Goal: Task Accomplishment & Management: Manage account settings

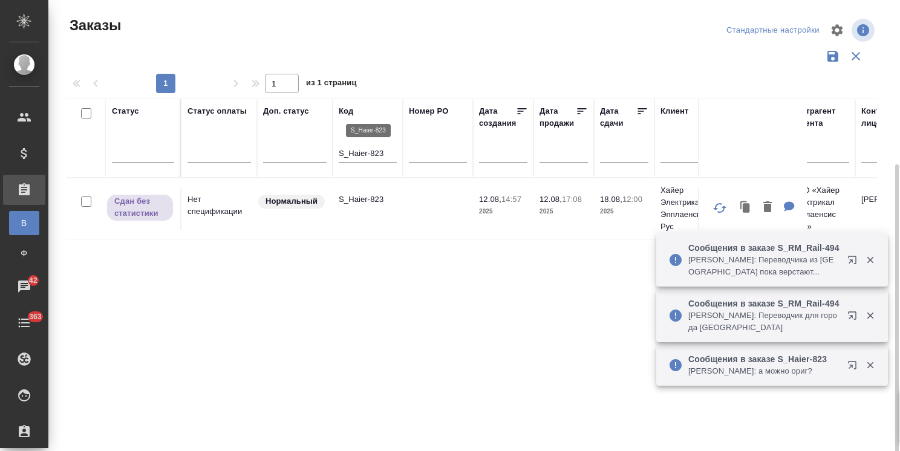
scroll to position [89, 0]
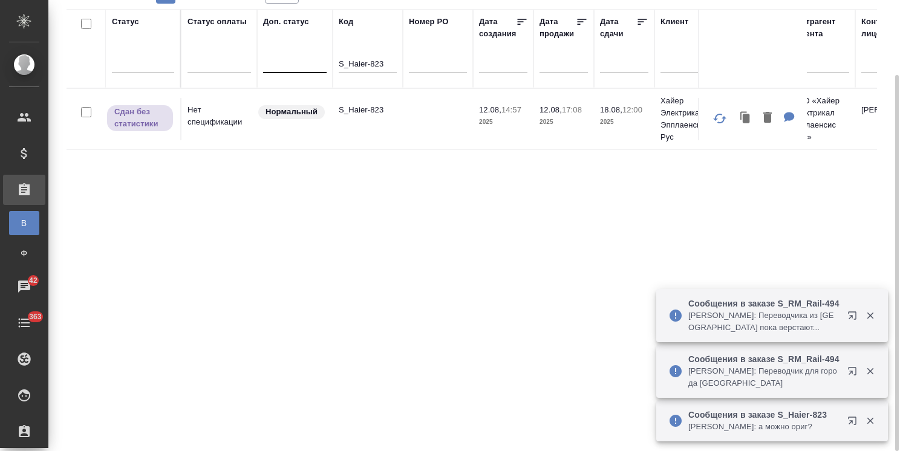
drag, startPoint x: 388, startPoint y: 62, endPoint x: 288, endPoint y: 56, distance: 99.3
paste input "JNJ-832"
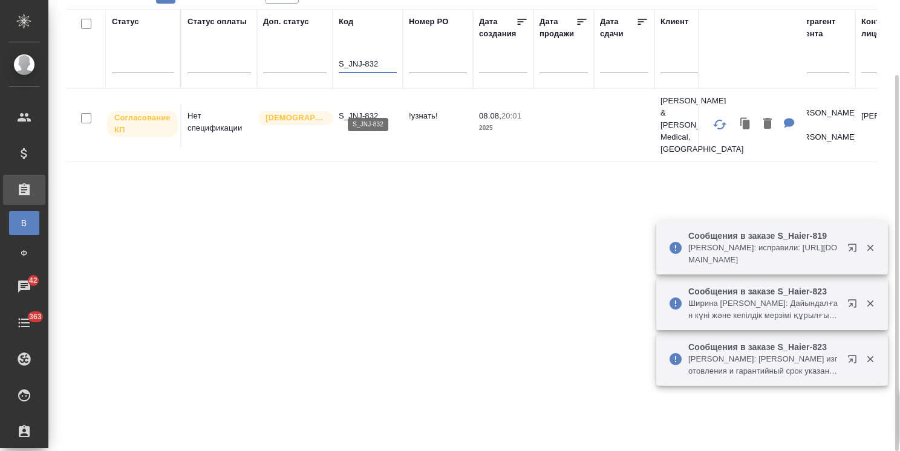
type input "S_JNJ-832"
click at [365, 110] on p "S_JNJ-832" at bounding box center [368, 116] width 58 height 12
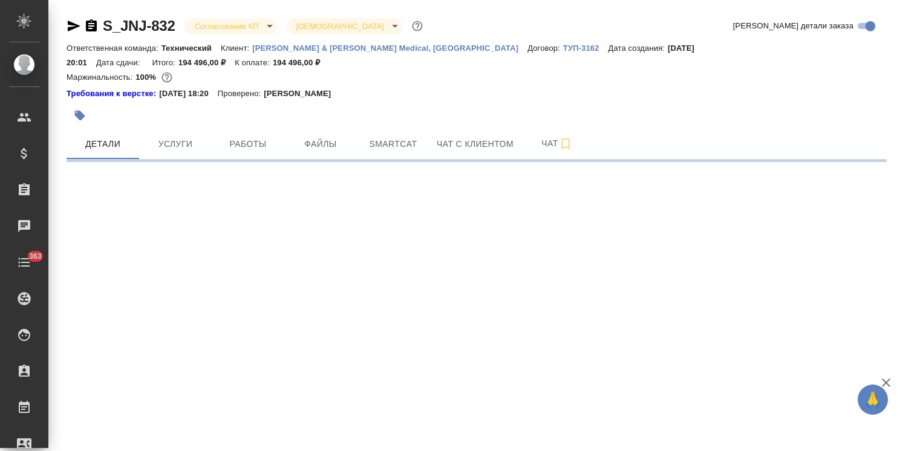
select select "RU"
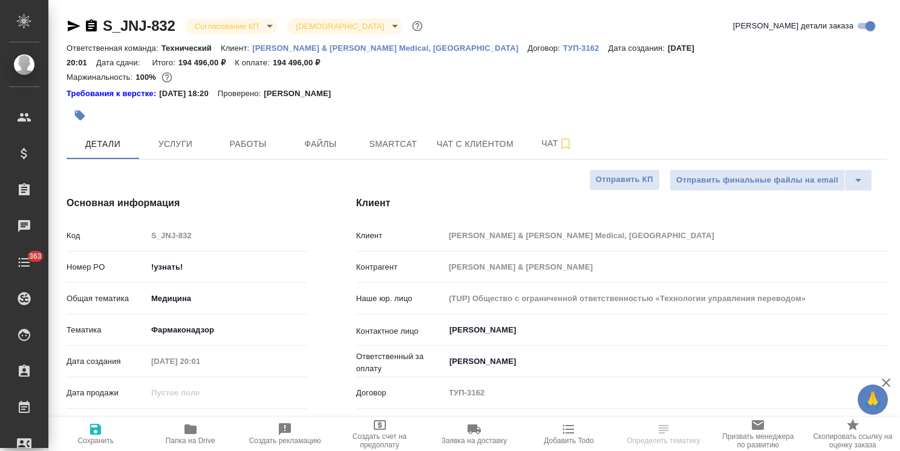
type textarea "x"
type input "[PERSON_NAME]"
type input "Комаров Роман"
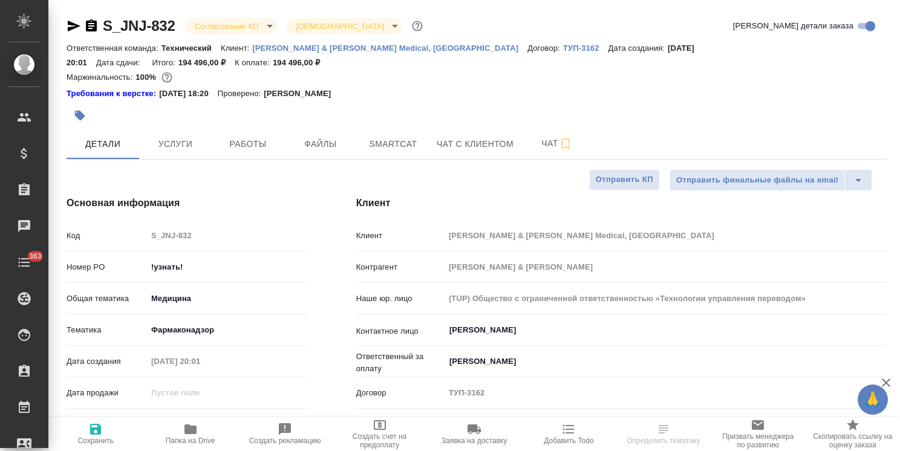
type textarea "x"
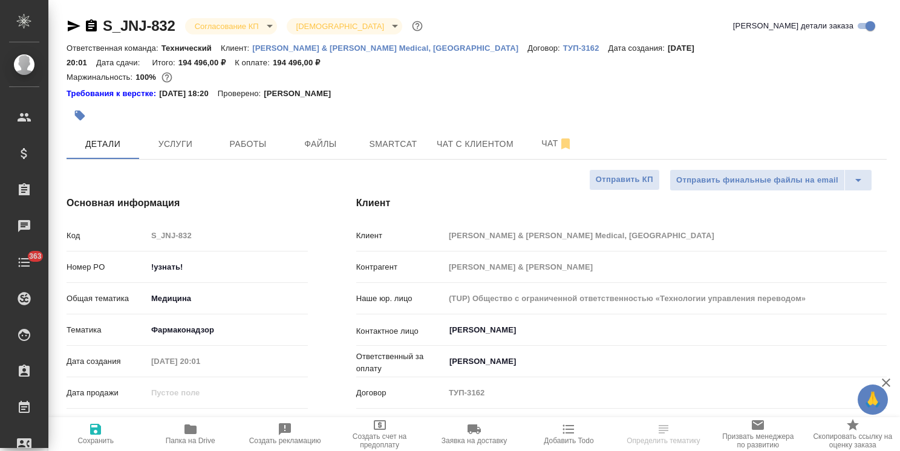
type textarea "x"
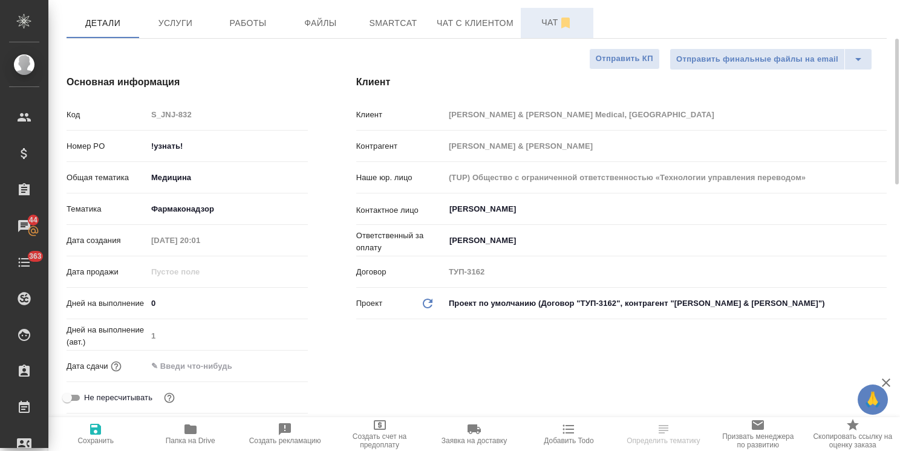
click at [541, 15] on span "Чат" at bounding box center [557, 22] width 58 height 15
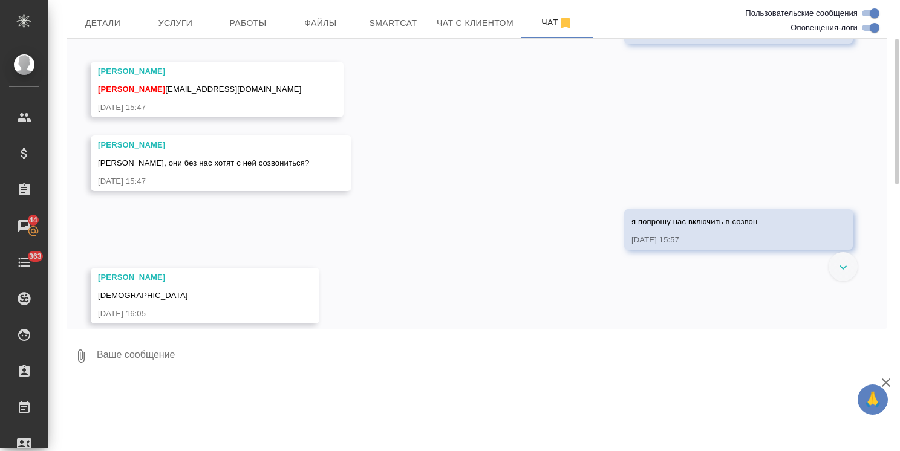
scroll to position [4437, 0]
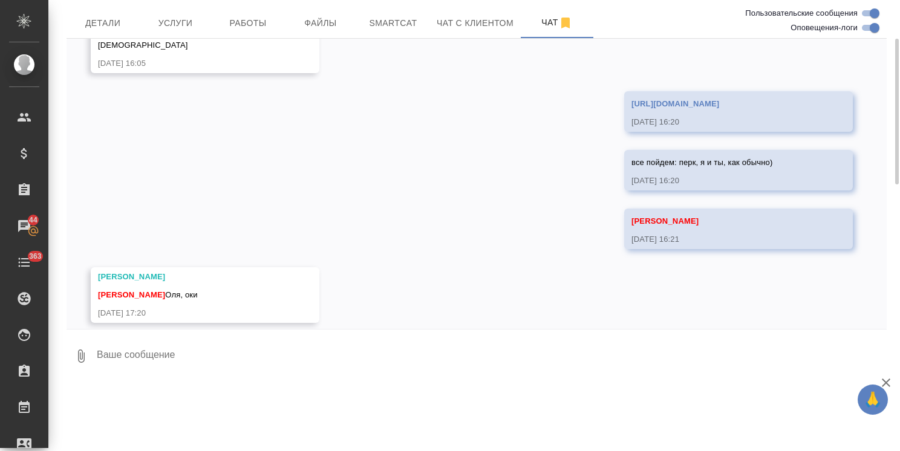
click at [148, 336] on textarea at bounding box center [491, 356] width 791 height 41
type textarea "2"
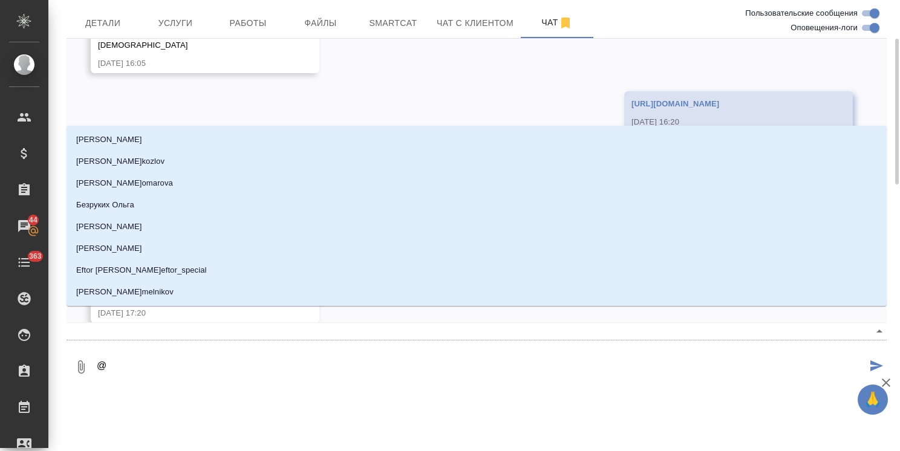
type textarea "@ф"
type input "ф"
type textarea "@фк"
type input "фк"
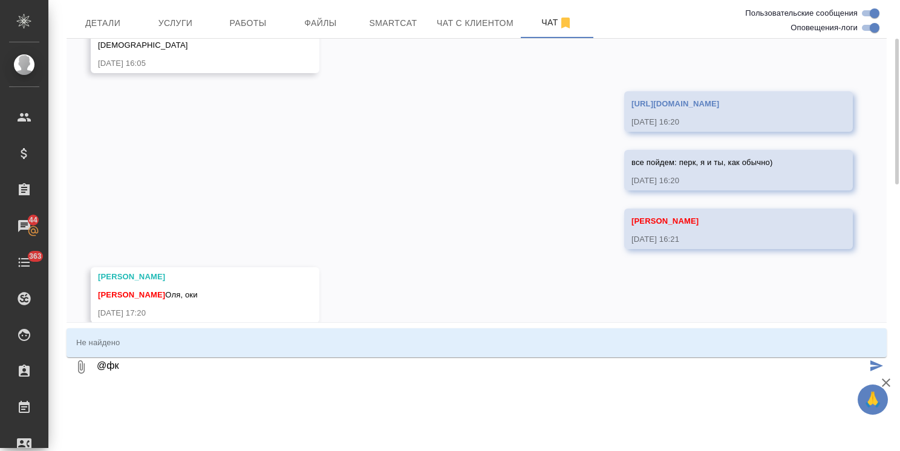
type textarea "@фкд"
type input "фкд"
type textarea "@фк"
type input "фк"
type textarea "@ф"
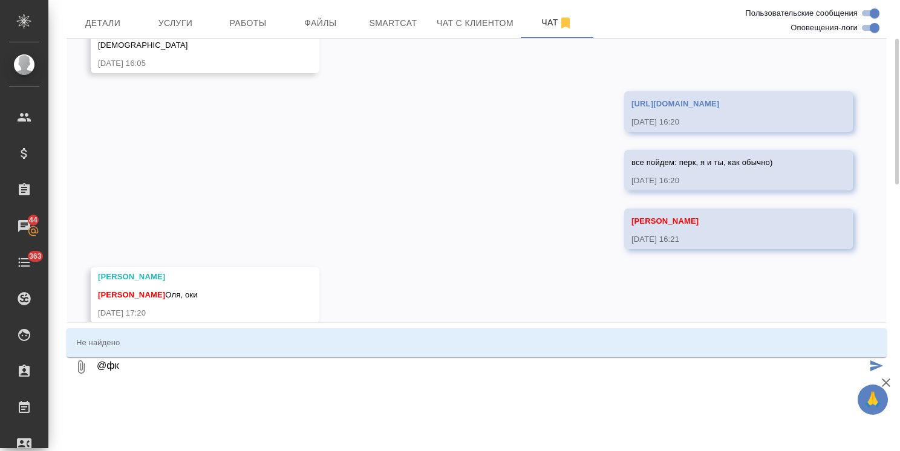
type input "ф"
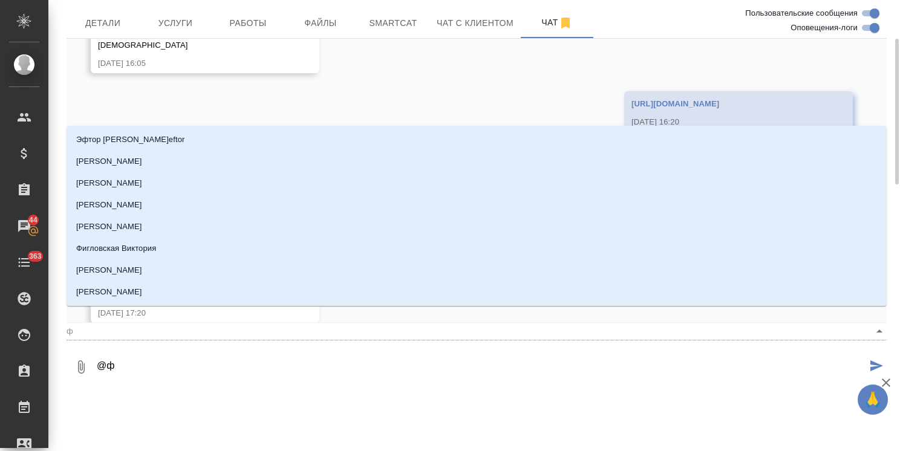
type textarea "@фе"
type input "фе"
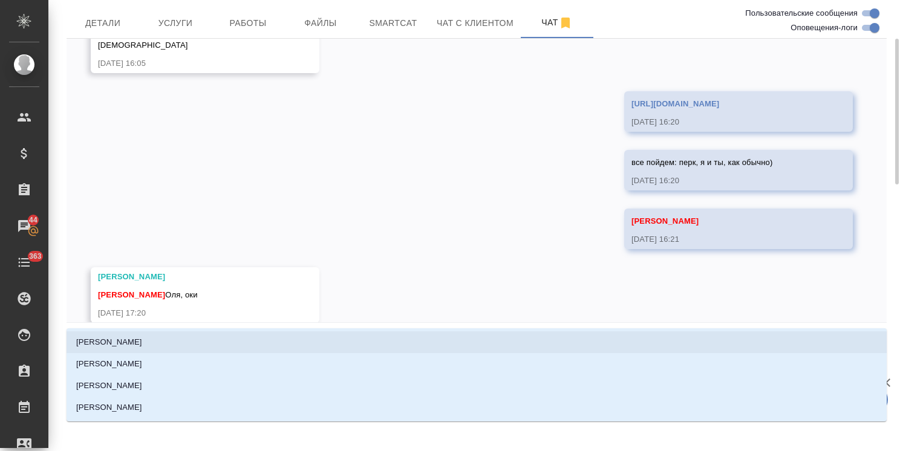
type textarea "@фед"
type input "фед"
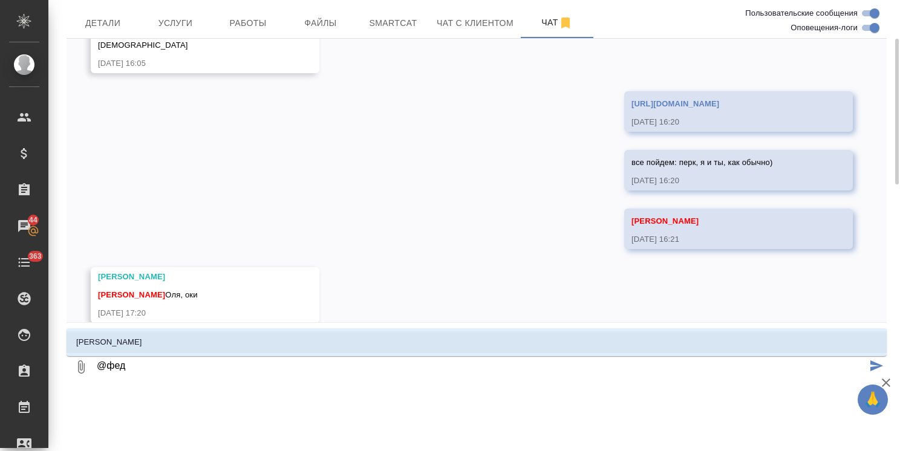
type textarea "@федо"
type input "федо"
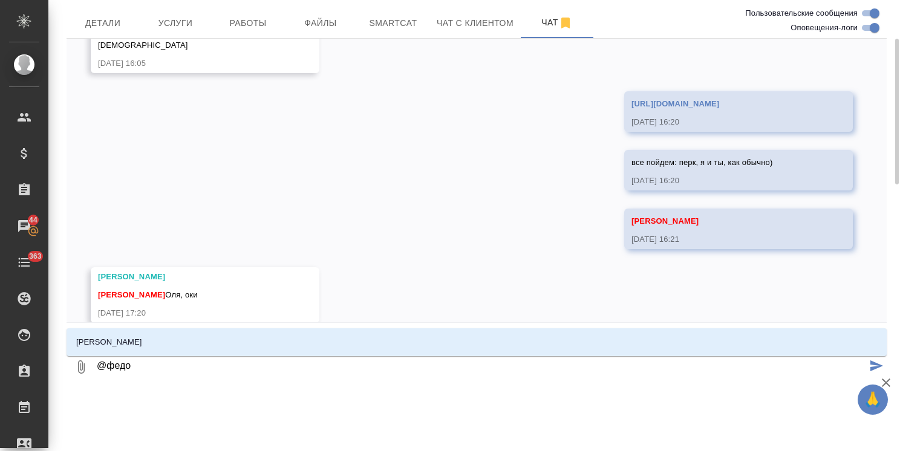
click at [148, 336] on li "Федотова Ирина" at bounding box center [477, 342] width 820 height 22
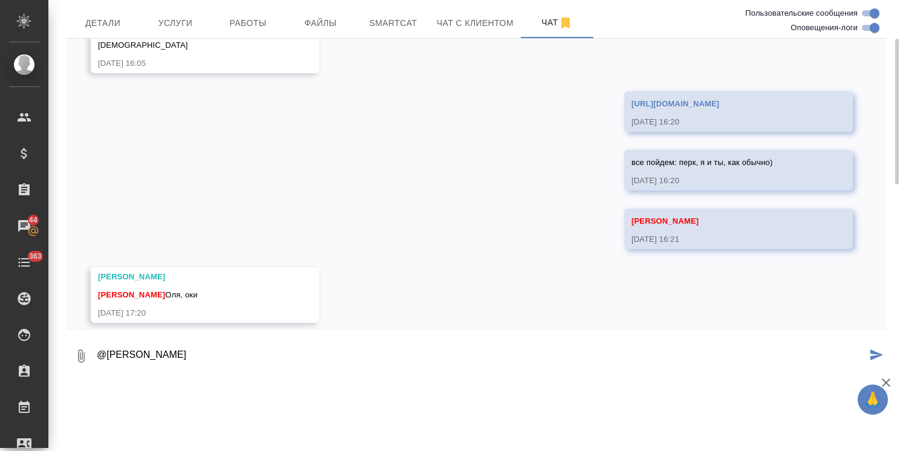
paste textarea "Добрый день Ольга, Подтверждаем переводчика. Для получения пропуска на площадку…"
type textarea "@Федотова Ирина Добрый день Ольга, Подтверждаем переводчика. Для получения проп…"
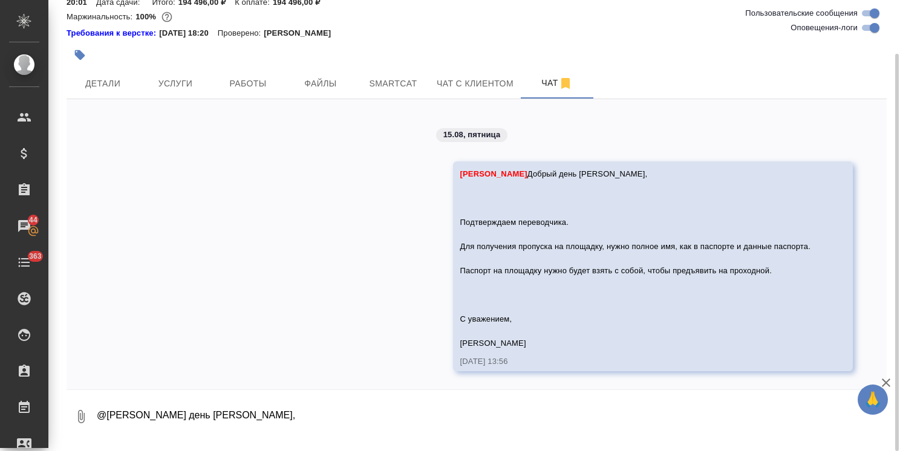
scroll to position [0, 0]
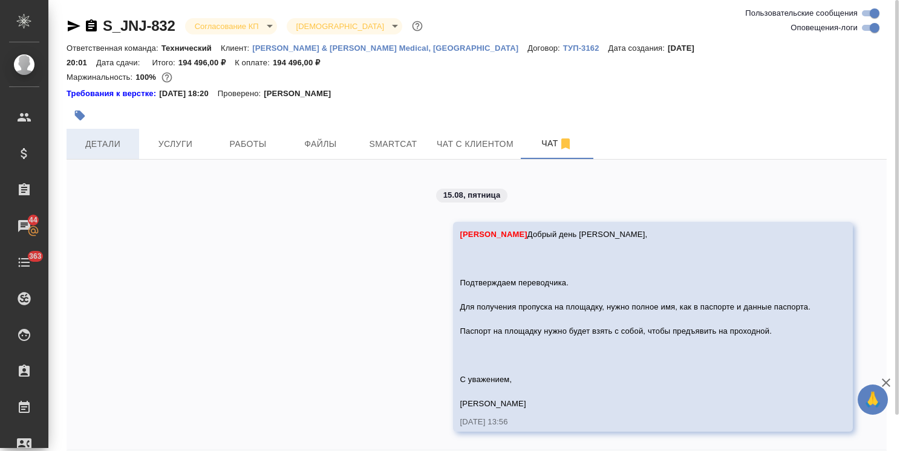
click at [94, 129] on button "Детали" at bounding box center [103, 144] width 73 height 30
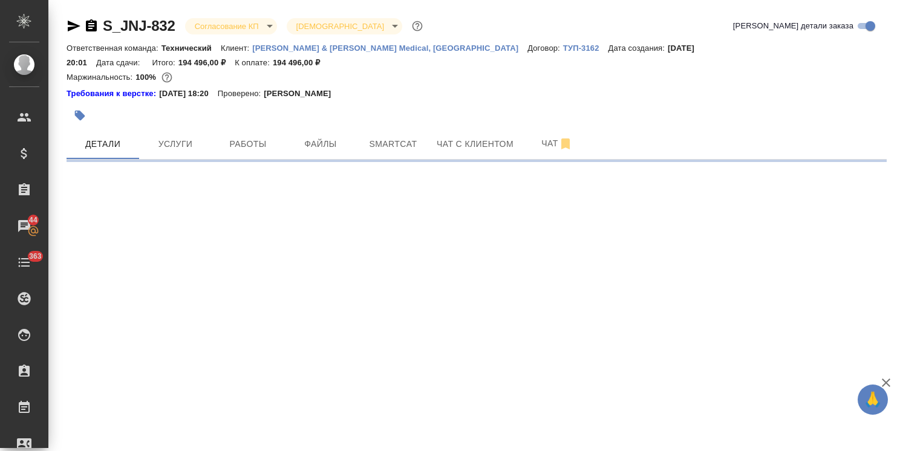
select select "RU"
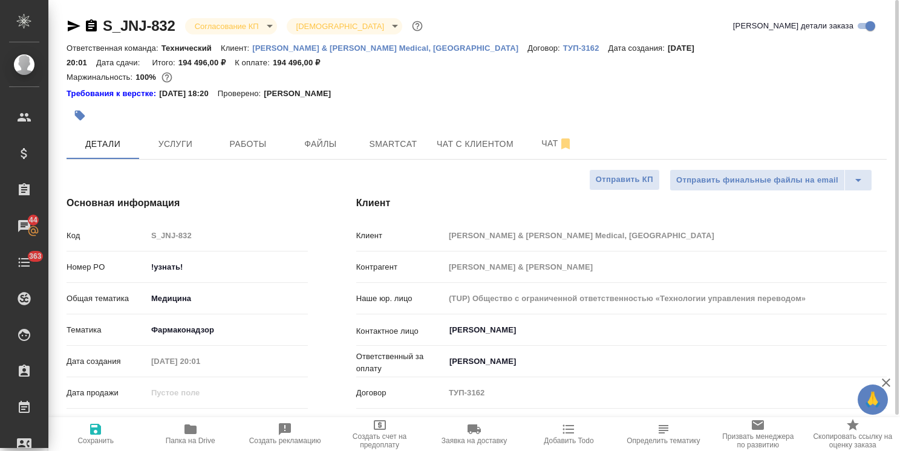
type textarea "x"
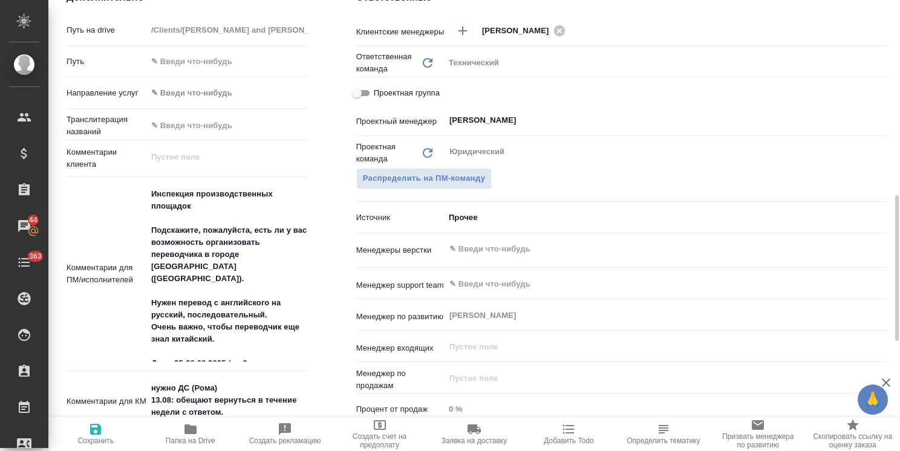
scroll to position [665, 0]
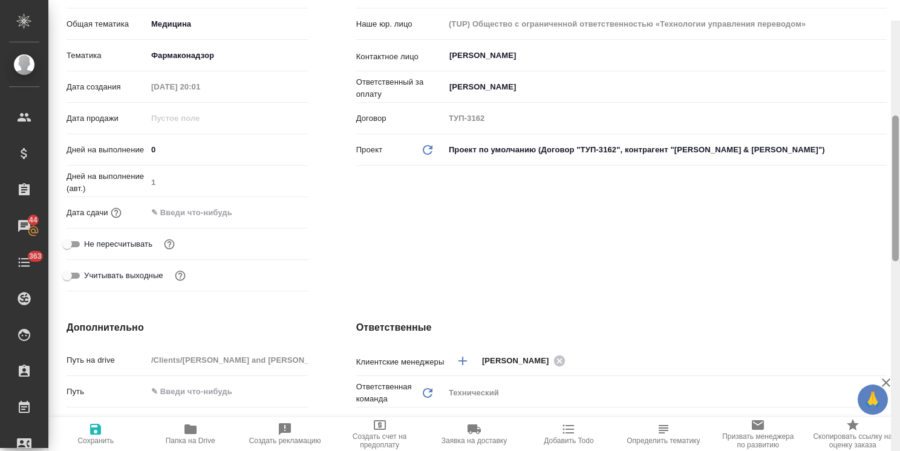
drag, startPoint x: 894, startPoint y: 309, endPoint x: 869, endPoint y: 175, distance: 136.0
click at [869, 175] on div "S_JNJ-832 Согласование КП kpNegotiation Святая троица holyTrinity Кратко детали…" at bounding box center [473, 225] width 851 height 451
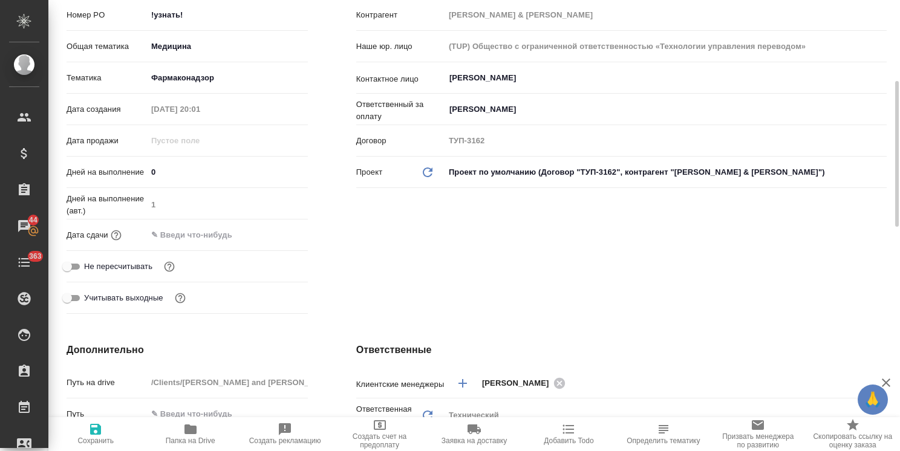
click at [187, 226] on input "text" at bounding box center [200, 235] width 106 height 18
click at [259, 225] on div at bounding box center [227, 234] width 161 height 19
click at [266, 227] on icon "button" at bounding box center [272, 234] width 15 height 15
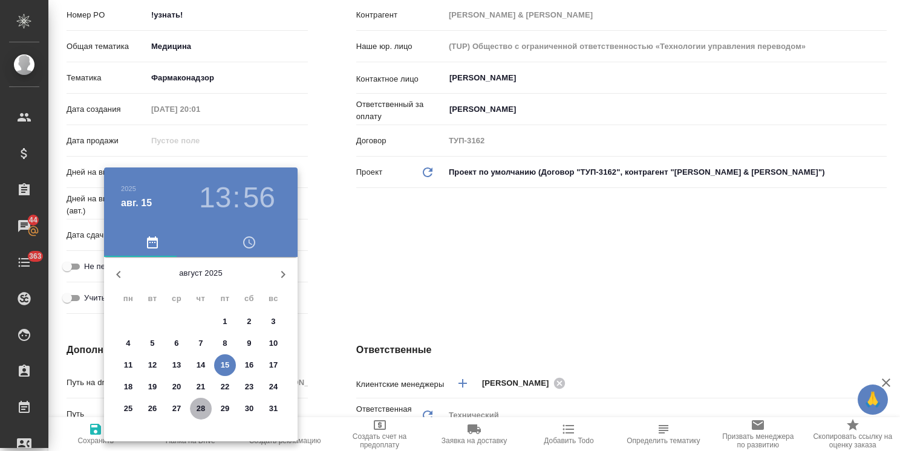
click at [203, 405] on p "28" at bounding box center [200, 409] width 9 height 12
type input "28.08.2025 13:56"
type textarea "x"
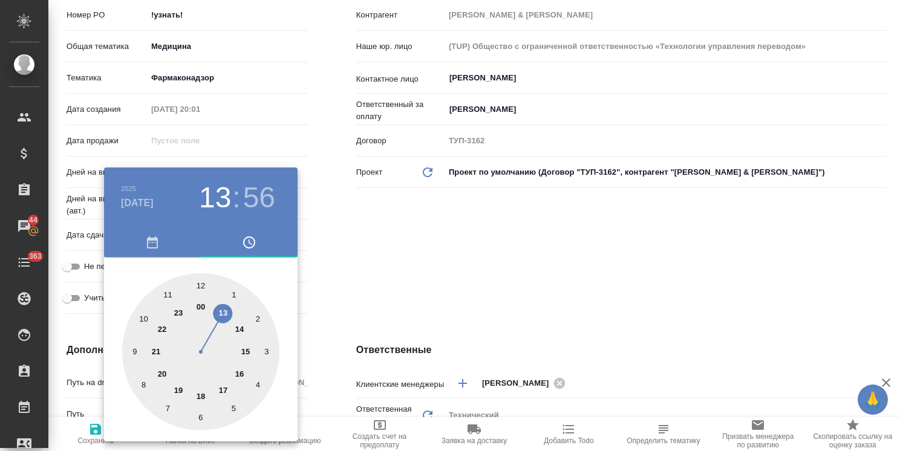
click at [345, 272] on div at bounding box center [450, 225] width 900 height 451
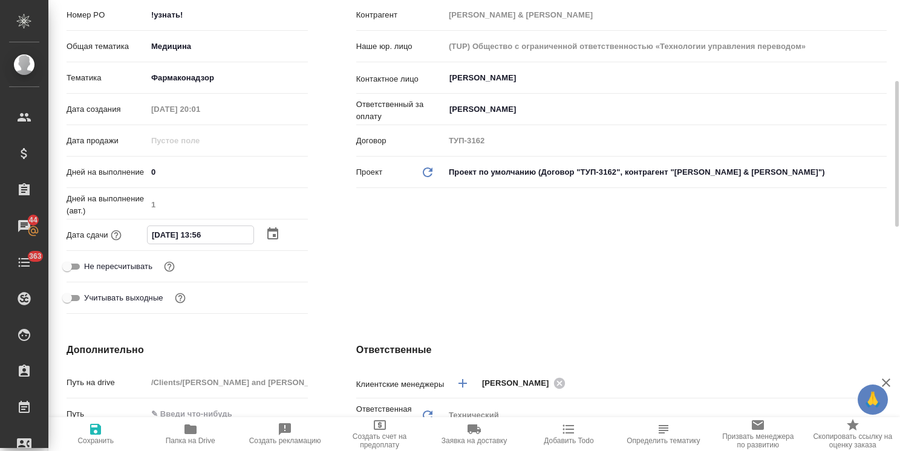
click at [201, 226] on input "28.08.2025 13:56" at bounding box center [201, 235] width 106 height 18
type input "28.08.2025 19:56"
type textarea "x"
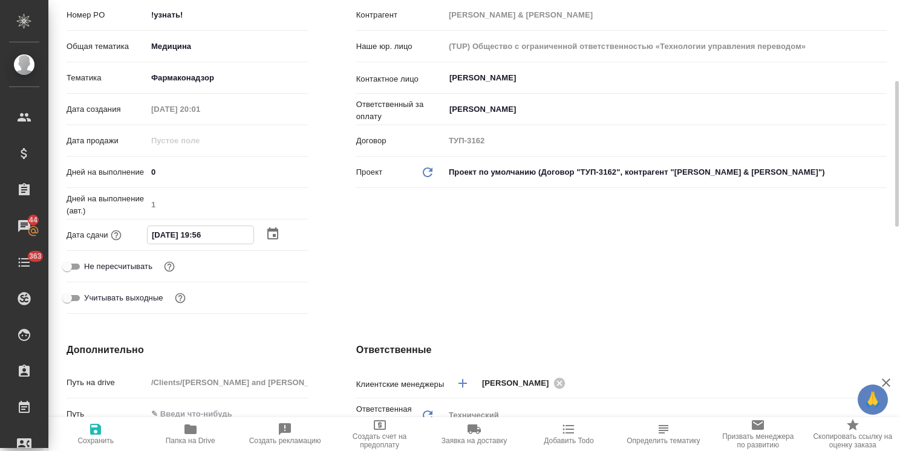
drag, startPoint x: 219, startPoint y: 219, endPoint x: 205, endPoint y: 222, distance: 14.4
click at [205, 226] on input "28.08.2025 19:56" at bounding box center [201, 235] width 106 height 18
type input "28.08.2025 19:0_"
type textarea "x"
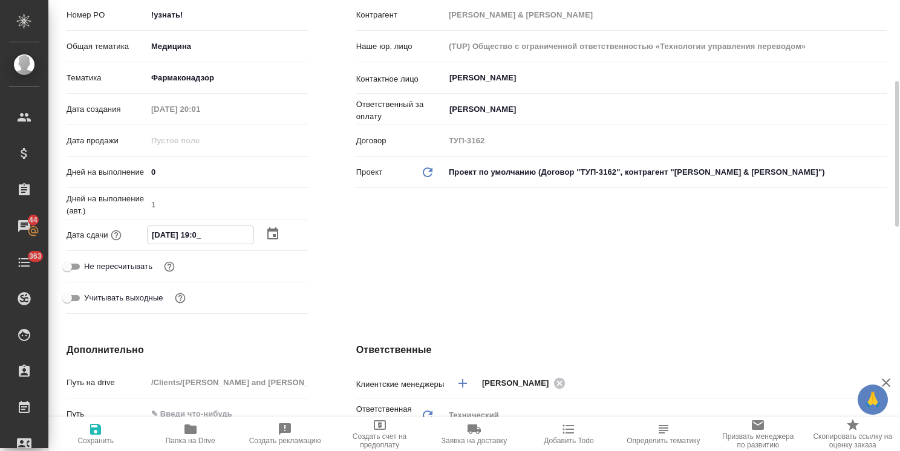
type textarea "x"
type input "28.08.2025 19:00"
type textarea "x"
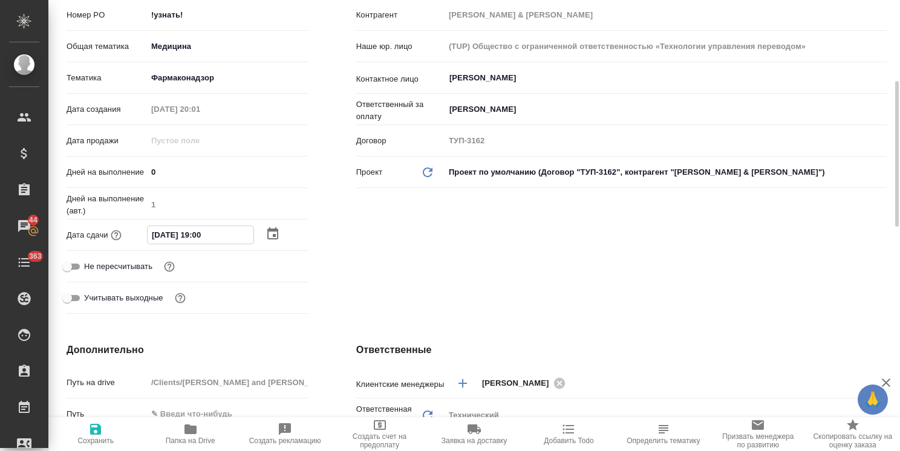
type input "28.08.2025 19:00"
click at [99, 446] on button "Сохранить" at bounding box center [95, 434] width 94 height 34
type textarea "x"
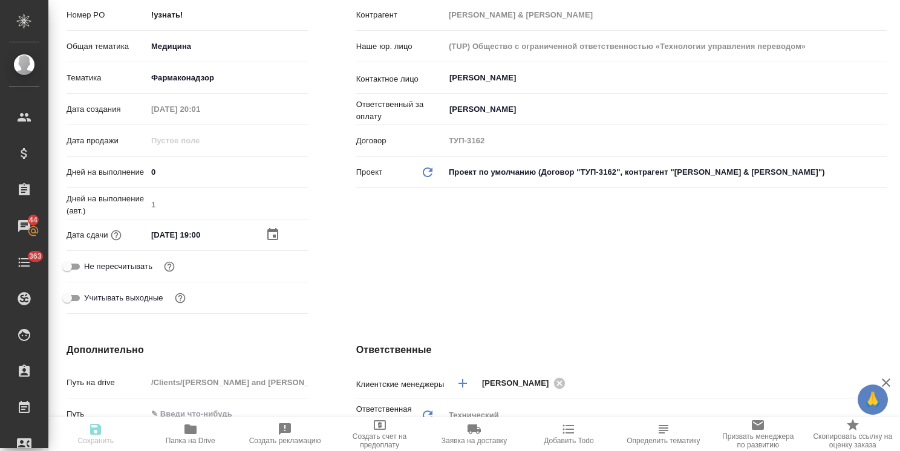
type textarea "x"
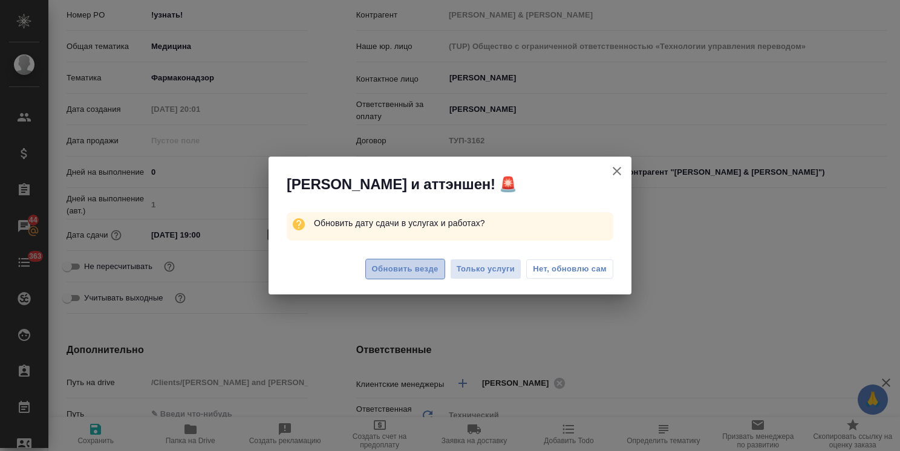
click at [383, 270] on span "Обновить везде" at bounding box center [405, 269] width 67 height 14
type textarea "x"
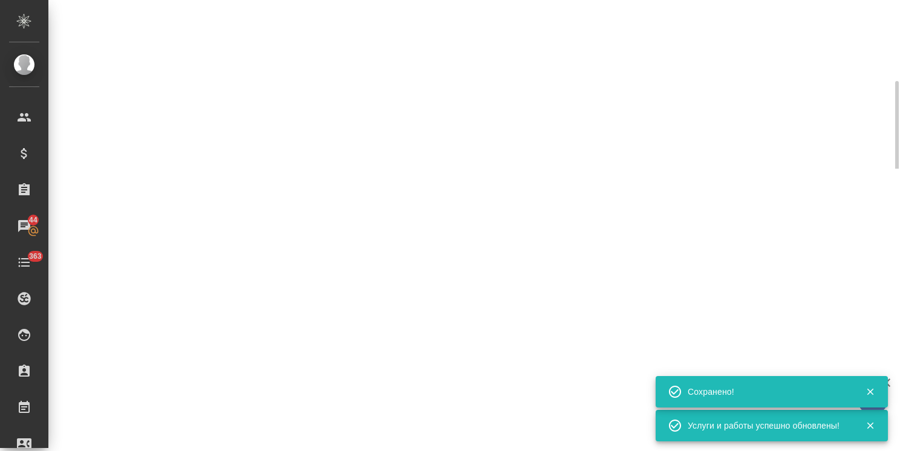
select select "RU"
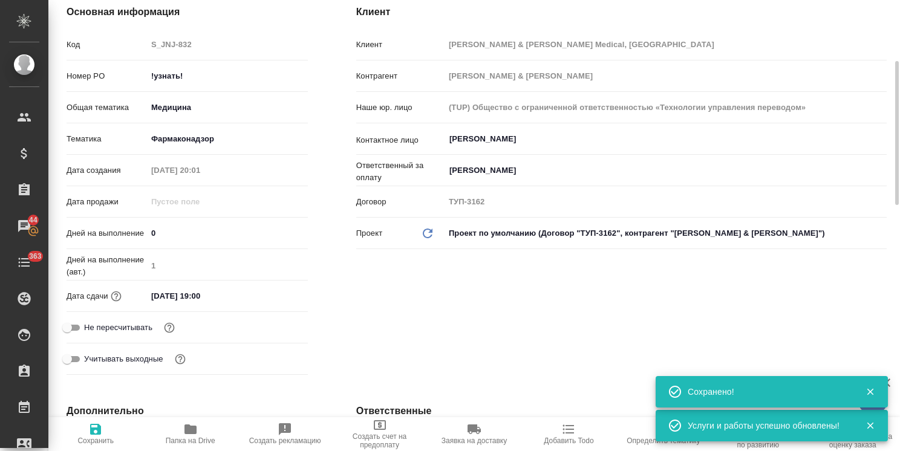
type textarea "x"
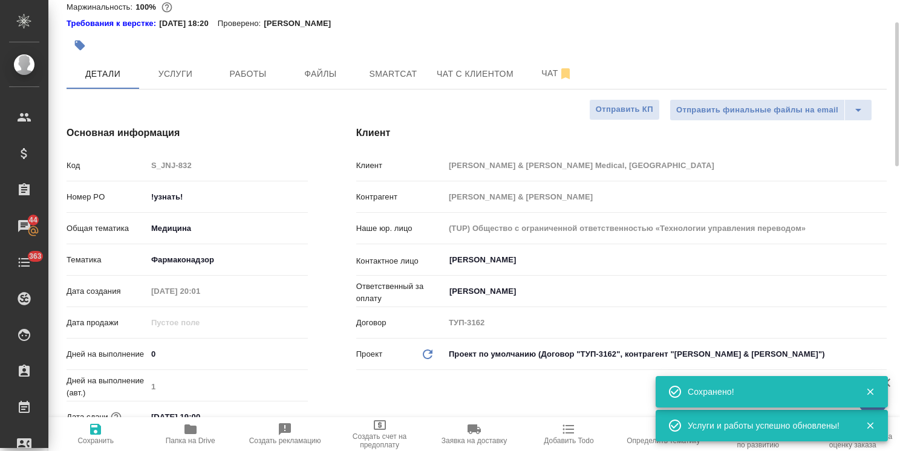
scroll to position [0, 0]
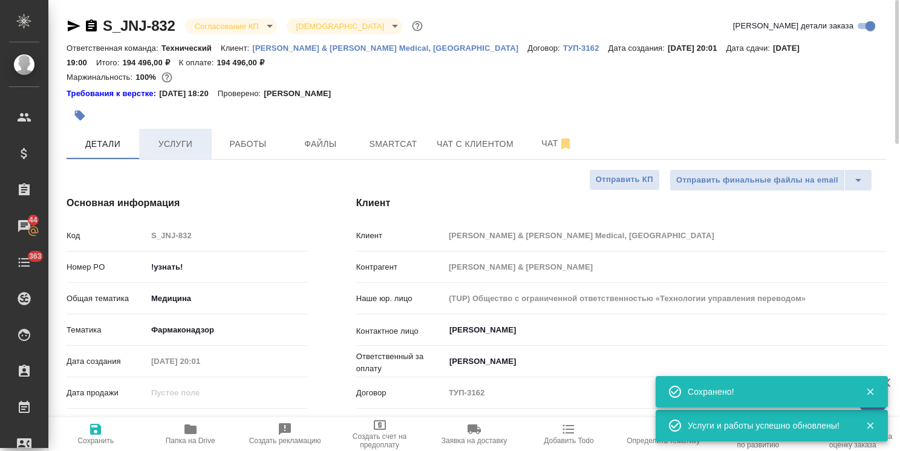
click at [181, 138] on span "Услуги" at bounding box center [175, 144] width 58 height 15
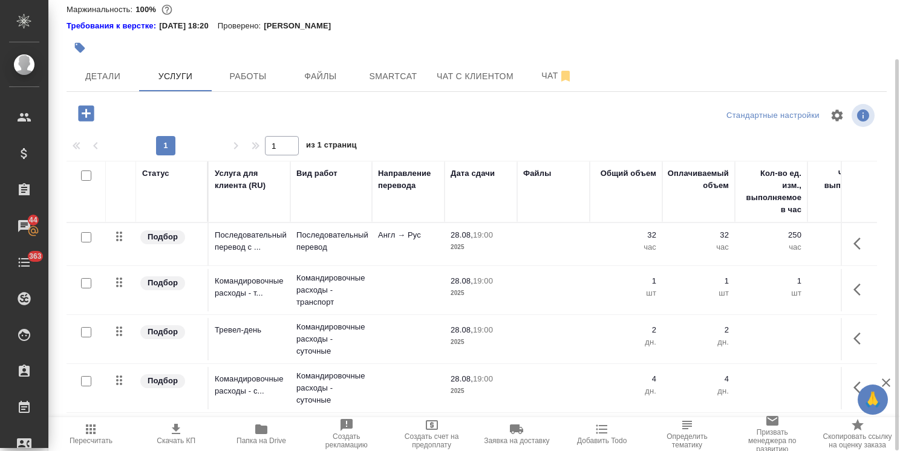
scroll to position [7, 0]
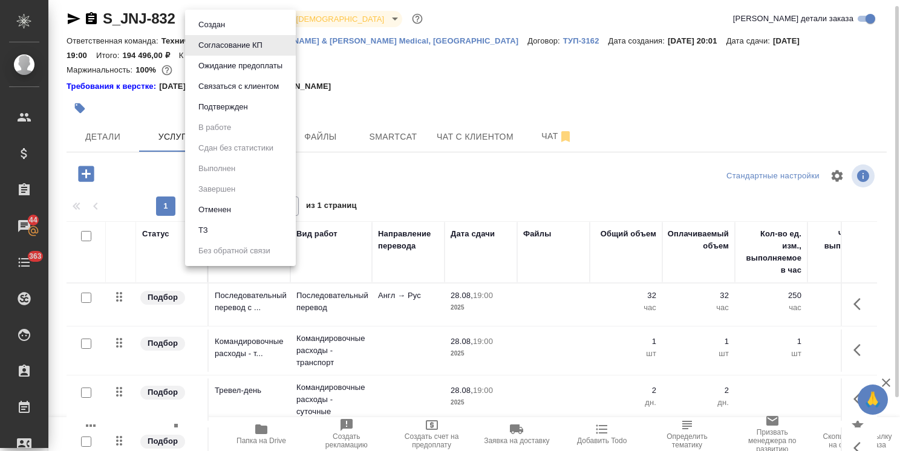
click at [218, 13] on body "🙏 .cls-1 fill:#fff; AWATERA Usmanova Olga Клиенты Спецификации Заказы 44 Чаты 3…" at bounding box center [450, 225] width 900 height 451
click at [228, 31] on button "Подтвержден" at bounding box center [212, 24] width 34 height 13
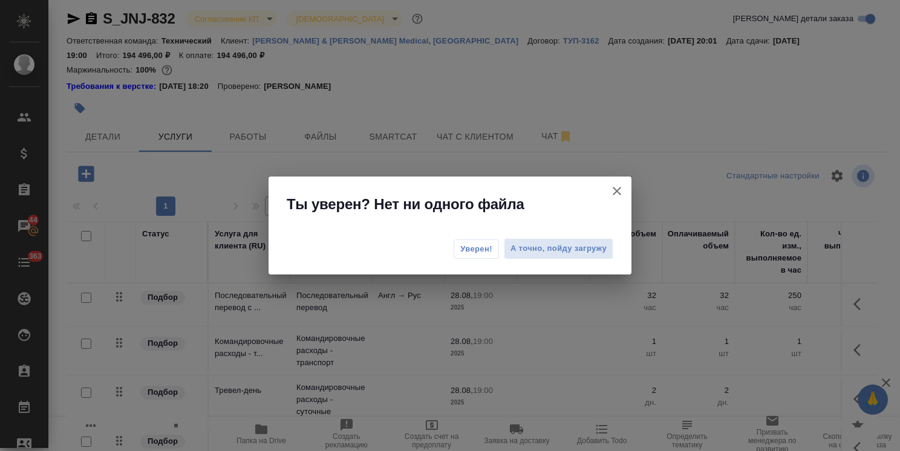
click at [469, 244] on span "Уверен!" at bounding box center [476, 249] width 32 height 12
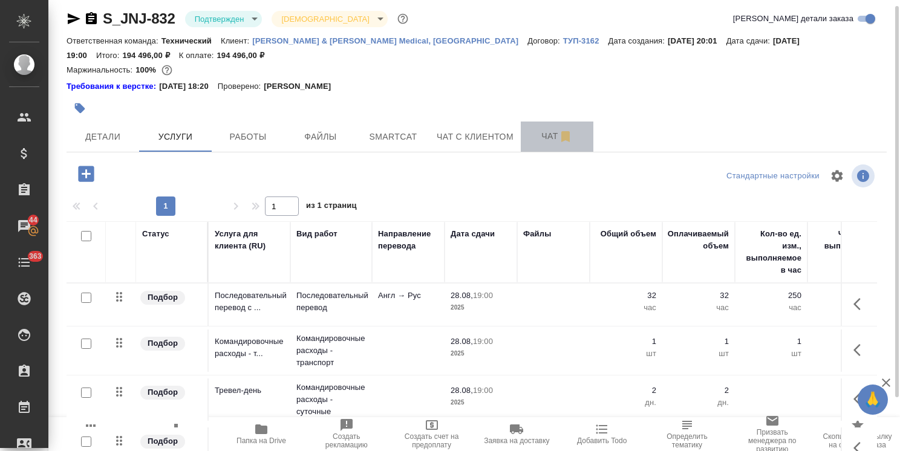
click at [526, 139] on button "Чат" at bounding box center [557, 137] width 73 height 30
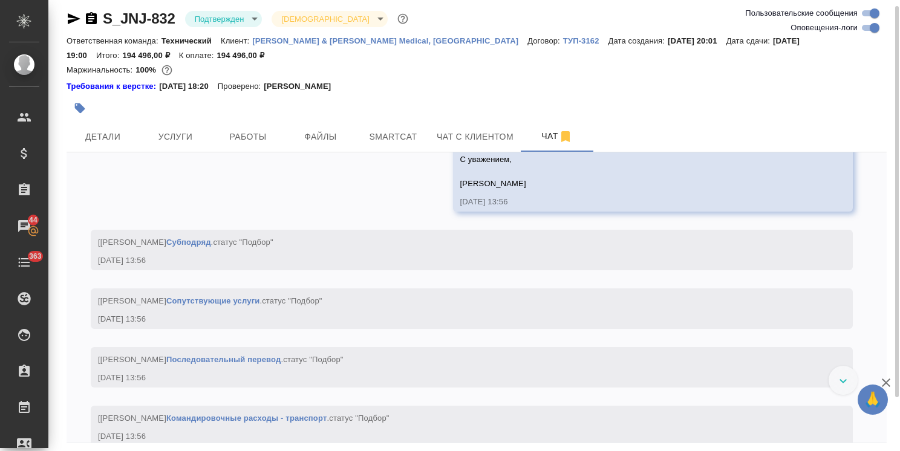
scroll to position [5152, 0]
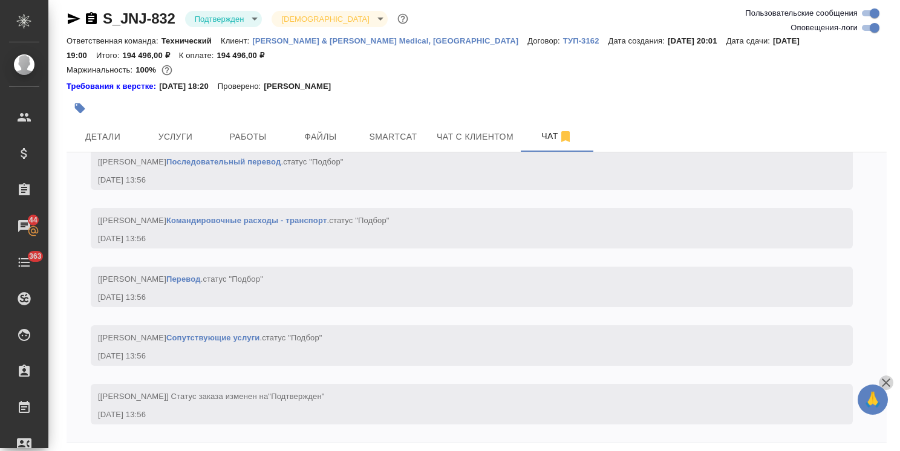
click at [887, 383] on icon "button" at bounding box center [885, 382] width 8 height 8
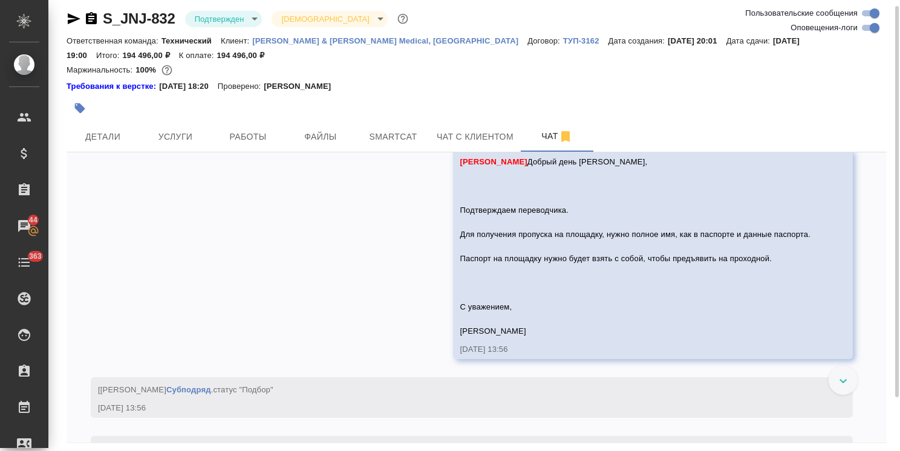
scroll to position [4775, 0]
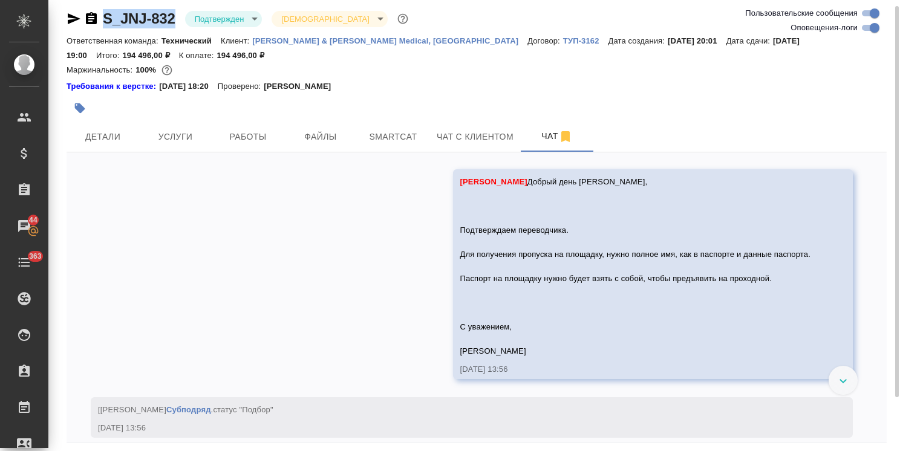
drag, startPoint x: 177, startPoint y: 10, endPoint x: 76, endPoint y: 10, distance: 100.4
click at [76, 10] on div "S_JNJ-832 Подтвержден confirmed Святая троица holyTrinity" at bounding box center [239, 18] width 344 height 19
copy link "S_JNJ-832"
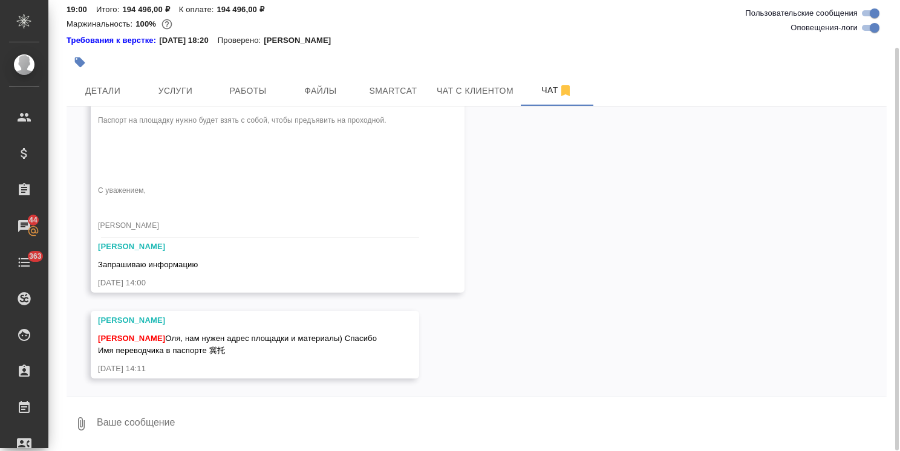
scroll to position [0, 0]
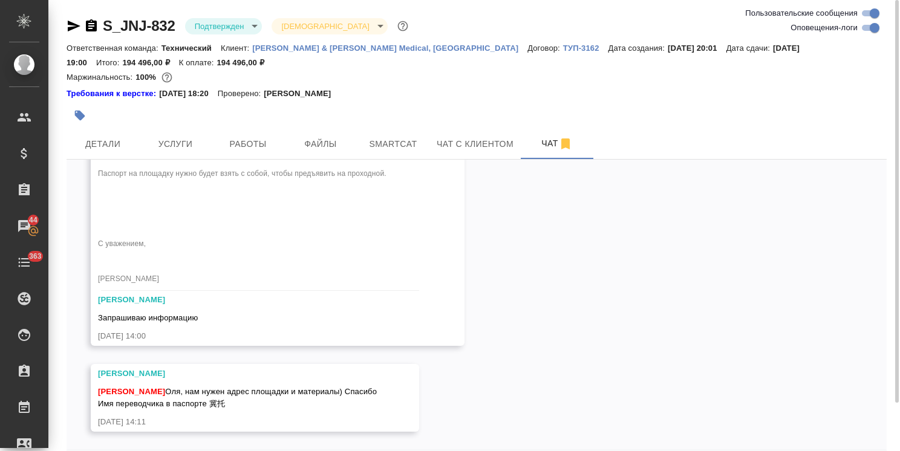
click at [63, 29] on div "S_JNJ-832 Подтвержден confirmed Святая троица holyTrinity Ответственная команда…" at bounding box center [476, 252] width 833 height 505
click at [76, 27] on icon "button" at bounding box center [74, 26] width 13 height 11
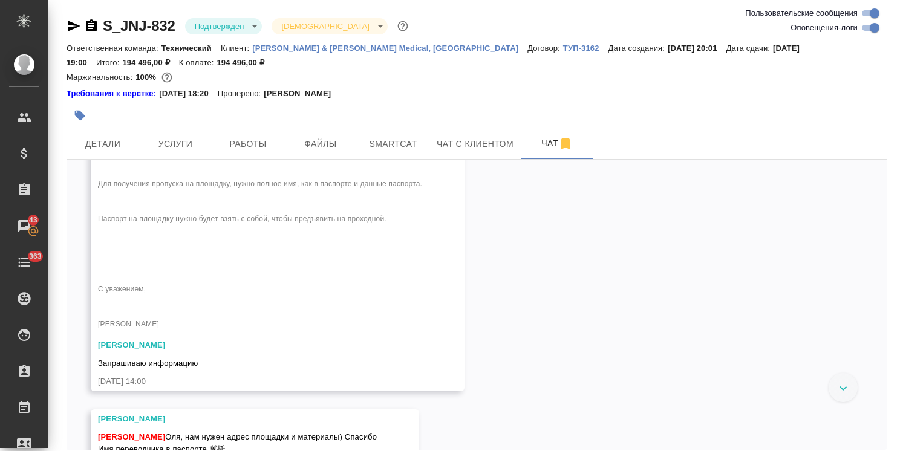
scroll to position [5494, 0]
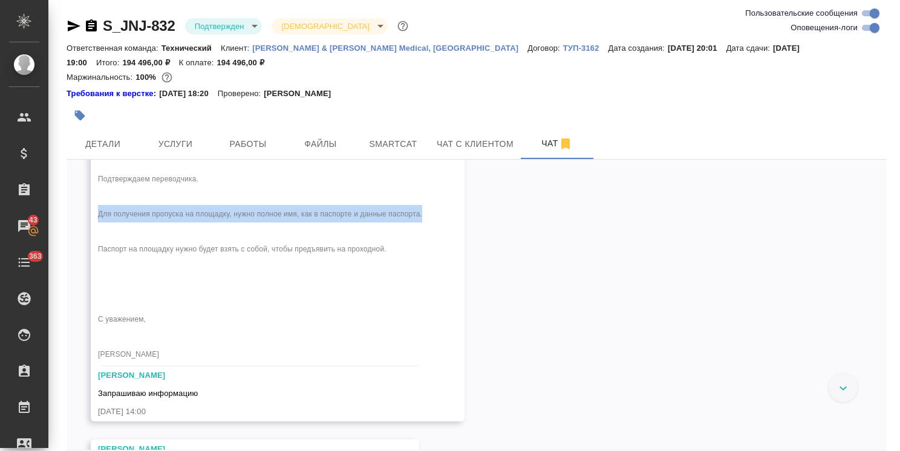
drag, startPoint x: 99, startPoint y: 224, endPoint x: 446, endPoint y: 224, distance: 347.0
click at [446, 224] on div "Федотова Ирина Добрый день Ольга, Подтверждаем переводчика. Для получения пропу…" at bounding box center [278, 258] width 374 height 325
copy span "Для получения пропуска на площадку, нужно полное имя, как в паспорте и данные п…"
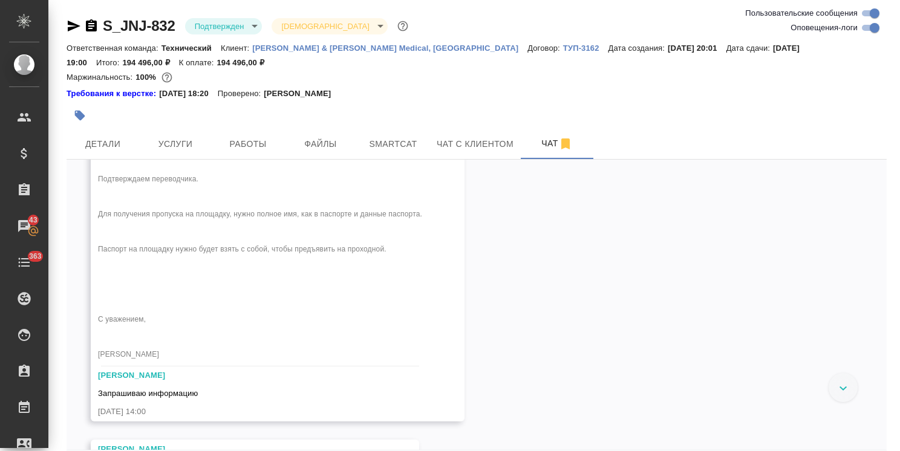
click at [440, 318] on div "Федотова Ирина Добрый день Ольга, Подтверждаем переводчика. Для получения пропу…" at bounding box center [278, 258] width 374 height 325
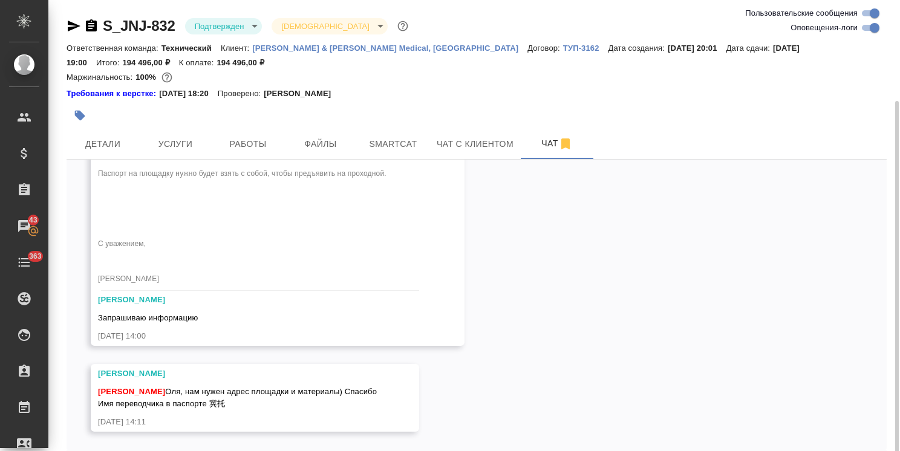
scroll to position [53, 0]
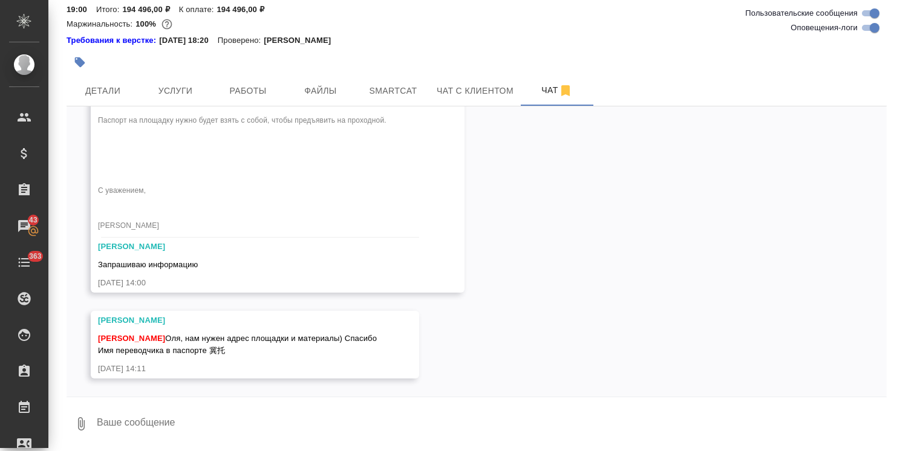
click at [195, 422] on textarea at bounding box center [491, 423] width 791 height 41
type textarea "и данные паспорта, скан лучше, наверное, сразу"
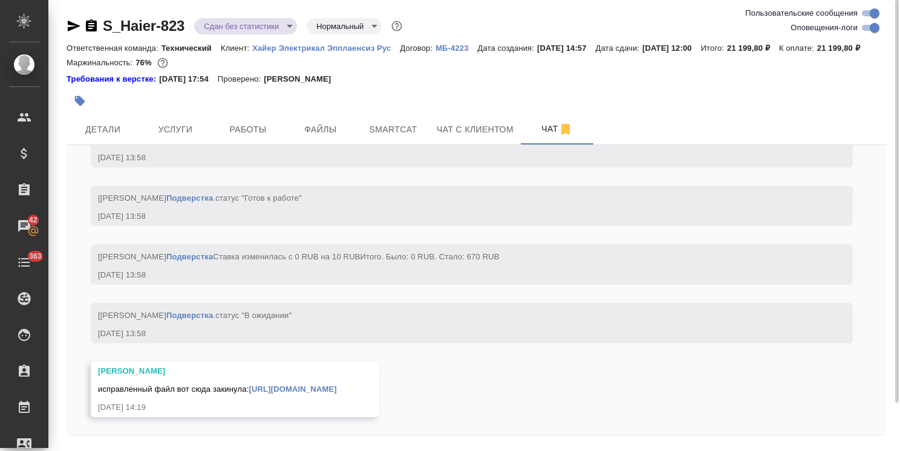
scroll to position [10686, 0]
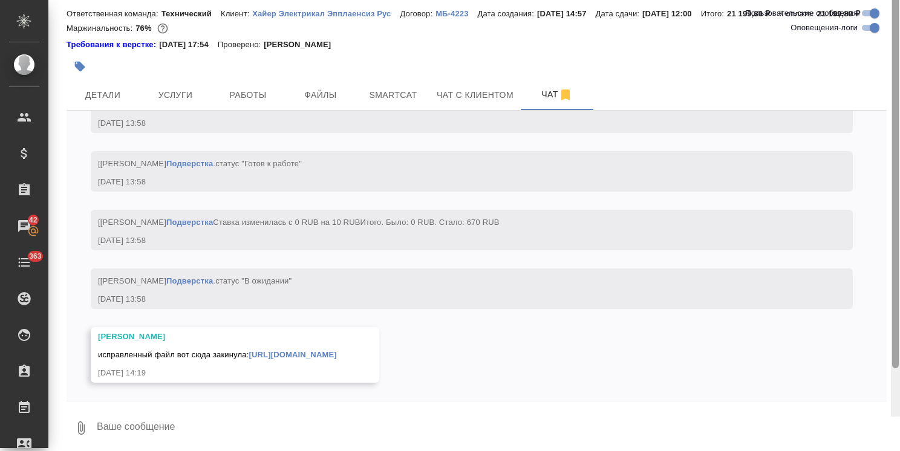
drag, startPoint x: 895, startPoint y: 287, endPoint x: 892, endPoint y: 320, distance: 34.0
click at [892, 320] on div at bounding box center [895, 167] width 7 height 403
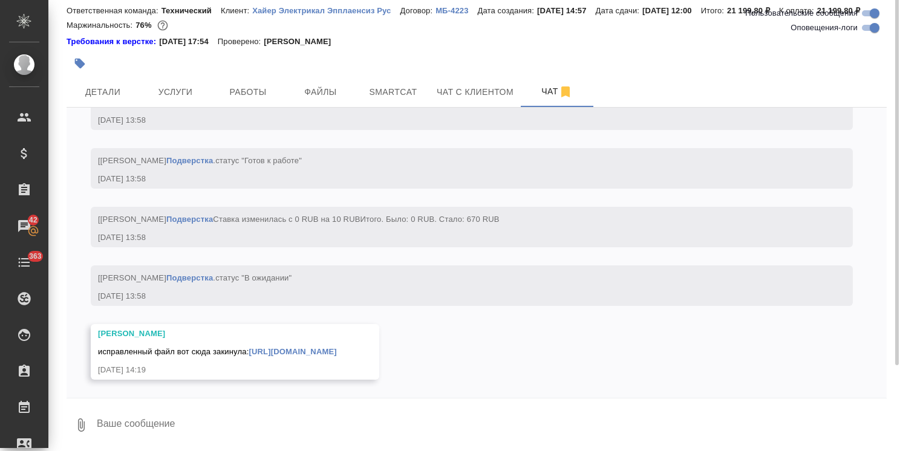
scroll to position [0, 0]
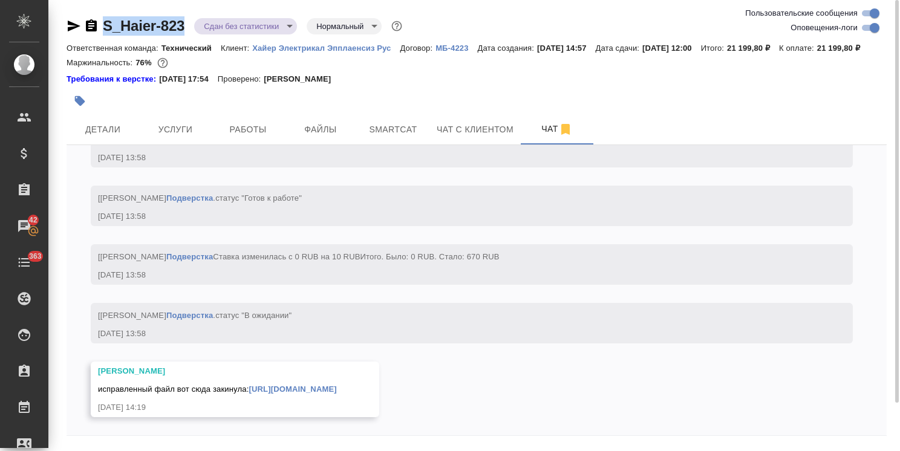
drag, startPoint x: 193, startPoint y: 14, endPoint x: 96, endPoint y: 15, distance: 96.7
click at [96, 15] on div "S_Haier-823 Сдан без статистики distributed Нормальный normal Ответственная ком…" at bounding box center [476, 245] width 833 height 490
copy link "S_Haier-823"
click at [70, 28] on icon "button" at bounding box center [74, 26] width 13 height 11
copy link "S_Haier-823"
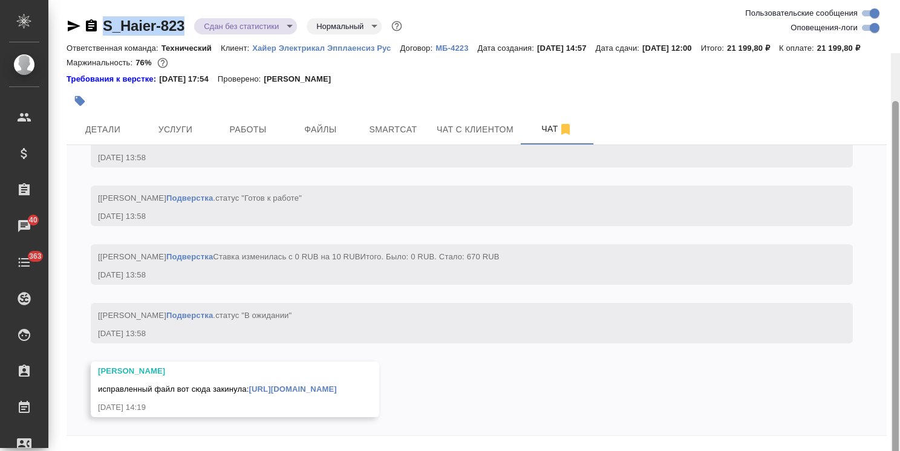
scroll to position [53, 0]
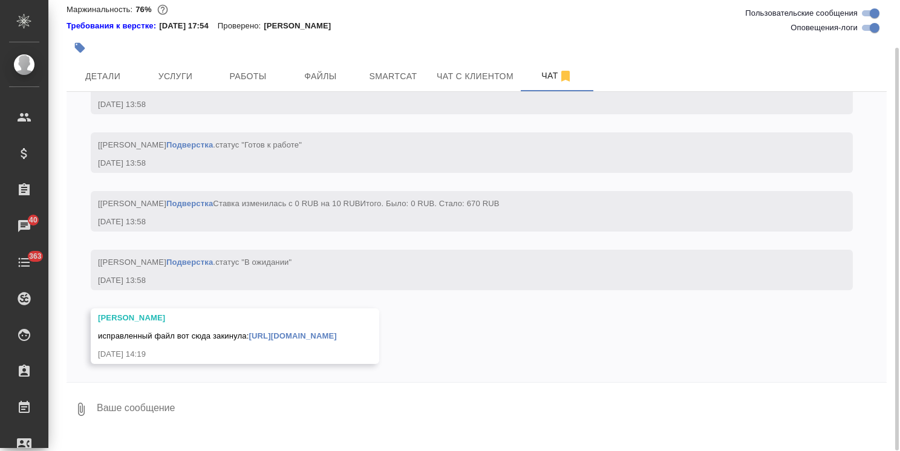
click at [238, 417] on textarea at bounding box center [491, 409] width 791 height 41
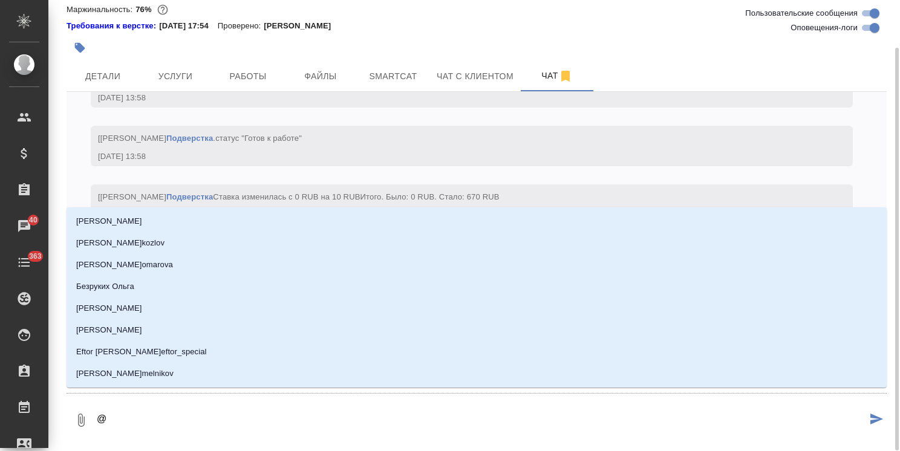
type textarea "@б"
type input "б"
type textarea "@бе"
type input "бе"
type textarea "@бел"
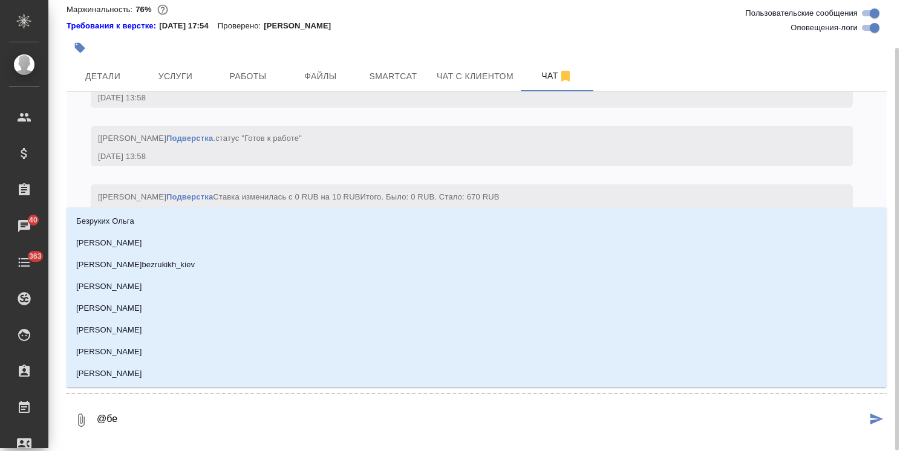
type input "бел"
type textarea "@беля"
type input "беля"
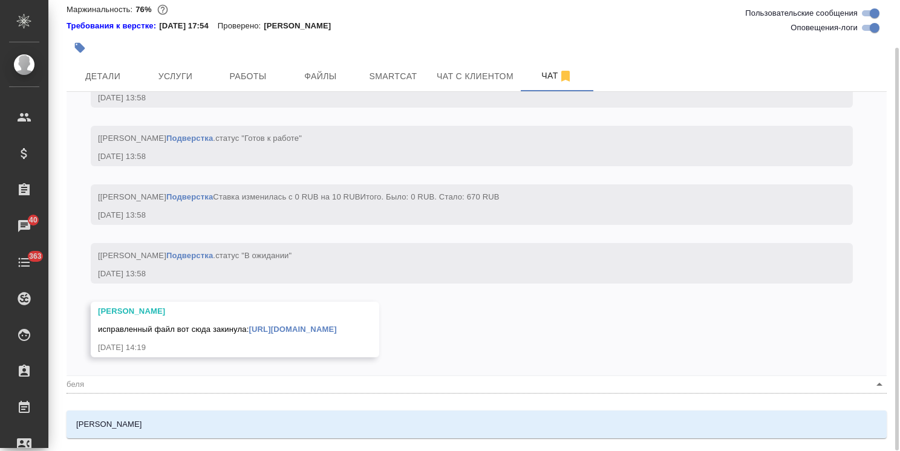
click at [259, 421] on li "Белякова Юлия" at bounding box center [477, 425] width 820 height 22
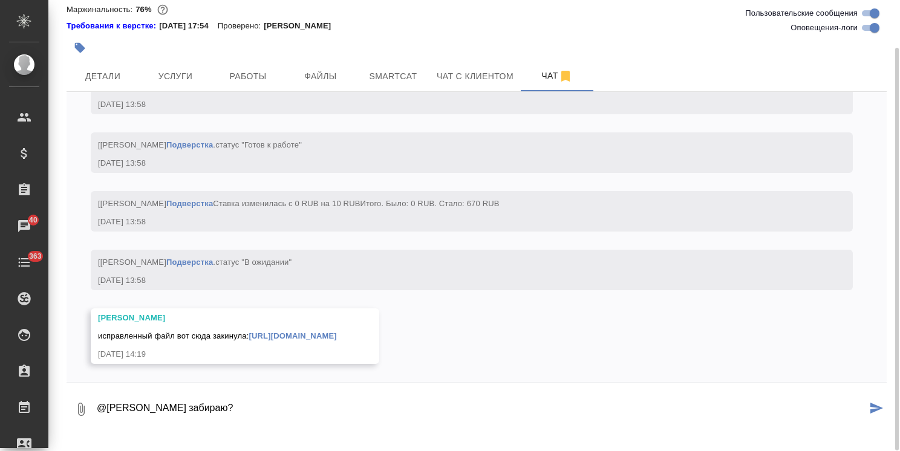
type textarea "@Белякова Юлия забираю?"
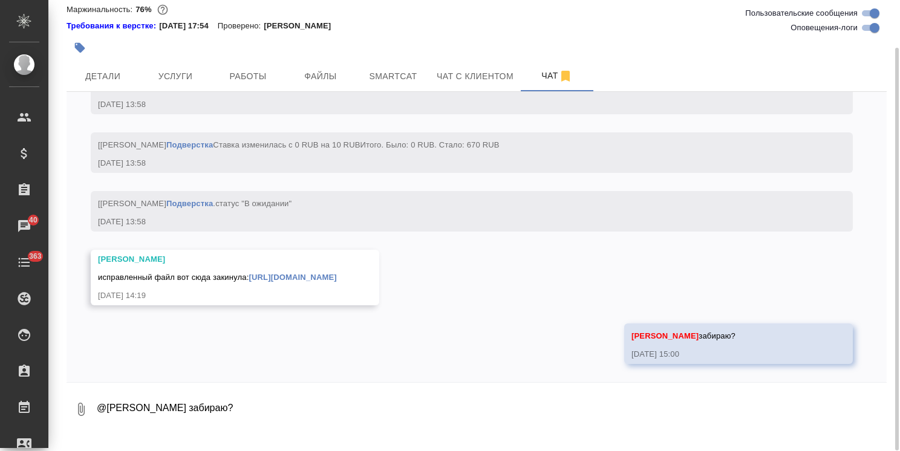
scroll to position [10744, 0]
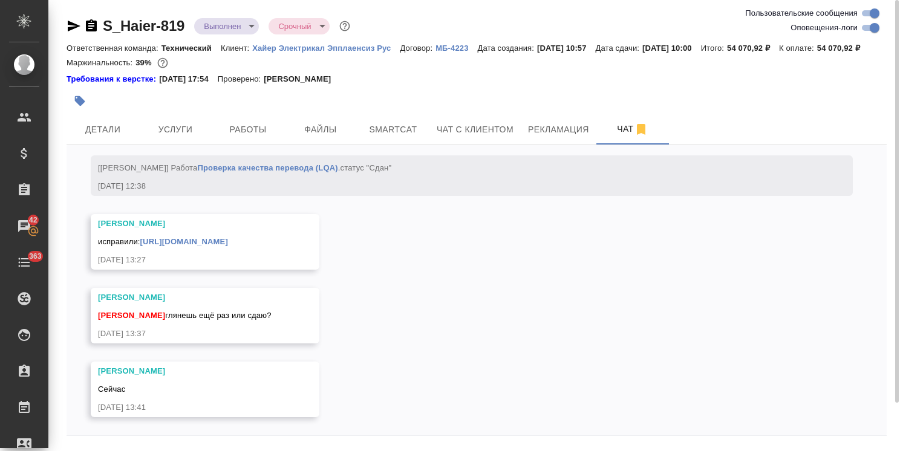
scroll to position [53, 0]
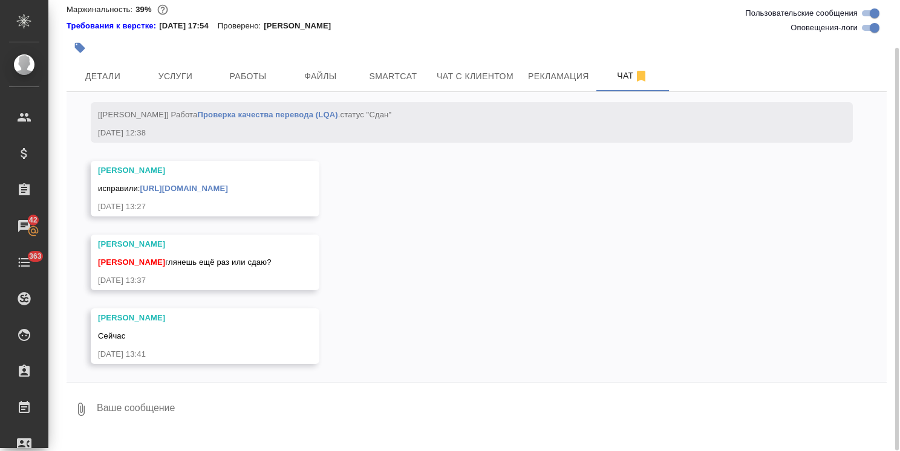
click at [166, 427] on textarea at bounding box center [491, 409] width 791 height 41
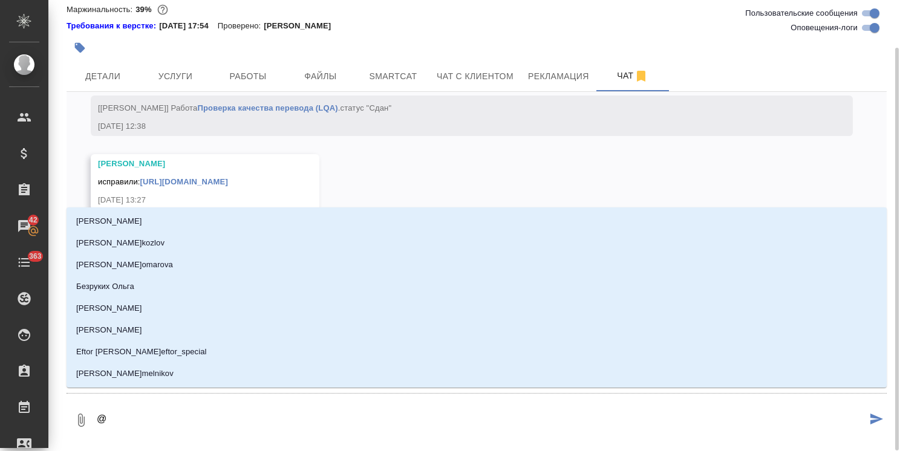
type textarea "@б"
type input "б"
type textarea "@бел"
type input "бел"
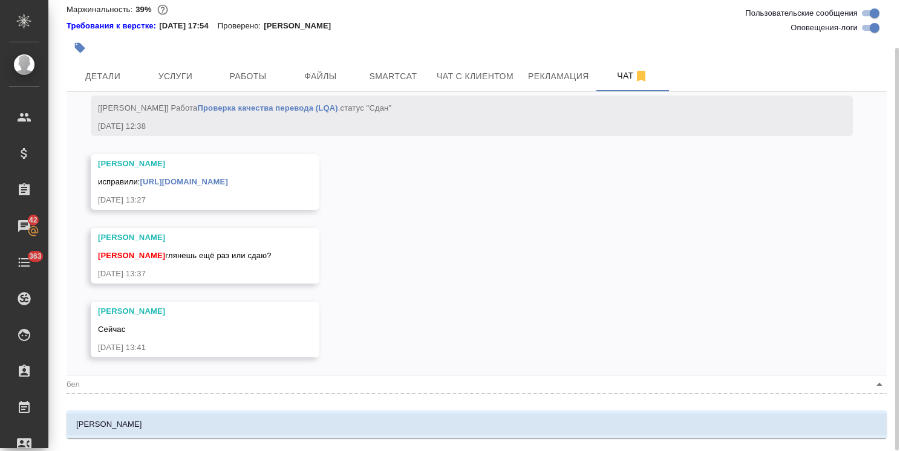
type textarea "@беля"
type input "беля"
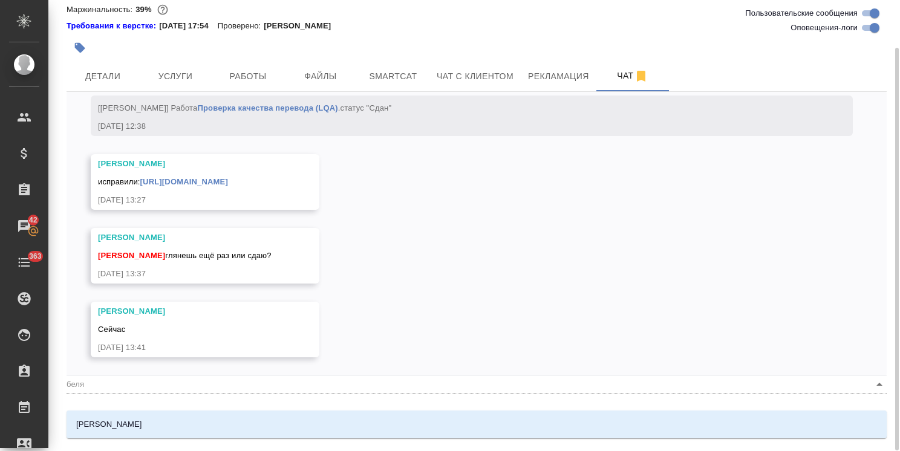
click at [167, 426] on li "Белякова Юлия" at bounding box center [477, 425] width 820 height 22
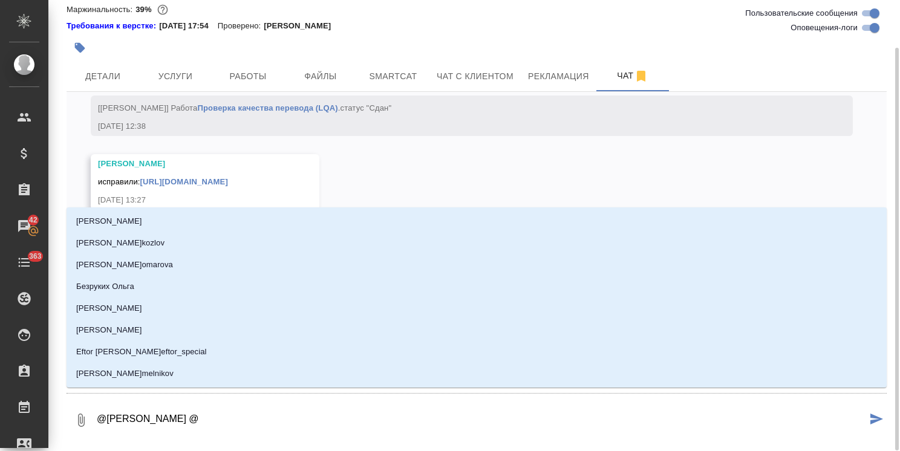
type textarea "@Белякова Юлия @а"
type input "а"
type textarea "@Белякова Юлия @ар"
type input "ар"
type textarea "@Белякова Юлия @арс"
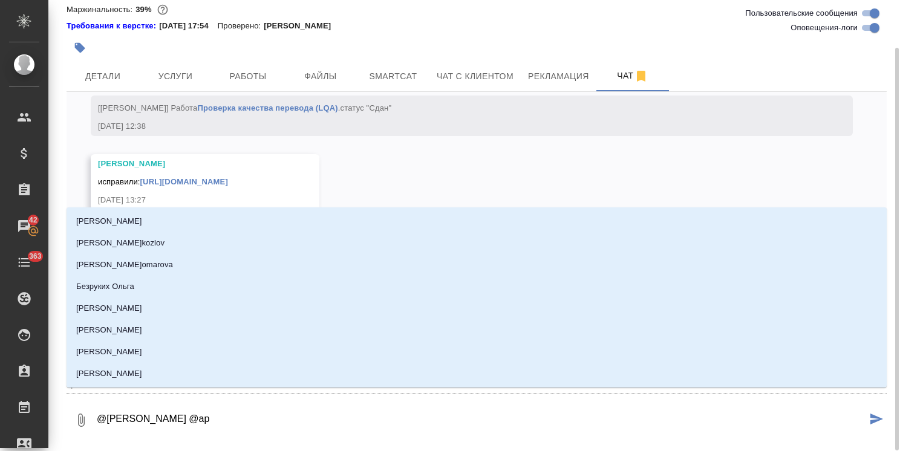
type input "арс"
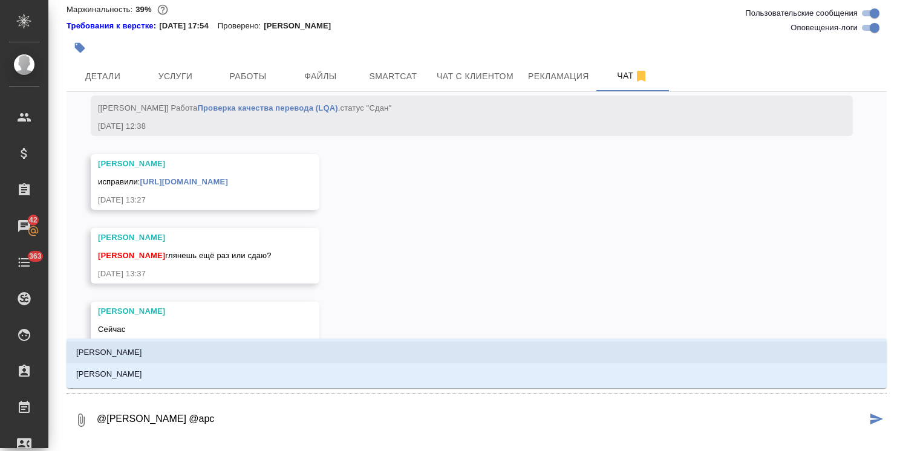
click at [154, 354] on li "Арсеньева Вера" at bounding box center [477, 353] width 820 height 22
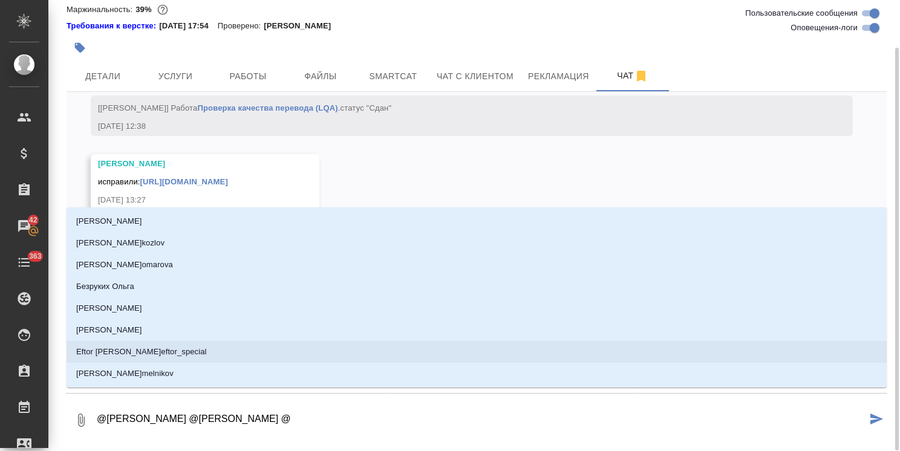
type textarea "@Белякова Юлия @Арсеньева Вера @у"
type input "у"
type textarea "@Белякова Юлия @Арсеньева Вера @ур"
type input "ур"
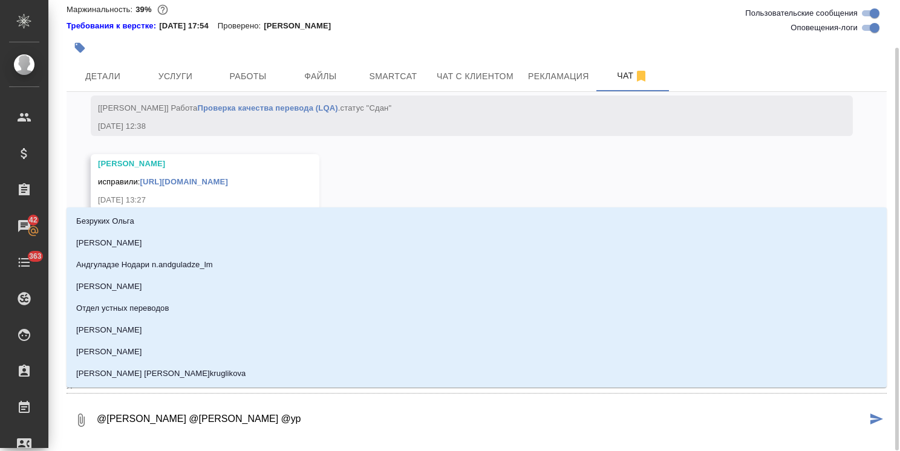
type textarea "@Белякова Юлия @Арсеньева Вера @у"
type input "у"
type textarea "@Белякова Юлия @Арсеньева Вера @"
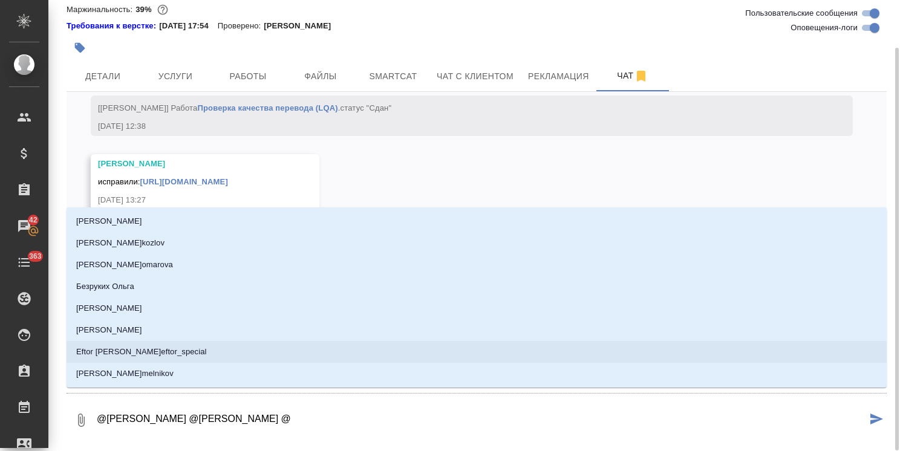
type textarea "@Белякова Юлия @Арсеньева Вера @р"
type input "р"
type textarea "@Белякова Юлия @Арсеньева Вера @ру"
type input "ру"
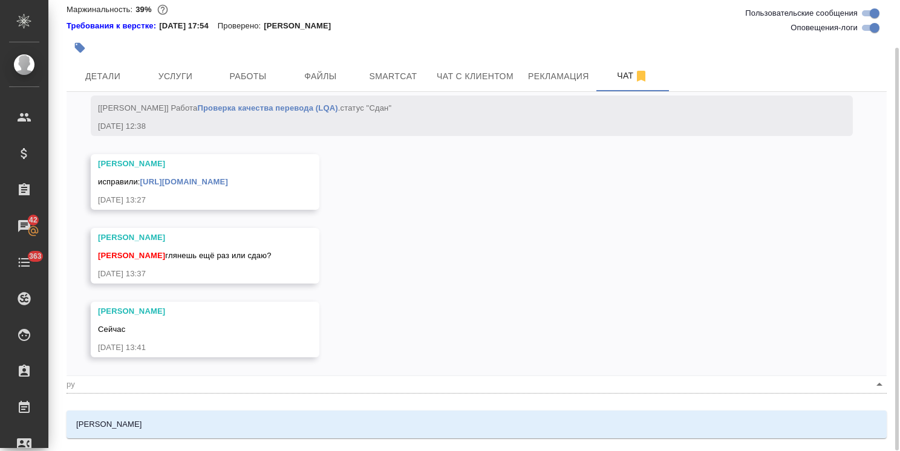
type textarea "@Белякова Юлия @Арсеньева Вера @рум"
type input "рум"
type textarea "@Белякова Юлия @Арсеньева Вера @румя"
type input "румя"
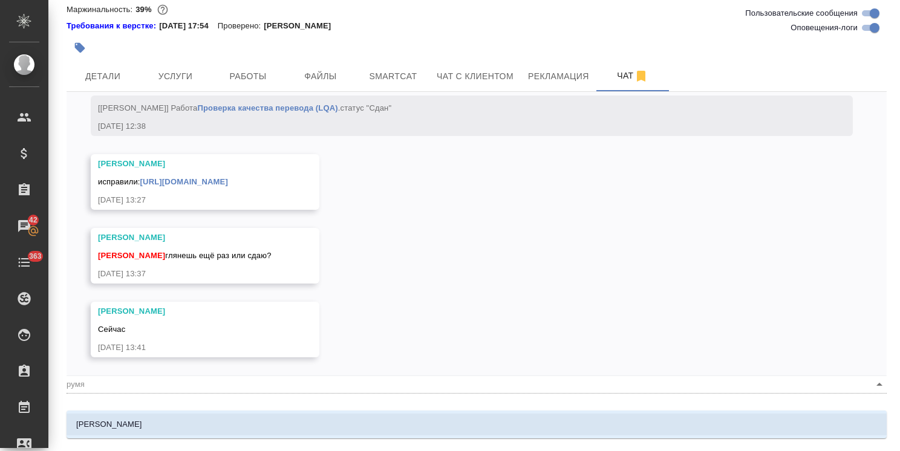
click at [171, 427] on li "Румянцева Дарья" at bounding box center [477, 425] width 820 height 22
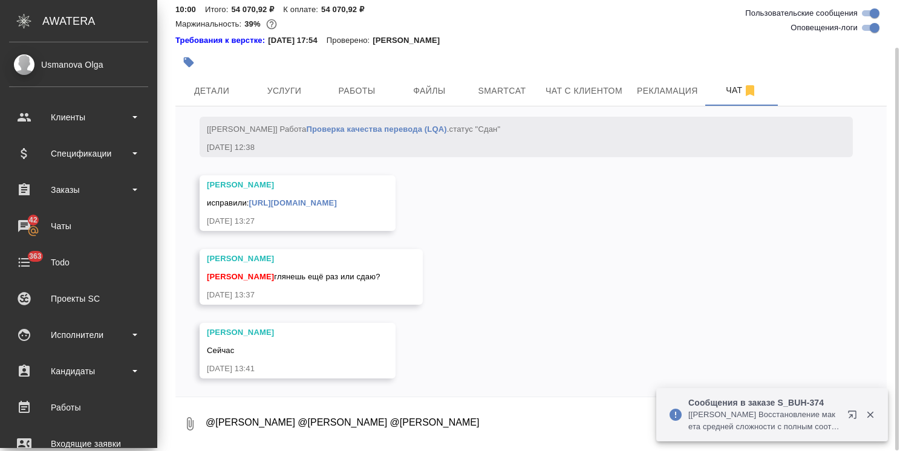
click at [521, 416] on textarea "@Белякова Юлия @Арсеньева Вера @Румянцева Дарья" at bounding box center [535, 423] width 662 height 41
paste textarea "Ольга, сможете проверенные версии прислать до 15-16 часов? Best regards, Maksim…"
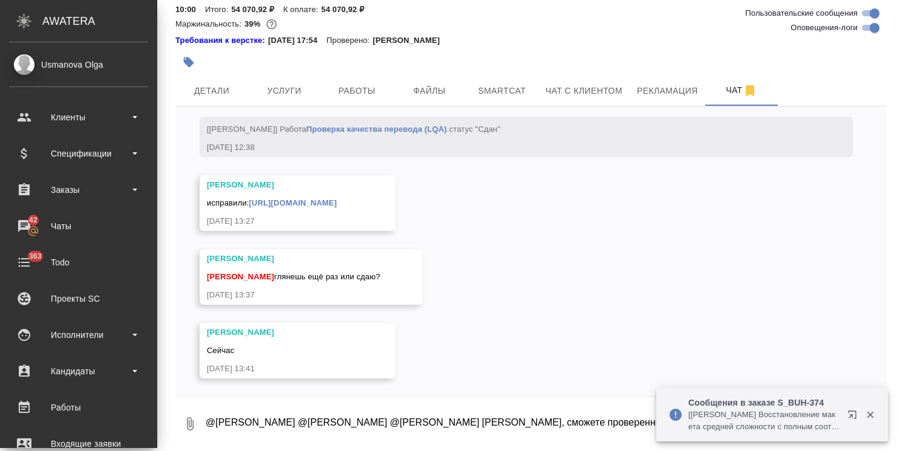
scroll to position [68, 0]
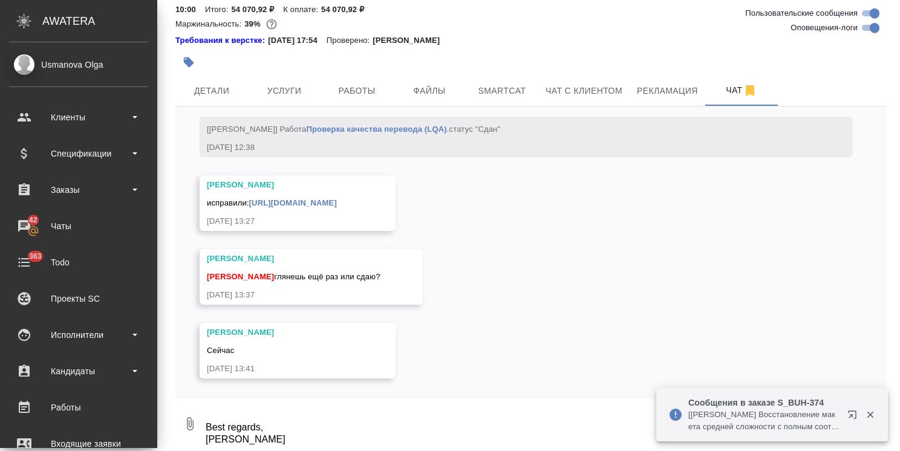
type textarea "@Белякова Юлия @Арсеньева Вера @Румянцева Дарья Ольга, сможете проверенные верс…"
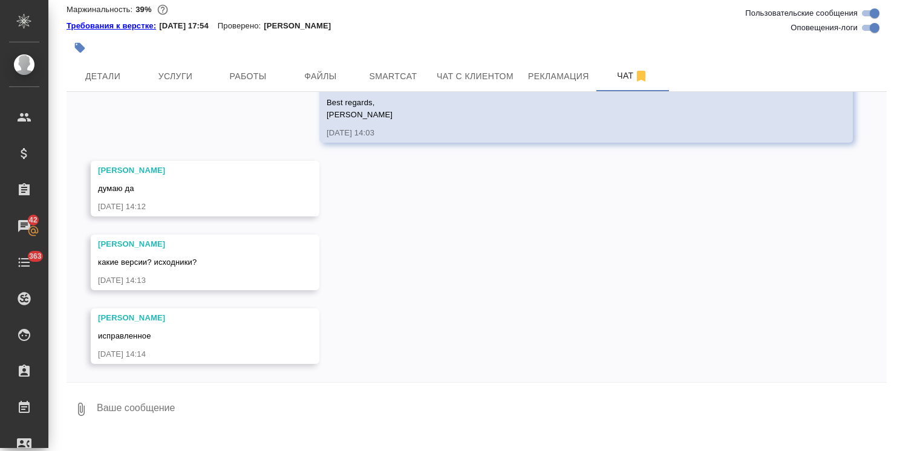
scroll to position [0, 0]
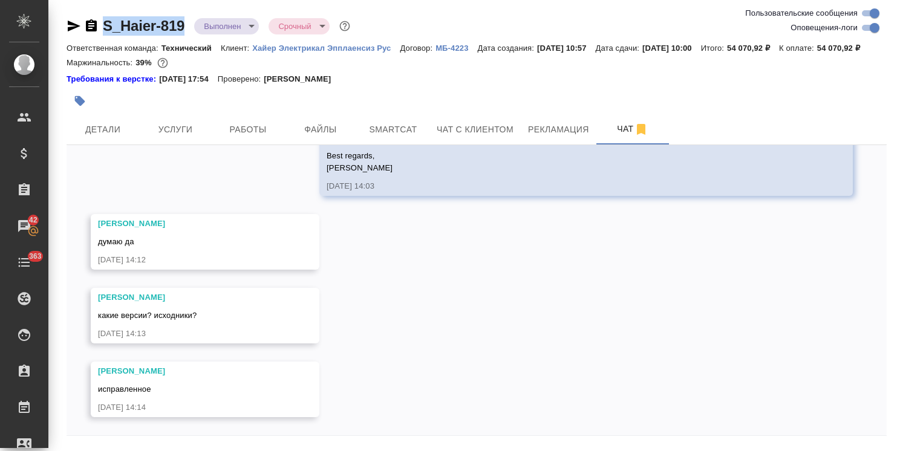
drag, startPoint x: 181, startPoint y: 15, endPoint x: 97, endPoint y: 16, distance: 84.0
click at [97, 16] on div "S_Haier-819 Выполнен completed Срочный urgent Ответственная команда: Технически…" at bounding box center [476, 245] width 833 height 490
copy link "S_Haier-819"
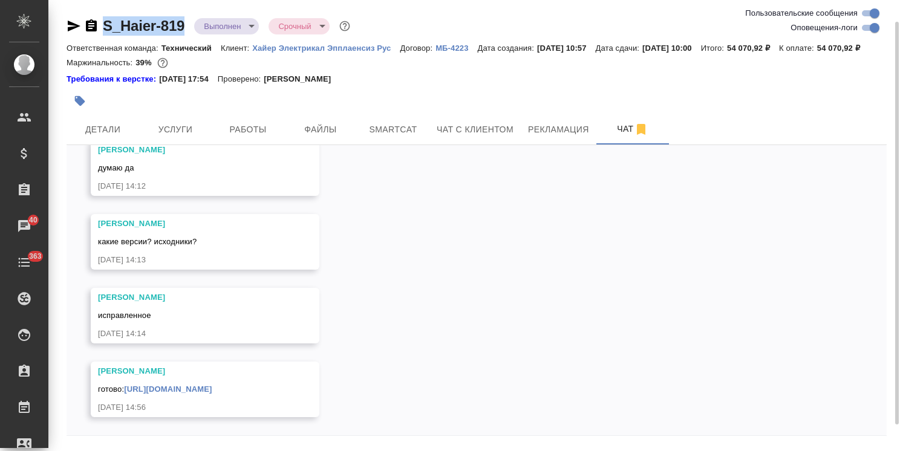
scroll to position [53, 0]
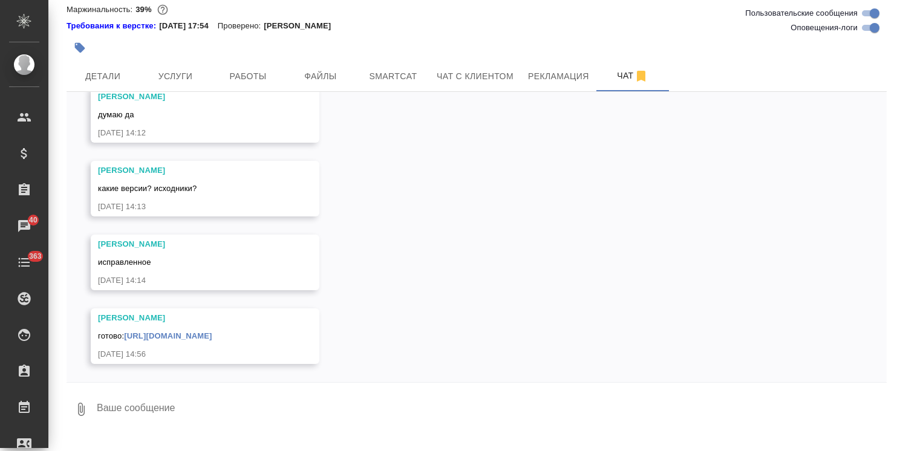
click at [188, 411] on textarea at bounding box center [491, 409] width 791 height 41
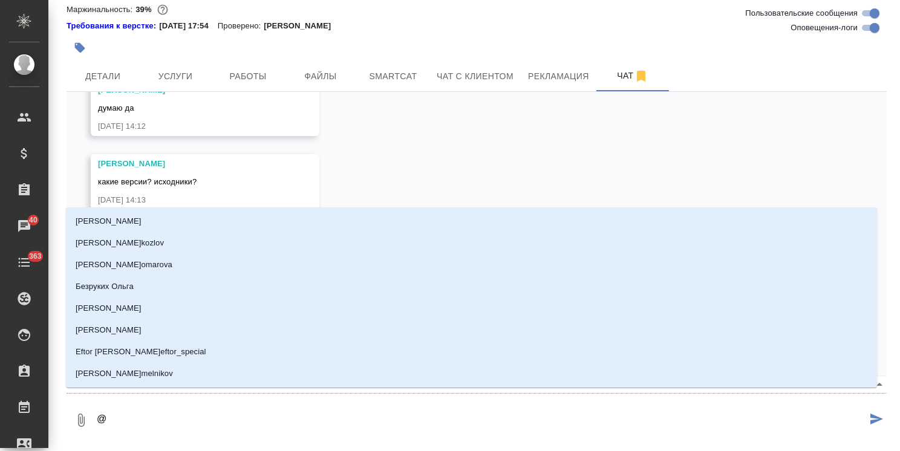
type textarea "@з"
type input "з"
type textarea "@за"
type input "за"
type textarea "@заб"
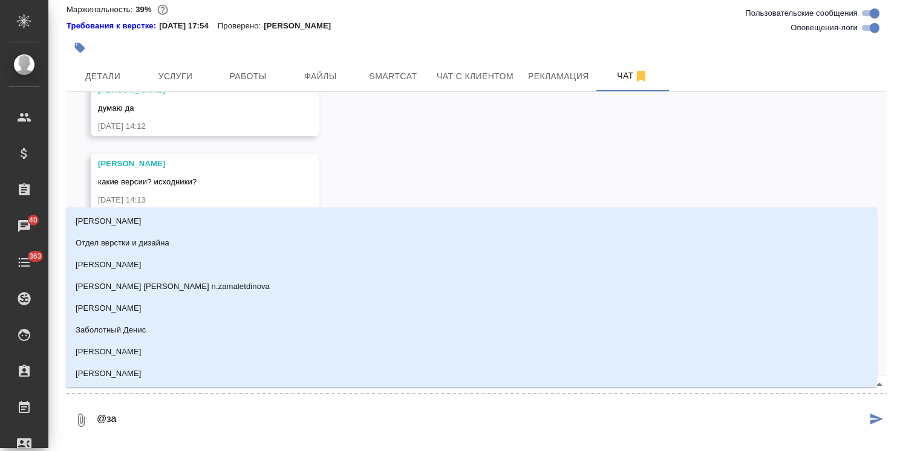
type input "заб"
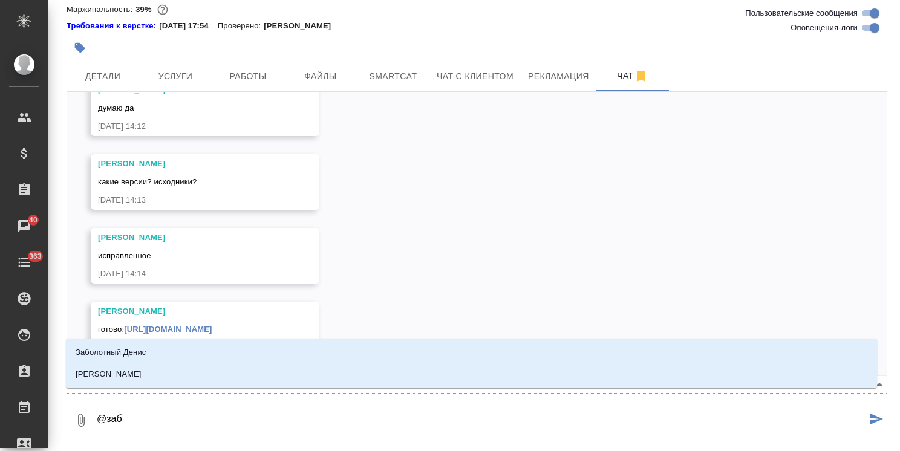
type textarea "@за"
type input "за"
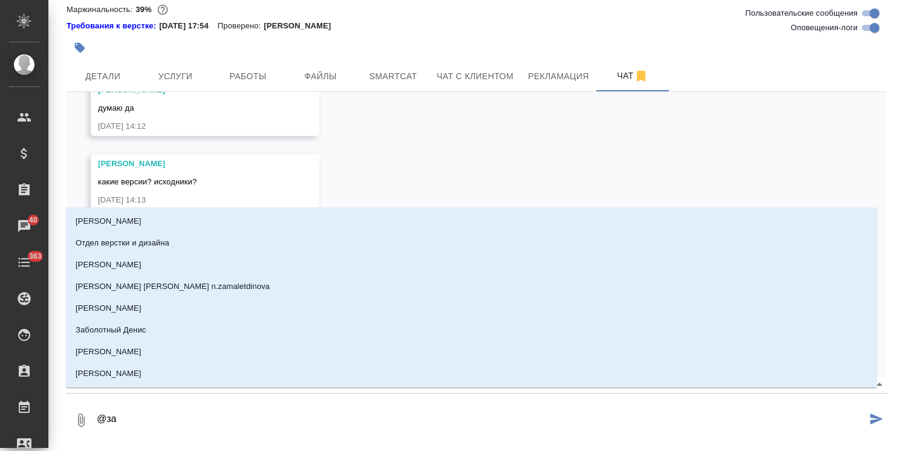
type textarea "@з"
type input "з"
type textarea "@"
type textarea "@б"
type input "б"
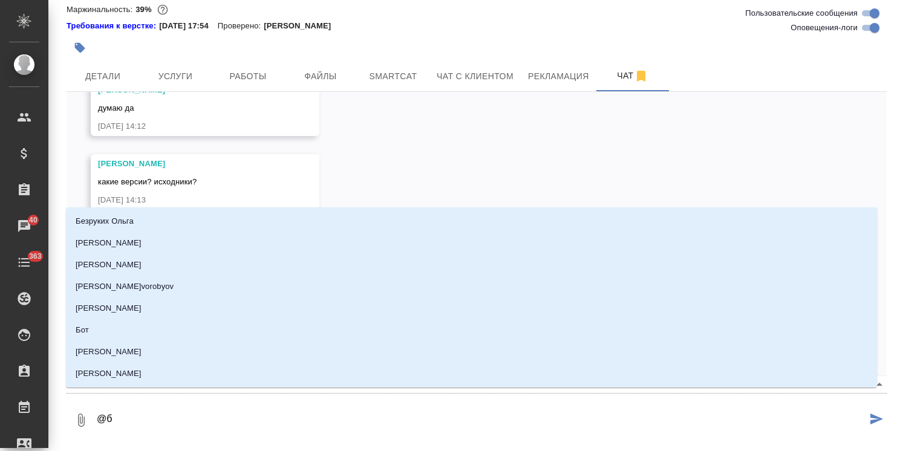
type textarea "@бе"
type input "бе"
type textarea "@бел"
type input "бел"
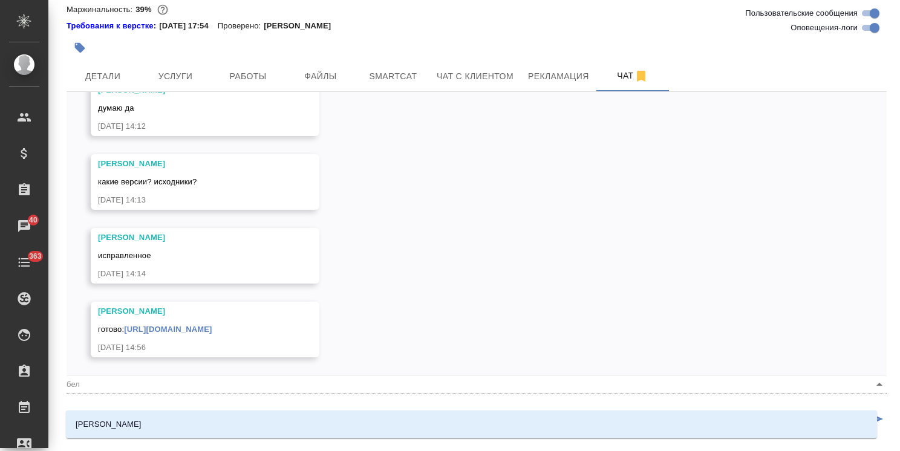
type textarea "@беля"
type input "беля"
click at [188, 411] on div "Белякова Юлия" at bounding box center [471, 424] width 811 height 28
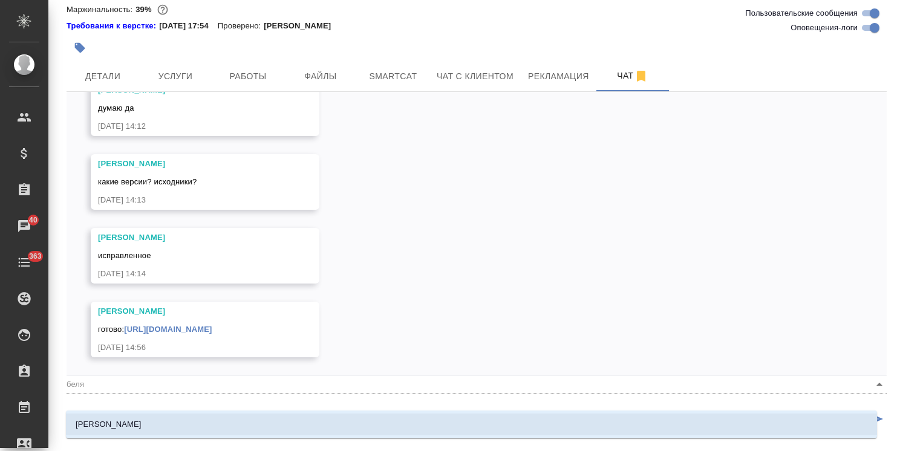
click at [198, 421] on li "Белякова Юлия" at bounding box center [471, 425] width 811 height 22
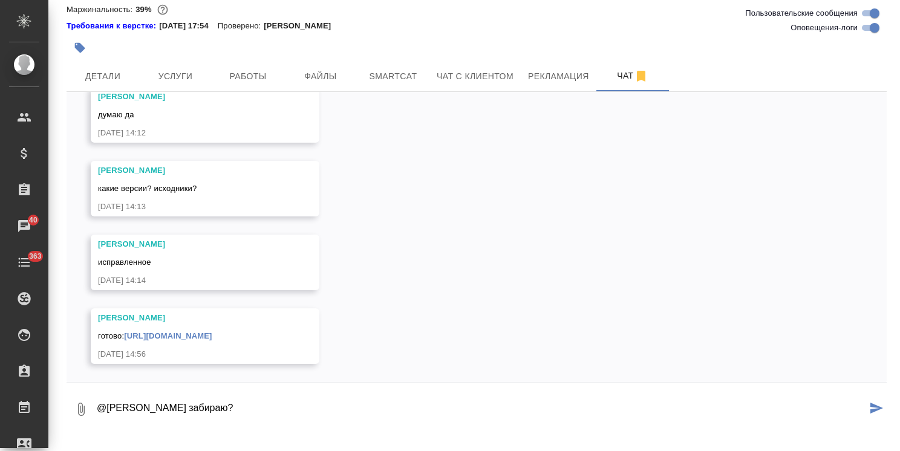
type textarea "@Белякова Юлия забираю?"
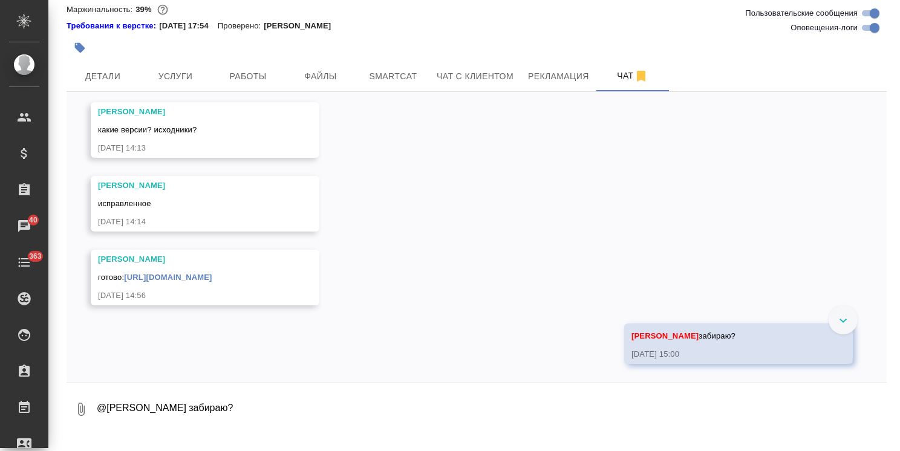
scroll to position [15167, 0]
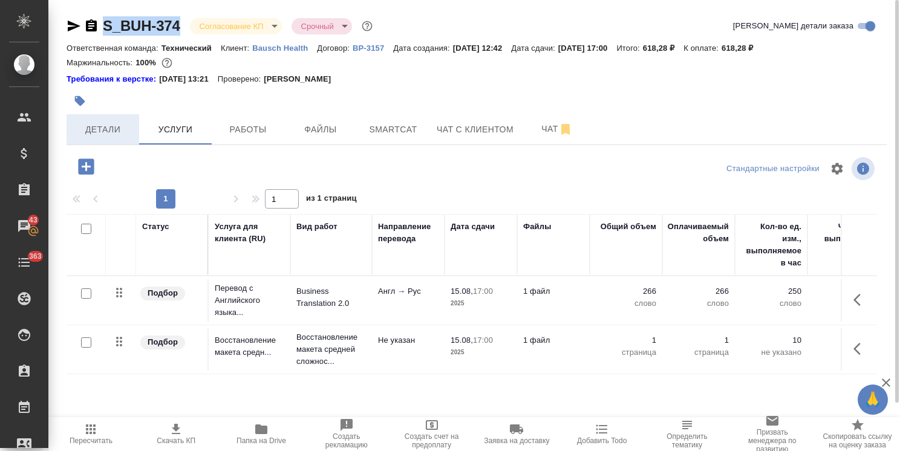
click at [112, 125] on span "Детали" at bounding box center [103, 129] width 58 height 15
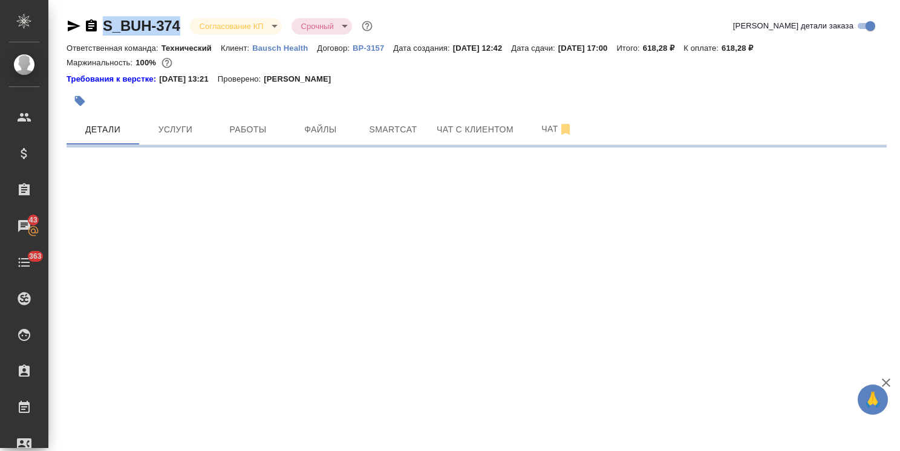
select select "RU"
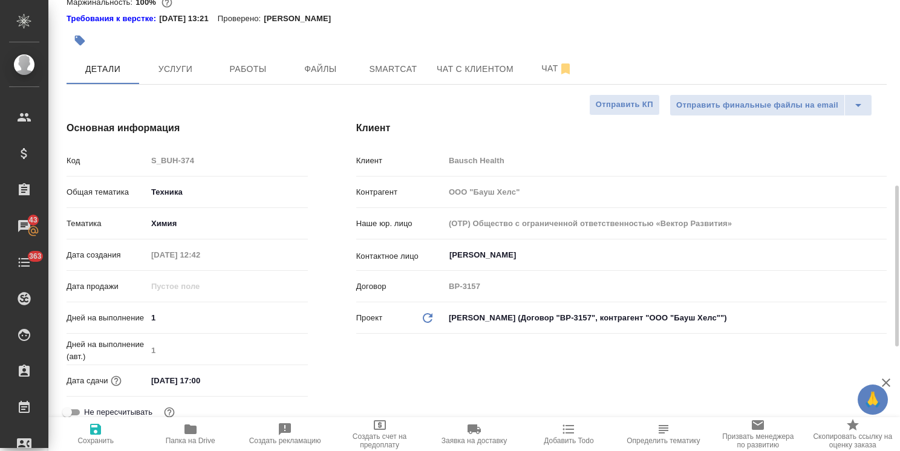
scroll to position [181, 0]
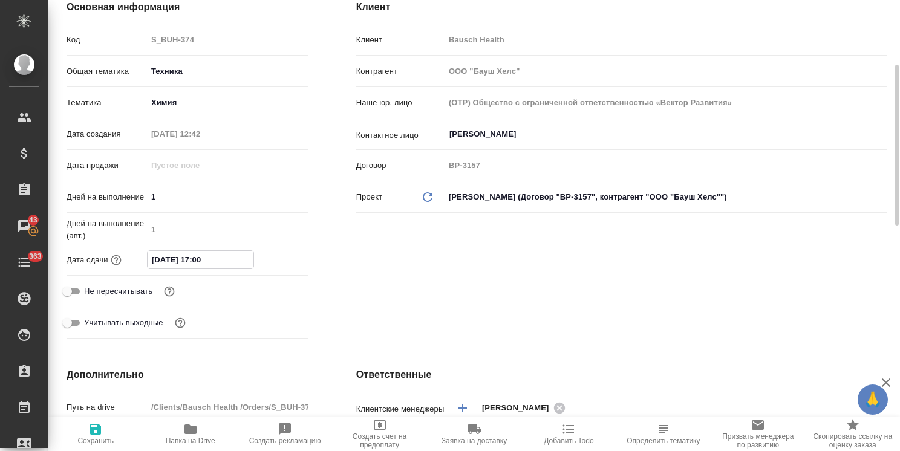
click at [206, 264] on input "[DATE] 17:00" at bounding box center [201, 260] width 106 height 18
type input "[DATE] 17:30"
type textarea "x"
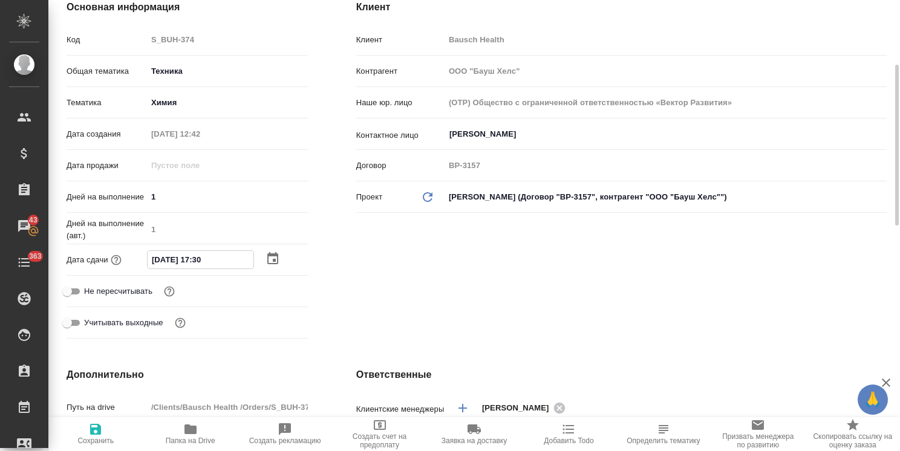
type input "[DATE] 17:30"
click at [99, 439] on span "Сохранить" at bounding box center [95, 440] width 36 height 8
type textarea "x"
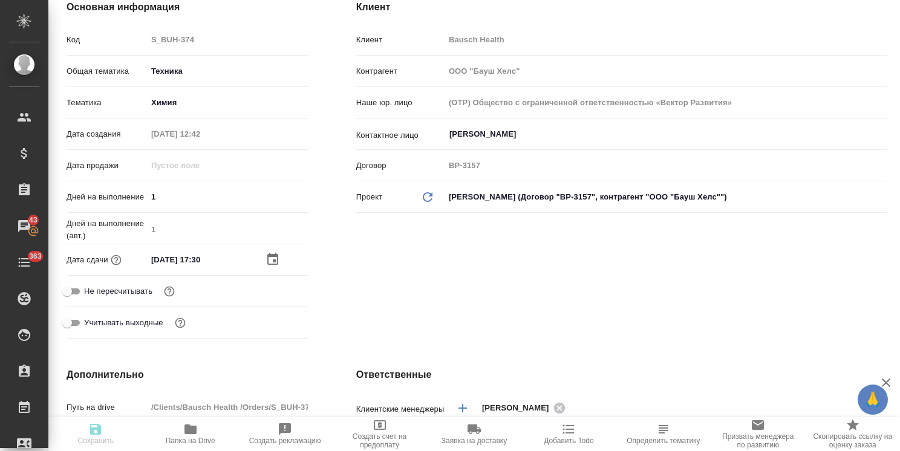
type textarea "x"
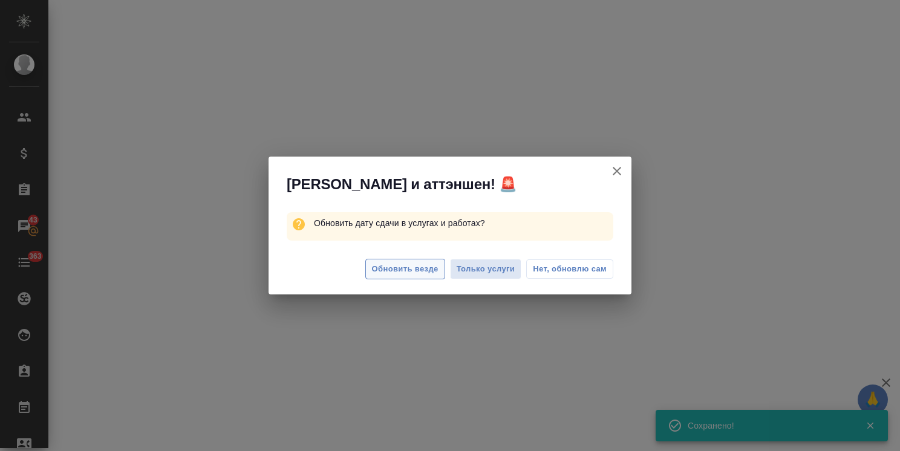
select select "RU"
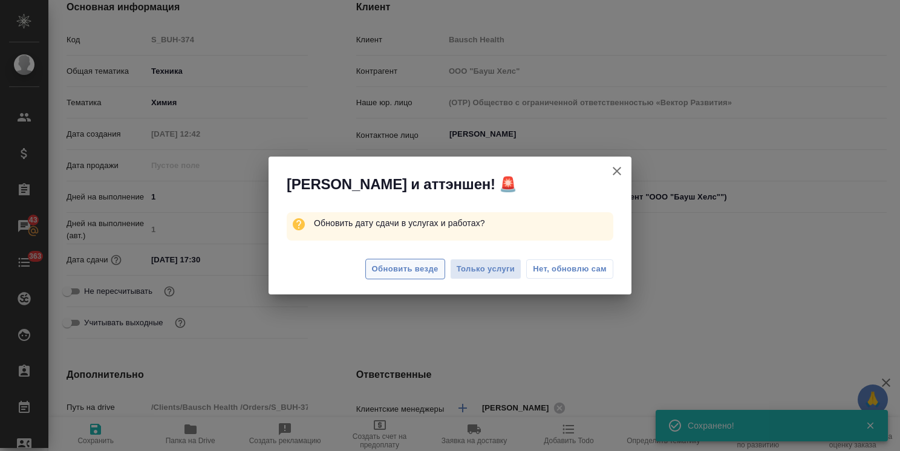
type textarea "x"
click at [418, 266] on span "Обновить везде" at bounding box center [405, 269] width 67 height 14
type textarea "x"
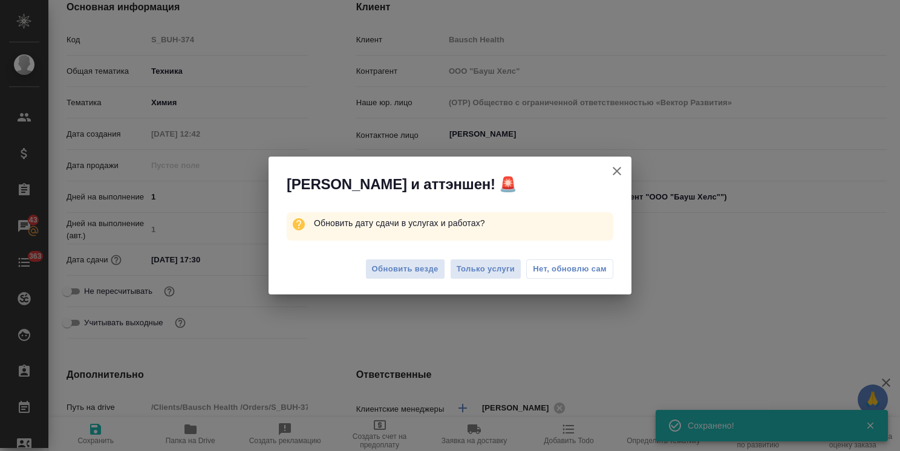
type textarea "x"
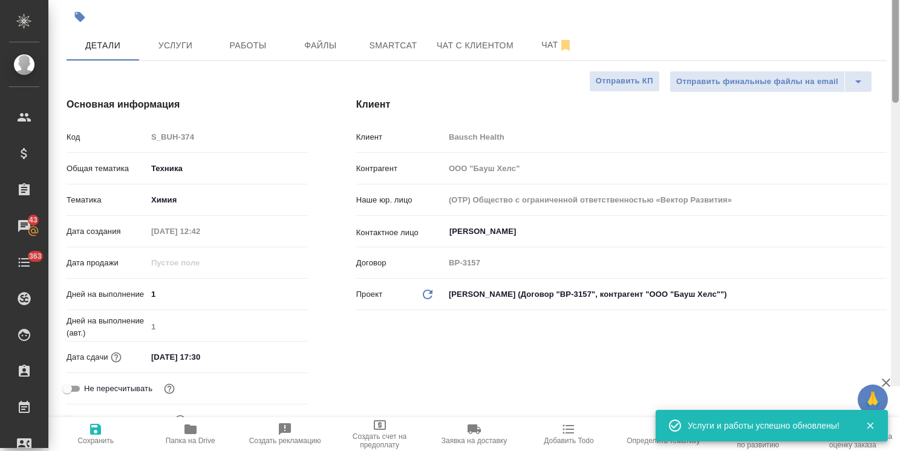
scroll to position [0, 0]
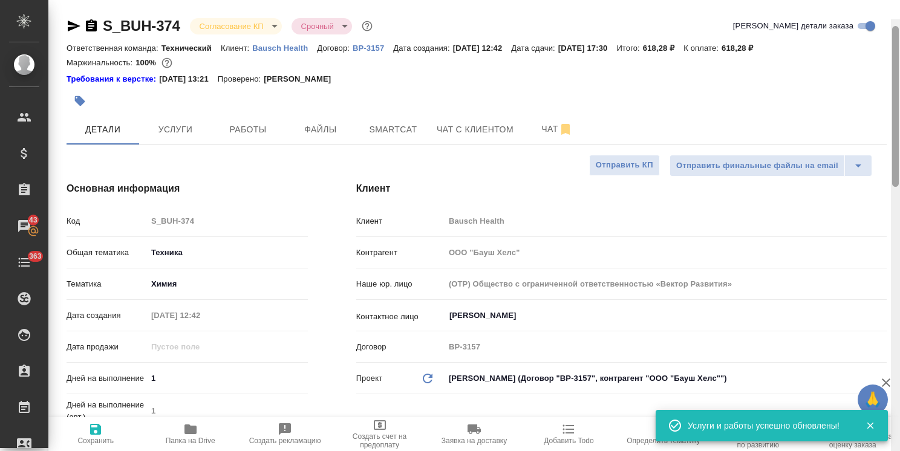
drag, startPoint x: 894, startPoint y: 264, endPoint x: 893, endPoint y: 86, distance: 178.3
click at [893, 86] on div at bounding box center [895, 106] width 7 height 161
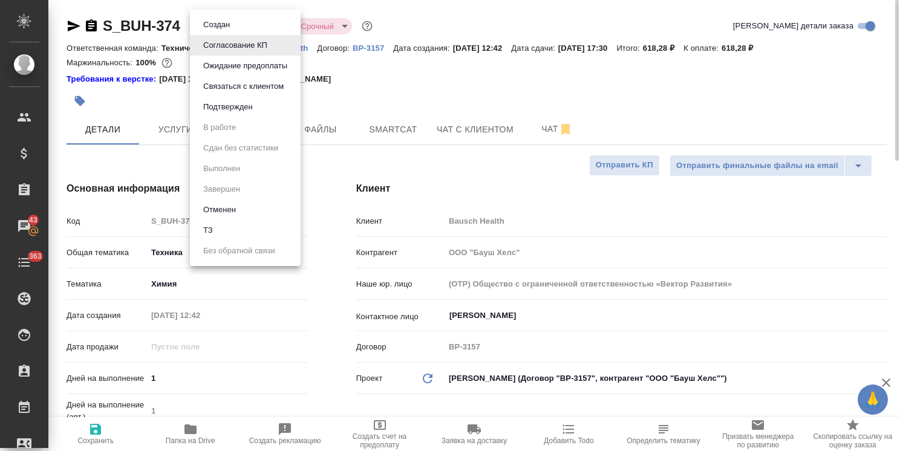
click at [244, 25] on body "🙏 .cls-1 fill:#fff; AWATERA [PERSON_NAME] Спецификации Заказы 43 Чаты 363 Todo …" at bounding box center [450, 225] width 900 height 451
click at [232, 99] on li "Подтвержден" at bounding box center [245, 107] width 111 height 21
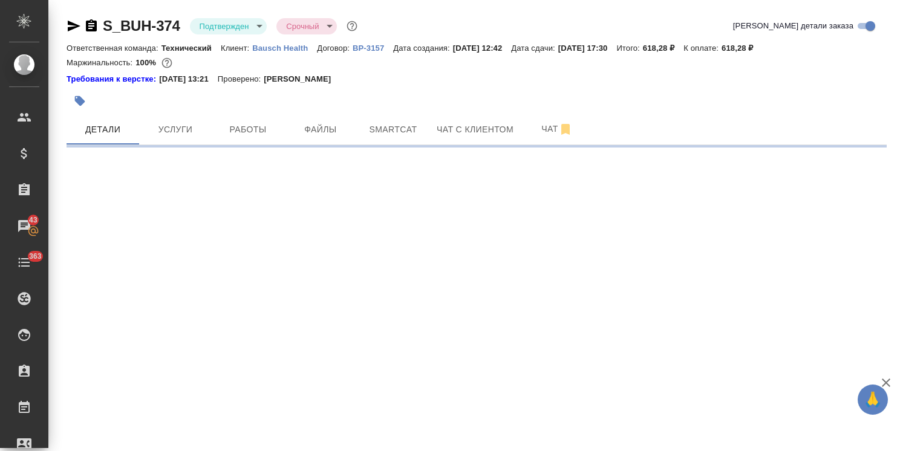
select select "RU"
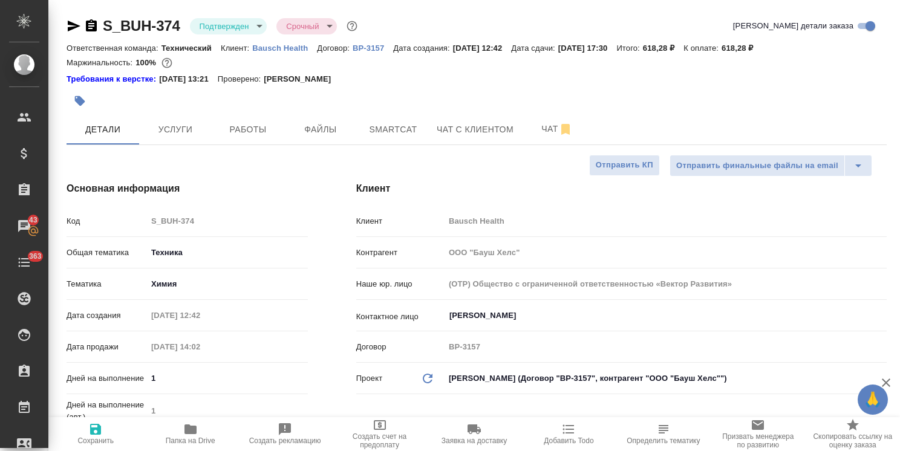
type textarea "x"
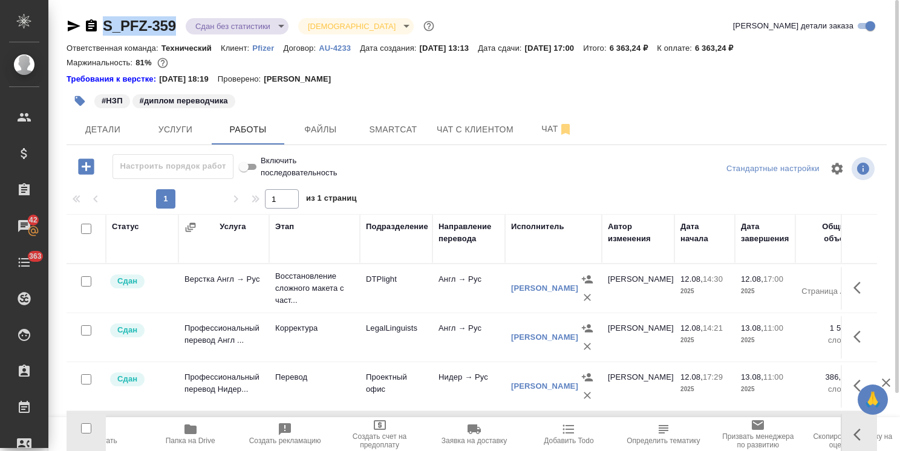
click at [179, 11] on div "S_PFZ-359 Сдан без статистики distributed Святая троица holyTrinity Кратко дета…" at bounding box center [476, 258] width 833 height 517
click at [540, 132] on span "Чат" at bounding box center [557, 129] width 58 height 15
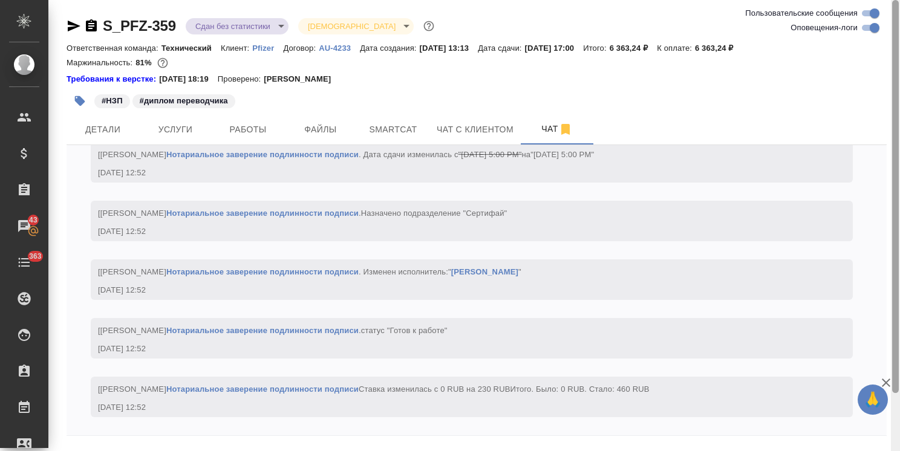
scroll to position [9867, 0]
click at [887, 381] on icon "button" at bounding box center [885, 382] width 15 height 15
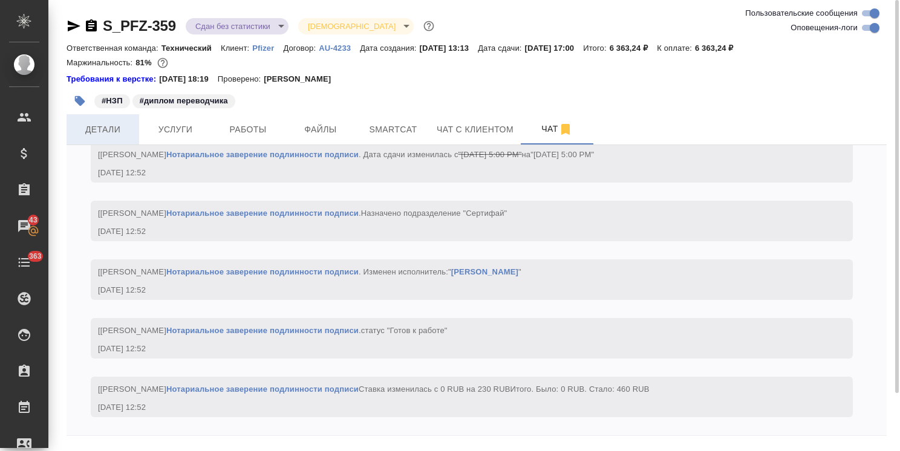
click at [122, 136] on span "Детали" at bounding box center [103, 129] width 58 height 15
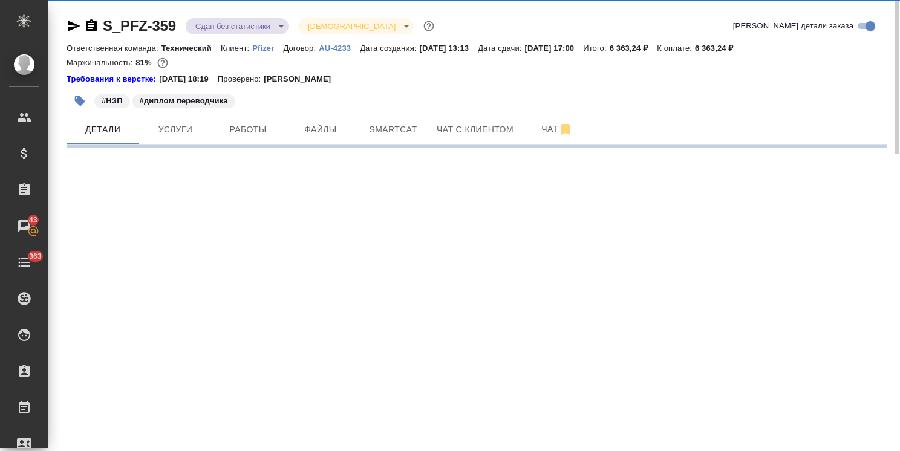
select select "RU"
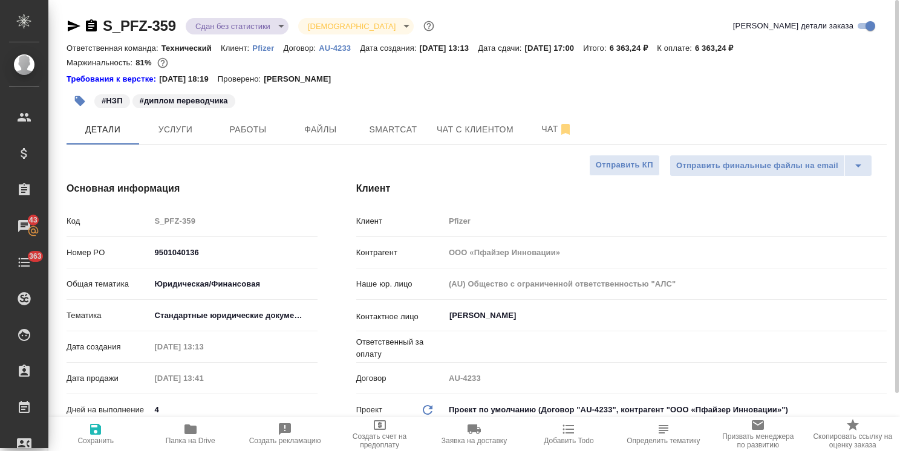
type textarea "x"
click at [193, 434] on icon "button" at bounding box center [190, 429] width 15 height 15
type textarea "x"
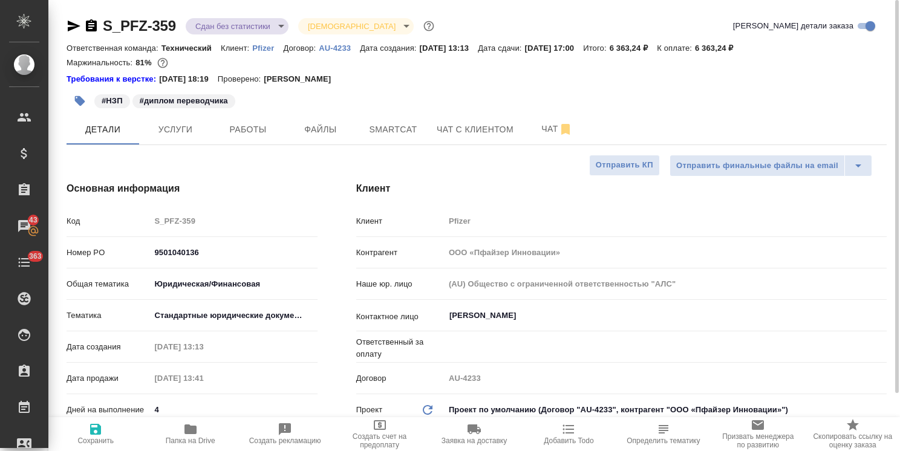
type textarea "x"
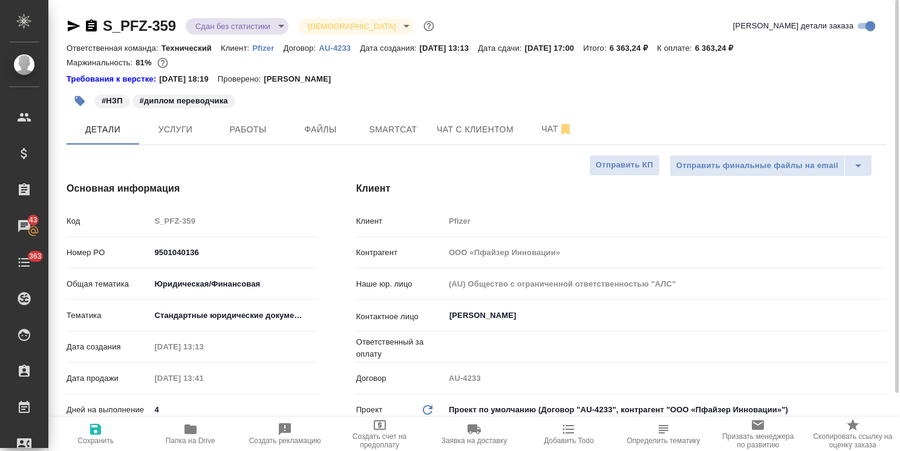
click at [244, 134] on span "Работы" at bounding box center [248, 129] width 58 height 15
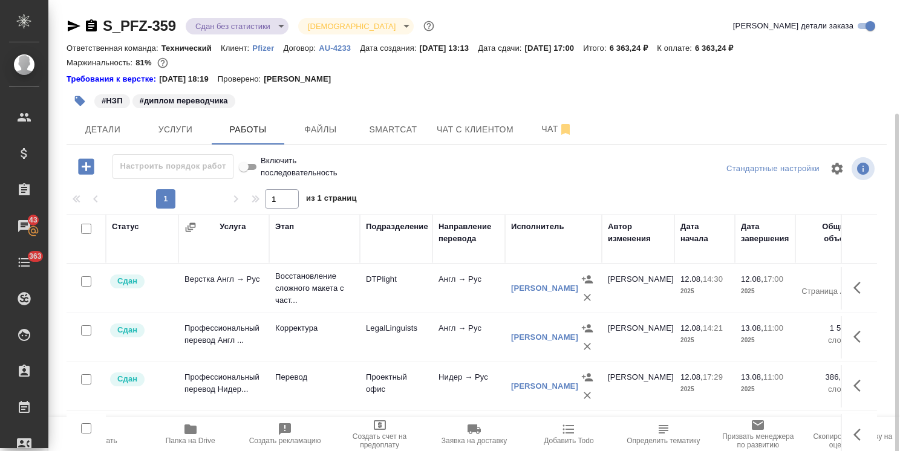
scroll to position [65, 0]
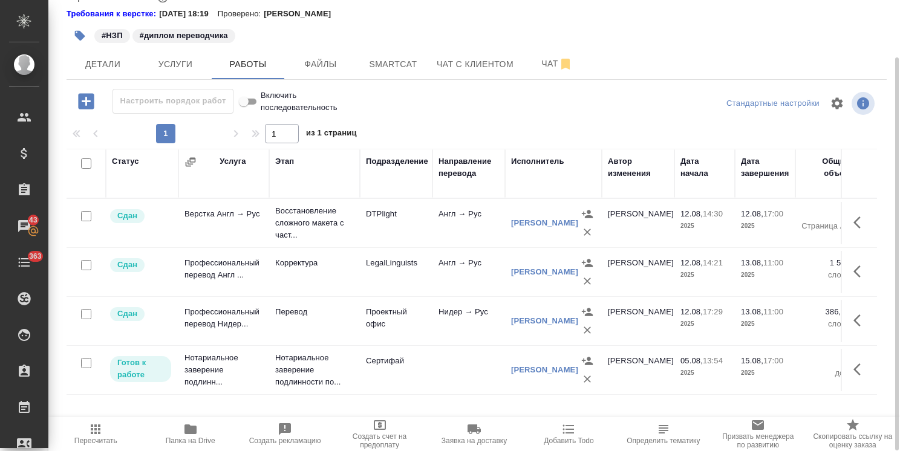
click at [861, 375] on icon "button" at bounding box center [860, 369] width 15 height 15
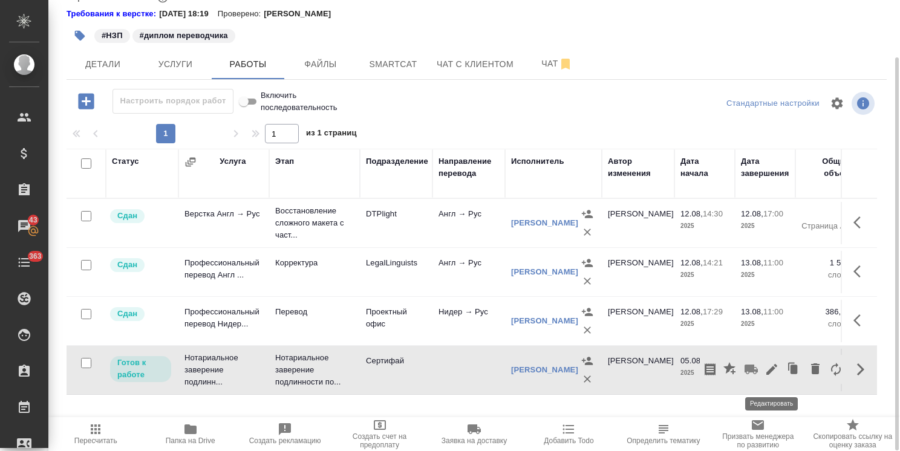
click at [777, 376] on icon "button" at bounding box center [771, 369] width 15 height 15
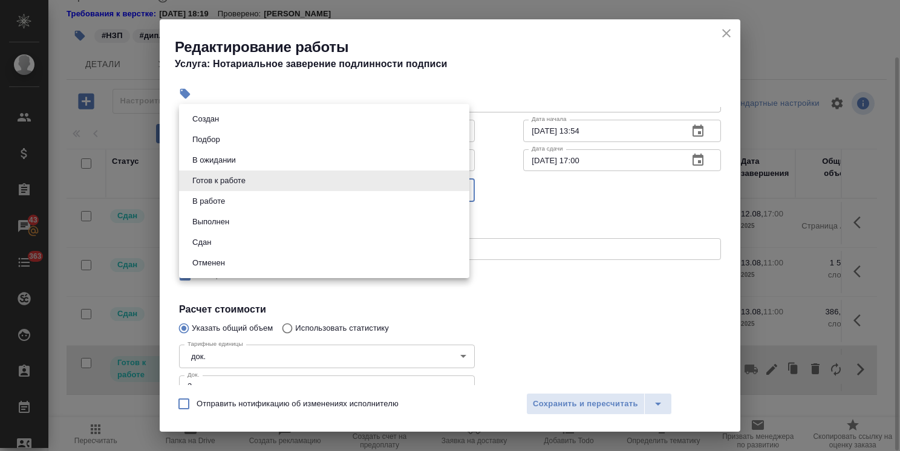
click at [258, 190] on body ".cls-1 fill:#fff; AWATERA Usmanova Olga Клиенты Спецификации Заказы 43 Чаты 363…" at bounding box center [450, 225] width 900 height 451
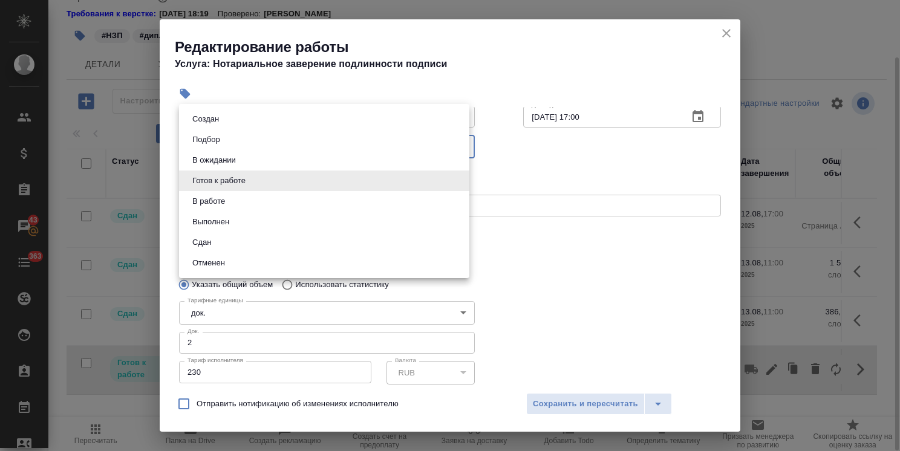
scroll to position [121, 0]
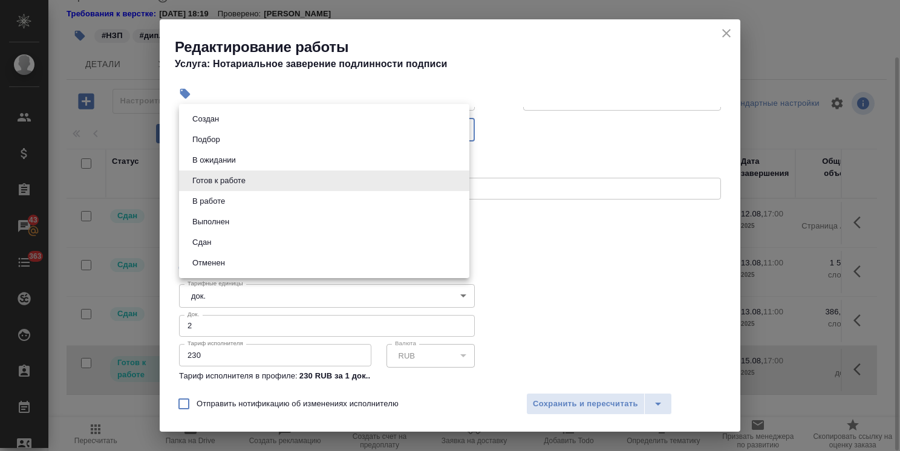
click at [210, 248] on button "Сдан" at bounding box center [202, 242] width 26 height 13
type input "closed"
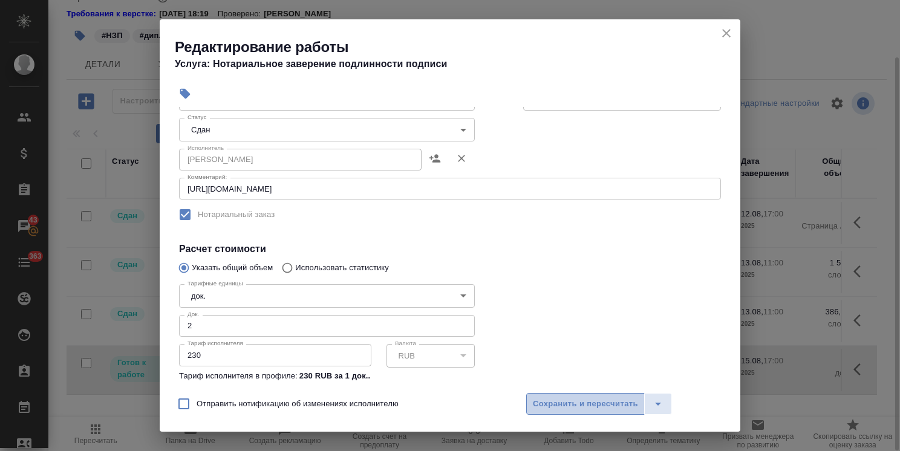
click at [582, 401] on span "Сохранить и пересчитать" at bounding box center [585, 404] width 105 height 14
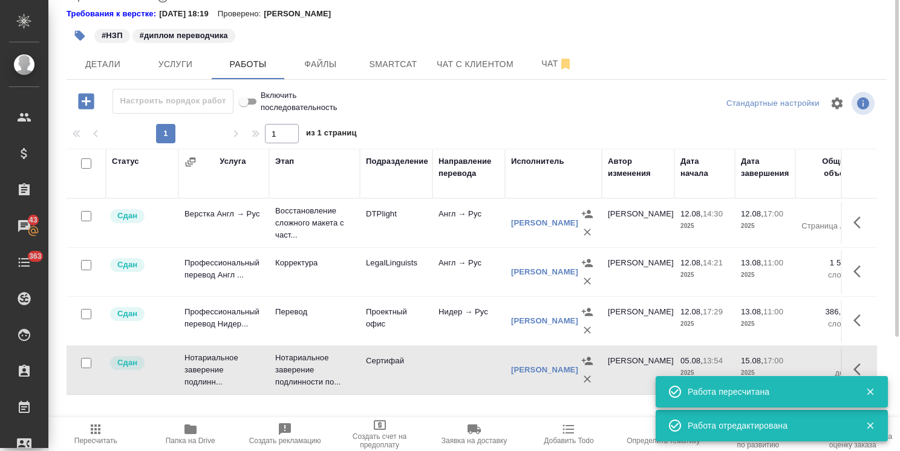
scroll to position [5, 0]
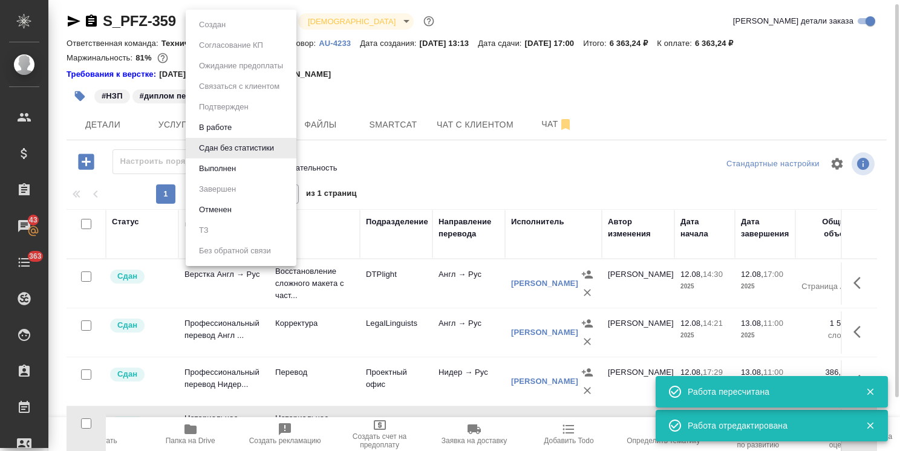
click at [270, 21] on body ".cls-1 fill:#fff; AWATERA Usmanova Olga Клиенты Спецификации Заказы 43 Чаты 363…" at bounding box center [450, 225] width 900 height 451
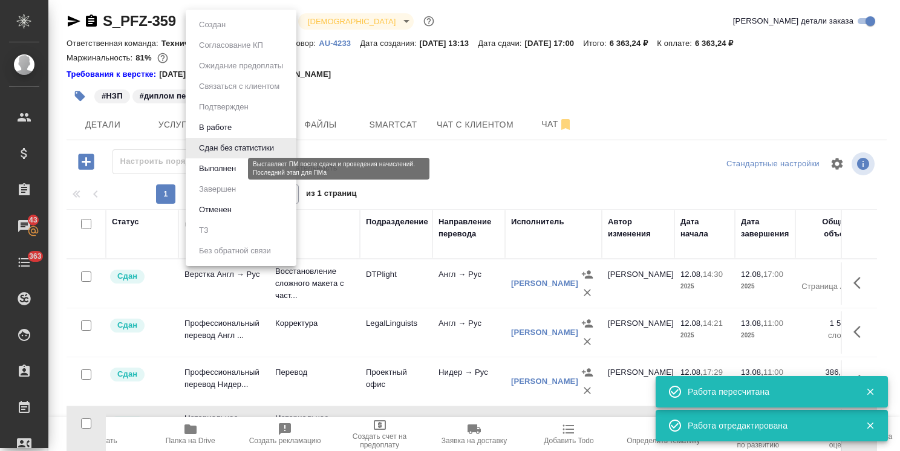
click at [233, 164] on button "Выполнен" at bounding box center [217, 168] width 44 height 13
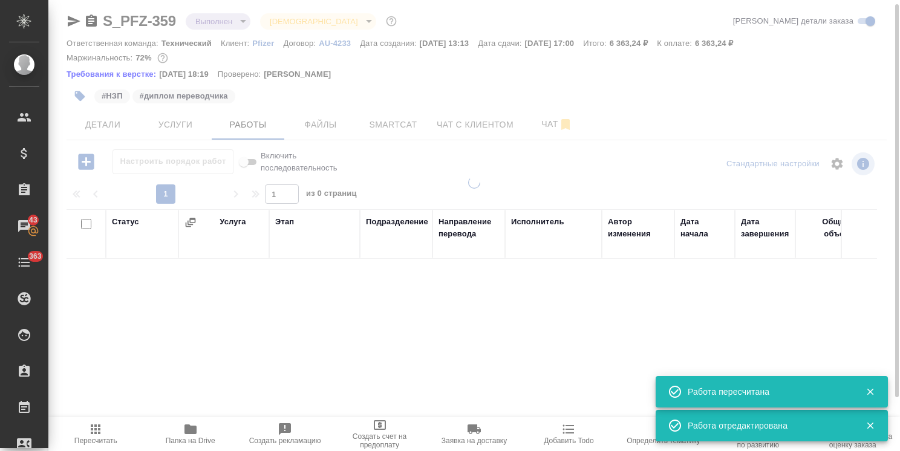
click at [223, 21] on body ".cls-1 fill:#fff; AWATERA Usmanova Olga Клиенты Спецификации Заказы 43 Чаты 363…" at bounding box center [450, 225] width 900 height 451
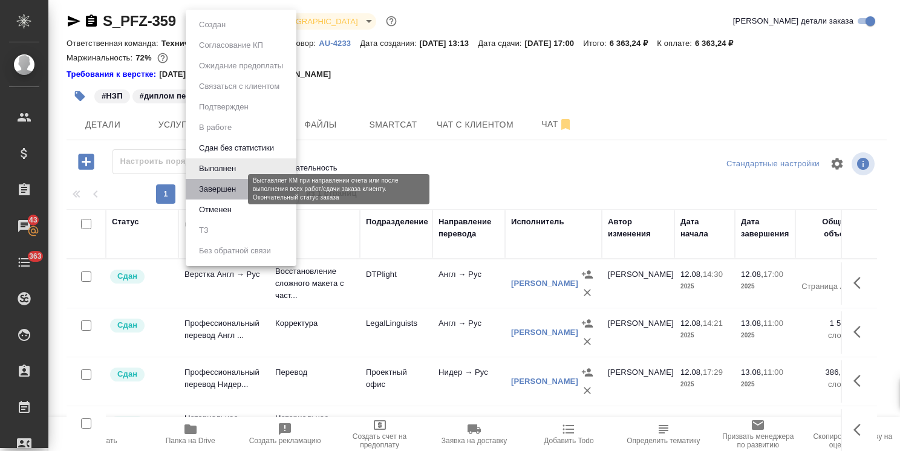
click at [232, 190] on button "Завершен" at bounding box center [217, 189] width 44 height 13
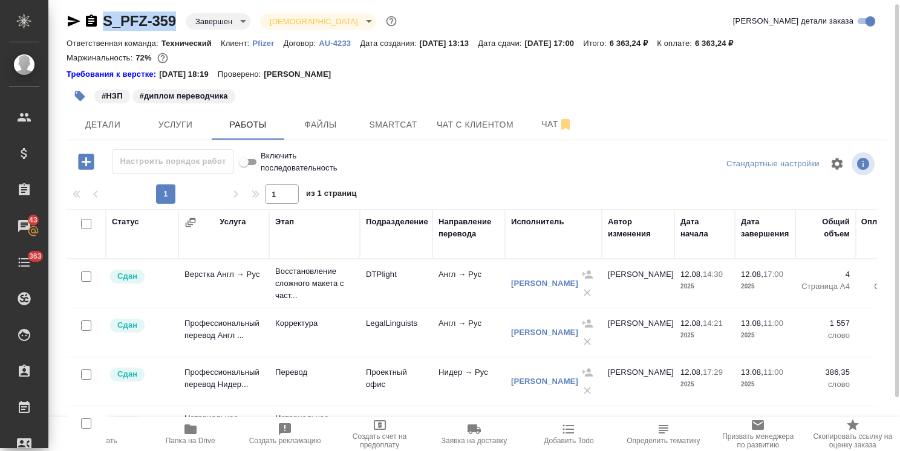
drag, startPoint x: 179, startPoint y: 8, endPoint x: 92, endPoint y: 9, distance: 86.5
click at [92, 9] on div "S_PFZ-359 Завершен closed Святая троица holyTrinity Кратко детали заказа Ответс…" at bounding box center [476, 253] width 833 height 517
copy link "S_PFZ-359"
click at [181, 1] on div "S_PFZ-359 Завершен closed Святая троица holyTrinity Кратко детали заказа Ответс…" at bounding box center [476, 253] width 833 height 517
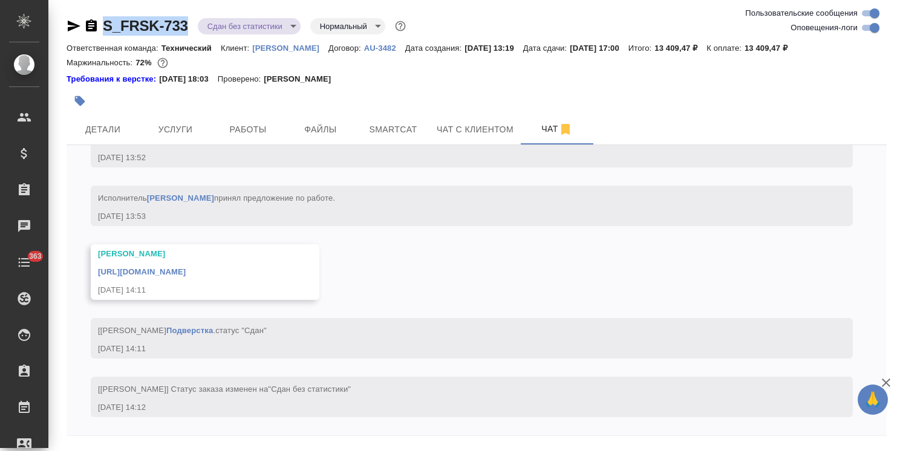
drag, startPoint x: 195, startPoint y: 9, endPoint x: 99, endPoint y: 18, distance: 96.5
click at [99, 18] on div "S_FRSK-733 Сдан без статистики distributed Нормальный normal Ответственная кома…" at bounding box center [476, 245] width 833 height 490
copy link "S_FRSK-733"
click at [307, 127] on span "Файлы" at bounding box center [320, 129] width 58 height 15
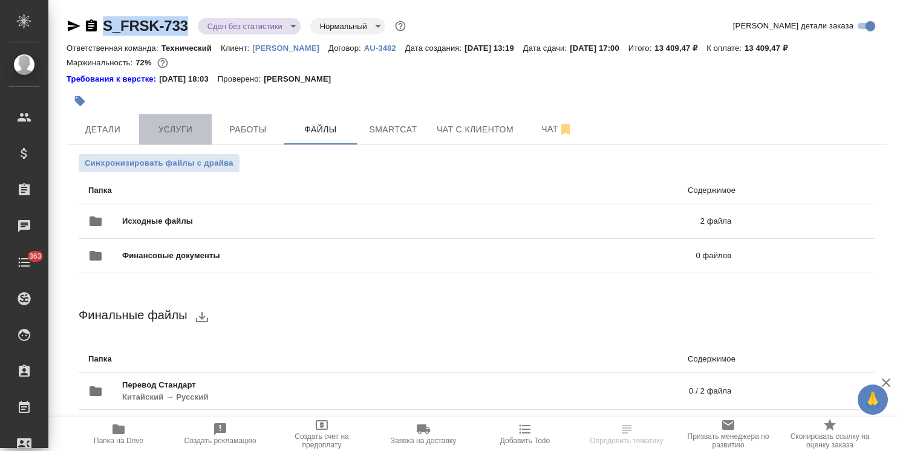
click at [181, 131] on span "Услуги" at bounding box center [175, 129] width 58 height 15
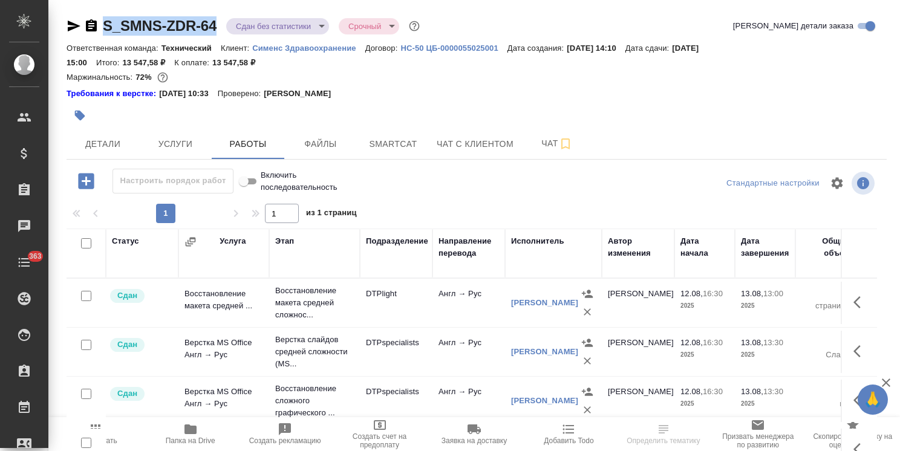
click at [73, 21] on div "S_SMNS-ZDR-64 Сдан без статистики distributed Срочный urgent Кратко детали зака…" at bounding box center [476, 265] width 833 height 531
drag, startPoint x: 326, startPoint y: 154, endPoint x: 316, endPoint y: 151, distance: 11.1
click at [326, 154] on button "Файлы" at bounding box center [320, 144] width 73 height 30
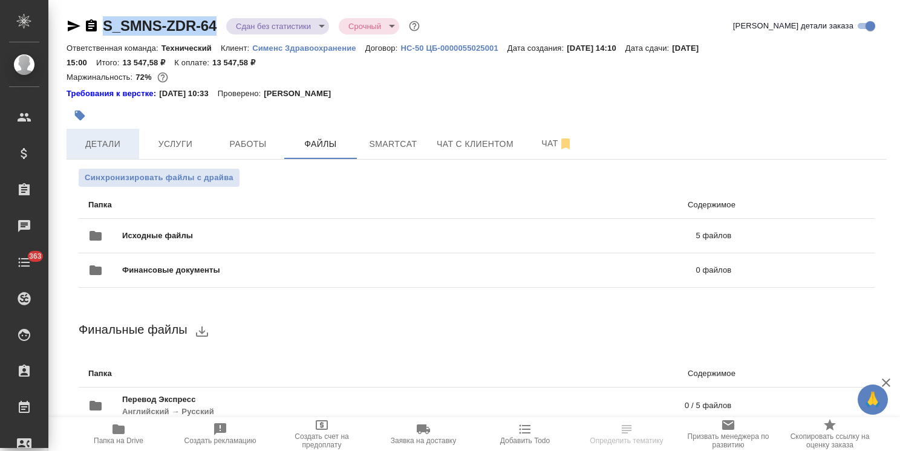
click at [111, 141] on span "Детали" at bounding box center [103, 144] width 58 height 15
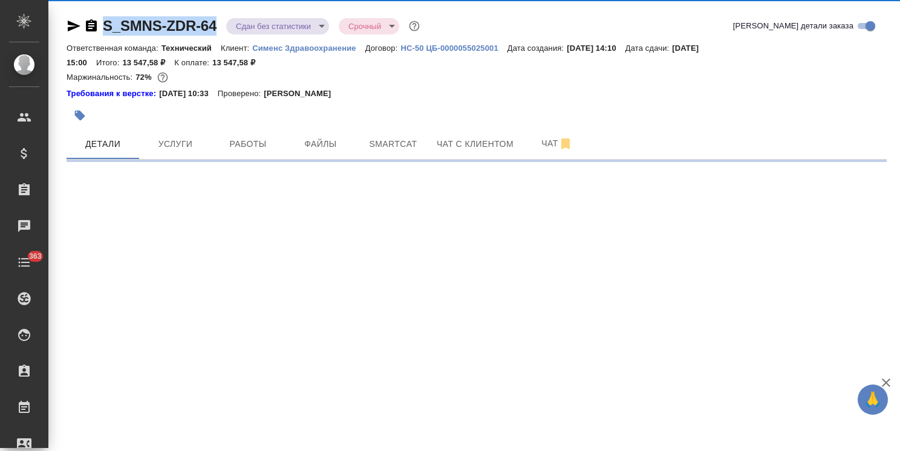
select select "RU"
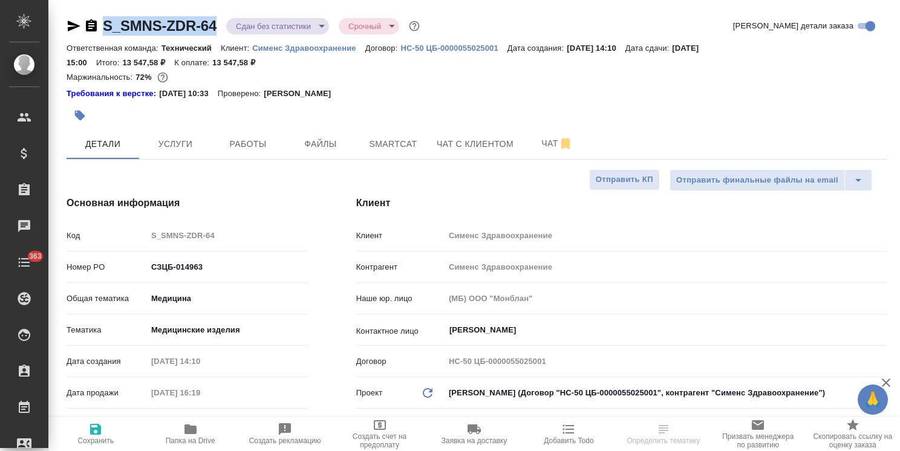
type textarea "x"
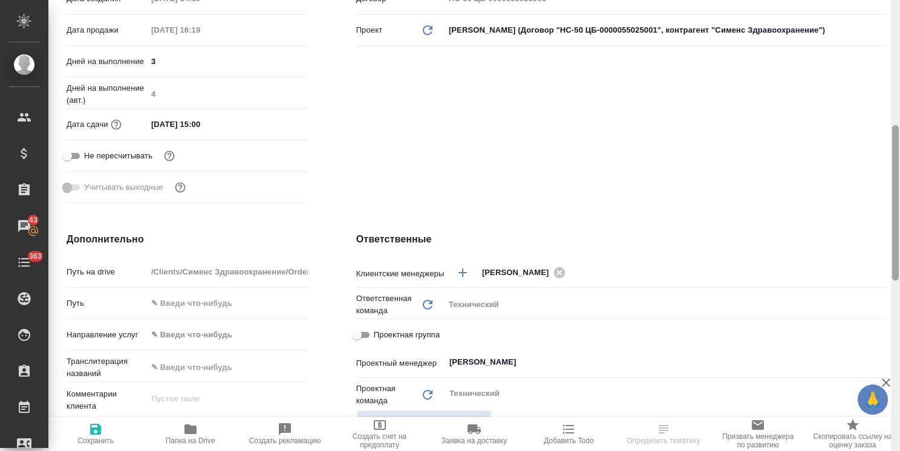
scroll to position [8, 0]
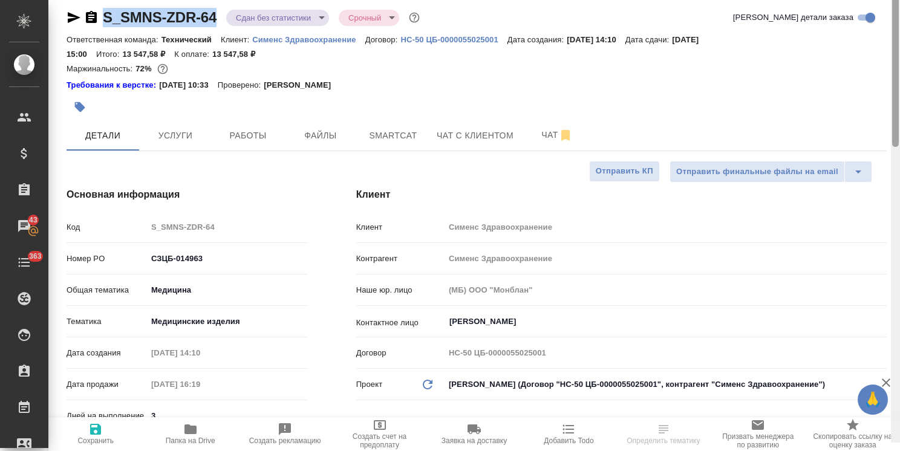
drag, startPoint x: 895, startPoint y: 237, endPoint x: 570, endPoint y: 120, distance: 345.0
click at [875, 38] on div "S_SMNS-ZDR-64 Сдан без статистики distributed Срочный urgent Кратко детали зака…" at bounding box center [473, 225] width 851 height 451
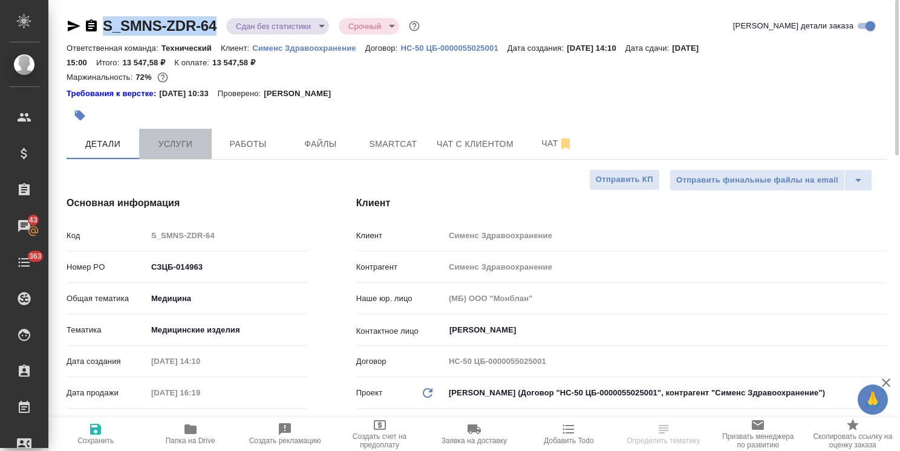
click at [183, 150] on span "Услуги" at bounding box center [175, 144] width 58 height 15
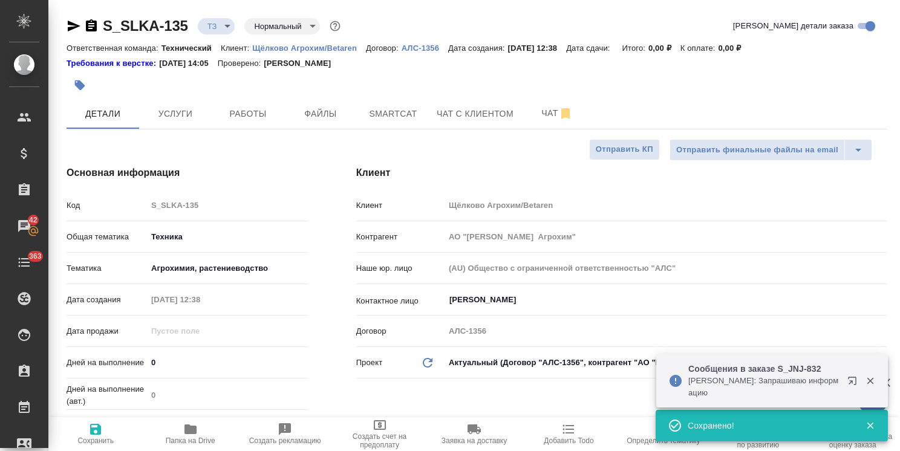
select select "RU"
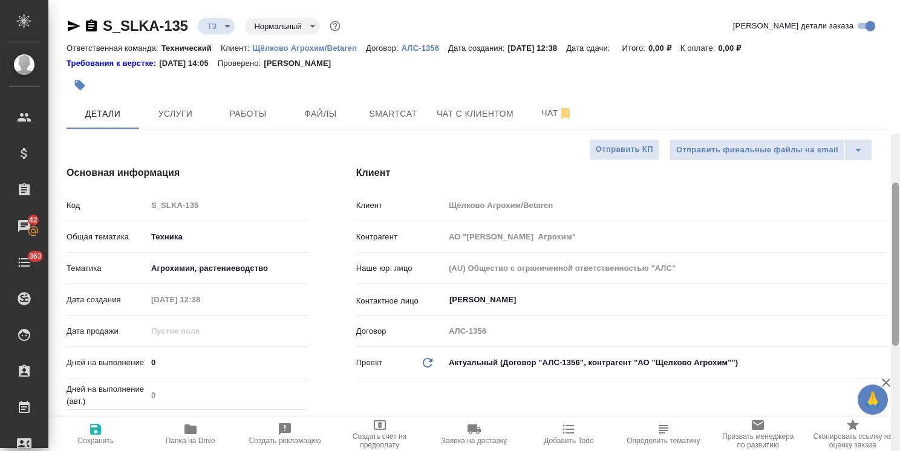
drag, startPoint x: 895, startPoint y: 296, endPoint x: 845, endPoint y: 47, distance: 254.8
click at [845, 47] on div "S_SLKA-135 ТЗ tz Нормальный normal Кратко детали заказа Ответственная команда: …" at bounding box center [473, 225] width 851 height 451
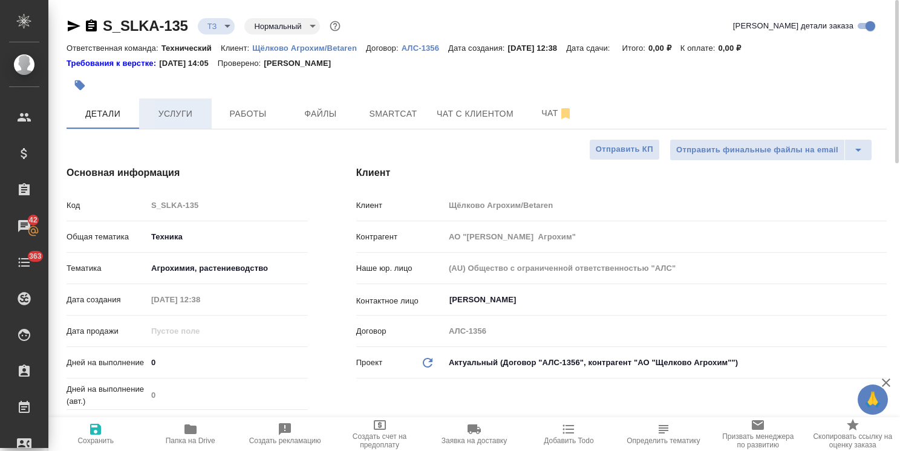
click at [190, 112] on span "Услуги" at bounding box center [175, 113] width 58 height 15
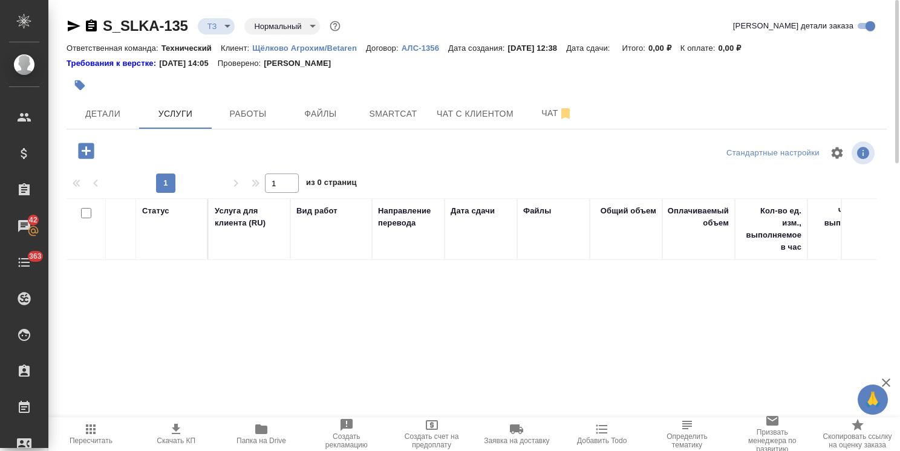
click at [86, 150] on icon "button" at bounding box center [86, 150] width 21 height 21
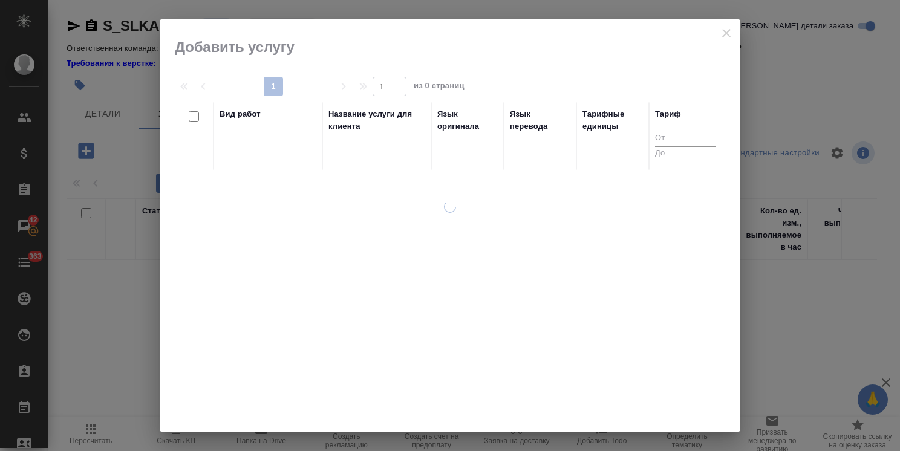
click at [357, 146] on input "text" at bounding box center [376, 147] width 97 height 15
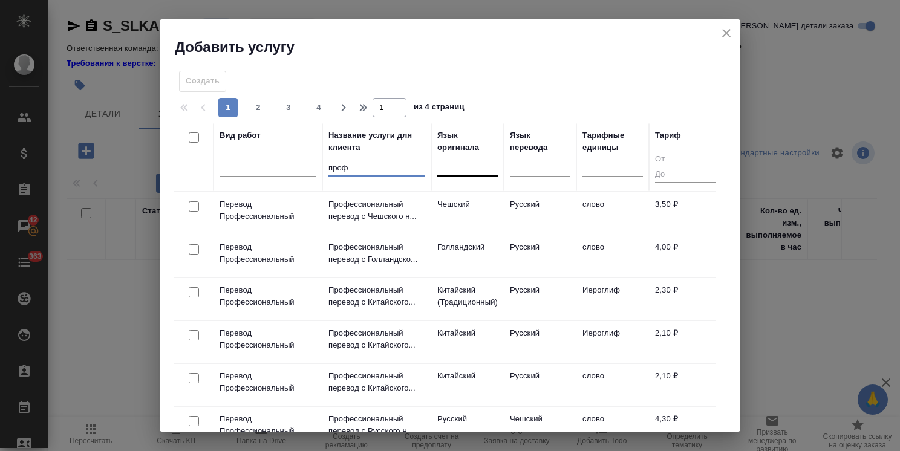
type input "проф"
click at [450, 165] on div at bounding box center [467, 164] width 60 height 18
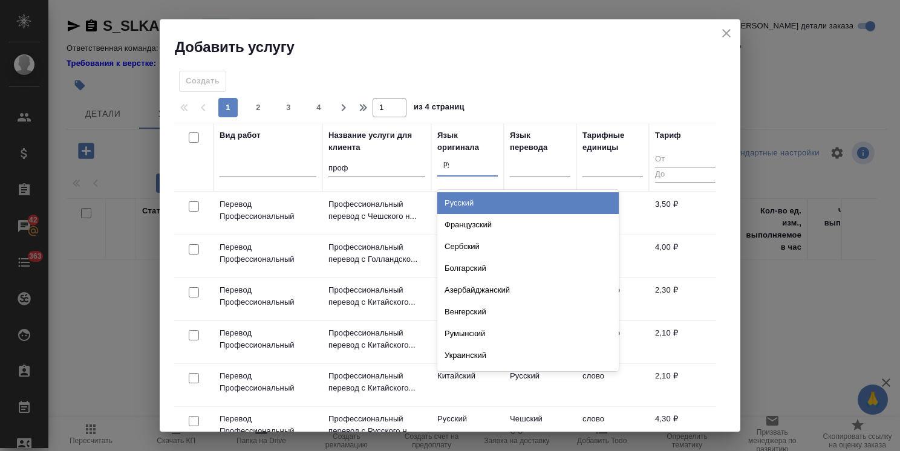
type input "рус"
click at [467, 198] on div "Русский" at bounding box center [527, 203] width 181 height 22
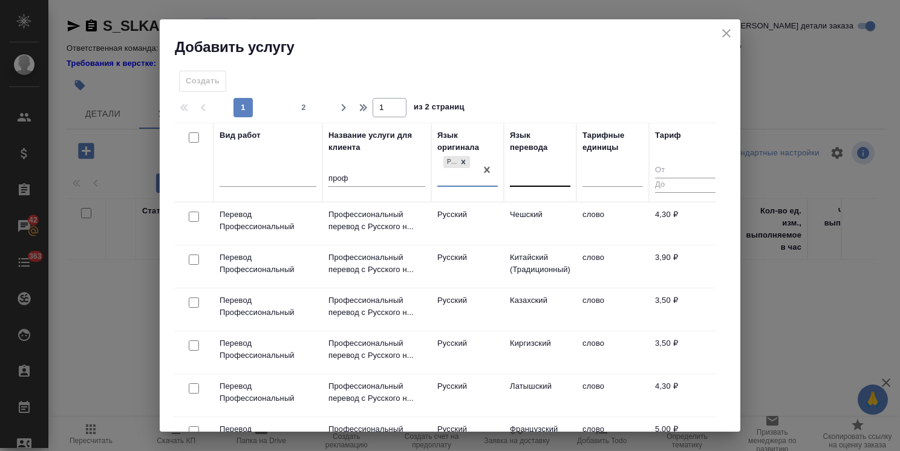
click at [520, 181] on div at bounding box center [540, 175] width 60 height 18
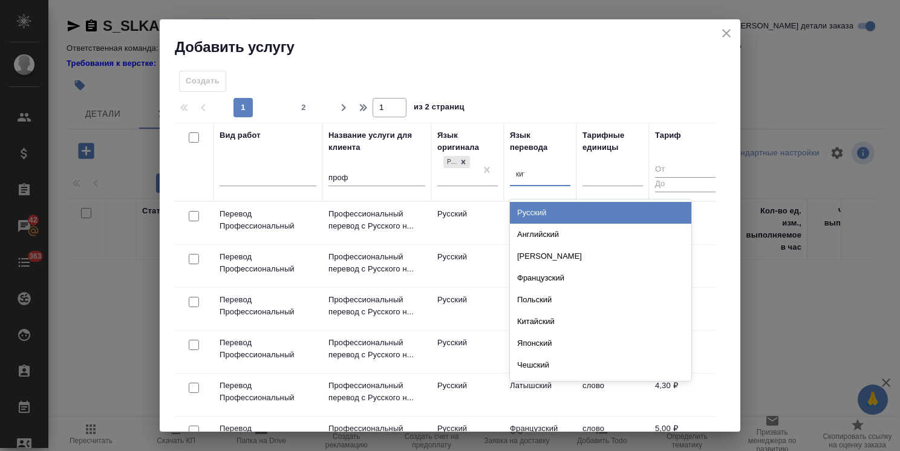
type input "кита"
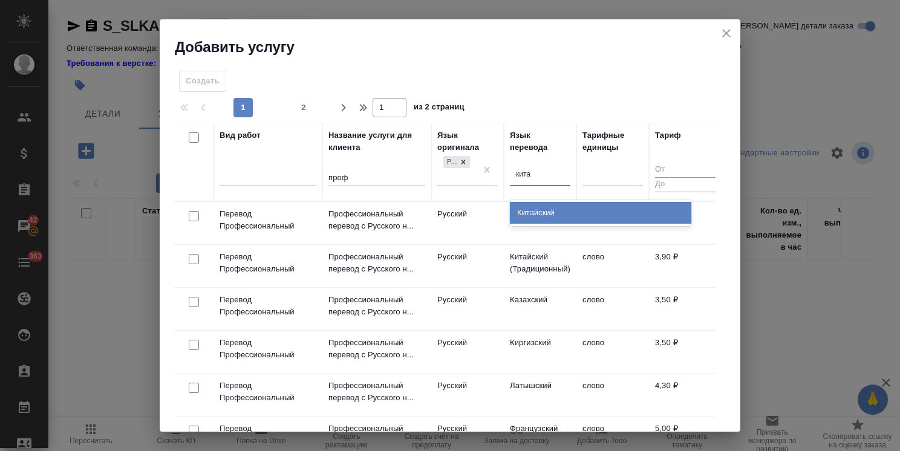
click at [548, 223] on div "Китайский" at bounding box center [600, 213] width 181 height 22
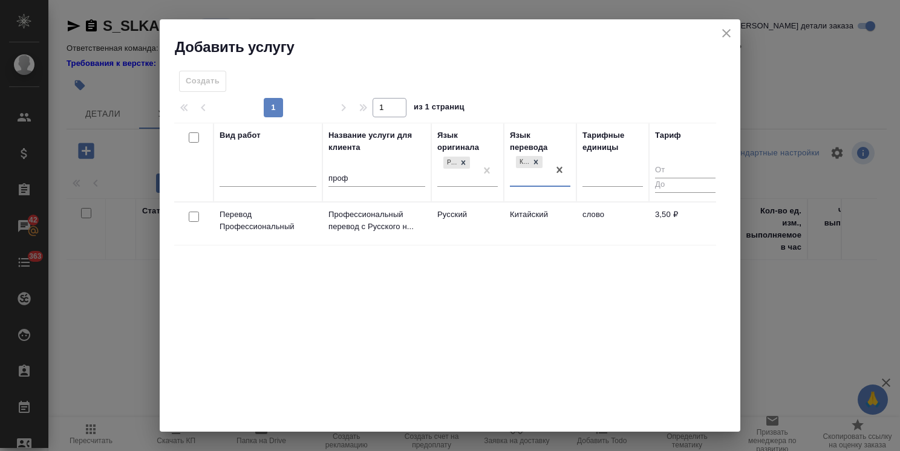
click at [193, 219] on input "checkbox" at bounding box center [194, 217] width 10 height 10
checkbox input "true"
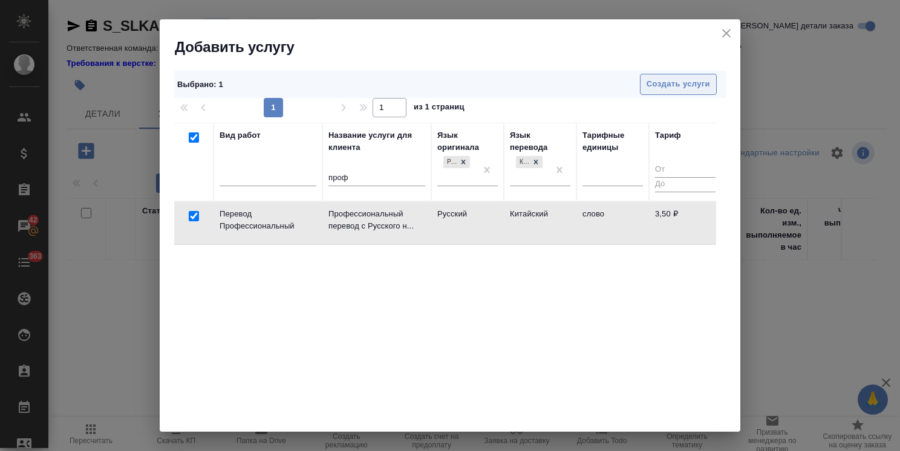
click at [652, 83] on span "Создать услуги" at bounding box center [677, 84] width 63 height 14
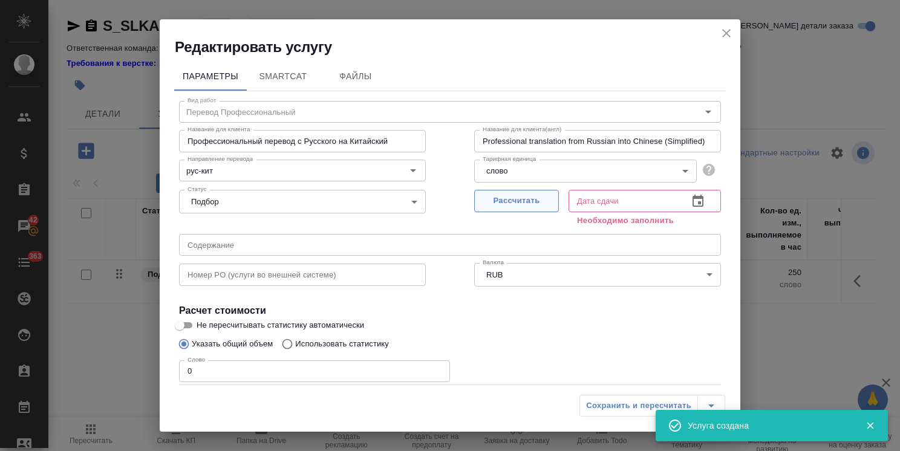
click at [513, 196] on span "Рассчитать" at bounding box center [516, 201] width 71 height 14
type input "15.08.2025 14:30"
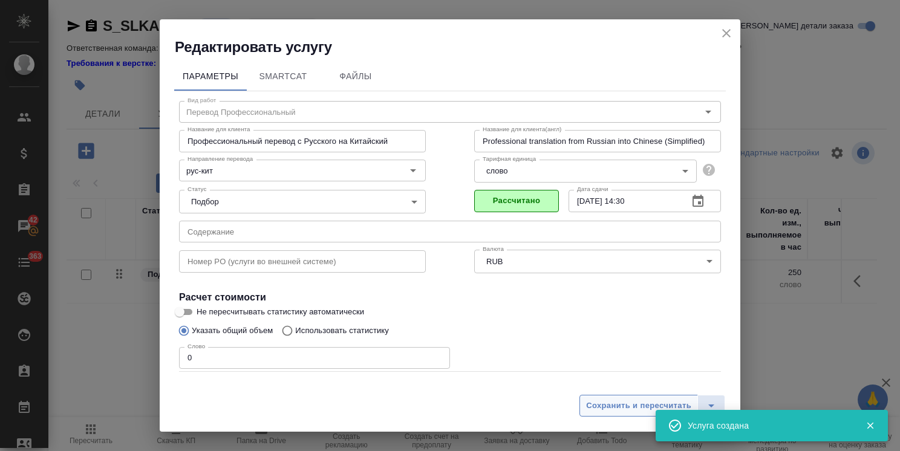
click at [605, 405] on span "Сохранить и пересчитать" at bounding box center [638, 406] width 105 height 14
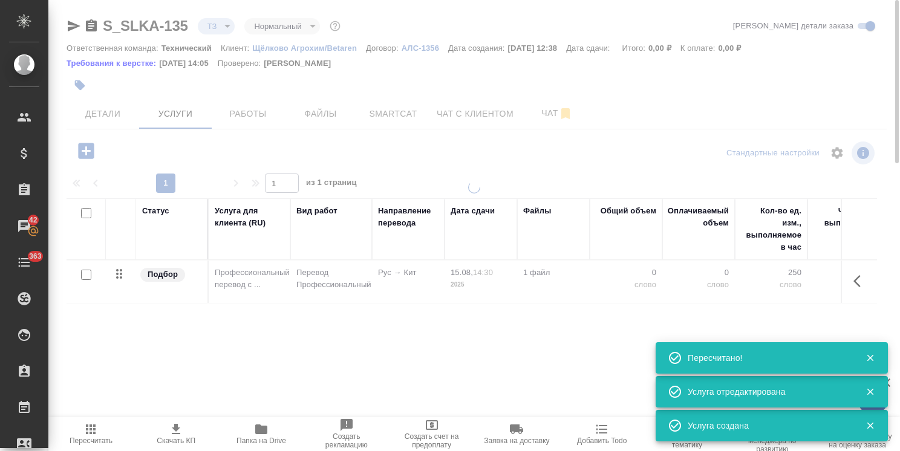
type input "new"
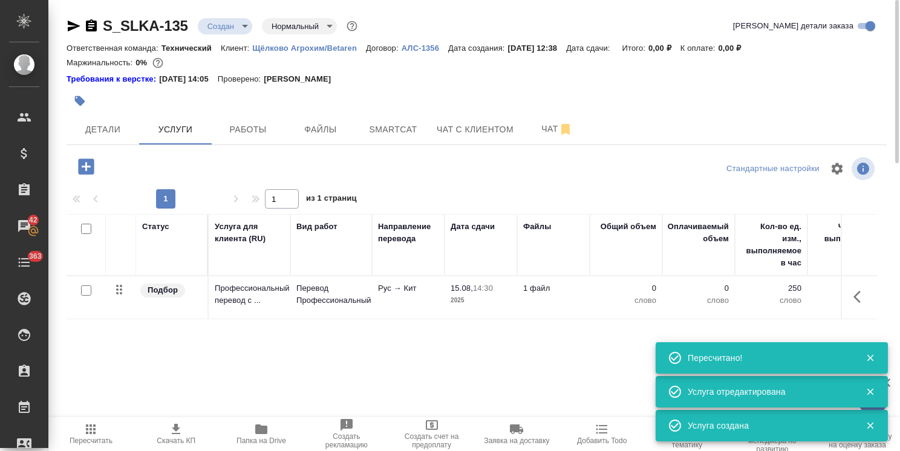
click at [86, 291] on input "checkbox" at bounding box center [86, 290] width 10 height 10
checkbox input "true"
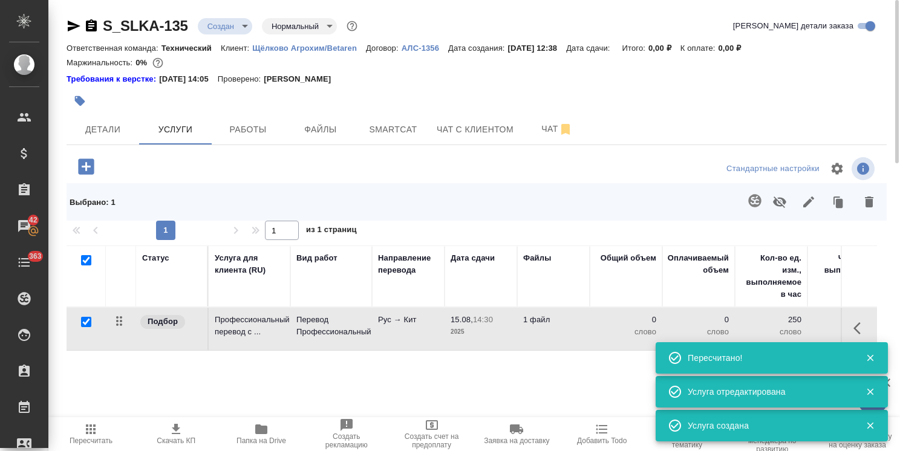
click at [754, 206] on icon "button" at bounding box center [754, 200] width 13 height 13
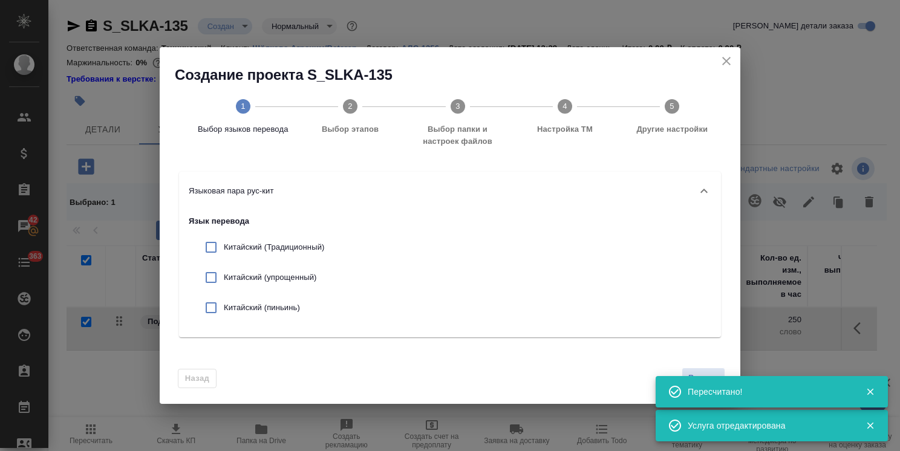
click at [313, 270] on div "Китайский (упрощенный)" at bounding box center [261, 277] width 145 height 30
checkbox input "true"
click at [698, 373] on span "Вперед" at bounding box center [703, 378] width 30 height 14
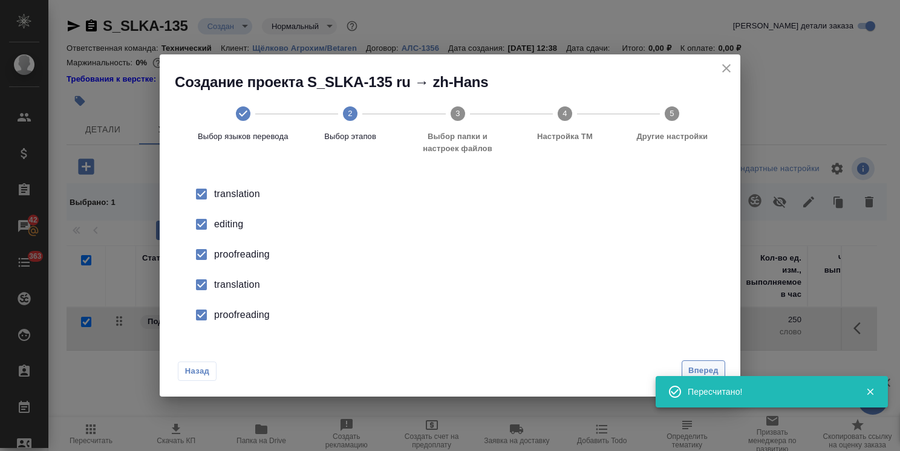
click at [703, 367] on span "Вперед" at bounding box center [703, 371] width 30 height 14
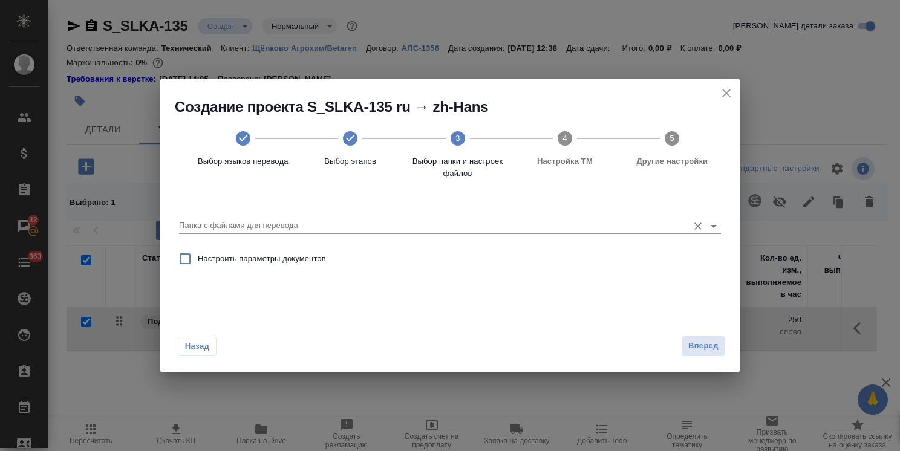
click at [295, 224] on input "Папка с файлами для перевода" at bounding box center [430, 225] width 503 height 15
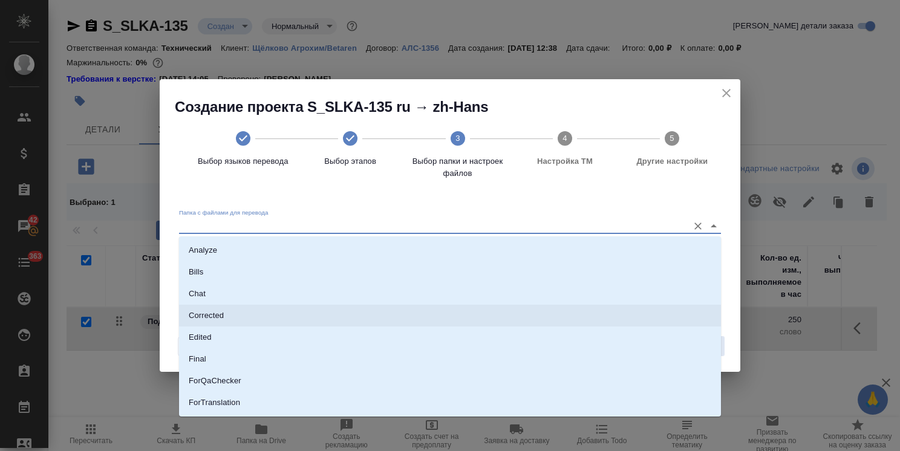
scroll to position [106, 0]
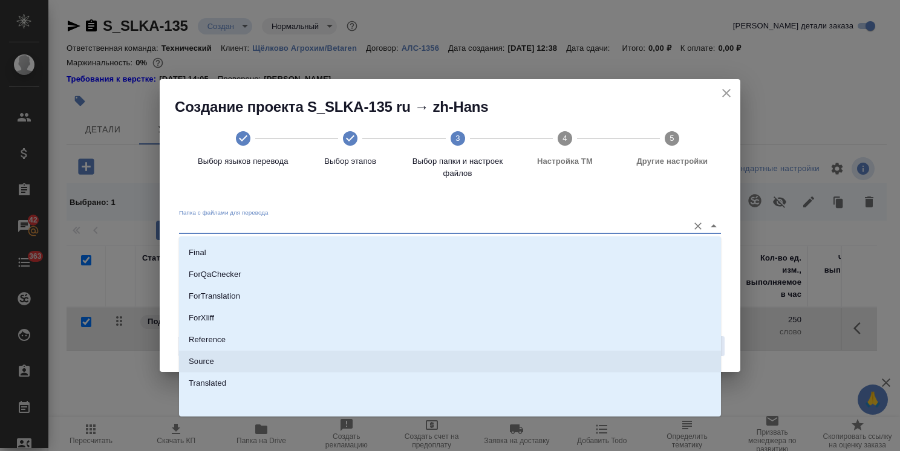
click at [218, 355] on li "Source" at bounding box center [450, 362] width 542 height 22
type input "Source"
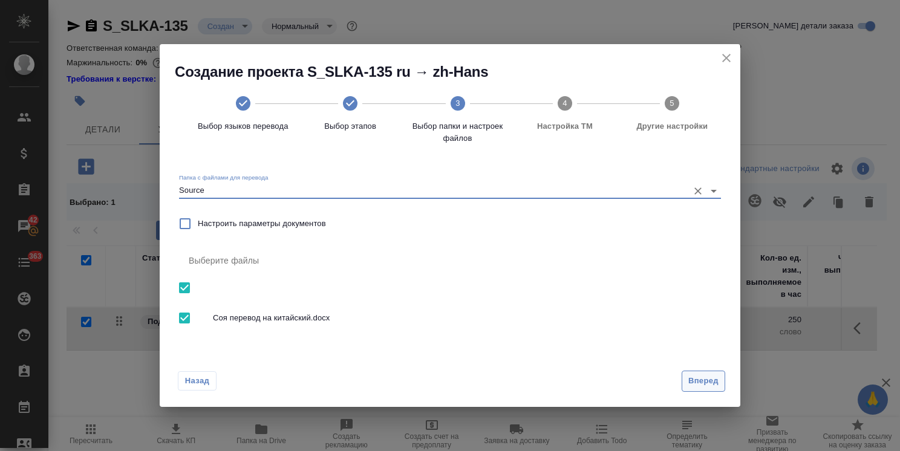
click at [701, 377] on span "Вперед" at bounding box center [703, 381] width 30 height 14
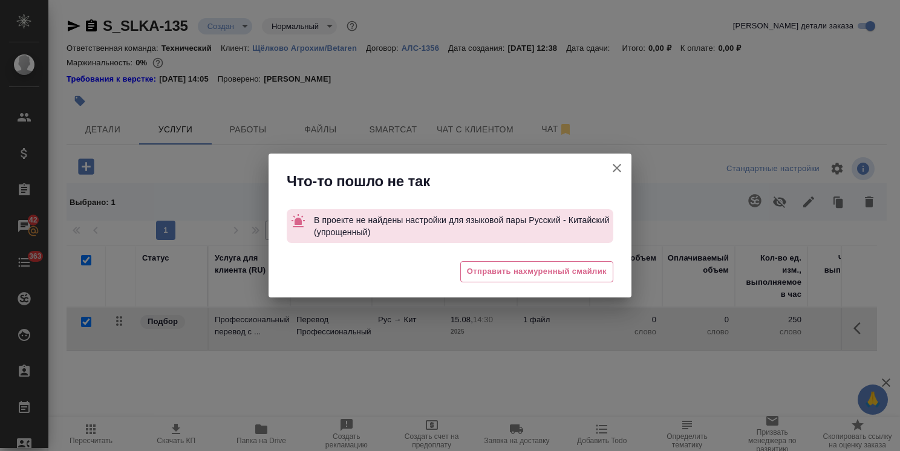
click at [603, 175] on div at bounding box center [616, 172] width 29 height 37
click at [619, 156] on button "[PERSON_NAME] детали заказа" at bounding box center [616, 168] width 29 height 29
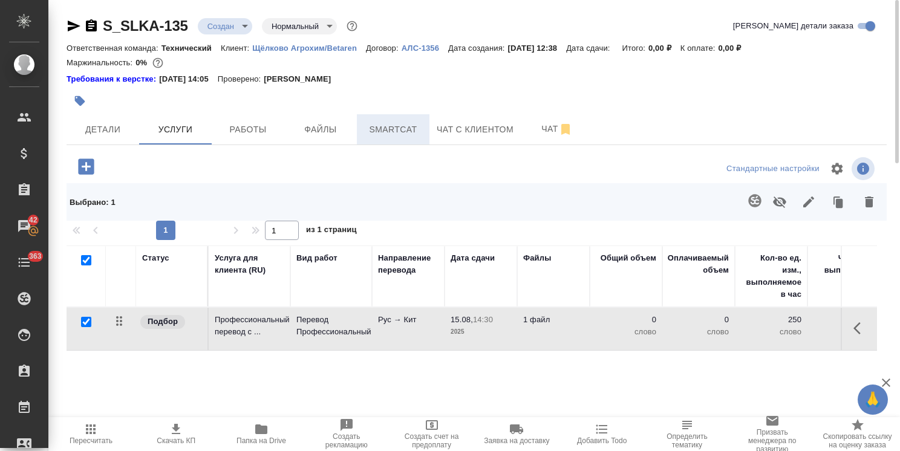
click at [391, 136] on span "Smartcat" at bounding box center [393, 129] width 58 height 15
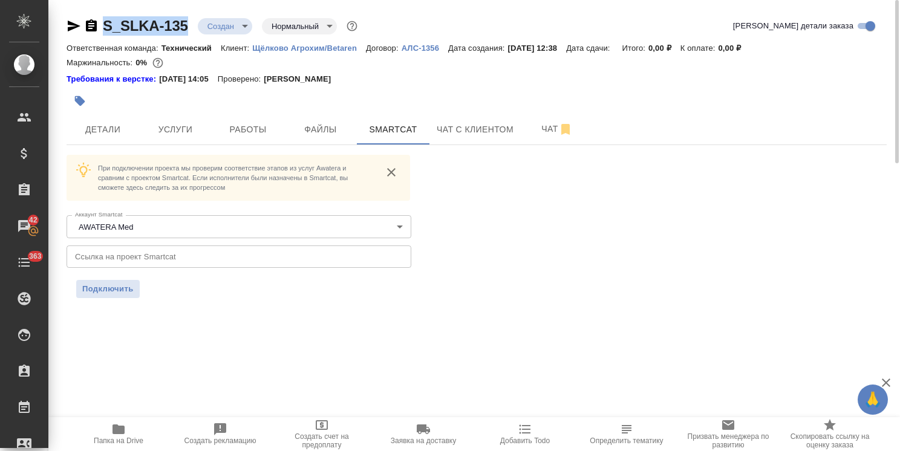
click at [45, 11] on div ".cls-1 fill:#fff; AWATERA Usmanova Olga Клиенты Спецификации Заказы 42 Чаты 363…" at bounding box center [450, 225] width 900 height 451
copy div "Usmanova Olga Клиенты Спецификации Заказы 42 Чаты 363 Todo Проекты SC Исполните…"
click at [184, 19] on link "S_SLKA-135" at bounding box center [145, 26] width 85 height 16
click at [190, 13] on div "S_SLKA-135 Создан new Нормальный normal Кратко детали заказа Ответственная кома…" at bounding box center [476, 164] width 833 height 329
drag, startPoint x: 193, startPoint y: 13, endPoint x: 102, endPoint y: 16, distance: 91.9
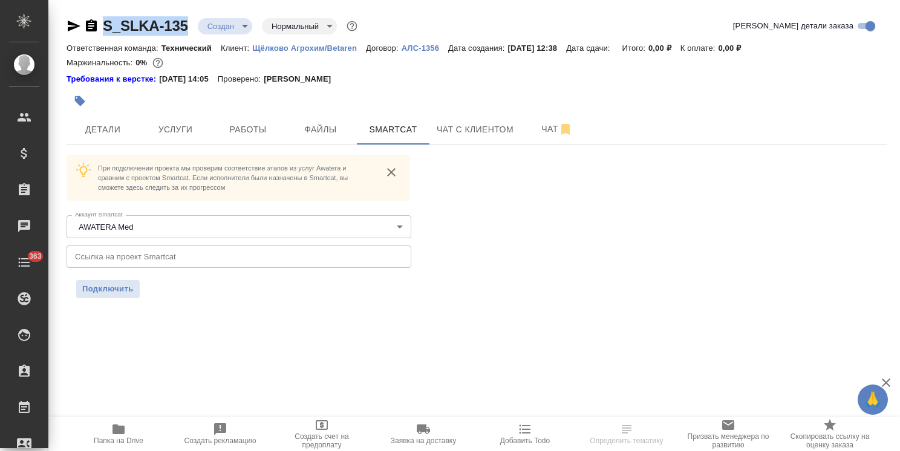
click at [102, 16] on div "S_SLKA-135 Создан new Нормальный normal Кратко детали заказа Ответственная кома…" at bounding box center [476, 164] width 833 height 329
copy link "S_SLKA-135"
click at [218, 262] on input "text" at bounding box center [239, 256] width 345 height 22
click at [121, 296] on button "Подключить" at bounding box center [107, 289] width 63 height 18
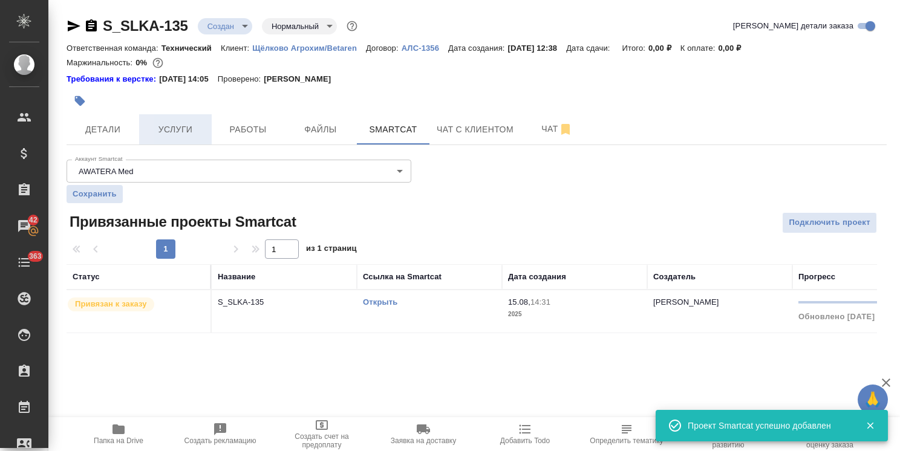
click at [170, 131] on span "Услуги" at bounding box center [175, 129] width 58 height 15
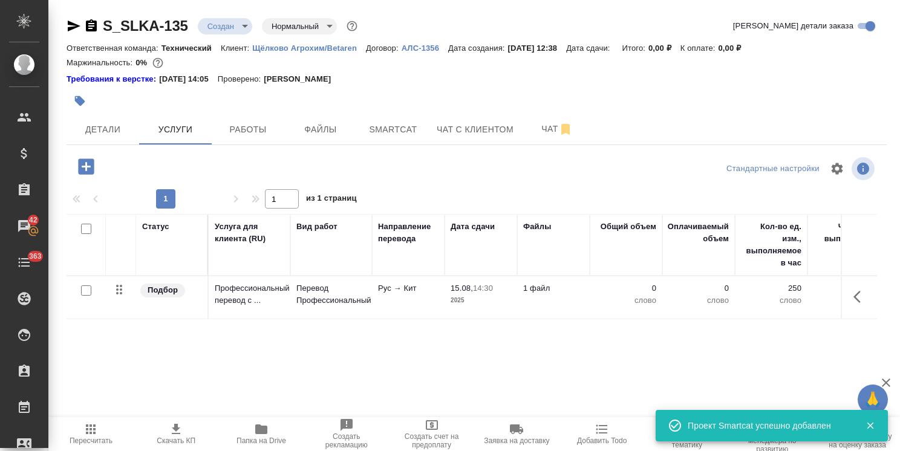
click at [851, 296] on button "button" at bounding box center [860, 296] width 29 height 29
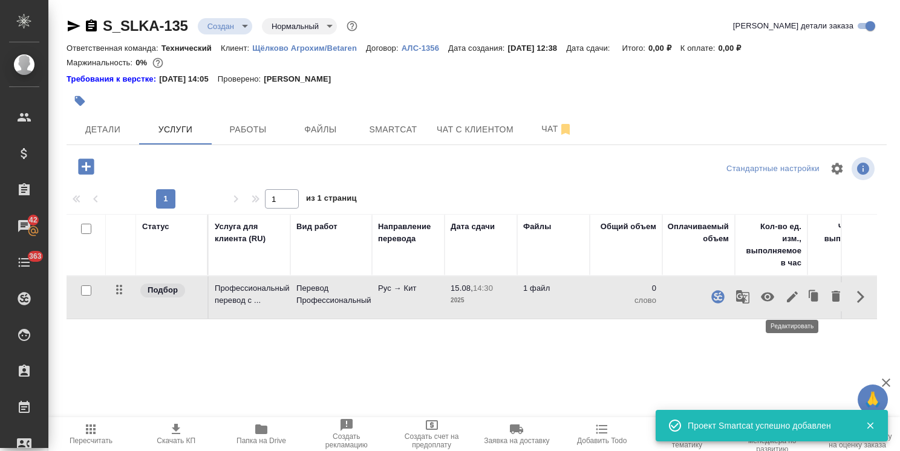
click at [791, 299] on icon "button" at bounding box center [792, 296] width 11 height 11
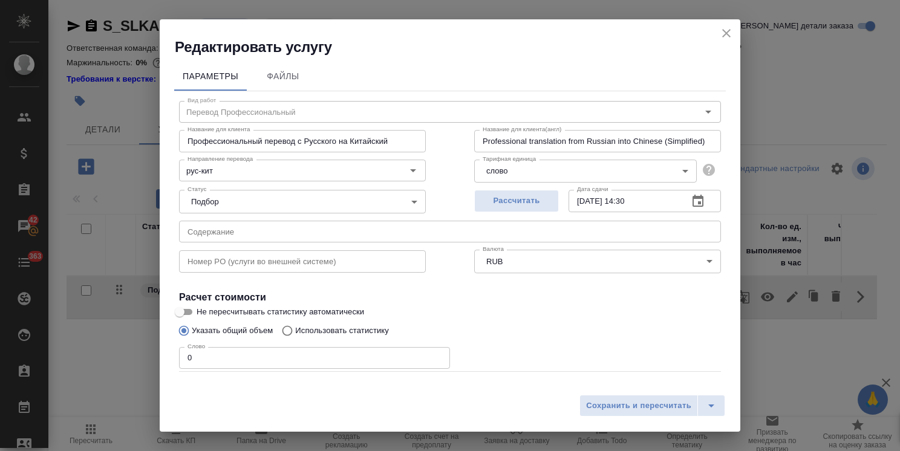
click at [355, 331] on p "Использовать статистику" at bounding box center [342, 331] width 94 height 12
click at [295, 331] on input "Использовать статистику" at bounding box center [285, 330] width 19 height 23
radio input "true"
radio input "false"
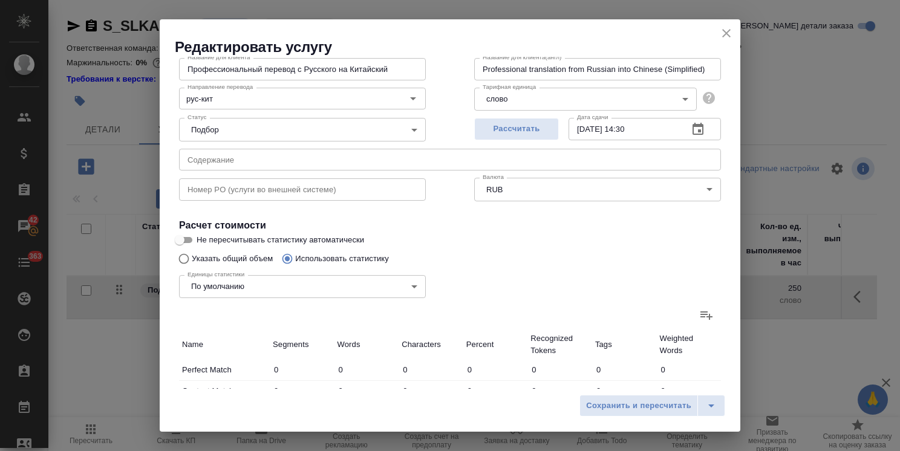
scroll to position [121, 0]
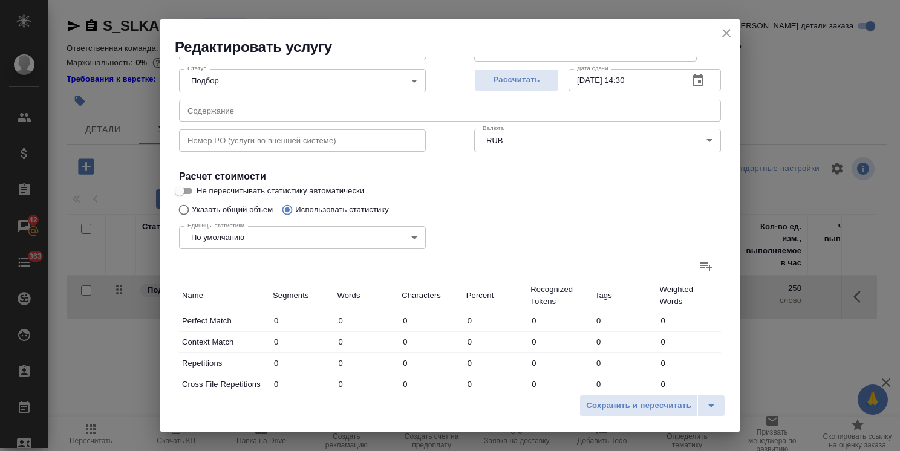
click at [705, 266] on label at bounding box center [706, 265] width 29 height 29
click at [0, 0] on input "file" at bounding box center [0, 0] width 0 height 0
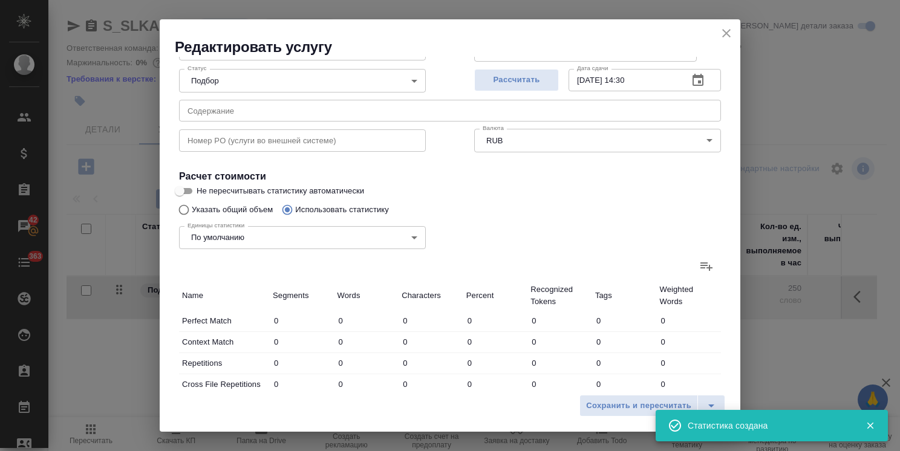
type input "125"
type input "311"
type input "2440"
type input "4"
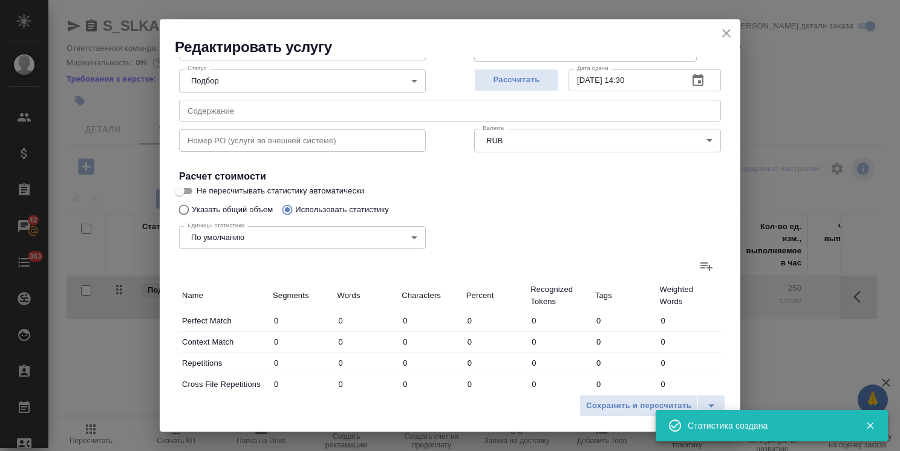
type input "27"
type input "232"
type input "1223"
type input "8790"
type input "236"
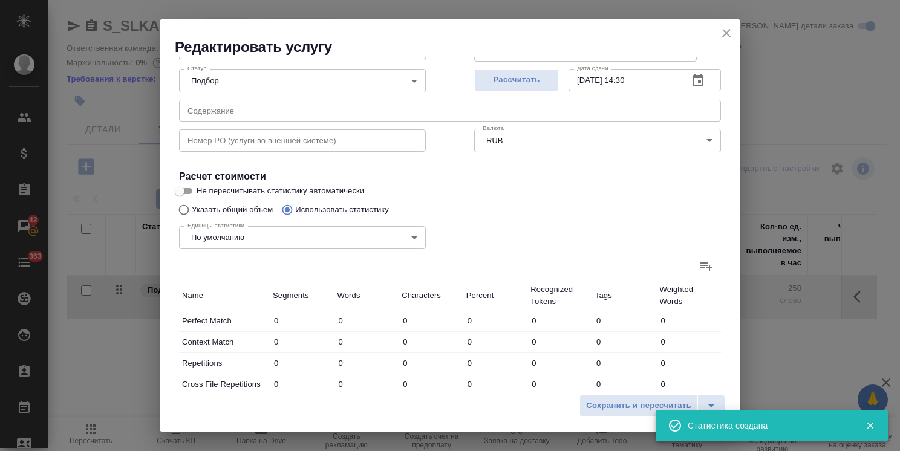
type input "1227"
type input "8817"
type input "361"
type input "1538"
type input "11257"
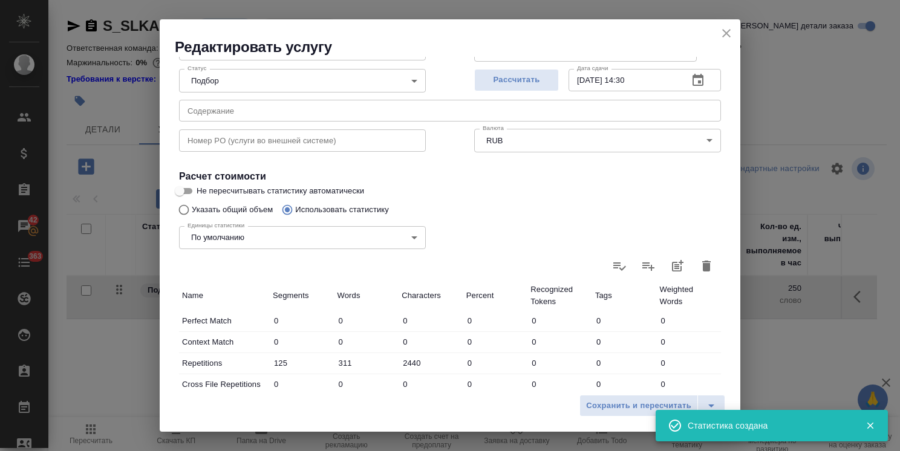
click at [731, 32] on icon "close" at bounding box center [726, 33] width 15 height 15
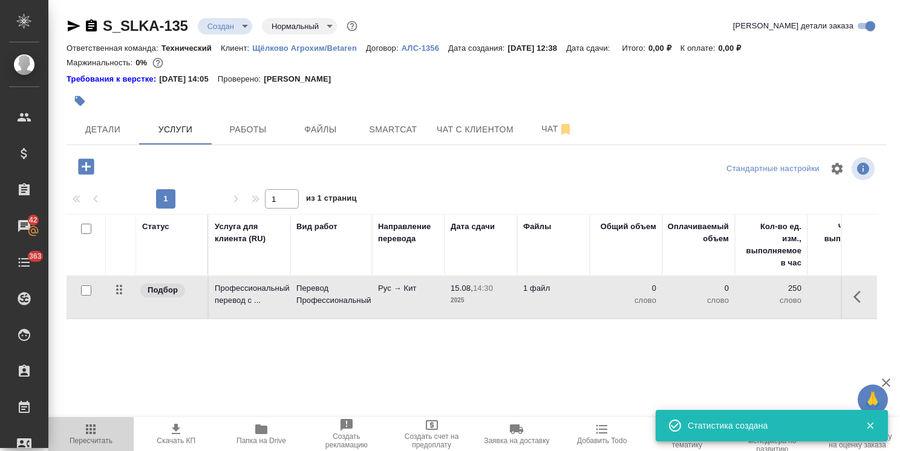
click at [110, 424] on span "Пересчитать" at bounding box center [91, 433] width 71 height 23
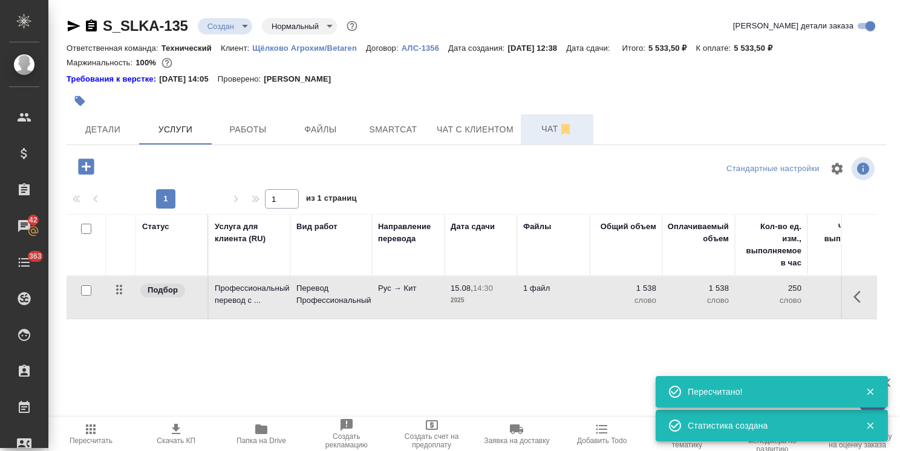
click at [547, 126] on span "Чат" at bounding box center [557, 129] width 58 height 15
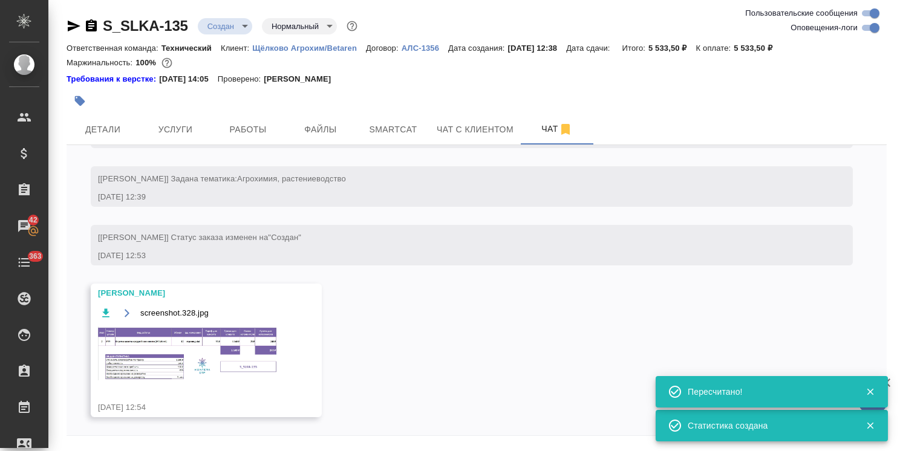
scroll to position [261, 0]
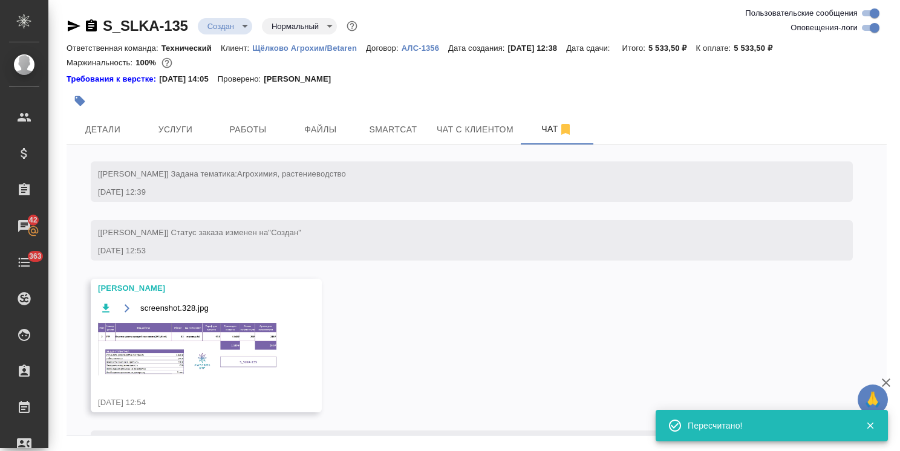
click at [193, 335] on img at bounding box center [188, 349] width 181 height 54
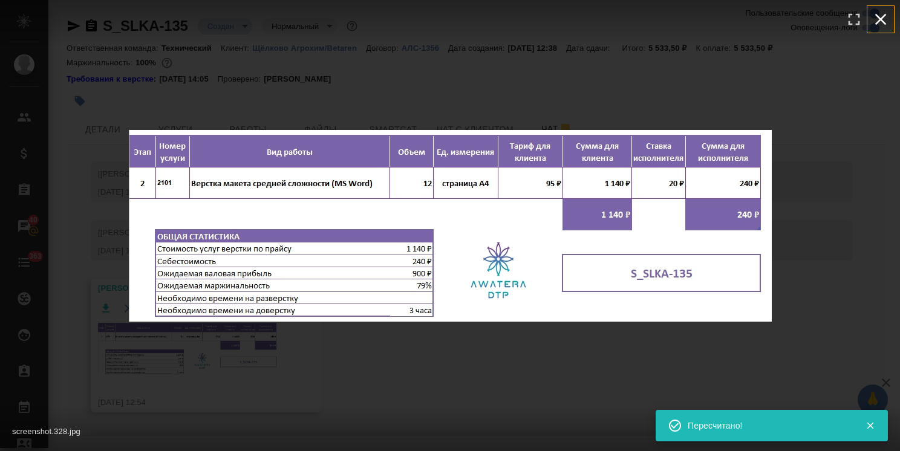
click at [880, 20] on icon "button" at bounding box center [880, 19] width 11 height 11
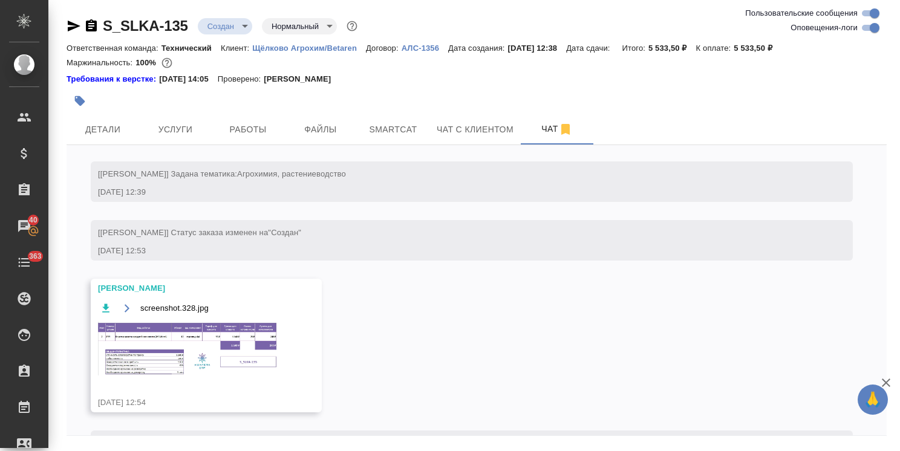
click at [204, 337] on img at bounding box center [188, 349] width 181 height 54
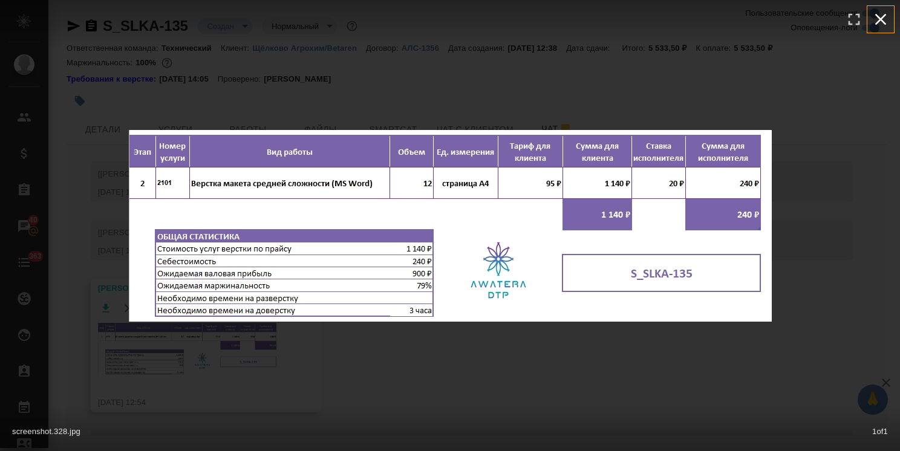
click at [882, 18] on icon "button" at bounding box center [880, 19] width 11 height 11
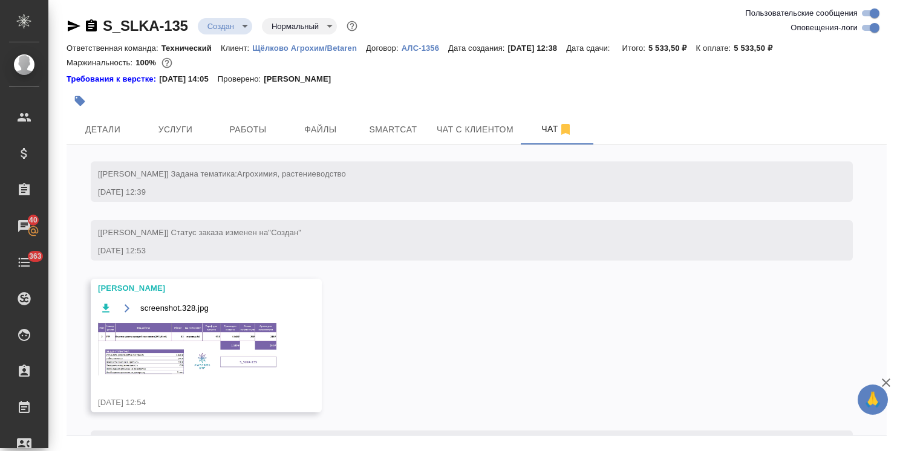
click at [187, 355] on img at bounding box center [188, 349] width 181 height 54
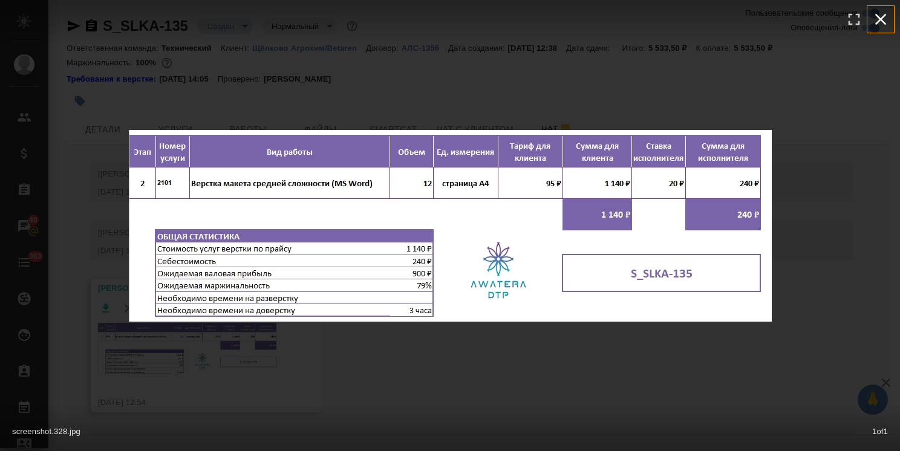
click at [881, 18] on icon "button" at bounding box center [880, 19] width 11 height 11
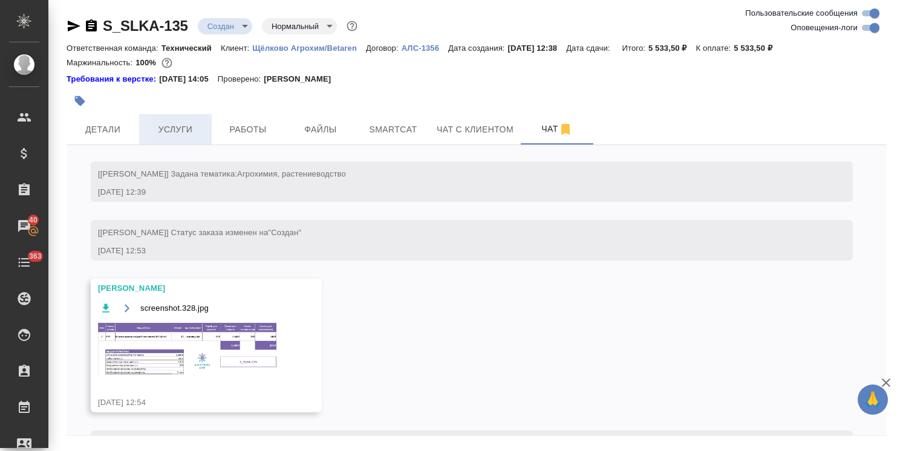
click at [182, 131] on span "Услуги" at bounding box center [175, 129] width 58 height 15
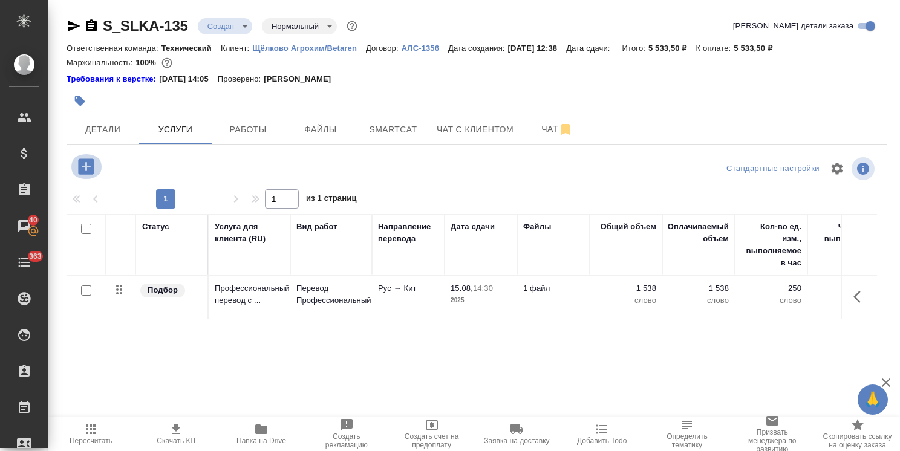
click at [87, 167] on icon "button" at bounding box center [86, 166] width 21 height 21
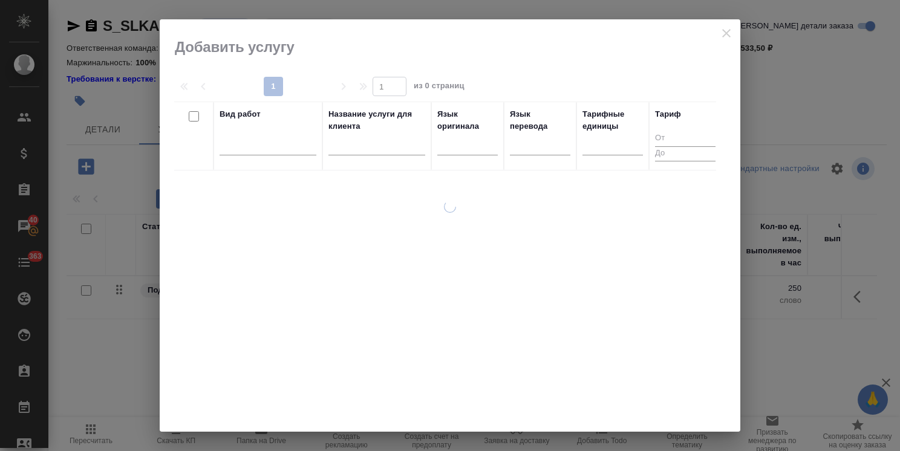
click at [358, 152] on input "text" at bounding box center [376, 147] width 97 height 15
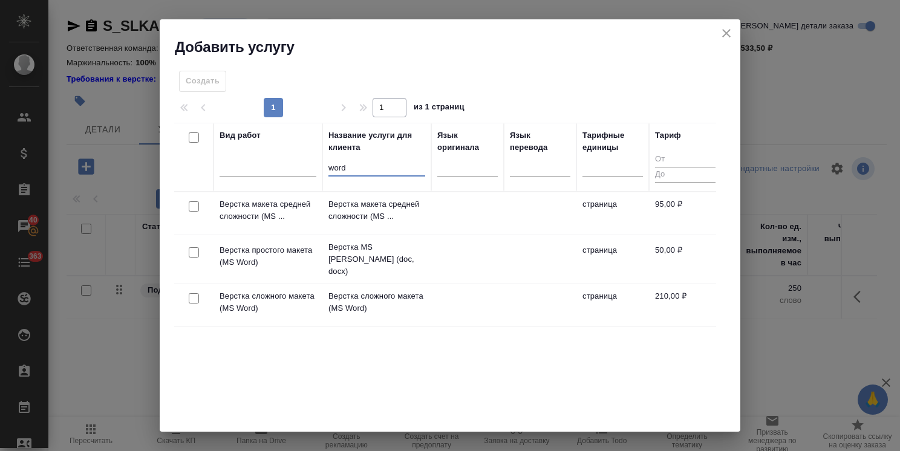
type input "word"
click at [196, 205] on input "checkbox" at bounding box center [194, 206] width 10 height 10
checkbox input "true"
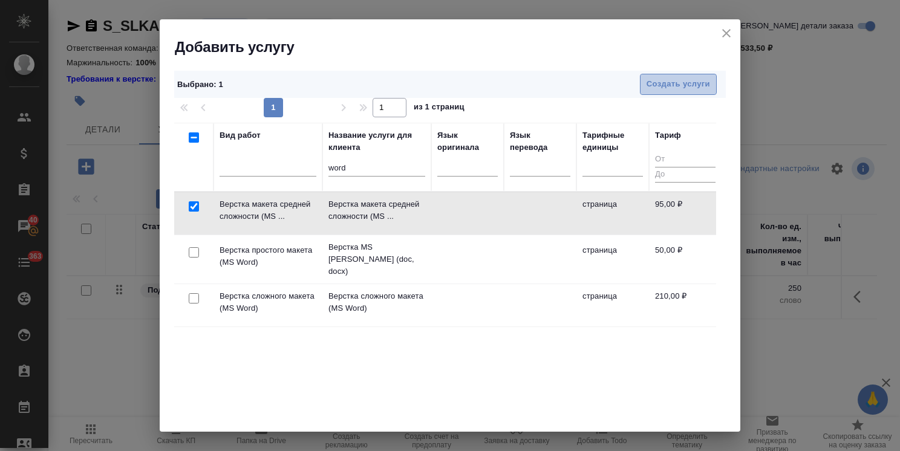
click at [677, 76] on button "Создать услуги" at bounding box center [678, 84] width 77 height 21
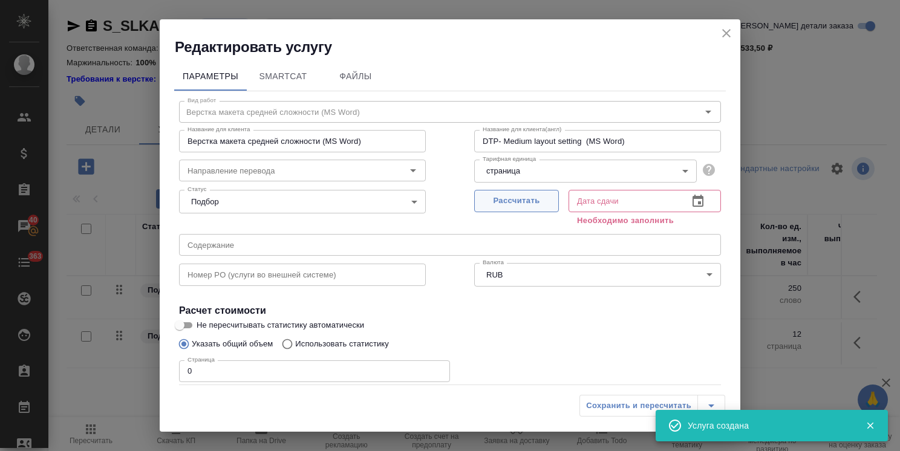
click at [498, 198] on span "Рассчитать" at bounding box center [516, 201] width 71 height 14
type input "15.08.2025 14:32"
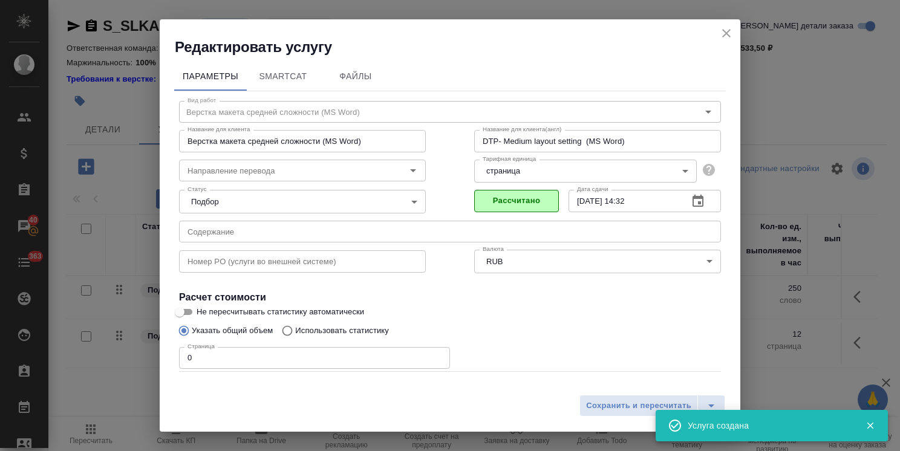
drag, startPoint x: 201, startPoint y: 356, endPoint x: 150, endPoint y: 362, distance: 51.7
click at [164, 358] on div "Параметры SmartCat Файлы Вид работ Верстка макета средней сложности (MS Word) В…" at bounding box center [450, 223] width 580 height 332
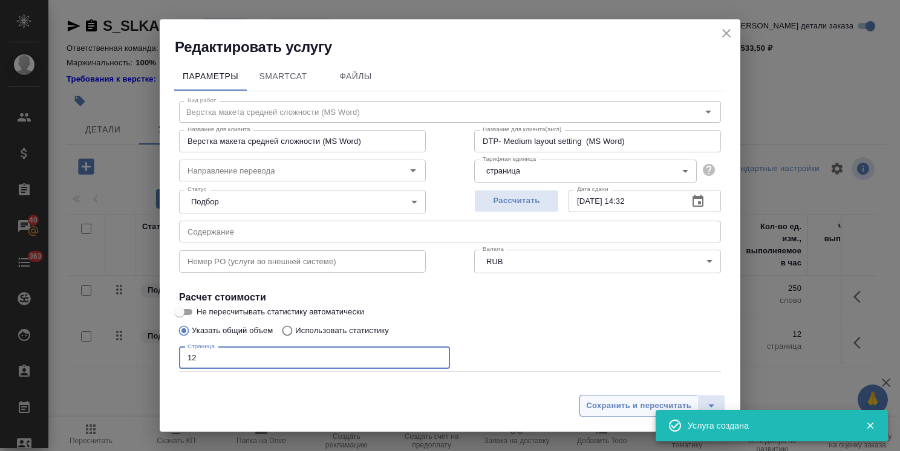
type input "12"
click at [600, 411] on span "Сохранить и пересчитать" at bounding box center [638, 406] width 105 height 14
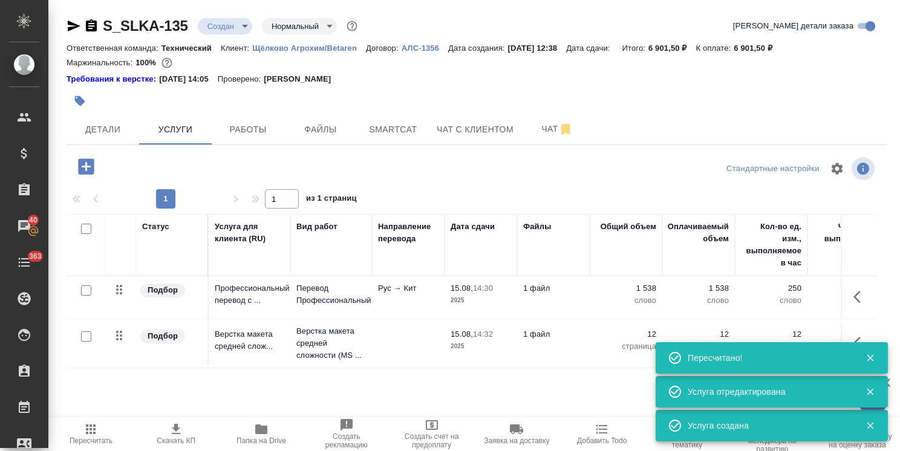
click at [113, 128] on span "Детали" at bounding box center [103, 129] width 58 height 15
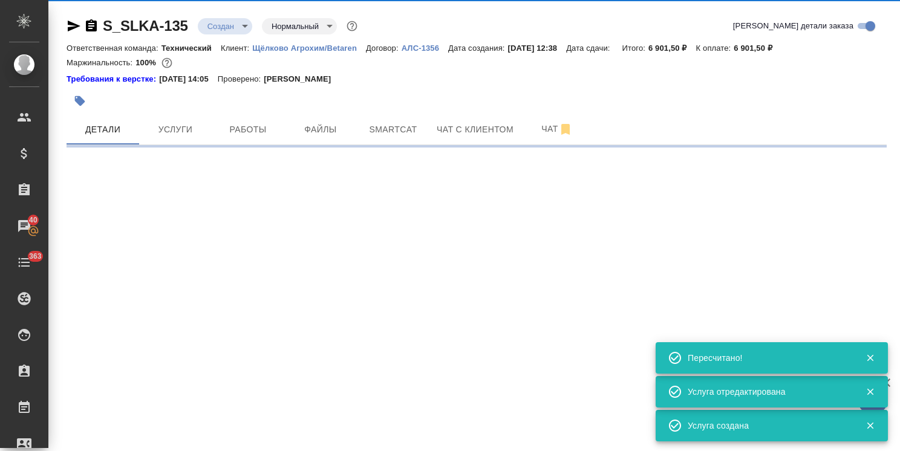
select select "RU"
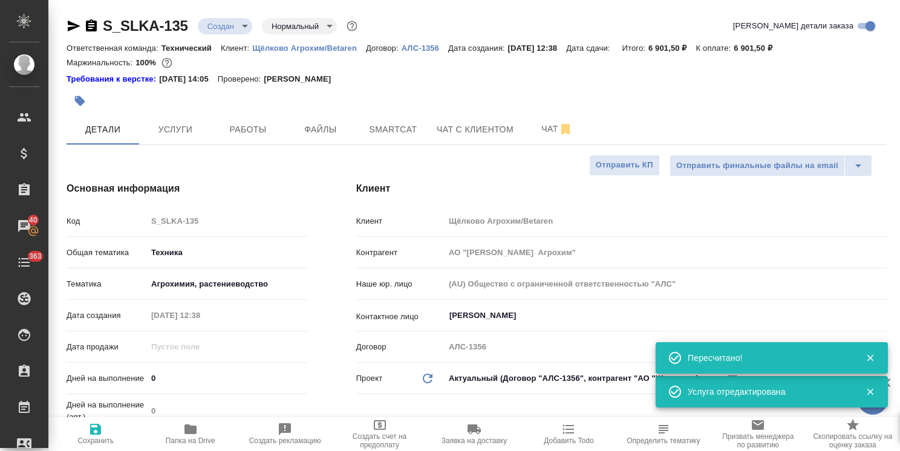
type textarea "x"
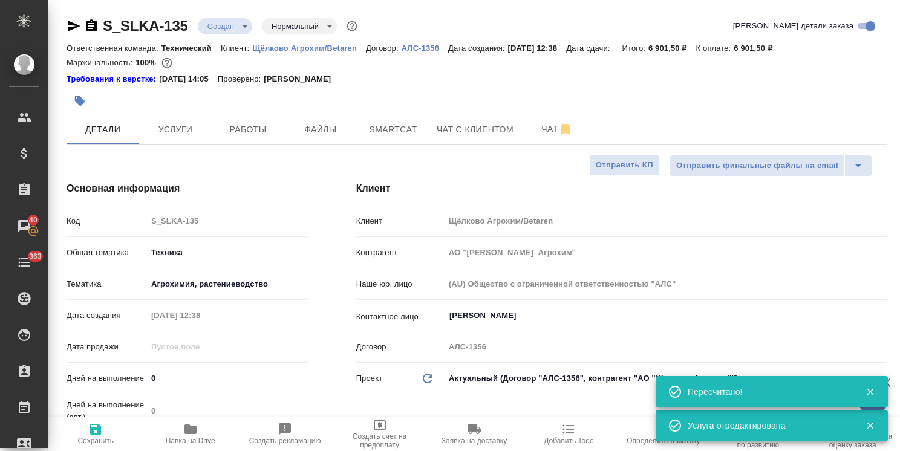
drag, startPoint x: 135, startPoint y: 384, endPoint x: 125, endPoint y: 388, distance: 10.9
click at [126, 386] on div "Дней на выполнение 0" at bounding box center [187, 378] width 241 height 21
type input "2"
type textarea "x"
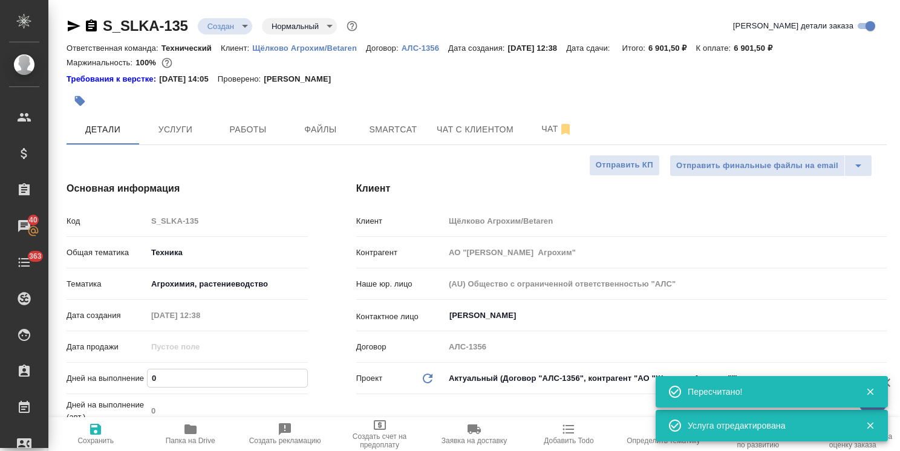
type textarea "x"
type input "2"
click at [105, 428] on span "Сохранить" at bounding box center [96, 433] width 80 height 23
type textarea "x"
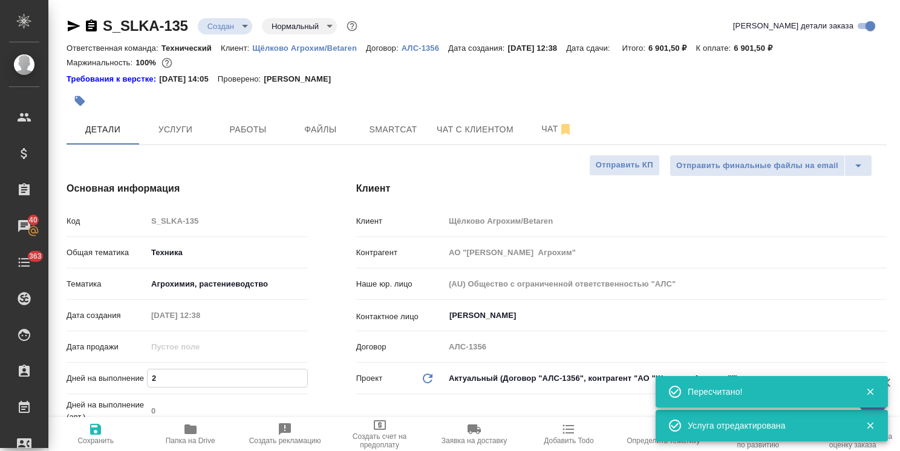
type textarea "x"
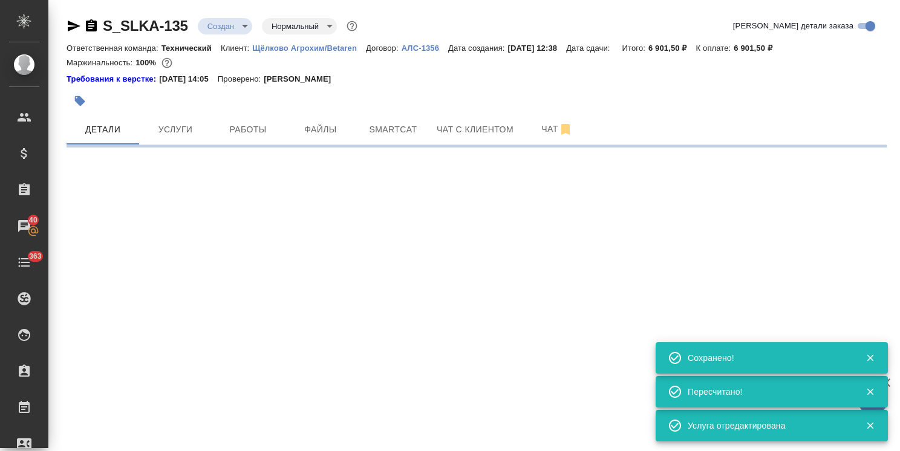
select select "RU"
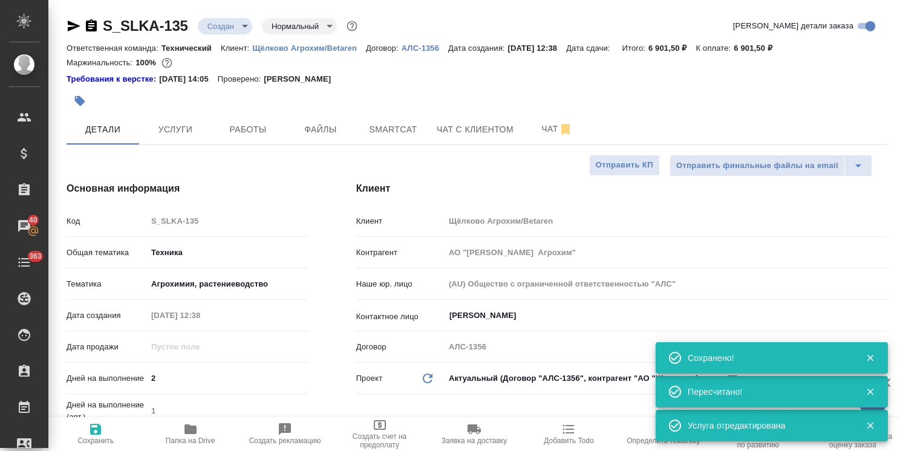
type textarea "x"
click at [248, 18] on div "Создан new" at bounding box center [225, 26] width 54 height 16
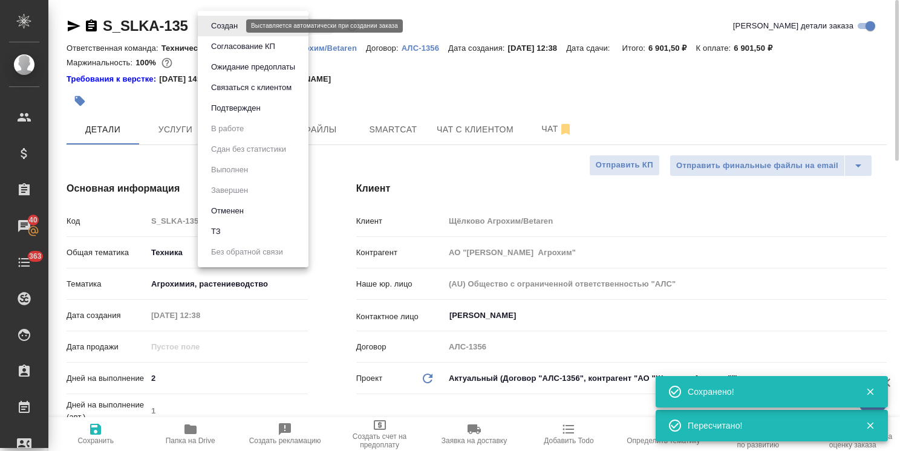
click at [230, 28] on body "🙏 .cls-1 fill:#fff; AWATERA Usmanova Olga Клиенты Спецификации Заказы 40 Чаты 3…" at bounding box center [450, 225] width 900 height 451
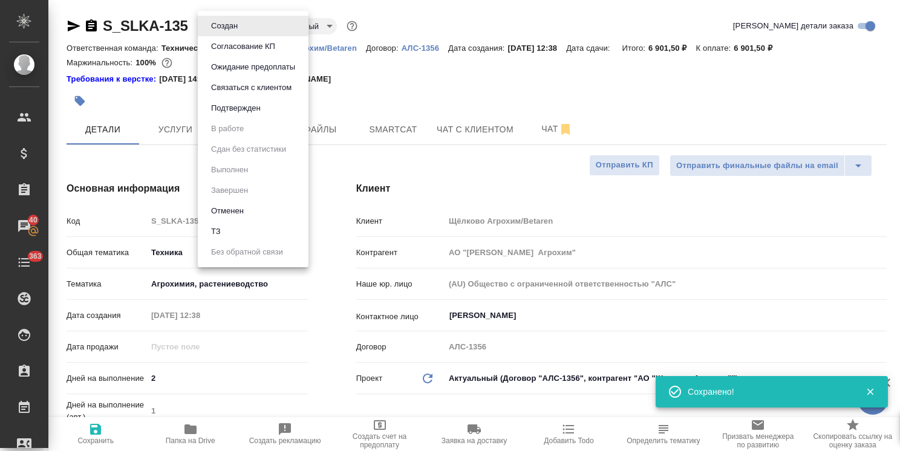
click at [241, 33] on button "Согласование КП" at bounding box center [224, 25] width 34 height 13
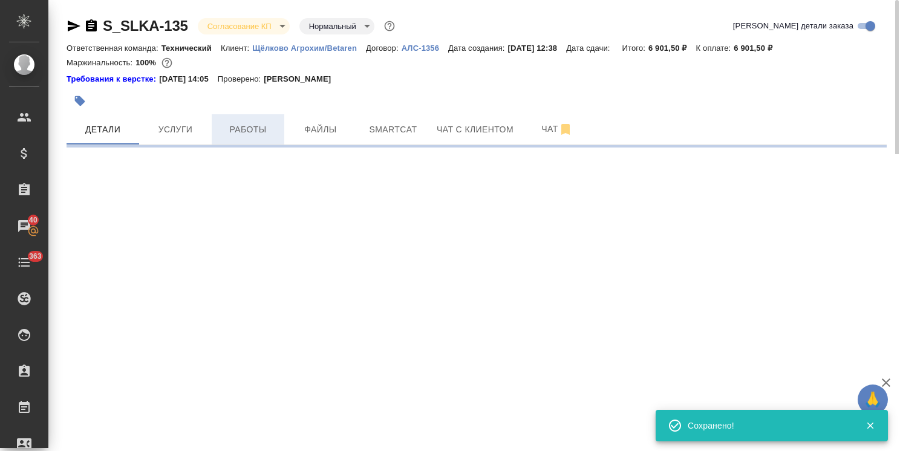
select select "RU"
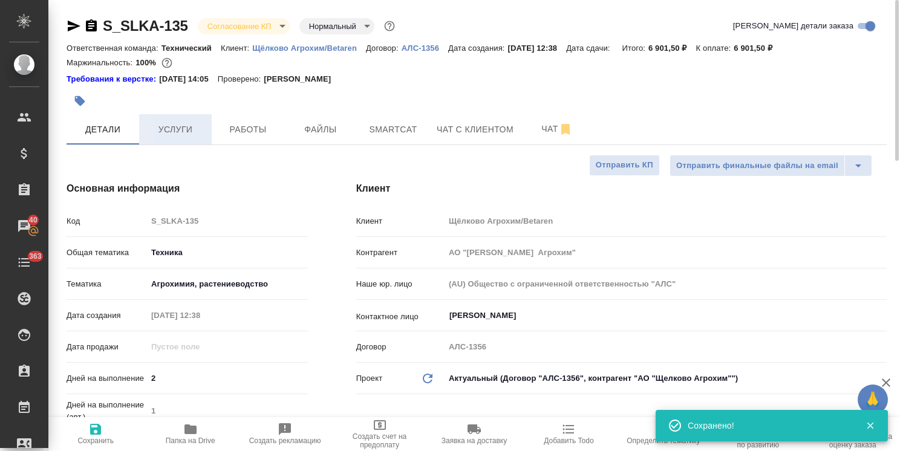
click at [181, 130] on span "Услуги" at bounding box center [175, 129] width 58 height 15
type textarea "x"
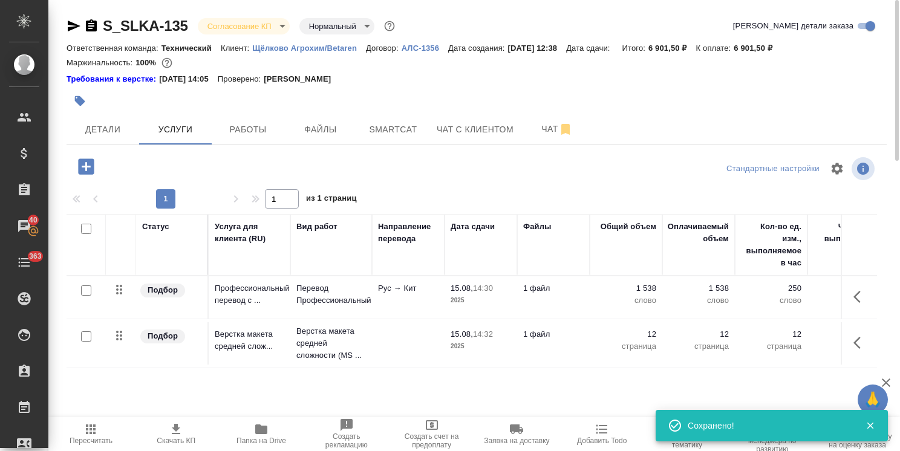
scroll to position [53, 0]
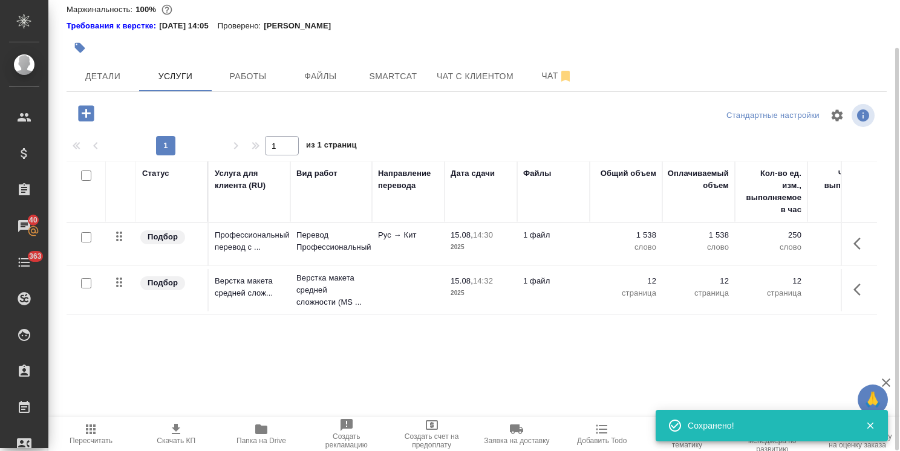
click at [185, 427] on span "Скачать КП" at bounding box center [176, 433] width 71 height 23
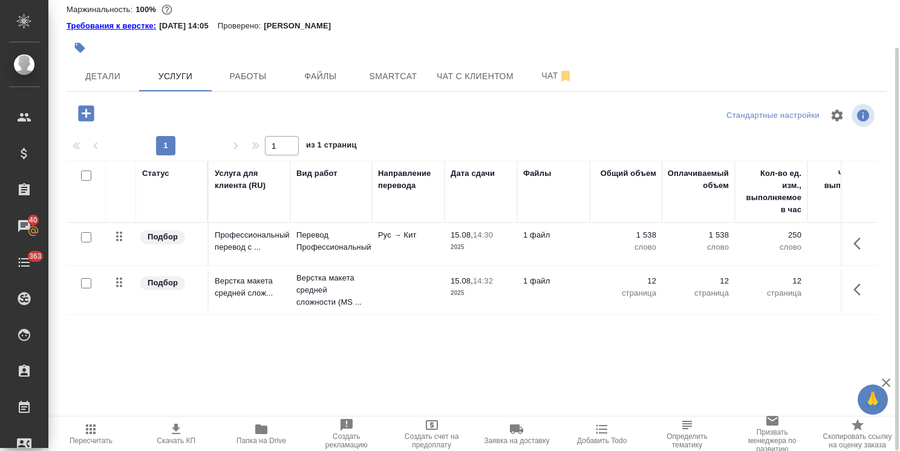
scroll to position [0, 0]
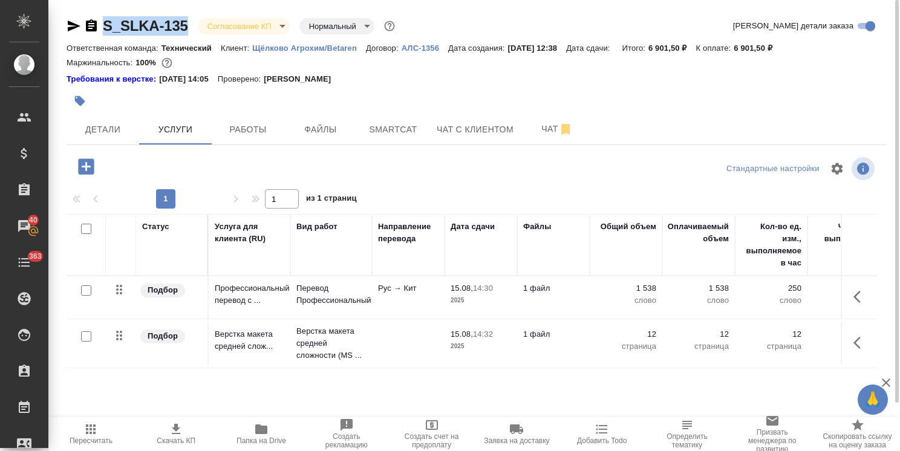
drag, startPoint x: 190, startPoint y: 16, endPoint x: 99, endPoint y: 25, distance: 92.3
click at [99, 25] on div "S_SLKA-135 Согласование КП kpNegotiation Нормальный normal" at bounding box center [232, 25] width 331 height 19
copy link "S_SLKA-135"
click at [118, 125] on span "Детали" at bounding box center [103, 129] width 58 height 15
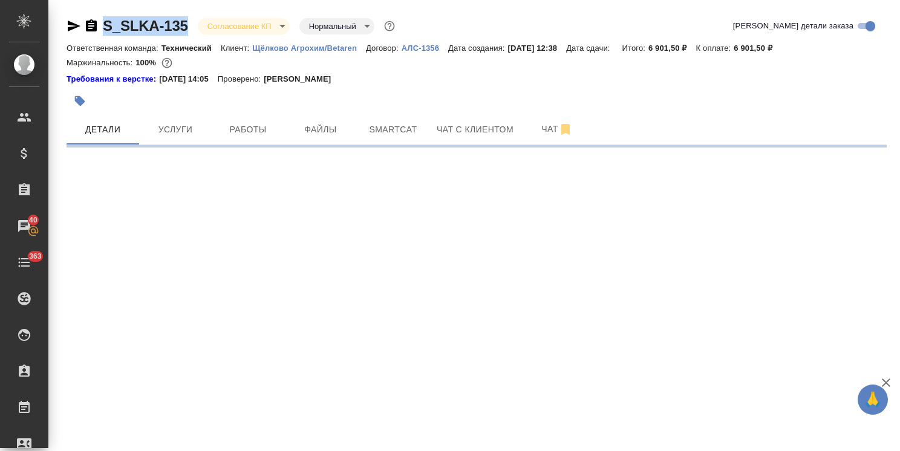
select select "RU"
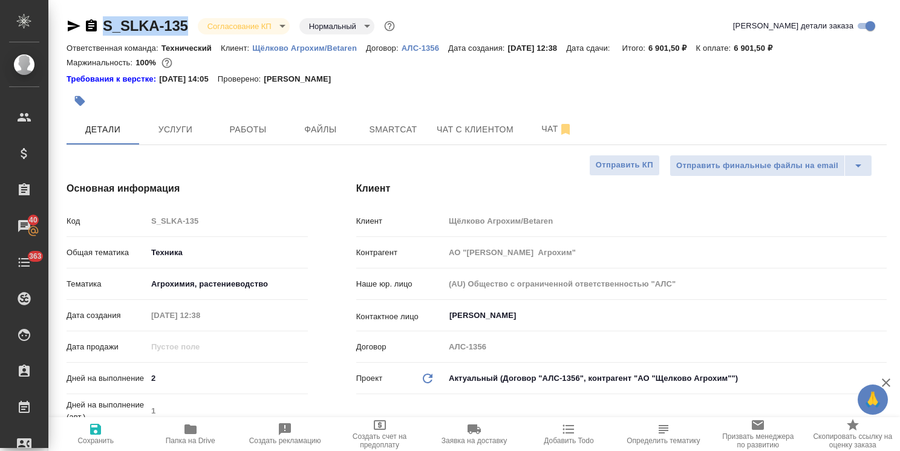
type textarea "x"
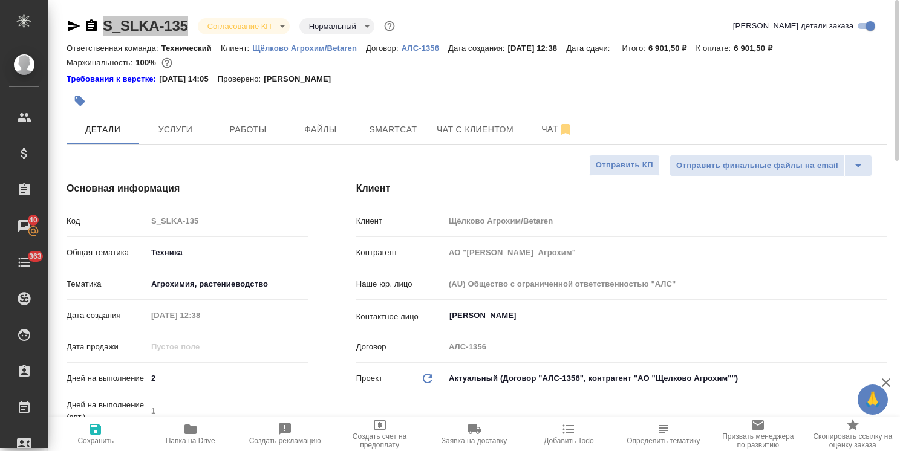
type textarea "x"
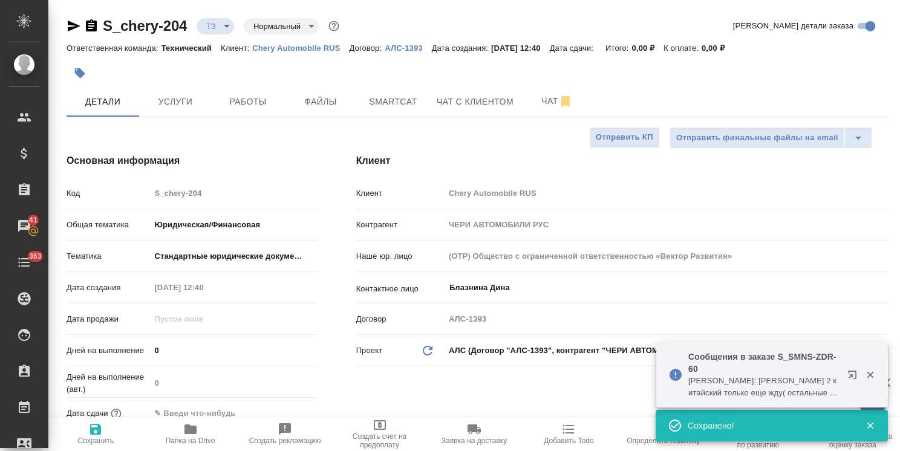
select select "RU"
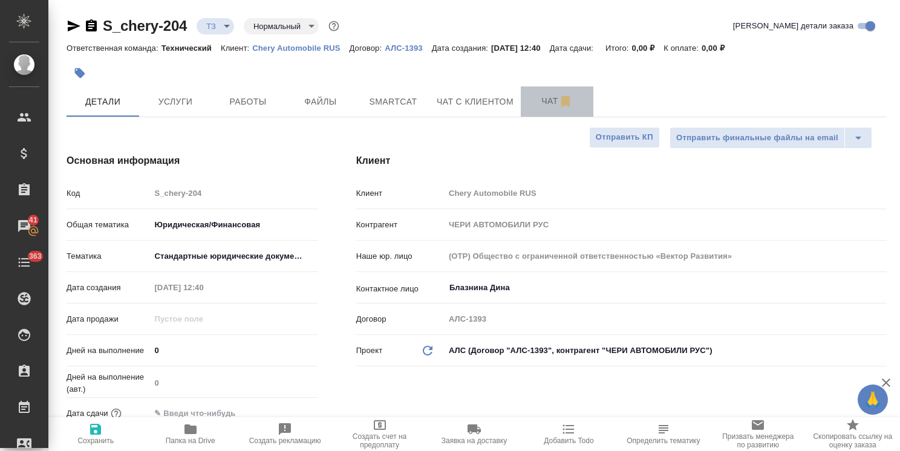
click at [537, 108] on span "Чат" at bounding box center [557, 101] width 58 height 15
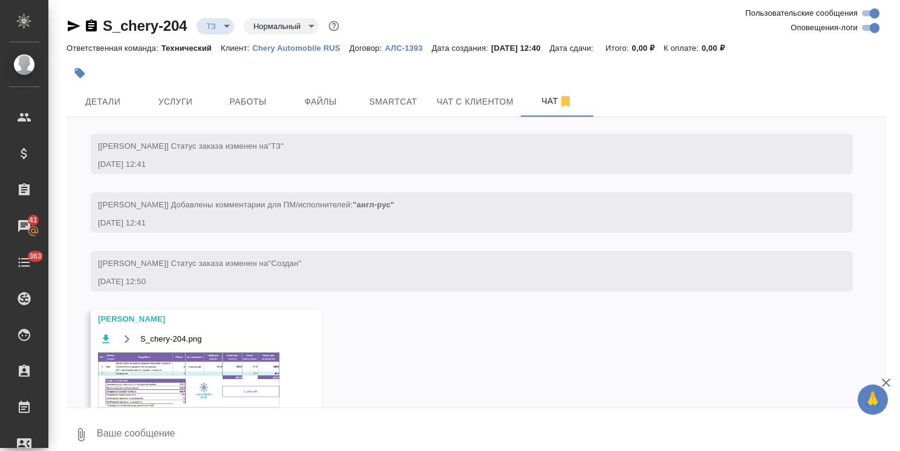
click at [162, 345] on div "S_chery-204.png" at bounding box center [188, 338] width 181 height 15
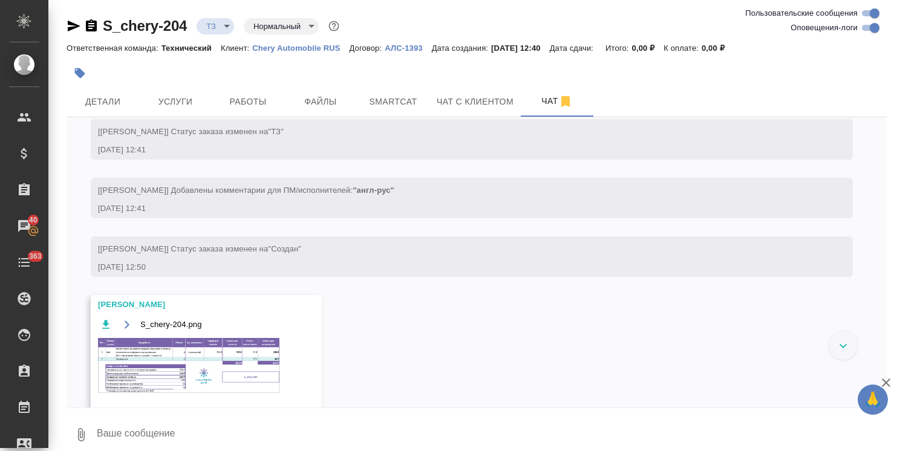
scroll to position [386, 0]
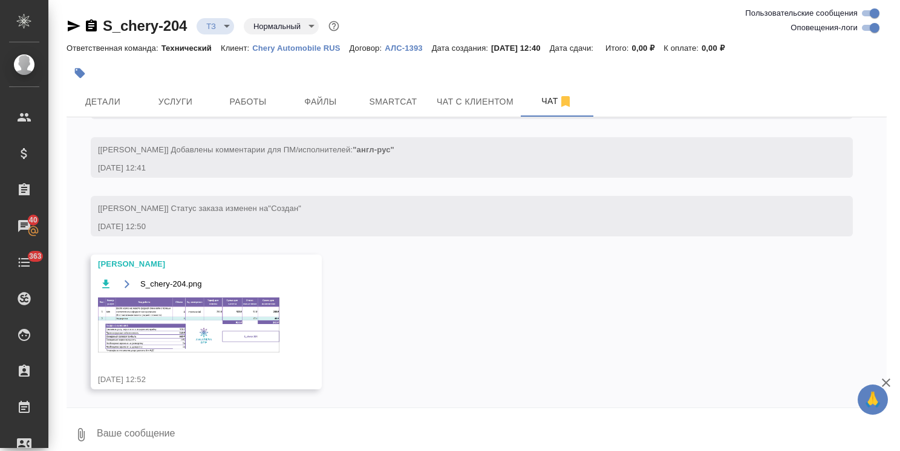
click at [212, 351] on img at bounding box center [188, 324] width 181 height 55
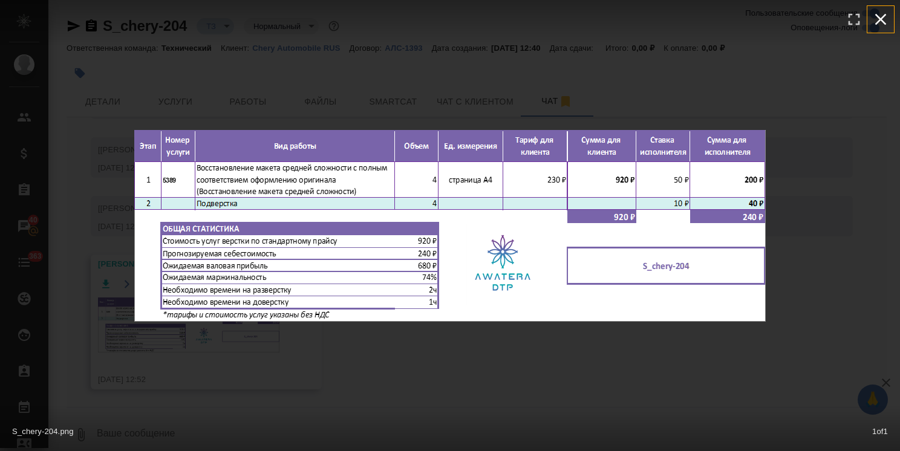
click at [881, 19] on icon "button" at bounding box center [880, 19] width 11 height 11
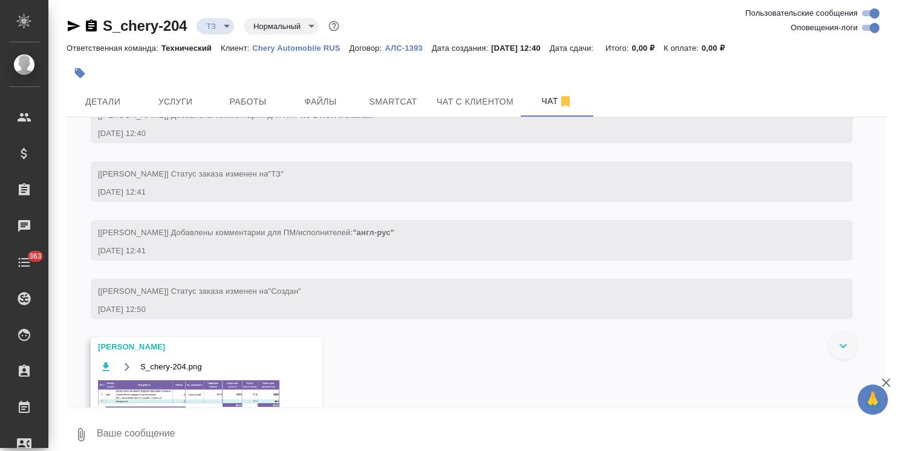
scroll to position [331, 0]
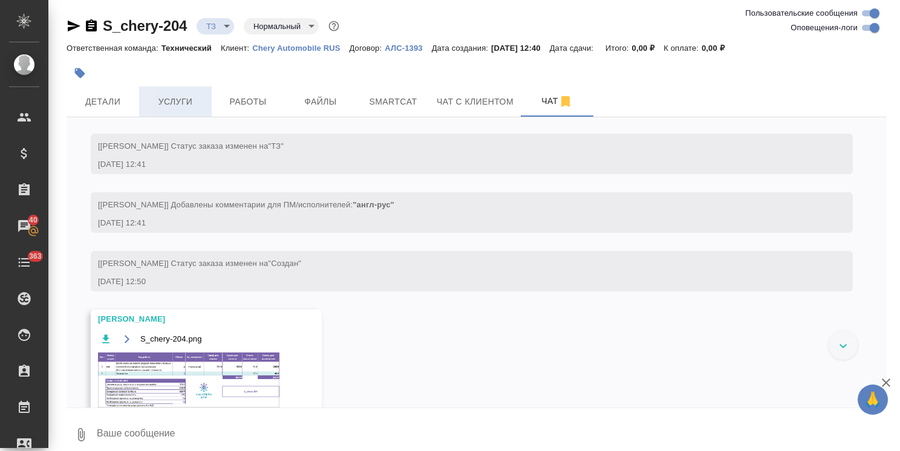
click at [143, 100] on button "Услуги" at bounding box center [175, 101] width 73 height 30
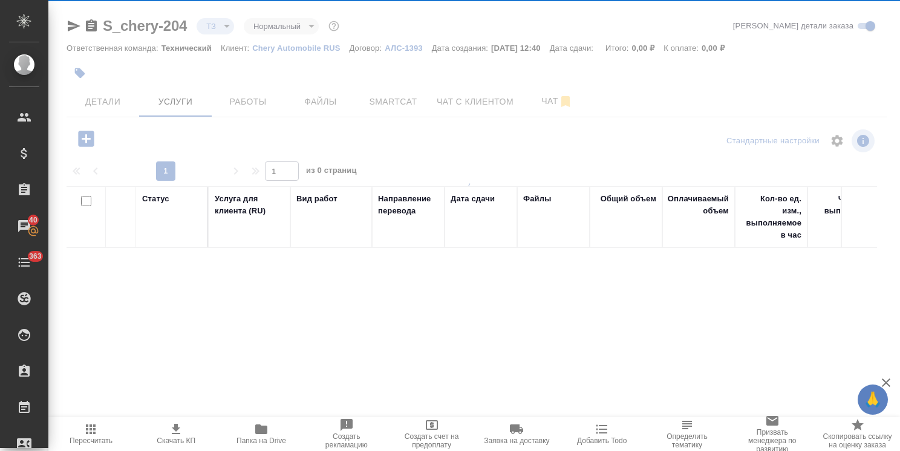
click at [103, 96] on span "Детали" at bounding box center [103, 101] width 58 height 15
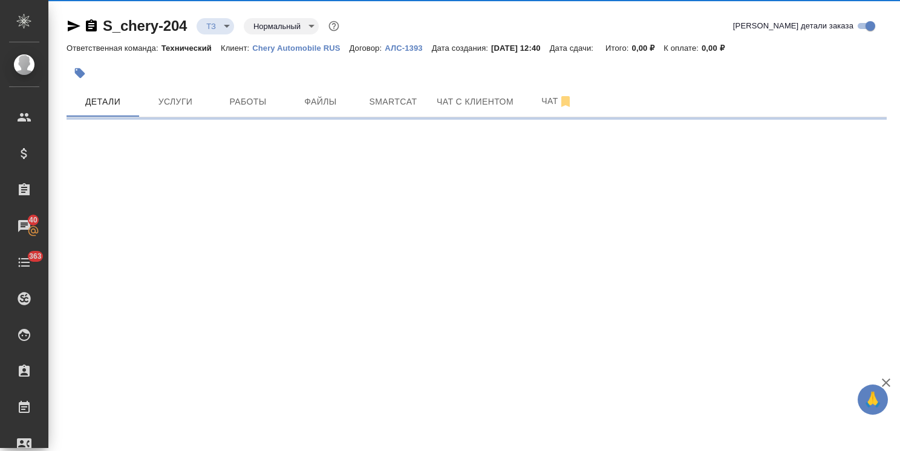
select select "RU"
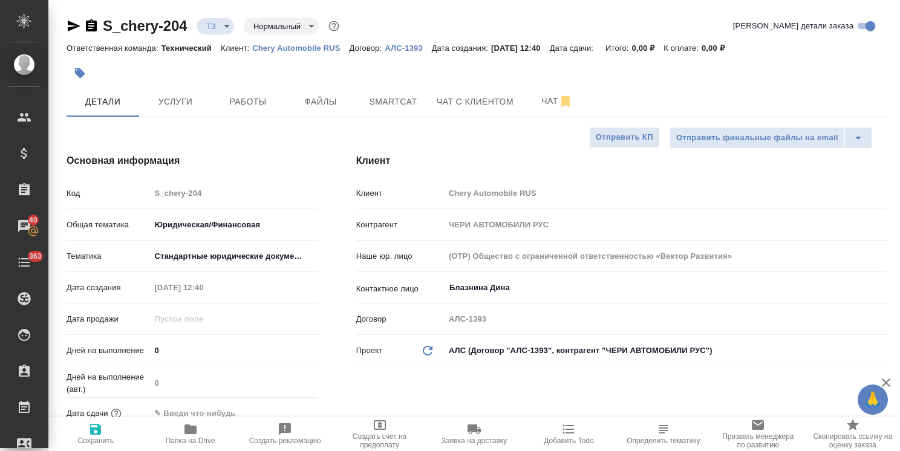
type textarea "x"
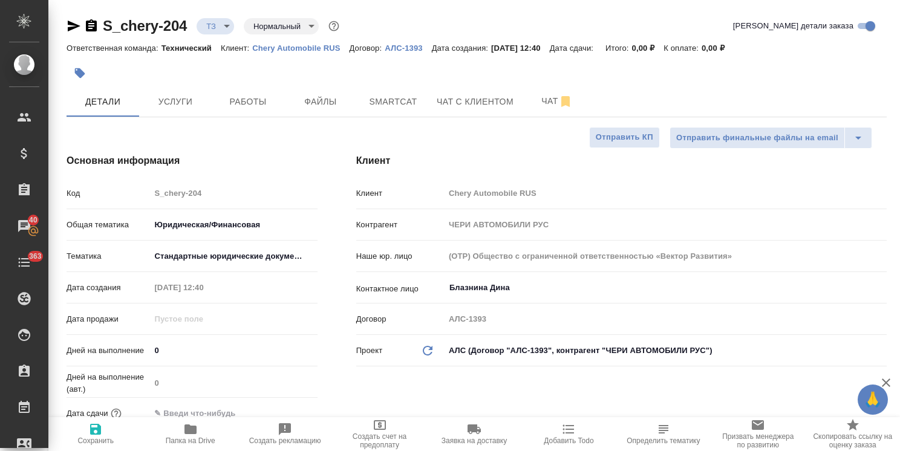
type textarea "x"
click at [523, 103] on button "Чат" at bounding box center [557, 101] width 73 height 30
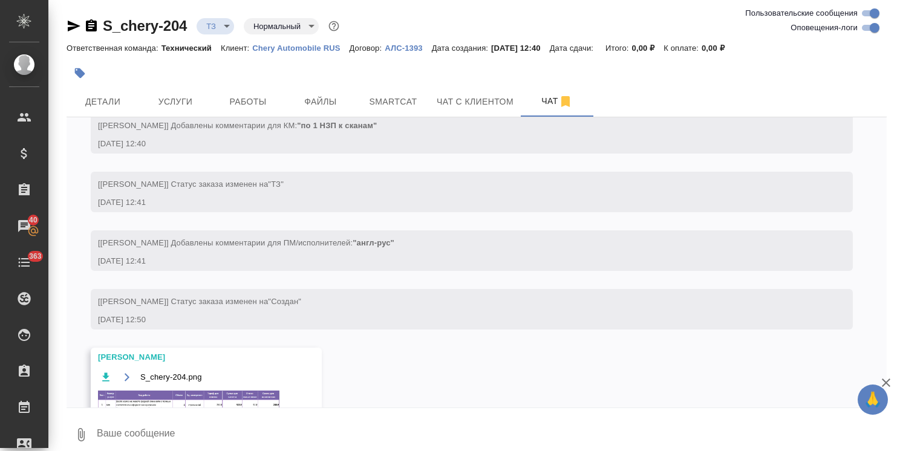
scroll to position [331, 0]
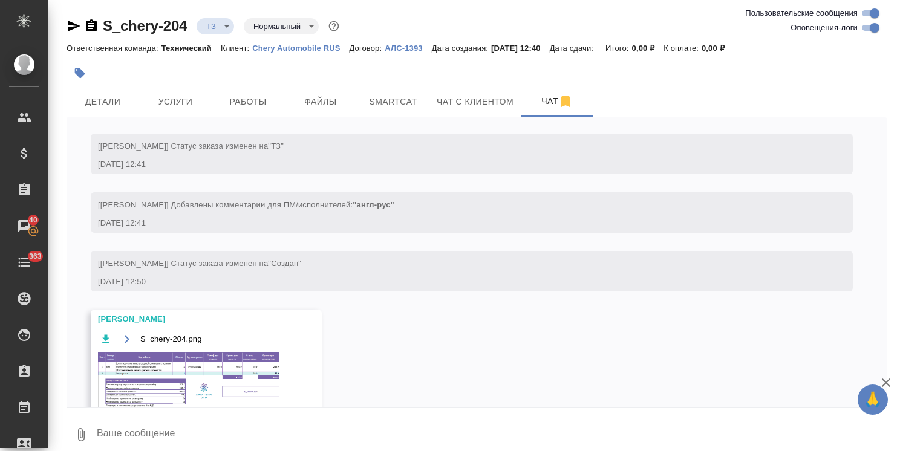
click at [177, 337] on span "S_chery-204.png" at bounding box center [171, 339] width 62 height 12
click at [166, 362] on img at bounding box center [188, 379] width 181 height 55
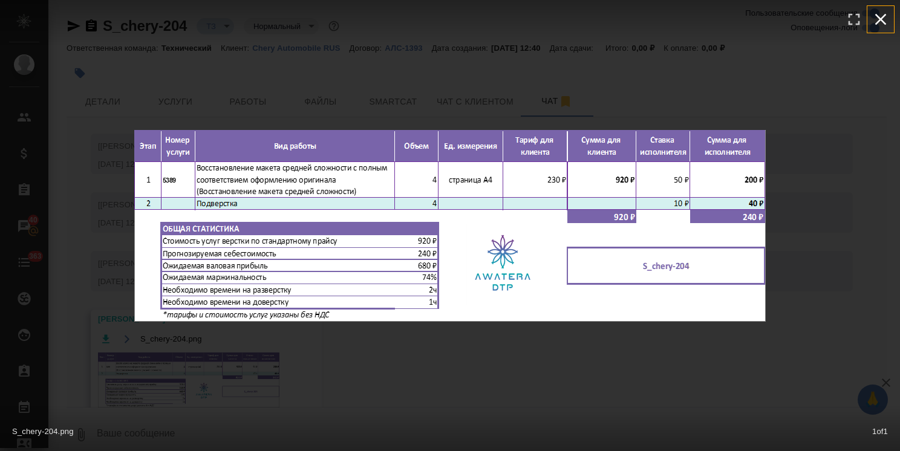
click at [883, 14] on icon "button" at bounding box center [880, 19] width 19 height 19
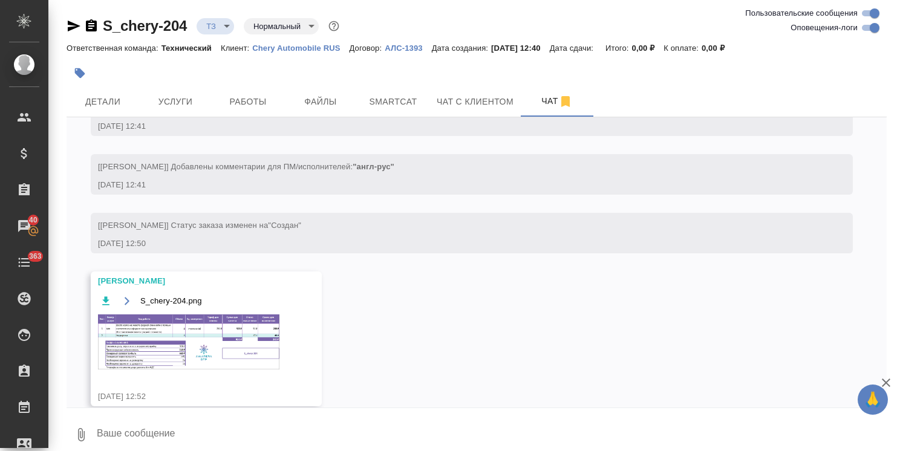
scroll to position [386, 0]
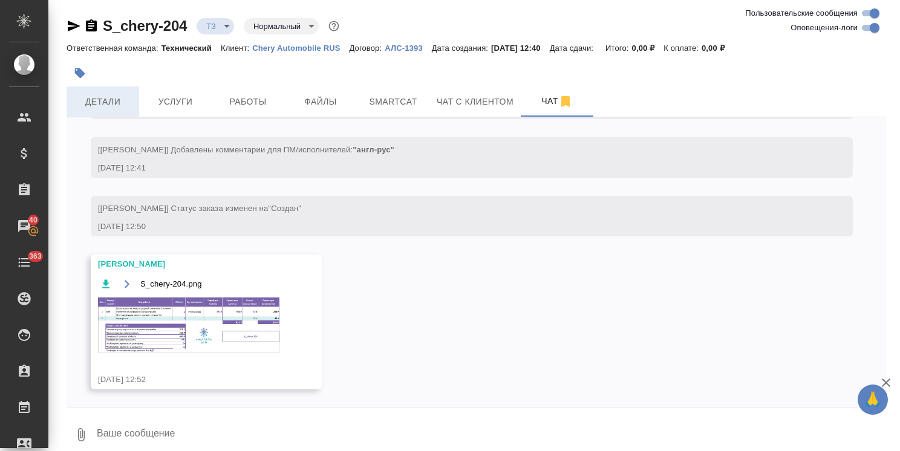
click at [106, 105] on span "Детали" at bounding box center [103, 101] width 58 height 15
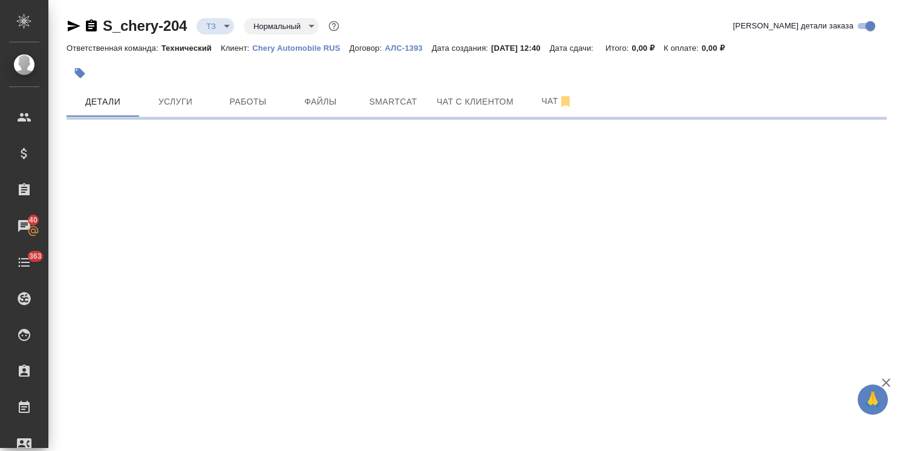
select select "RU"
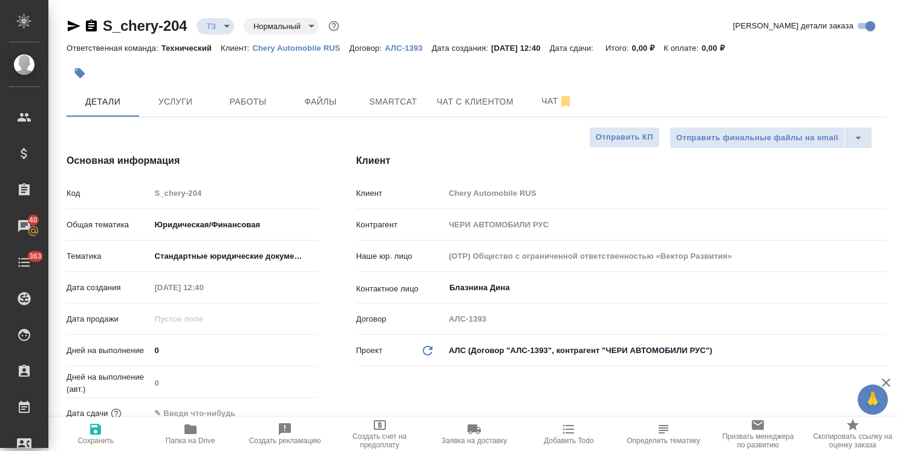
type textarea "x"
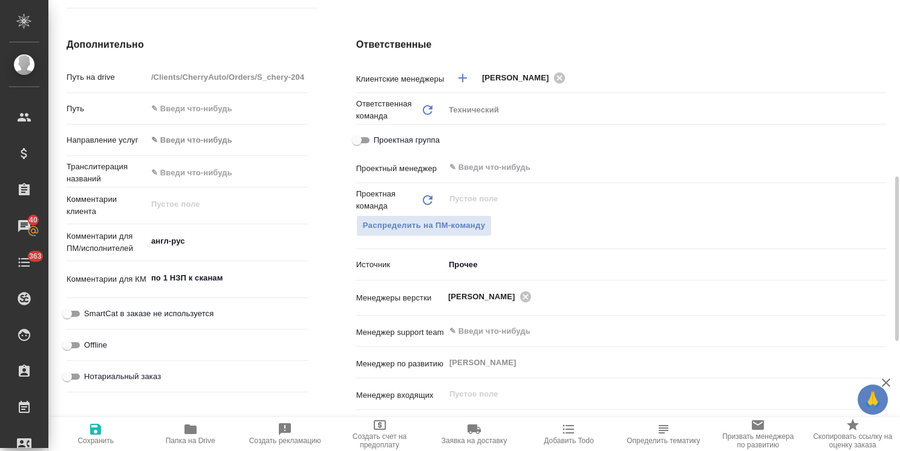
scroll to position [544, 0]
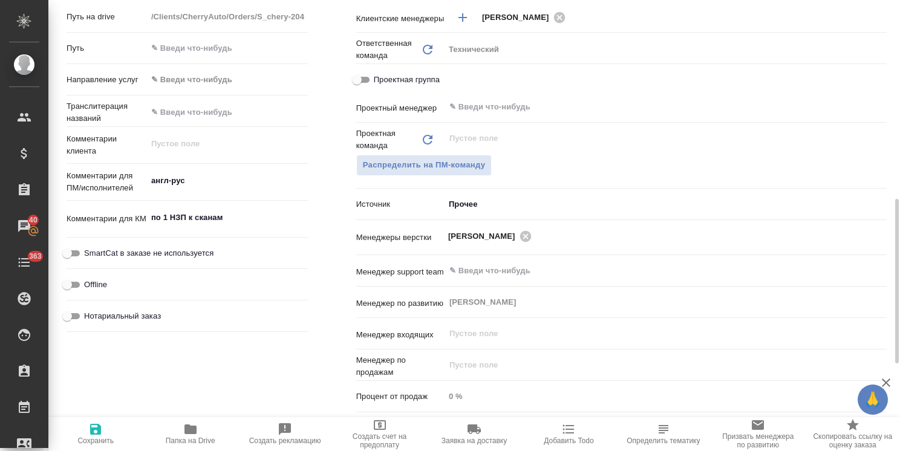
type textarea "x"
drag, startPoint x: 187, startPoint y: 222, endPoint x: 172, endPoint y: 224, distance: 15.2
click at [171, 224] on textarea "по 1 НЗП к сканам" at bounding box center [228, 218] width 160 height 21
type textarea "по 1 З к сканам"
type textarea "x"
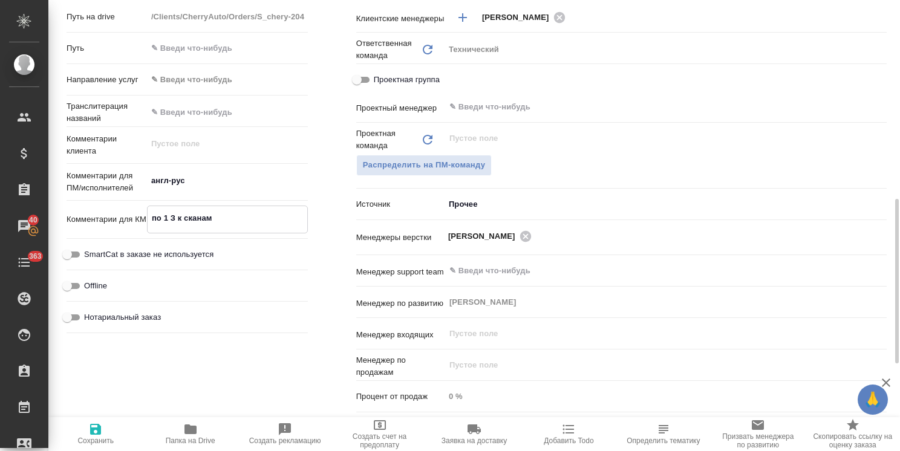
type textarea "x"
type textarea "по 1 ЗП к сканам"
type textarea "x"
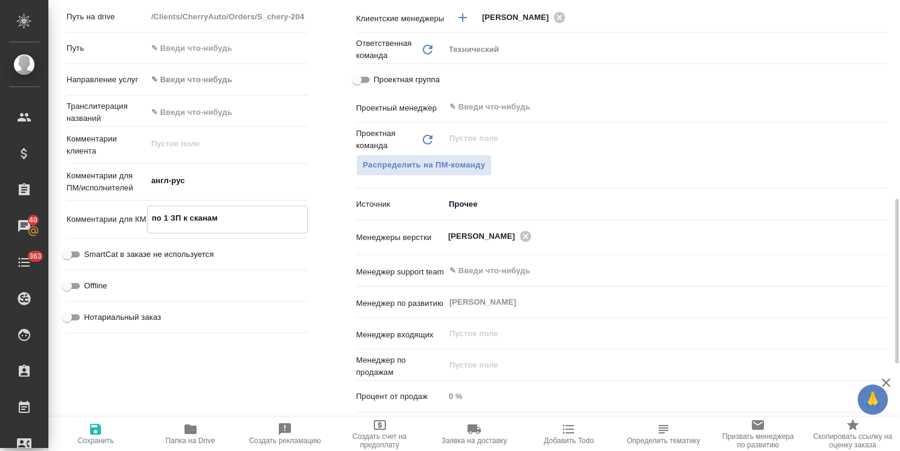
type textarea "x"
type textarea "по 1 ЗПК к сканам"
type textarea "x"
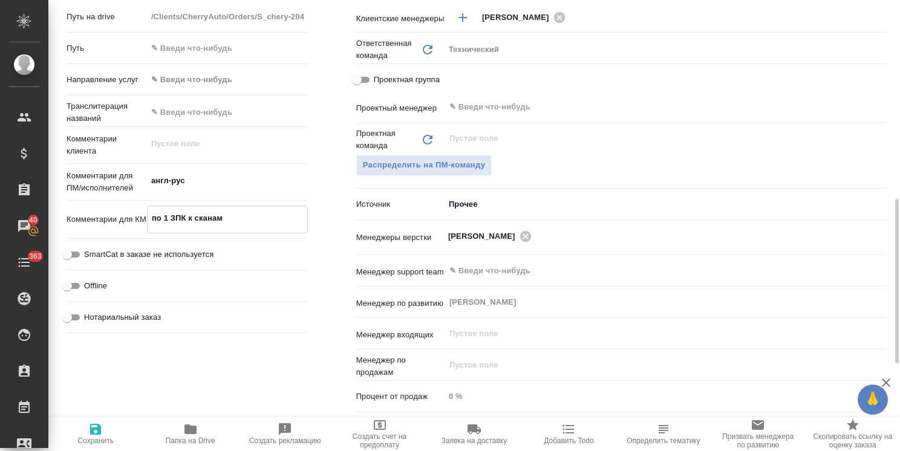
type textarea "по 1 ЗПК к сканам"
type textarea "x"
click at [95, 441] on span "Сохранить" at bounding box center [95, 440] width 36 height 8
type textarea "x"
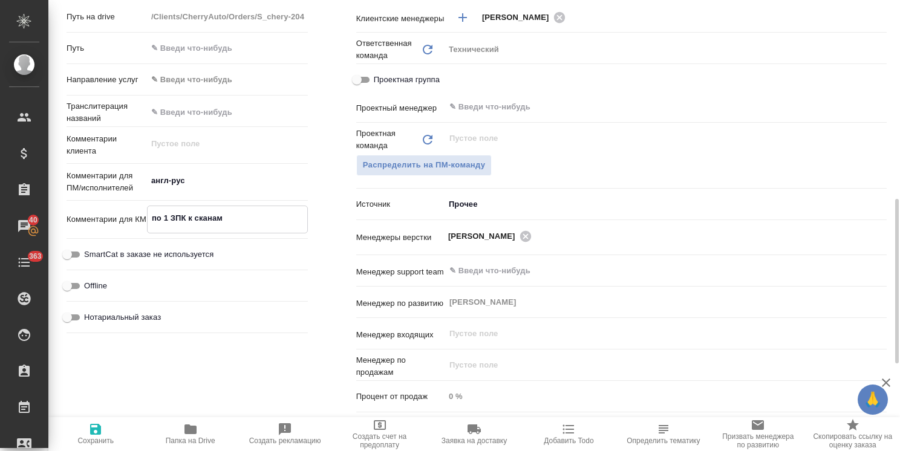
type textarea "x"
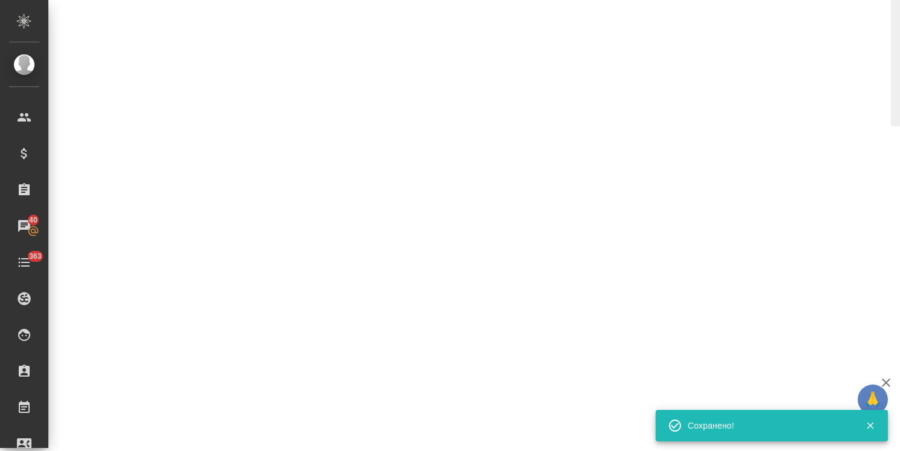
type input "new"
select select "RU"
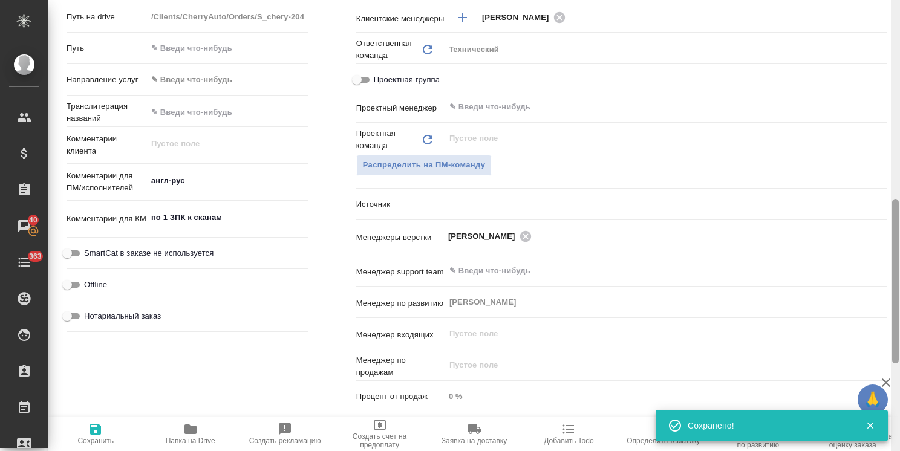
type textarea "x"
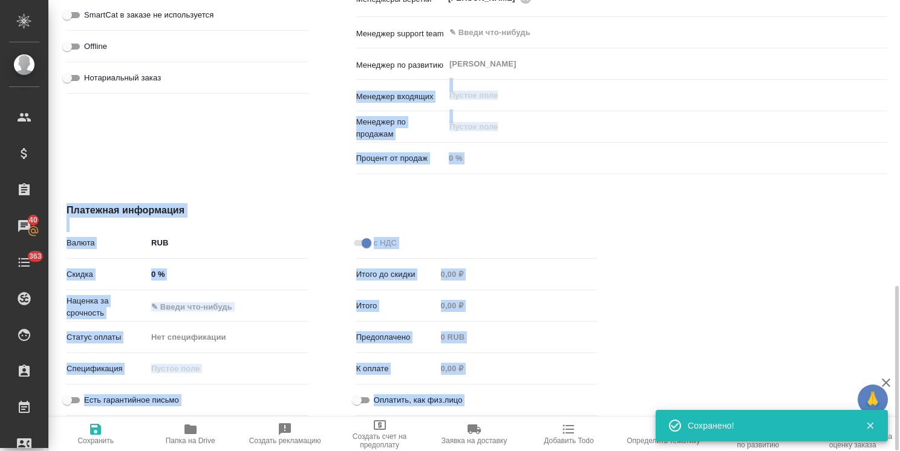
drag, startPoint x: 890, startPoint y: 291, endPoint x: 913, endPoint y: 66, distance: 226.7
click at [899, 66] on html "🙏 .cls-1 fill:#fff; AWATERA Usmanova Olga Клиенты Спецификации Заказы 40 Чаты 3…" at bounding box center [450, 225] width 900 height 451
click at [885, 183] on div at bounding box center [766, 312] width 290 height 266
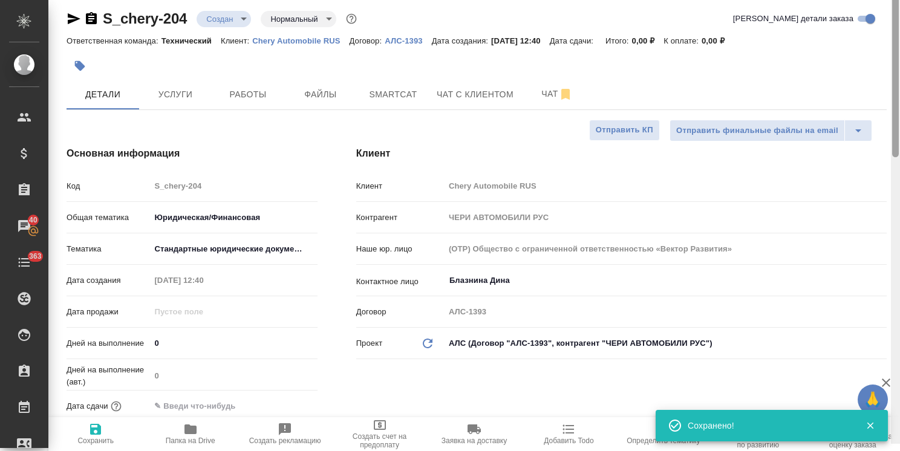
scroll to position [0, 0]
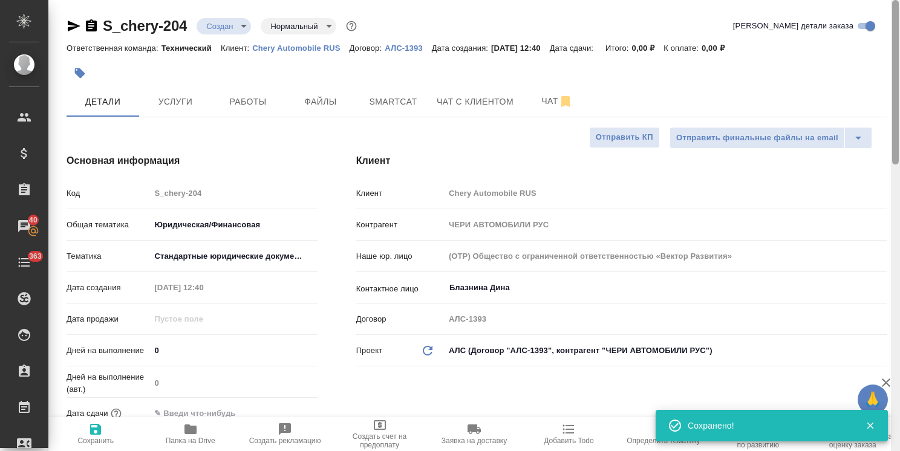
drag, startPoint x: 895, startPoint y: 329, endPoint x: 879, endPoint y: 27, distance: 302.7
click at [879, 27] on div "S_chery-204 Создан new Нормальный normal Кратко детали заказа Ответственная ком…" at bounding box center [473, 225] width 851 height 451
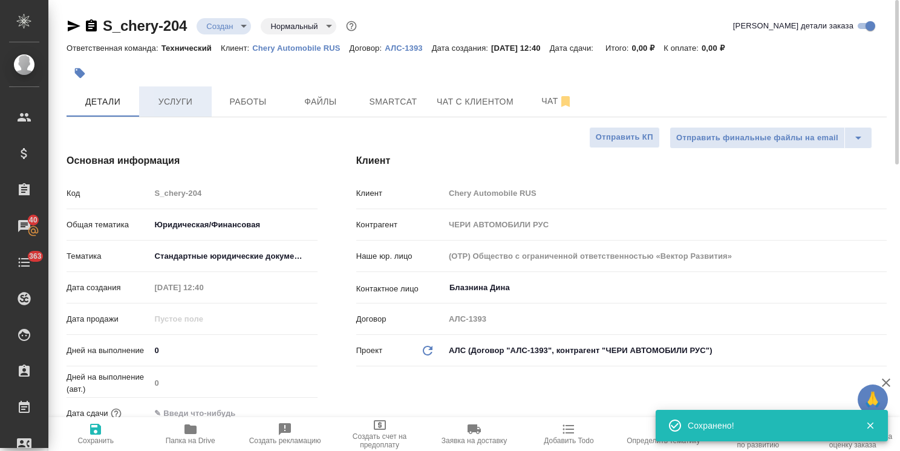
click at [196, 108] on span "Услуги" at bounding box center [175, 101] width 58 height 15
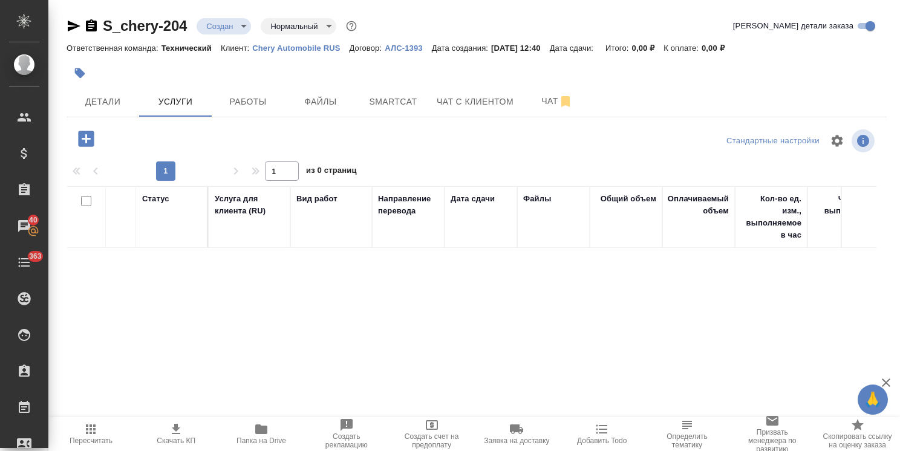
click at [259, 438] on span "Папка на Drive" at bounding box center [261, 440] width 50 height 8
click at [325, 93] on button "Файлы" at bounding box center [320, 101] width 73 height 30
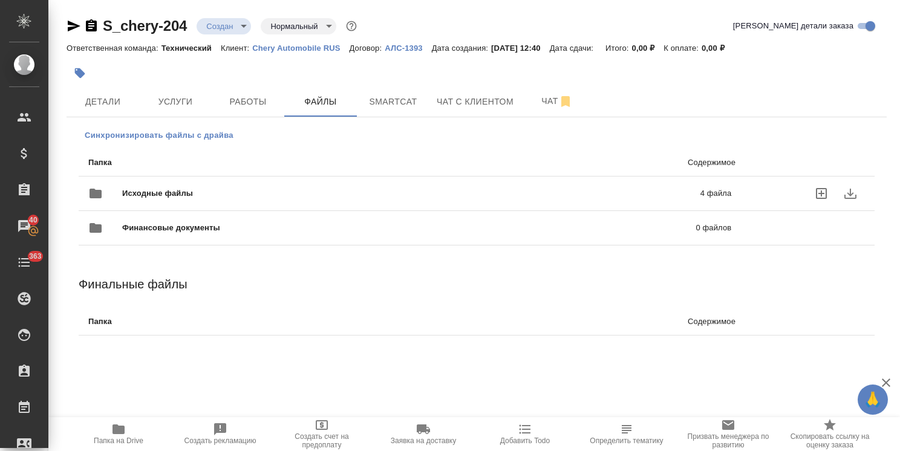
click at [144, 126] on button "Синхронизировать файлы с драйва" at bounding box center [159, 135] width 161 height 18
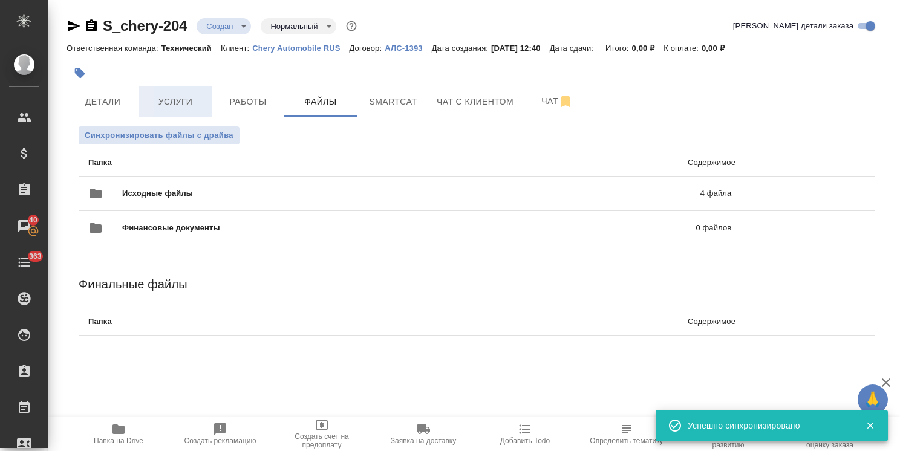
click at [182, 102] on span "Услуги" at bounding box center [175, 101] width 58 height 15
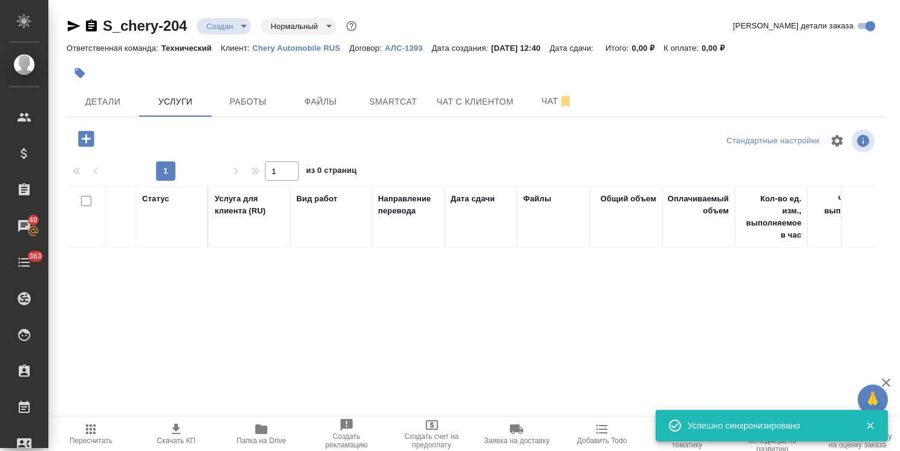
click at [88, 142] on icon "button" at bounding box center [86, 139] width 16 height 16
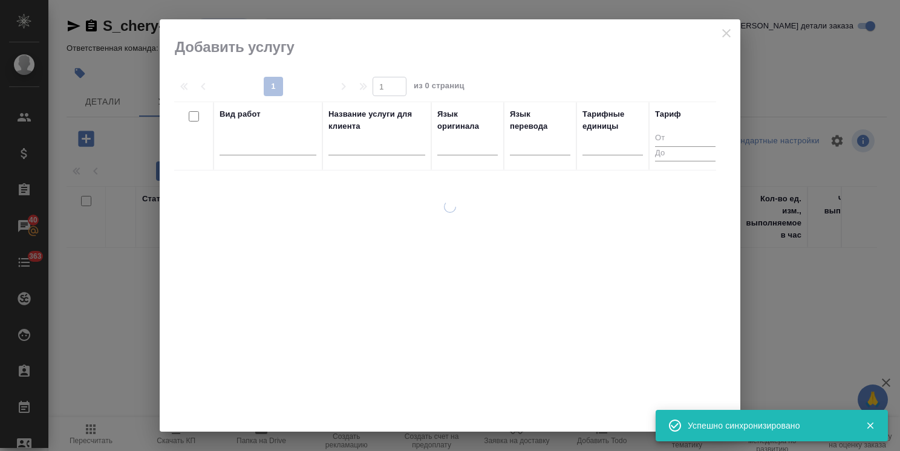
click at [346, 148] on input "text" at bounding box center [376, 147] width 97 height 15
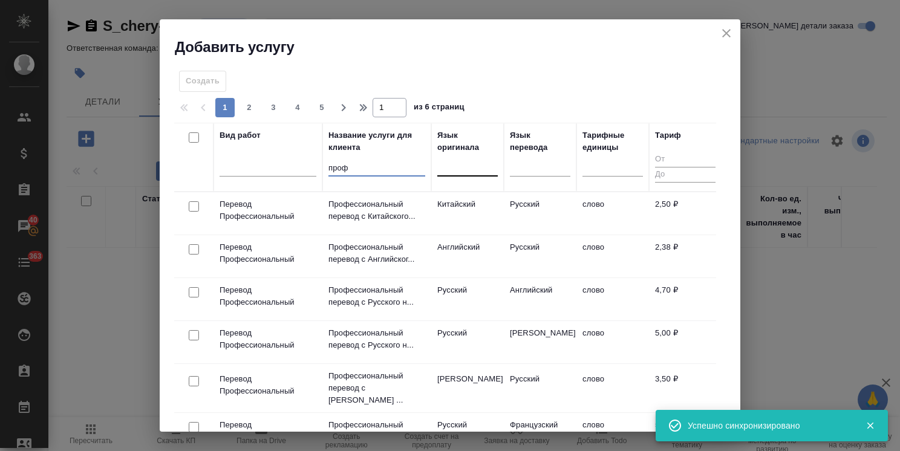
type input "проф"
click at [462, 168] on div at bounding box center [467, 164] width 60 height 18
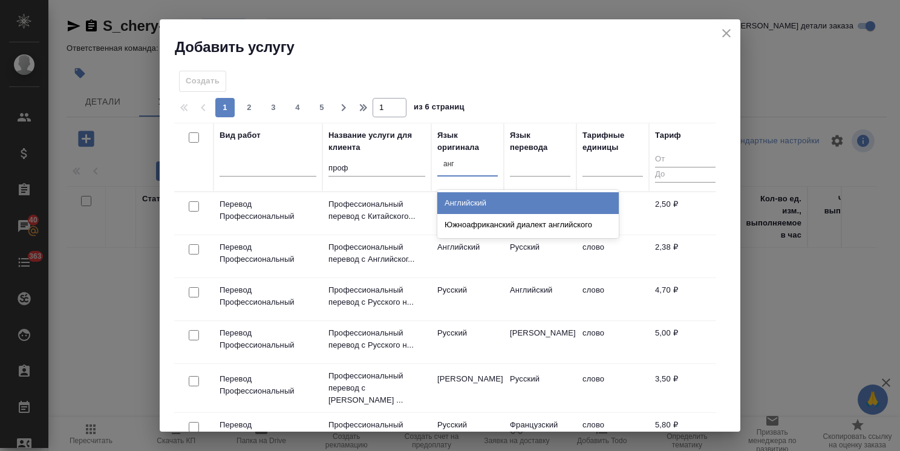
type input "англ"
click at [482, 203] on div "Английский" at bounding box center [527, 203] width 181 height 22
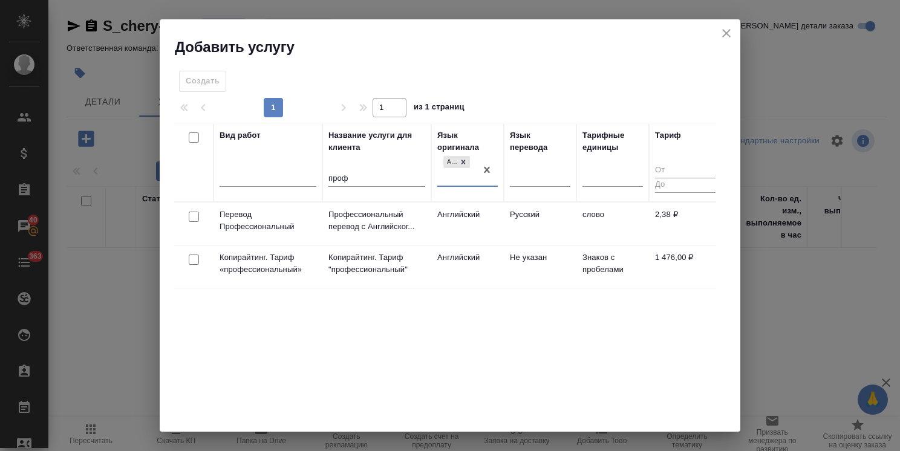
drag, startPoint x: 198, startPoint y: 212, endPoint x: 217, endPoint y: 214, distance: 19.4
click at [197, 212] on input "checkbox" at bounding box center [194, 217] width 10 height 10
checkbox input "true"
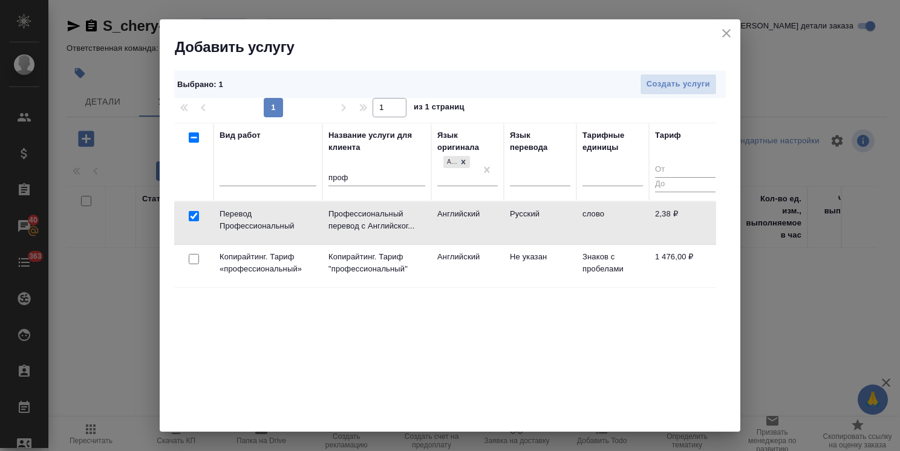
click at [658, 96] on div "Выбрано : 1 Создать услуги" at bounding box center [449, 84] width 551 height 27
click at [649, 89] on span "Создать услуги" at bounding box center [677, 84] width 63 height 14
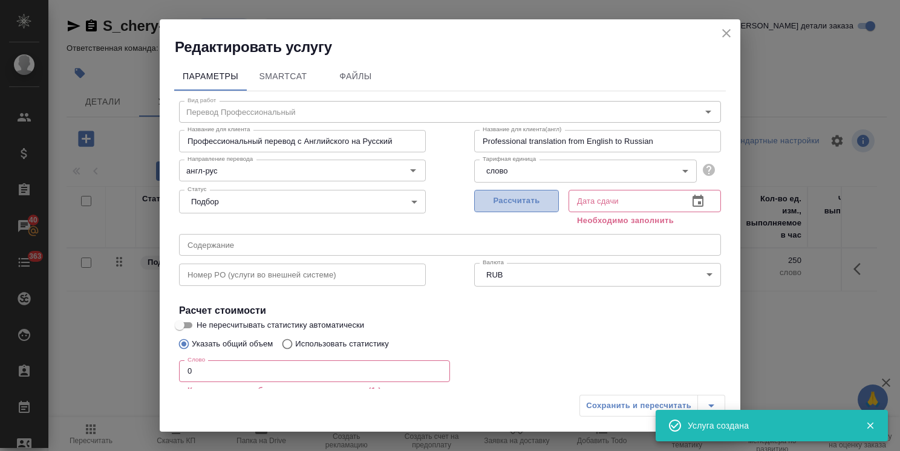
click at [521, 202] on span "Рассчитать" at bounding box center [516, 201] width 71 height 14
type input "15.08.2025 14:35"
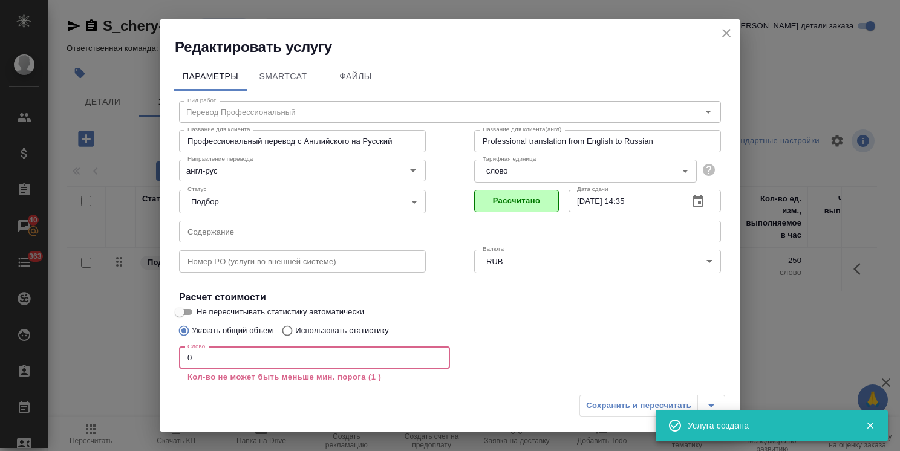
drag, startPoint x: 212, startPoint y: 362, endPoint x: 67, endPoint y: 336, distance: 147.3
click at [77, 339] on div "Редактировать услугу Параметры SmartCat Файлы Вид работ Перевод Профессиональны…" at bounding box center [450, 225] width 900 height 451
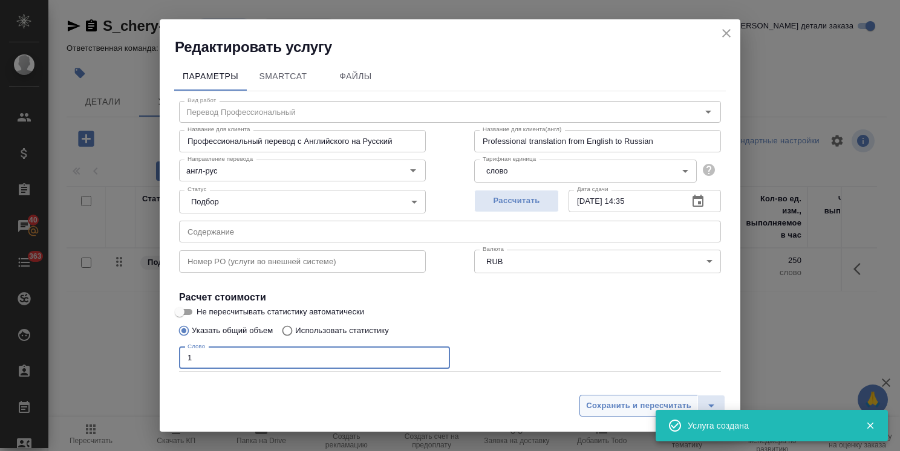
type input "1"
click at [609, 407] on span "Сохранить и пересчитать" at bounding box center [638, 406] width 105 height 14
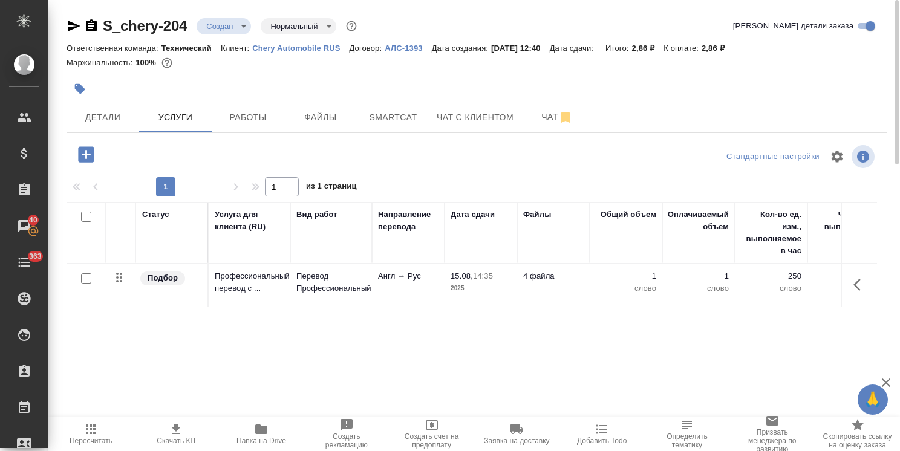
click at [87, 278] on input "checkbox" at bounding box center [86, 278] width 10 height 10
checkbox input "true"
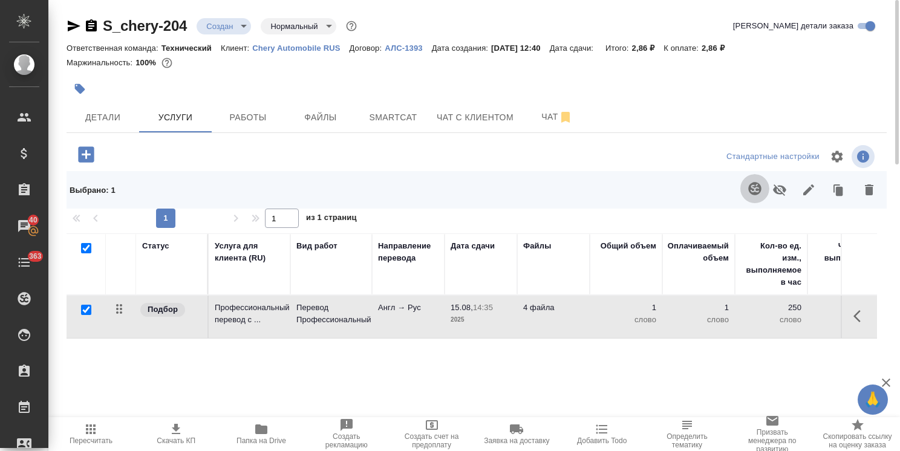
click at [755, 194] on icon "button" at bounding box center [754, 188] width 13 height 13
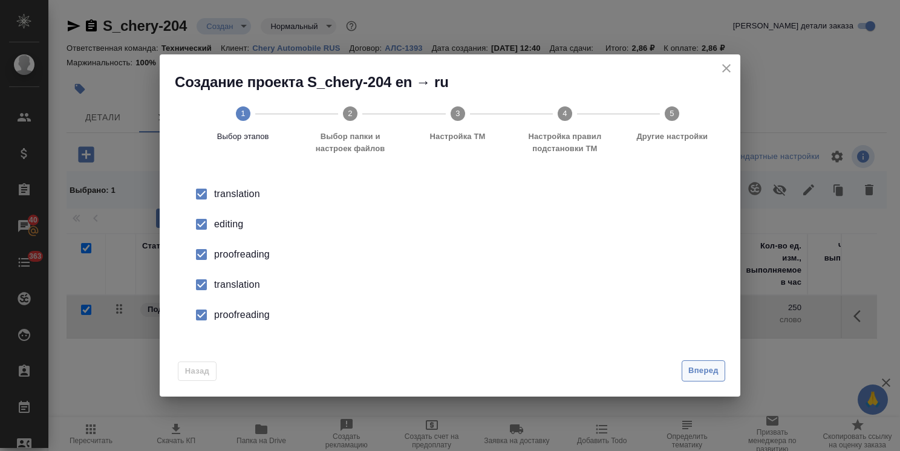
click at [712, 369] on span "Вперед" at bounding box center [703, 371] width 30 height 14
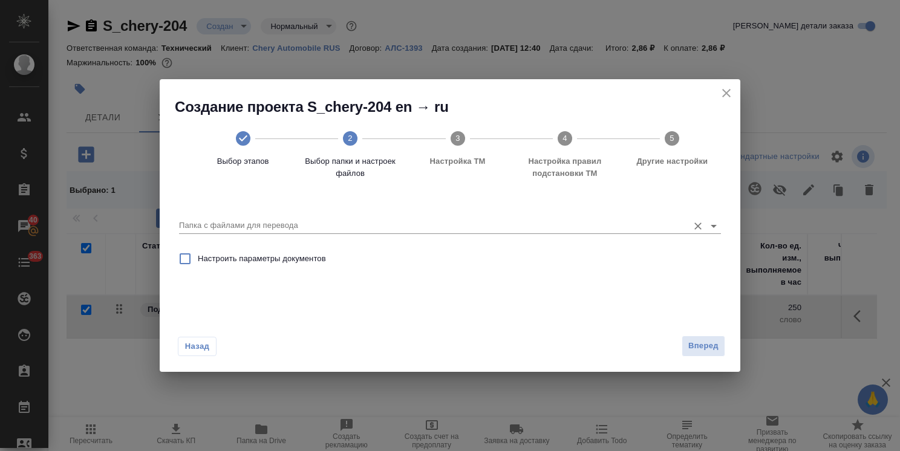
click at [319, 222] on input "Папка с файлами для перевода" at bounding box center [430, 225] width 503 height 15
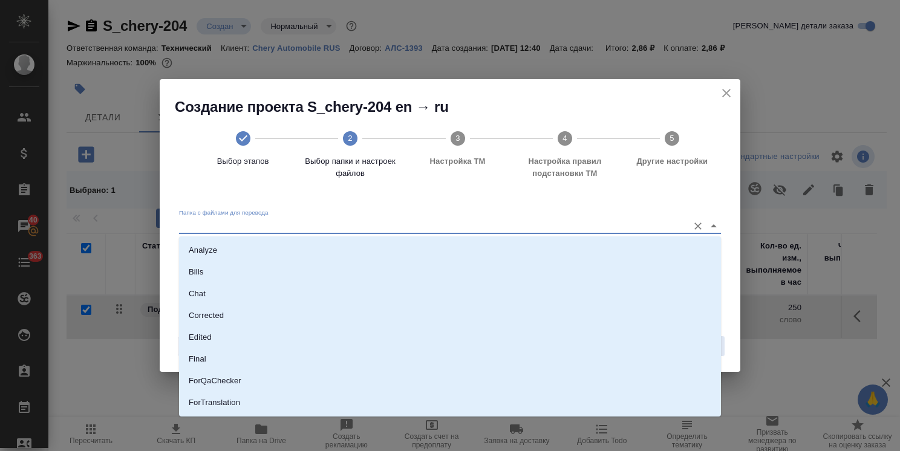
click at [310, 244] on li "Analyze" at bounding box center [450, 250] width 542 height 22
type input "Analyze"
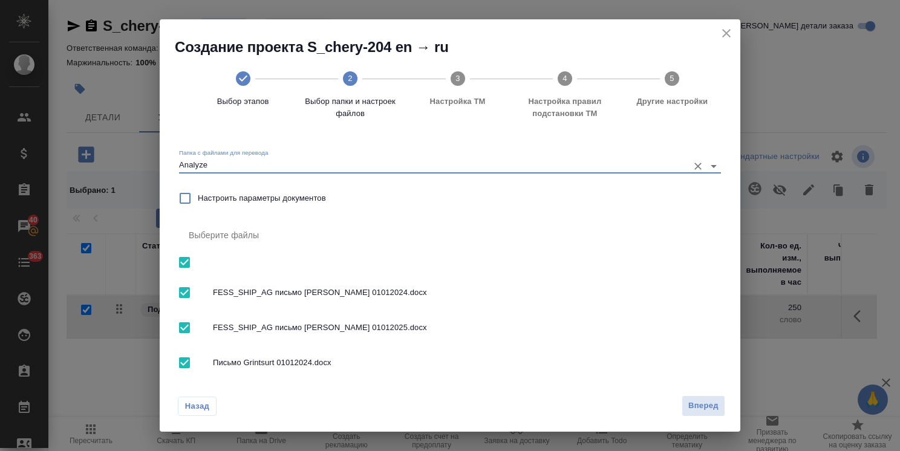
click at [704, 402] on span "Вперед" at bounding box center [703, 406] width 30 height 14
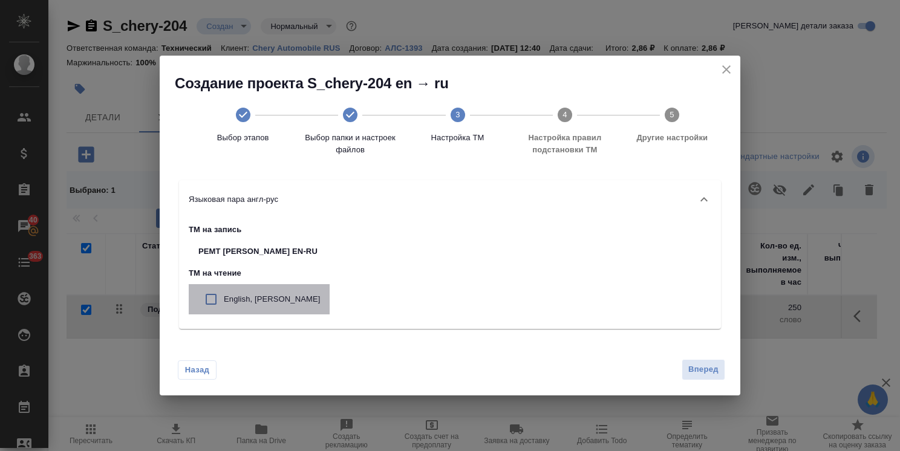
click at [262, 301] on p "English, chery" at bounding box center [272, 299] width 96 height 12
checkbox input "true"
click at [677, 365] on div "Вперед" at bounding box center [700, 369] width 48 height 21
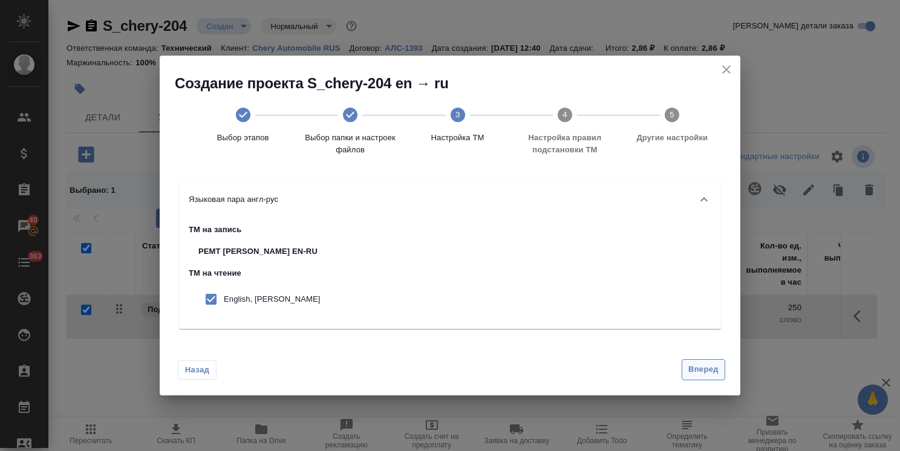
click at [696, 369] on span "Вперед" at bounding box center [703, 370] width 30 height 14
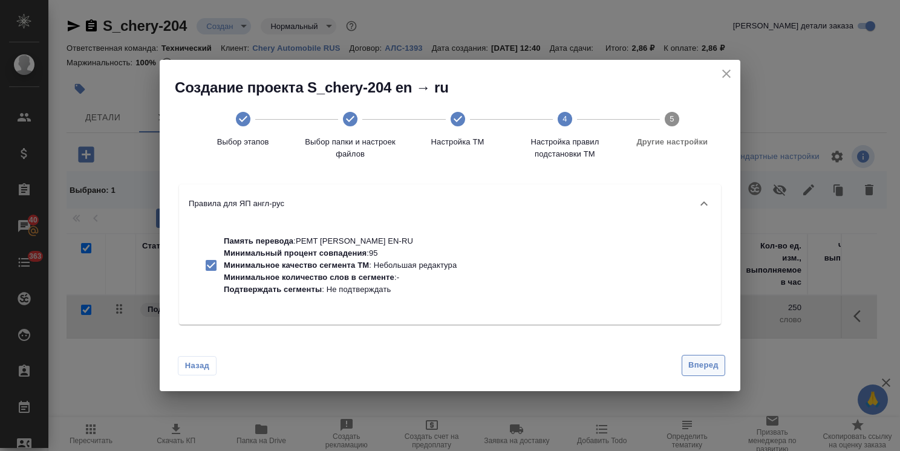
click at [702, 367] on span "Вперед" at bounding box center [703, 365] width 30 height 14
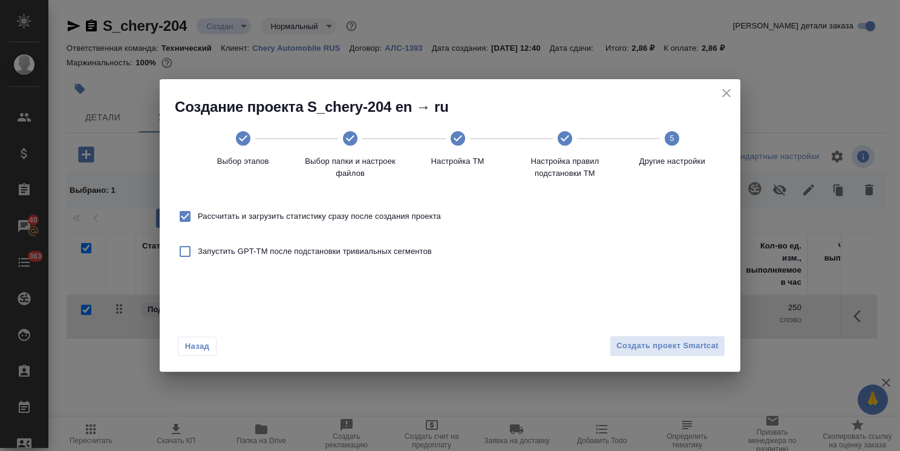
click at [675, 334] on div "Назад Создать проект Smartcat" at bounding box center [450, 343] width 580 height 57
click at [661, 347] on span "Создать проект Smartcat" at bounding box center [667, 346] width 102 height 14
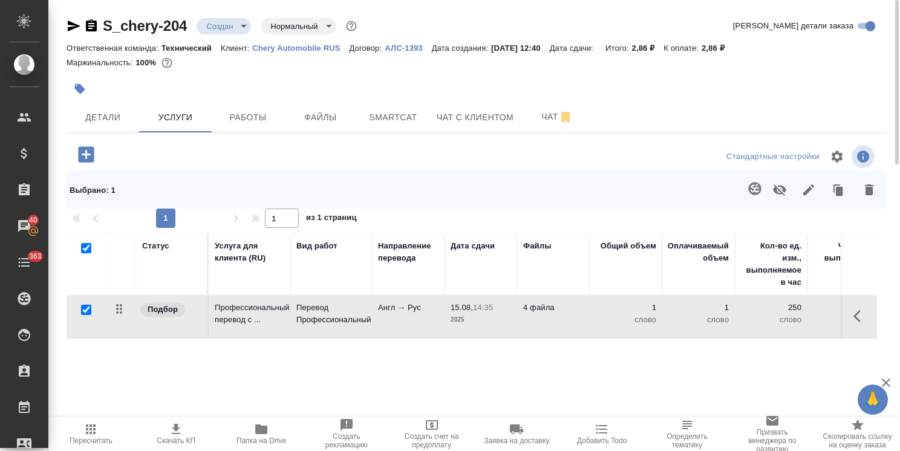
click at [84, 247] on input "checkbox" at bounding box center [86, 248] width 10 height 10
checkbox input "false"
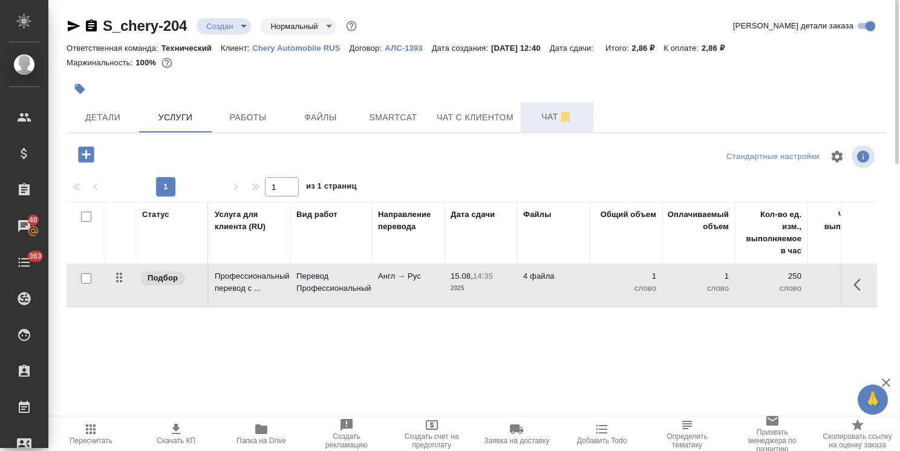
click at [545, 119] on span "Чат" at bounding box center [557, 116] width 58 height 15
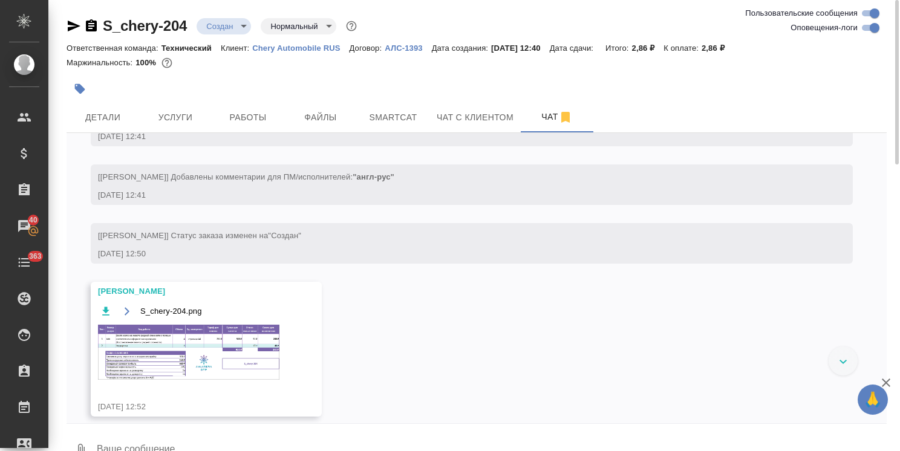
scroll to position [445, 0]
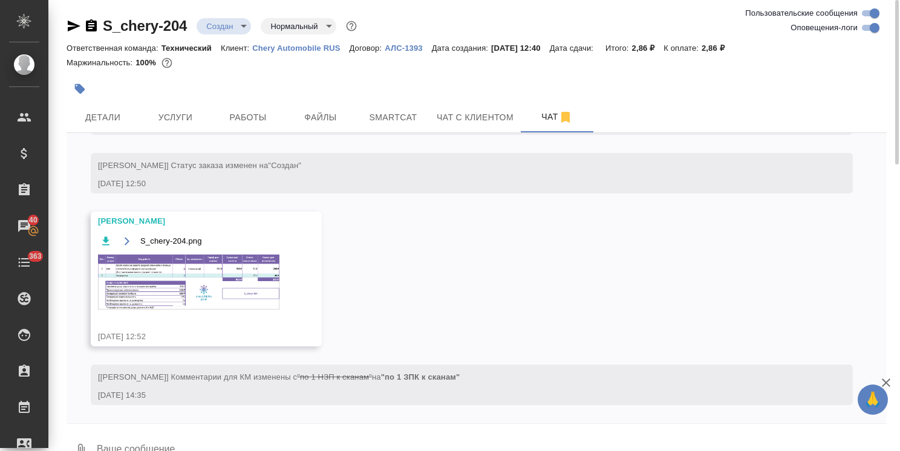
click at [204, 287] on img at bounding box center [188, 282] width 181 height 55
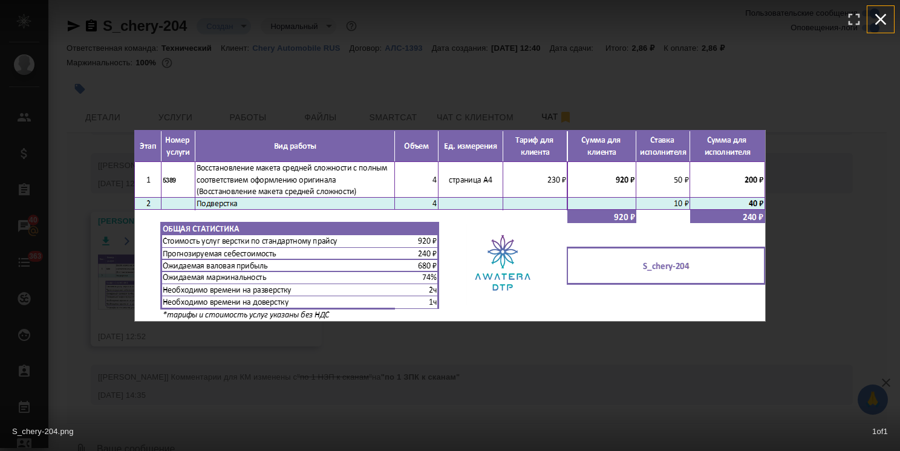
click at [878, 18] on icon "button" at bounding box center [880, 19] width 19 height 19
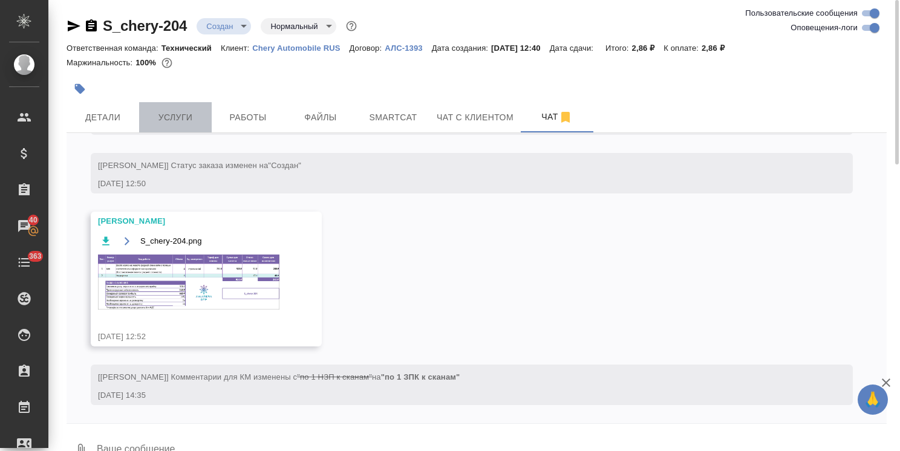
click at [163, 119] on span "Услуги" at bounding box center [175, 117] width 58 height 15
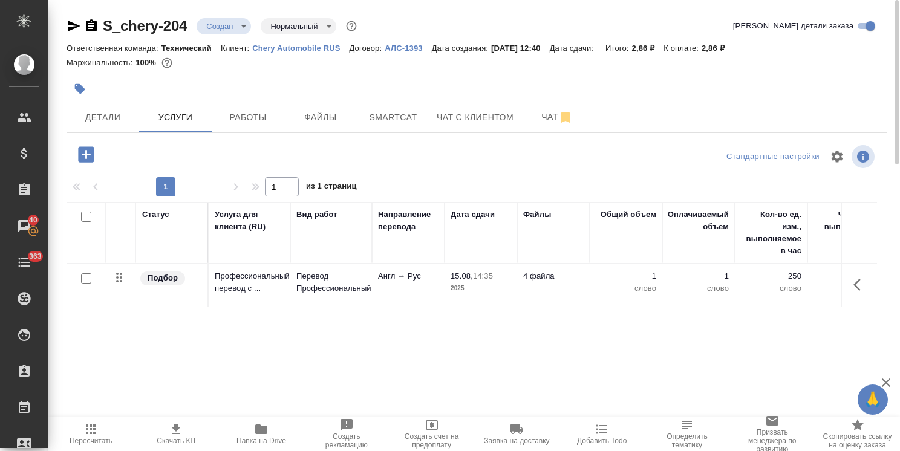
click at [89, 160] on icon "button" at bounding box center [86, 154] width 16 height 16
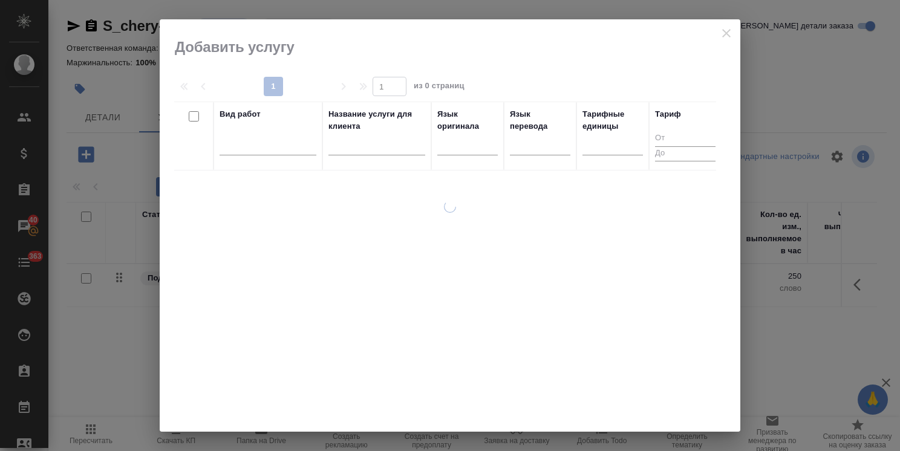
click at [358, 143] on input "text" at bounding box center [376, 147] width 97 height 15
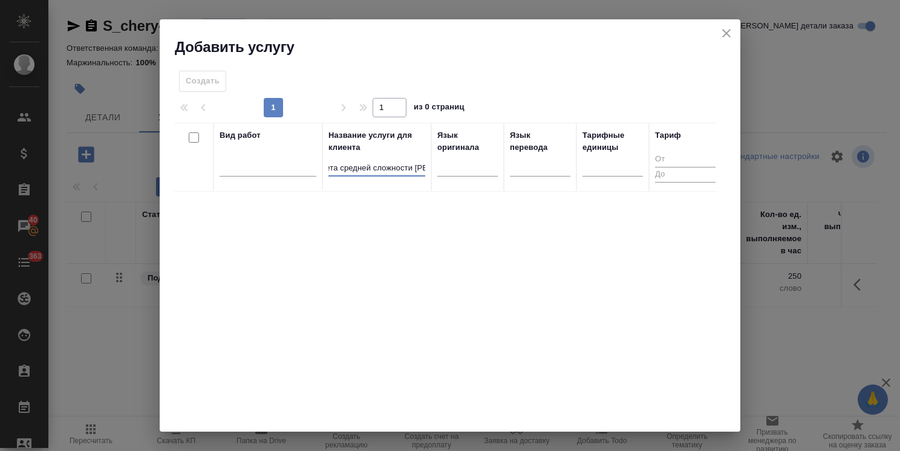
scroll to position [0, 10]
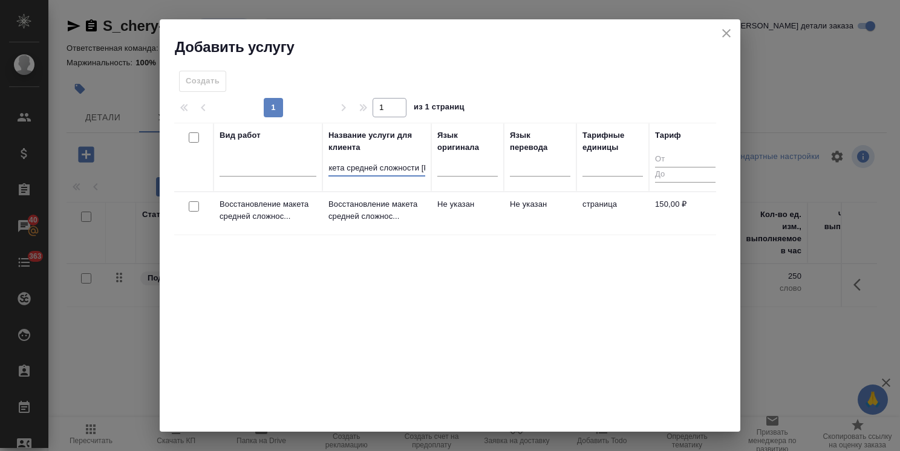
type input "макета средней сложности с"
click at [192, 204] on input "checkbox" at bounding box center [194, 206] width 10 height 10
checkbox input "true"
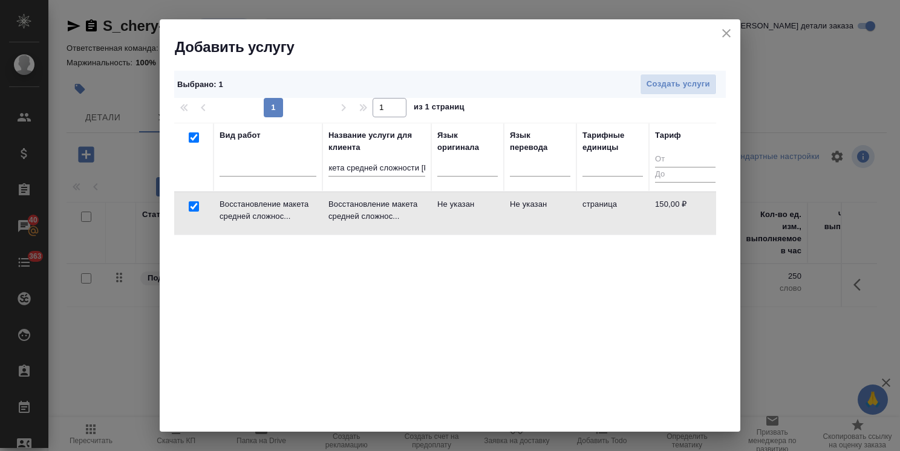
scroll to position [0, 0]
click at [661, 83] on span "Создать услуги" at bounding box center [677, 84] width 63 height 14
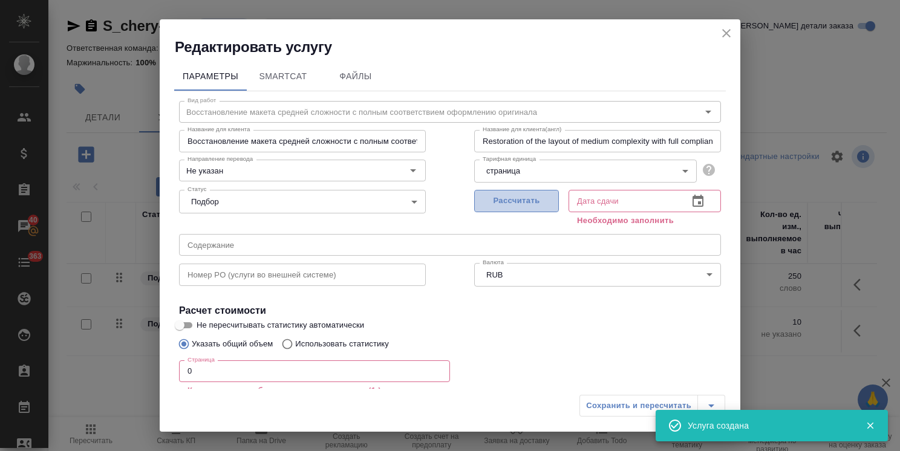
click at [502, 200] on span "Рассчитать" at bounding box center [516, 201] width 71 height 14
type input "15.08.2025 14:36"
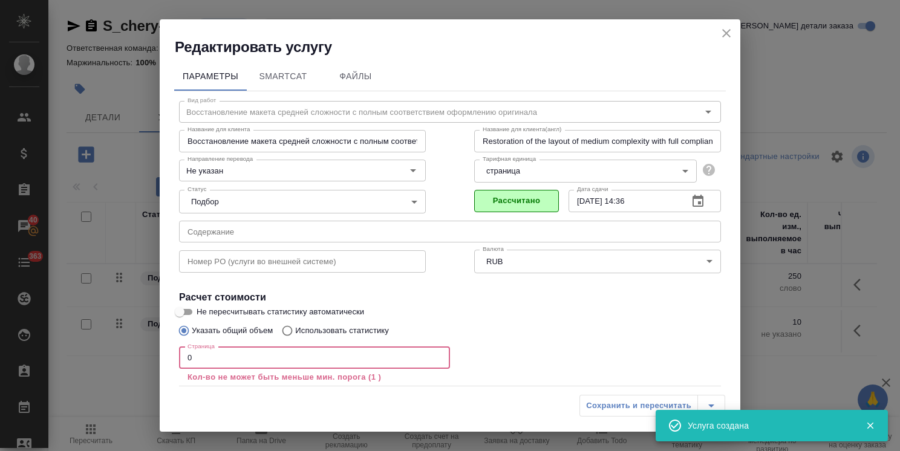
drag, startPoint x: 209, startPoint y: 357, endPoint x: 132, endPoint y: 365, distance: 77.2
click at [119, 362] on div "Редактировать услугу Параметры SmartCat Файлы Вид работ Восстановление макета с…" at bounding box center [450, 225] width 900 height 451
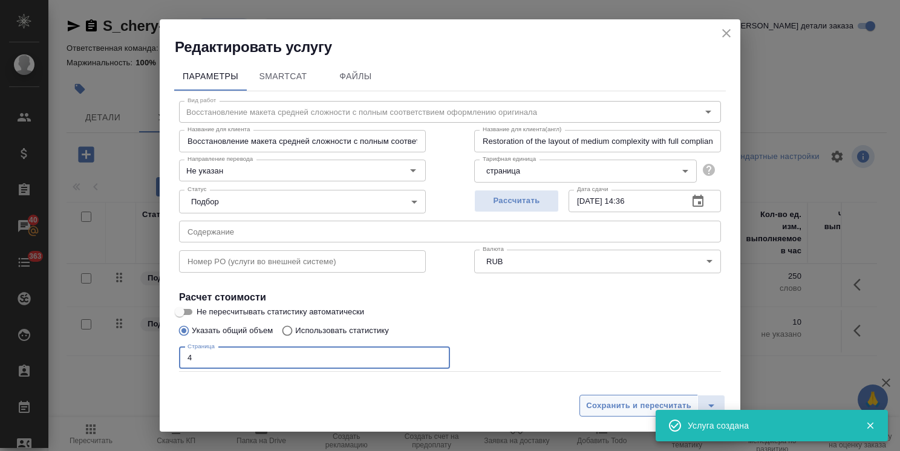
type input "4"
click at [591, 404] on span "Сохранить и пересчитать" at bounding box center [638, 406] width 105 height 14
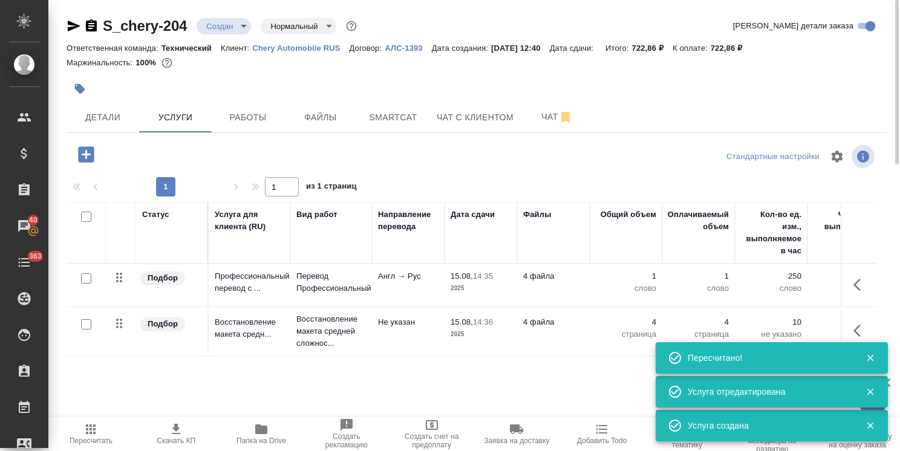
click at [84, 160] on icon "button" at bounding box center [86, 154] width 16 height 16
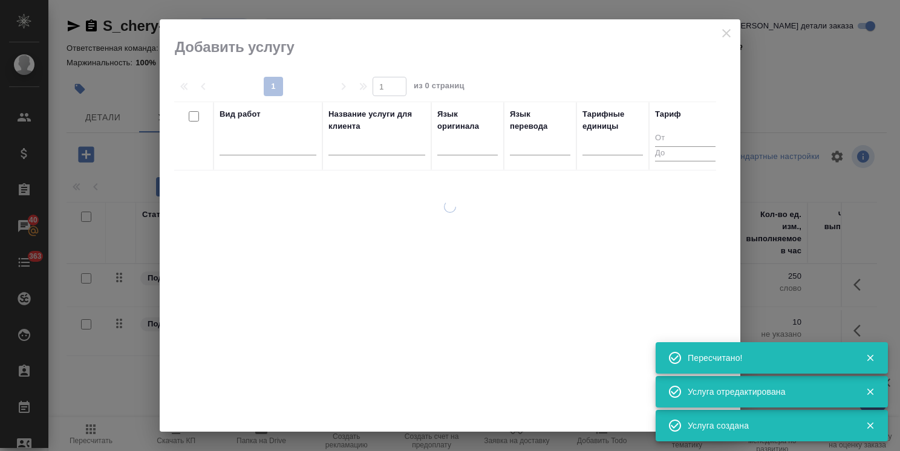
click at [369, 148] on input "text" at bounding box center [376, 147] width 97 height 15
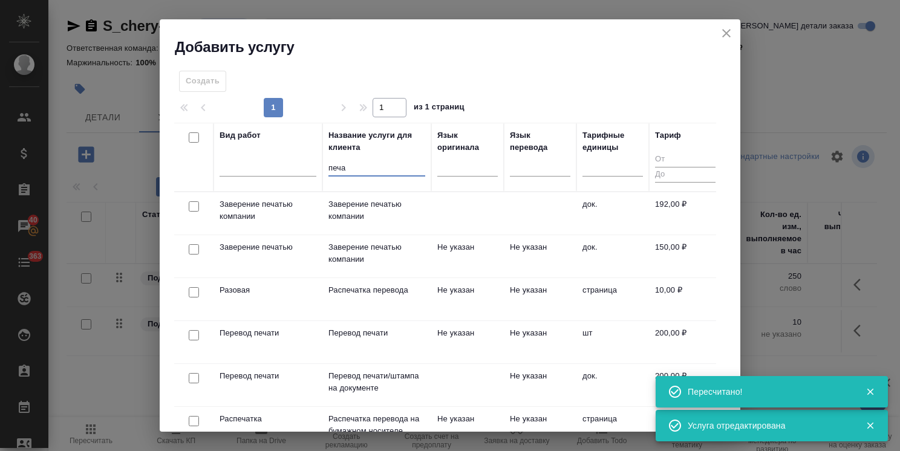
type input "печа"
click at [194, 209] on input "checkbox" at bounding box center [194, 206] width 10 height 10
checkbox input "true"
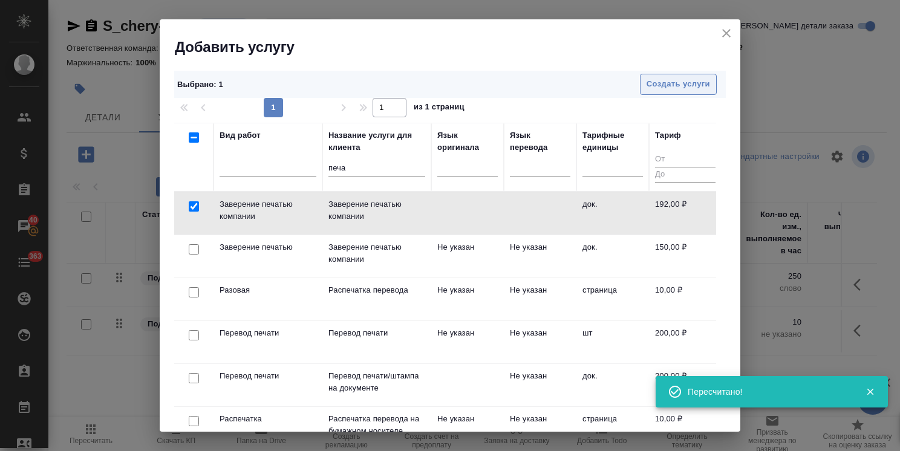
click at [649, 89] on span "Создать услуги" at bounding box center [677, 84] width 63 height 14
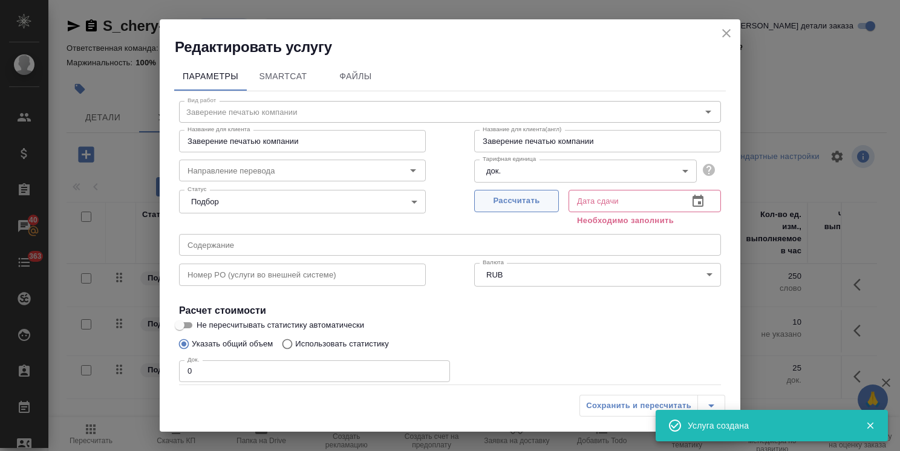
click at [504, 203] on span "Рассчитать" at bounding box center [516, 201] width 71 height 14
type input "15.08.2025 14:36"
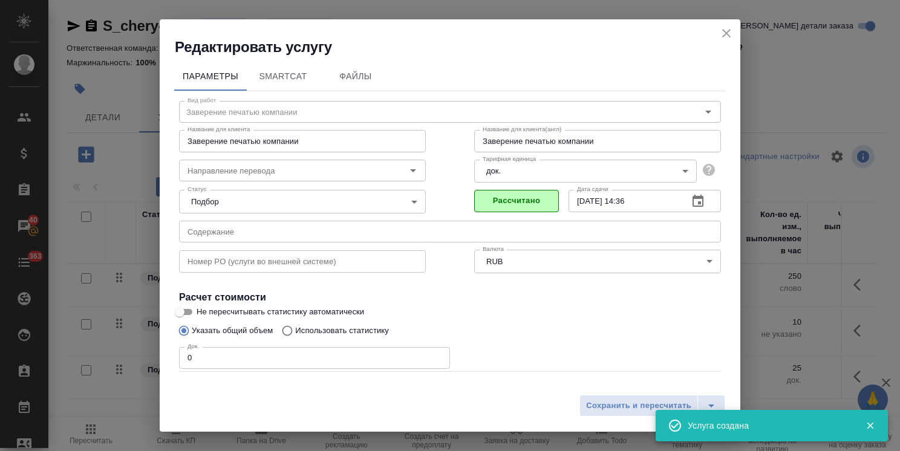
drag, startPoint x: 153, startPoint y: 352, endPoint x: 133, endPoint y: 352, distance: 20.0
click at [137, 352] on div "Редактировать услугу Параметры SmartCat Файлы Вид работ Заверение печатью компа…" at bounding box center [450, 225] width 900 height 451
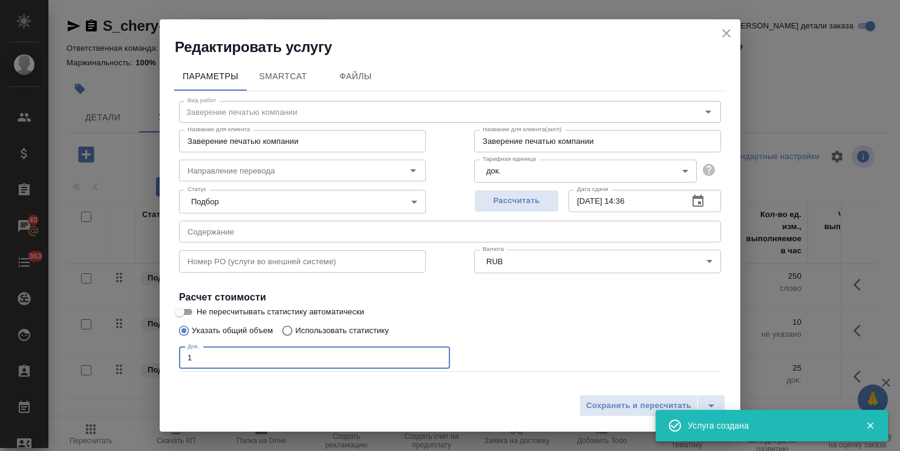
drag, startPoint x: 204, startPoint y: 358, endPoint x: 155, endPoint y: 354, distance: 48.6
click at [154, 354] on div "Редактировать услугу Параметры SmartCat Файлы Вид работ Заверение печатью компа…" at bounding box center [450, 225] width 900 height 451
type input "4"
click at [625, 400] on span "Сохранить и пересчитать" at bounding box center [638, 406] width 105 height 14
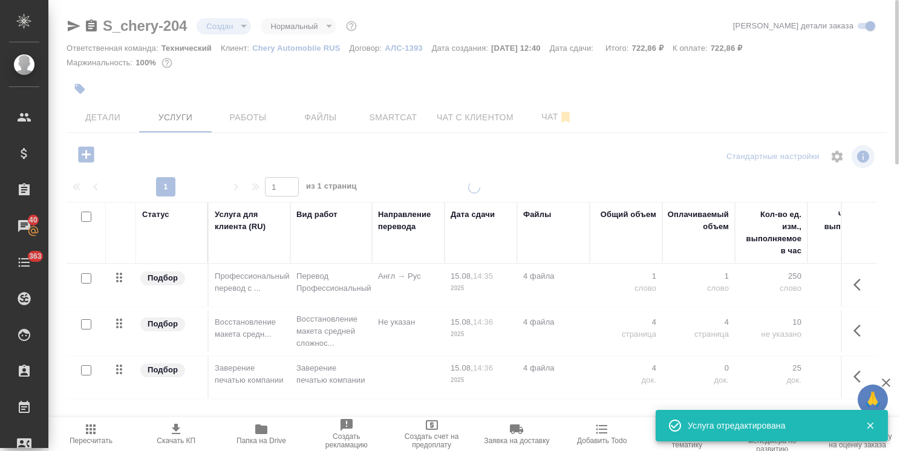
scroll to position [41, 0]
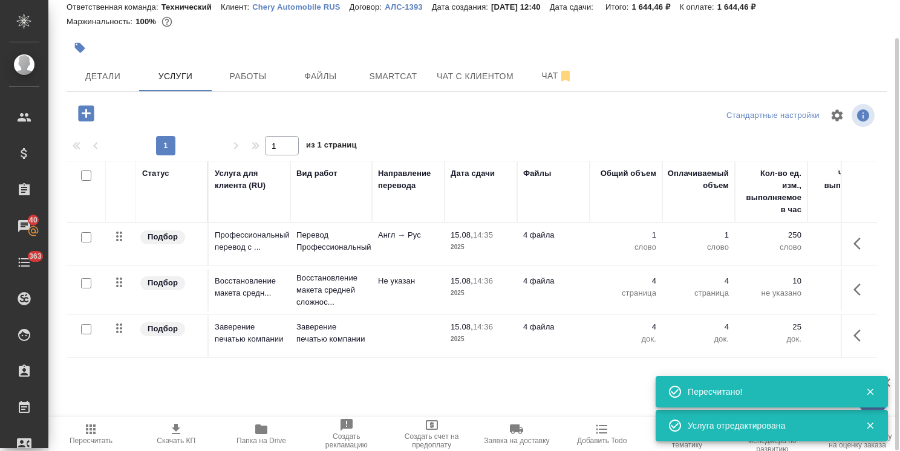
click at [92, 111] on icon "button" at bounding box center [86, 113] width 16 height 16
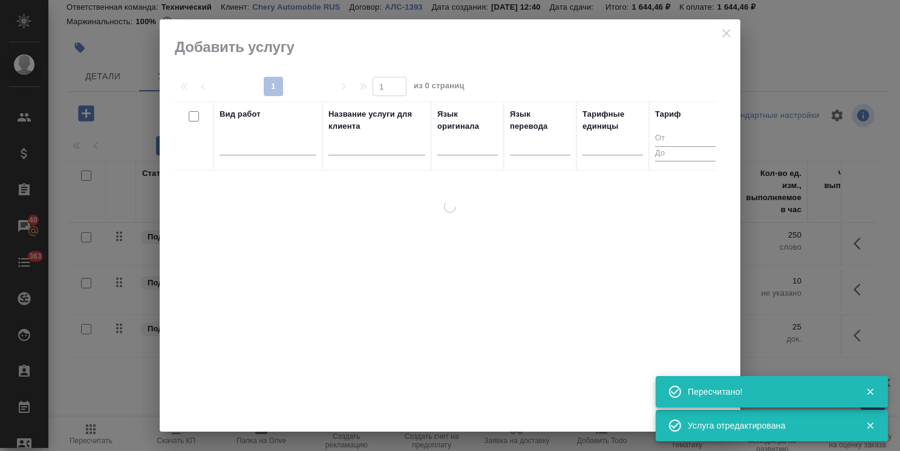
click at [390, 147] on input "text" at bounding box center [376, 147] width 97 height 15
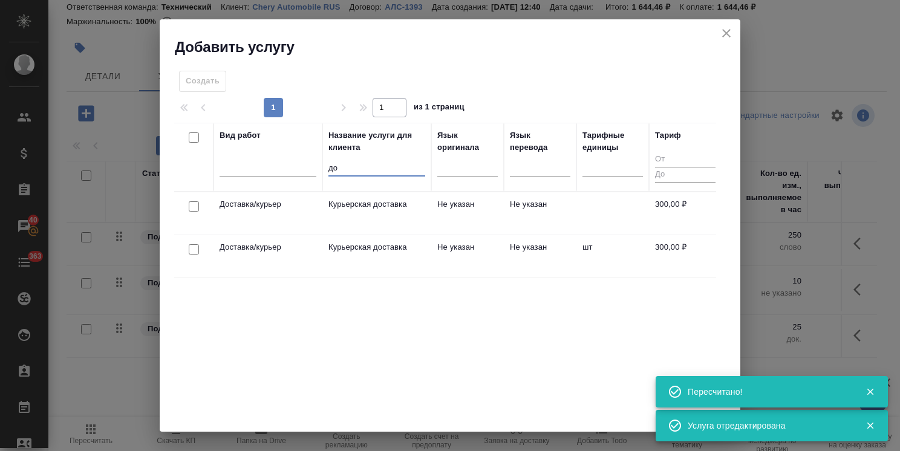
type input "д"
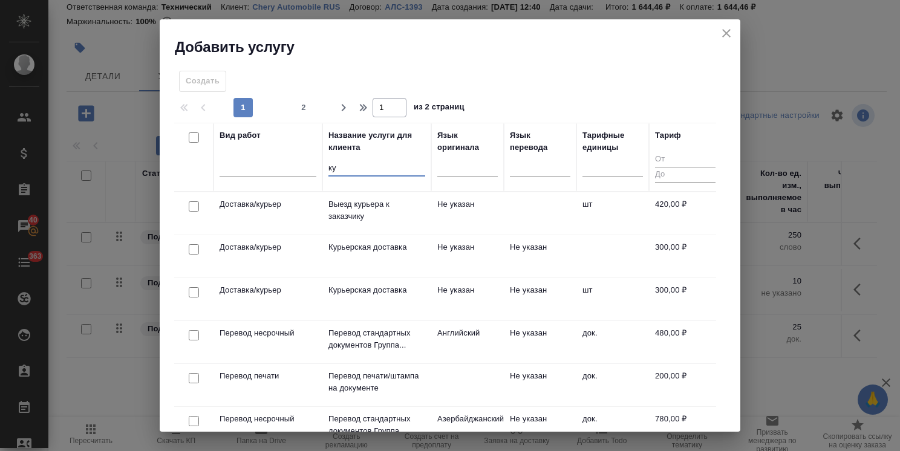
type input "ку"
click at [192, 206] on input "checkbox" at bounding box center [194, 206] width 10 height 10
checkbox input "true"
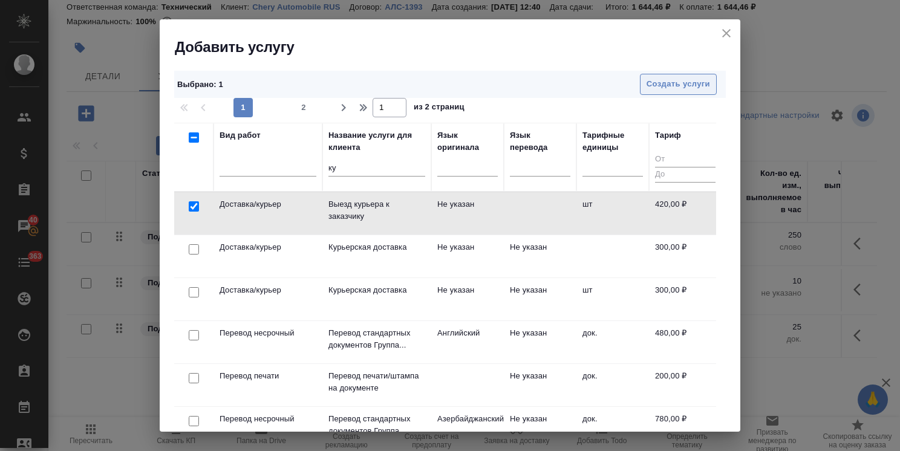
click at [652, 85] on span "Создать услуги" at bounding box center [677, 84] width 63 height 14
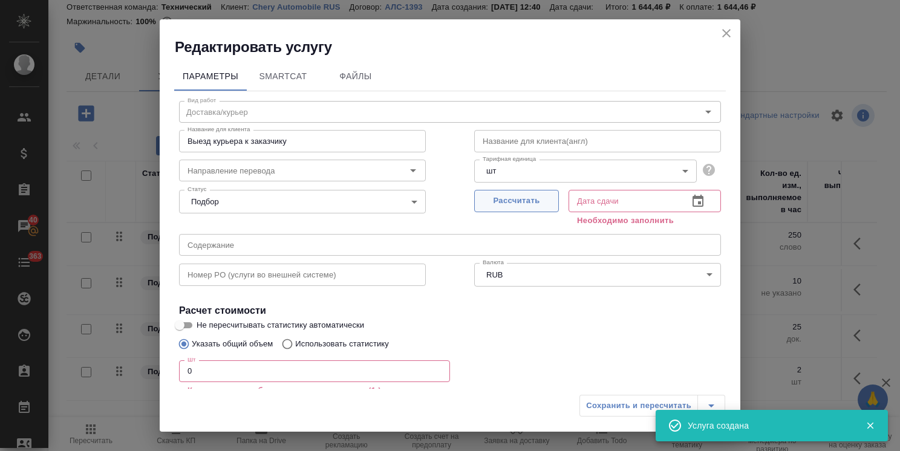
click at [501, 200] on span "Рассчитать" at bounding box center [516, 201] width 71 height 14
type input "15.08.2025 14:36"
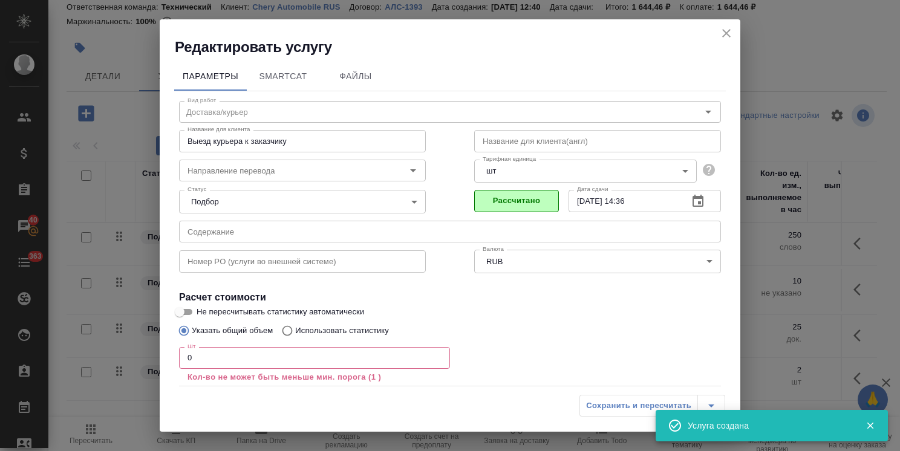
click at [156, 352] on div "Редактировать услугу Параметры SmartCat Файлы Вид работ Доставка/курьер Вид раб…" at bounding box center [450, 225] width 900 height 451
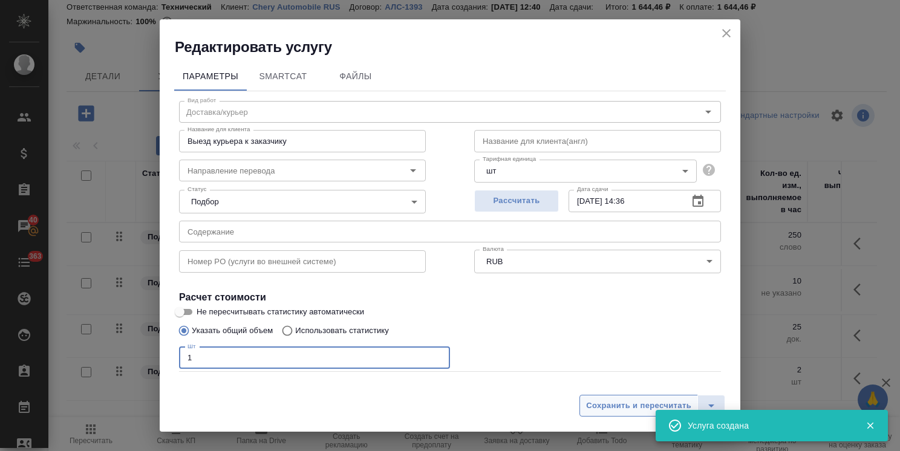
type input "1"
click at [618, 403] on span "Сохранить и пересчитать" at bounding box center [638, 406] width 105 height 14
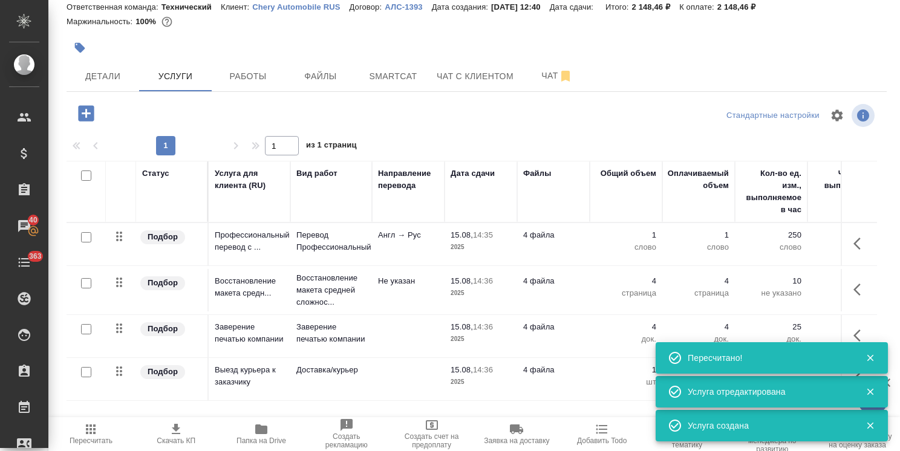
click at [429, 253] on td "Англ → Рус" at bounding box center [408, 244] width 73 height 42
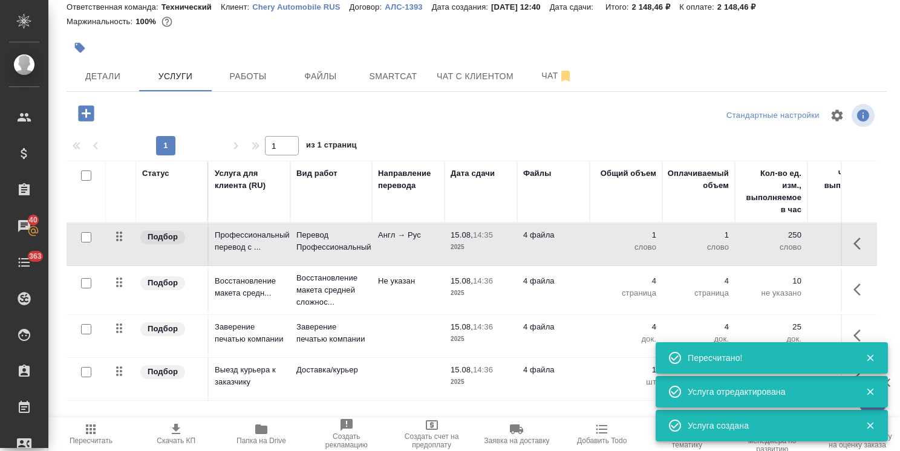
click at [429, 253] on td "Англ → Рус" at bounding box center [408, 244] width 73 height 42
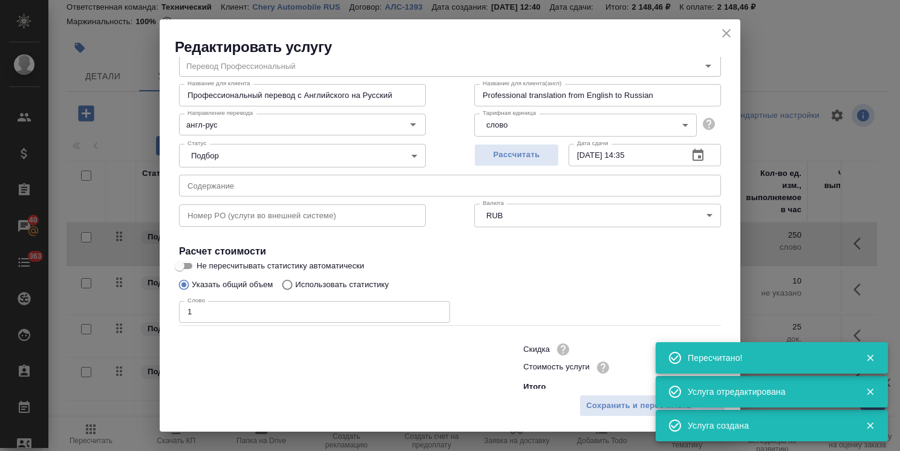
scroll to position [59, 0]
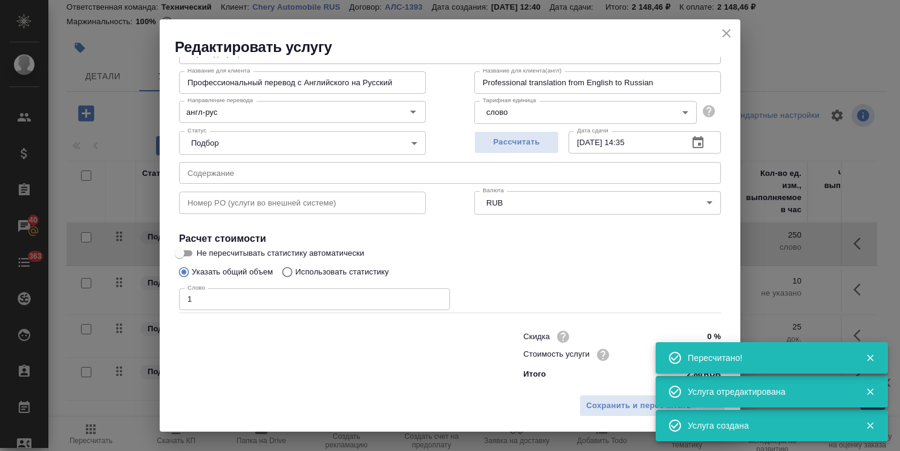
click at [870, 358] on icon "button" at bounding box center [869, 358] width 7 height 7
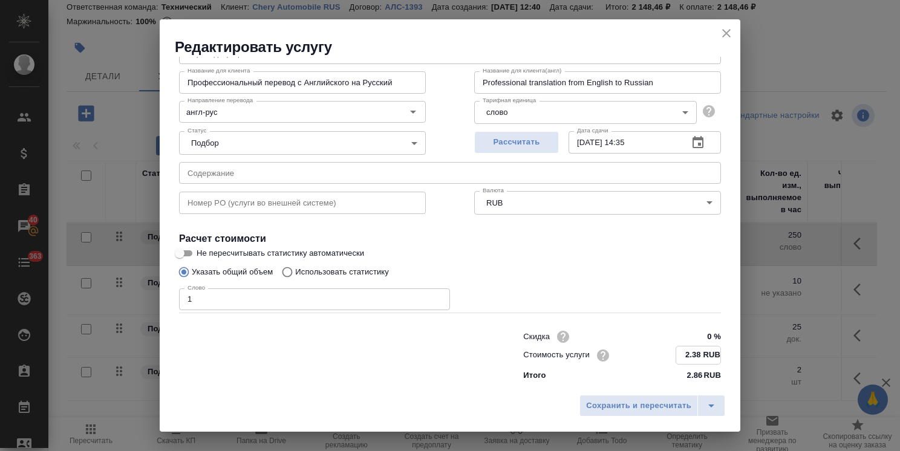
drag, startPoint x: 681, startPoint y: 354, endPoint x: 675, endPoint y: 354, distance: 6.1
click at [676, 354] on input "2.38 RUB" at bounding box center [698, 355] width 44 height 18
click at [685, 357] on input "3.38 RUB" at bounding box center [698, 355] width 44 height 18
drag, startPoint x: 689, startPoint y: 355, endPoint x: 683, endPoint y: 357, distance: 6.3
click at [683, 357] on input "3.38 RUB" at bounding box center [698, 355] width 44 height 18
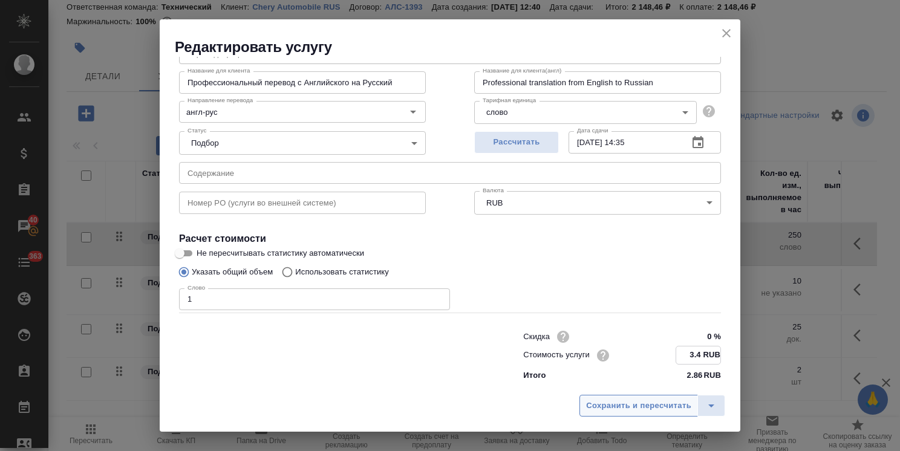
type input "3.4 RUB"
click at [669, 410] on span "Сохранить и пересчитать" at bounding box center [638, 406] width 105 height 14
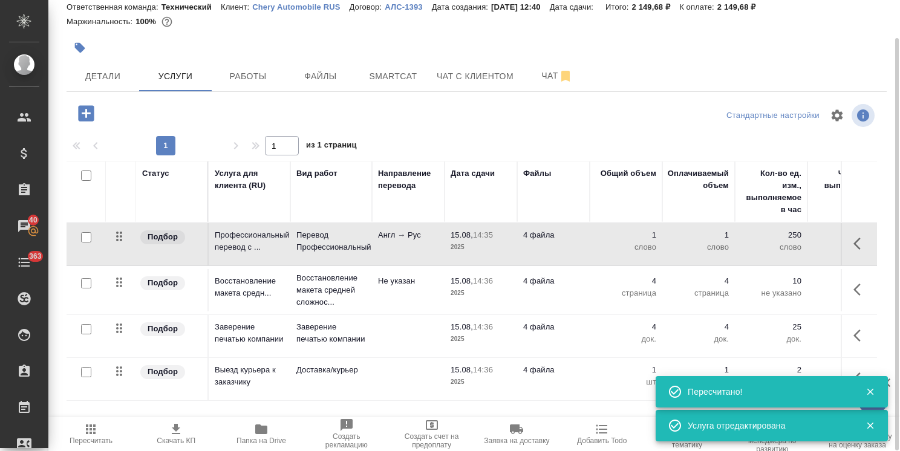
click at [456, 284] on p "15.08," at bounding box center [461, 280] width 22 height 9
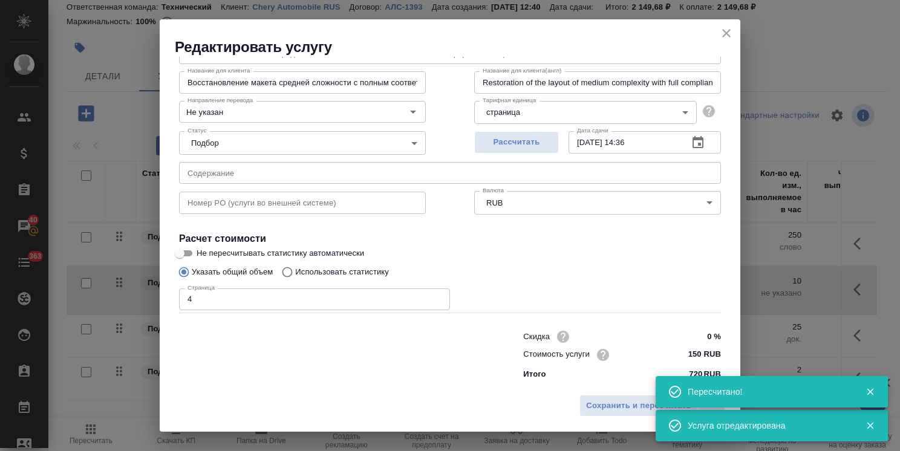
drag, startPoint x: 692, startPoint y: 352, endPoint x: 653, endPoint y: 352, distance: 39.3
click at [653, 352] on div "Стоимость услуги 150 RUB" at bounding box center [622, 355] width 198 height 18
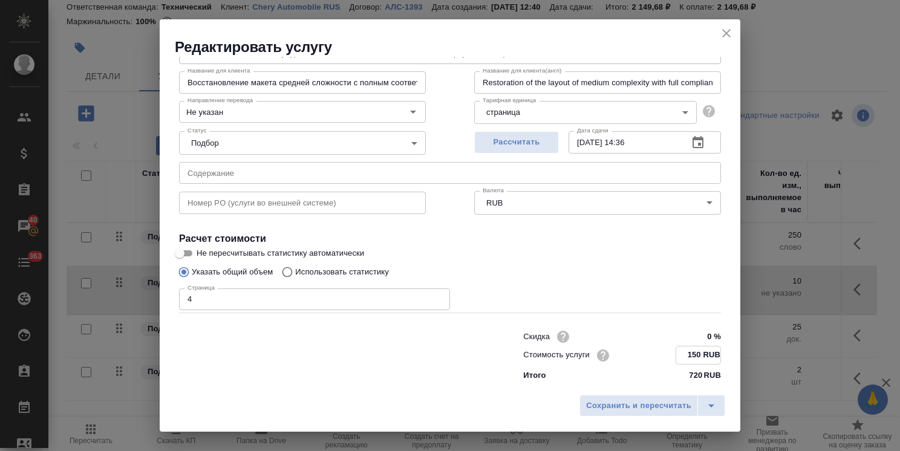
drag, startPoint x: 690, startPoint y: 354, endPoint x: 657, endPoint y: 349, distance: 34.2
click at [658, 350] on div "Стоимость услуги 150 RUB" at bounding box center [622, 355] width 198 height 19
type input "205 RUB"
click at [659, 399] on span "Сохранить и пересчитать" at bounding box center [638, 406] width 105 height 14
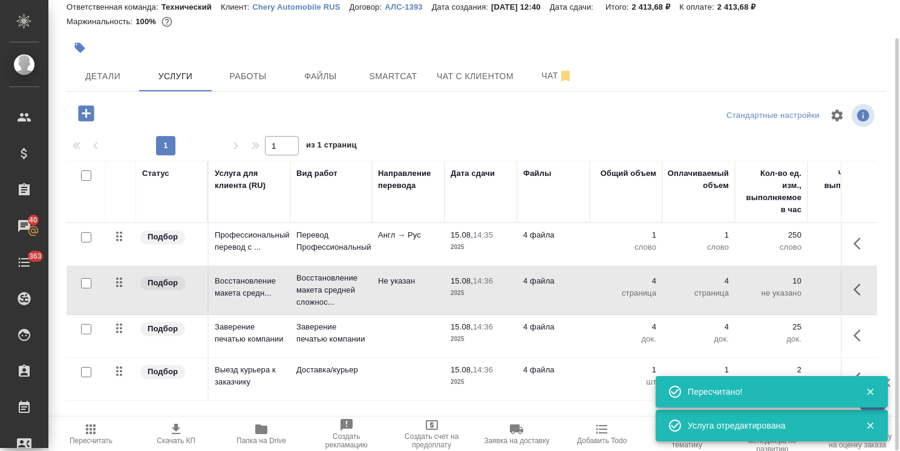
click at [87, 426] on icon "button" at bounding box center [91, 429] width 10 height 10
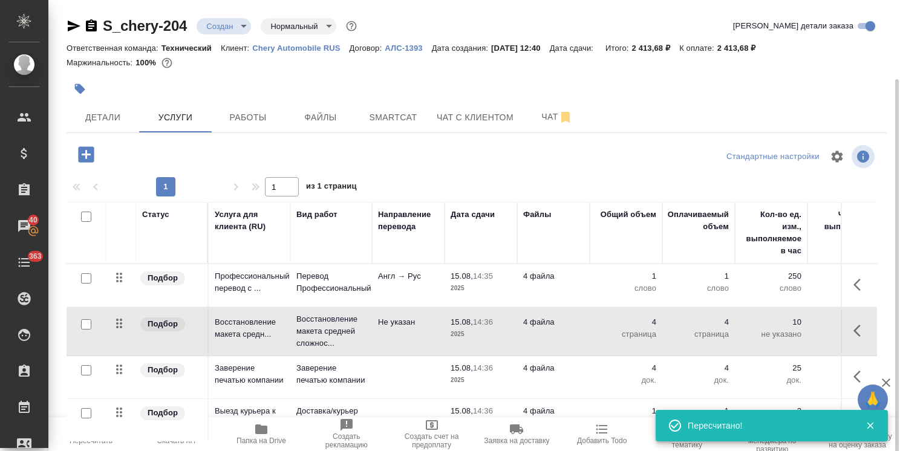
scroll to position [41, 0]
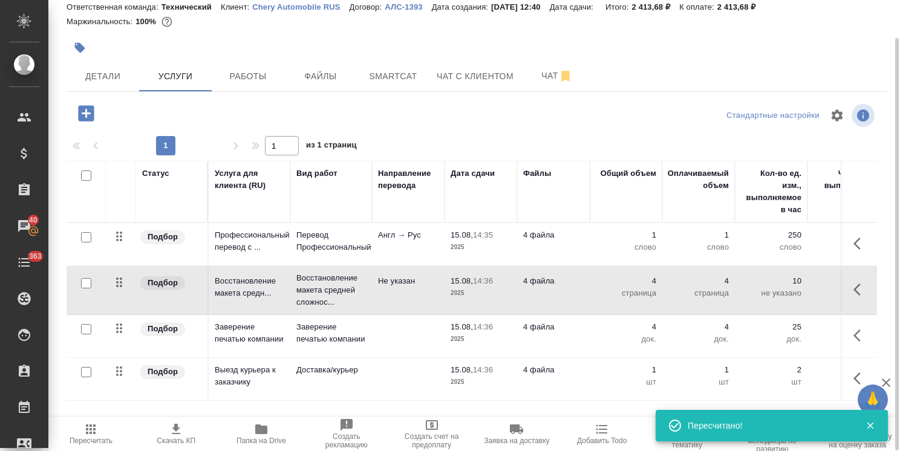
click at [94, 436] on span "Пересчитать" at bounding box center [91, 440] width 43 height 8
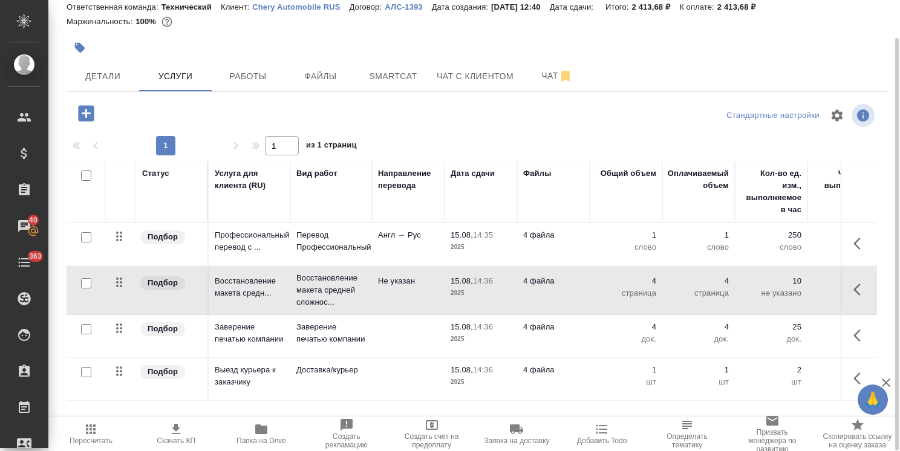
click at [93, 441] on span "Пересчитать" at bounding box center [91, 440] width 43 height 8
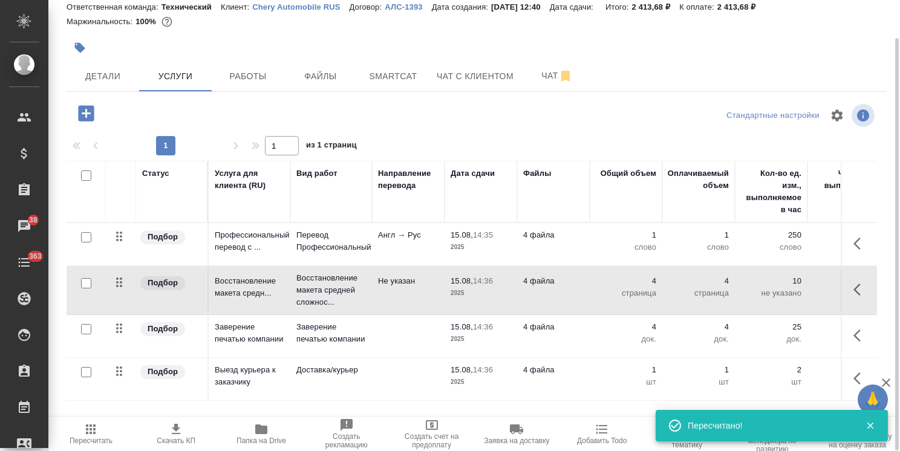
click at [92, 429] on icon "button" at bounding box center [90, 429] width 15 height 15
click at [97, 441] on span "Пересчитать" at bounding box center [91, 440] width 43 height 8
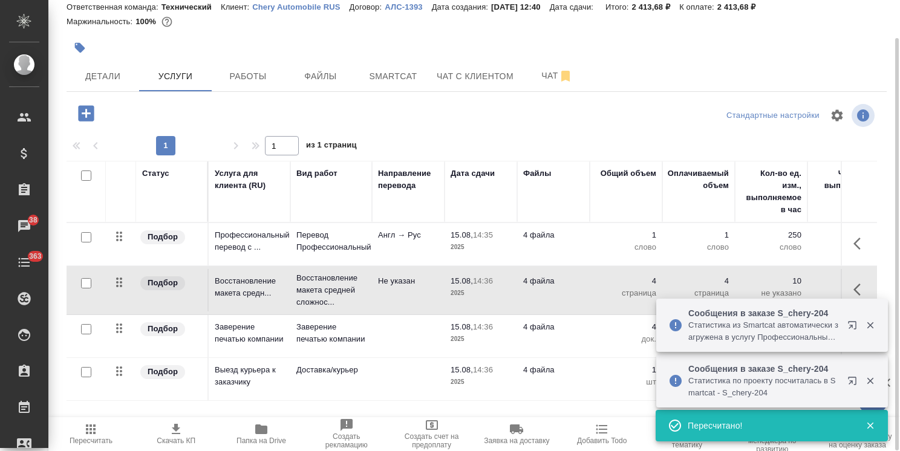
click at [92, 432] on icon "button" at bounding box center [91, 429] width 10 height 10
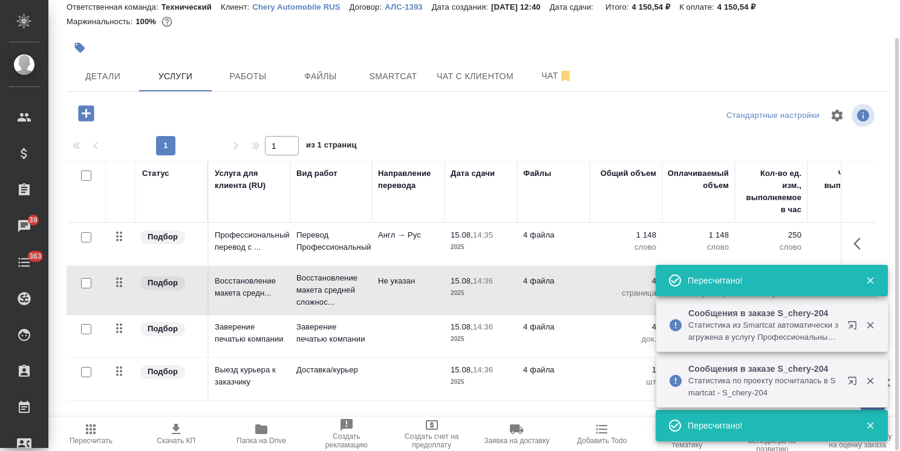
click at [92, 432] on icon "button" at bounding box center [91, 429] width 10 height 10
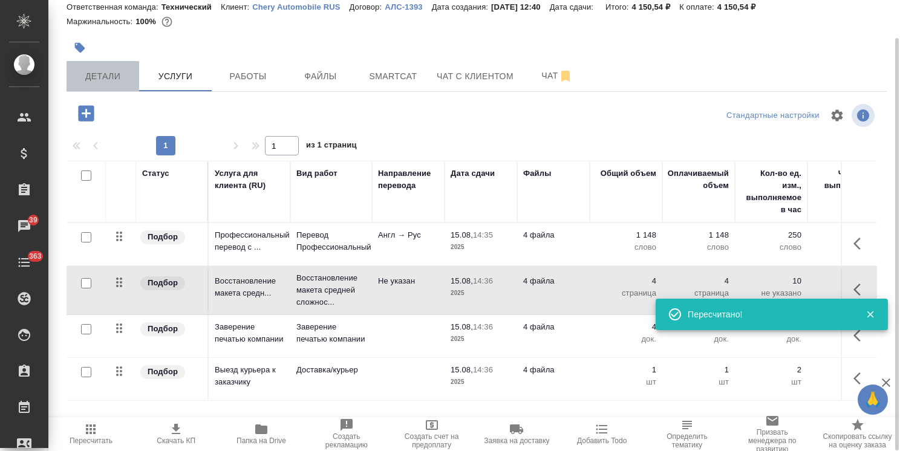
click at [114, 79] on span "Детали" at bounding box center [103, 76] width 58 height 15
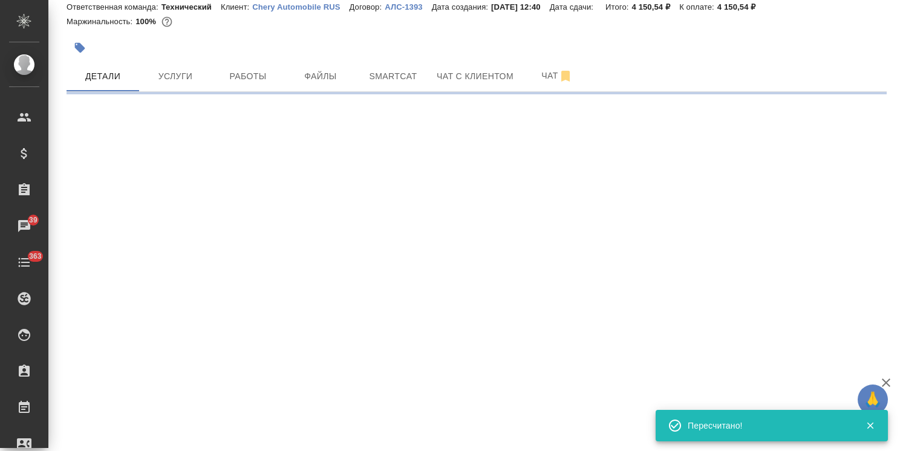
select select "RU"
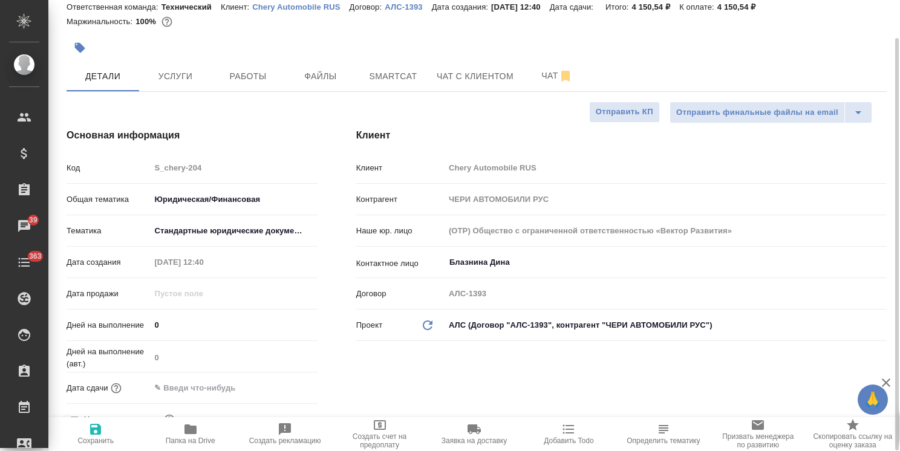
type textarea "x"
click at [181, 324] on input "0" at bounding box center [234, 325] width 166 height 18
drag, startPoint x: 180, startPoint y: 322, endPoint x: 155, endPoint y: 324, distance: 25.5
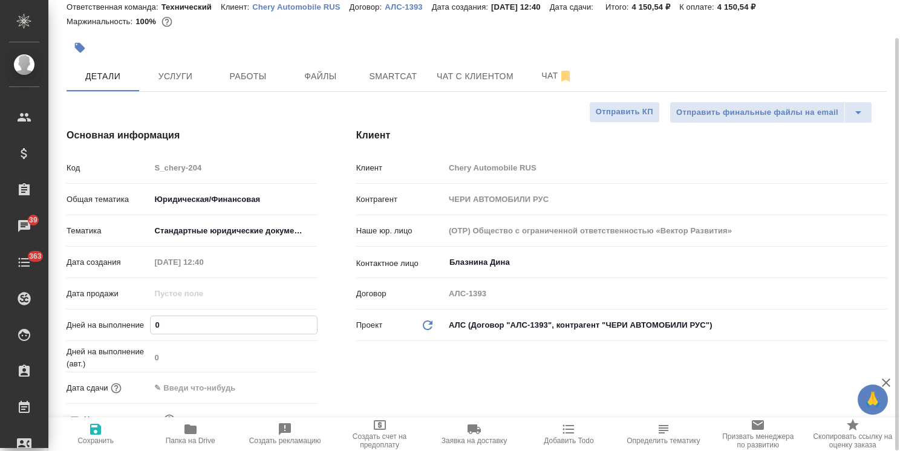
click at [152, 324] on input "0" at bounding box center [234, 325] width 166 height 18
type input "4"
type textarea "x"
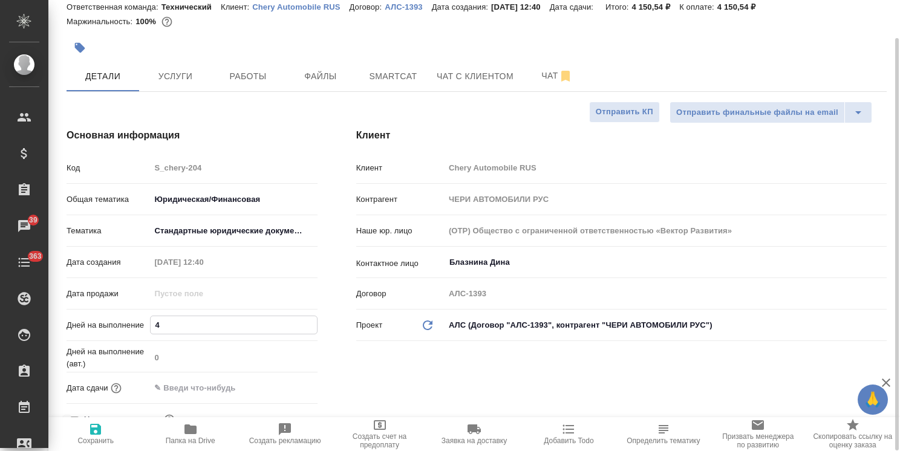
type input "4"
click at [88, 436] on icon "button" at bounding box center [95, 429] width 15 height 15
type textarea "x"
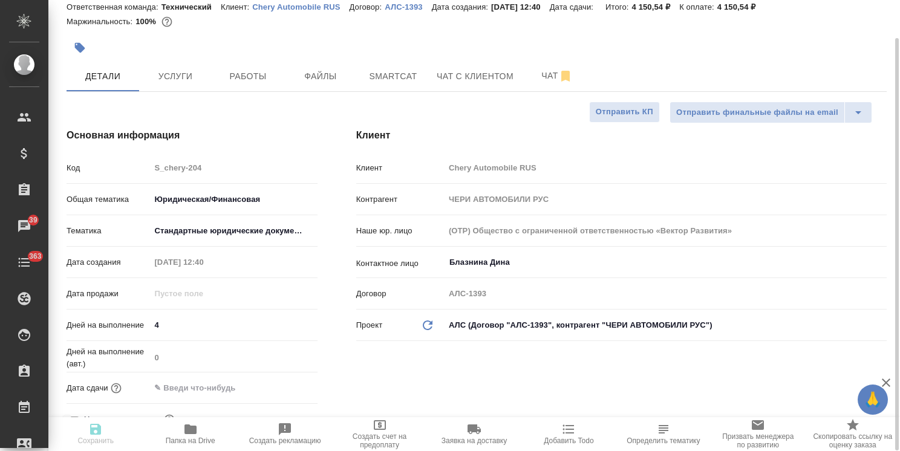
type textarea "x"
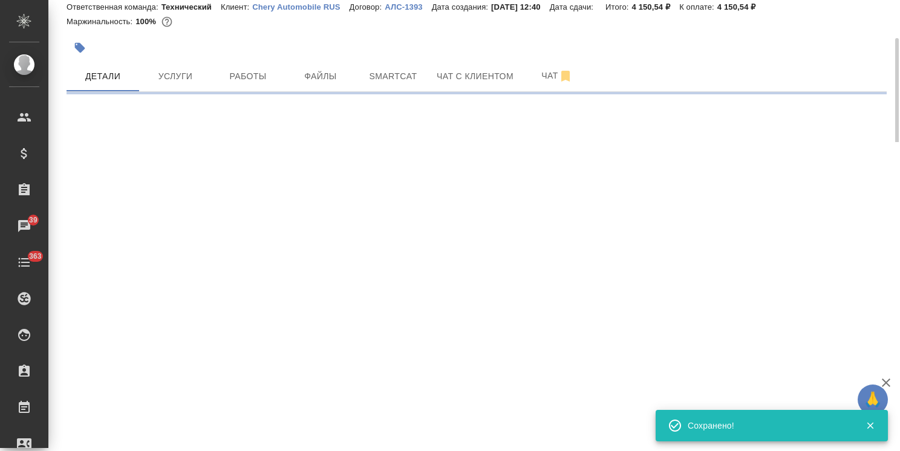
select select "RU"
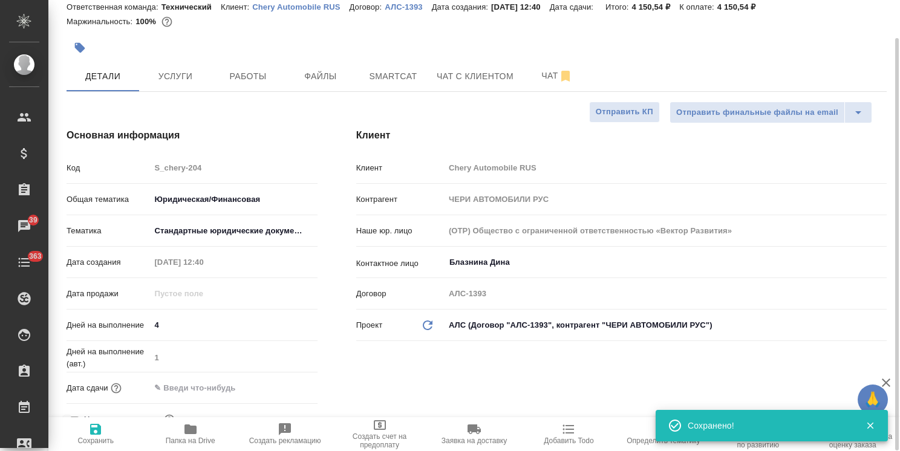
type textarea "x"
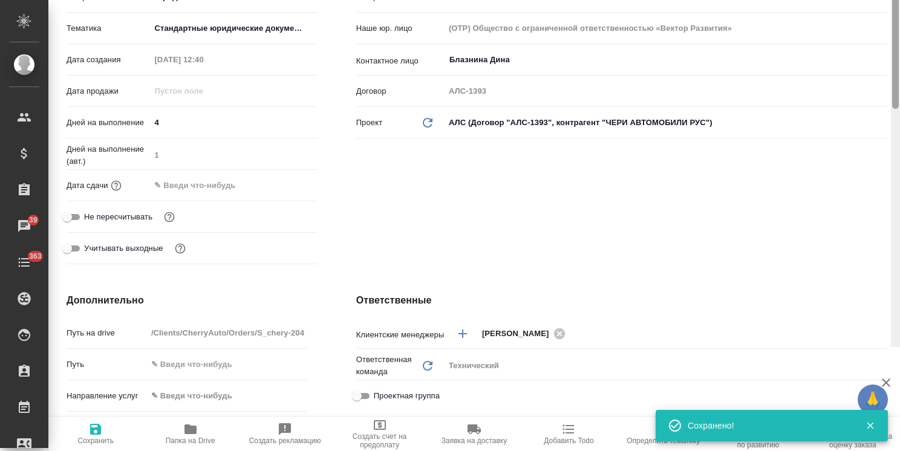
scroll to position [96, 0]
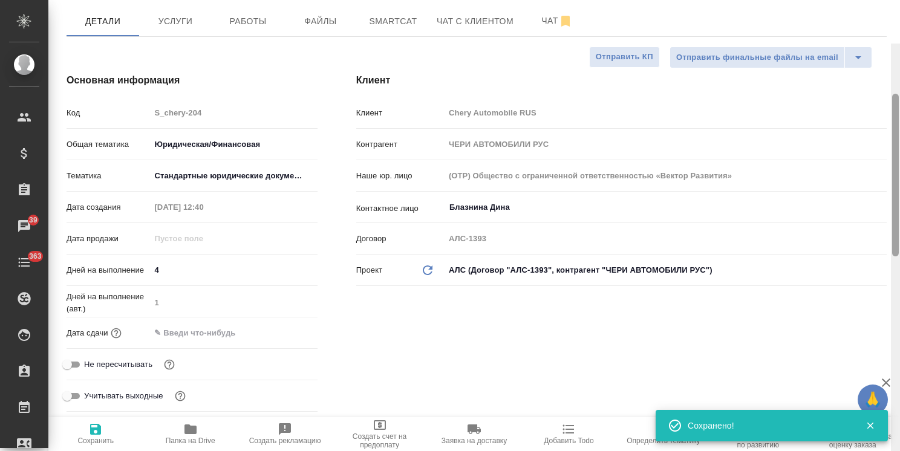
drag, startPoint x: 892, startPoint y: 258, endPoint x: 591, endPoint y: 99, distance: 339.9
click at [895, 94] on div at bounding box center [895, 175] width 7 height 163
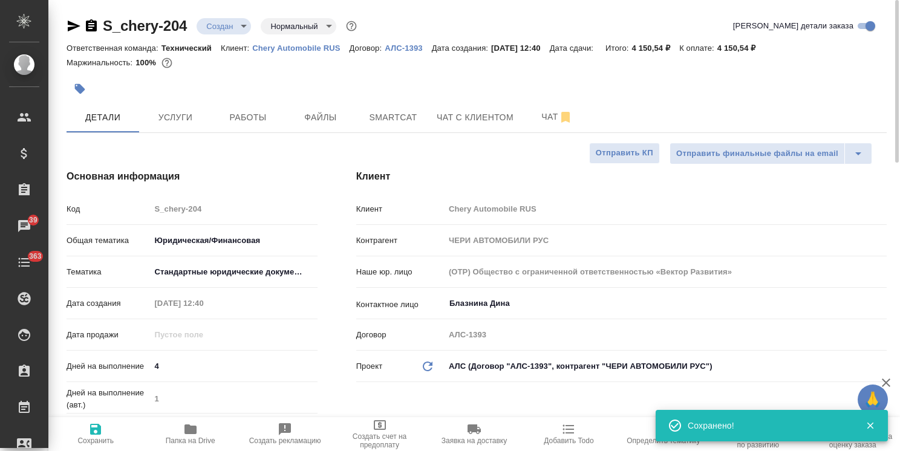
click at [235, 29] on body "🙏 .cls-1 fill:#fff; AWATERA Usmanova Olga Клиенты Спецификации Заказы 39 Чаты 3…" at bounding box center [450, 225] width 900 height 451
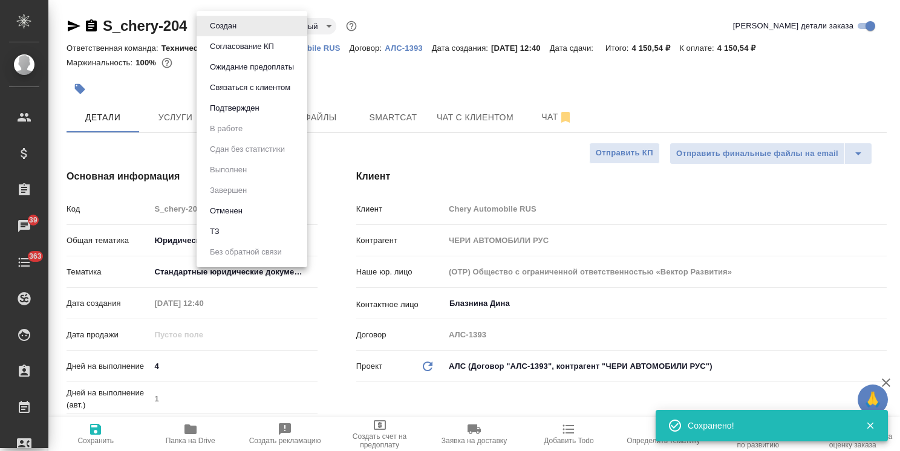
click at [232, 33] on button "Согласование КП" at bounding box center [223, 25] width 34 height 13
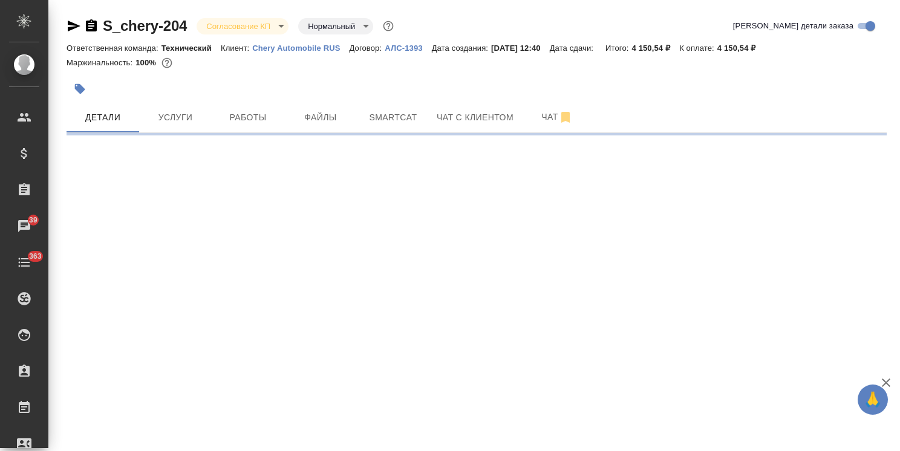
select select "RU"
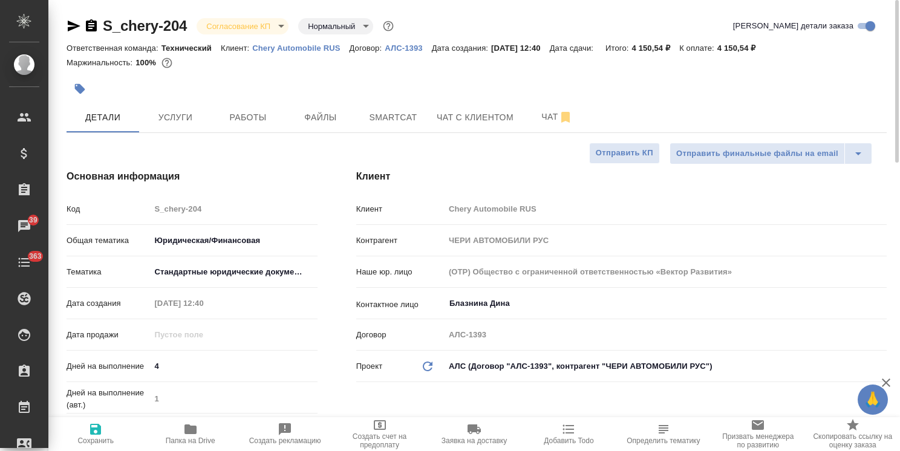
type textarea "x"
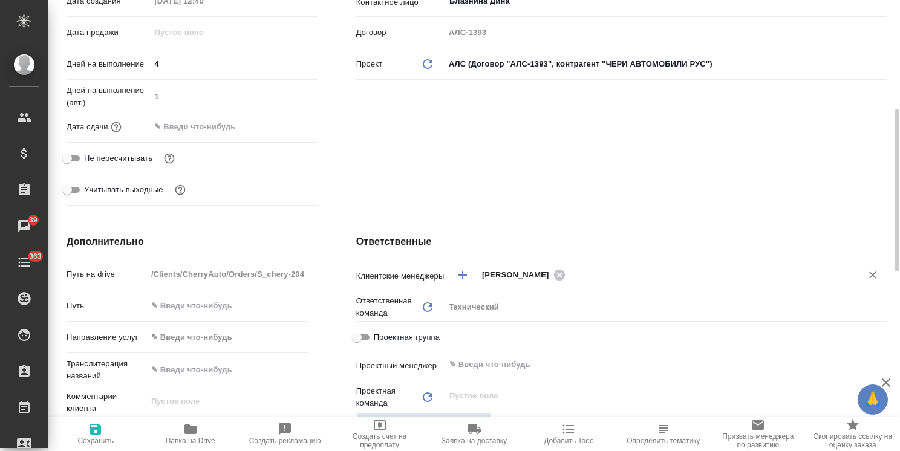
scroll to position [242, 0]
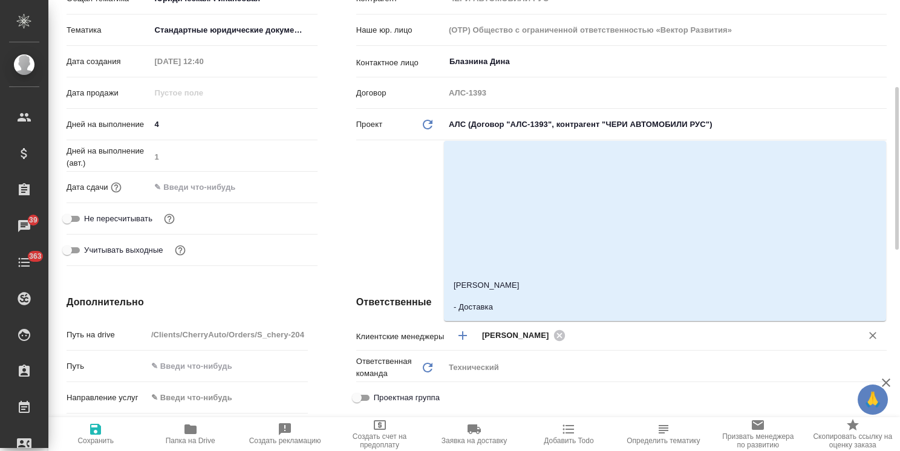
drag, startPoint x: 574, startPoint y: 337, endPoint x: 538, endPoint y: 368, distance: 47.2
click at [538, 371] on div "Технический" at bounding box center [665, 367] width 442 height 21
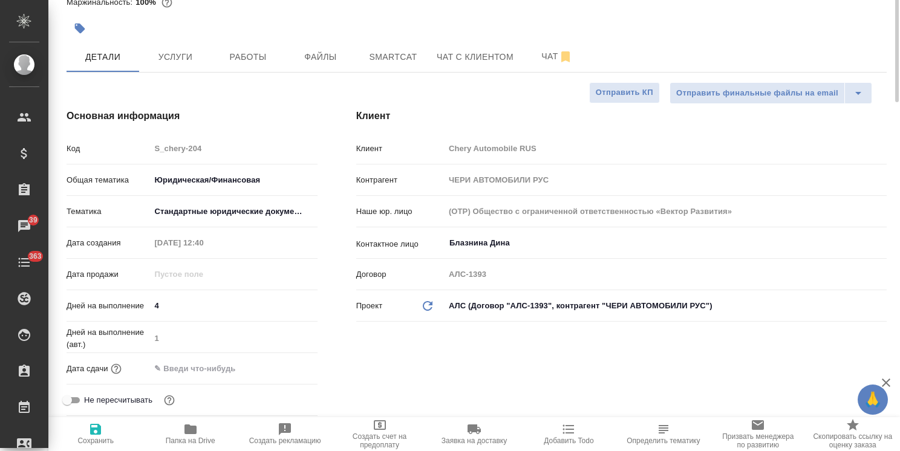
scroll to position [0, 0]
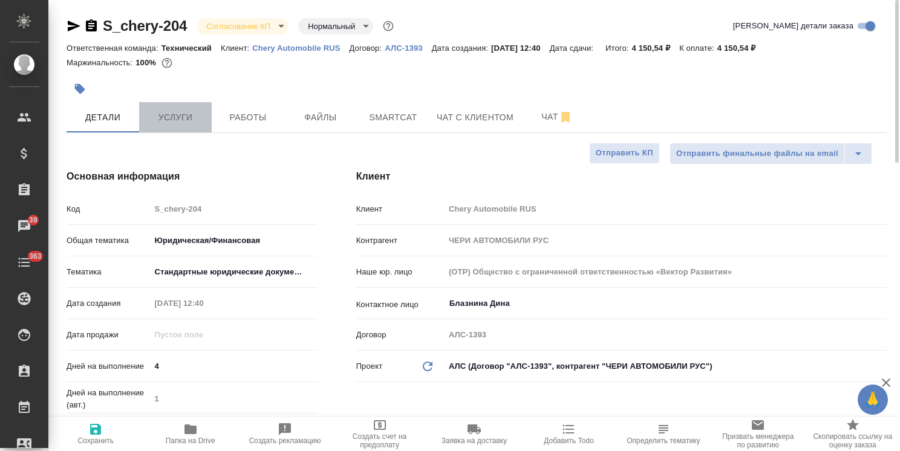
click at [189, 120] on span "Услуги" at bounding box center [175, 117] width 58 height 15
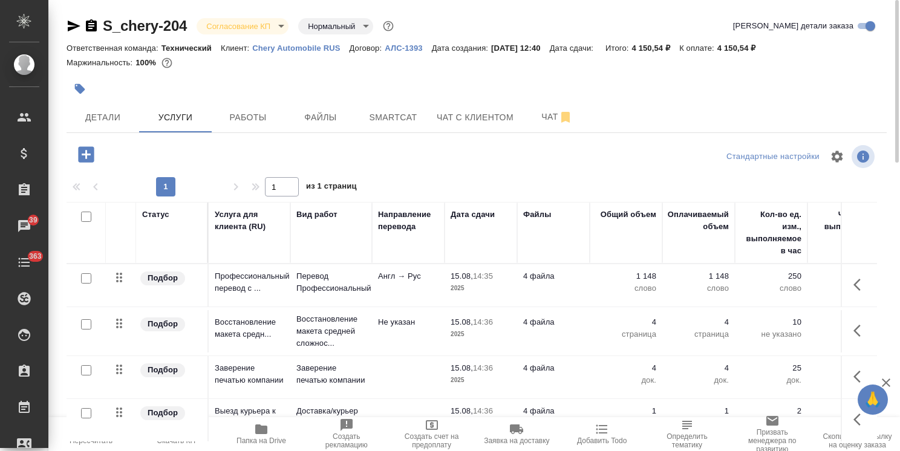
click at [179, 307] on td "Подбор" at bounding box center [172, 285] width 73 height 42
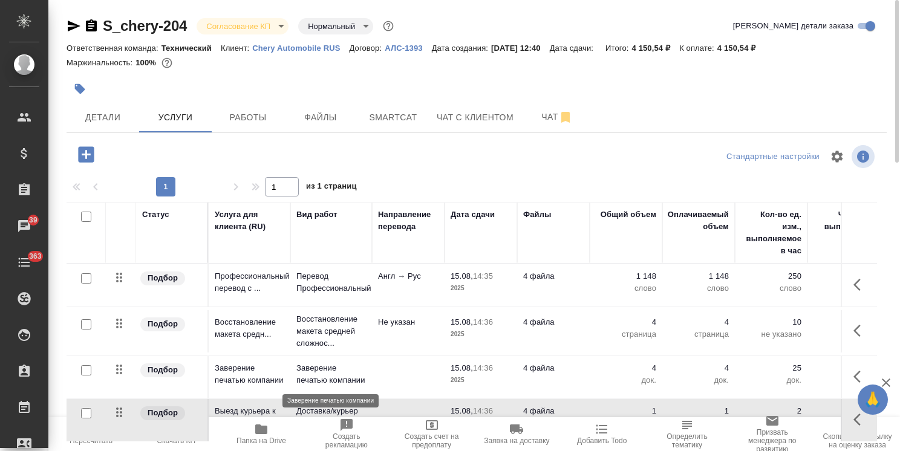
scroll to position [41, 0]
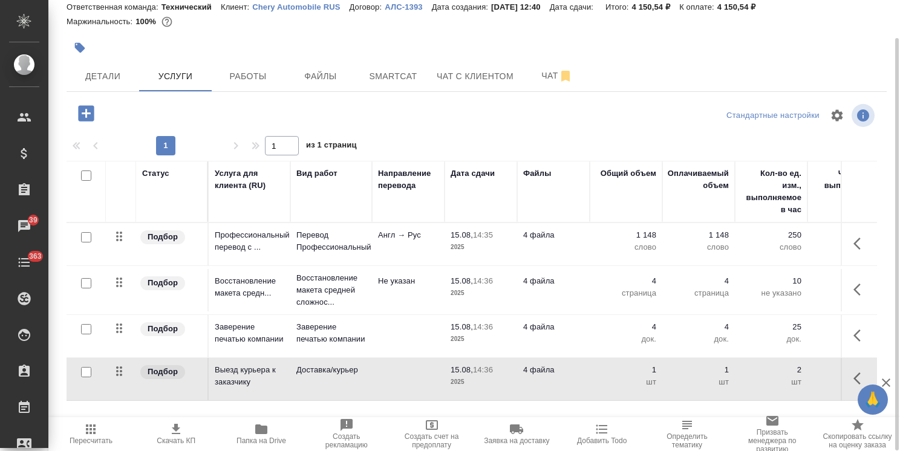
click at [181, 434] on icon "button" at bounding box center [176, 429] width 15 height 15
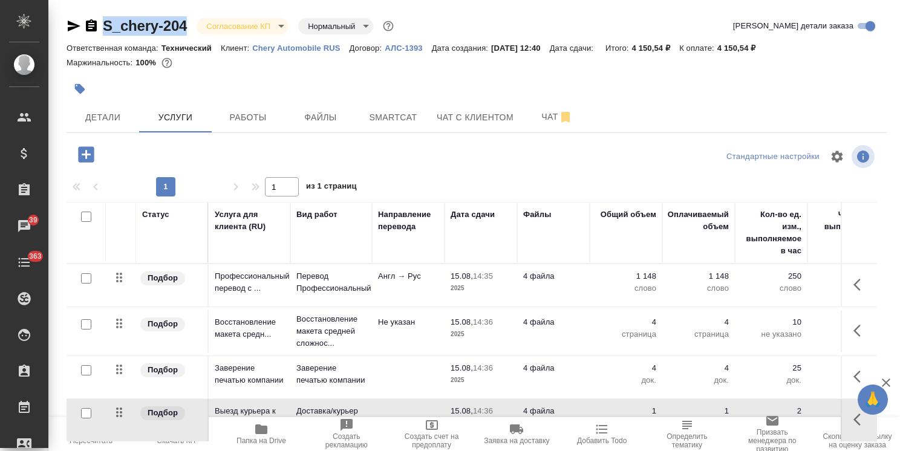
drag, startPoint x: 198, startPoint y: 11, endPoint x: 96, endPoint y: -6, distance: 103.1
click at [96, 0] on html "🙏 .cls-1 fill:#fff; AWATERA Usmanova Olga Клиенты Спецификации Заказы 39 Чаты 3…" at bounding box center [450, 225] width 900 height 451
copy link "S_chery-204"
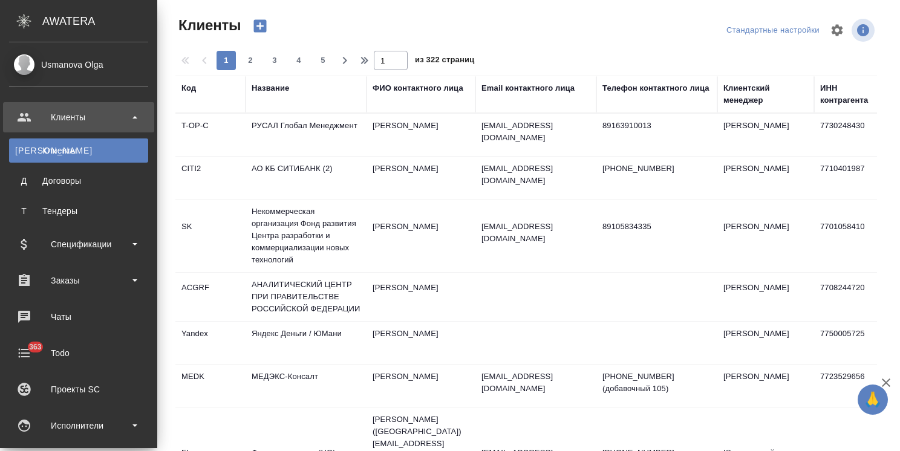
select select "RU"
click at [82, 323] on div "Чаты" at bounding box center [78, 317] width 139 height 18
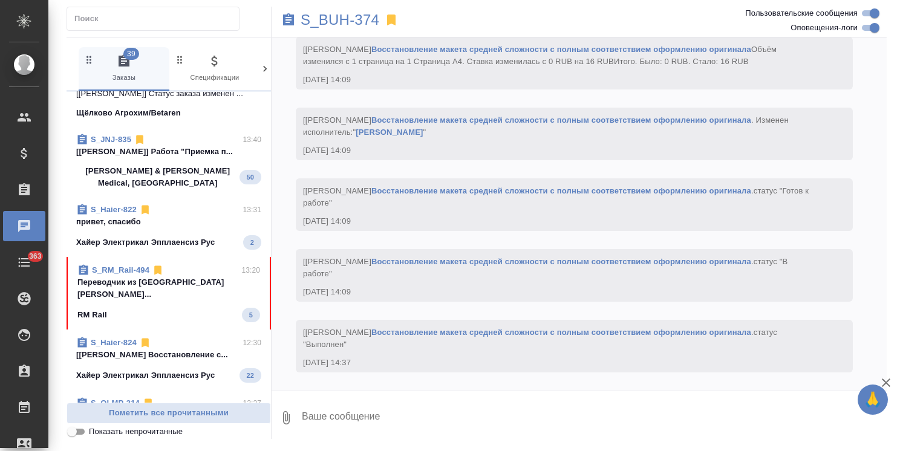
scroll to position [849, 0]
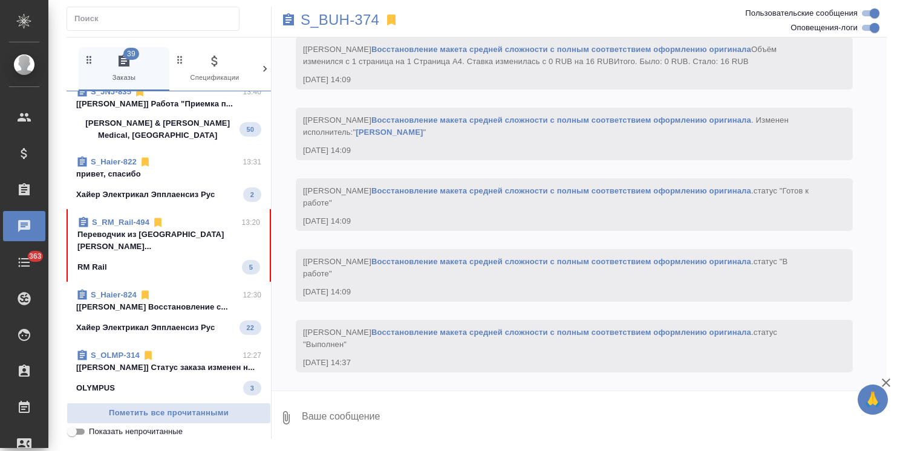
click at [160, 253] on p "Переводчик из [GEOGRAPHIC_DATA] [PERSON_NAME]..." at bounding box center [168, 241] width 183 height 24
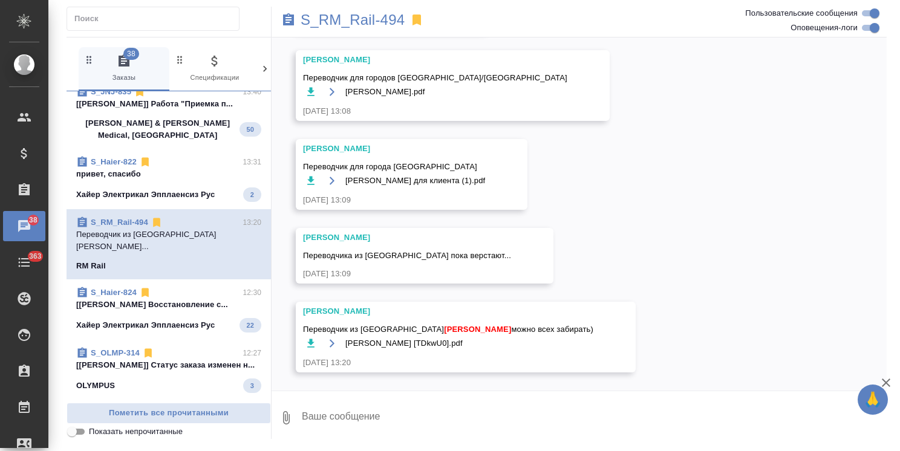
scroll to position [6068, 0]
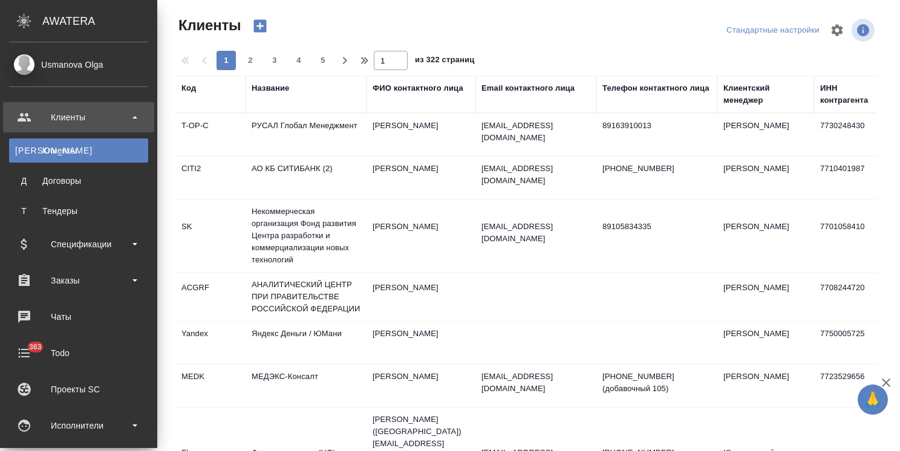
select select "RU"
click at [88, 284] on div "Заказы" at bounding box center [78, 280] width 139 height 18
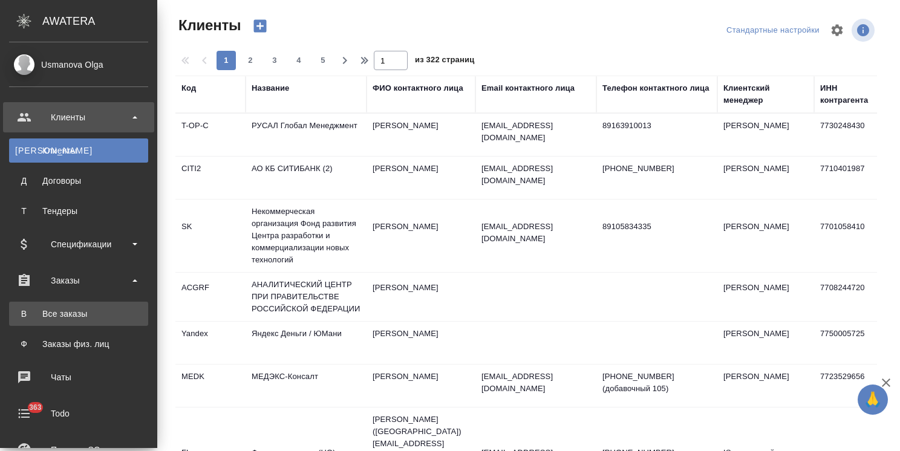
click at [83, 310] on div "Все заказы" at bounding box center [78, 314] width 127 height 12
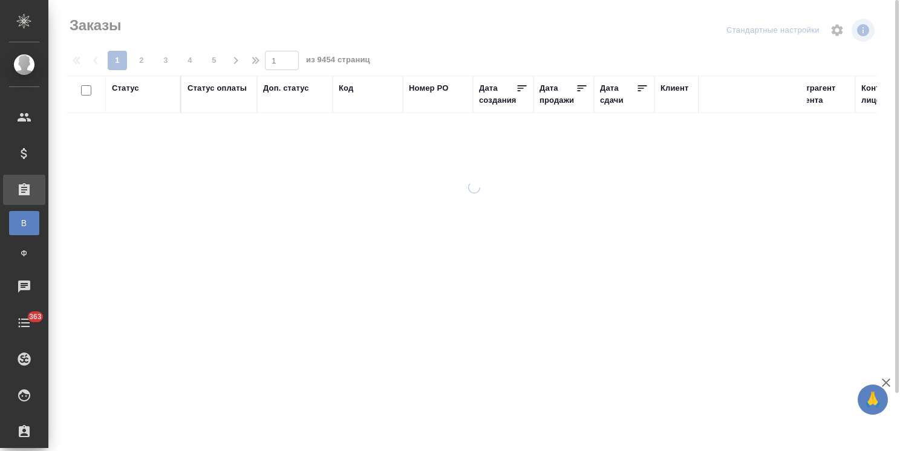
click at [351, 88] on div "Код" at bounding box center [346, 88] width 15 height 12
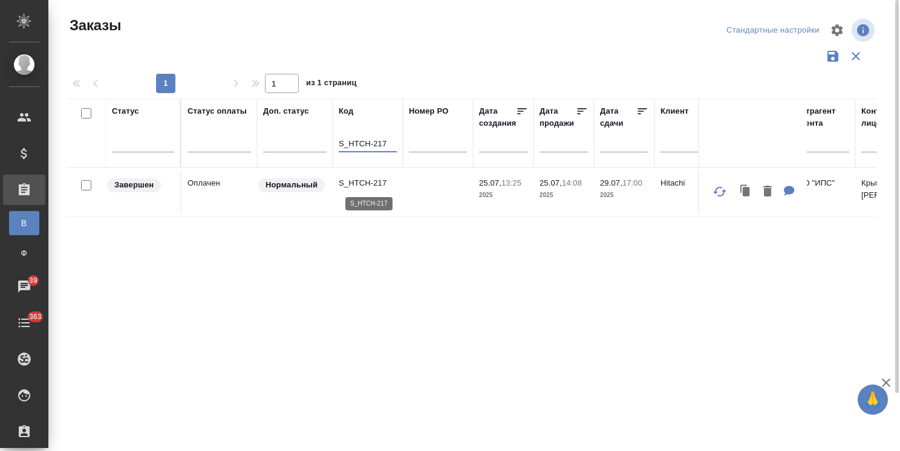
type input "S_HTCH-217"
click at [362, 183] on p "S_HTCH-217" at bounding box center [368, 183] width 58 height 12
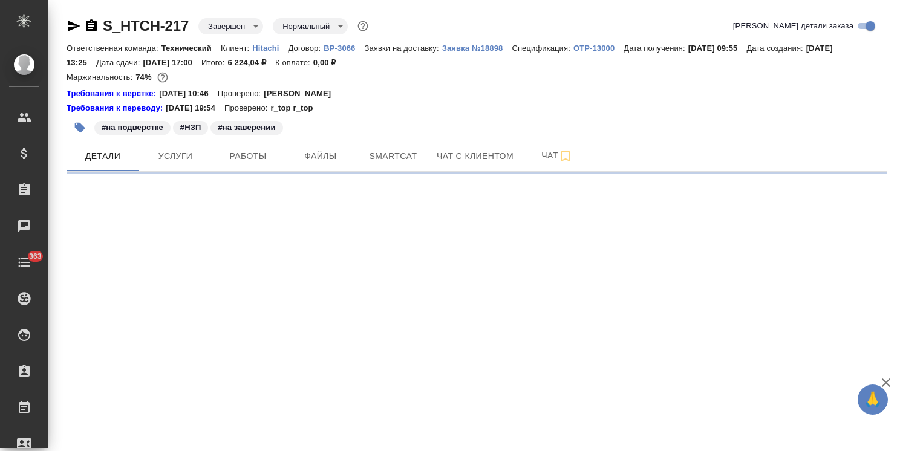
select select "RU"
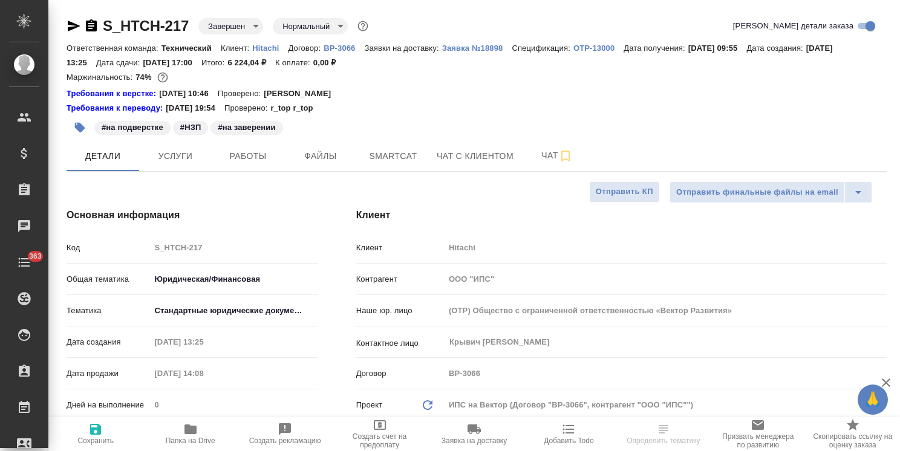
type textarea "x"
click at [268, 48] on p "Hitachi" at bounding box center [270, 48] width 36 height 9
type textarea "x"
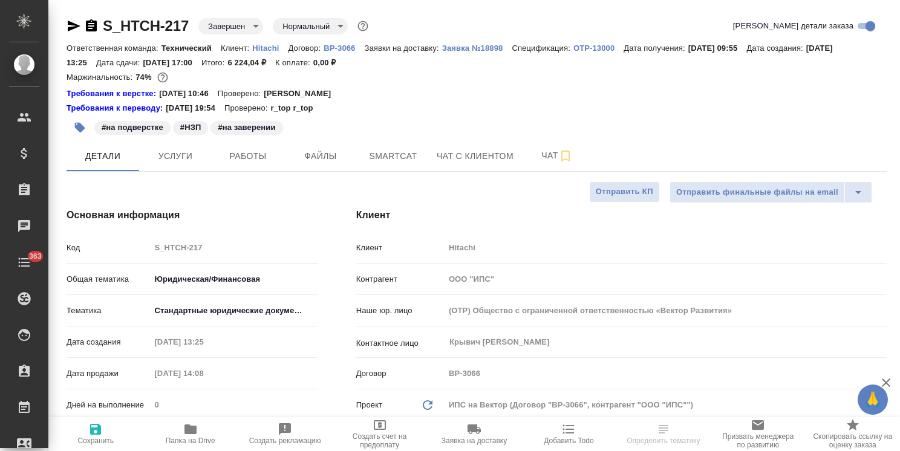
type textarea "x"
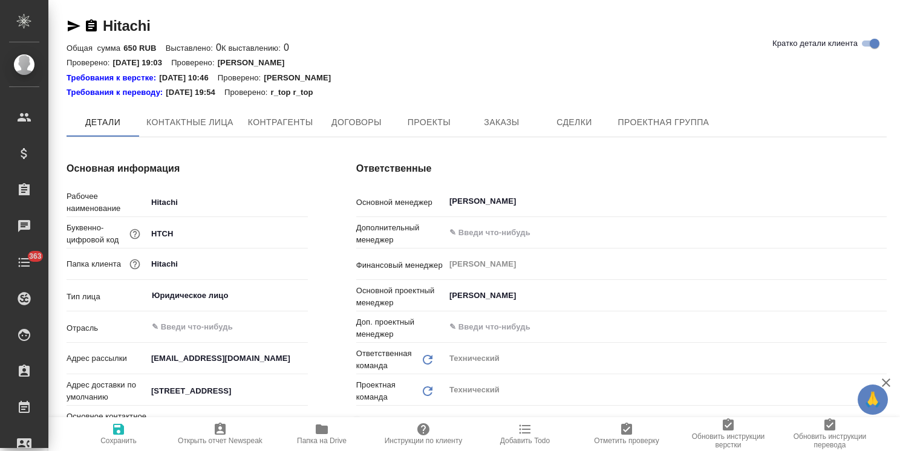
type textarea "x"
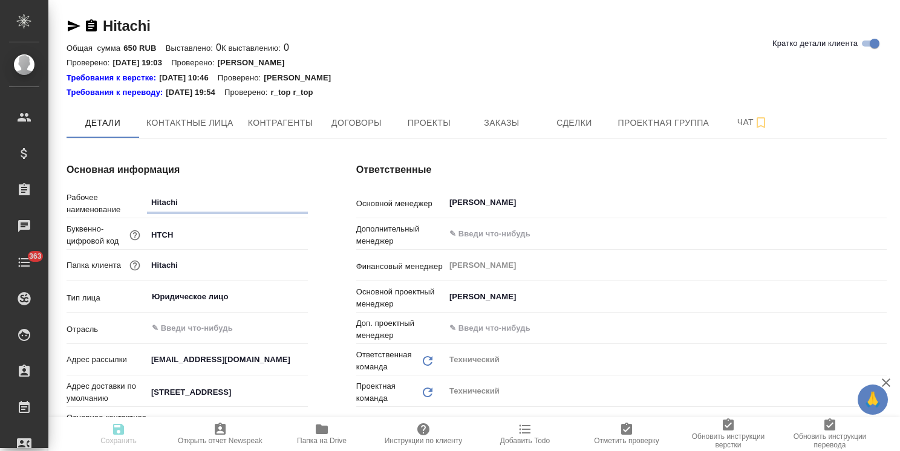
type textarea "x"
click at [496, 130] on button "Заказы" at bounding box center [501, 123] width 73 height 30
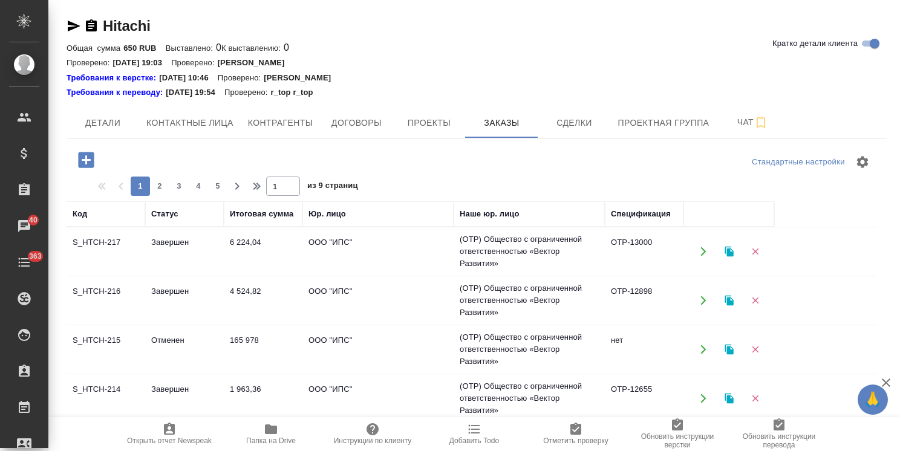
click at [85, 162] on icon "button" at bounding box center [86, 160] width 16 height 16
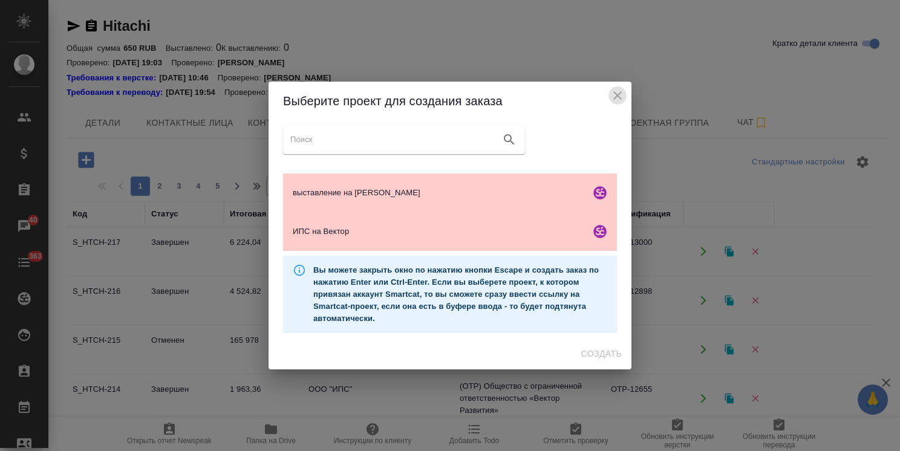
click at [616, 91] on icon "close" at bounding box center [617, 95] width 15 height 15
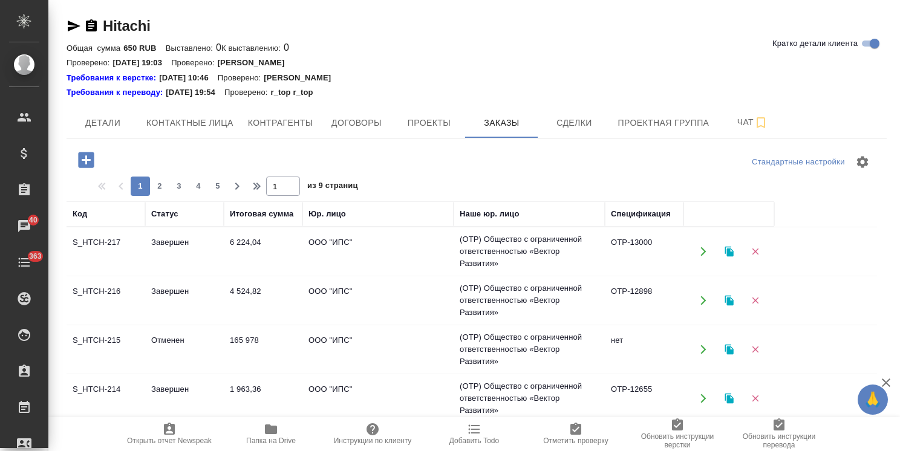
click at [82, 153] on icon "button" at bounding box center [86, 160] width 16 height 16
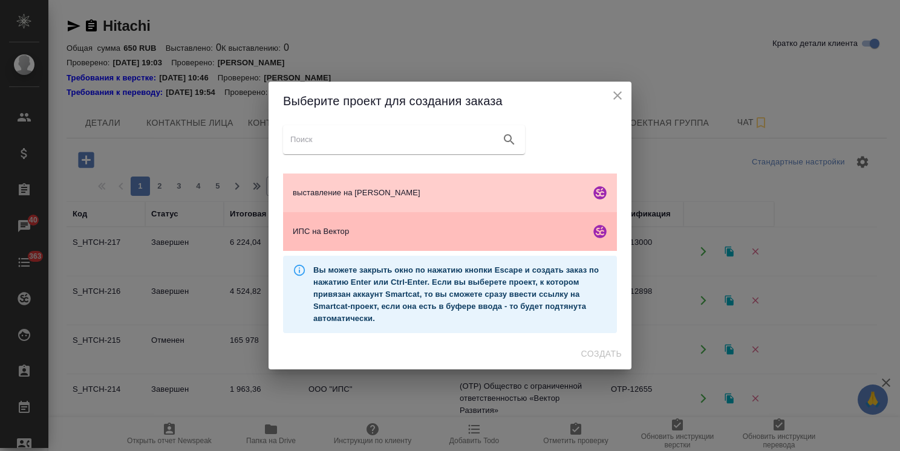
click at [440, 231] on span "ИПС на Вектор" at bounding box center [439, 231] width 293 height 12
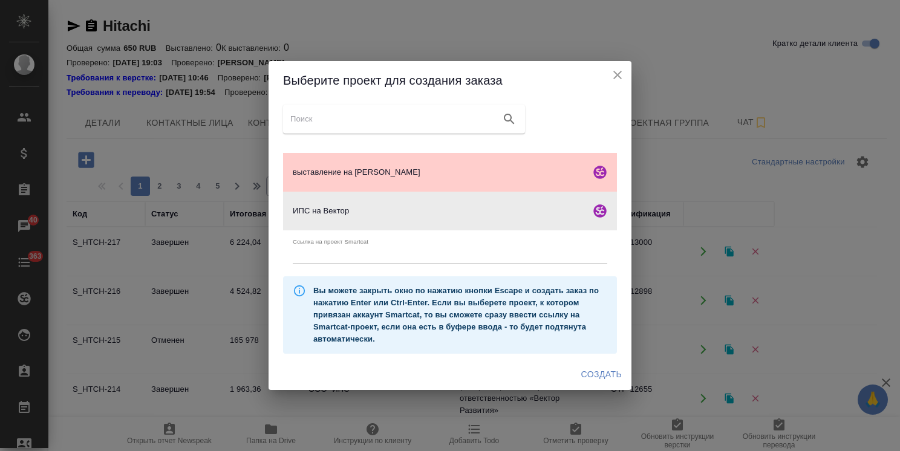
click at [597, 373] on span "Создать" at bounding box center [601, 374] width 41 height 15
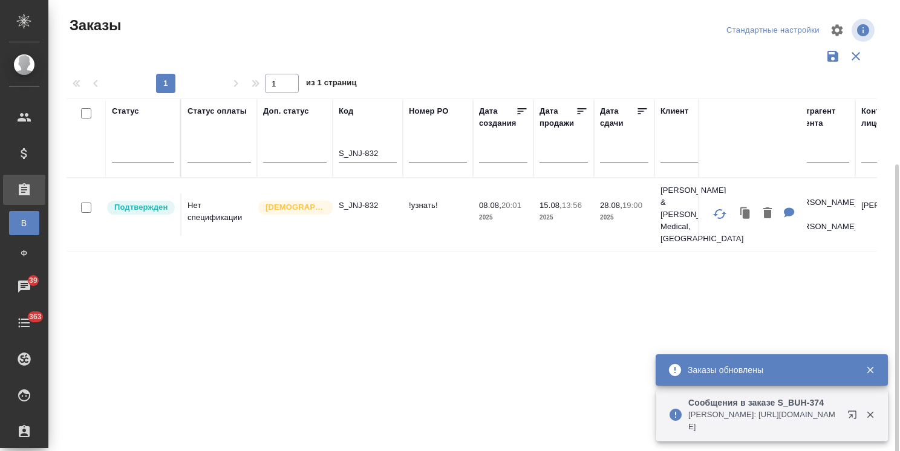
scroll to position [89, 0]
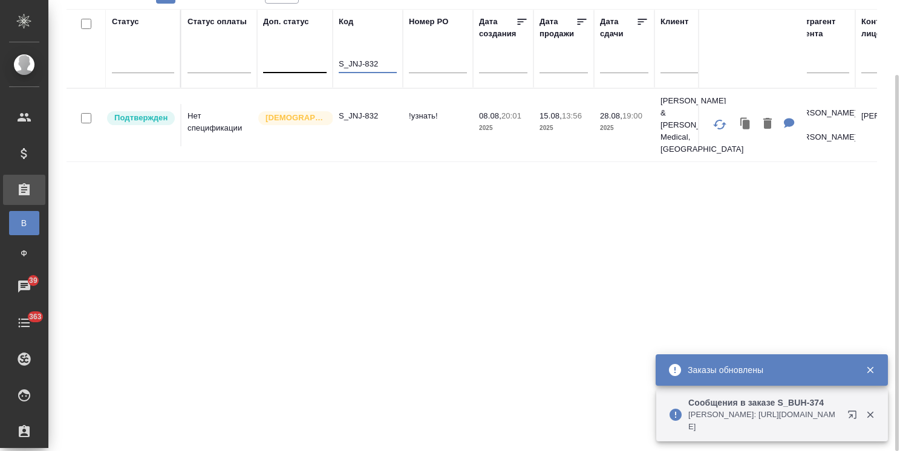
drag, startPoint x: 392, startPoint y: 69, endPoint x: 324, endPoint y: 71, distance: 67.7
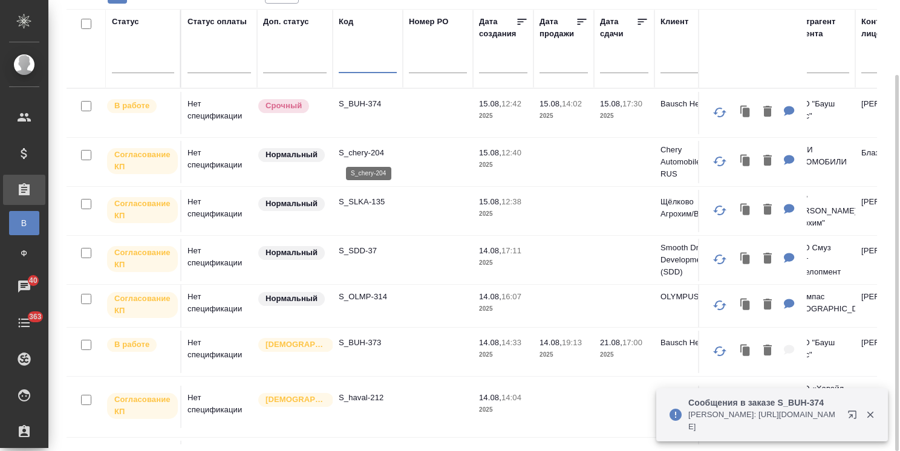
click at [368, 151] on p "S_chery-204" at bounding box center [368, 153] width 58 height 12
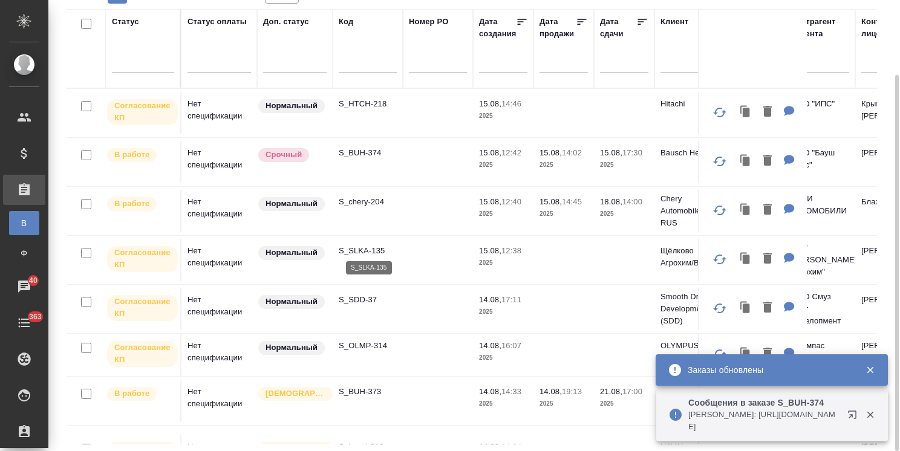
click at [360, 247] on p "S_SLKA-135" at bounding box center [368, 251] width 58 height 12
click at [370, 102] on p "S_HTCH-218" at bounding box center [368, 104] width 58 height 12
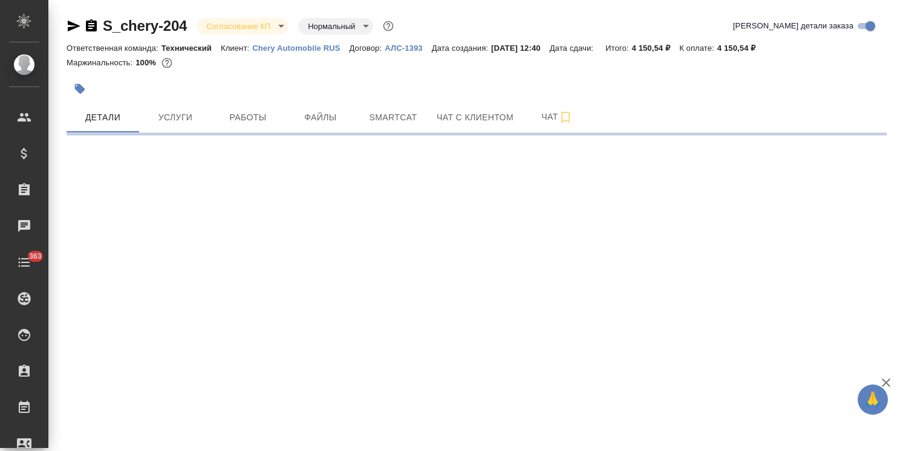
select select "RU"
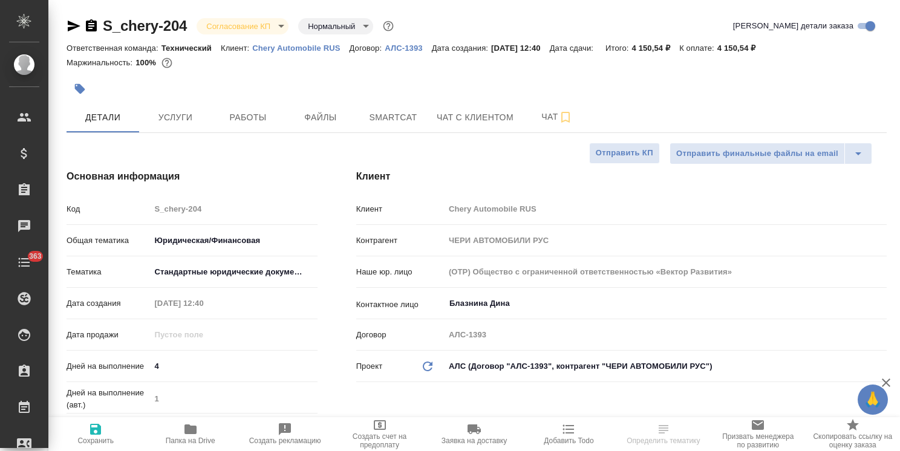
type textarea "x"
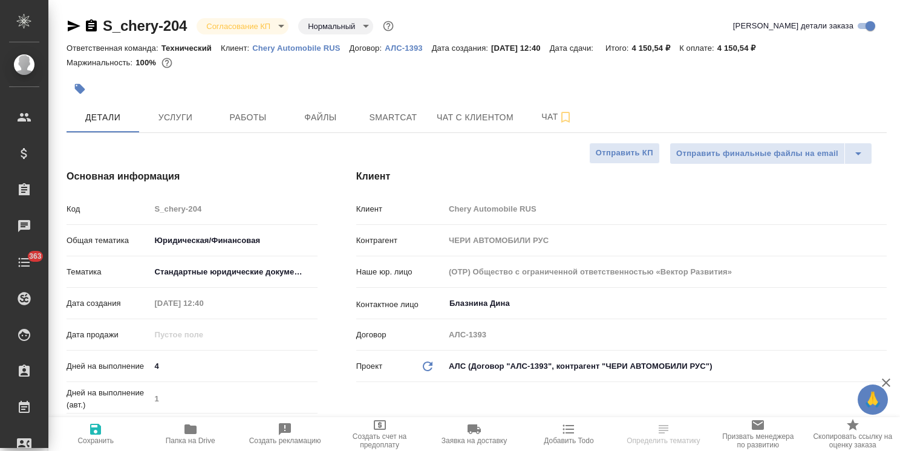
type textarea "x"
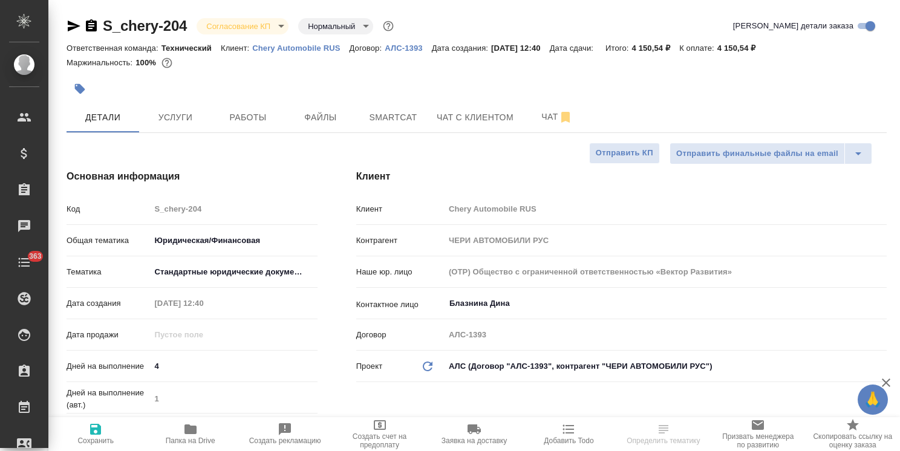
type textarea "x"
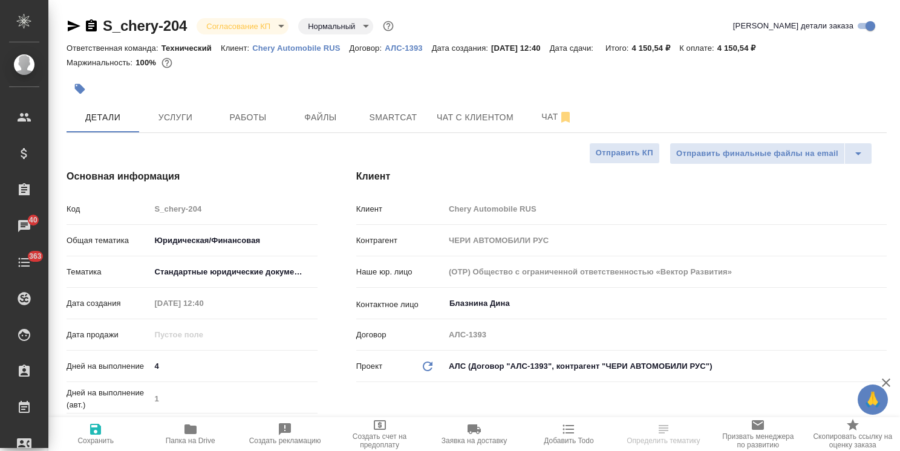
type textarea "x"
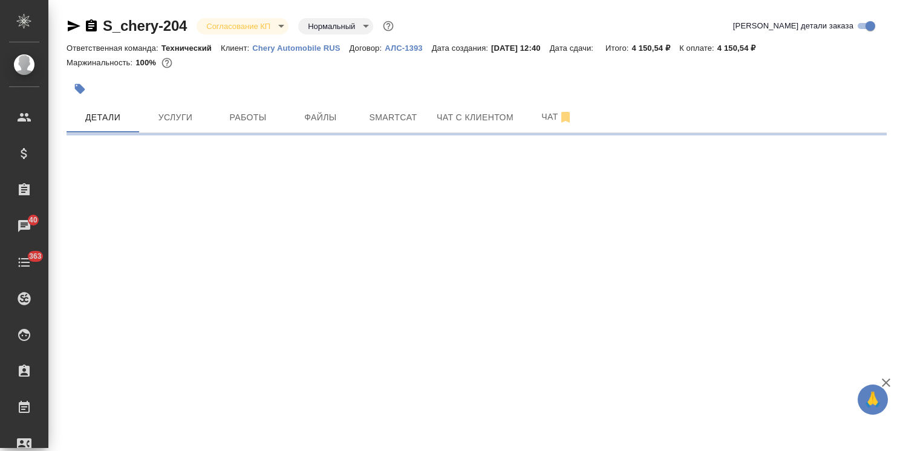
select select "RU"
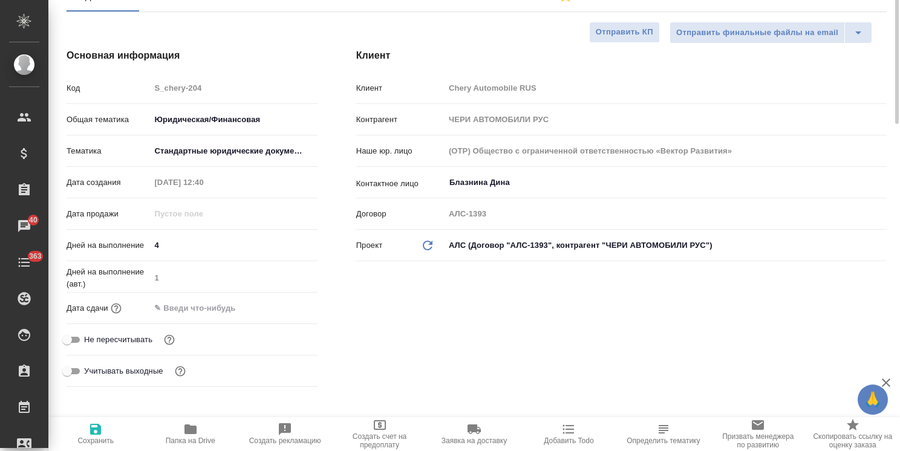
scroll to position [181, 0]
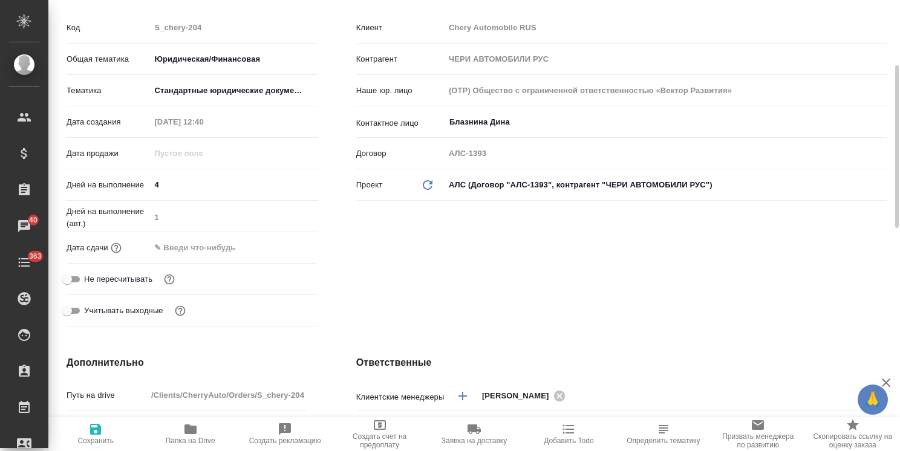
click at [241, 244] on input "text" at bounding box center [203, 248] width 106 height 18
click at [287, 247] on icon "button" at bounding box center [282, 246] width 11 height 12
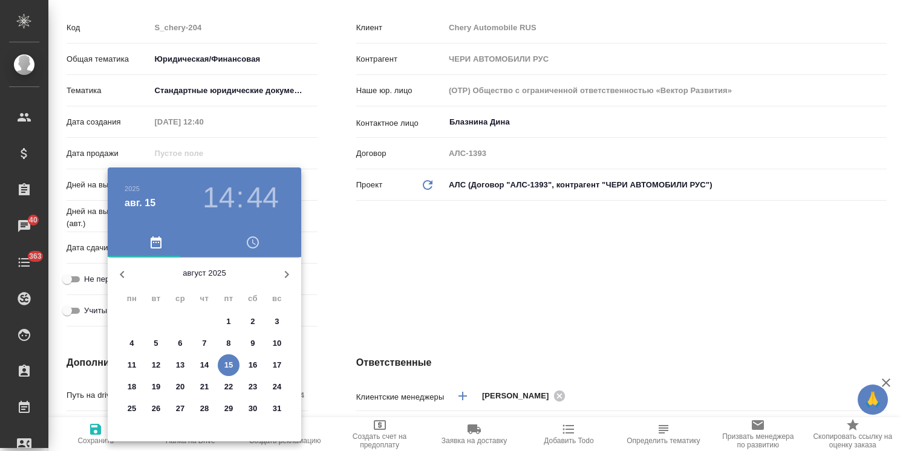
click at [131, 391] on p "18" at bounding box center [132, 387] width 9 height 12
type input "[DATE] 14:44"
type textarea "x"
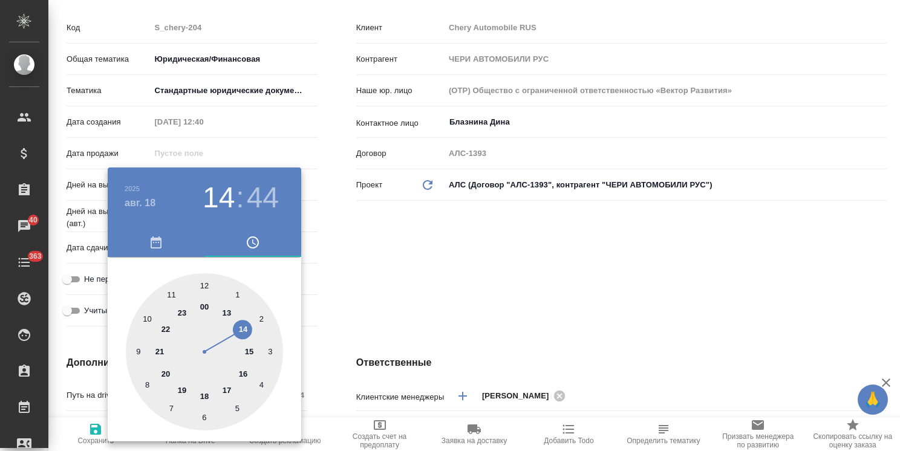
click at [423, 301] on div at bounding box center [450, 225] width 900 height 451
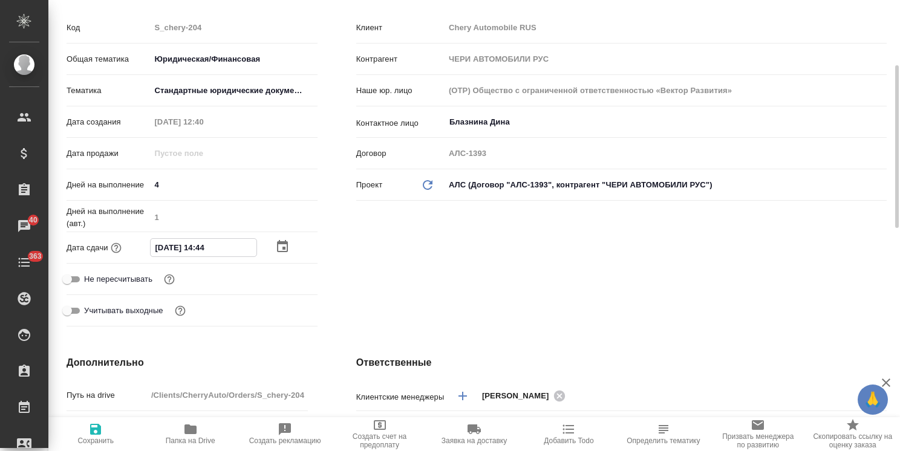
click at [208, 253] on input "[DATE] 14:44" at bounding box center [204, 248] width 106 height 18
type input "[DATE] 14:0_"
type textarea "x"
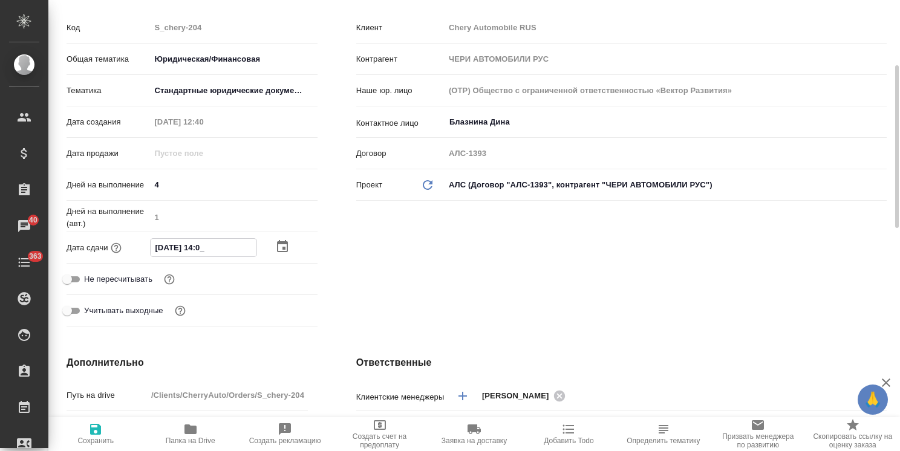
type input "[DATE] 14:00"
type textarea "x"
type input "[DATE] 14:00"
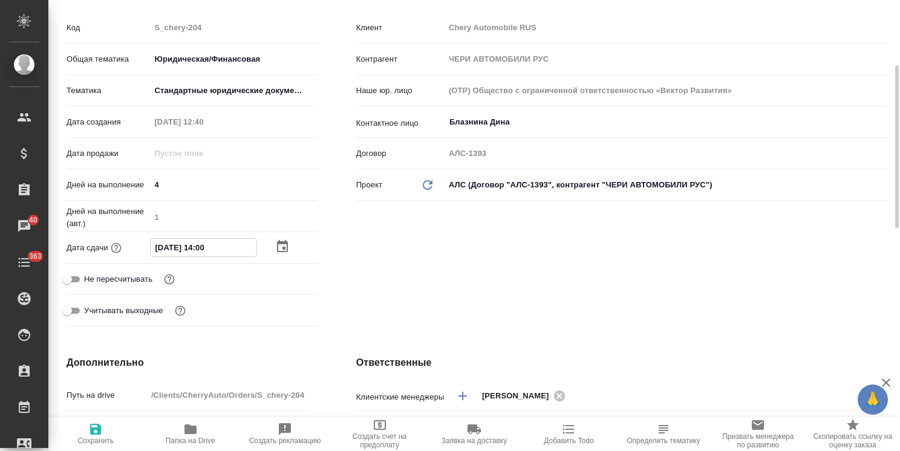
click at [96, 433] on icon "button" at bounding box center [95, 429] width 15 height 15
type textarea "x"
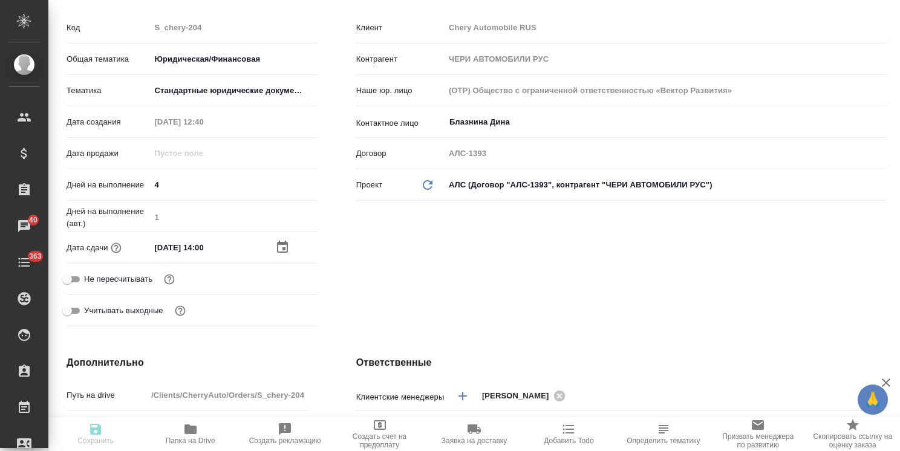
type textarea "x"
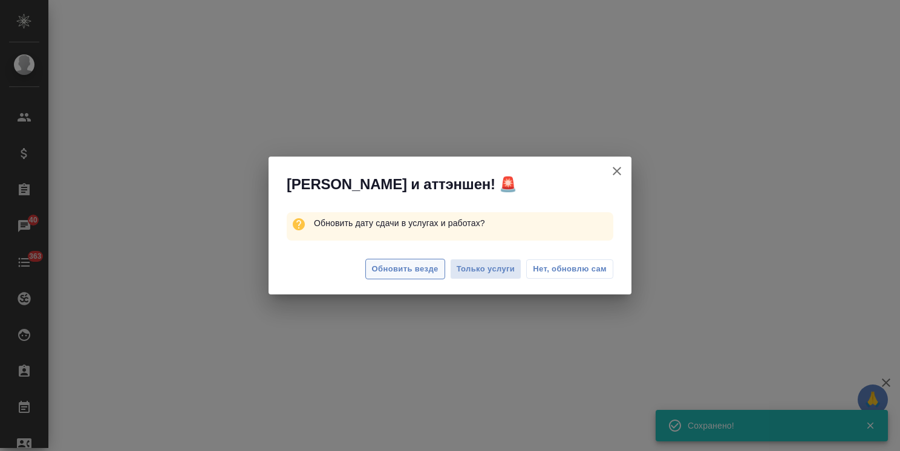
click at [397, 267] on span "Обновить везде" at bounding box center [405, 269] width 67 height 14
select select "RU"
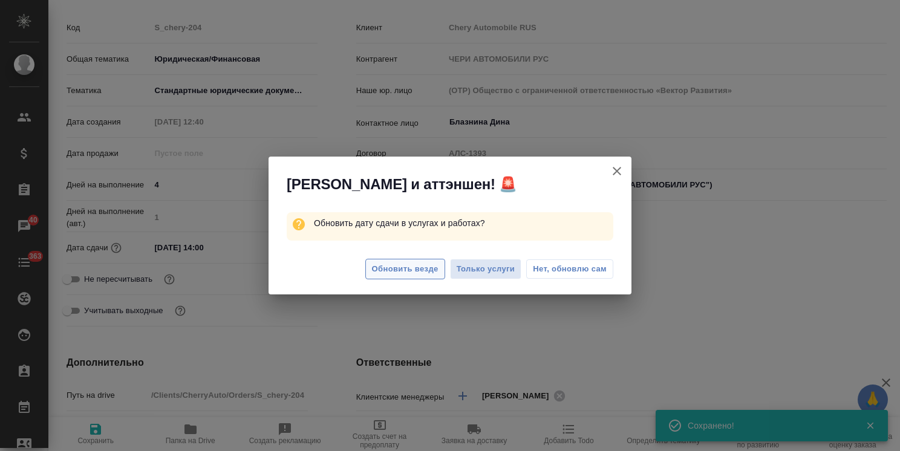
type textarea "x"
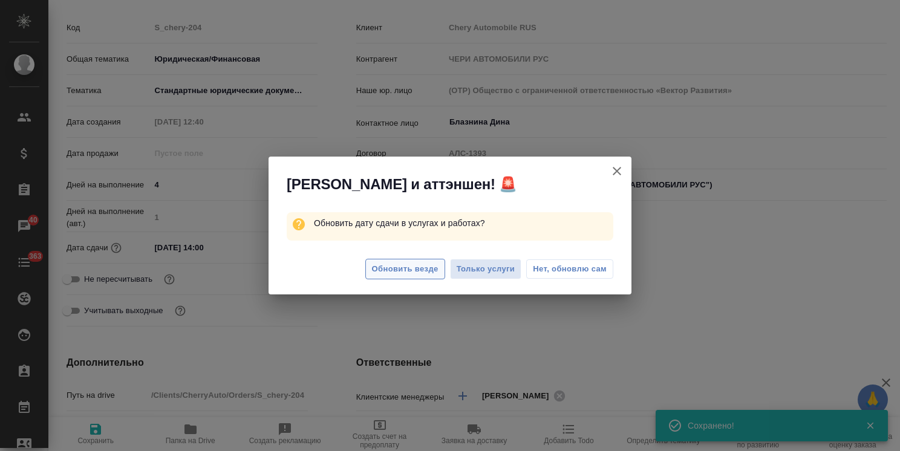
type textarea "x"
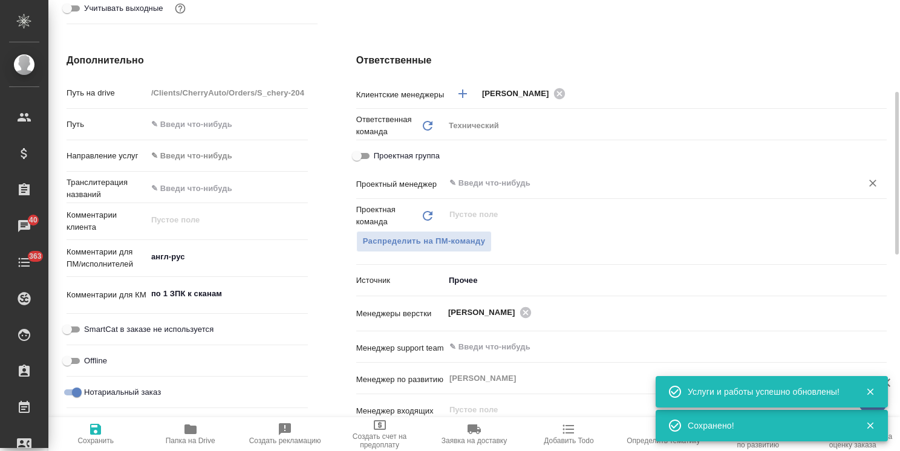
scroll to position [423, 0]
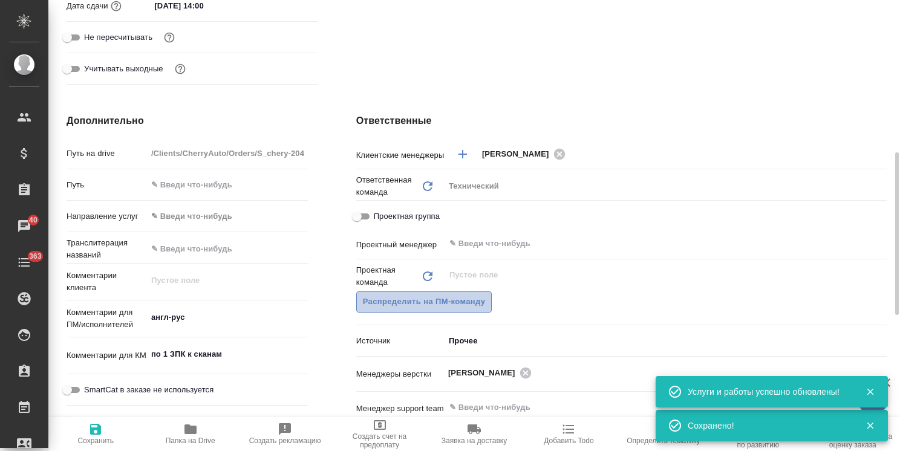
click at [467, 295] on span "Распределить на ПМ-команду" at bounding box center [424, 302] width 123 height 14
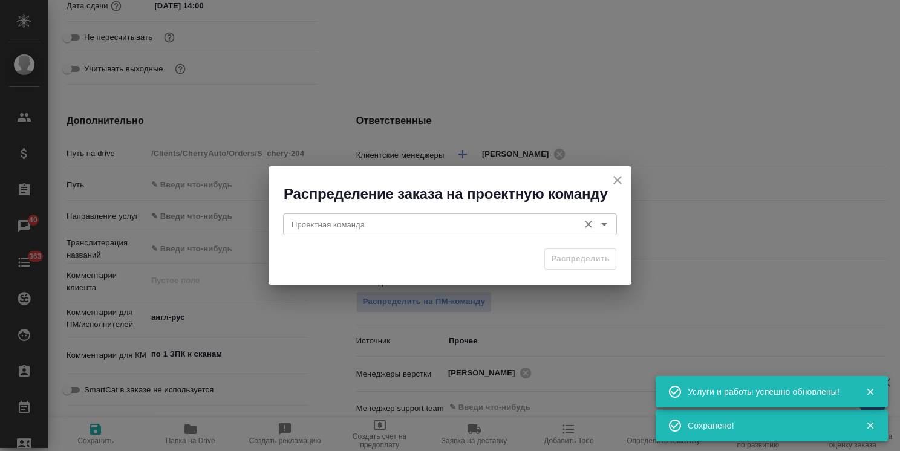
click at [342, 223] on input "Проектная команда" at bounding box center [430, 224] width 286 height 15
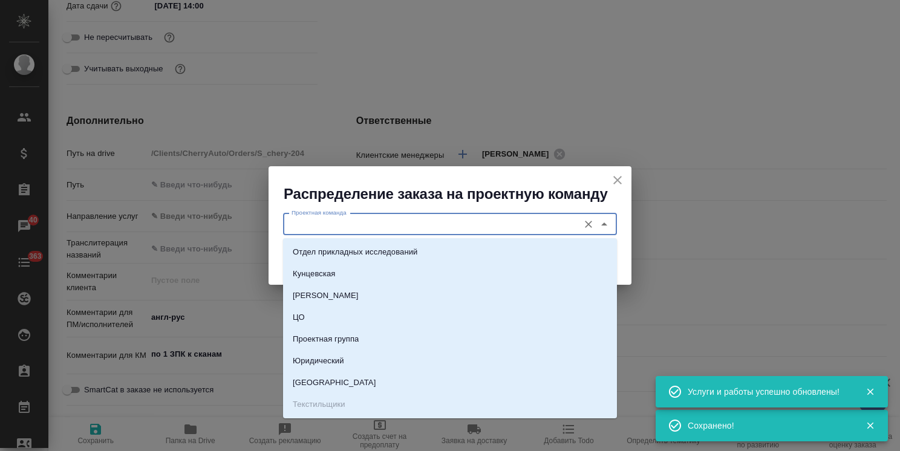
type input "."
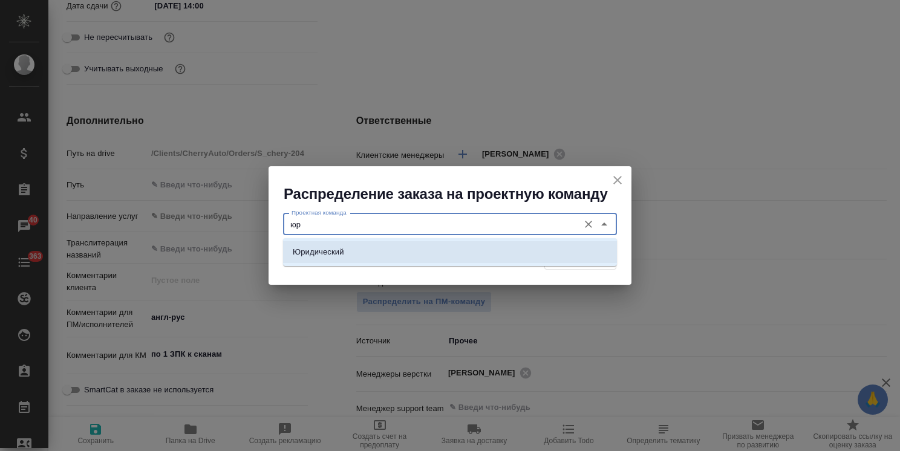
click at [351, 245] on li "Юридический" at bounding box center [450, 252] width 334 height 22
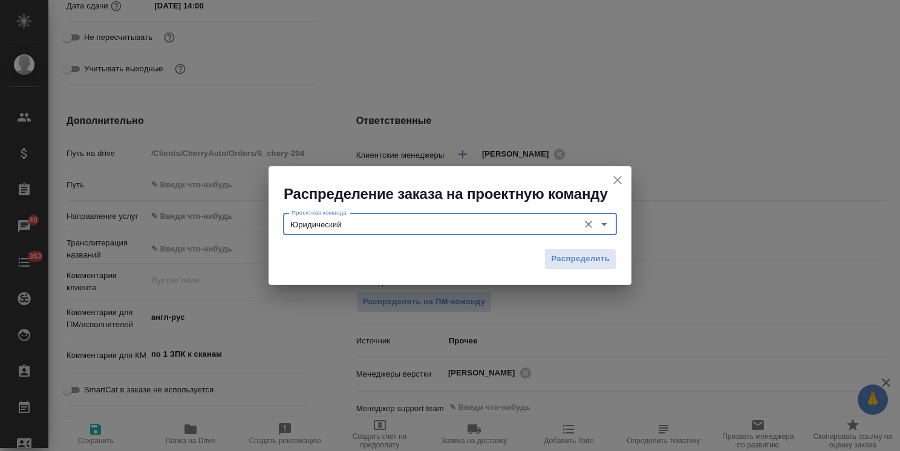
type input "Юридический"
click at [609, 247] on div "Распределить" at bounding box center [449, 263] width 363 height 42
click at [596, 256] on span "Распределить" at bounding box center [580, 259] width 59 height 14
type textarea "x"
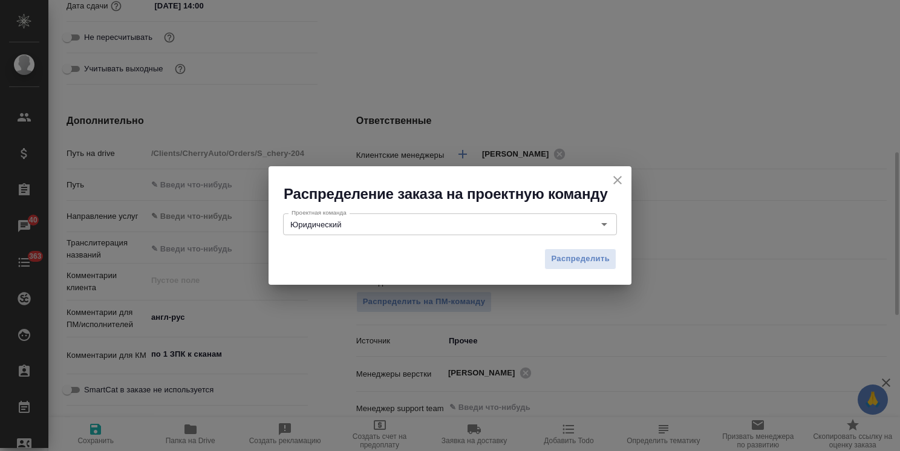
type textarea "x"
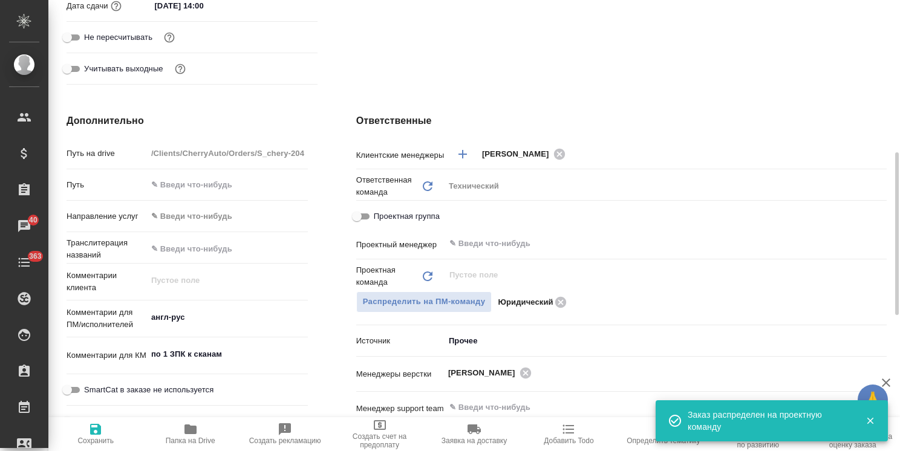
drag, startPoint x: 118, startPoint y: 430, endPoint x: 128, endPoint y: 424, distance: 11.4
click at [118, 430] on span "Сохранить" at bounding box center [96, 433] width 80 height 23
type textarea "x"
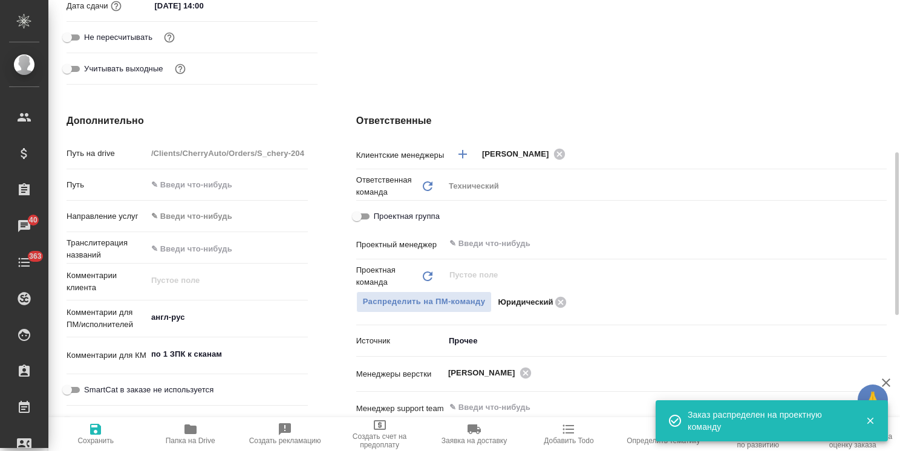
type textarea "x"
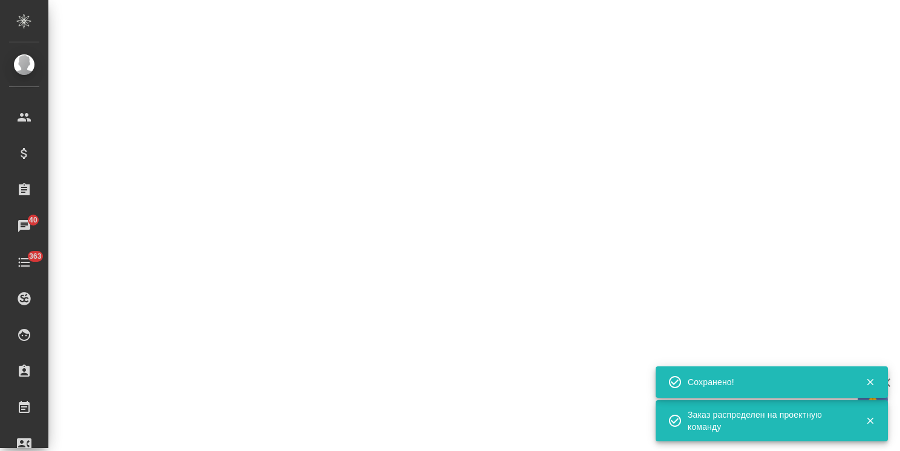
select select "RU"
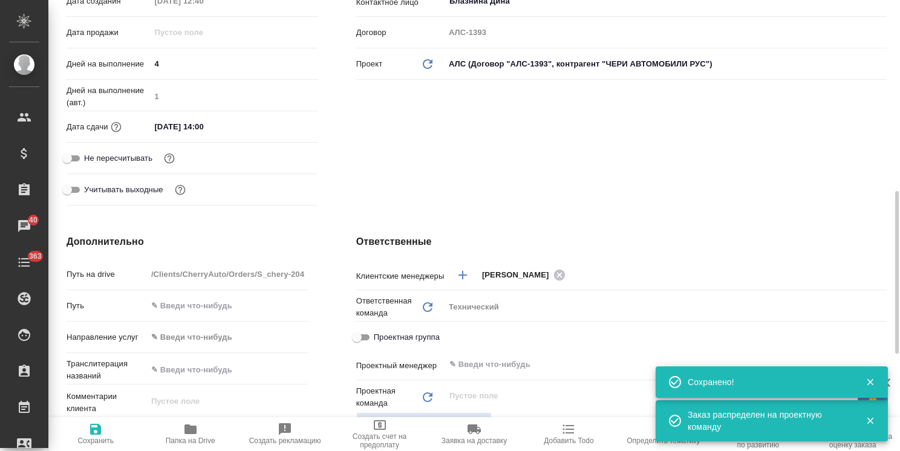
type textarea "x"
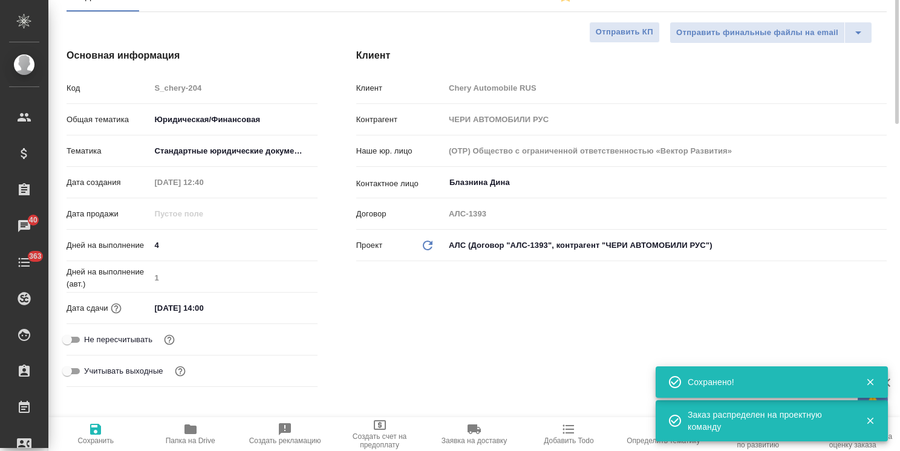
scroll to position [0, 0]
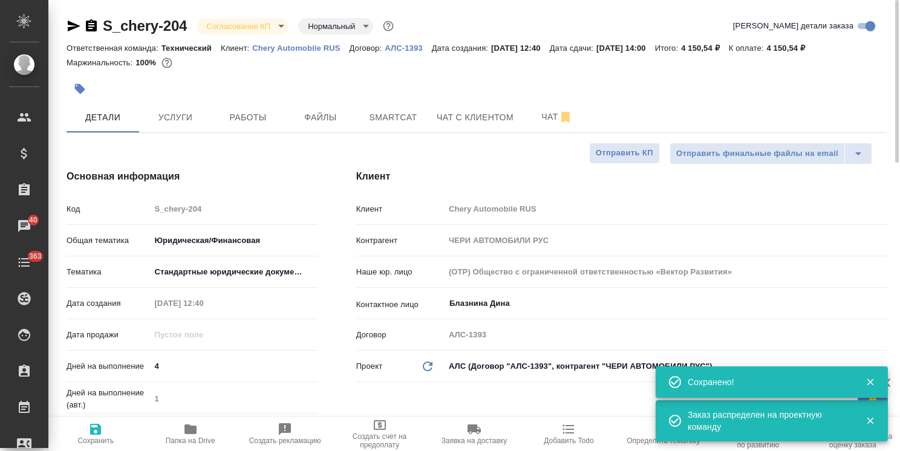
click at [239, 25] on body "🙏 .cls-1 fill:#fff; AWATERA Usmanova Olga Клиенты Спецификации Заказы 40 Чаты 3…" at bounding box center [450, 225] width 900 height 451
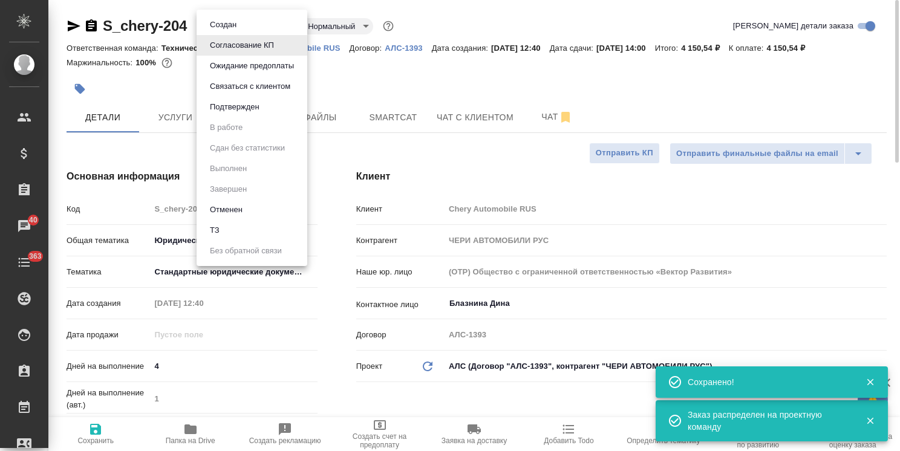
click at [240, 31] on button "Подтвержден" at bounding box center [223, 24] width 34 height 13
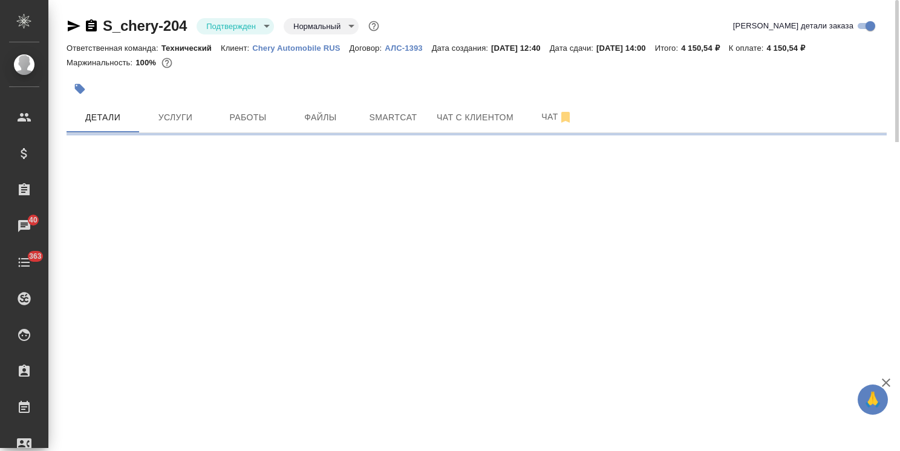
select select "RU"
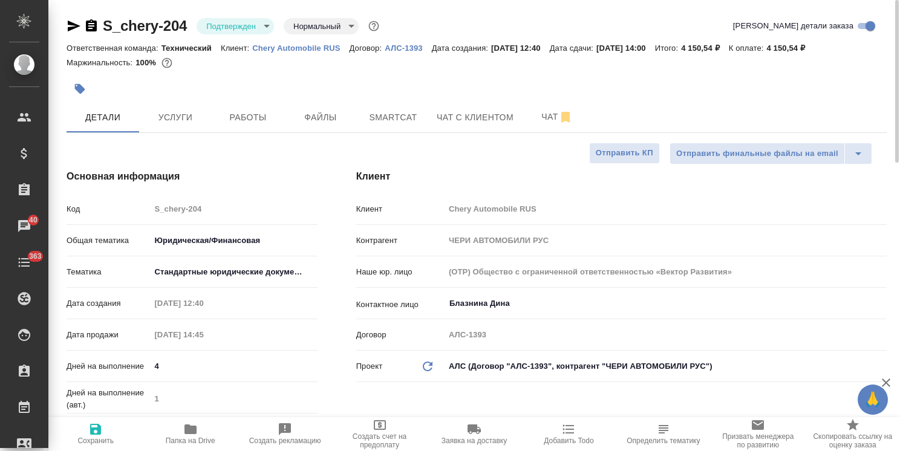
type textarea "x"
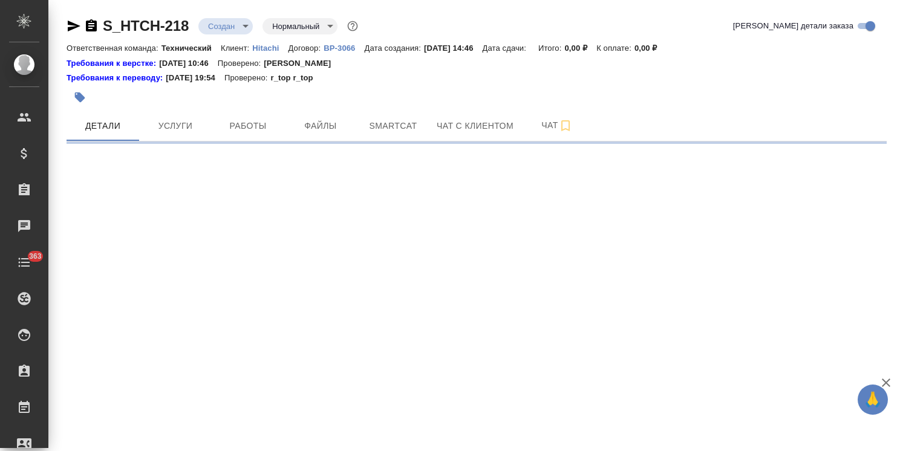
select select "RU"
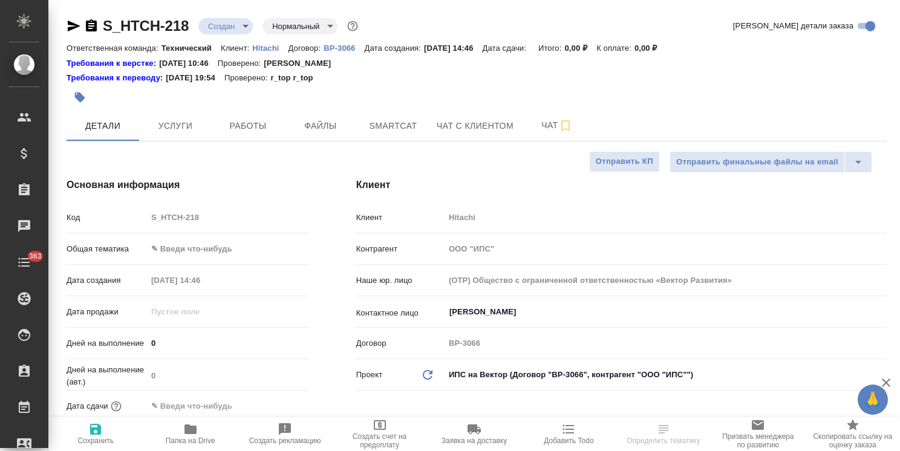
type textarea "x"
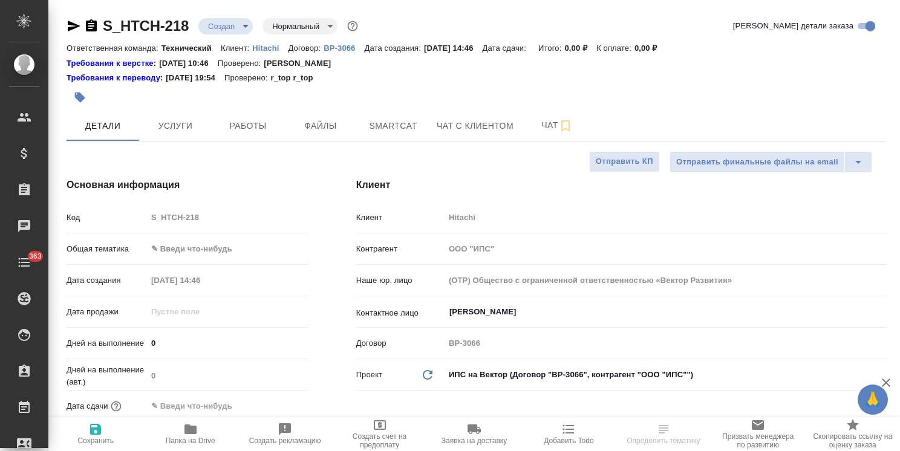
type textarea "x"
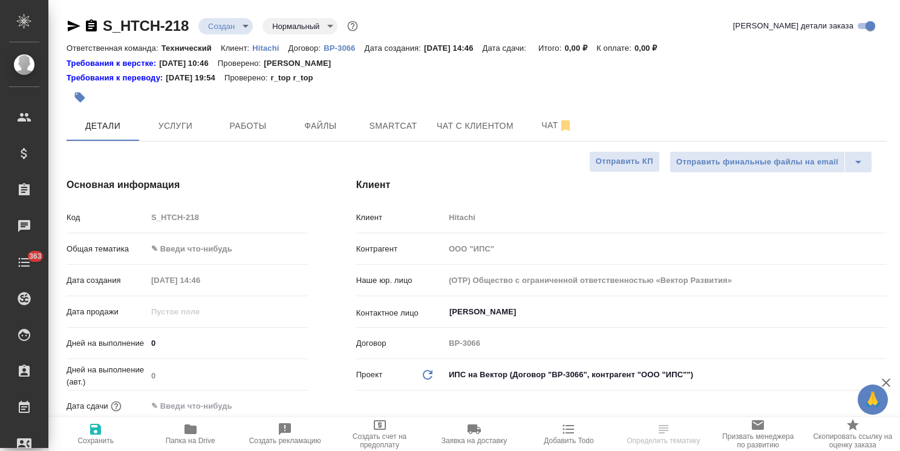
type textarea "x"
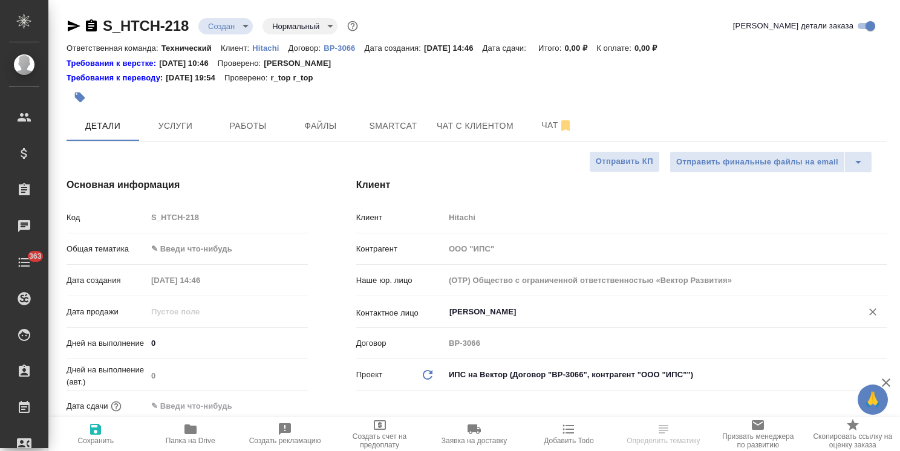
click at [476, 308] on input "Мордвинова Алина" at bounding box center [645, 312] width 394 height 15
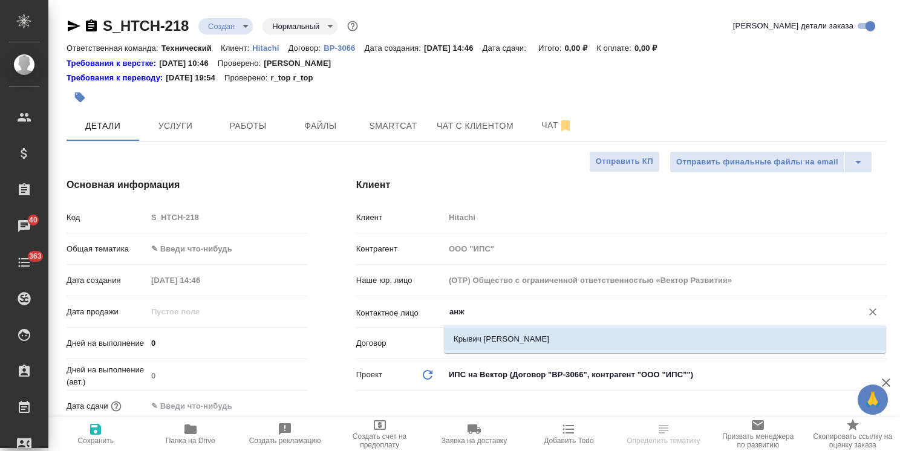
click at [486, 334] on li "Крывич Анжела" at bounding box center [665, 339] width 442 height 22
type input "Крывич Анжела"
type textarea "x"
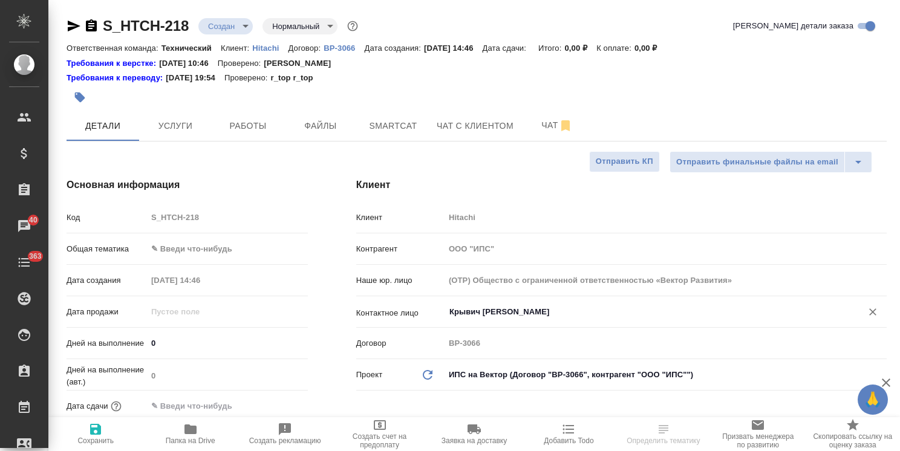
type input "Крывич Анжела"
click at [111, 438] on span "Сохранить" at bounding box center [95, 440] width 36 height 8
type textarea "x"
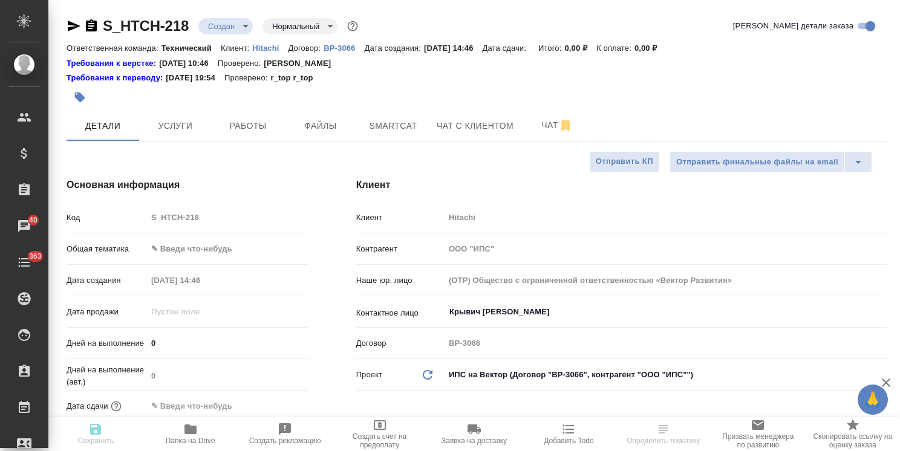
type textarea "x"
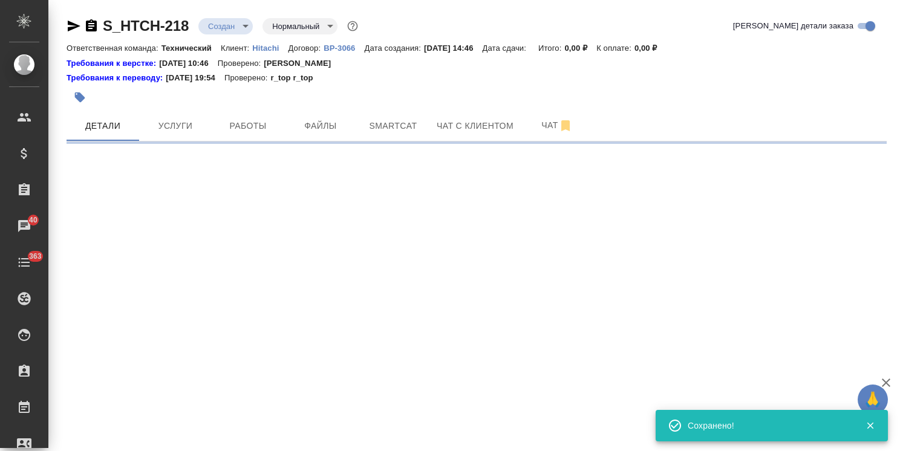
select select "RU"
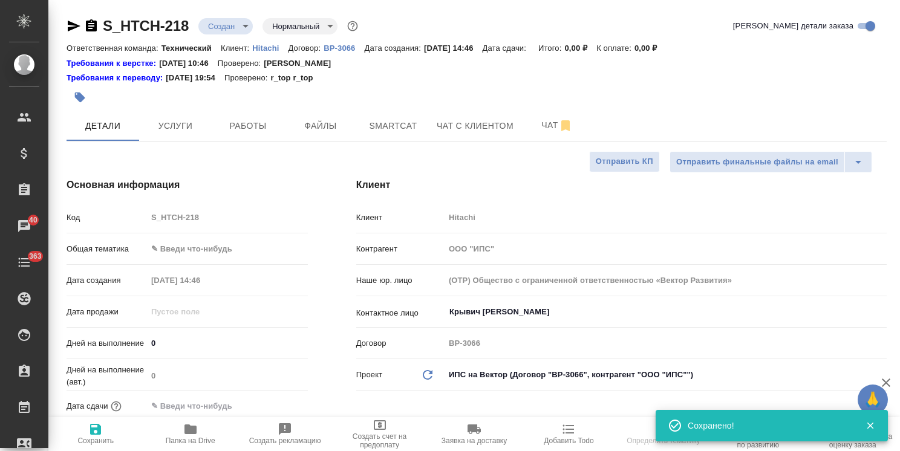
type textarea "x"
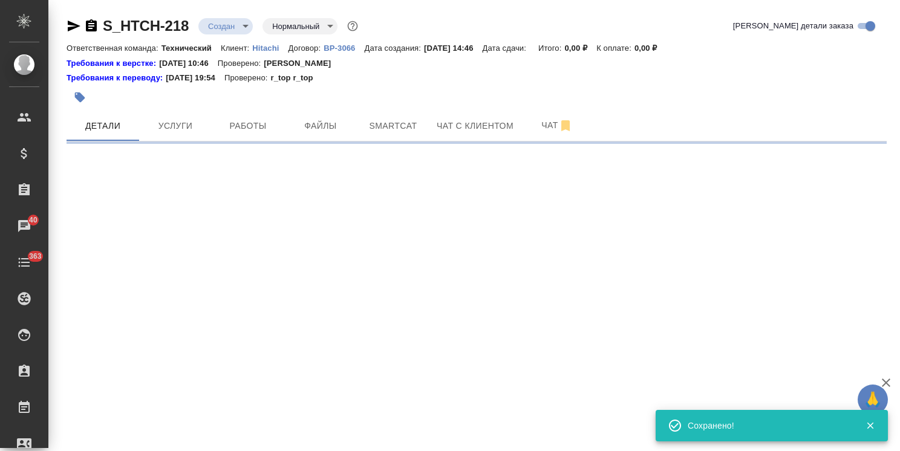
select select "RU"
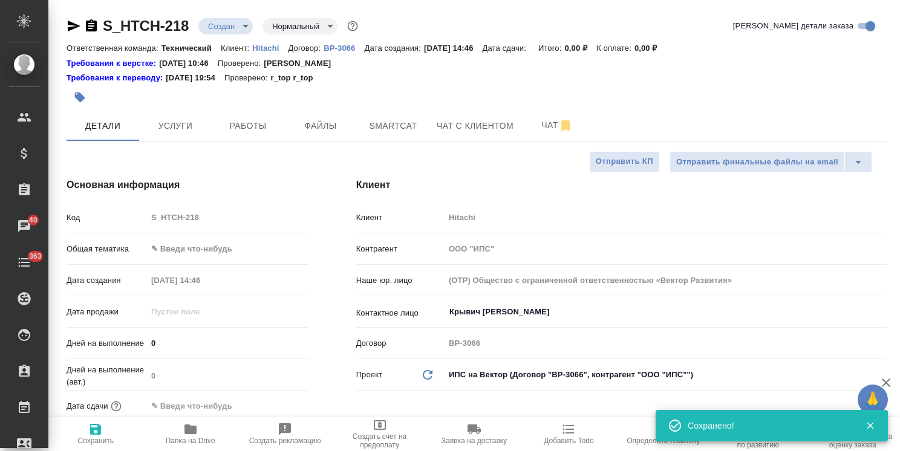
type textarea "x"
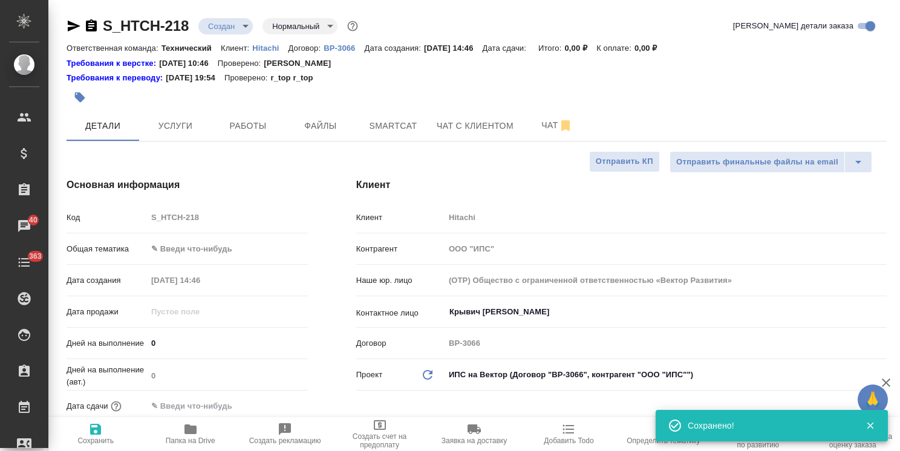
type textarea "x"
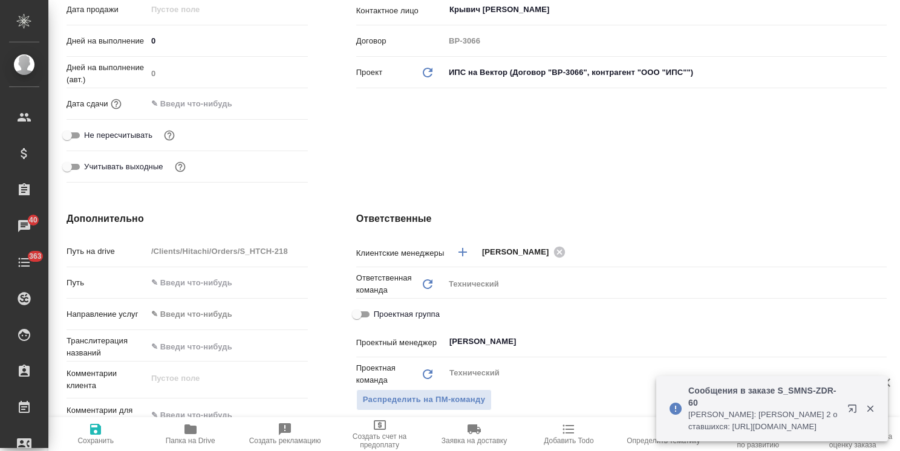
scroll to position [423, 0]
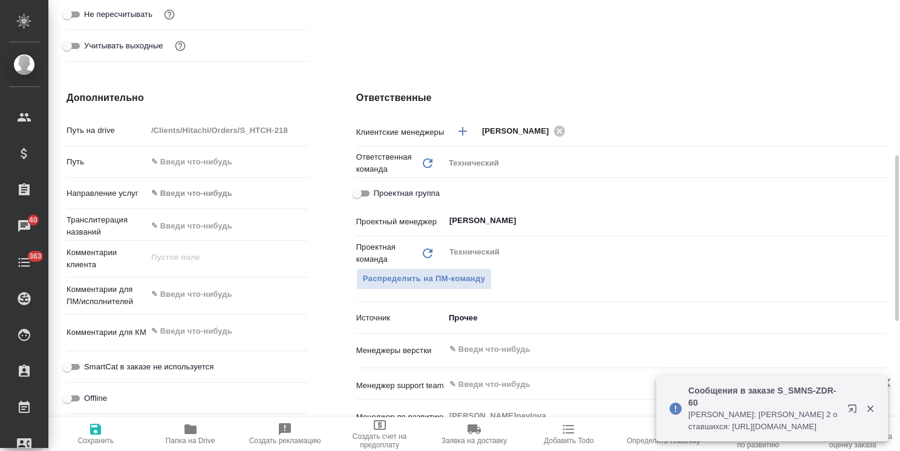
type textarea "x"
click at [205, 293] on textarea at bounding box center [227, 294] width 161 height 21
paste textarea "срочный профессиональный нотариальный перевод документа"
type textarea "x"
type textarea "срочный профессиональный нотариальный перевод документа"
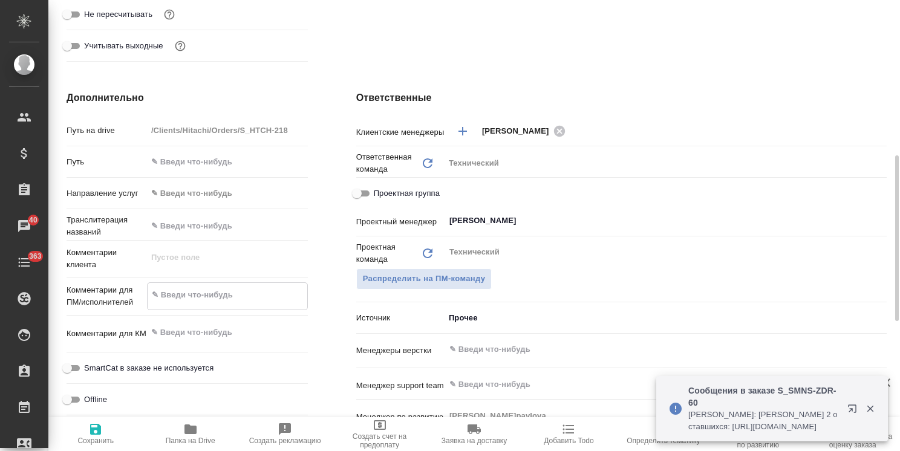
type textarea "x"
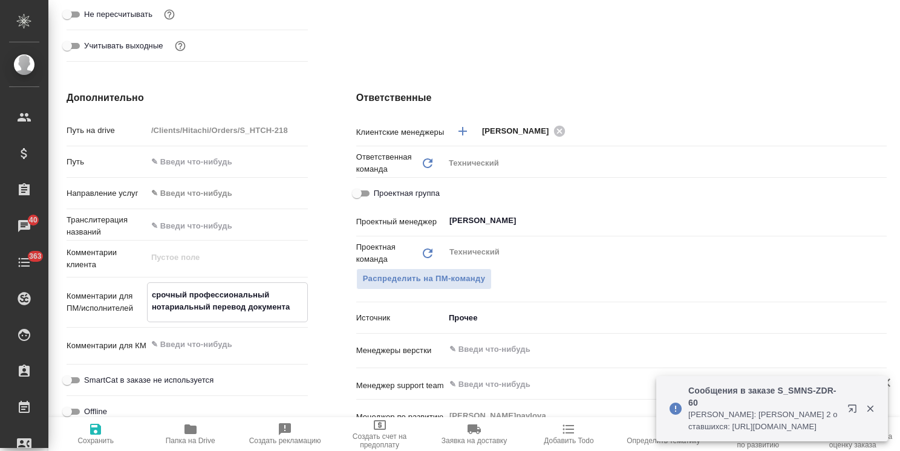
type textarea "срочный профессиональный нотариальный перевод документ"
type textarea "x"
type textarea "срочный профессиональный нотариальный перевод документо"
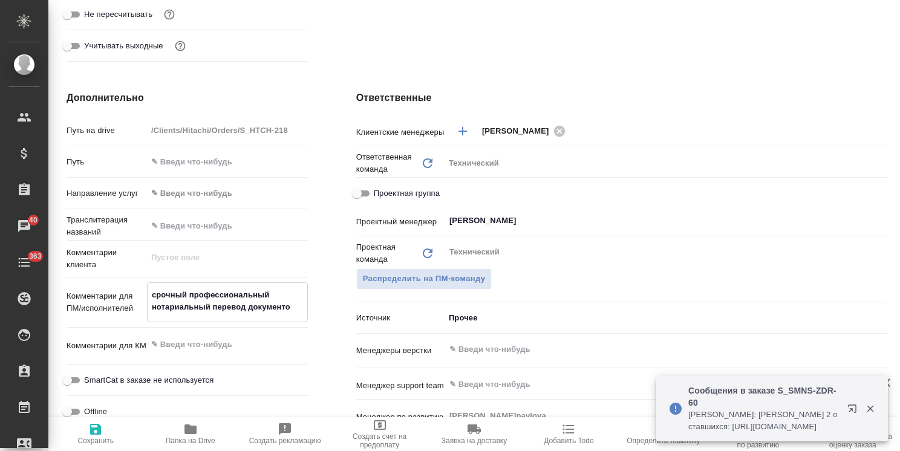
type textarea "x"
type textarea "срочный профессиональный нотариальный перевод документов"
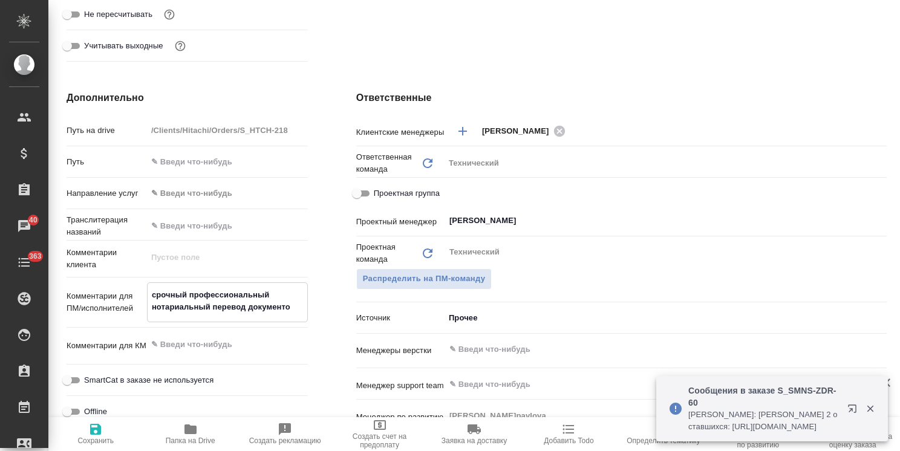
type textarea "x"
type textarea "срочный профессиональный нотариальный перевод документов"
type textarea "x"
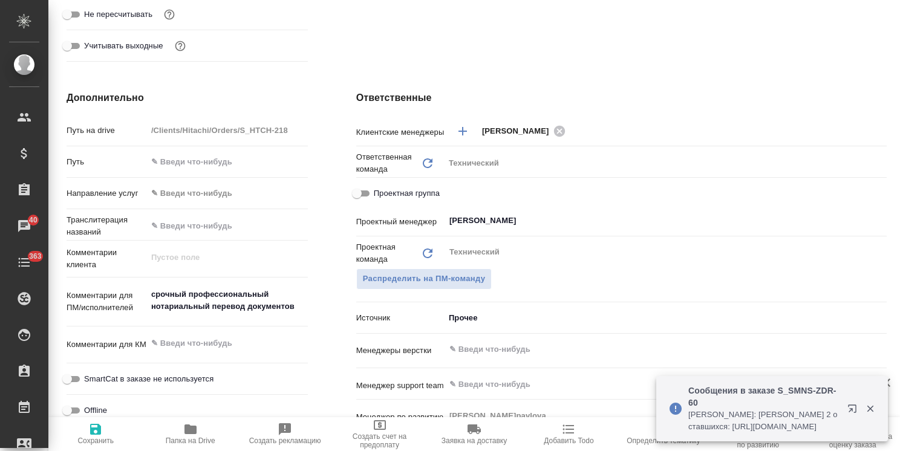
type textarea "x"
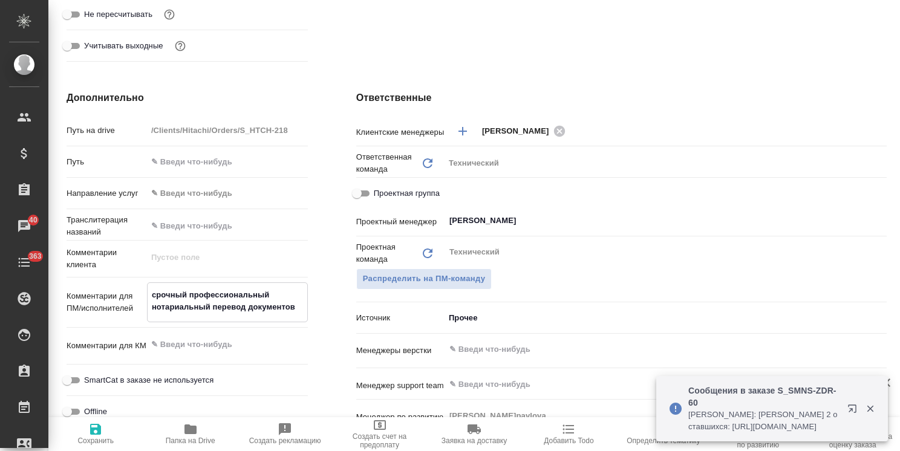
type textarea "x"
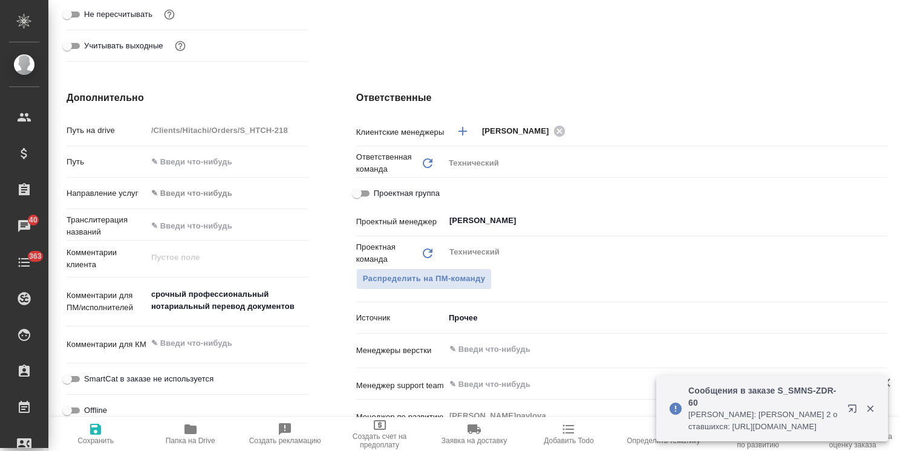
type textarea "x"
type textarea "срочный профессиональный нотариальный перевод документо"
type textarea "x"
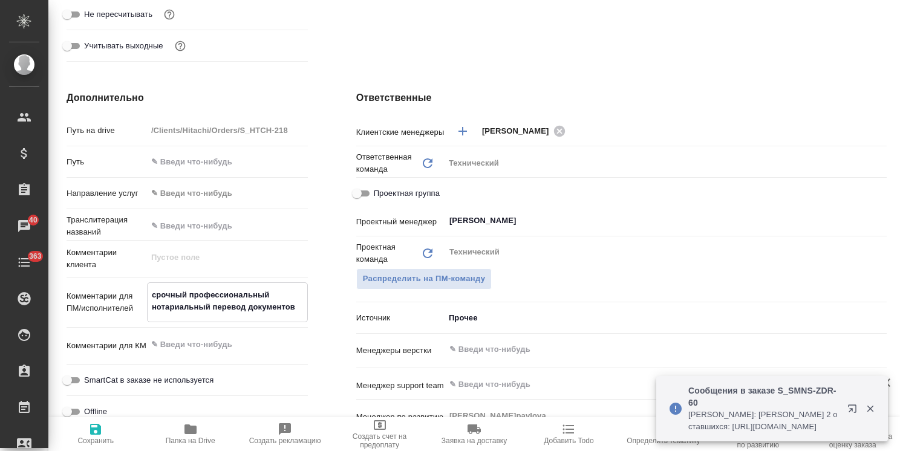
type textarea "x"
type textarea "срочный профессиональный нотариальный перевод документ"
type textarea "x"
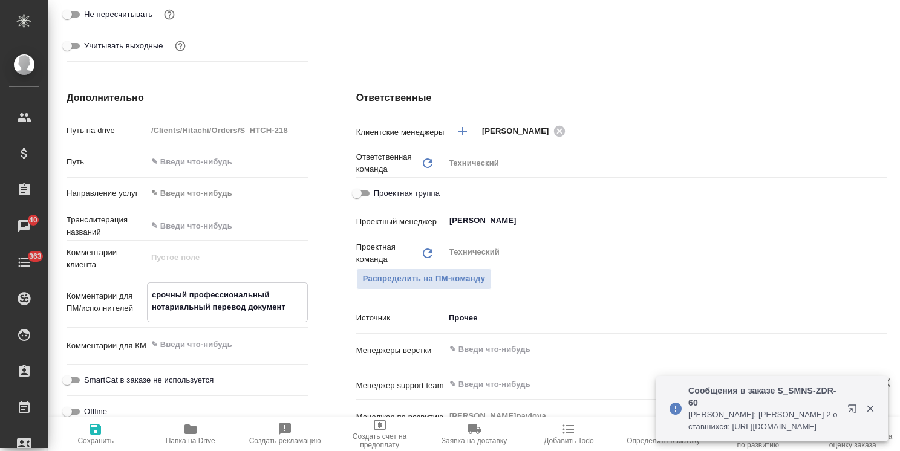
type textarea "x"
type textarea "срочный профессиональный нотариальный перевод документа"
type textarea "x"
type textarea "срочный профессиональный нотариальный перевод документа"
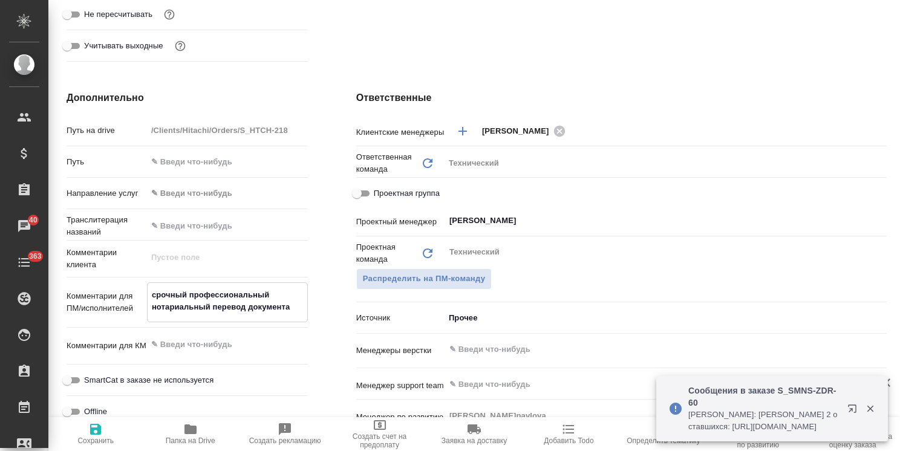
type textarea "x"
click at [92, 436] on span "Сохранить" at bounding box center [95, 440] width 36 height 8
type textarea "x"
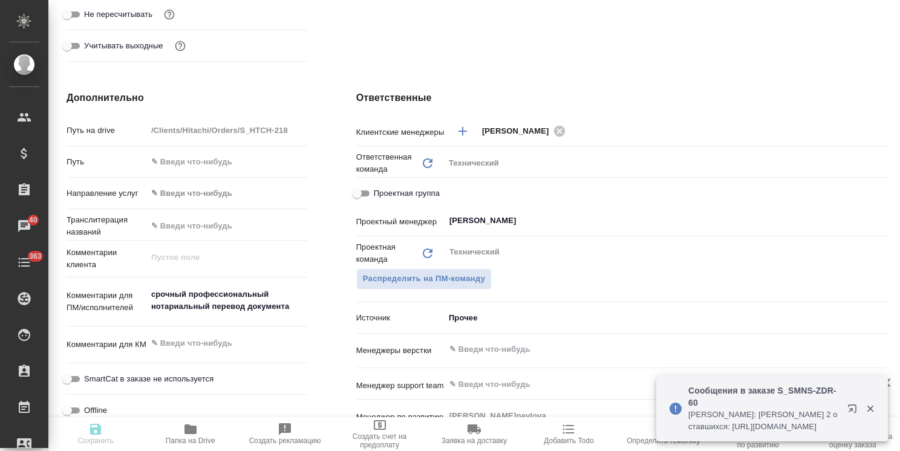
type textarea "x"
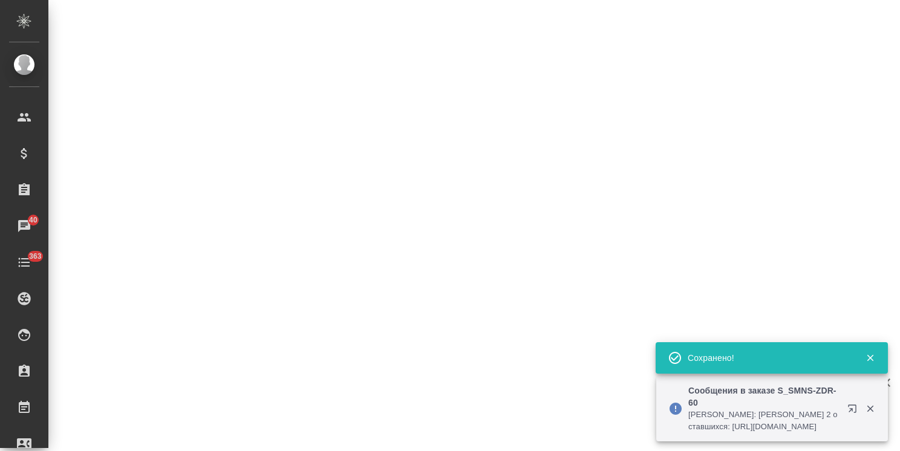
select select "RU"
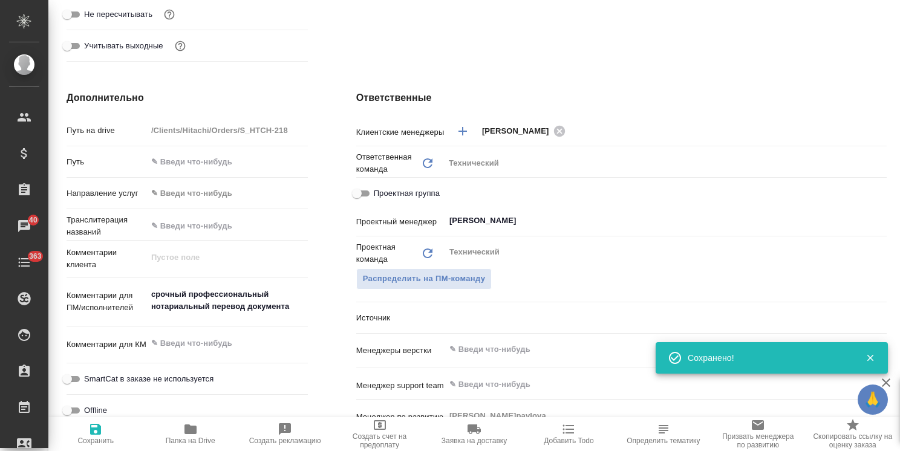
type textarea "x"
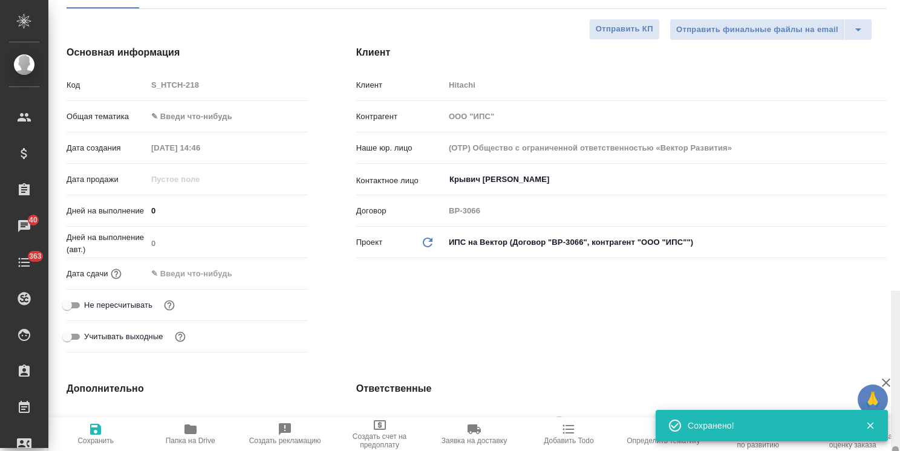
scroll to position [19, 0]
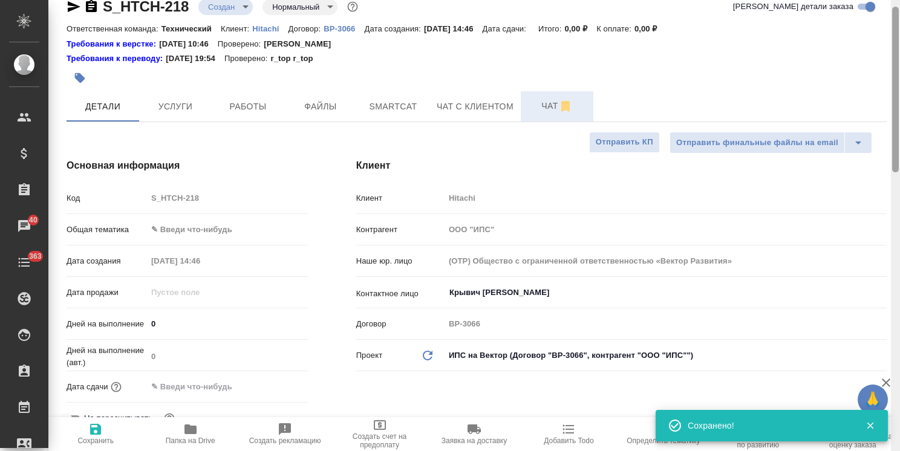
drag, startPoint x: 894, startPoint y: 285, endPoint x: 592, endPoint y: 132, distance: 338.2
click at [878, 76] on div "S_HTCH-218 Создан new Нормальный normal Кратко детали заказа Ответственная кома…" at bounding box center [473, 225] width 851 height 451
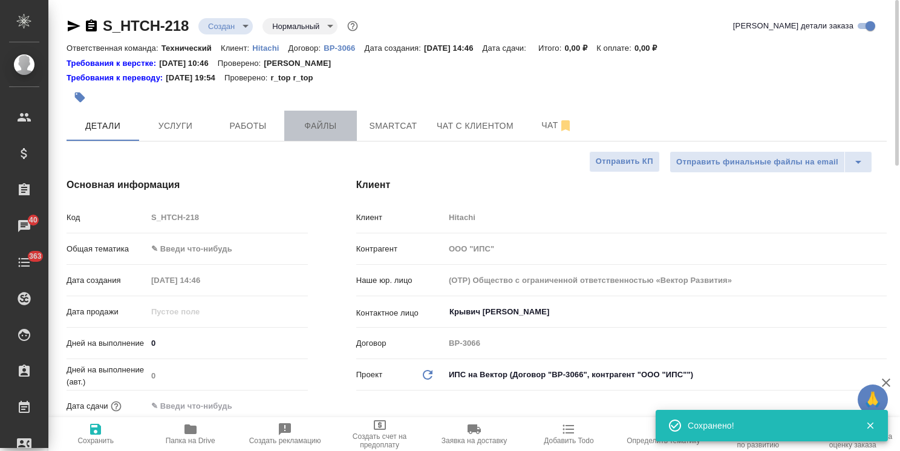
click at [319, 130] on span "Файлы" at bounding box center [320, 125] width 58 height 15
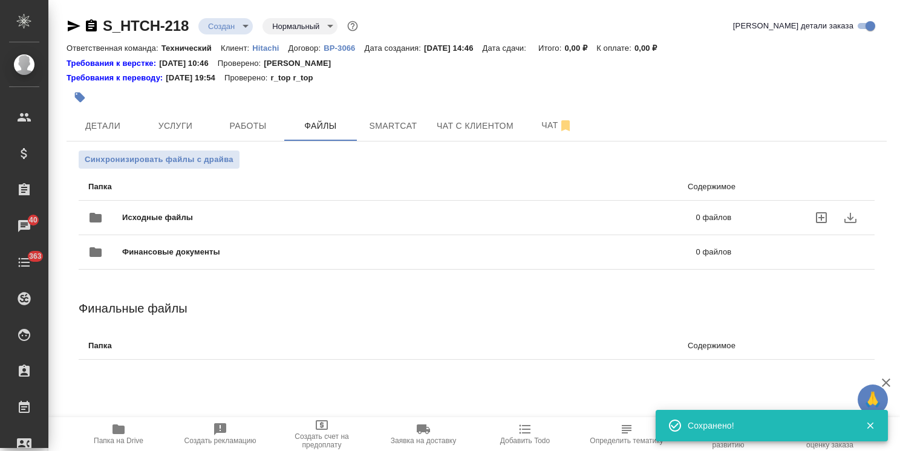
click at [164, 212] on span "Исходные файлы" at bounding box center [283, 218] width 322 height 12
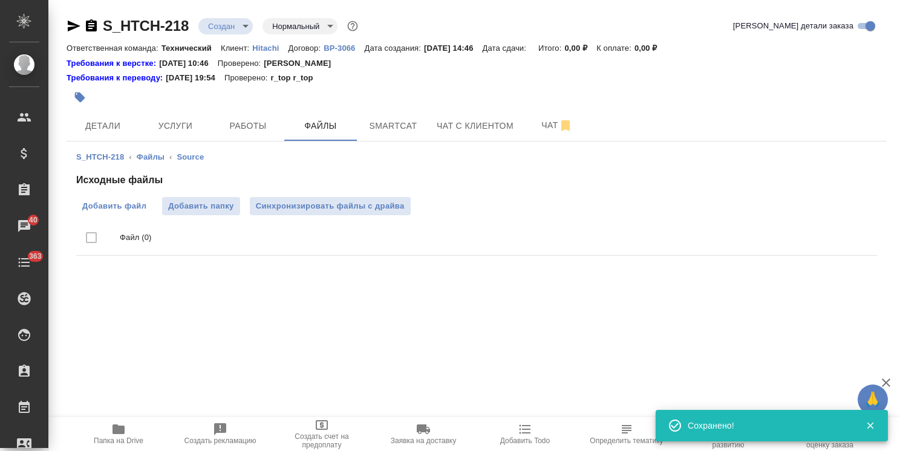
click at [112, 207] on span "Добавить файл" at bounding box center [114, 206] width 64 height 12
click at [0, 0] on input "Добавить файл" at bounding box center [0, 0] width 0 height 0
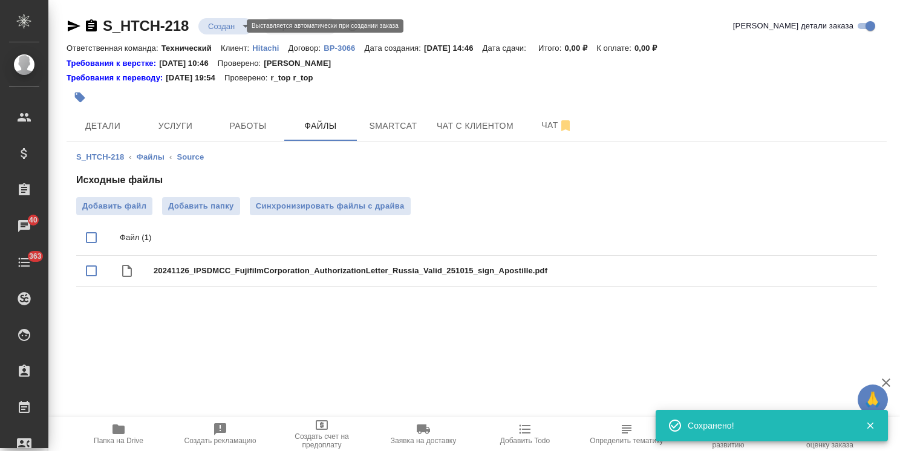
click at [215, 23] on body "🙏 .cls-1 fill:#fff; AWATERA Usmanova Olga Клиенты Спецификации Заказы 40 Чаты 3…" at bounding box center [450, 225] width 900 height 451
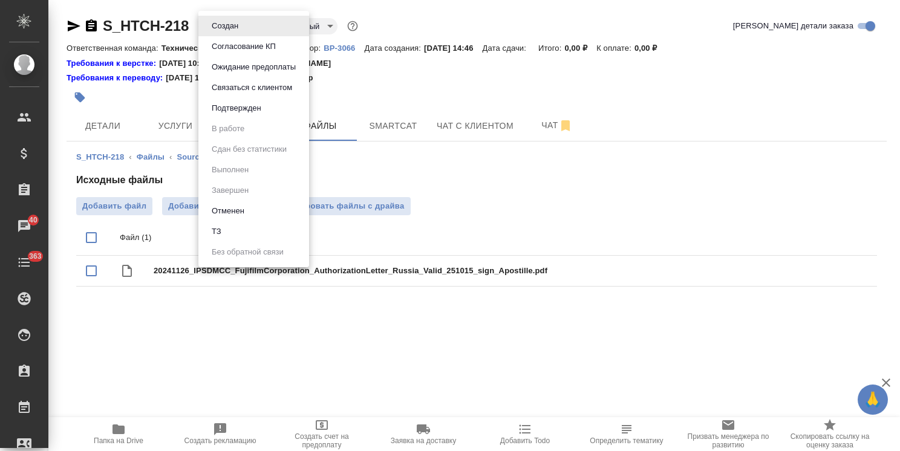
click at [220, 33] on button "ТЗ" at bounding box center [225, 25] width 34 height 13
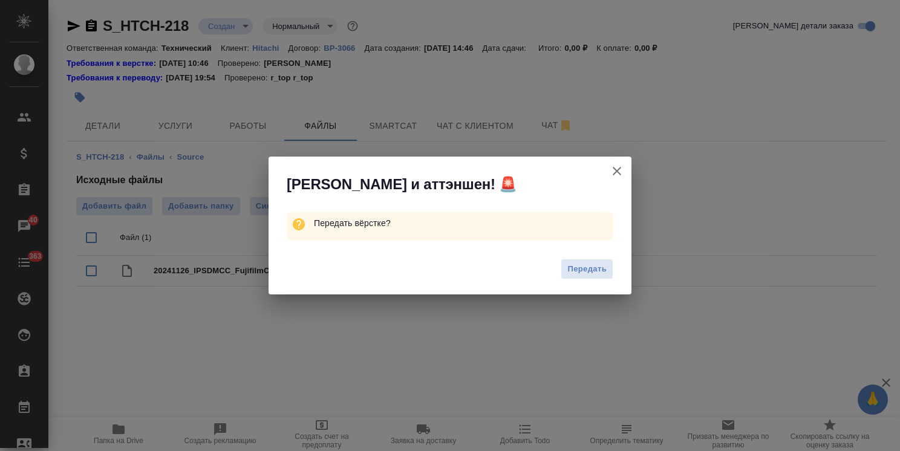
click at [579, 270] on span "Передать" at bounding box center [586, 269] width 39 height 14
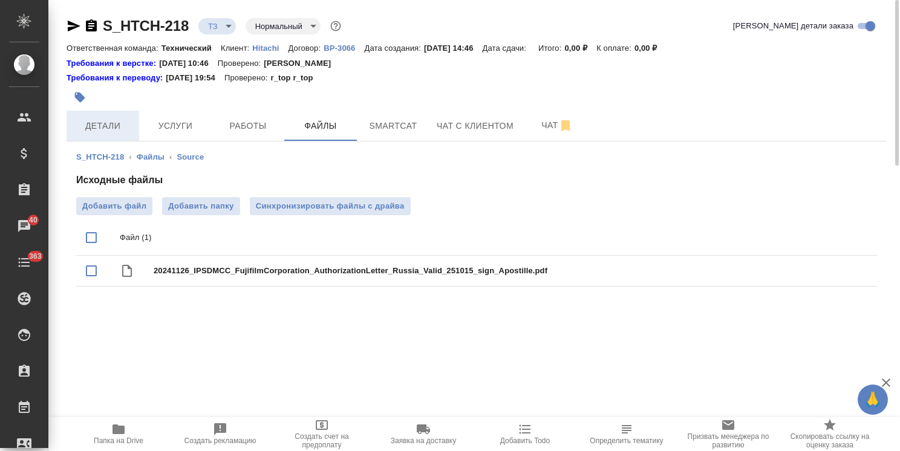
click at [94, 123] on span "Детали" at bounding box center [103, 125] width 58 height 15
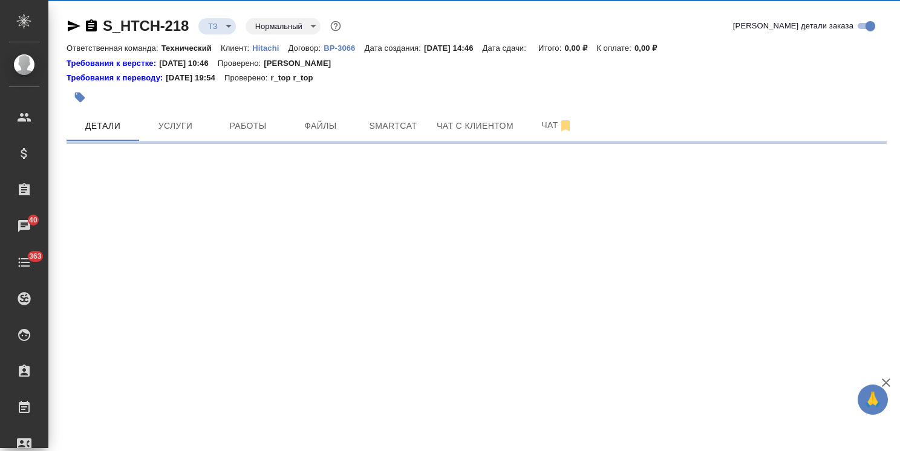
select select "RU"
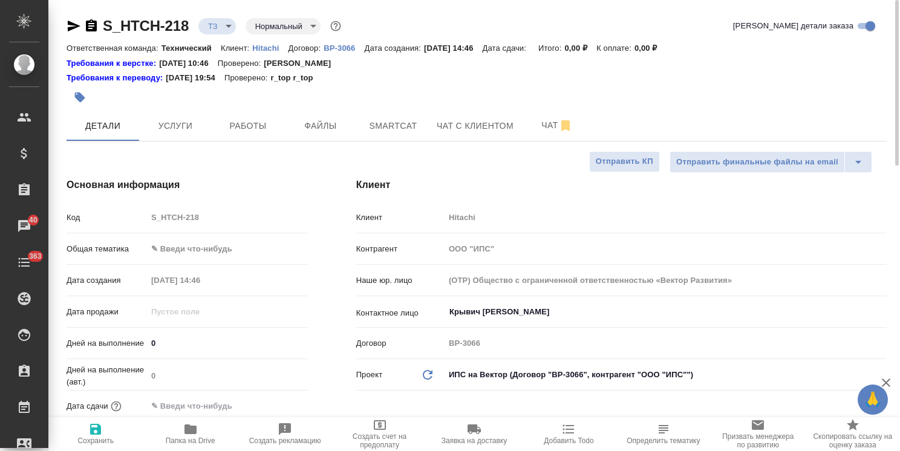
type textarea "x"
drag, startPoint x: 193, startPoint y: 11, endPoint x: 58, endPoint y: 2, distance: 135.8
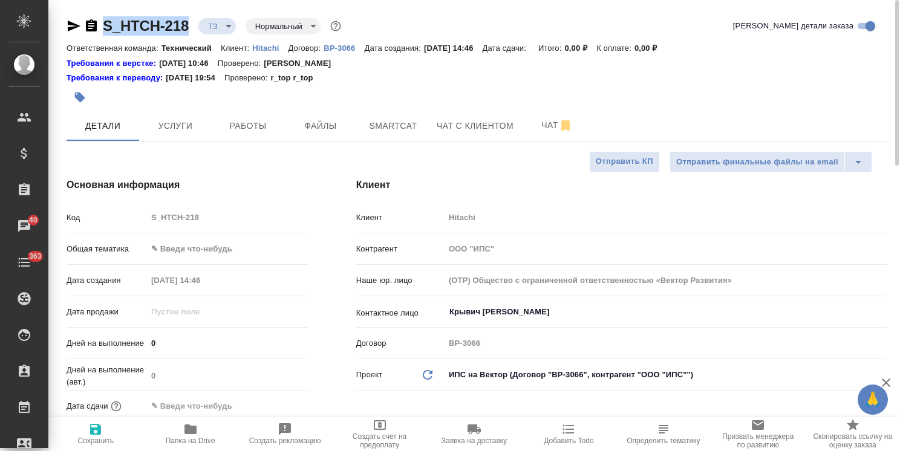
copy link "S_HTCH-218"
type textarea "x"
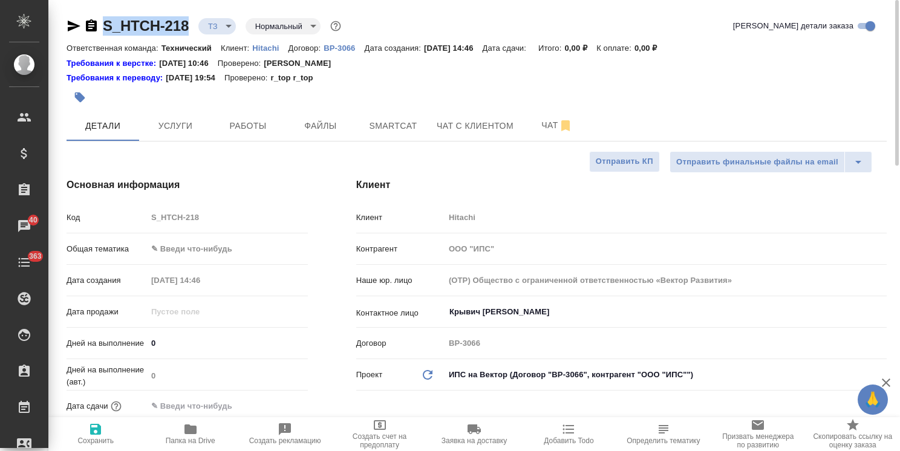
type textarea "x"
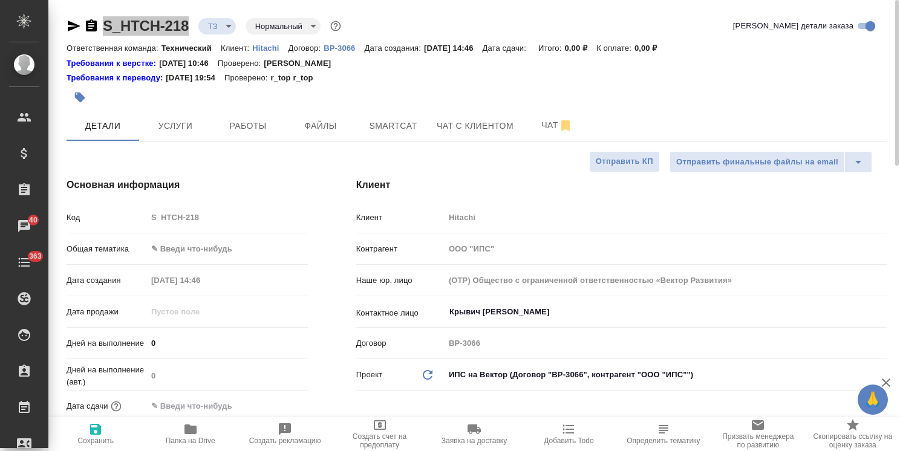
type textarea "x"
drag, startPoint x: 184, startPoint y: 161, endPoint x: 207, endPoint y: 214, distance: 57.4
click at [184, 161] on div "Основная информация Код S_HTCH-218 Общая тематика ✎ Введи что-нибудь Дата созда…" at bounding box center [187, 334] width 290 height 360
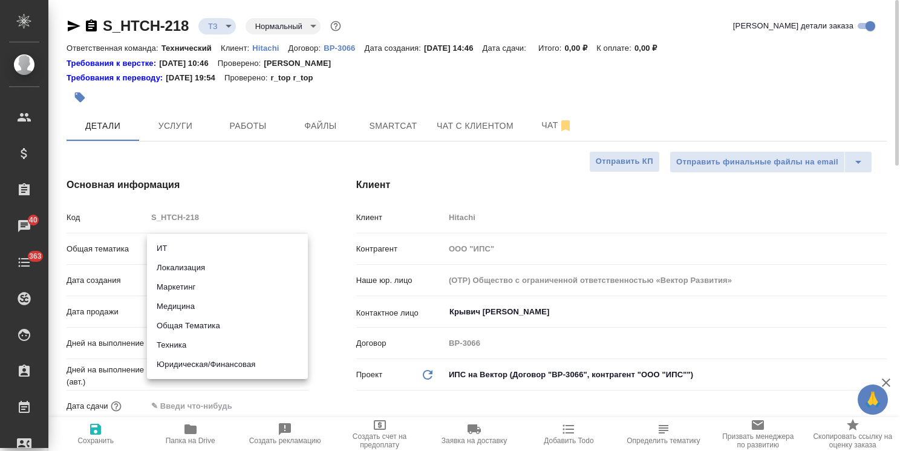
click at [232, 250] on body "🙏 .cls-1 fill:#fff; AWATERA Usmanova Olga Клиенты Спецификации Заказы 40 Чаты 3…" at bounding box center [450, 225] width 900 height 451
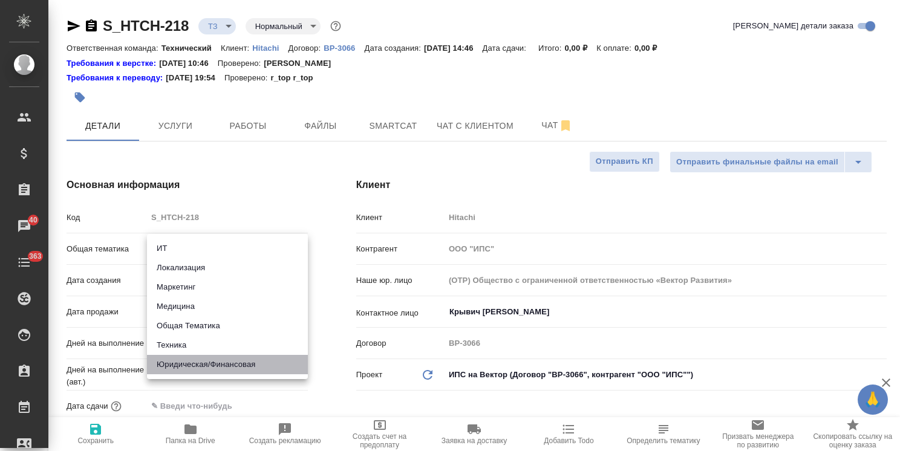
click at [242, 361] on li "Юридическая/Финансовая" at bounding box center [227, 364] width 161 height 19
type input "yr-fn"
type textarea "x"
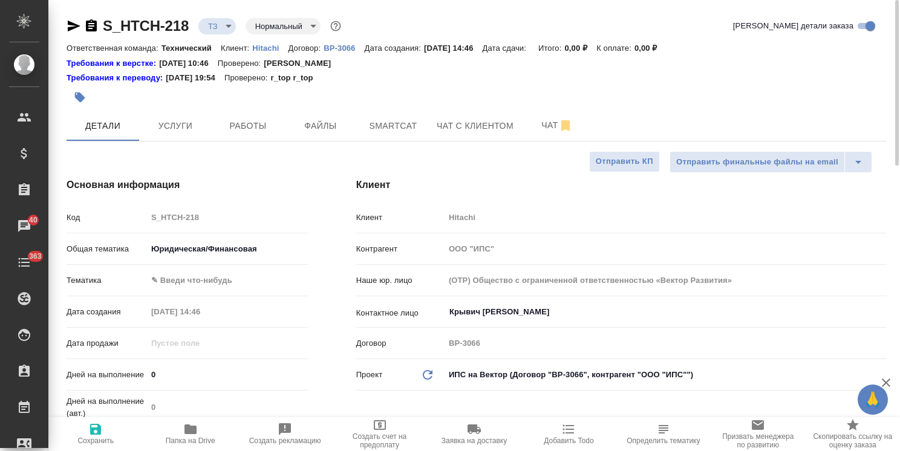
click at [223, 286] on body "🙏 .cls-1 fill:#fff; AWATERA Usmanova Olga Клиенты Спецификации Заказы 40 Чаты 3…" at bounding box center [450, 225] width 900 height 451
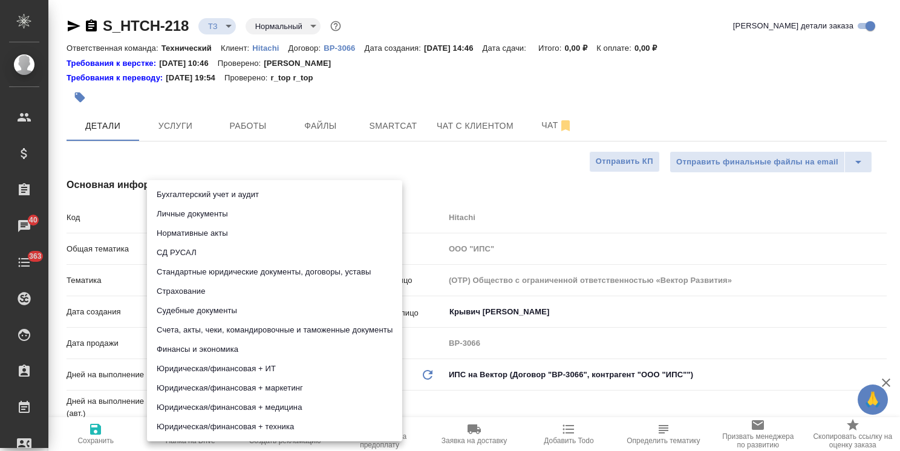
click at [286, 331] on li "Счета, акты, чеки, командировочные и таможенные документы" at bounding box center [274, 329] width 255 height 19
type textarea "x"
type input "5f647205b73bc97568ca66c0"
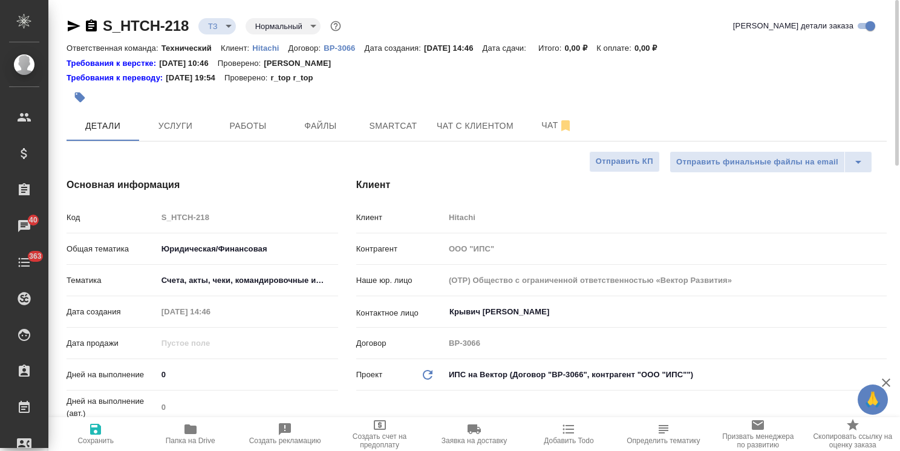
click at [233, 274] on body "🙏 .cls-1 fill:#fff; AWATERA Usmanova Olga Клиенты Спецификации Заказы 40 Чаты 3…" at bounding box center [450, 225] width 900 height 451
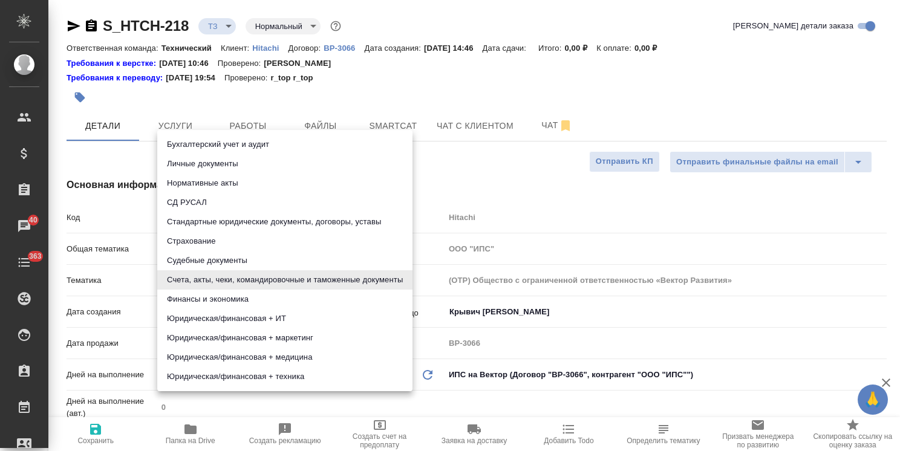
click at [326, 218] on li "Стандартные юридические документы, договоры, уставы" at bounding box center [284, 221] width 255 height 19
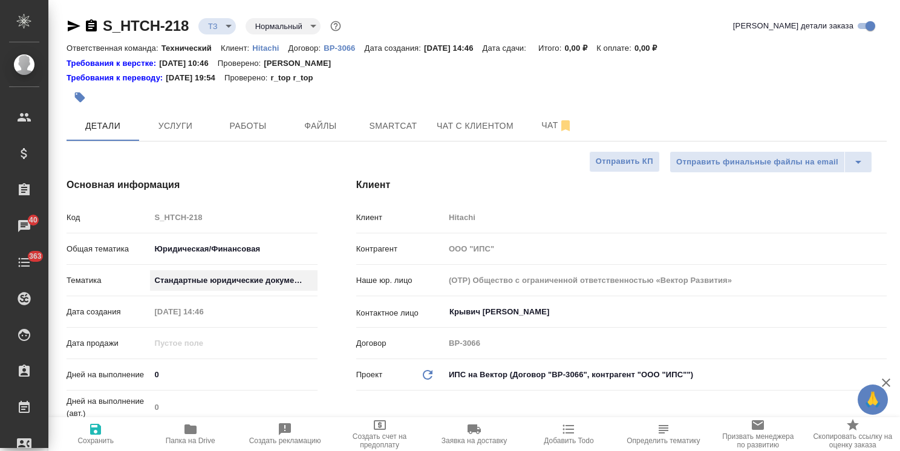
type textarea "x"
type input "5f647205b73bc97568ca66bf"
click at [86, 436] on div "Бухгалтерский учет и аудит Личные документы Нормативные акты СД РУСАЛ Стандартн…" at bounding box center [450, 225] width 900 height 451
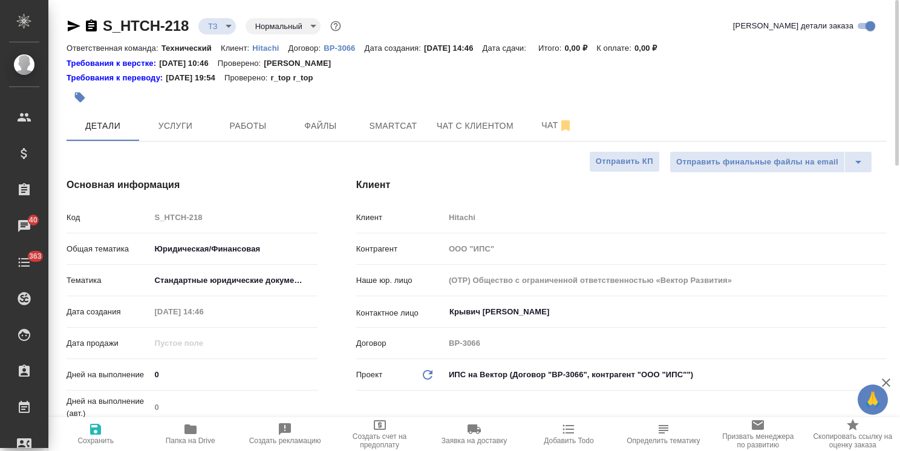
click at [93, 439] on span "Сохранить" at bounding box center [95, 440] width 36 height 8
type textarea "x"
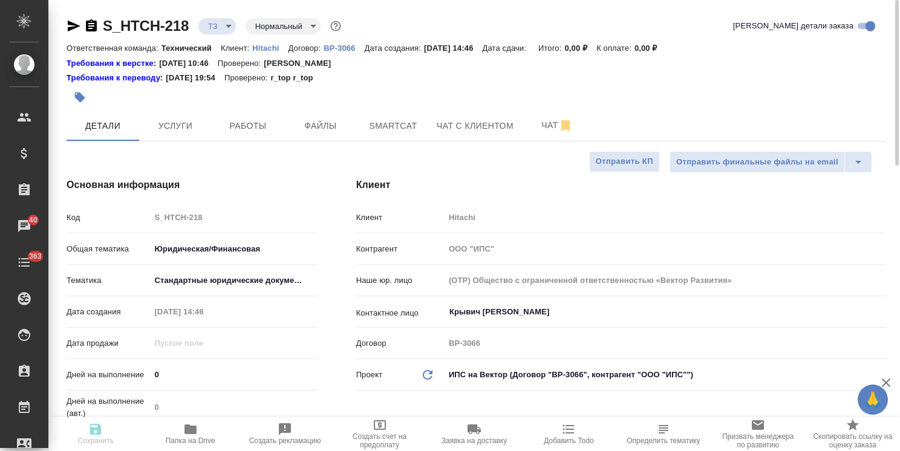
type textarea "x"
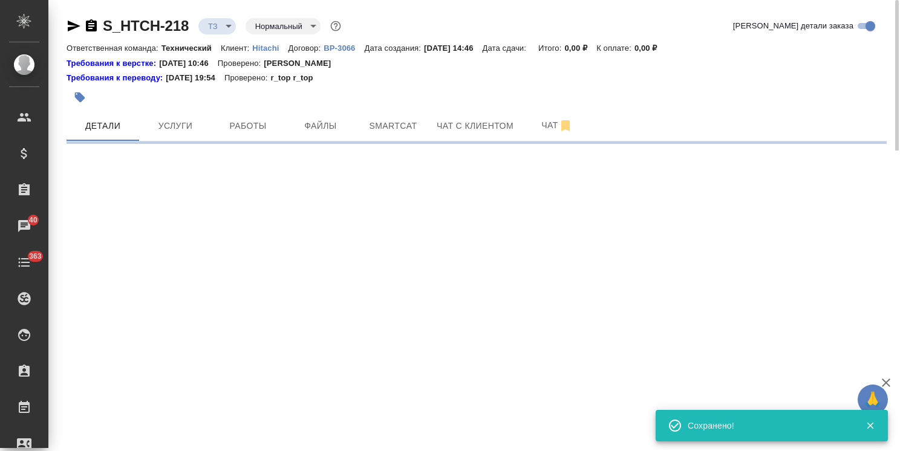
select select "RU"
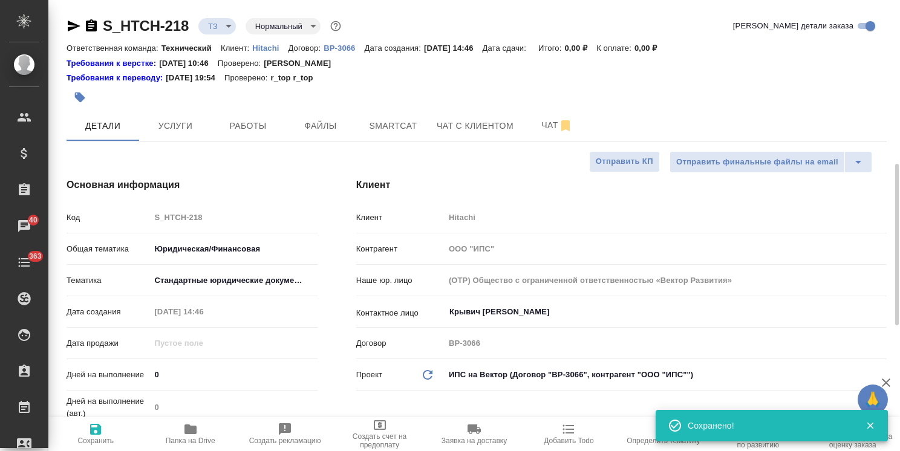
type textarea "x"
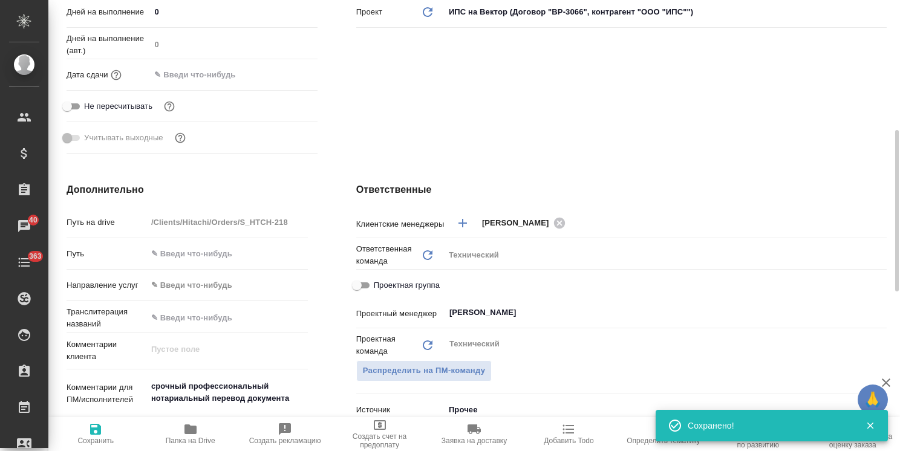
scroll to position [484, 0]
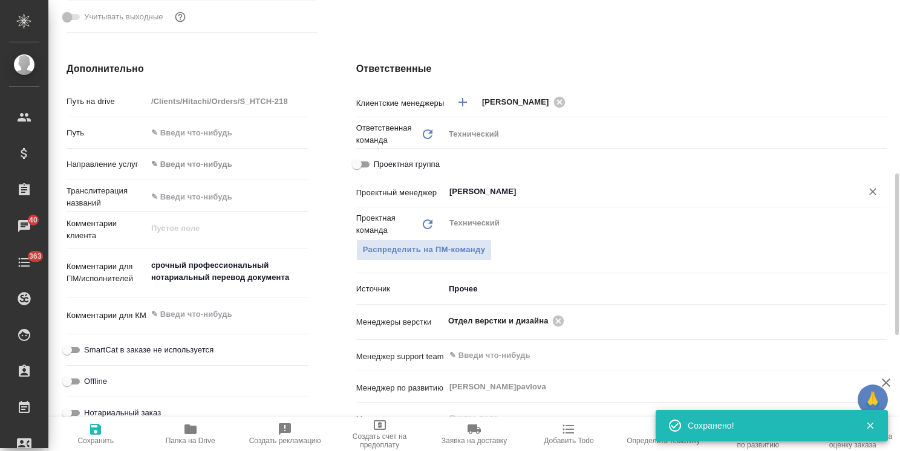
click at [510, 185] on input "Сергеева Анастасия" at bounding box center [645, 191] width 394 height 15
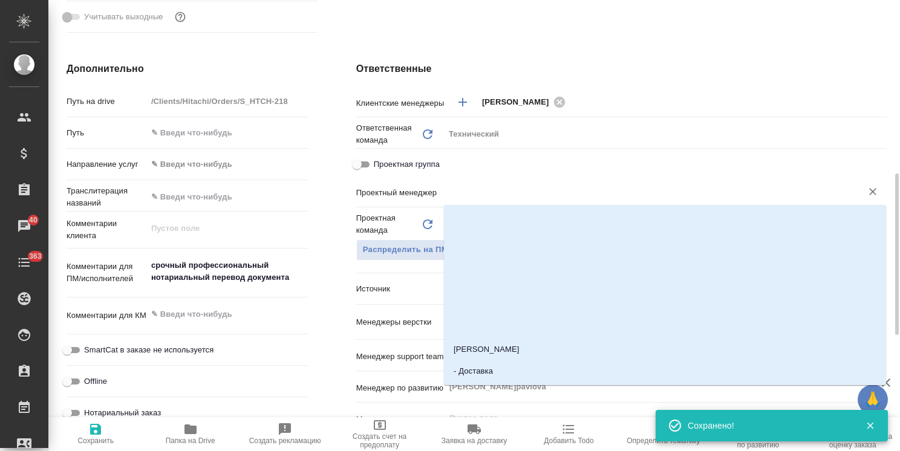
type textarea "x"
click at [103, 432] on span "Сохранить" at bounding box center [96, 433] width 80 height 23
type textarea "x"
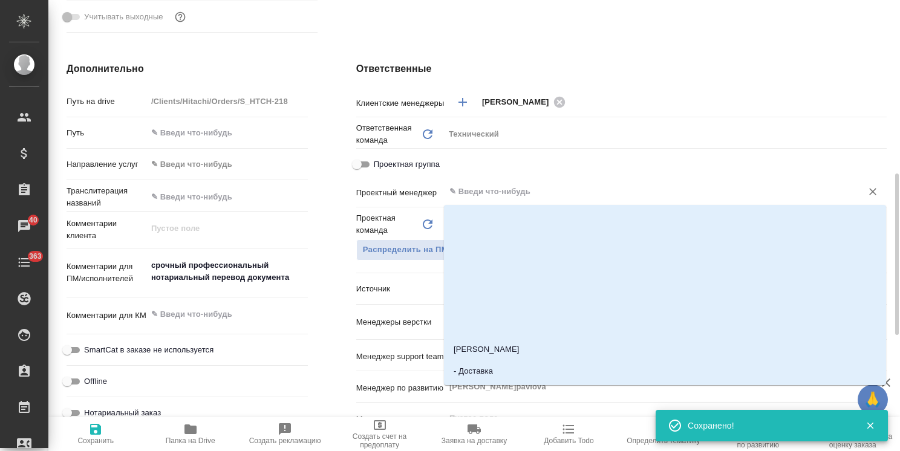
type textarea "x"
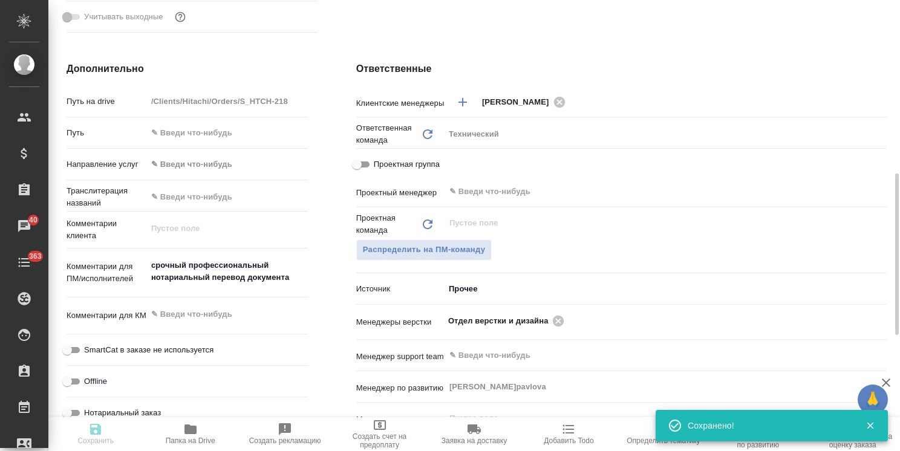
type textarea "x"
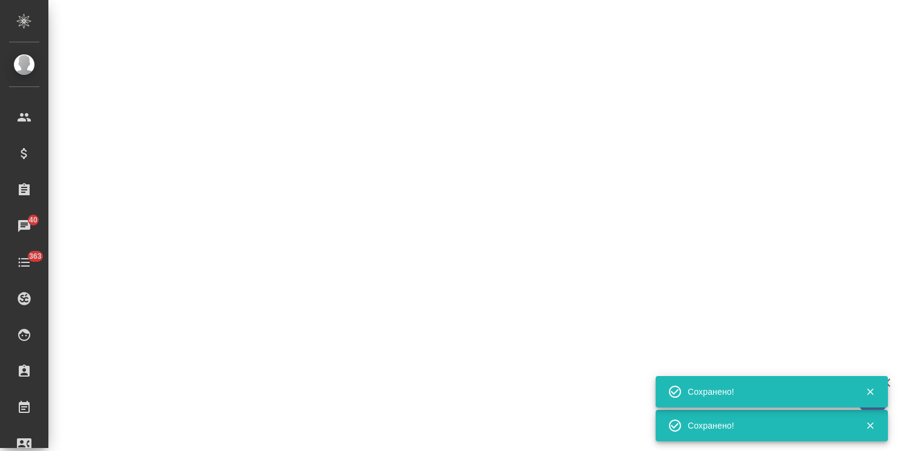
select select "RU"
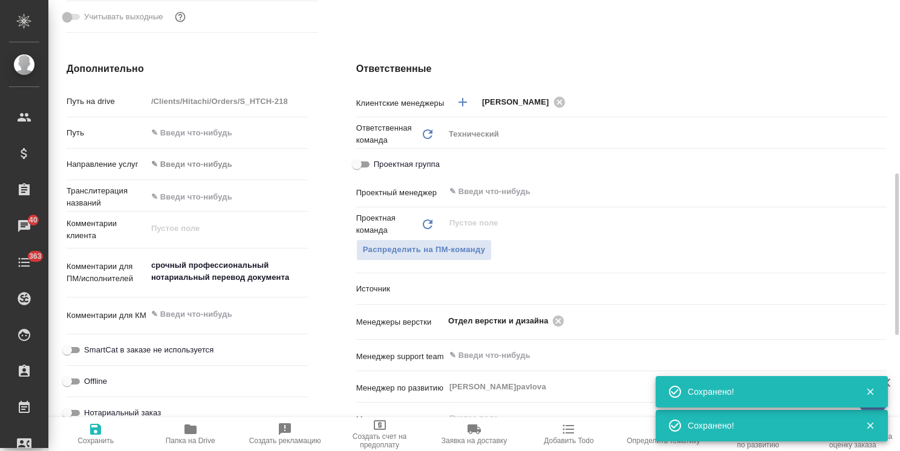
type textarea "x"
click at [222, 313] on textarea at bounding box center [227, 314] width 161 height 21
type textarea "1"
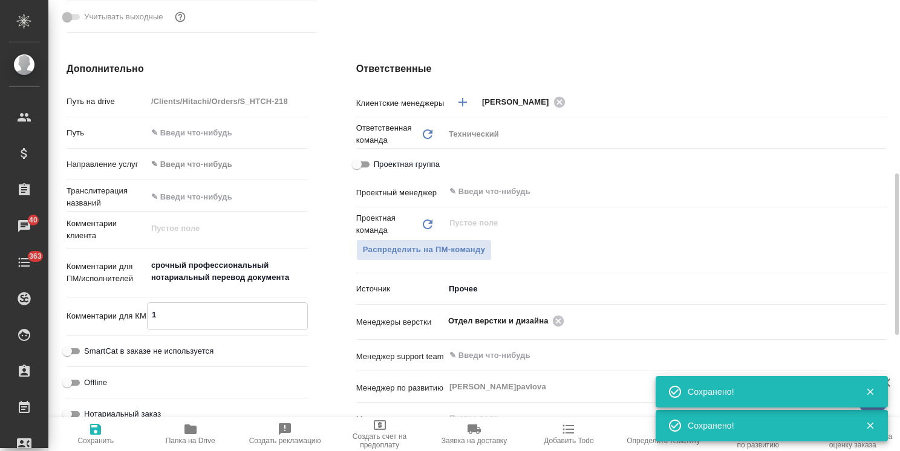
type textarea "x"
type textarea "1"
type textarea "x"
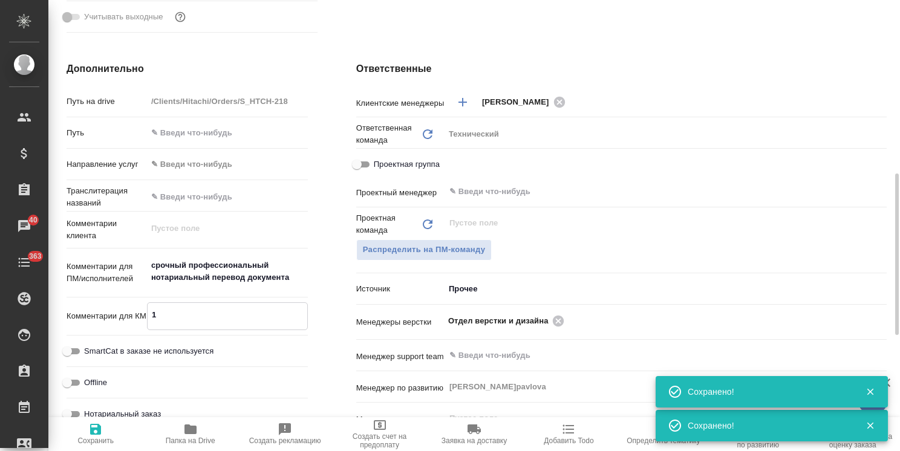
type textarea "x"
type textarea "1 Н"
type textarea "x"
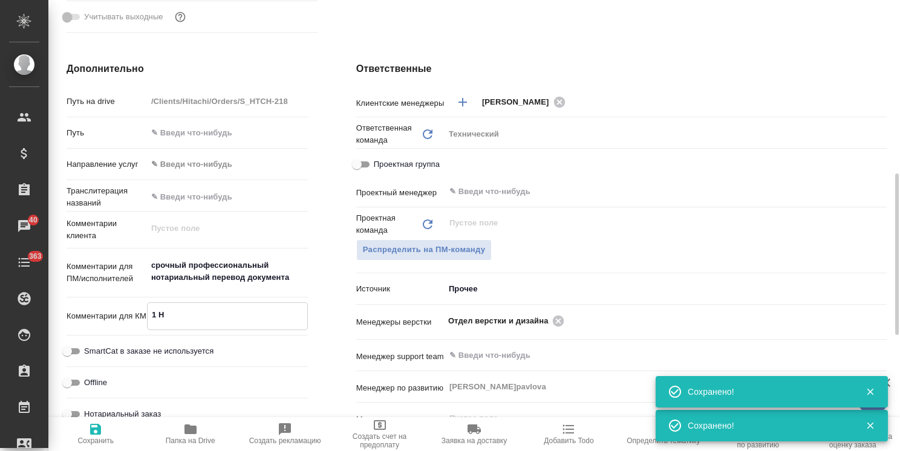
type textarea "x"
type textarea "1 НЗ"
type textarea "x"
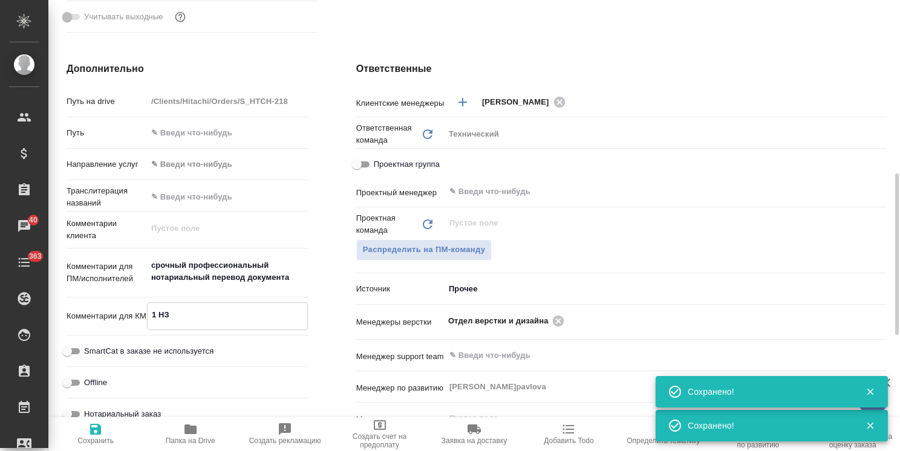
type textarea "1 НЗП"
type textarea "x"
type textarea "1 НЗП"
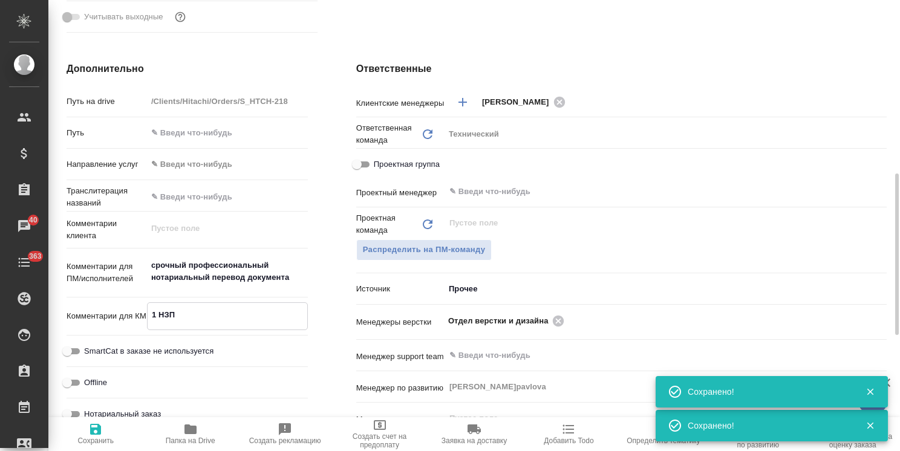
type textarea "x"
type textarea "1 НЗП к"
type textarea "x"
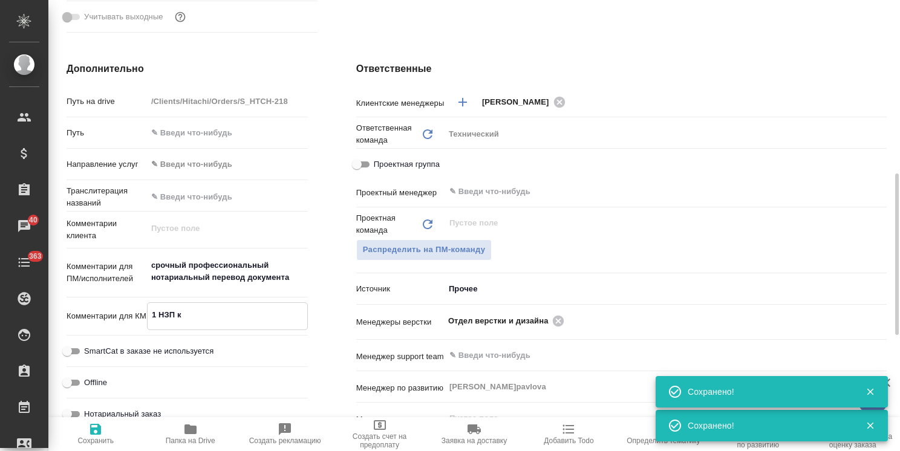
type textarea "x"
type textarea "1 НЗП к"
type textarea "x"
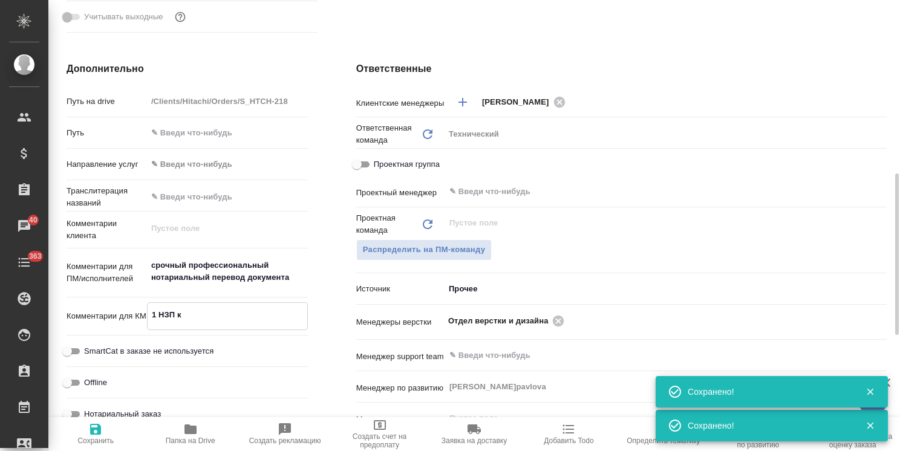
type textarea "x"
type textarea "1 НЗП к с"
type textarea "x"
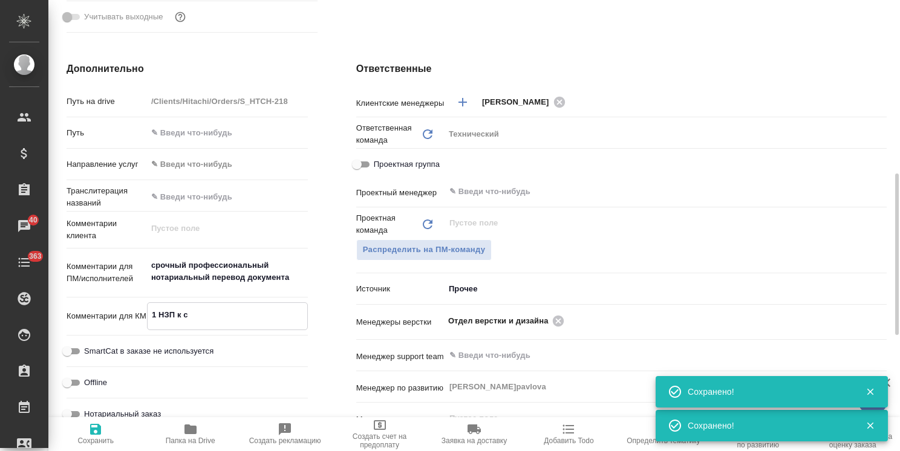
type textarea "x"
type textarea "1 НЗП к ск"
type textarea "x"
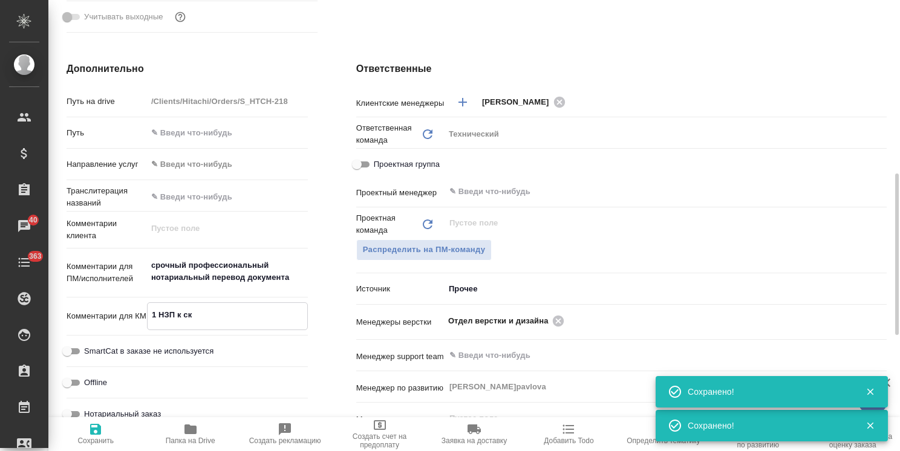
type textarea "x"
type textarea "1 НЗП к ска"
type textarea "x"
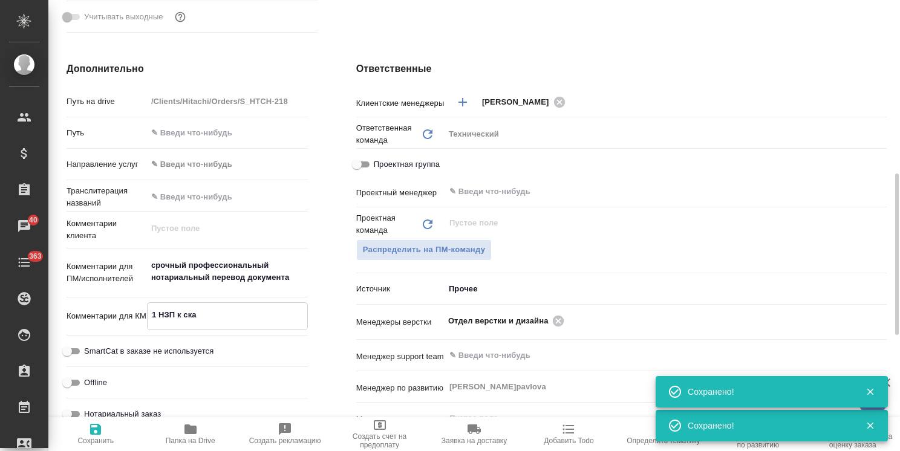
type textarea "1 НЗП к скан"
type textarea "x"
type textarea "1 НЗП к скану"
type textarea "x"
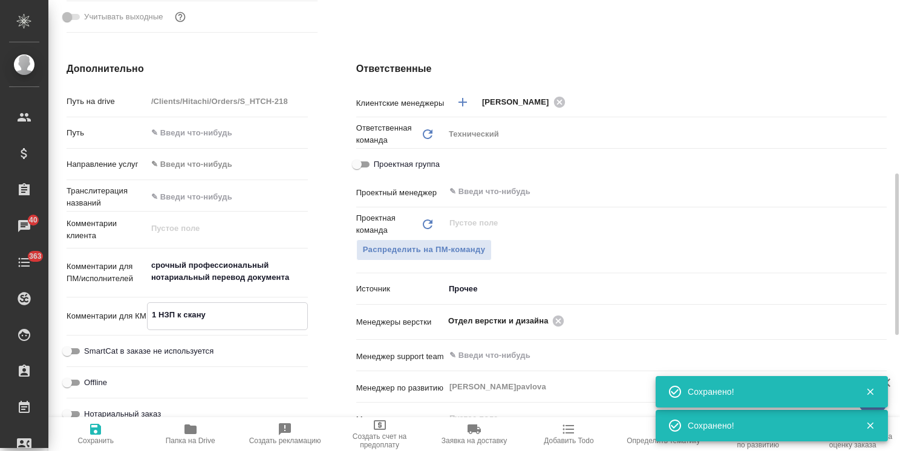
type textarea "x"
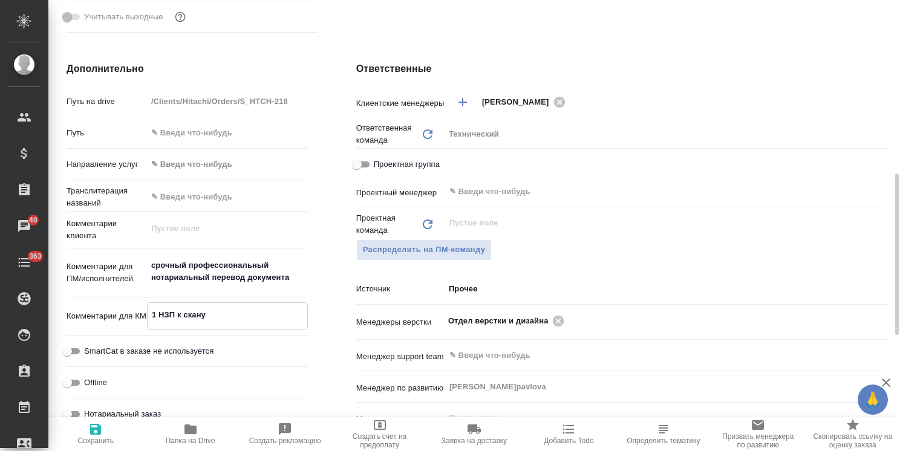
click at [97, 441] on span "Сохранить" at bounding box center [95, 440] width 36 height 8
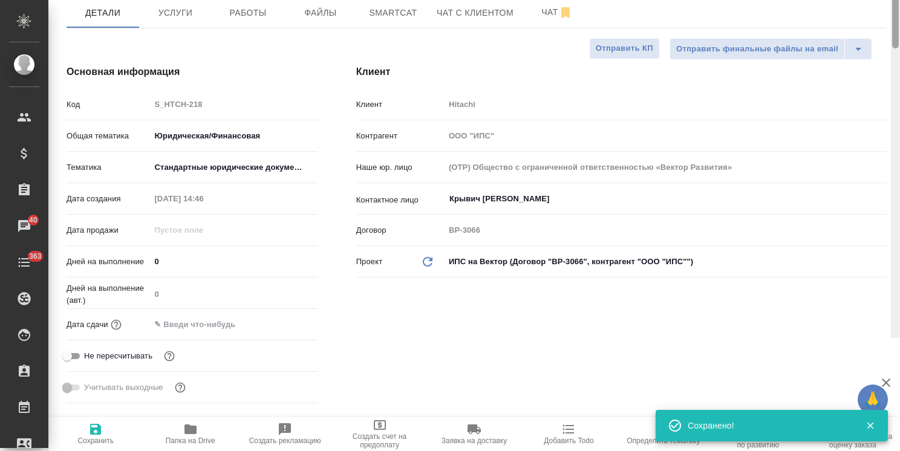
scroll to position [0, 0]
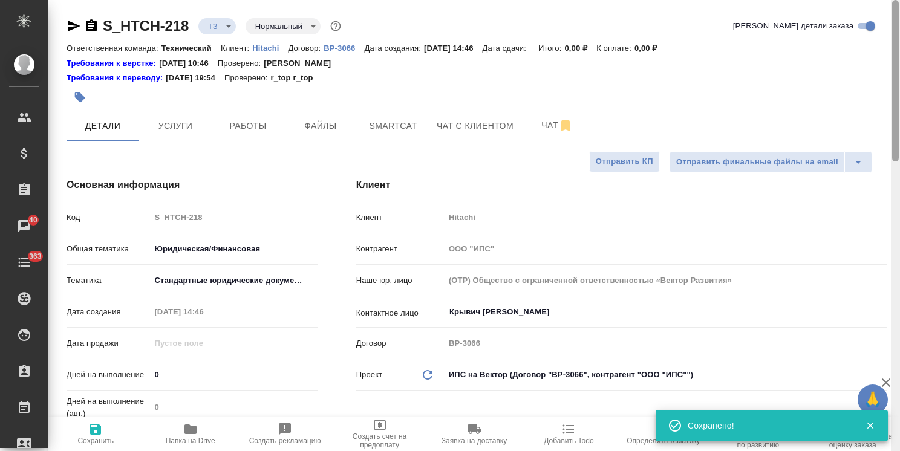
drag, startPoint x: 894, startPoint y: 303, endPoint x: 498, endPoint y: 88, distance: 451.2
click at [853, 79] on div "S_HTCH-218 ТЗ tz Нормальный normal Кратко детали заказа Ответственная команда: …" at bounding box center [473, 225] width 851 height 451
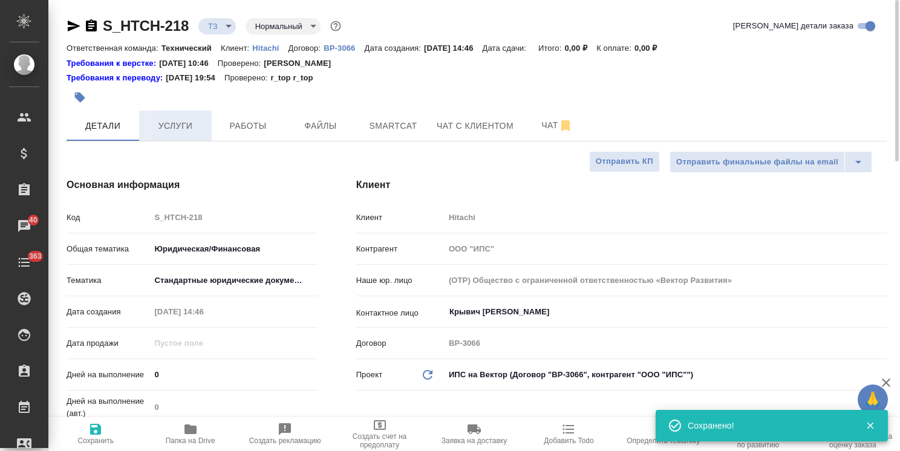
click at [183, 130] on span "Услуги" at bounding box center [175, 125] width 58 height 15
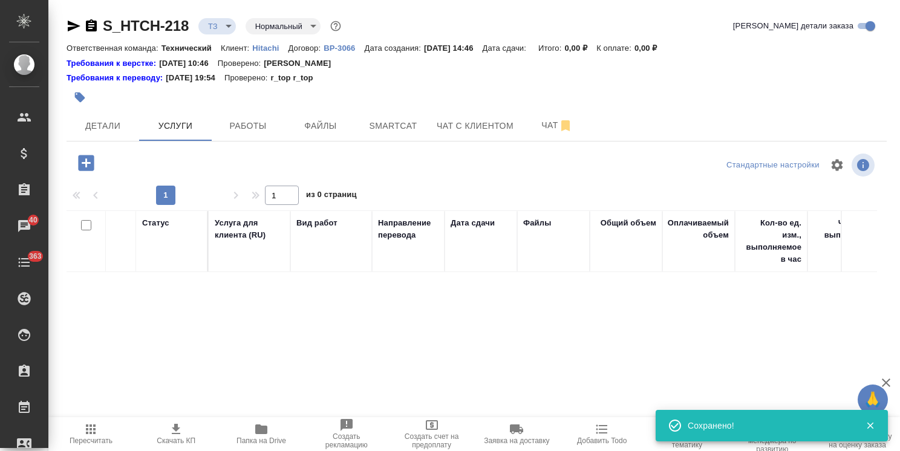
click at [79, 165] on icon "button" at bounding box center [86, 163] width 16 height 16
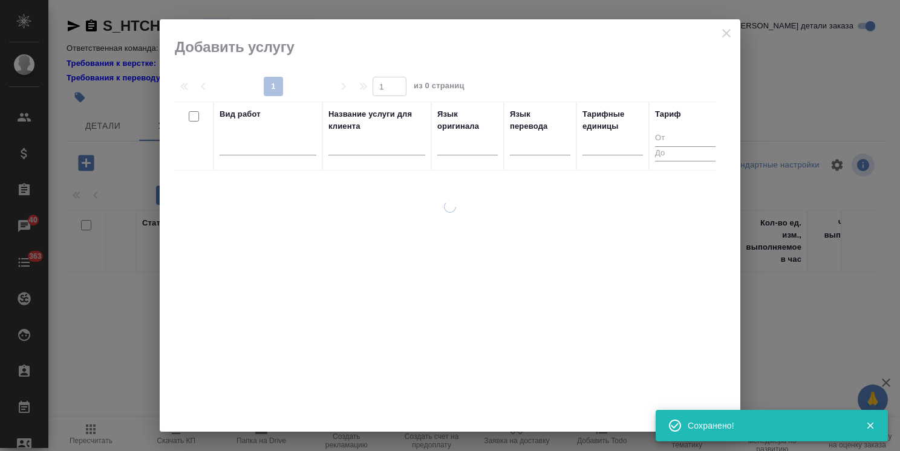
click at [374, 152] on input "text" at bounding box center [376, 147] width 97 height 15
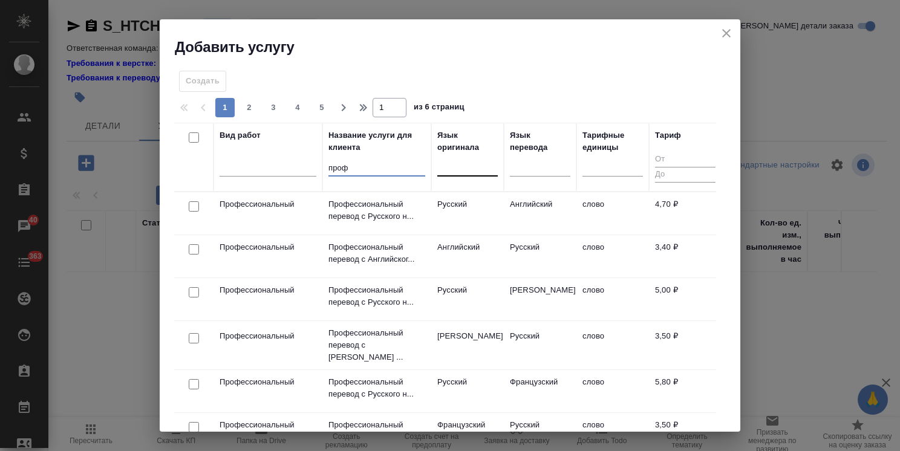
click at [449, 170] on div at bounding box center [467, 164] width 60 height 18
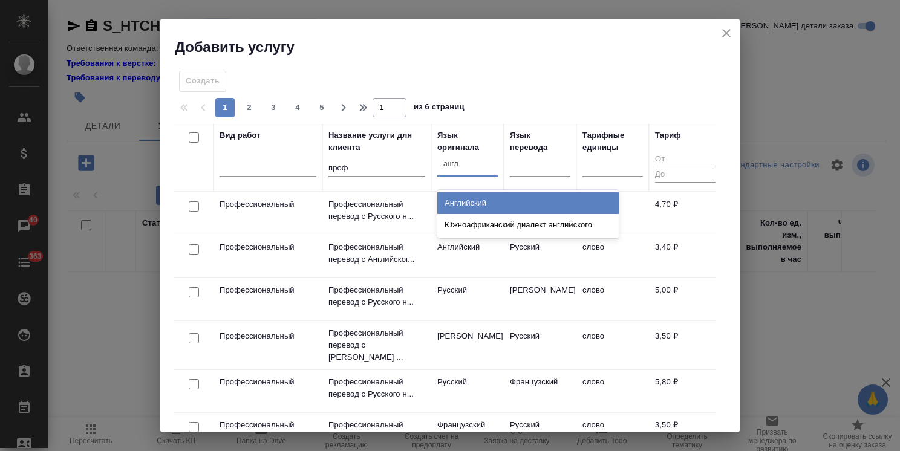
click at [466, 200] on div "Английский" at bounding box center [527, 203] width 181 height 22
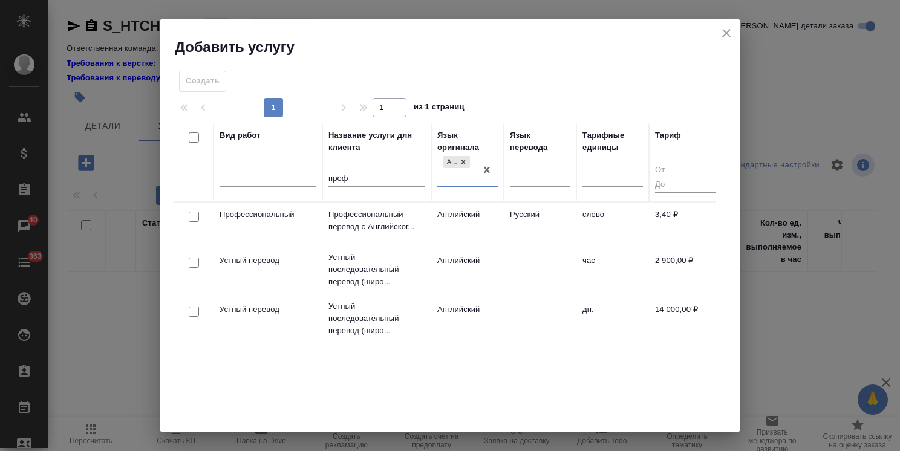
click at [193, 216] on input "checkbox" at bounding box center [194, 217] width 10 height 10
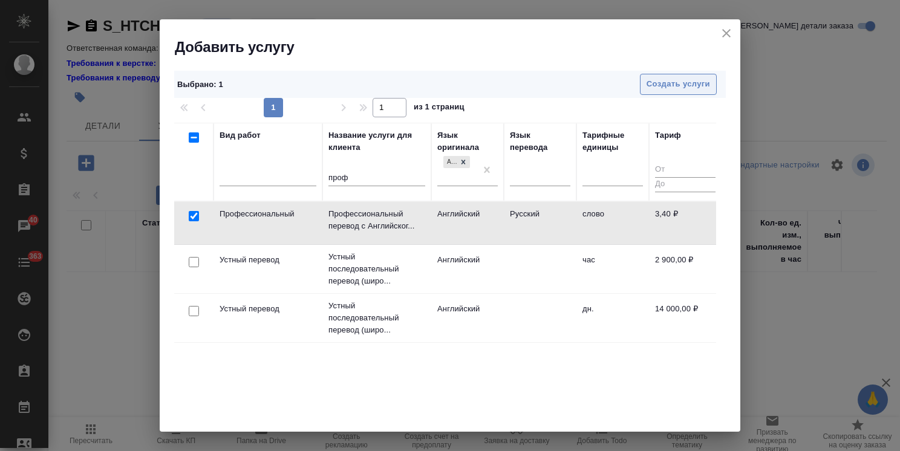
click at [646, 91] on button "Создать услуги" at bounding box center [678, 84] width 77 height 21
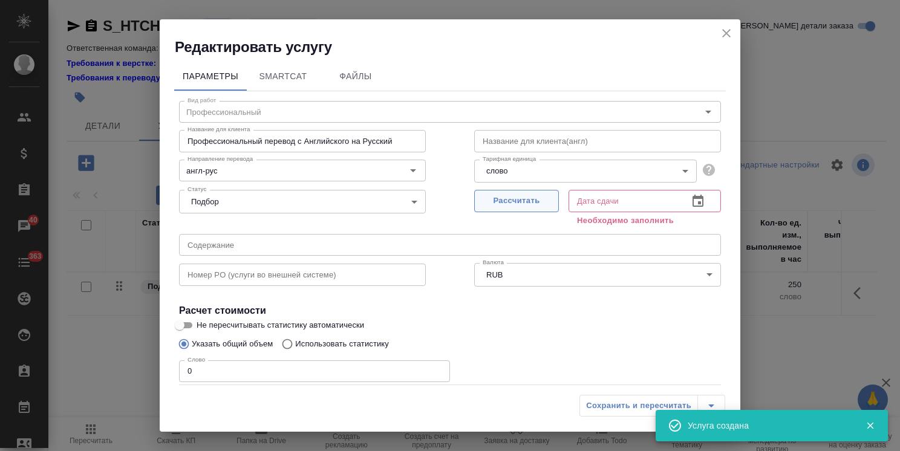
click at [498, 198] on span "Рассчитать" at bounding box center [516, 201] width 71 height 14
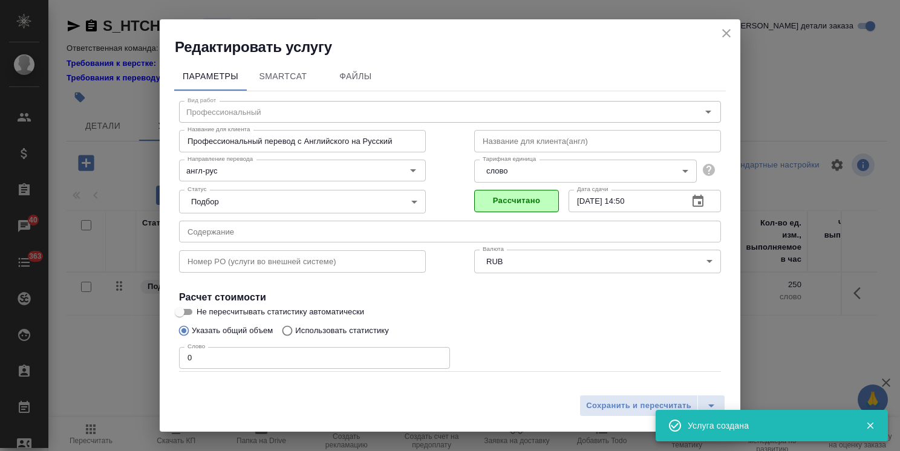
click at [609, 417] on div "Сохранить и пересчитать" at bounding box center [450, 410] width 580 height 43
click at [615, 408] on span "Сохранить и пересчитать" at bounding box center [638, 406] width 105 height 14
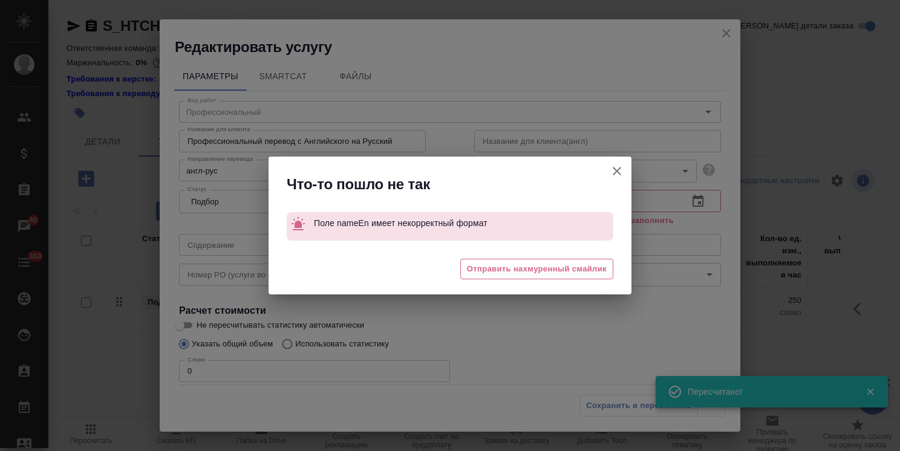
click at [614, 172] on icon "button" at bounding box center [616, 171] width 15 height 15
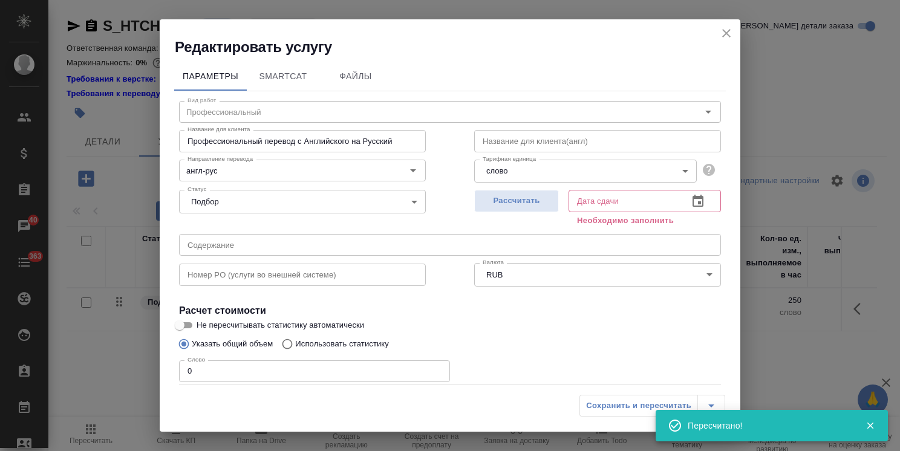
click at [725, 37] on icon "close" at bounding box center [726, 33] width 15 height 15
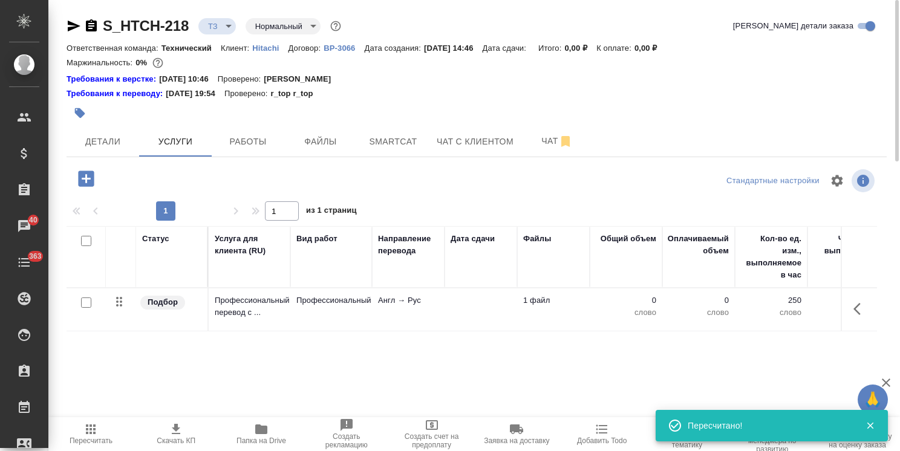
click at [858, 308] on icon "button" at bounding box center [860, 309] width 15 height 15
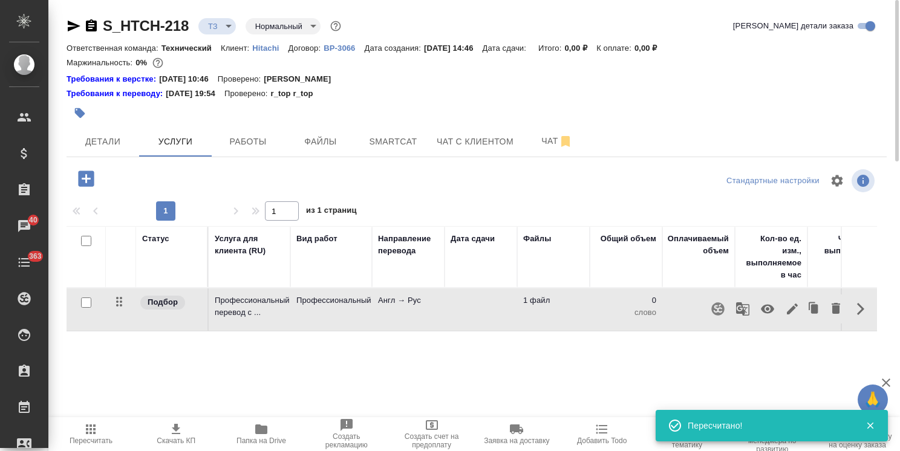
click at [788, 308] on icon "button" at bounding box center [792, 309] width 15 height 15
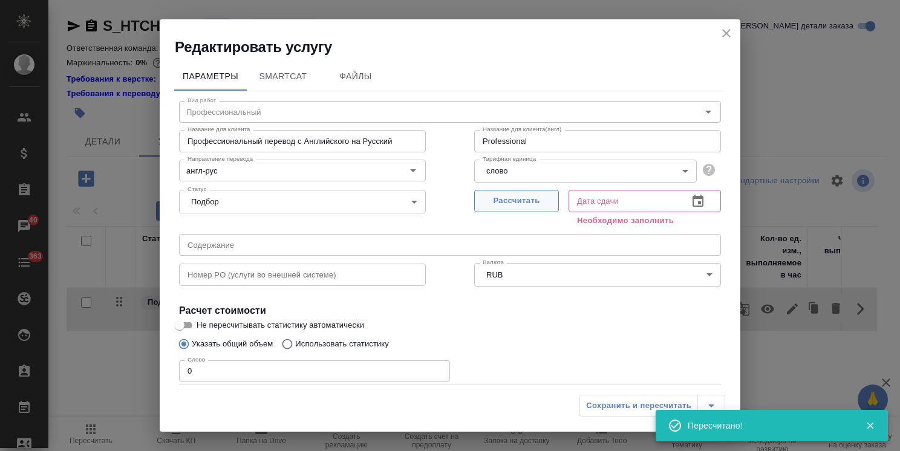
click at [495, 195] on span "Рассчитать" at bounding box center [516, 201] width 71 height 14
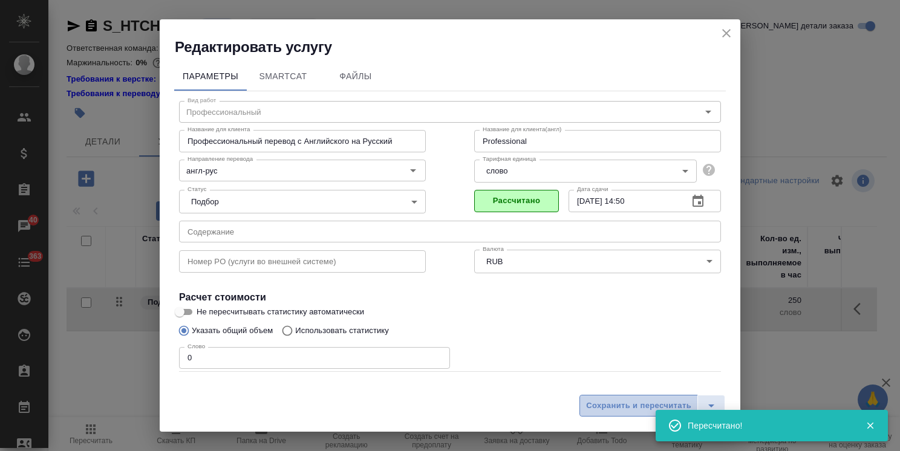
click at [595, 397] on button "Сохранить и пересчитать" at bounding box center [638, 406] width 118 height 22
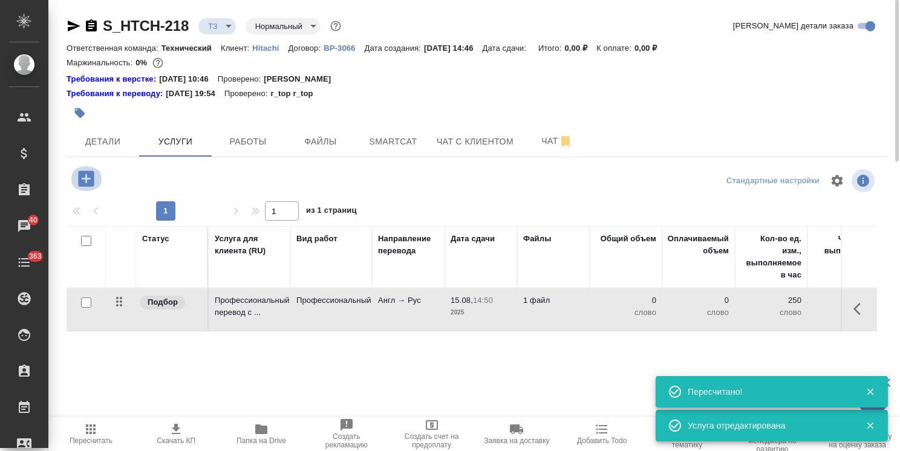
click at [82, 178] on icon "button" at bounding box center [86, 178] width 21 height 21
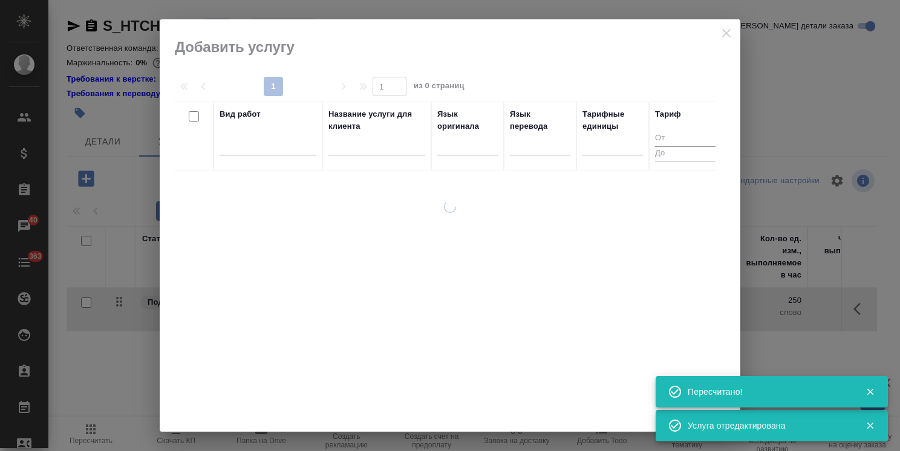
click at [382, 152] on input "text" at bounding box center [376, 147] width 97 height 15
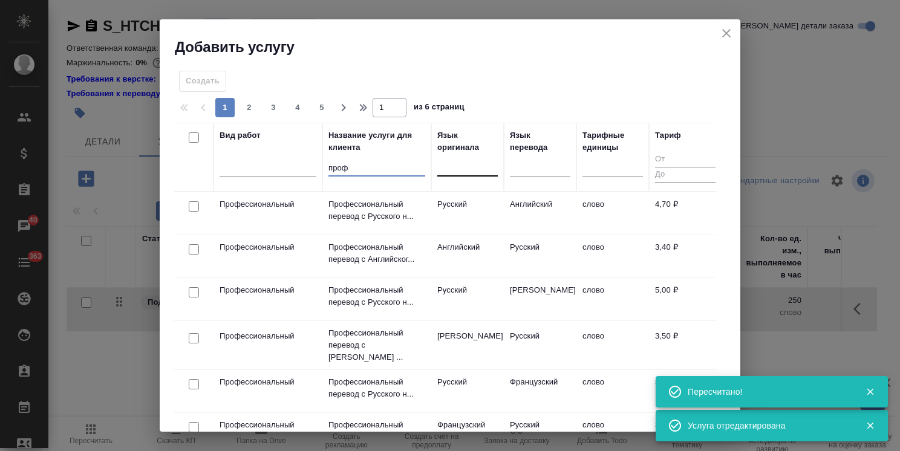
click at [457, 166] on div at bounding box center [467, 164] width 60 height 18
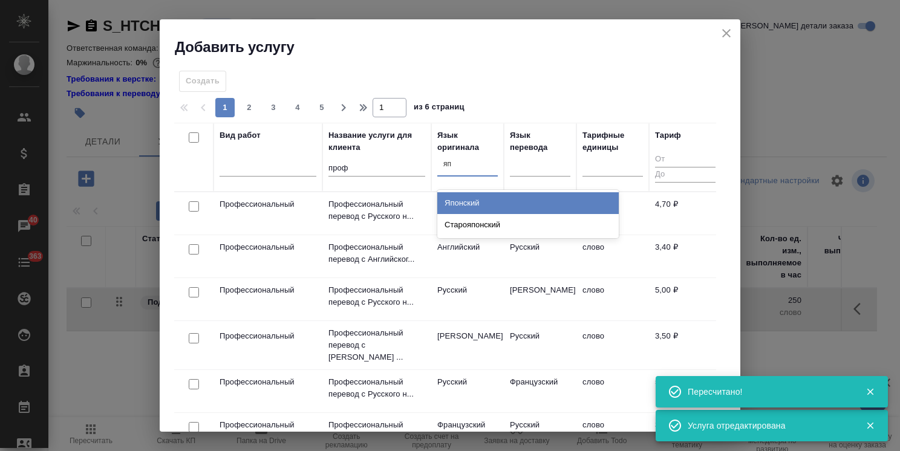
click at [474, 212] on div "Японский" at bounding box center [527, 203] width 181 height 22
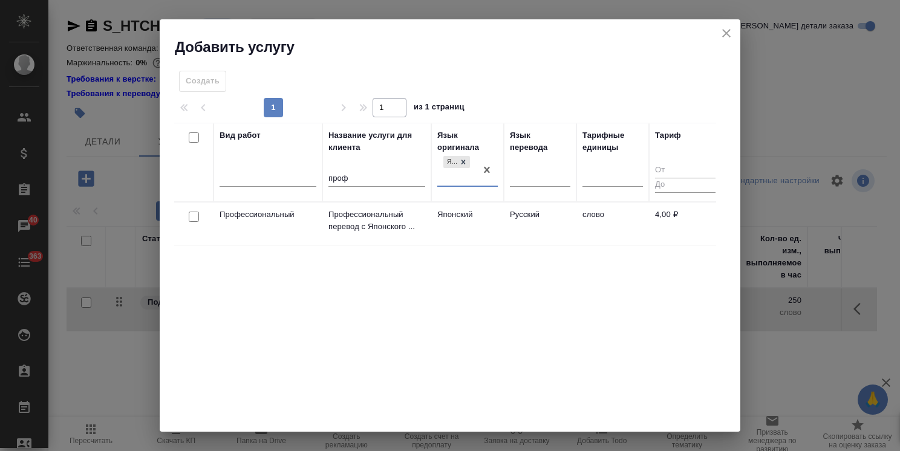
click at [188, 218] on div at bounding box center [193, 217] width 27 height 17
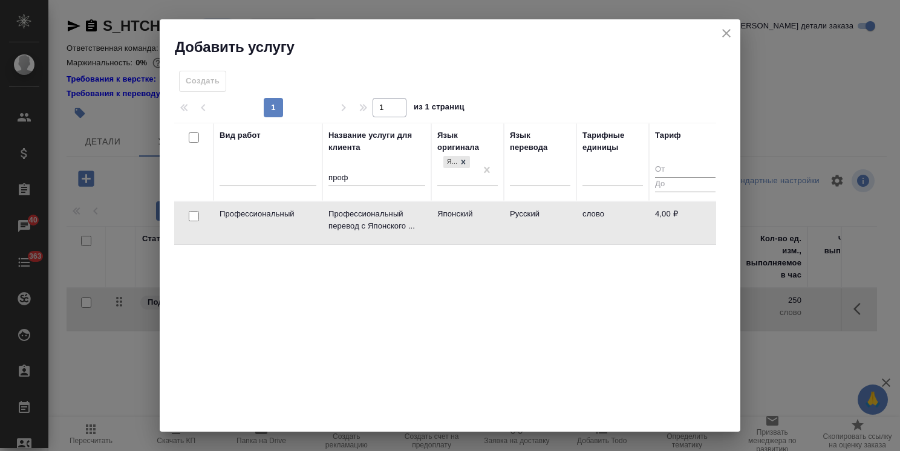
click at [191, 216] on input "checkbox" at bounding box center [194, 216] width 10 height 10
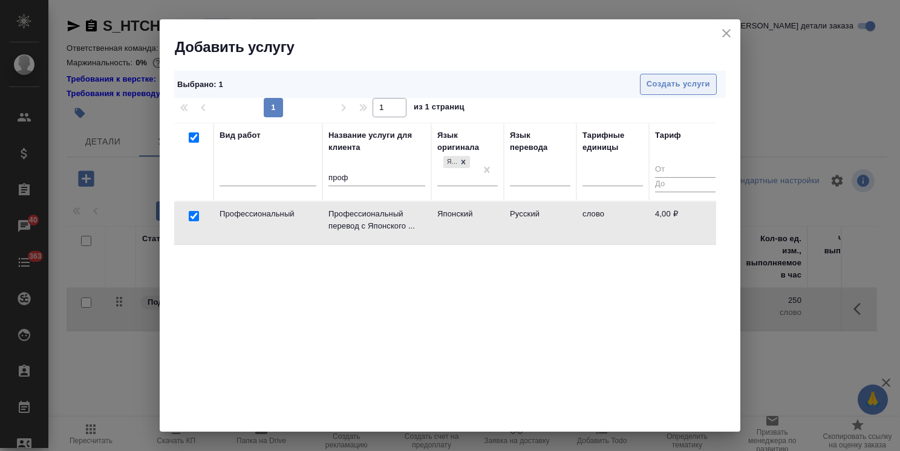
click at [646, 84] on span "Создать услуги" at bounding box center [677, 84] width 63 height 14
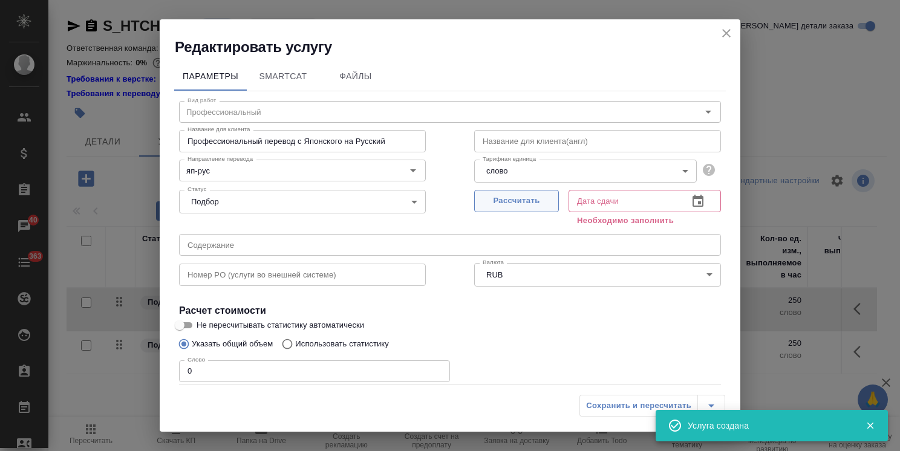
click at [510, 202] on span "Рассчитать" at bounding box center [516, 201] width 71 height 14
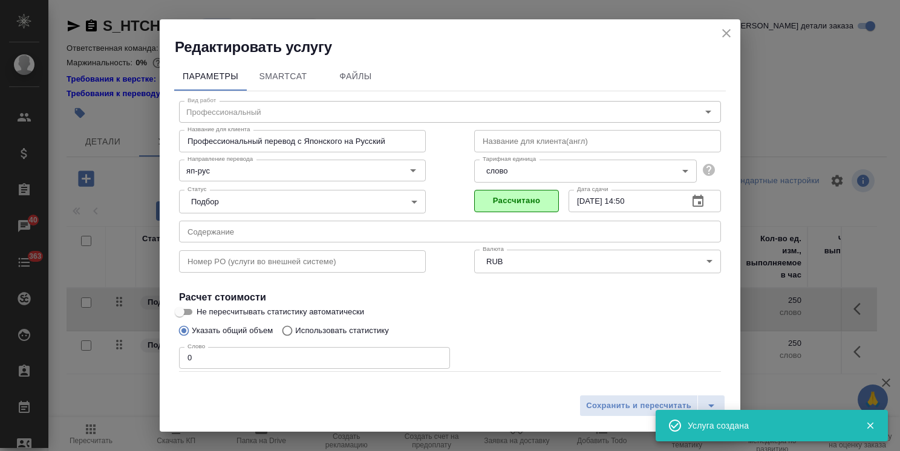
drag, startPoint x: 213, startPoint y: 356, endPoint x: 158, endPoint y: 354, distance: 55.0
click at [167, 355] on div "Параметры SmartCat Файлы Вид работ Профессиональный Вид работ Название для клие…" at bounding box center [450, 223] width 580 height 332
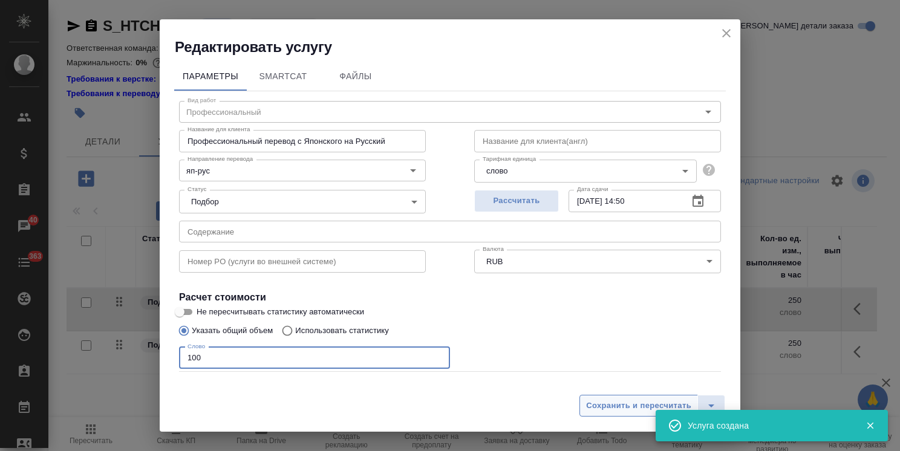
click at [605, 401] on span "Сохранить и пересчитать" at bounding box center [638, 406] width 105 height 14
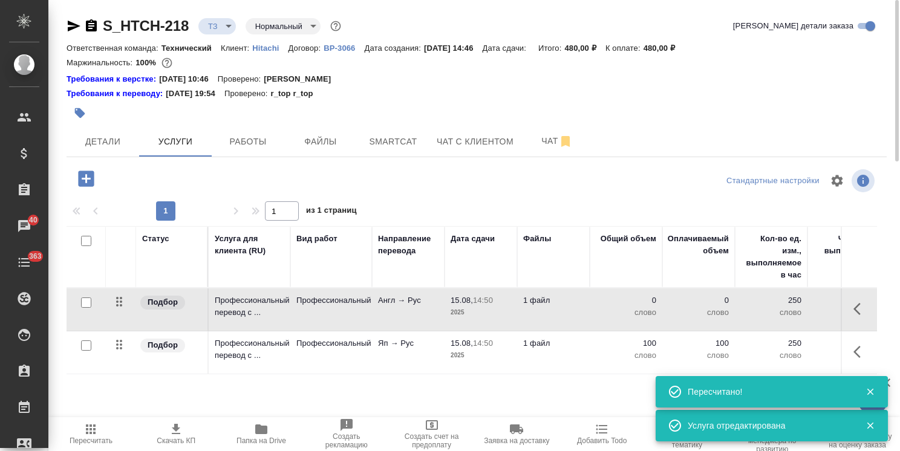
click at [155, 389] on div "Статус Услуга для клиента (RU) Вид работ Направление перевода Дата сдачи Файлы …" at bounding box center [472, 356] width 810 height 260
click at [506, 342] on span "15.08, 14:50" at bounding box center [480, 343] width 60 height 12
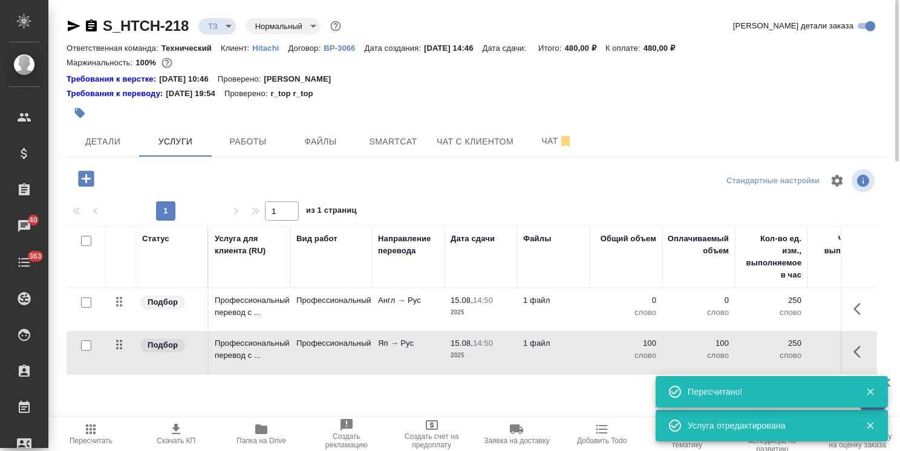
click at [506, 342] on span "15.08, 14:50" at bounding box center [480, 343] width 60 height 12
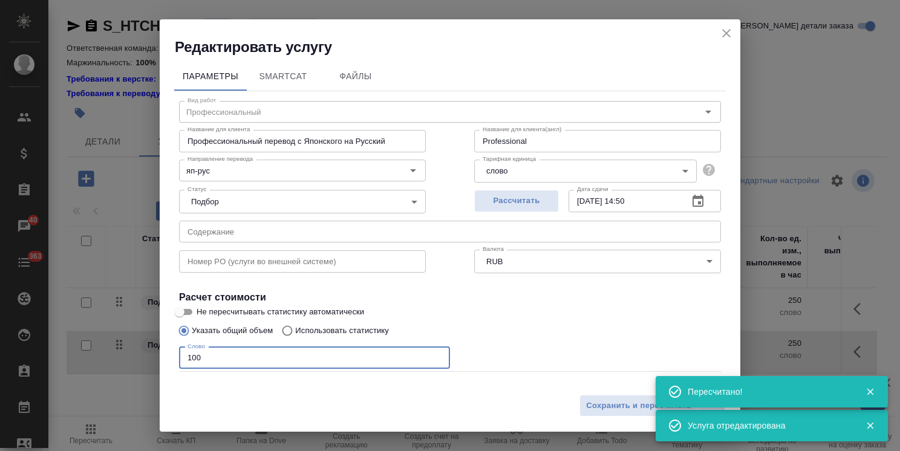
click at [135, 347] on div "Редактировать услугу Параметры SmartCat Файлы Вид работ Профессиональный Вид ра…" at bounding box center [450, 225] width 900 height 451
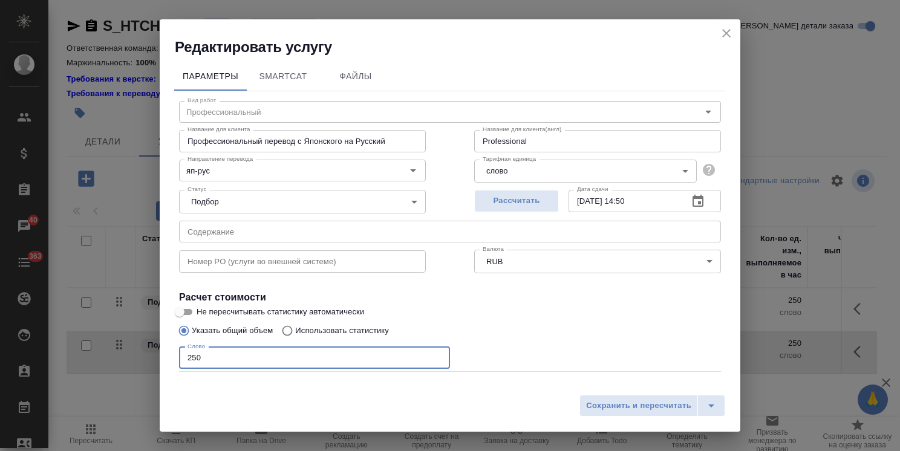
click at [190, 313] on input "Не пересчитывать статистику автоматически" at bounding box center [180, 312] width 44 height 15
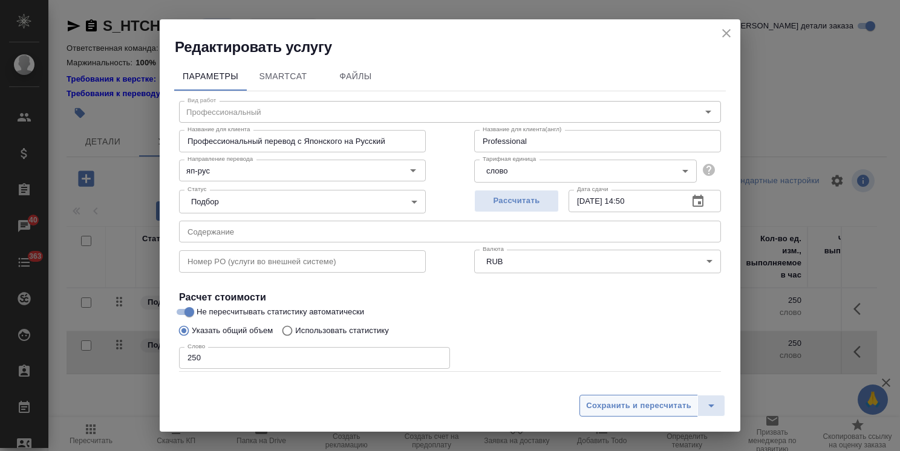
click at [603, 409] on span "Сохранить и пересчитать" at bounding box center [638, 406] width 105 height 14
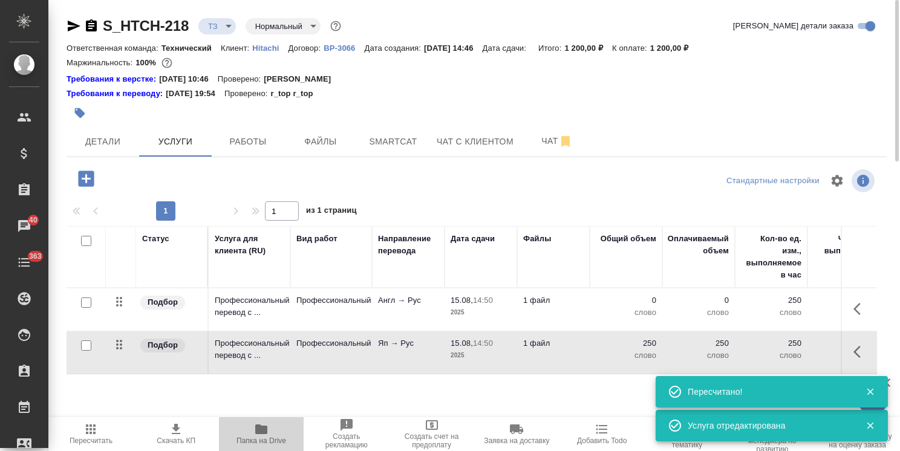
click at [267, 432] on icon "button" at bounding box center [261, 429] width 15 height 15
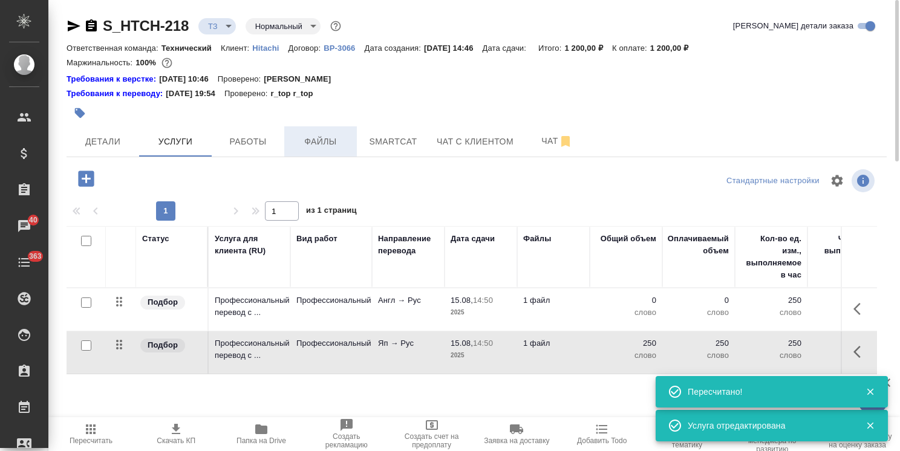
click at [328, 136] on span "Файлы" at bounding box center [320, 141] width 58 height 15
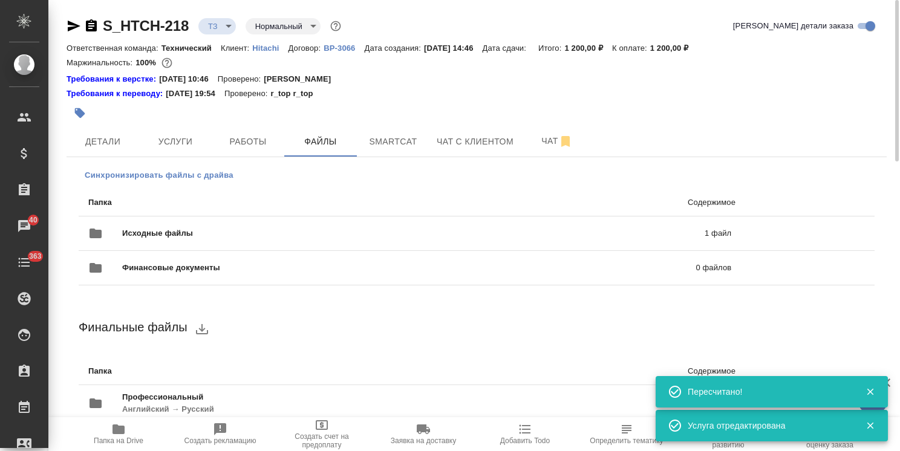
click at [188, 171] on span "Синхронизировать файлы с драйва" at bounding box center [159, 175] width 149 height 12
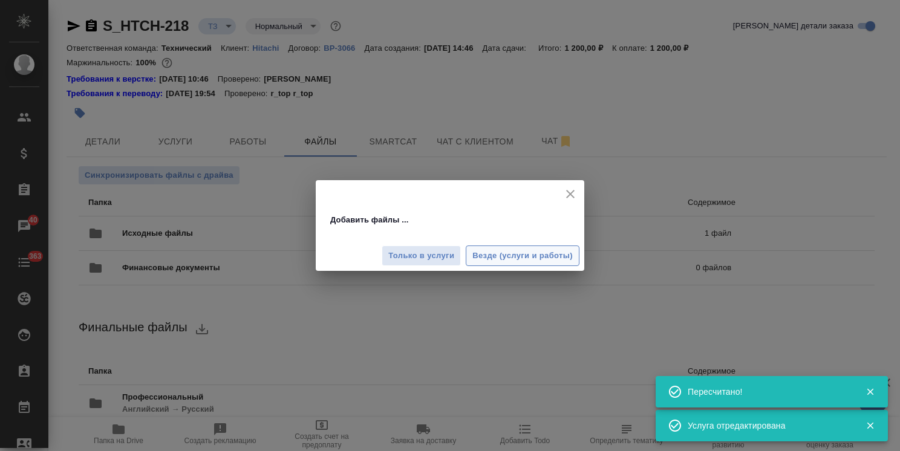
click at [518, 257] on span "Везде (услуги и работы)" at bounding box center [522, 256] width 100 height 14
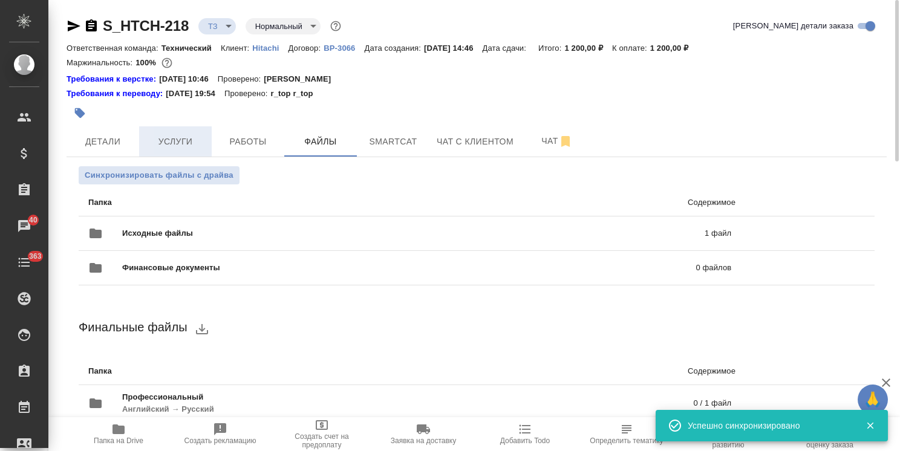
click at [181, 136] on span "Услуги" at bounding box center [175, 141] width 58 height 15
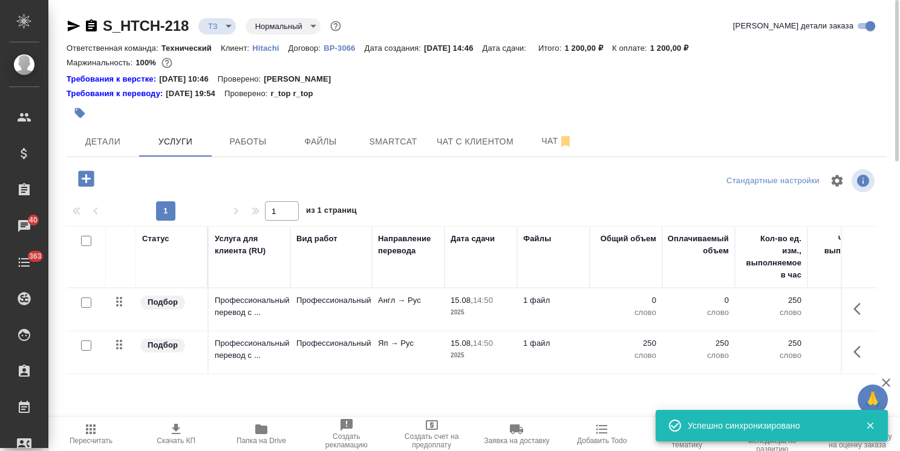
click at [88, 303] on input "checkbox" at bounding box center [86, 302] width 10 height 10
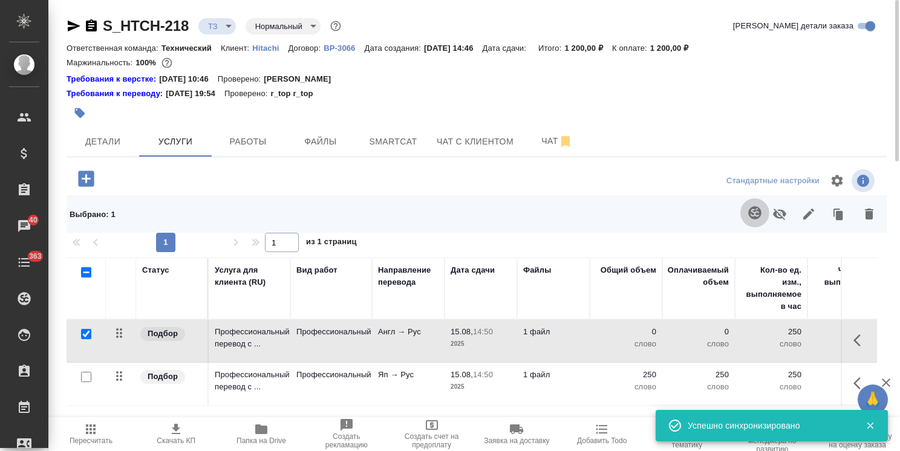
click at [754, 215] on icon "button" at bounding box center [754, 213] width 15 height 15
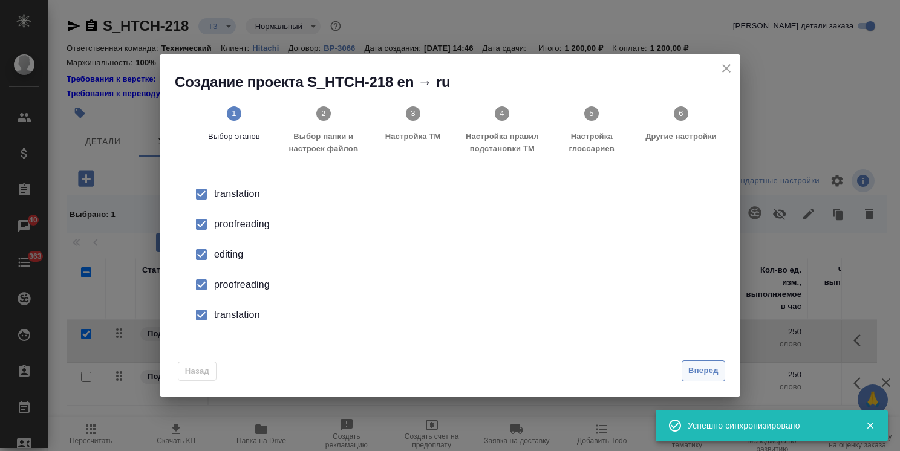
click at [702, 371] on span "Вперед" at bounding box center [703, 371] width 30 height 14
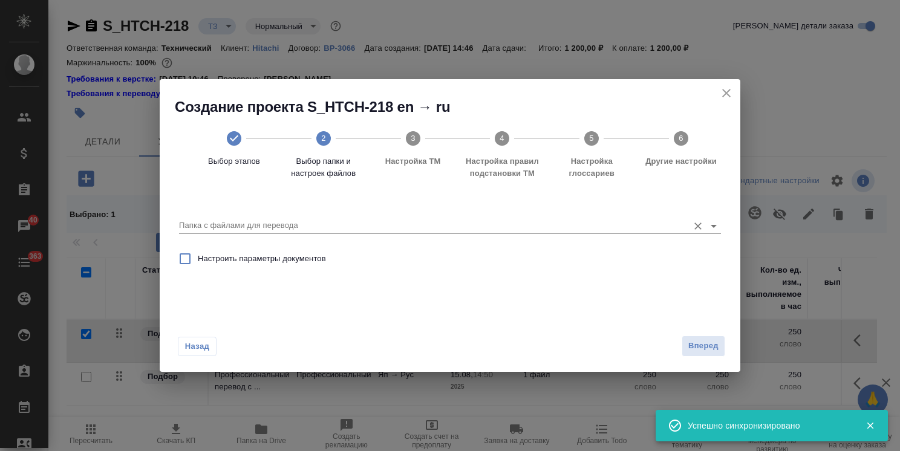
click at [340, 234] on div "Папка с файлами для перевода" at bounding box center [450, 220] width 542 height 32
click at [348, 224] on input "Папка с файлами для перевода" at bounding box center [430, 225] width 503 height 15
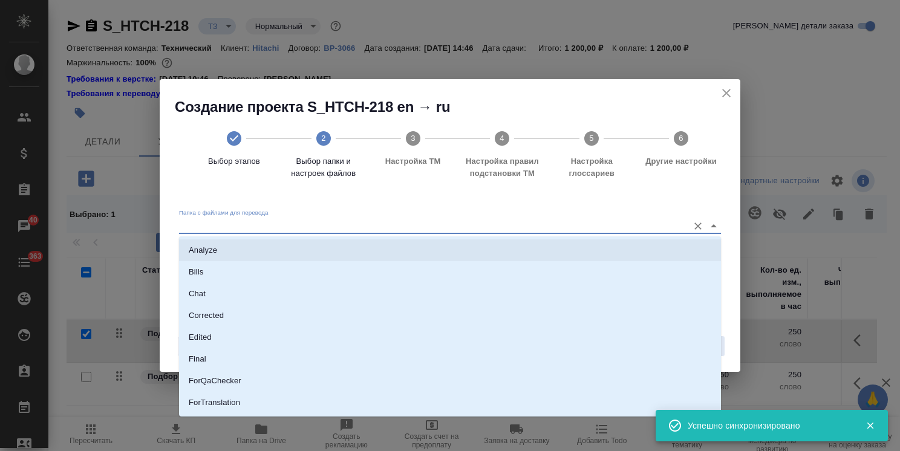
click at [310, 256] on li "Analyze" at bounding box center [450, 250] width 542 height 22
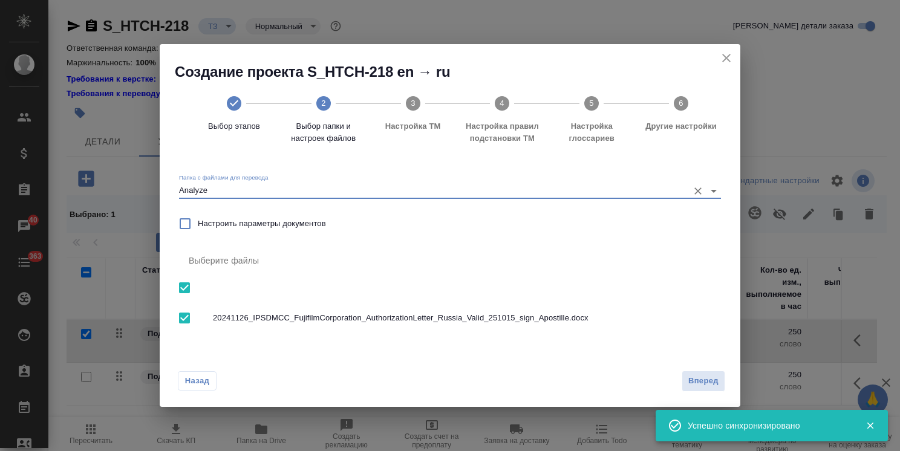
click at [691, 378] on span "Вперед" at bounding box center [703, 381] width 30 height 14
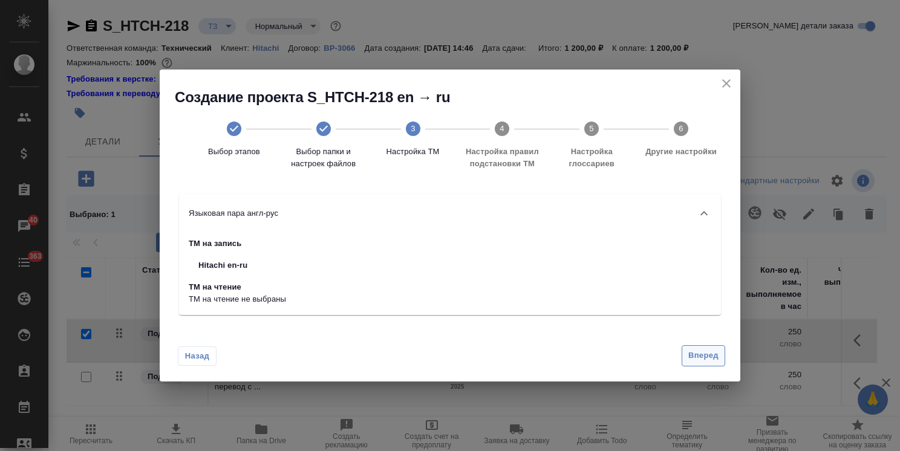
click at [711, 354] on span "Вперед" at bounding box center [703, 356] width 30 height 14
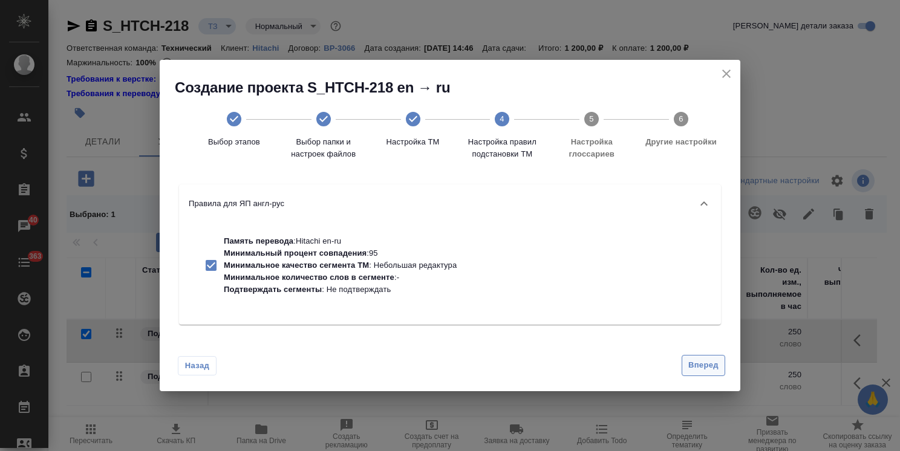
click at [700, 359] on span "Вперед" at bounding box center [703, 365] width 30 height 14
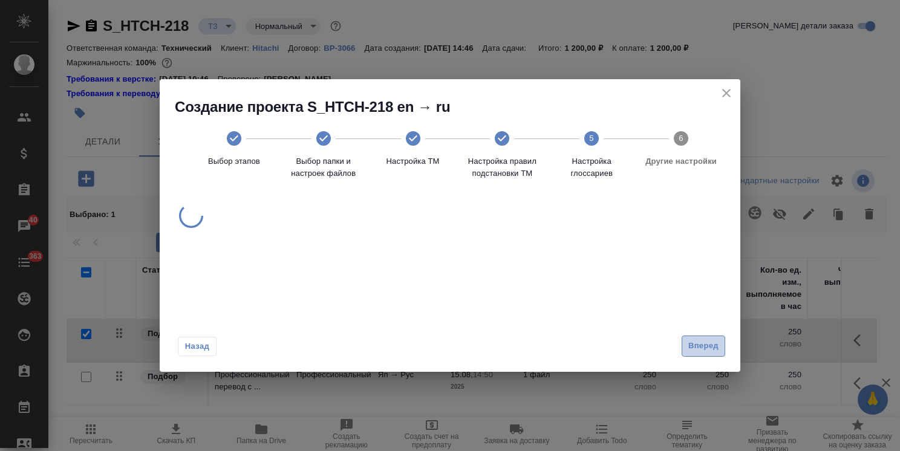
click at [699, 349] on span "Вперед" at bounding box center [703, 346] width 30 height 14
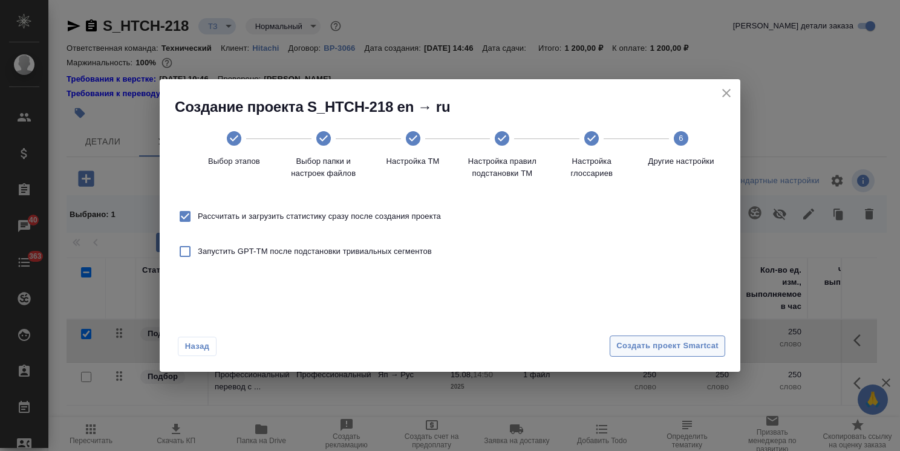
click at [656, 345] on span "Создать проект Smartcat" at bounding box center [667, 346] width 102 height 14
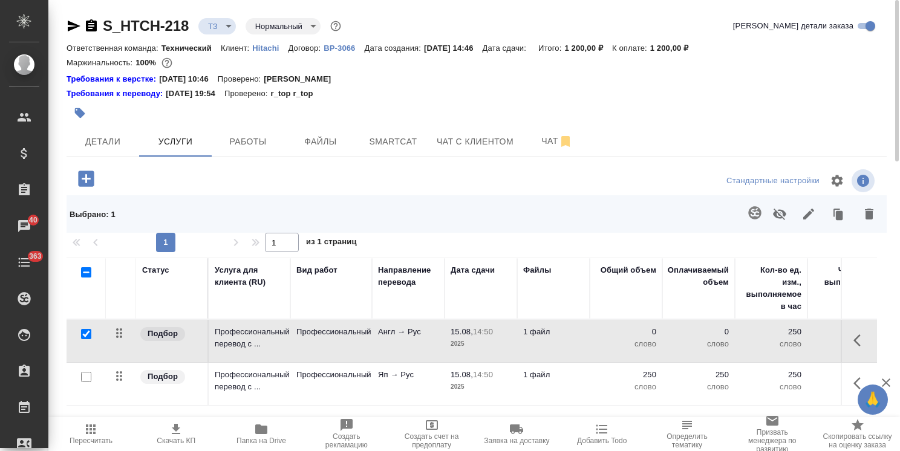
click at [85, 333] on input "checkbox" at bounding box center [86, 334] width 10 height 10
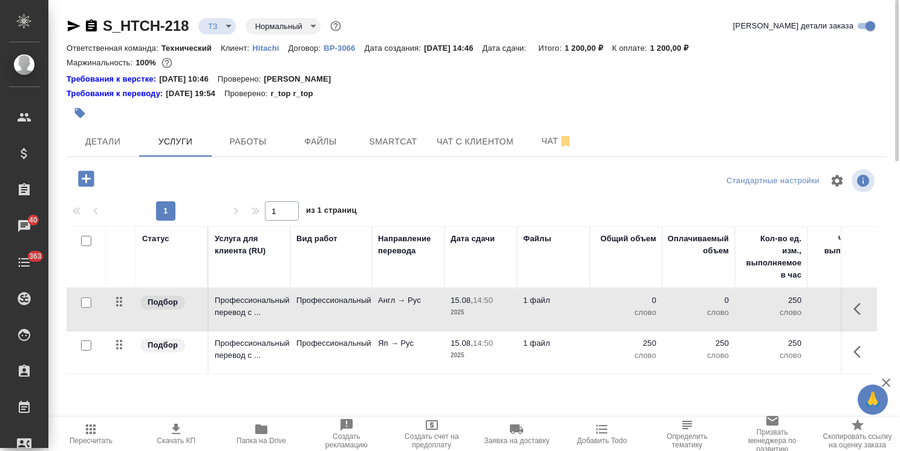
click at [82, 175] on icon "button" at bounding box center [86, 178] width 16 height 16
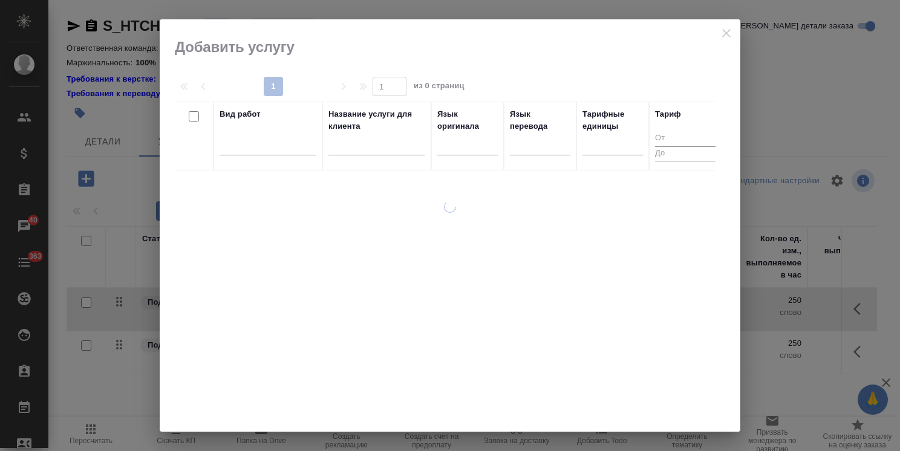
click at [348, 149] on input "text" at bounding box center [376, 147] width 97 height 15
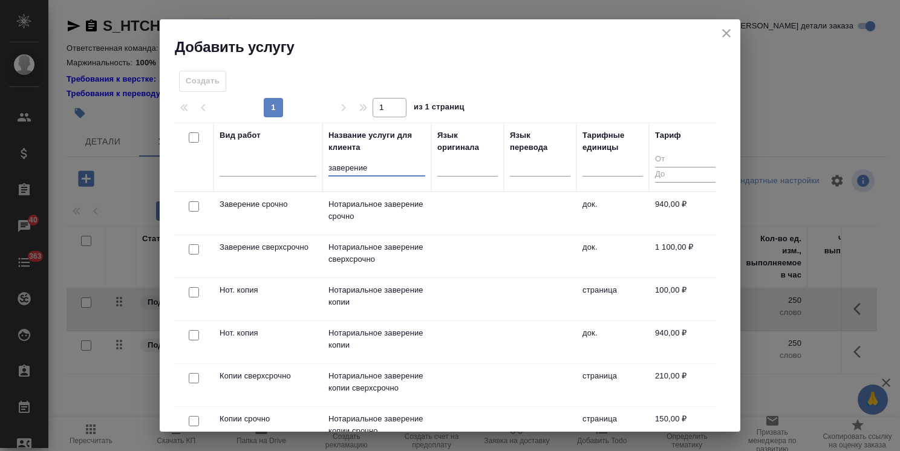
click at [191, 206] on input "checkbox" at bounding box center [194, 206] width 10 height 10
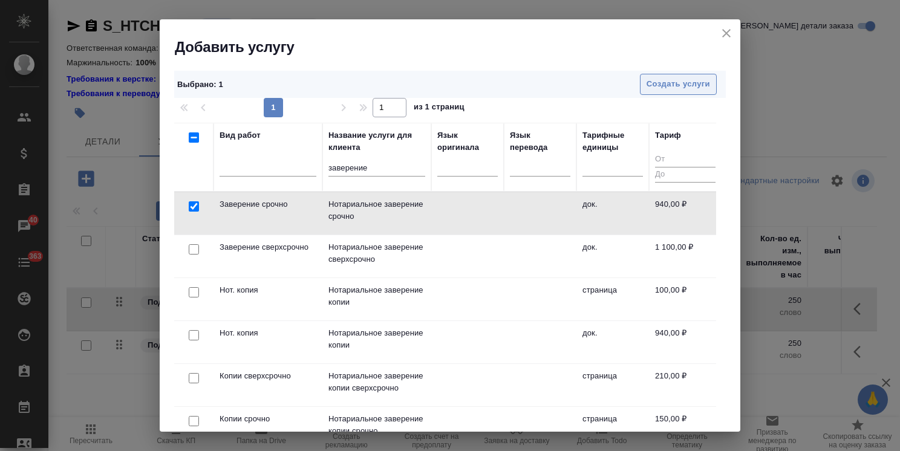
click at [663, 80] on span "Создать услуги" at bounding box center [677, 84] width 63 height 14
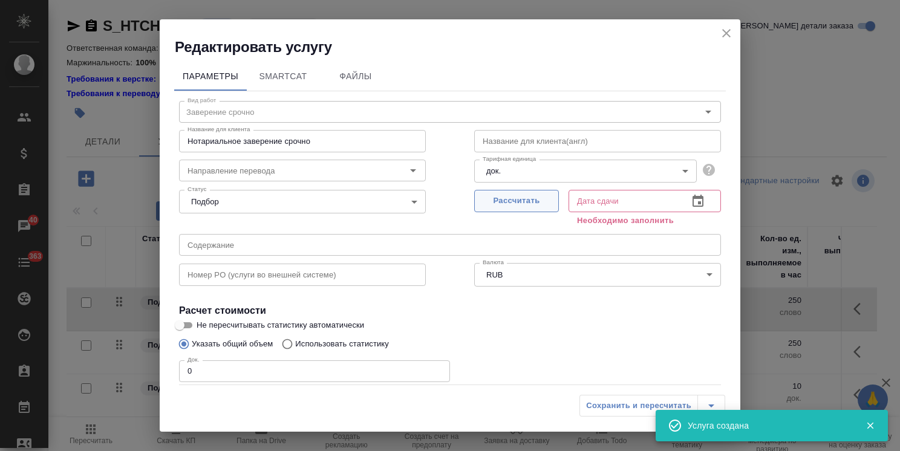
click at [503, 203] on span "Рассчитать" at bounding box center [516, 201] width 71 height 14
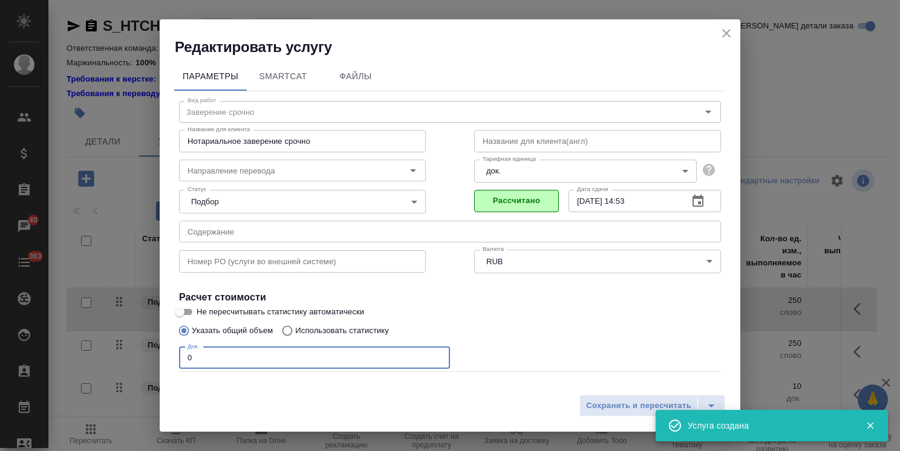
drag, startPoint x: 204, startPoint y: 362, endPoint x: 256, endPoint y: 380, distance: 55.4
click at [143, 355] on div "Редактировать услугу Параметры SmartCat Файлы Вид работ Заверение срочно Вид ра…" at bounding box center [450, 225] width 900 height 451
click at [626, 399] on span "Сохранить и пересчитать" at bounding box center [638, 406] width 105 height 14
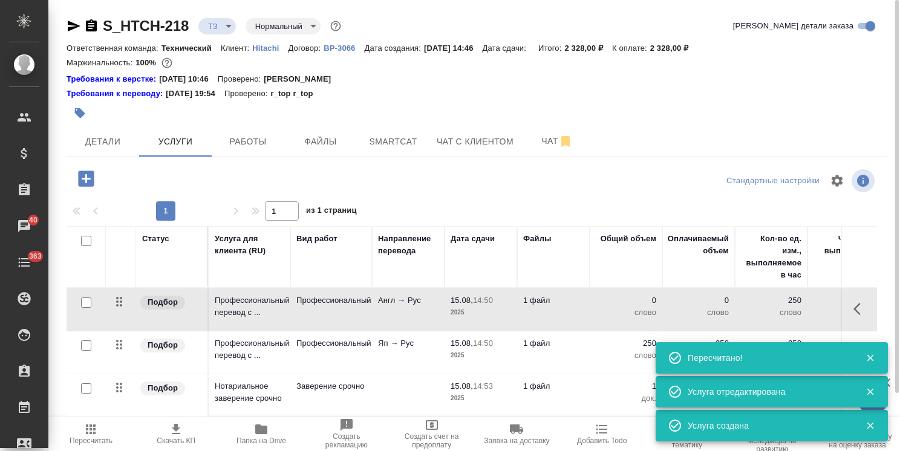
click at [90, 183] on icon "button" at bounding box center [86, 178] width 16 height 16
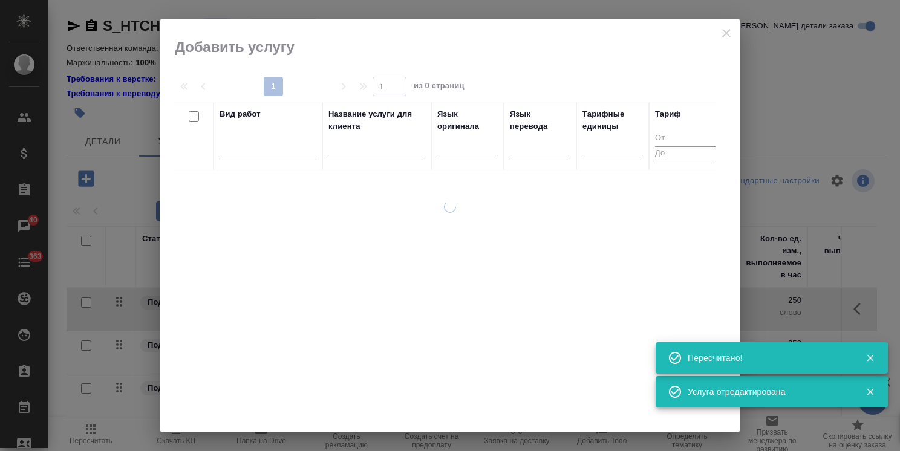
click at [354, 149] on input "text" at bounding box center [376, 147] width 97 height 15
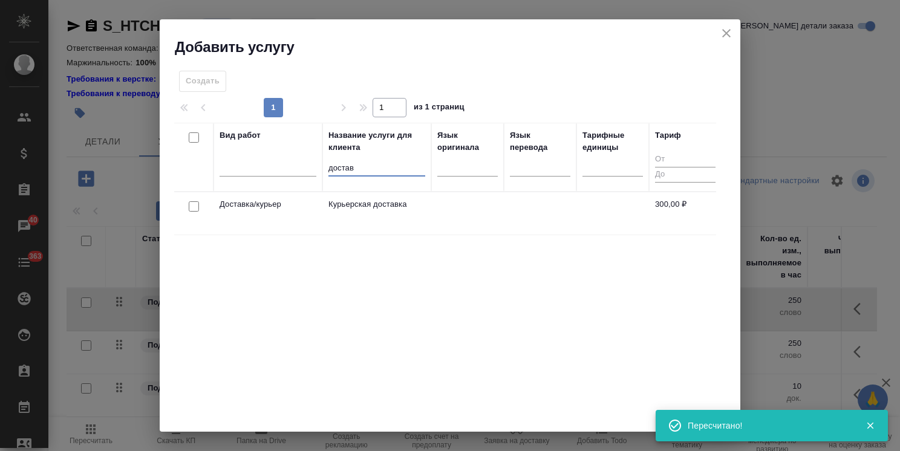
click at [192, 203] on input "checkbox" at bounding box center [194, 206] width 10 height 10
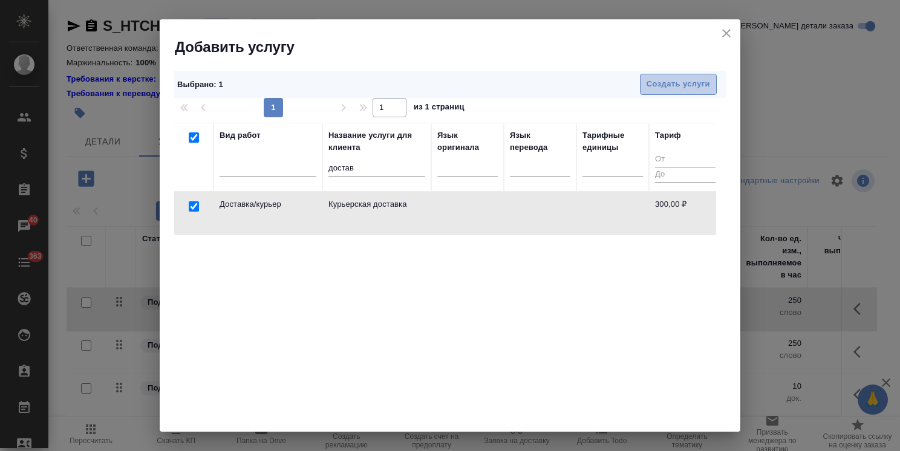
click at [670, 85] on span "Создать услуги" at bounding box center [677, 84] width 63 height 14
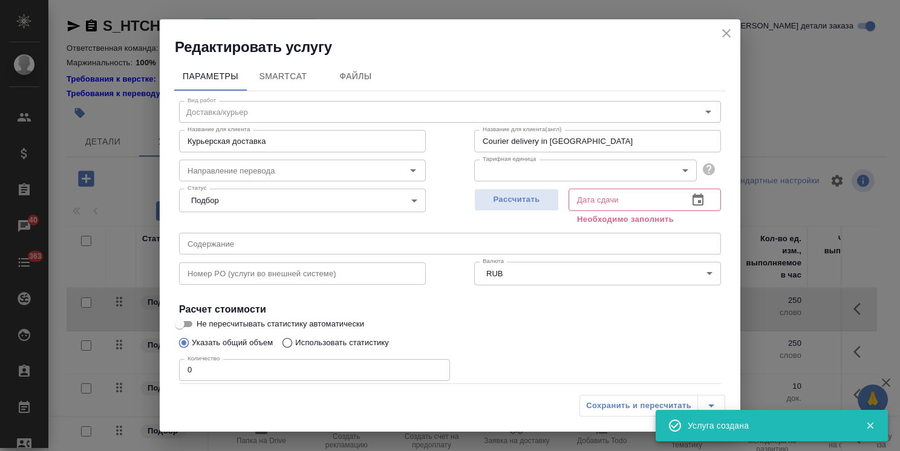
click at [730, 36] on icon "close" at bounding box center [726, 33] width 15 height 15
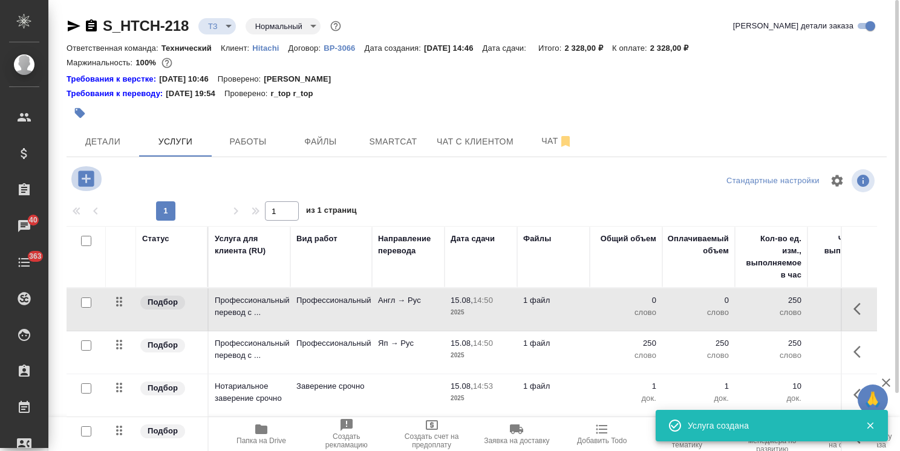
click at [85, 178] on icon "button" at bounding box center [86, 178] width 16 height 16
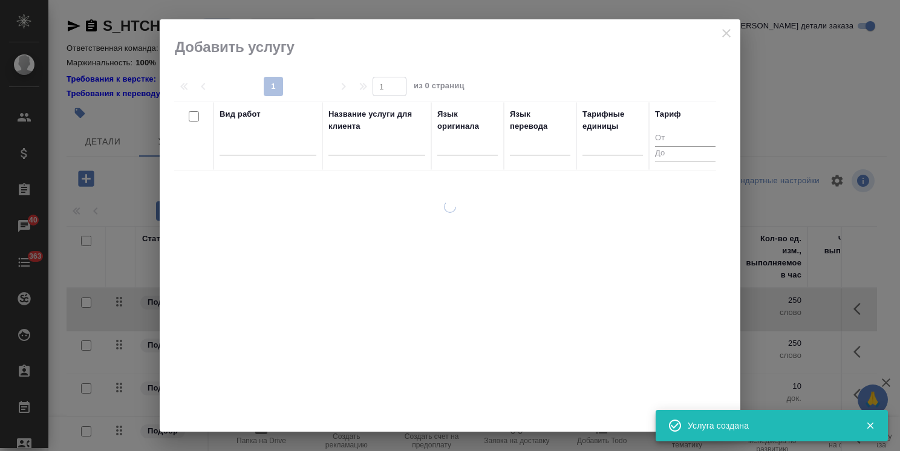
click at [368, 144] on input "text" at bounding box center [376, 147] width 97 height 15
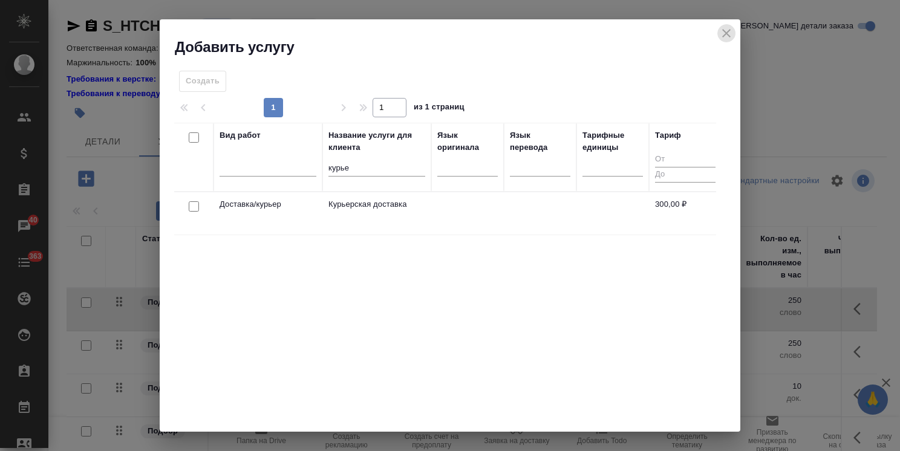
click at [728, 35] on icon "close" at bounding box center [726, 33] width 15 height 15
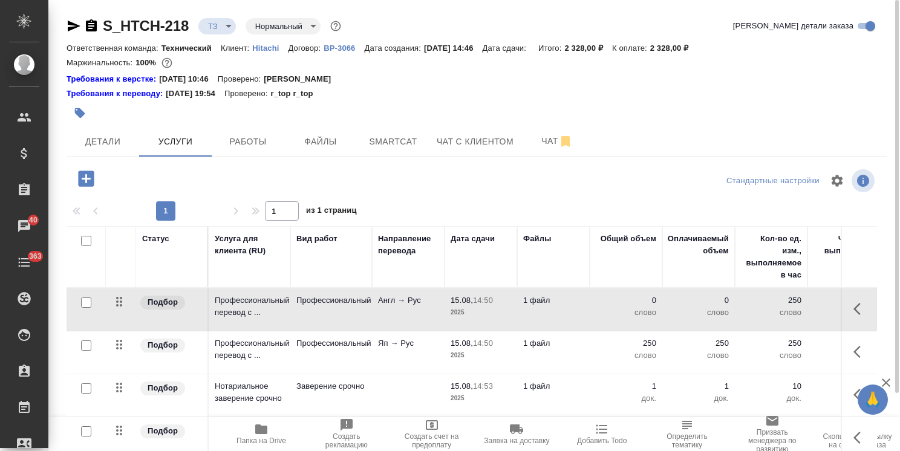
scroll to position [65, 0]
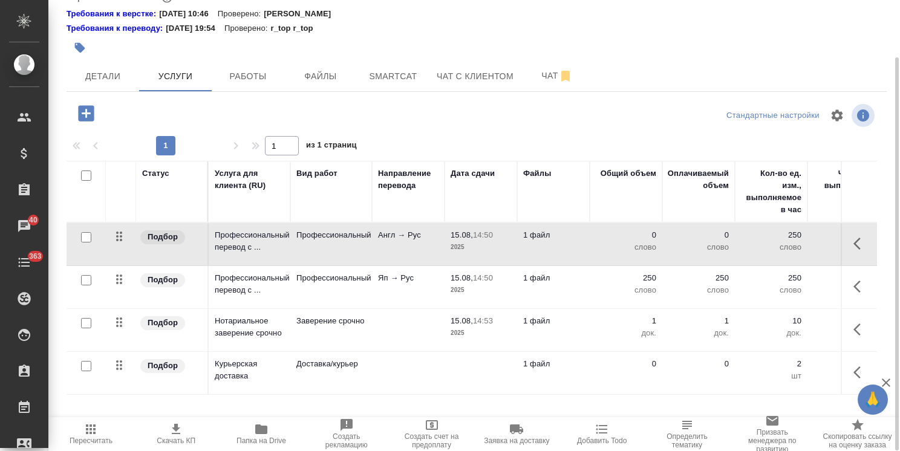
click at [428, 265] on td at bounding box center [408, 244] width 73 height 42
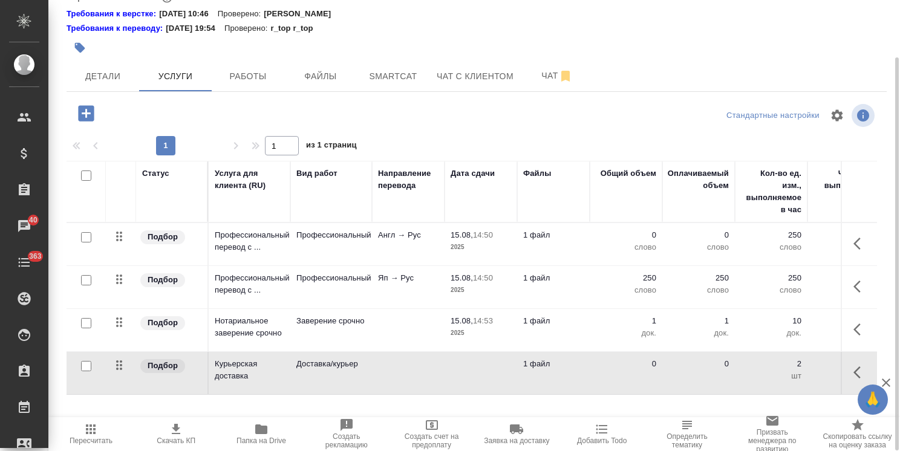
click at [276, 427] on span "Папка на Drive" at bounding box center [261, 433] width 71 height 23
click at [517, 265] on td "1 файл" at bounding box center [553, 244] width 73 height 42
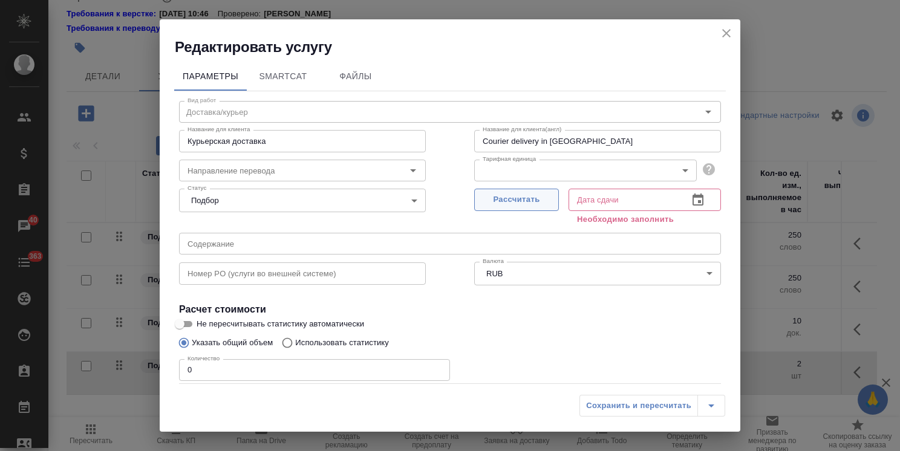
click at [503, 199] on span "Рассчитать" at bounding box center [516, 200] width 71 height 14
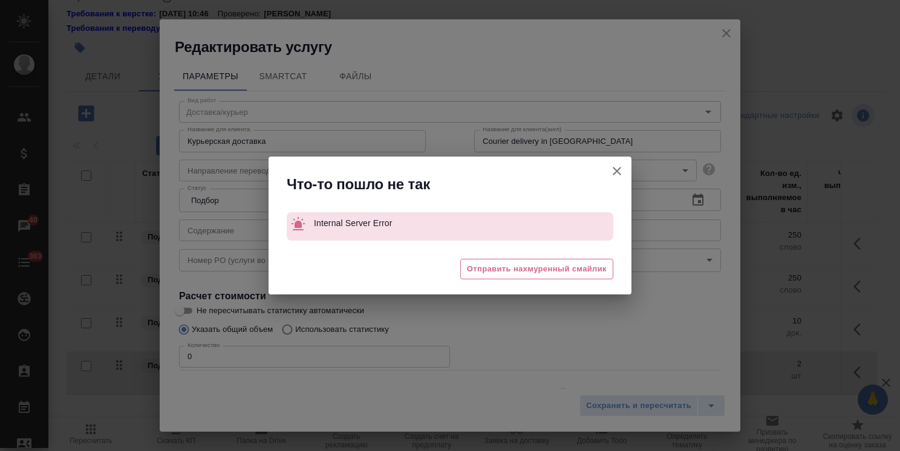
click at [210, 357] on div "Что-то пошло не так Internal Server Error 🥲 Отправить нахмуренный смайлик" at bounding box center [450, 225] width 900 height 451
click at [617, 178] on icon "button" at bounding box center [616, 171] width 15 height 15
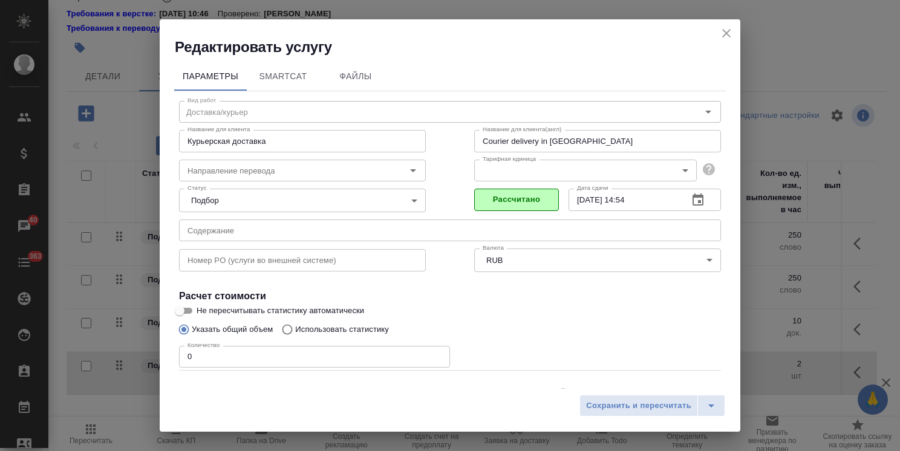
click at [131, 369] on div "Редактировать услугу Параметры SmartCat Файлы Вид работ Доставка/курьер Вид раб…" at bounding box center [450, 225] width 900 height 451
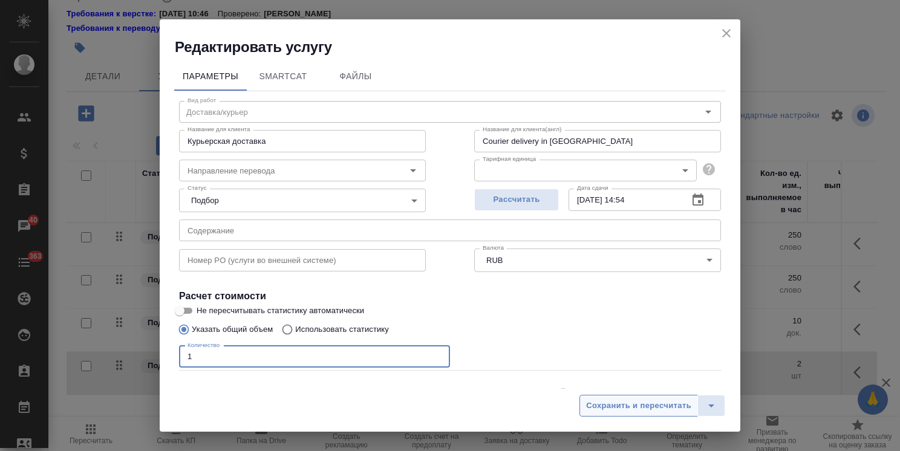
click at [621, 405] on span "Сохранить и пересчитать" at bounding box center [638, 406] width 105 height 14
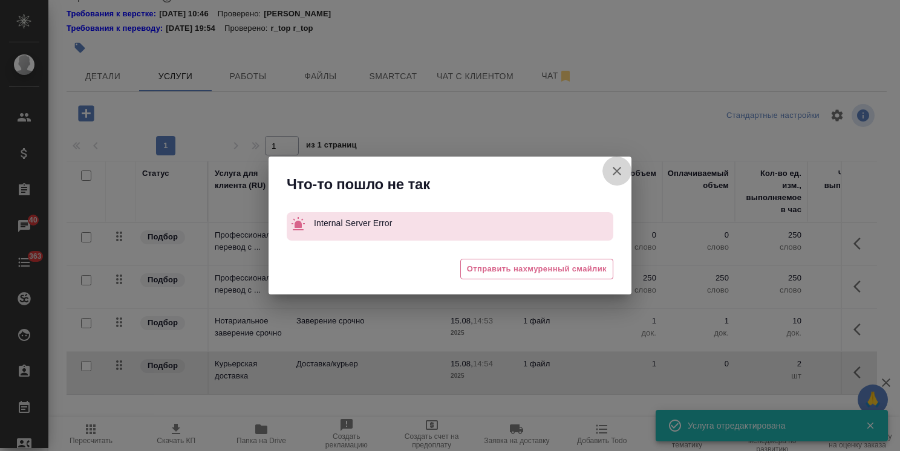
click at [611, 173] on icon "button" at bounding box center [616, 171] width 15 height 15
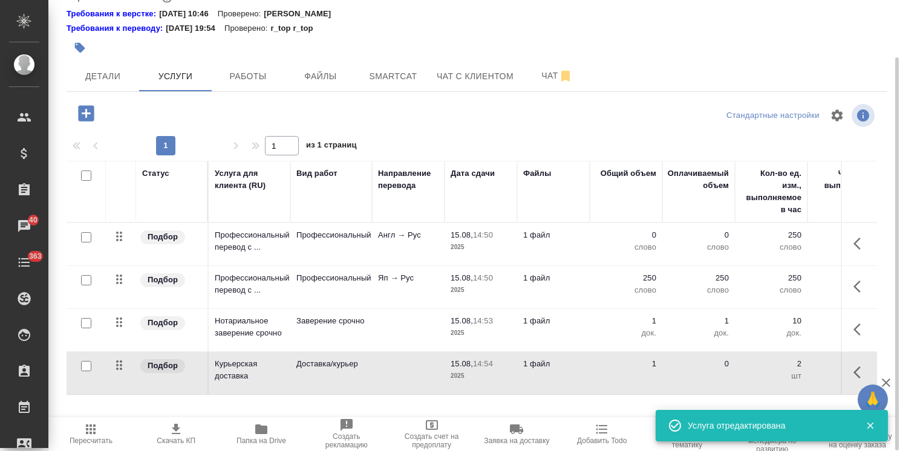
click at [487, 378] on p "2025" at bounding box center [480, 376] width 60 height 12
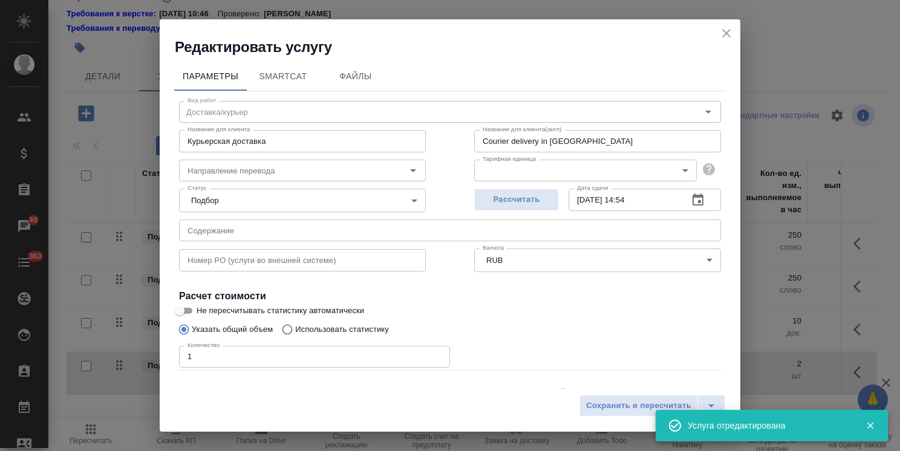
click at [533, 180] on body "🙏 .cls-1 fill:#fff; AWATERA Usmanova Olga Клиенты Спецификации Заказы 40 Чаты 3…" at bounding box center [450, 225] width 900 height 451
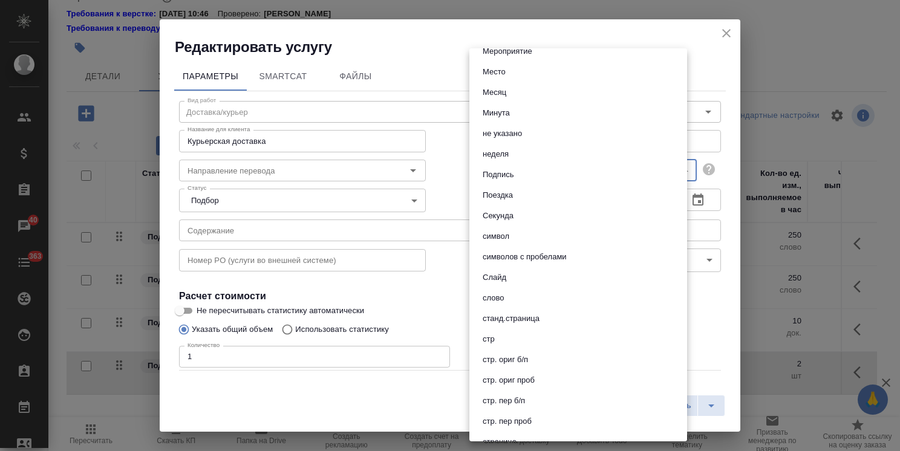
scroll to position [644, 0]
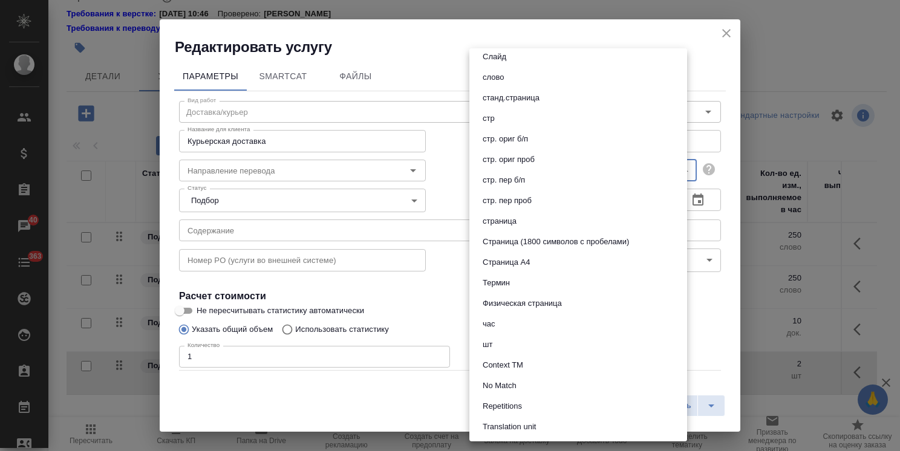
click at [516, 337] on li "шт" at bounding box center [578, 344] width 218 height 21
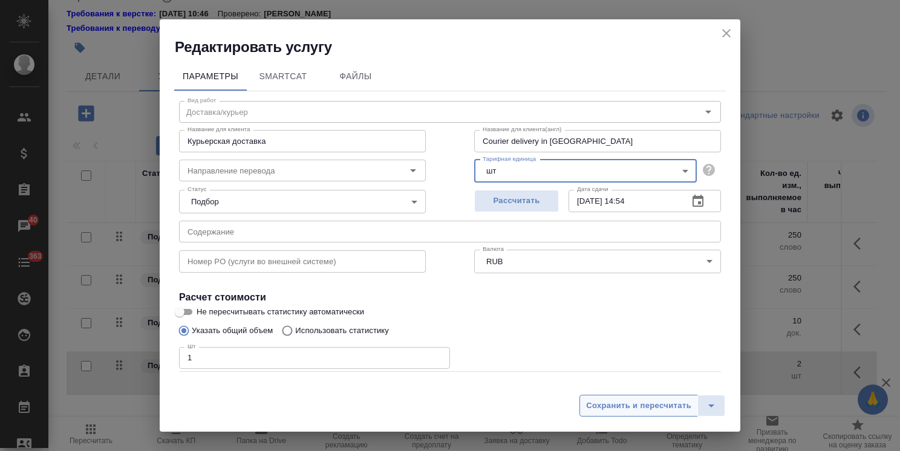
click at [632, 412] on span "Сохранить и пересчитать" at bounding box center [638, 406] width 105 height 14
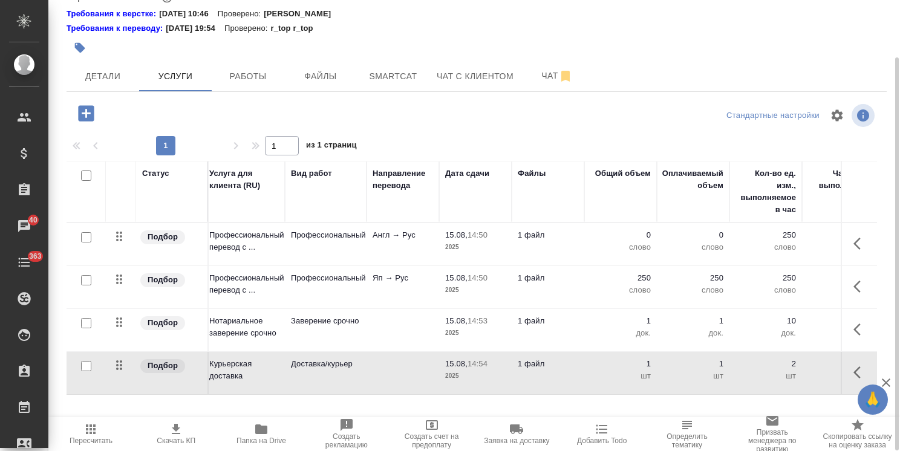
scroll to position [0, 0]
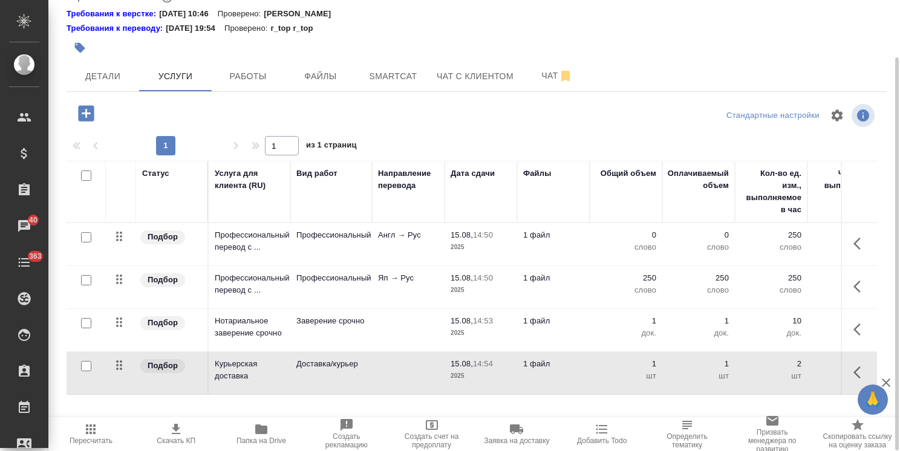
click at [114, 435] on span "Пересчитать" at bounding box center [91, 433] width 71 height 23
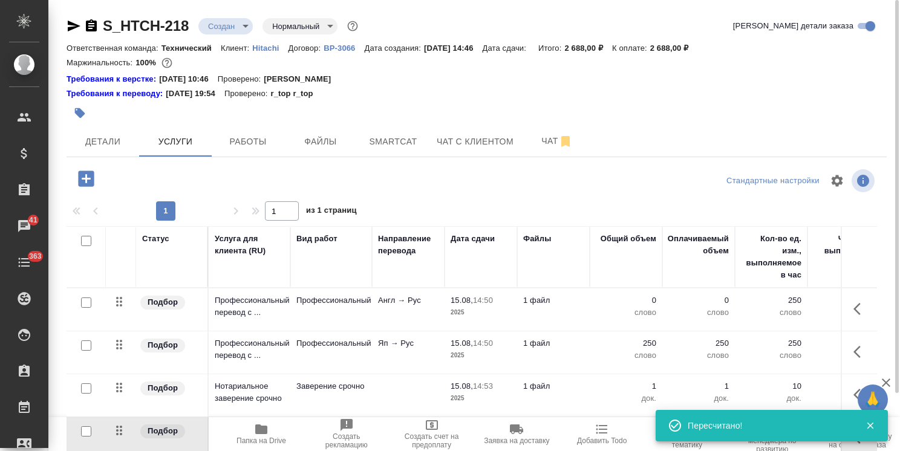
scroll to position [65, 0]
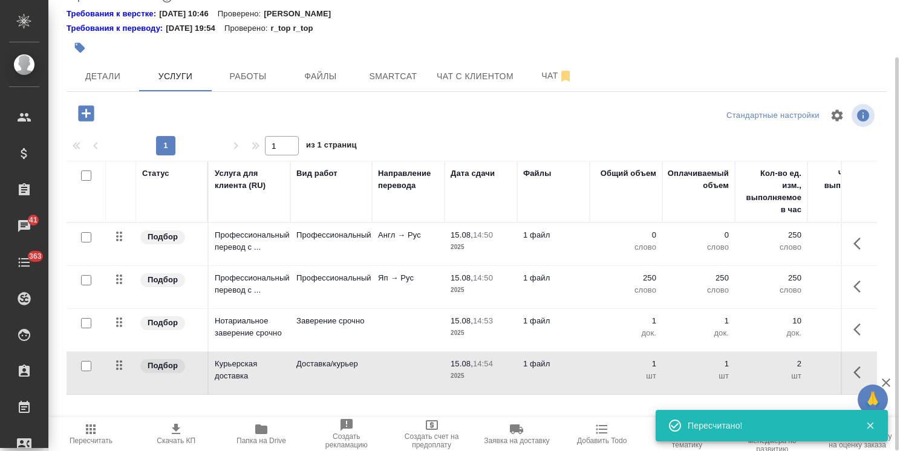
click at [87, 436] on icon "button" at bounding box center [90, 429] width 15 height 15
click at [89, 436] on span "Пересчитать" at bounding box center [91, 440] width 43 height 8
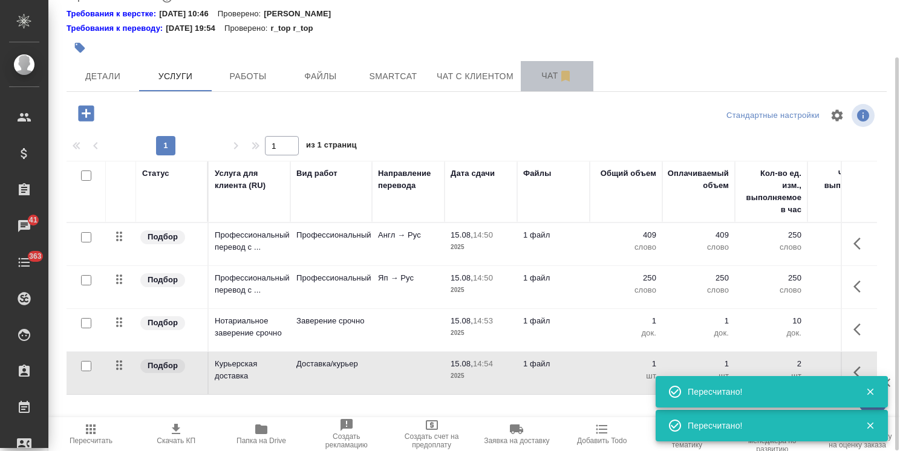
click at [527, 79] on button "Чат" at bounding box center [557, 76] width 73 height 30
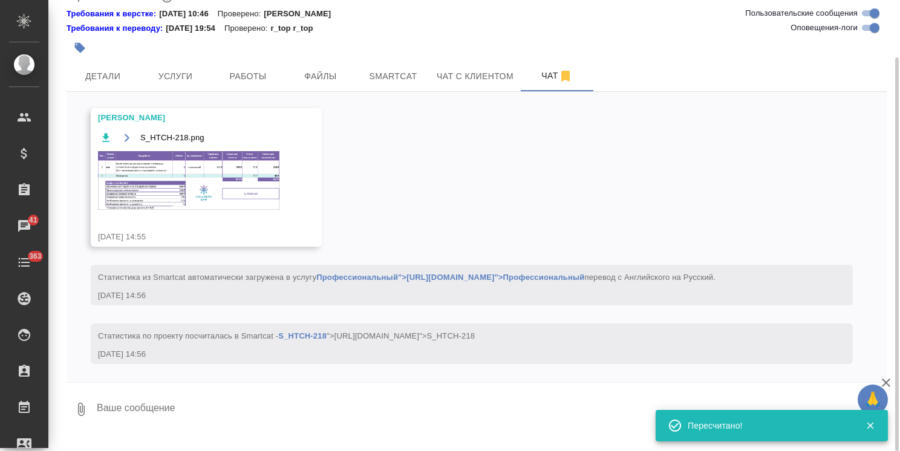
scroll to position [616, 0]
click at [169, 163] on img at bounding box center [188, 180] width 181 height 59
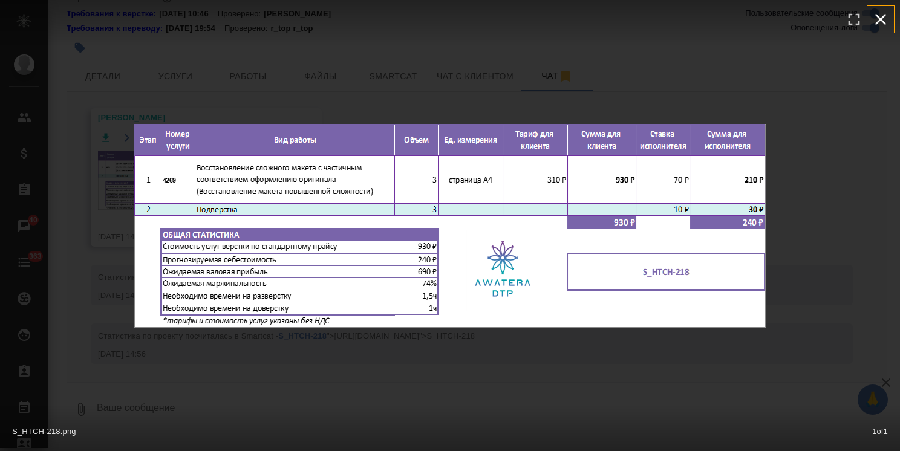
click at [881, 19] on icon "button" at bounding box center [880, 19] width 19 height 19
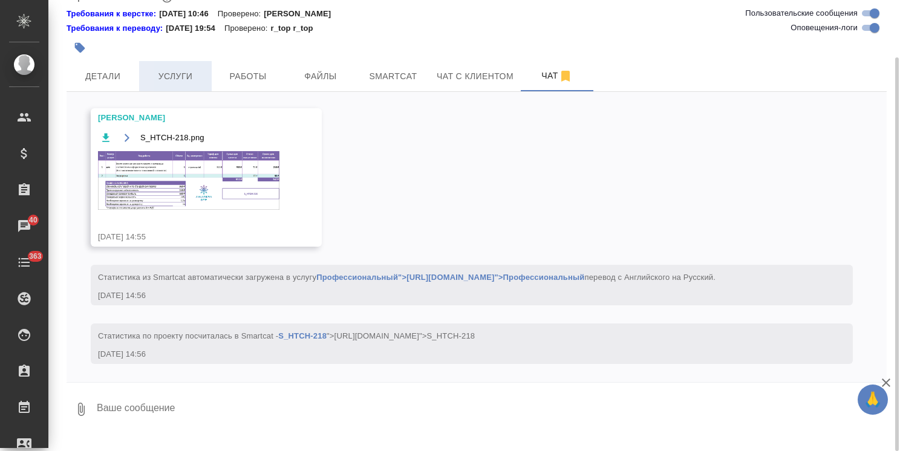
click at [174, 74] on span "Услуги" at bounding box center [175, 76] width 58 height 15
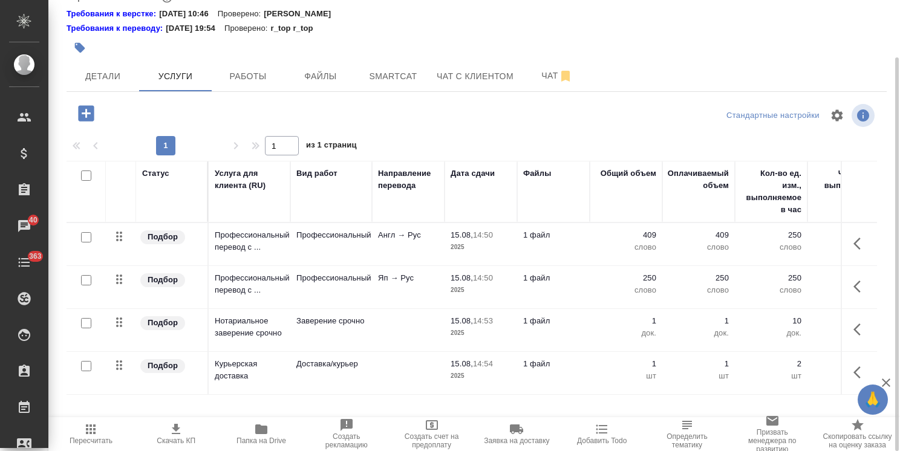
click at [94, 110] on icon "button" at bounding box center [86, 113] width 16 height 16
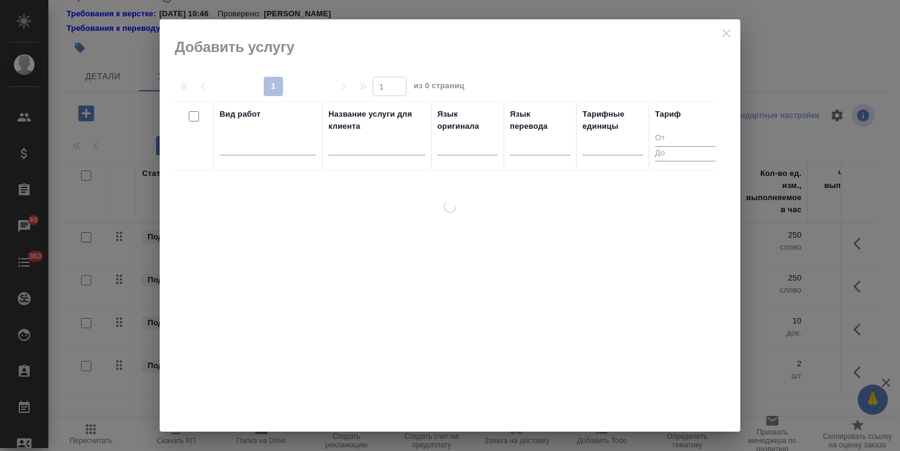
click at [366, 146] on input "text" at bounding box center [376, 147] width 97 height 15
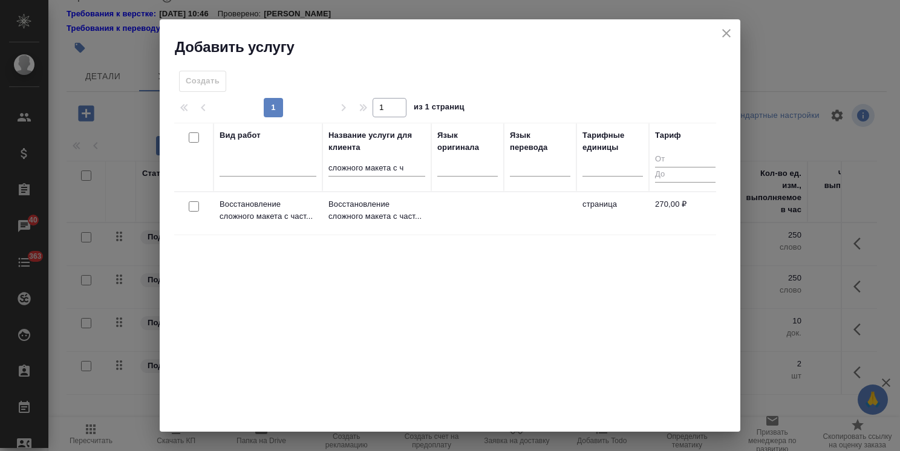
click at [192, 203] on input "checkbox" at bounding box center [194, 206] width 10 height 10
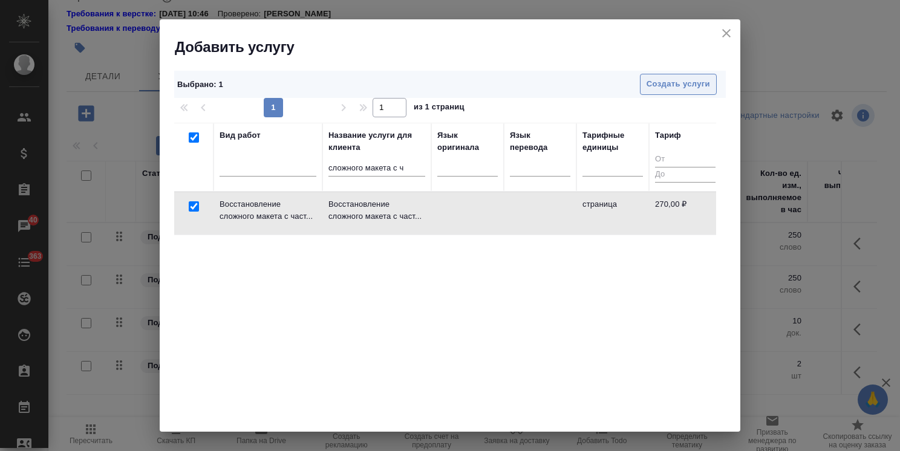
click at [655, 80] on span "Создать услуги" at bounding box center [677, 84] width 63 height 14
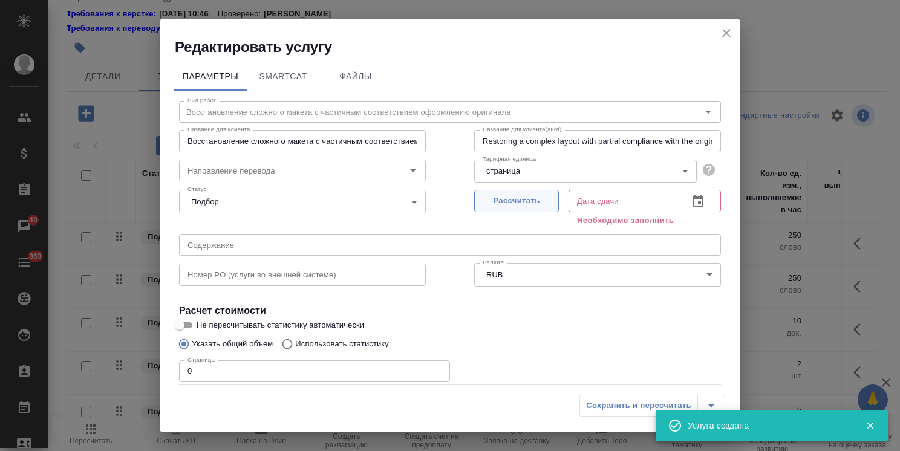
click at [510, 202] on span "Рассчитать" at bounding box center [516, 201] width 71 height 14
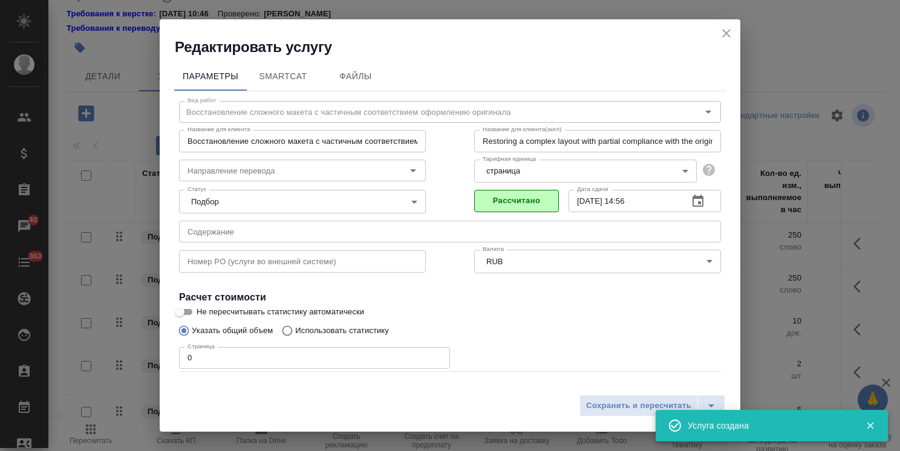
drag, startPoint x: 164, startPoint y: 357, endPoint x: 143, endPoint y: 357, distance: 21.2
click at [151, 357] on div "Редактировать услугу Параметры SmartCat Файлы Вид работ Восстановление сложного…" at bounding box center [450, 225] width 900 height 451
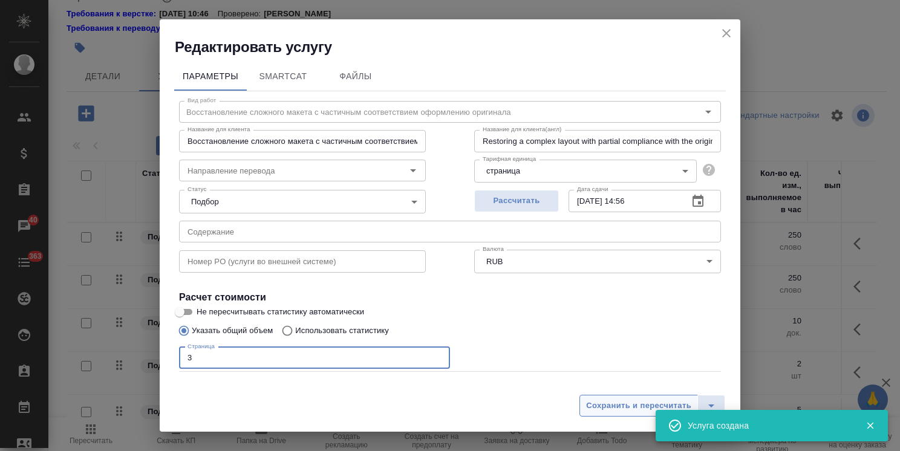
click at [618, 406] on span "Сохранить и пересчитать" at bounding box center [638, 406] width 105 height 14
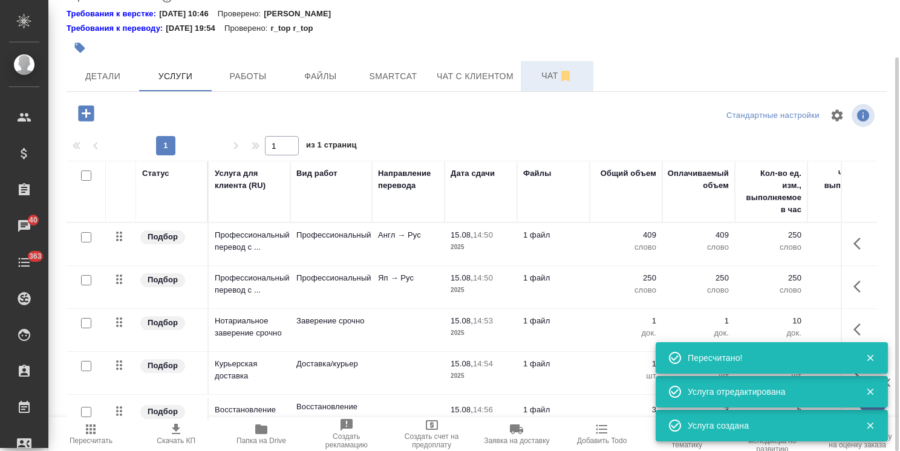
click at [540, 79] on span "Чат" at bounding box center [557, 75] width 58 height 15
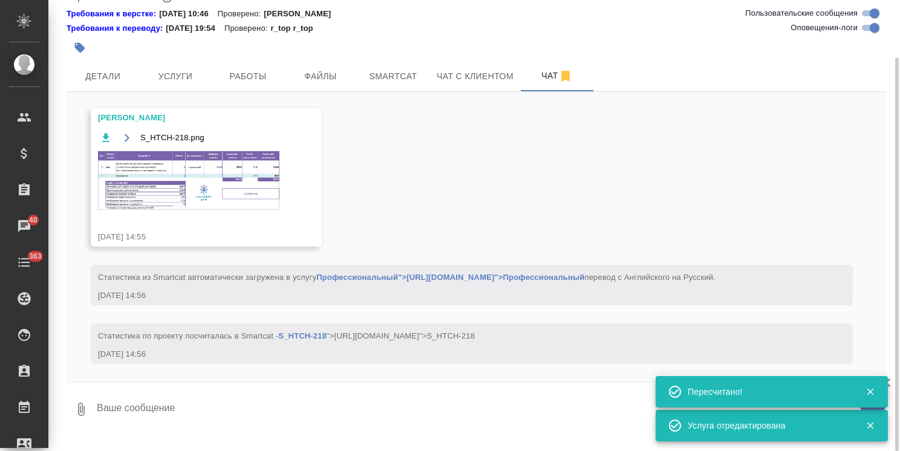
scroll to position [616, 0]
click at [170, 180] on img at bounding box center [188, 180] width 181 height 59
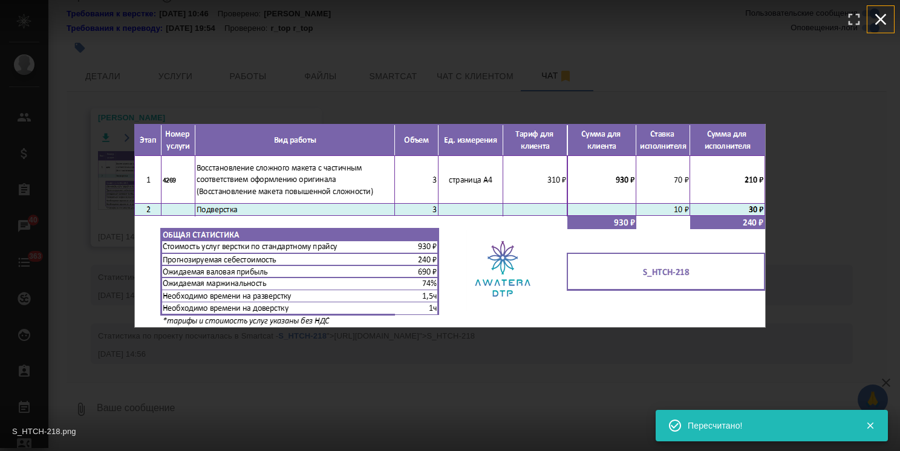
click at [885, 25] on icon "button" at bounding box center [880, 19] width 19 height 19
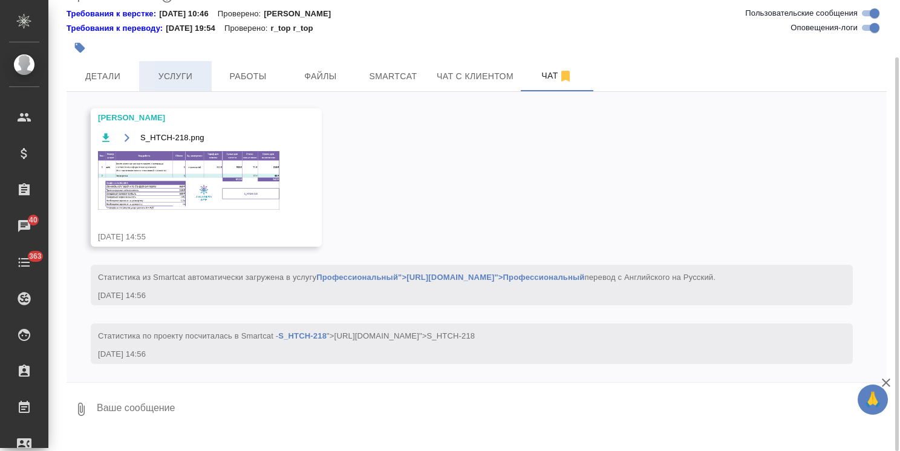
click at [178, 86] on button "Услуги" at bounding box center [175, 76] width 73 height 30
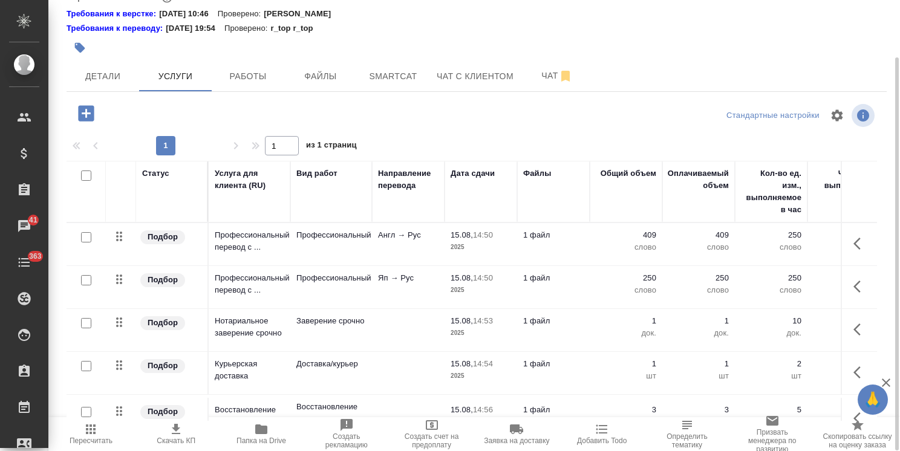
scroll to position [31, 0]
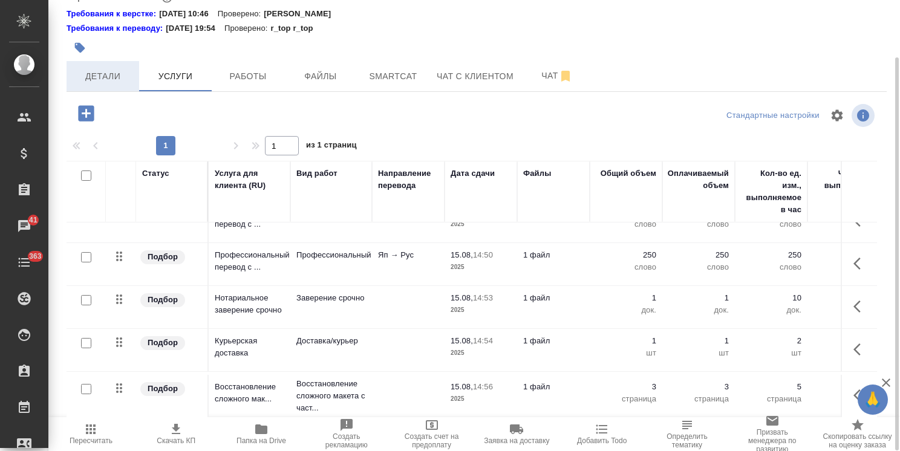
click at [121, 79] on span "Детали" at bounding box center [103, 76] width 58 height 15
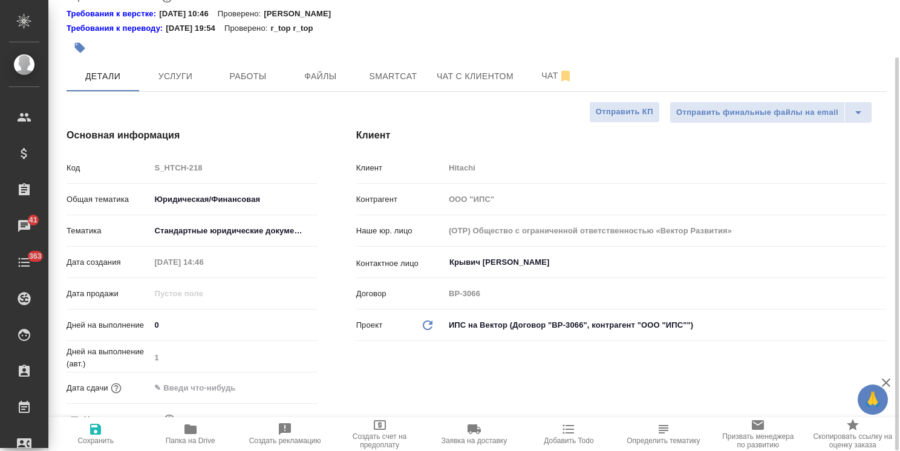
drag, startPoint x: 169, startPoint y: 323, endPoint x: 124, endPoint y: 323, distance: 45.3
click at [124, 322] on div "Дней на выполнение 0" at bounding box center [192, 324] width 251 height 21
click at [94, 439] on span "Сохранить" at bounding box center [95, 440] width 36 height 8
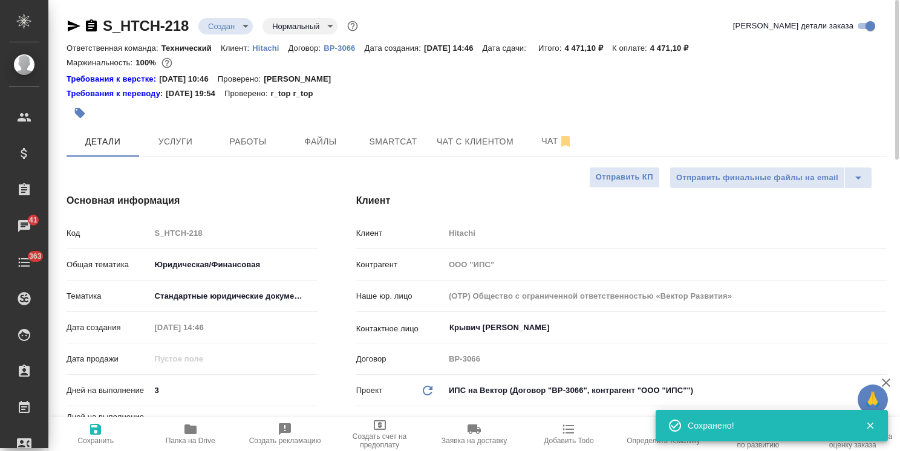
click at [219, 25] on body "🙏 .cls-1 fill:#fff; AWATERA Usmanova Olga Клиенты Спецификации Заказы 41 Чаты 3…" at bounding box center [450, 225] width 900 height 451
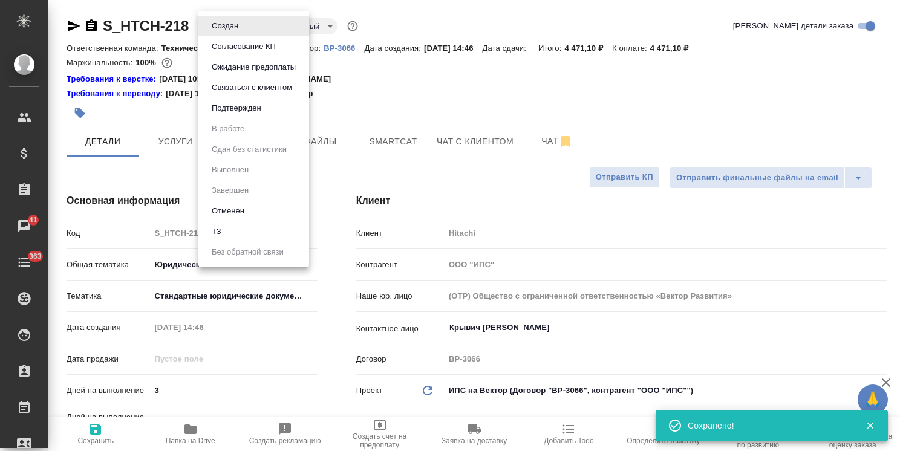
click at [242, 33] on button "Согласование КП" at bounding box center [225, 25] width 34 height 13
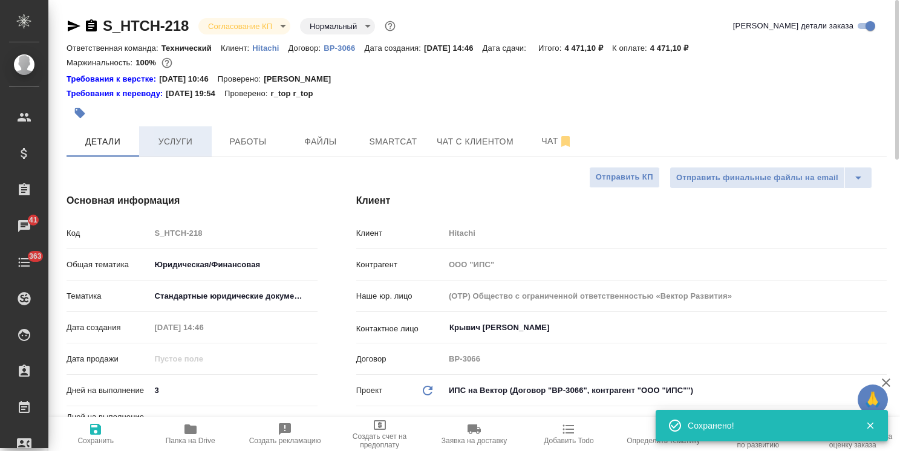
click at [183, 145] on span "Услуги" at bounding box center [175, 141] width 58 height 15
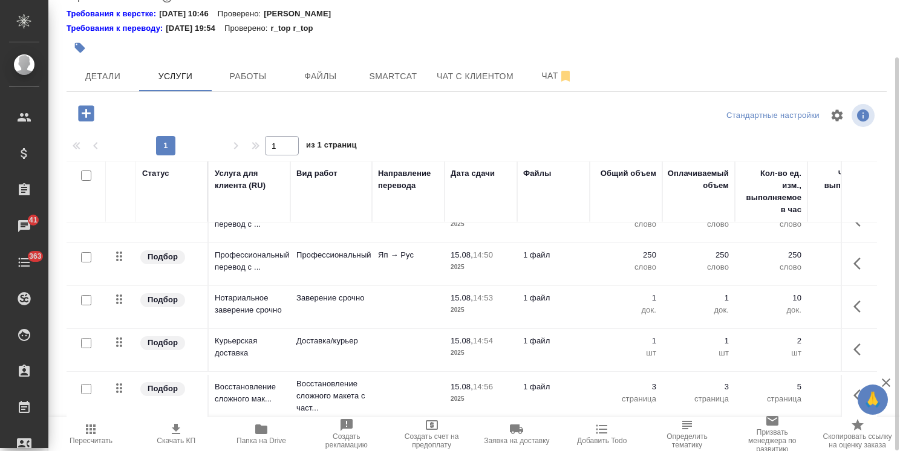
scroll to position [31, 0]
click at [193, 433] on span "Скачать КП" at bounding box center [176, 433] width 71 height 23
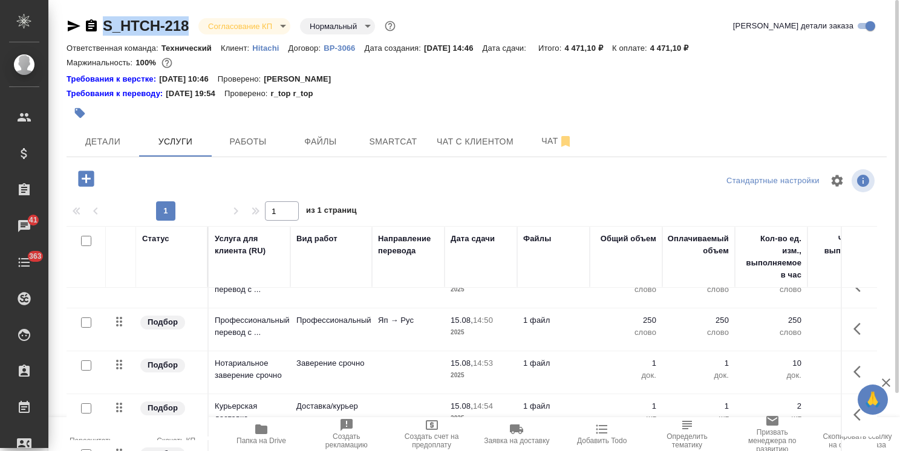
drag, startPoint x: 196, startPoint y: 11, endPoint x: 92, endPoint y: 18, distance: 104.2
click at [92, 18] on div "S_HTCH-218 Согласование КП kpNegotiation Нормальный normal Кратко детали заказа…" at bounding box center [476, 258] width 833 height 517
copy link "S_HTCH-218"
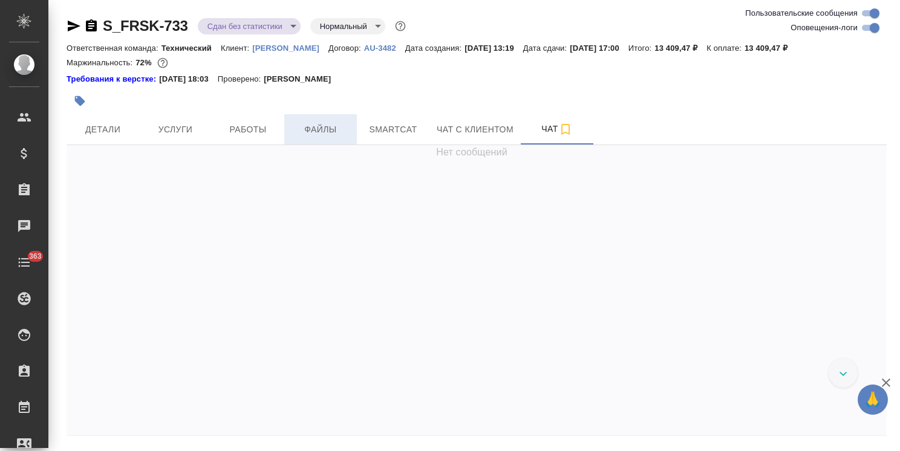
click at [317, 134] on span "Файлы" at bounding box center [320, 129] width 58 height 15
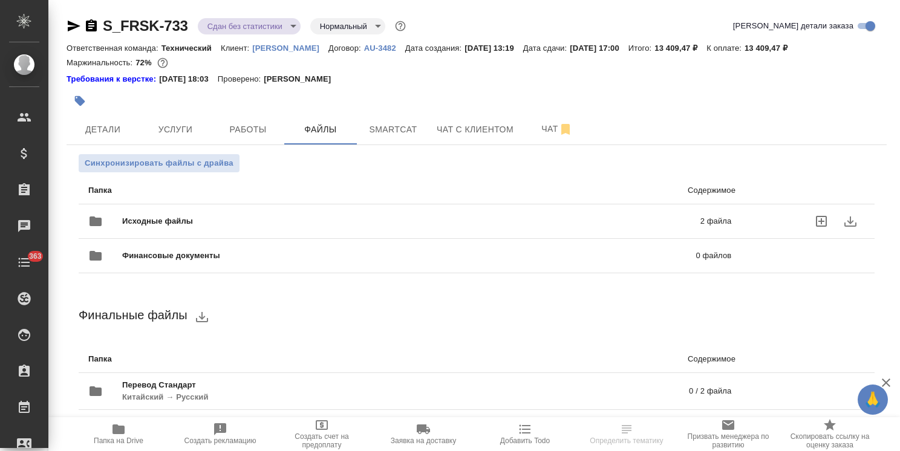
click at [249, 206] on div "Исходные файлы 2 файла" at bounding box center [409, 221] width 667 height 53
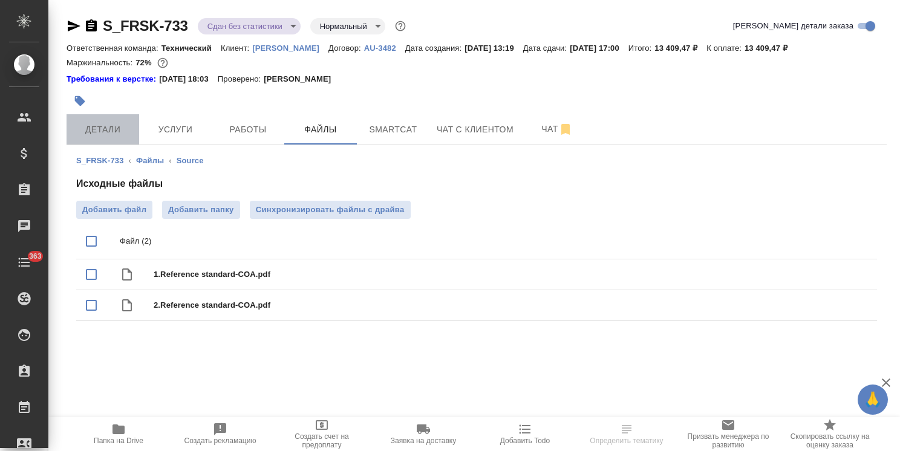
click at [94, 137] on span "Детали" at bounding box center [103, 129] width 58 height 15
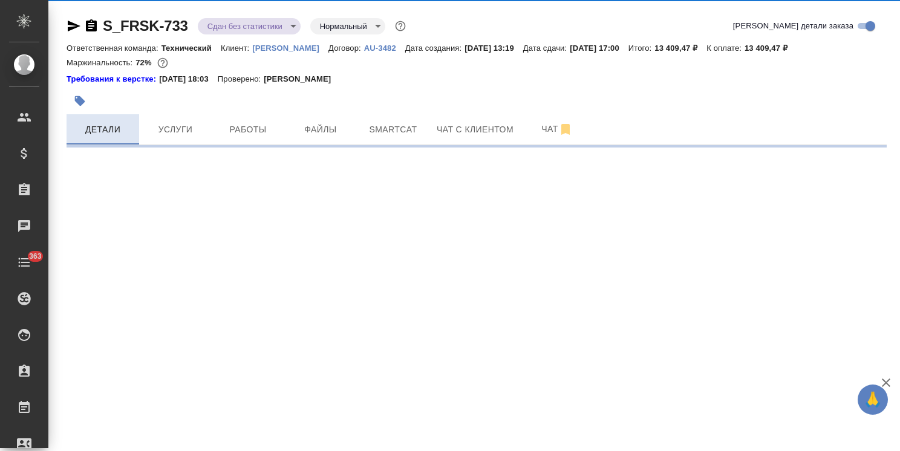
select select "RU"
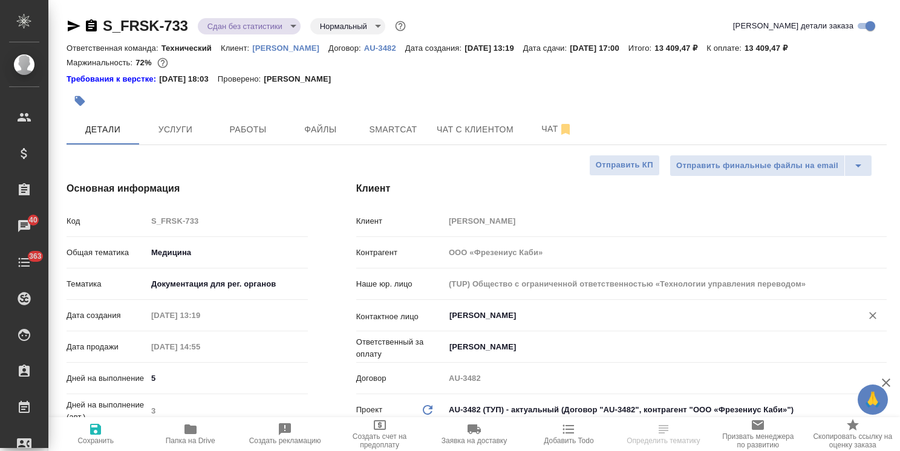
type textarea "x"
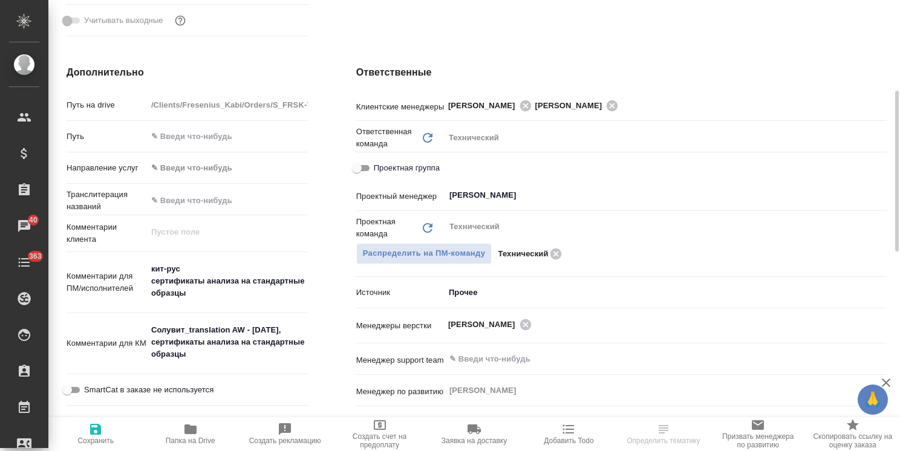
scroll to position [363, 0]
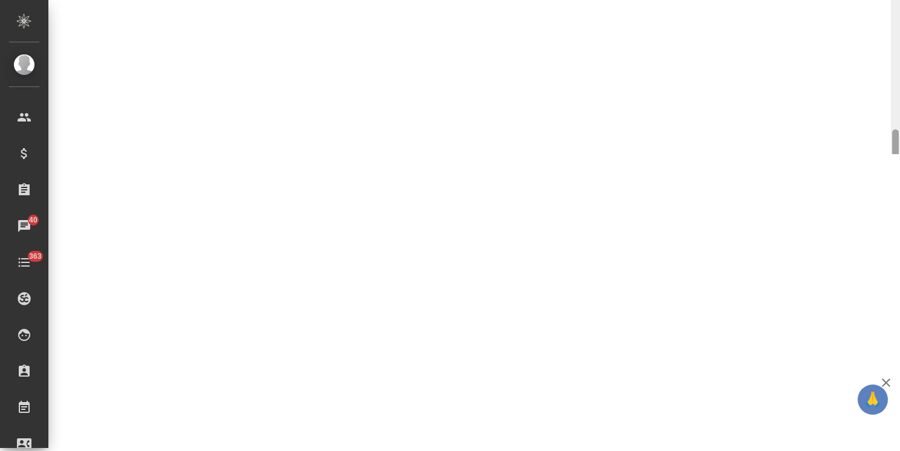
drag, startPoint x: 895, startPoint y: 263, endPoint x: 895, endPoint y: 253, distance: 10.3
click at [895, 253] on div ".cls-1 fill:#fff; AWATERA Usmanova Olga Клиенты Спецификации Заказы 40 Чаты 363…" at bounding box center [450, 225] width 900 height 451
select select "RU"
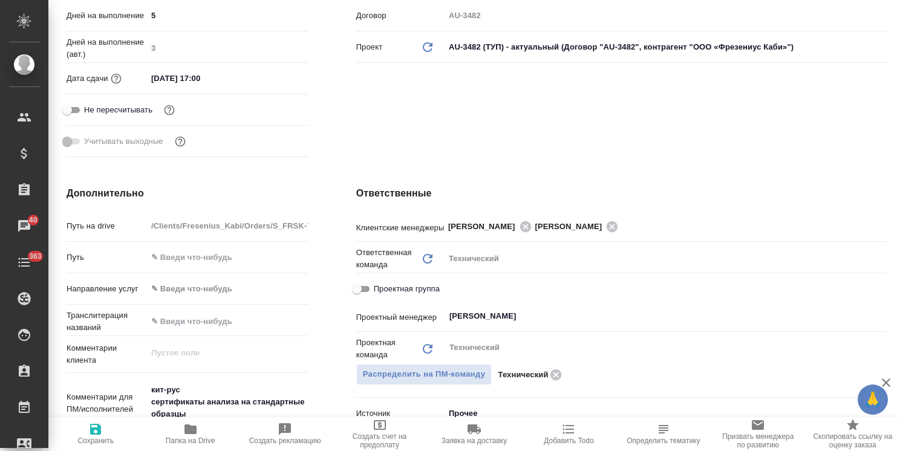
type textarea "x"
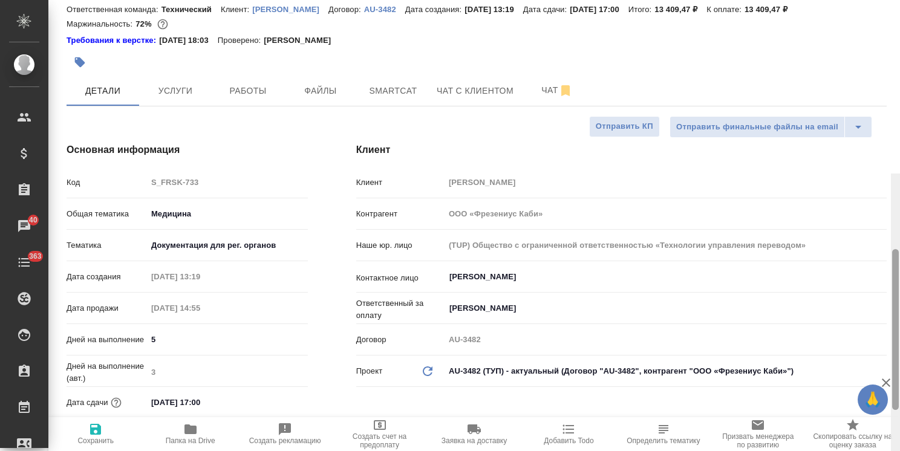
scroll to position [0, 0]
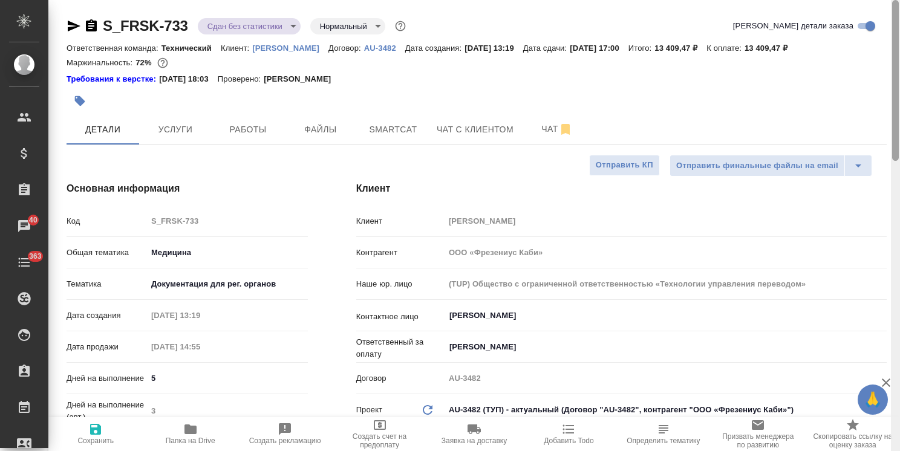
drag, startPoint x: 892, startPoint y: 170, endPoint x: 885, endPoint y: 1, distance: 169.4
click at [885, 1] on div "S_FRSK-733 Сдан без статистики distributed Нормальный normal Кратко детали зака…" at bounding box center [473, 225] width 851 height 451
type textarea "x"
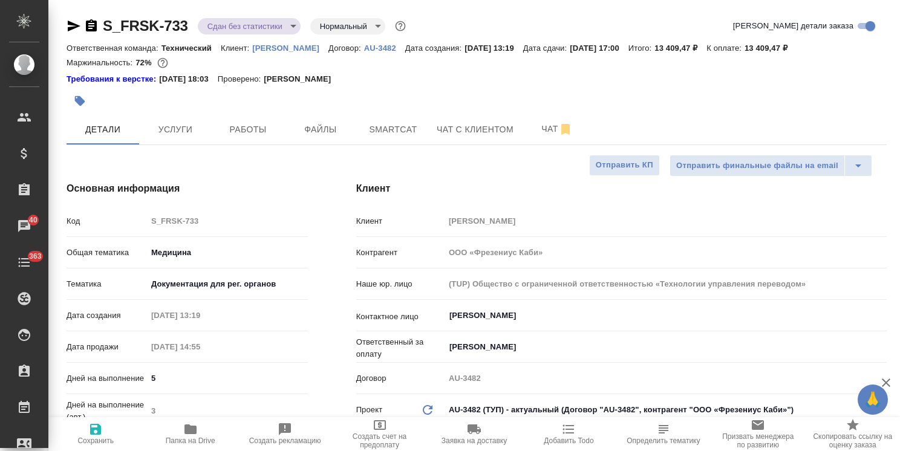
type textarea "x"
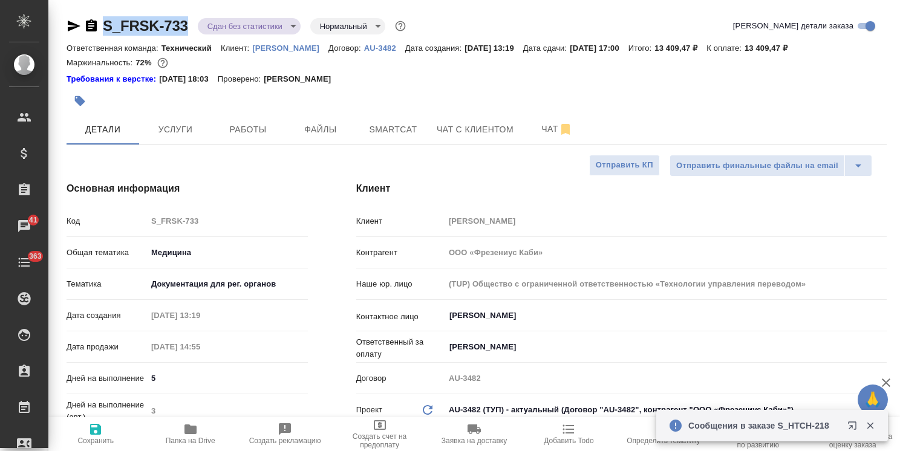
drag, startPoint x: 188, startPoint y: 11, endPoint x: 92, endPoint y: 22, distance: 96.1
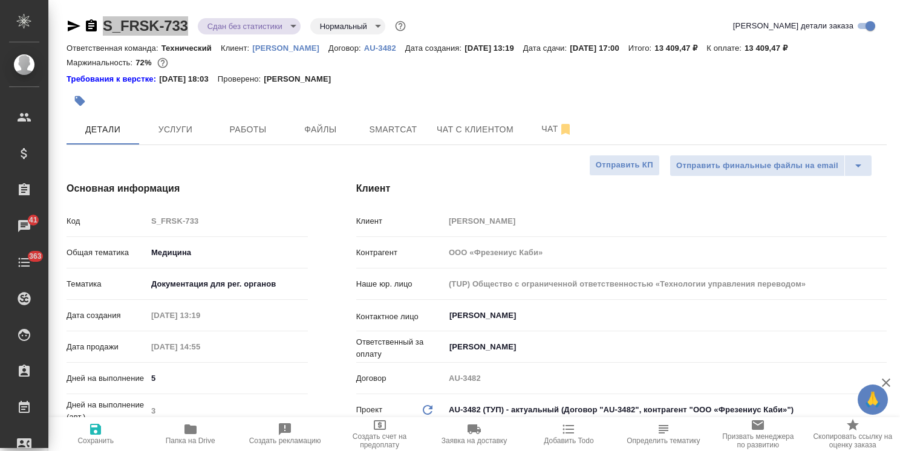
type textarea "x"
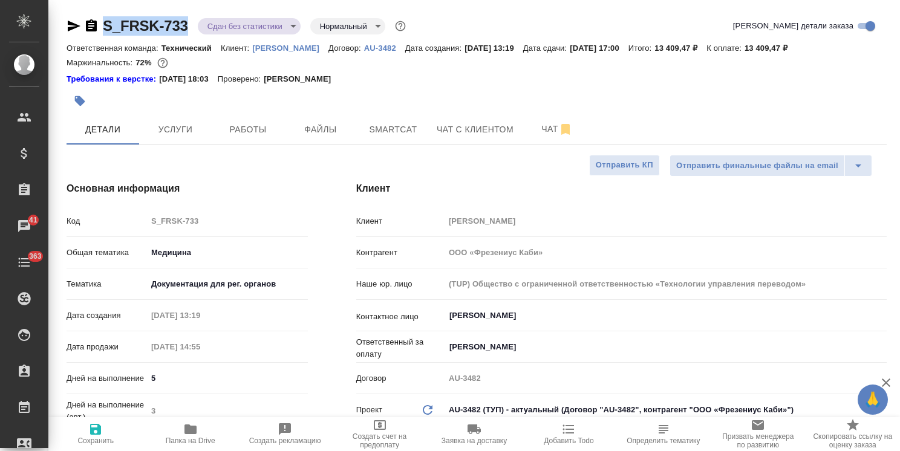
type textarea "x"
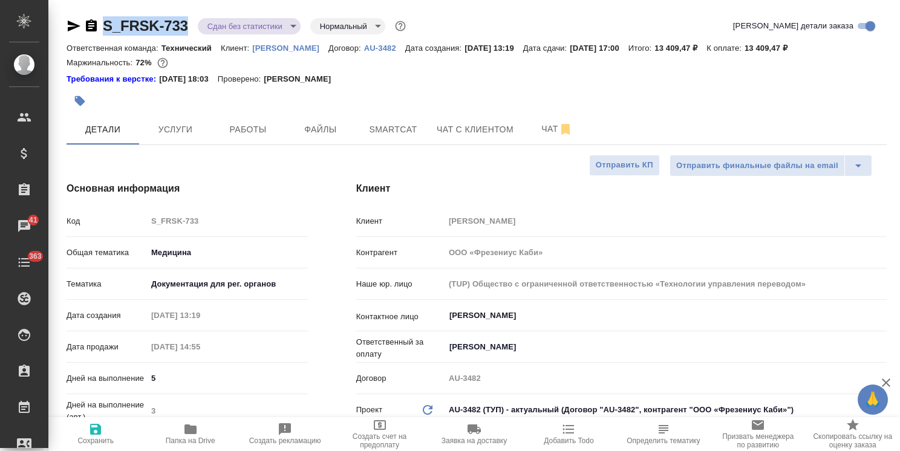
type textarea "x"
click at [312, 125] on span "Файлы" at bounding box center [320, 129] width 58 height 15
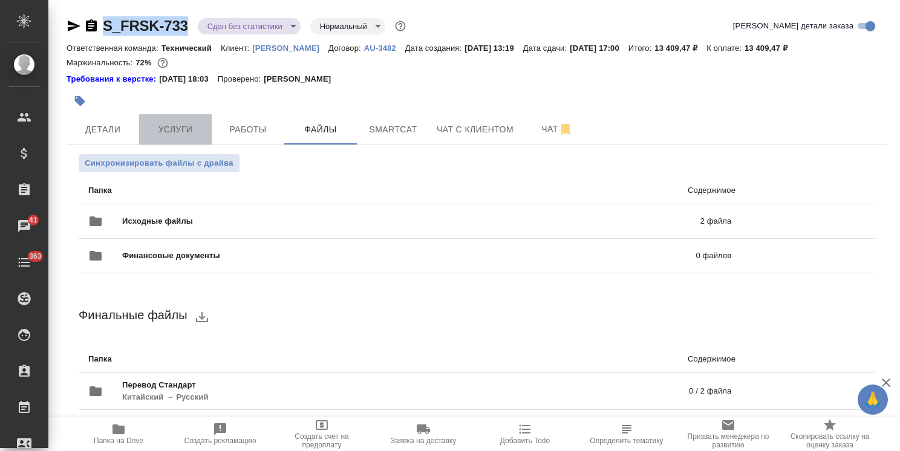
click at [191, 125] on span "Услуги" at bounding box center [175, 129] width 58 height 15
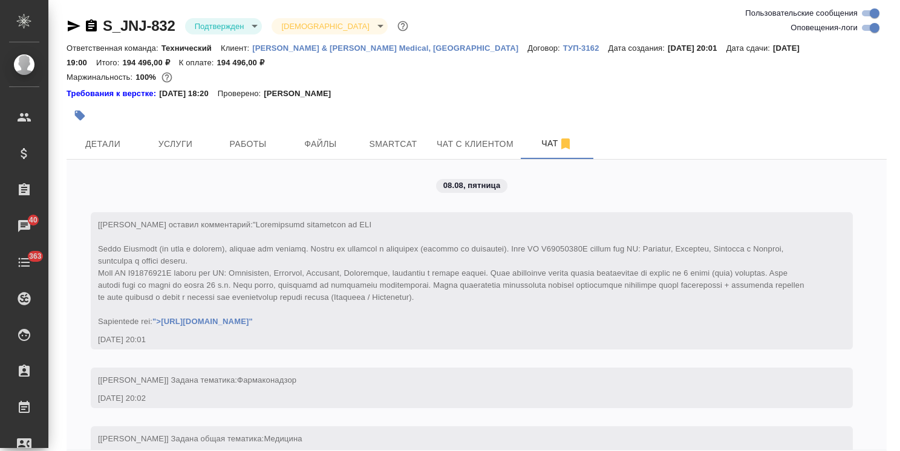
scroll to position [5746, 0]
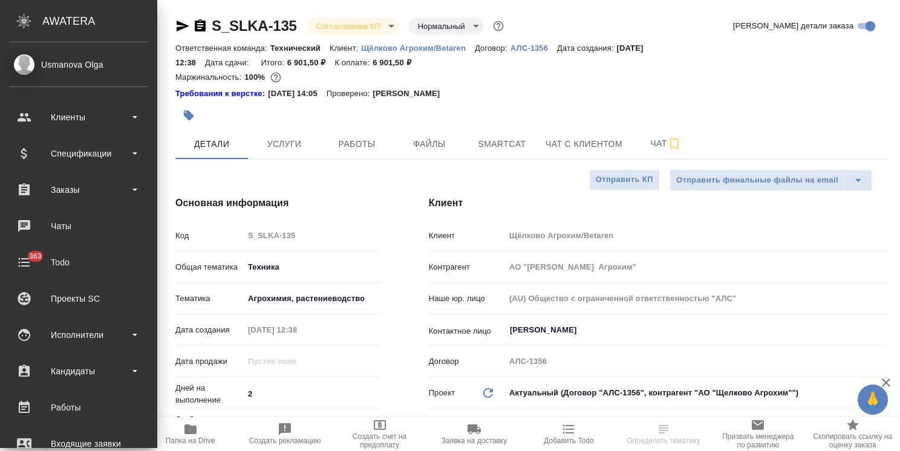
select select "RU"
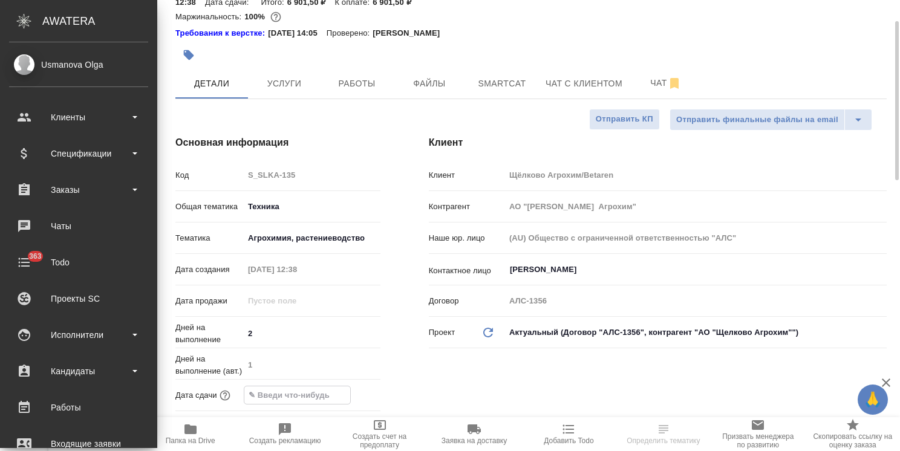
click input "text"
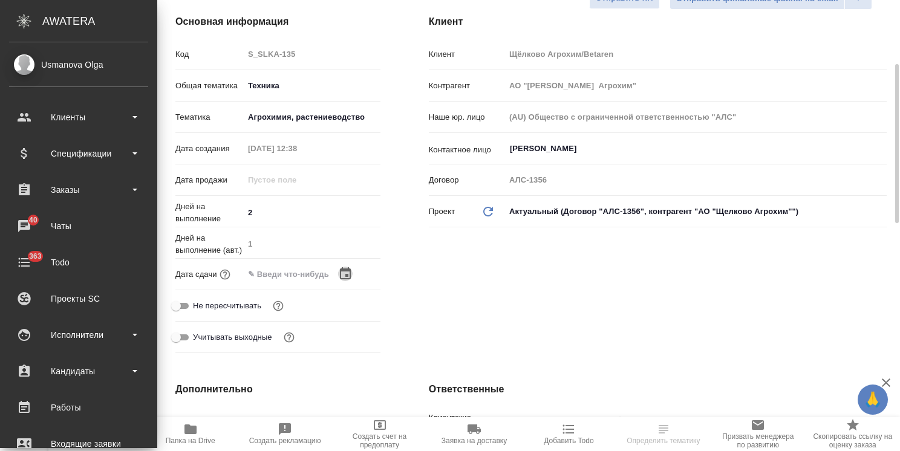
click icon "button"
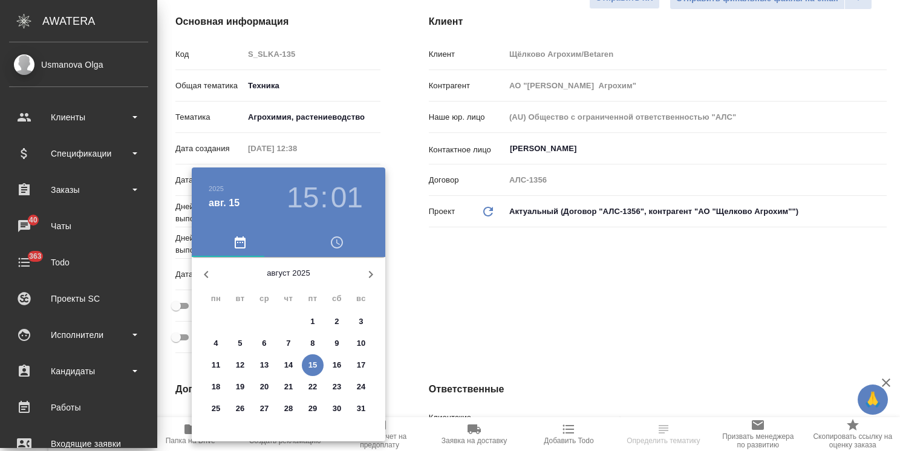
click p "19"
type input "[DATE] 15:01"
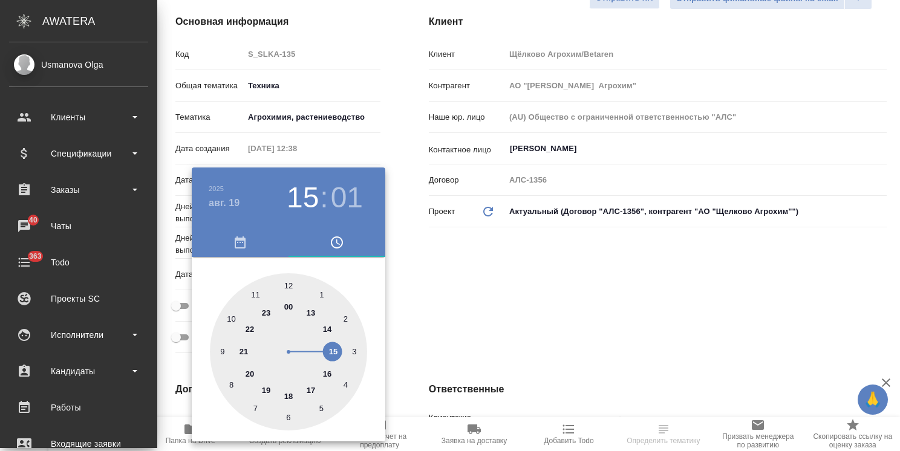
click div
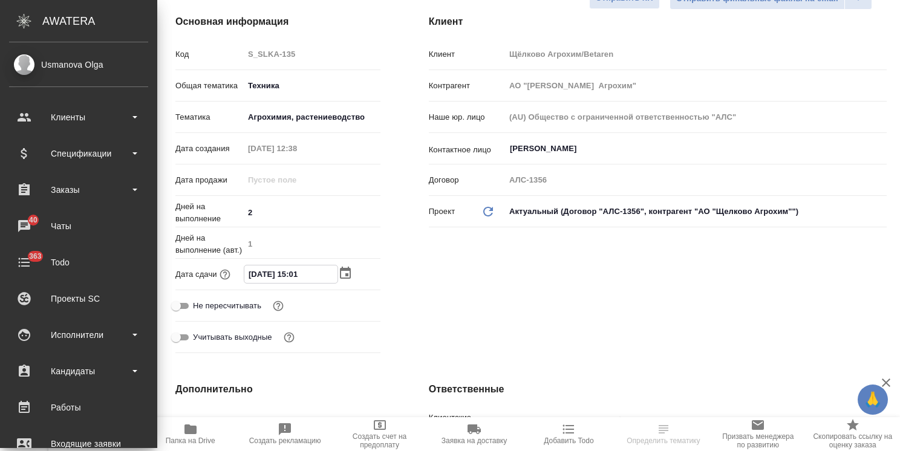
click input "[DATE] 15:01"
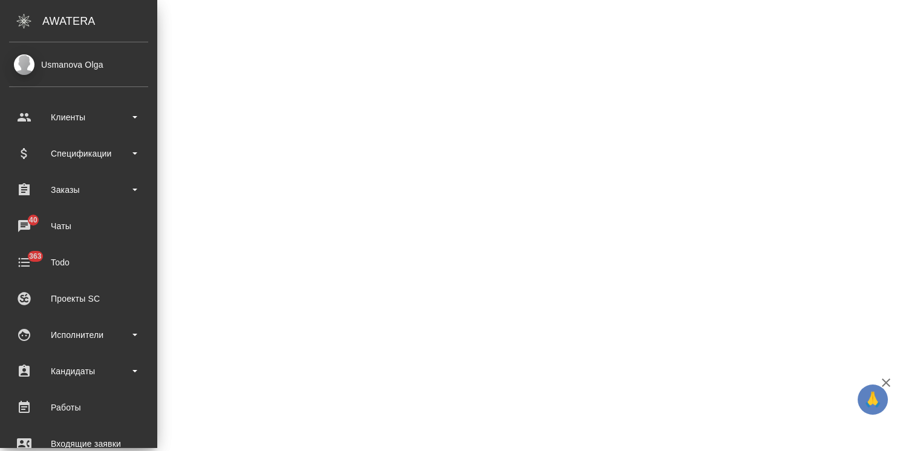
select select "RU"
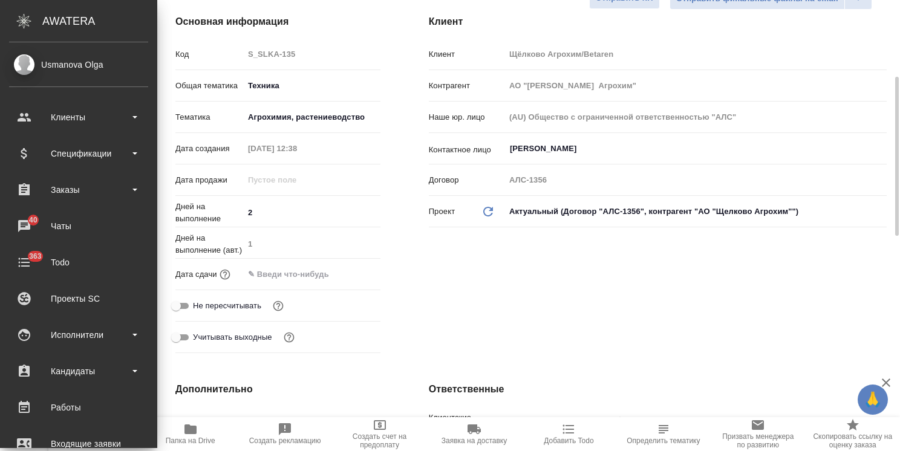
scroll to position [191, 0]
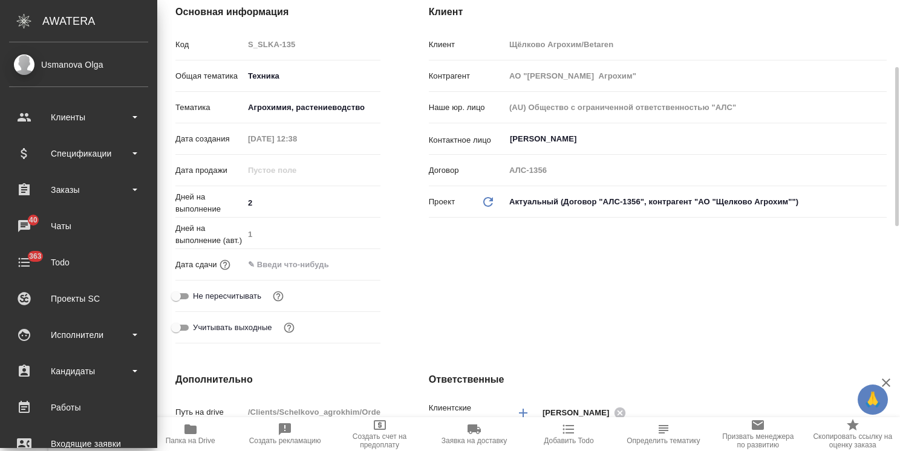
type textarea "x"
click input "text"
click icon "button"
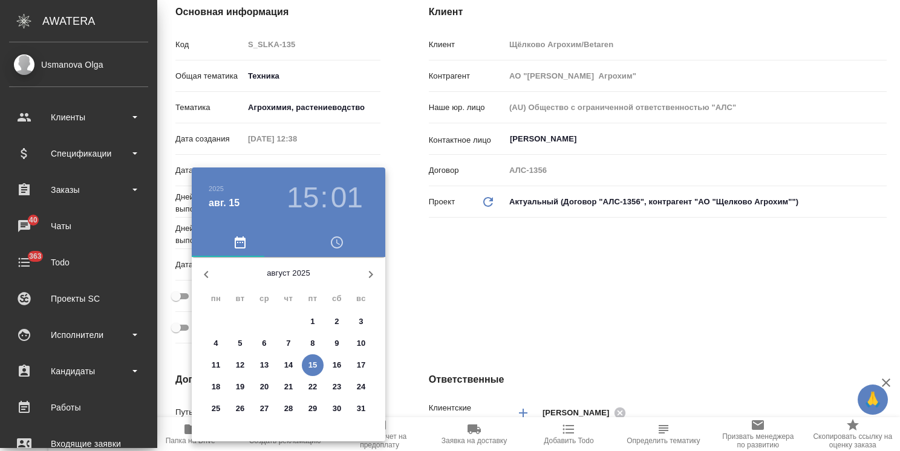
click p "19"
type input "[DATE] 15:01"
type textarea "x"
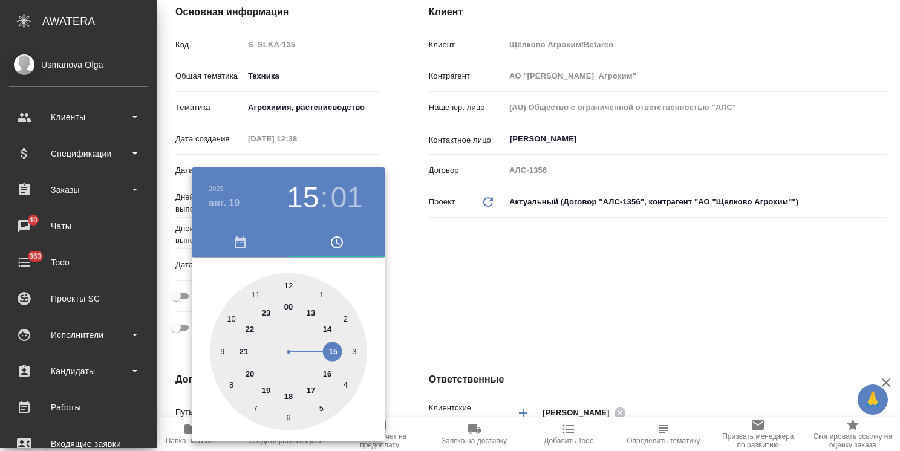
click div
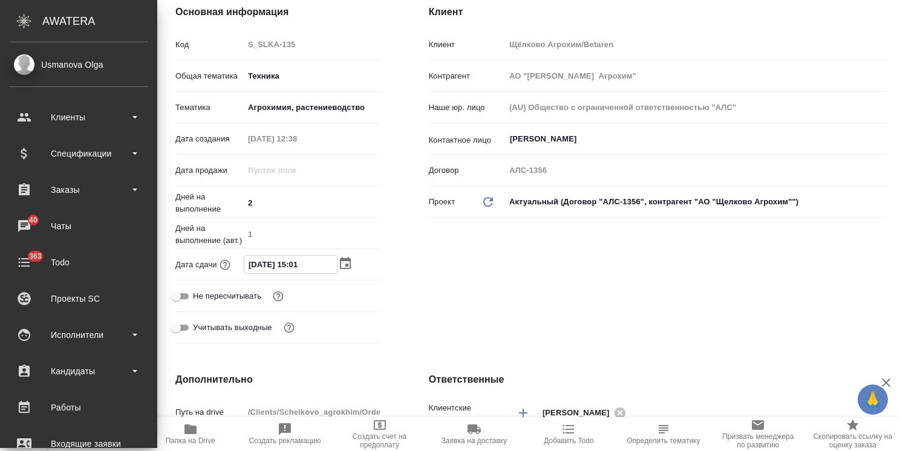
click input "[DATE] 15:01"
type input "[DATE] 13:01"
type textarea "x"
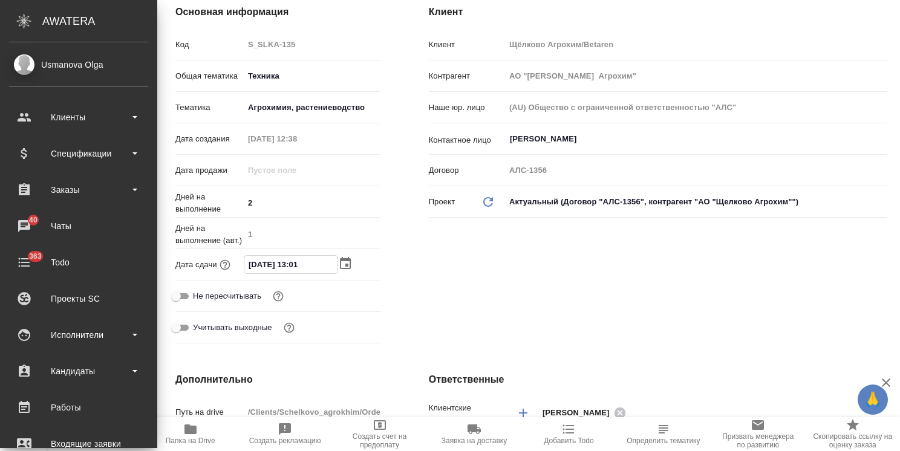
drag, startPoint x: 313, startPoint y: 268, endPoint x: 302, endPoint y: 270, distance: 11.5
click input "[DATE] 13:01"
type input "[DATE] 13:0_"
type textarea "x"
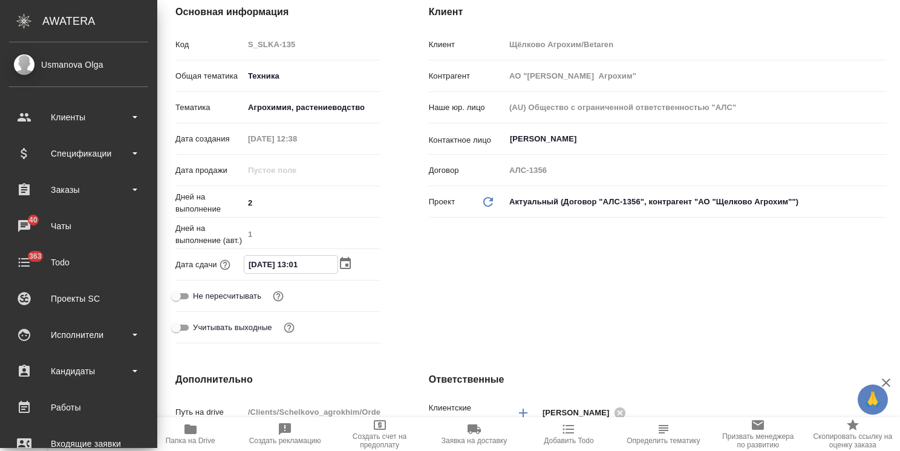
type textarea "x"
type input "[DATE] 13:00"
type textarea "x"
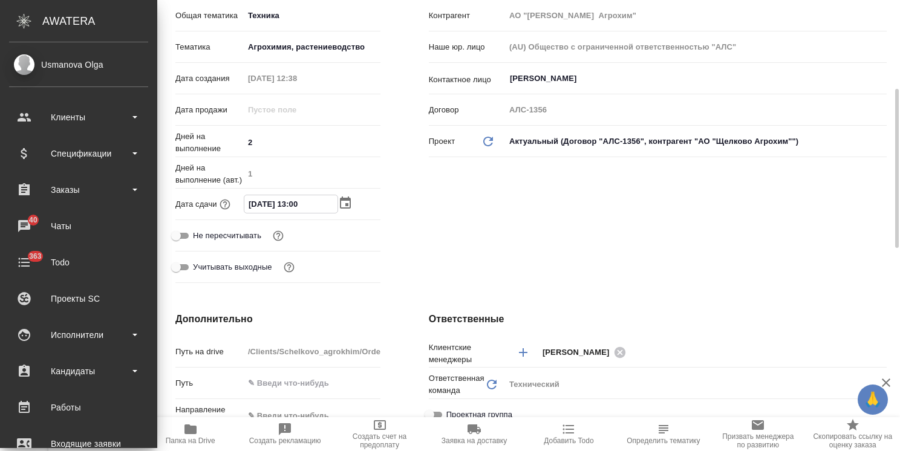
scroll to position [312, 0]
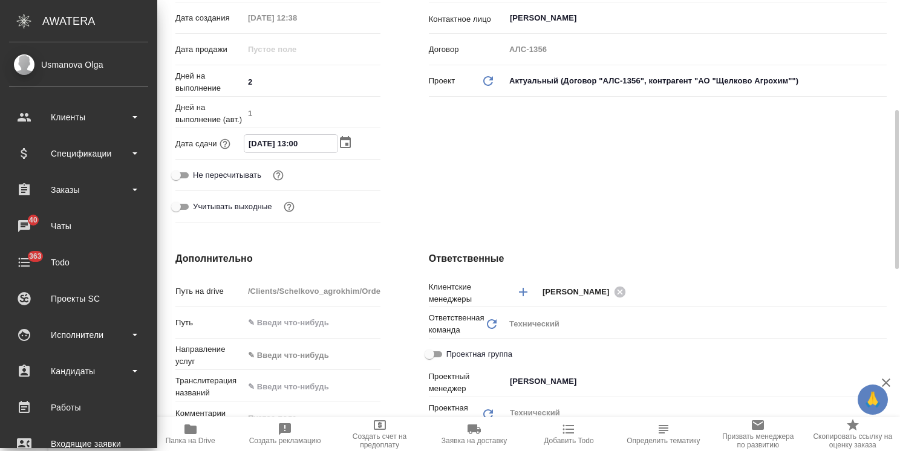
type input "[DATE] 13:00"
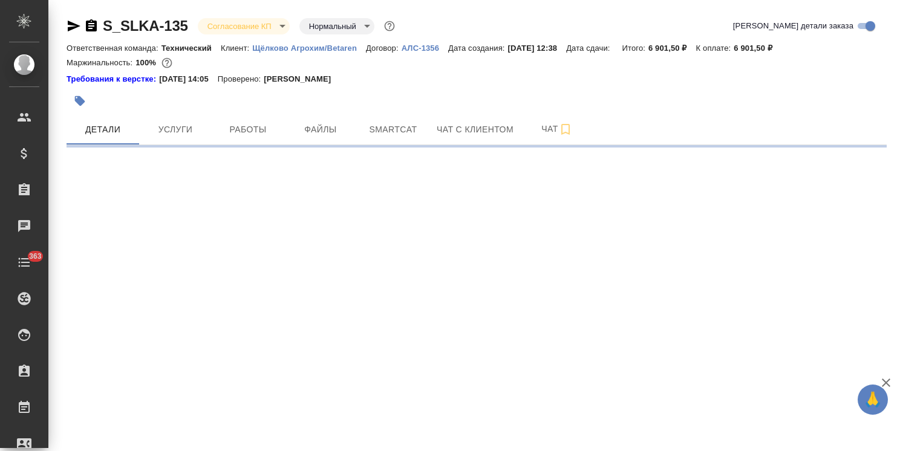
select select "RU"
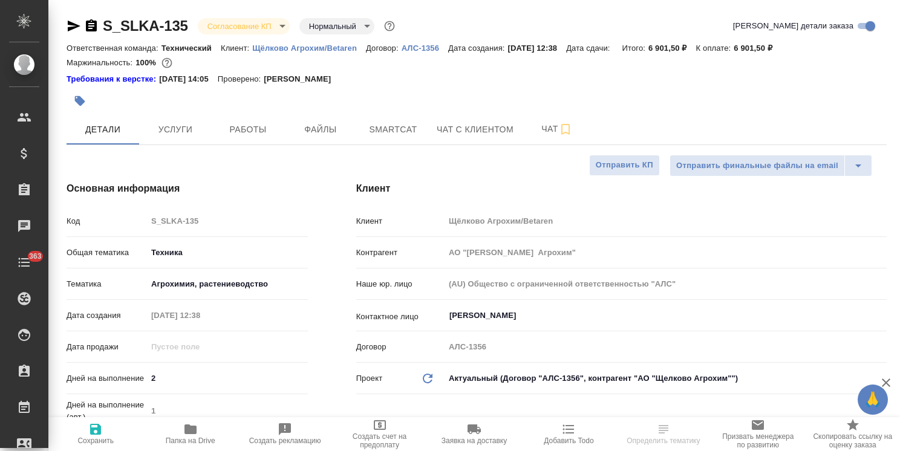
type textarea "x"
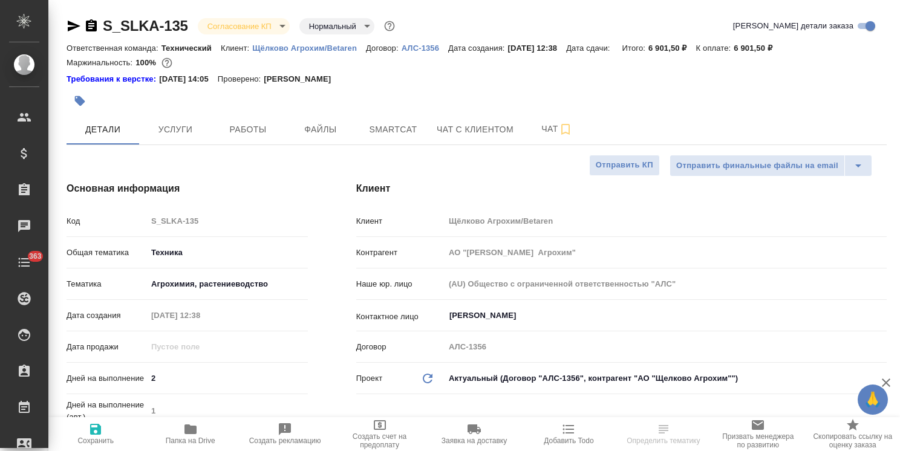
type textarea "x"
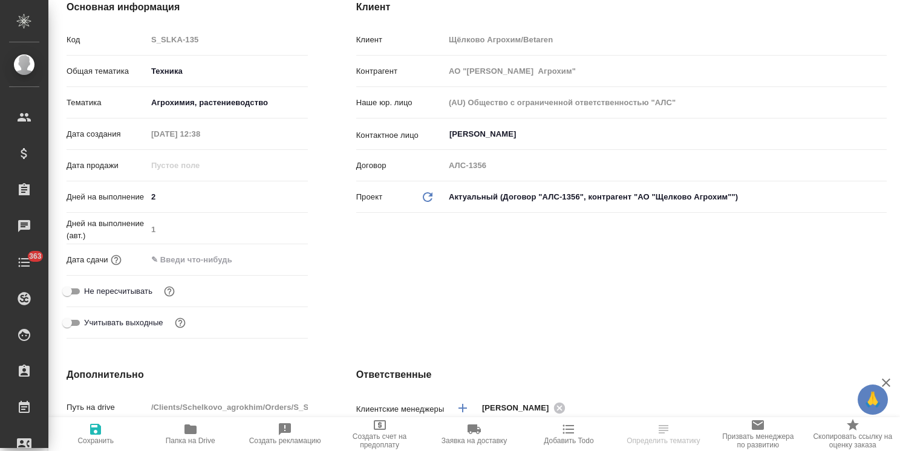
type textarea "x"
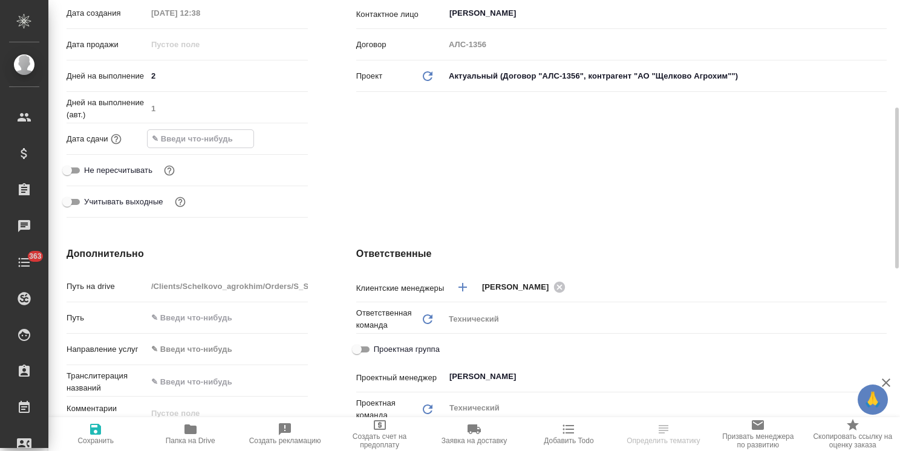
click at [225, 137] on input "text" at bounding box center [201, 139] width 106 height 18
click at [265, 134] on icon "button" at bounding box center [272, 138] width 15 height 15
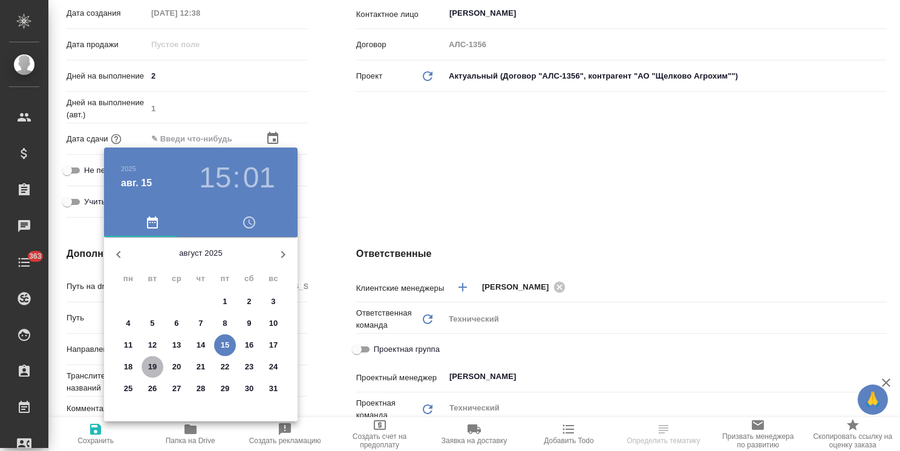
click at [151, 366] on p "19" at bounding box center [152, 367] width 9 height 12
type input "[DATE] 15:01"
type textarea "x"
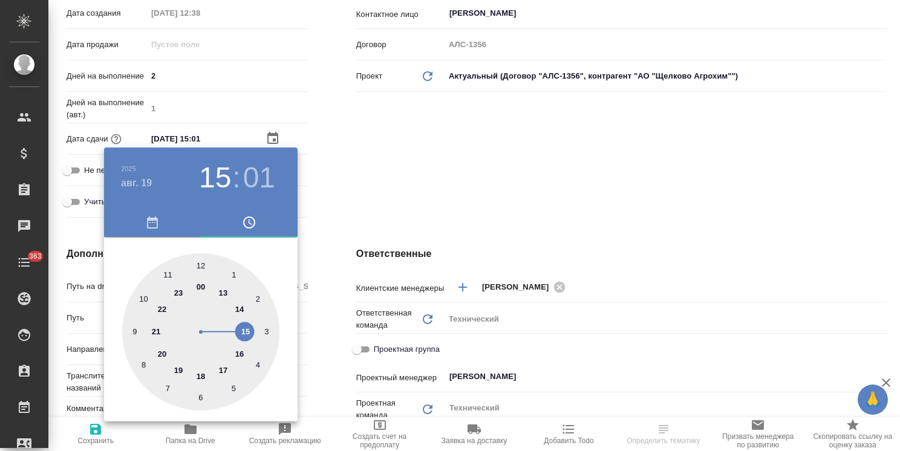
click at [401, 271] on div at bounding box center [450, 225] width 900 height 451
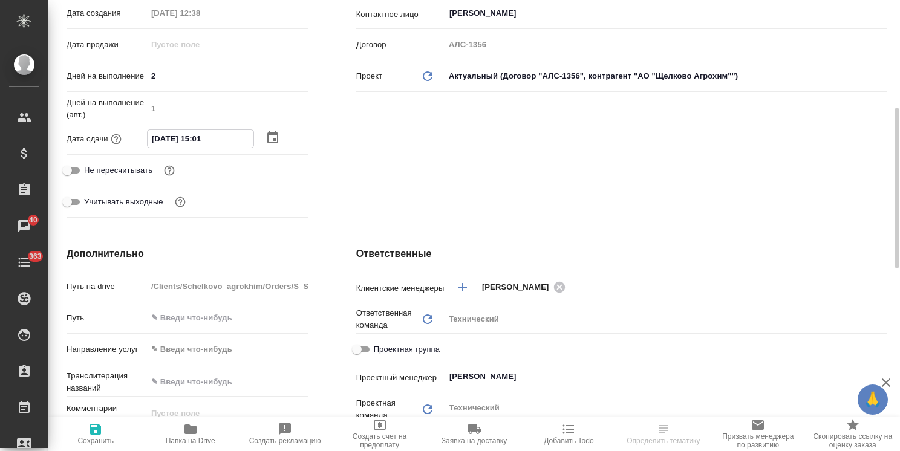
click at [199, 138] on input "19.08.2025 15:01" at bounding box center [201, 139] width 106 height 18
type input "19.08.2025 13:01"
type textarea "x"
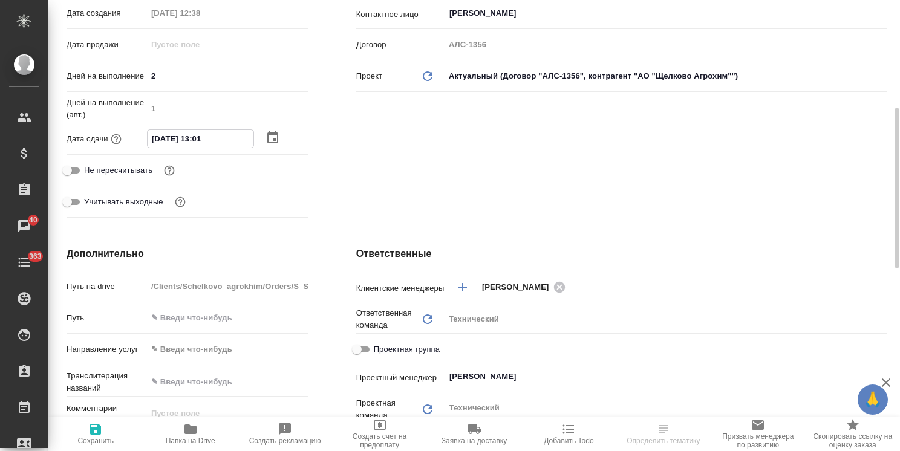
drag, startPoint x: 213, startPoint y: 140, endPoint x: 206, endPoint y: 143, distance: 7.9
click at [206, 143] on input "19.08.2025 13:01" at bounding box center [201, 139] width 106 height 18
type input "19.08.2025 13:0_"
type textarea "x"
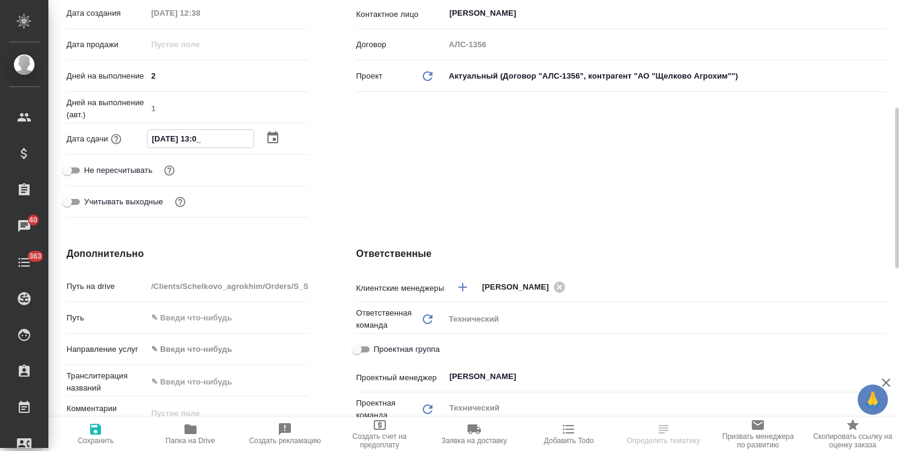
type textarea "x"
type input "19.08.2025 13:00"
type textarea "x"
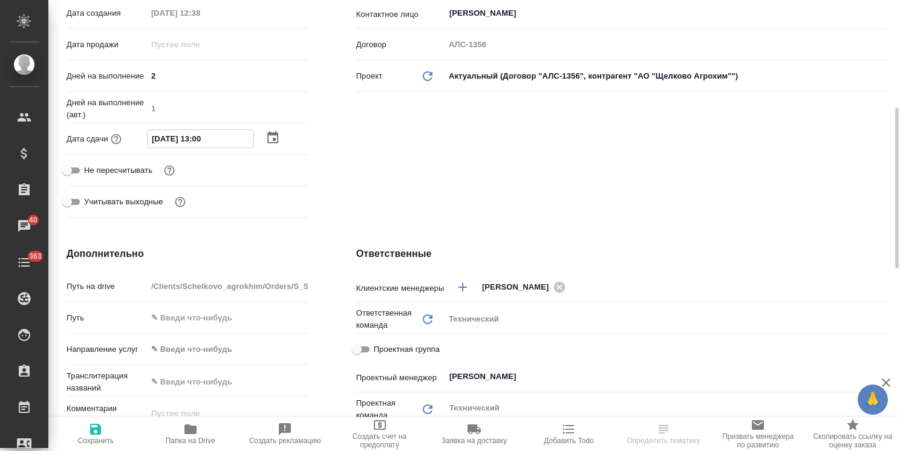
type input "19.08.2025 13:00"
click at [92, 430] on icon "button" at bounding box center [95, 429] width 11 height 11
type textarea "x"
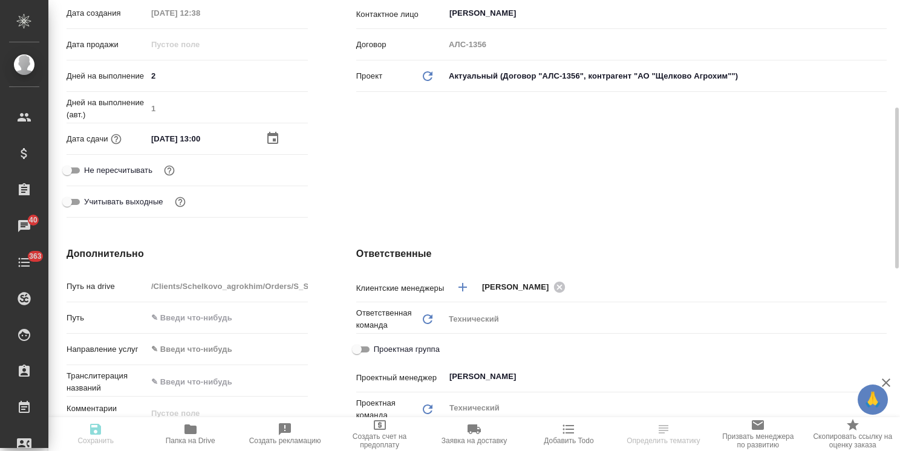
type textarea "x"
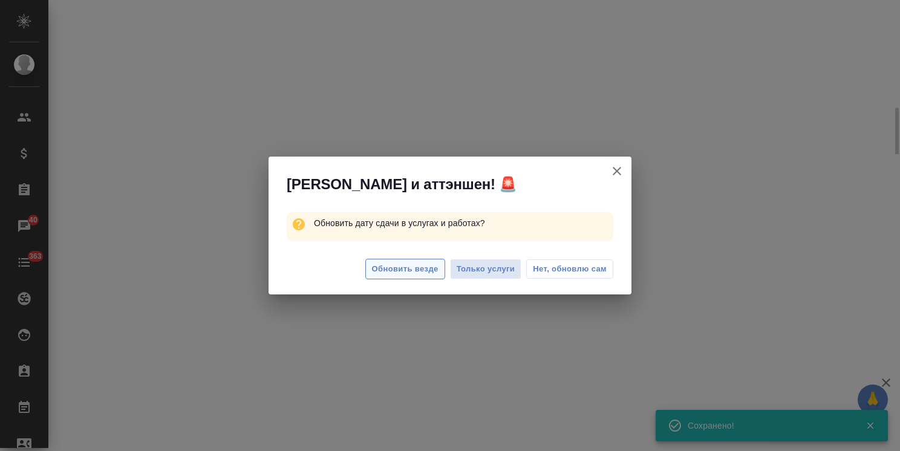
select select "RU"
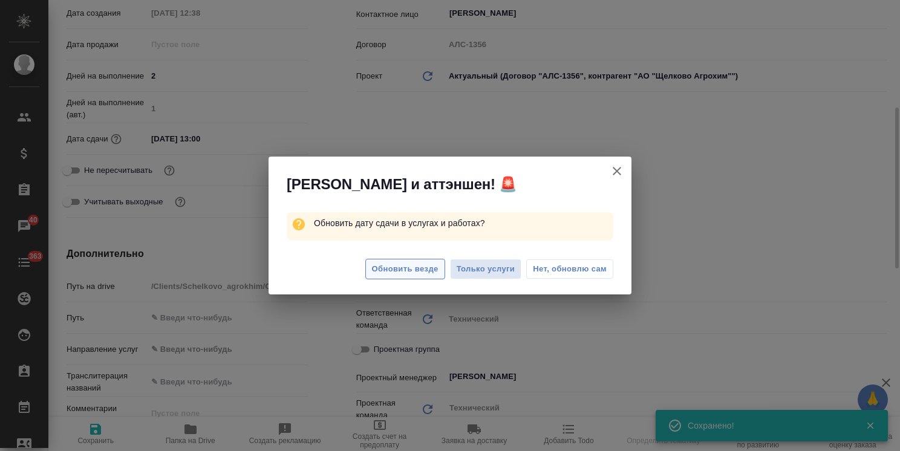
click at [430, 270] on span "Обновить везде" at bounding box center [405, 269] width 67 height 14
type textarea "x"
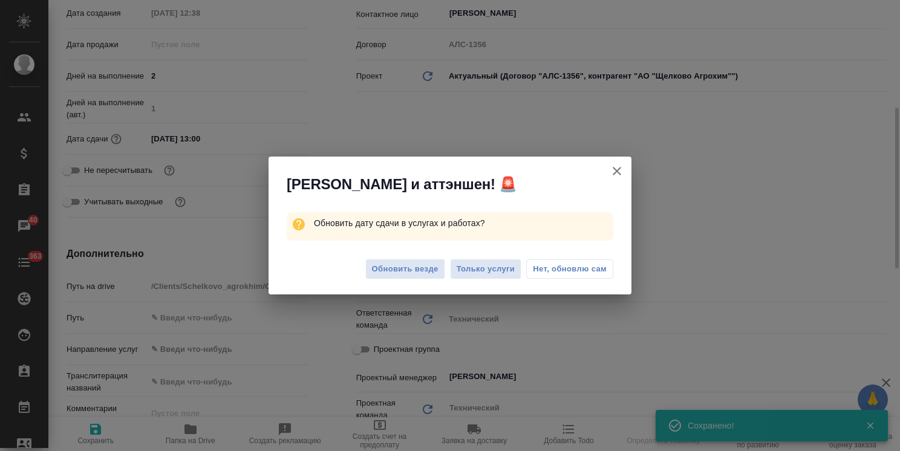
type textarea "x"
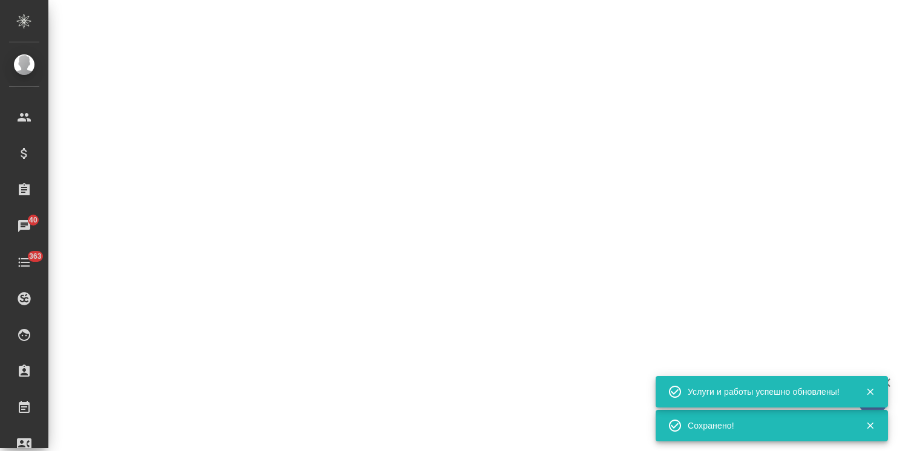
select select "RU"
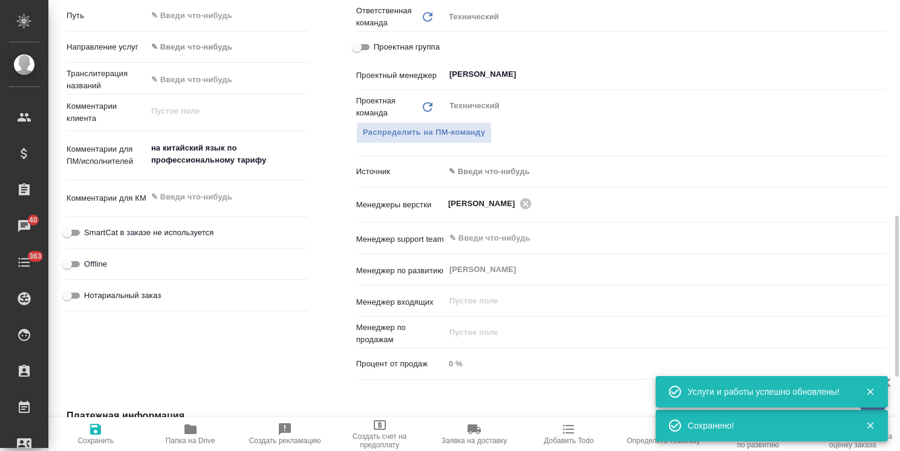
type textarea "x"
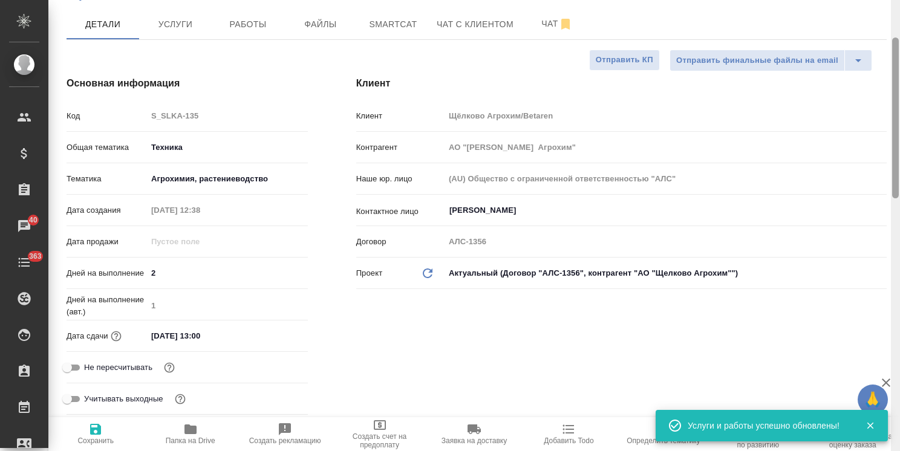
scroll to position [0, 0]
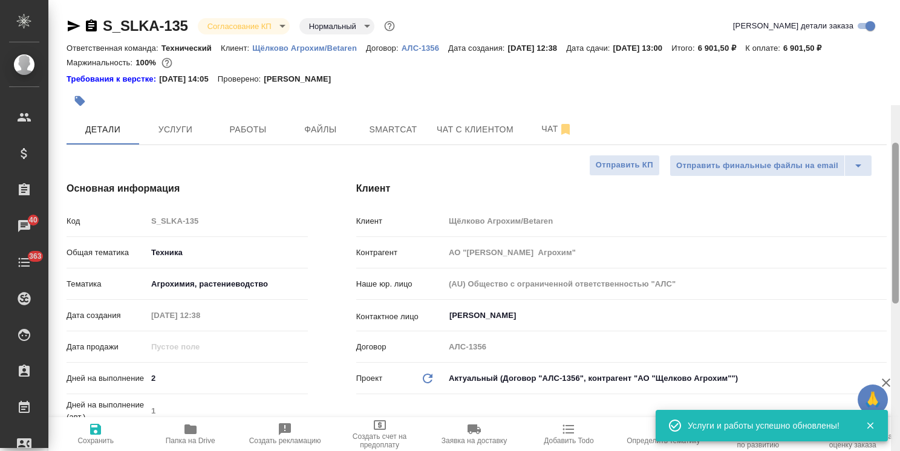
drag, startPoint x: 893, startPoint y: 282, endPoint x: 866, endPoint y: 51, distance: 231.9
click at [869, 53] on div "S_SLKA-135 Согласование КП kpNegotiation Нормальный normal Кратко детали заказа…" at bounding box center [473, 225] width 851 height 451
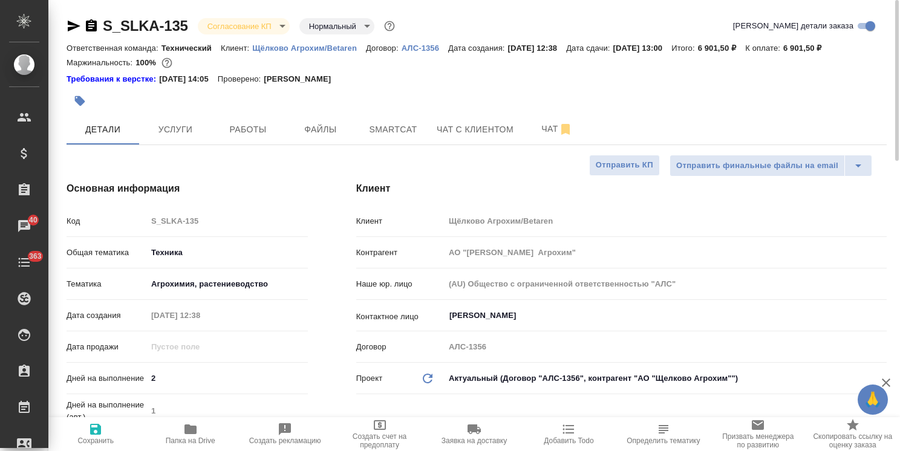
click at [246, 21] on body "🙏 .cls-1 fill:#fff; AWATERA Usmanova Olga Клиенты Спецификации Заказы 40 Чаты 3…" at bounding box center [450, 225] width 900 height 451
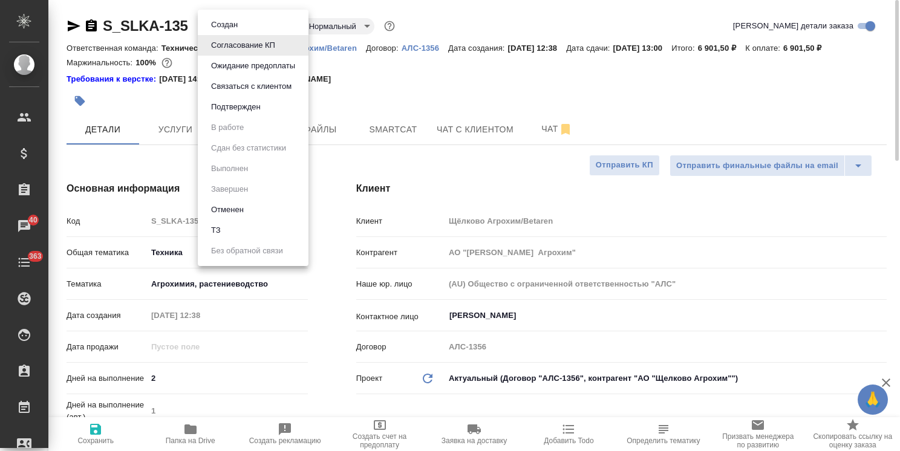
click at [241, 31] on button "Подтвержден" at bounding box center [224, 24] width 34 height 13
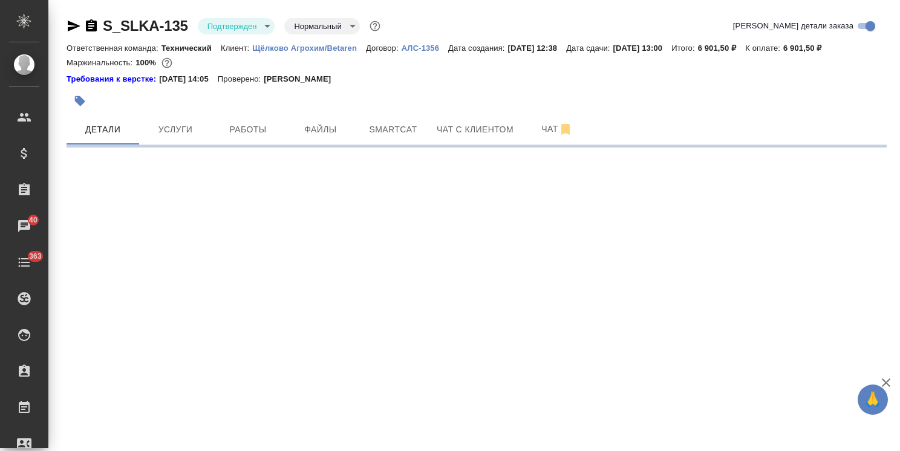
select select "RU"
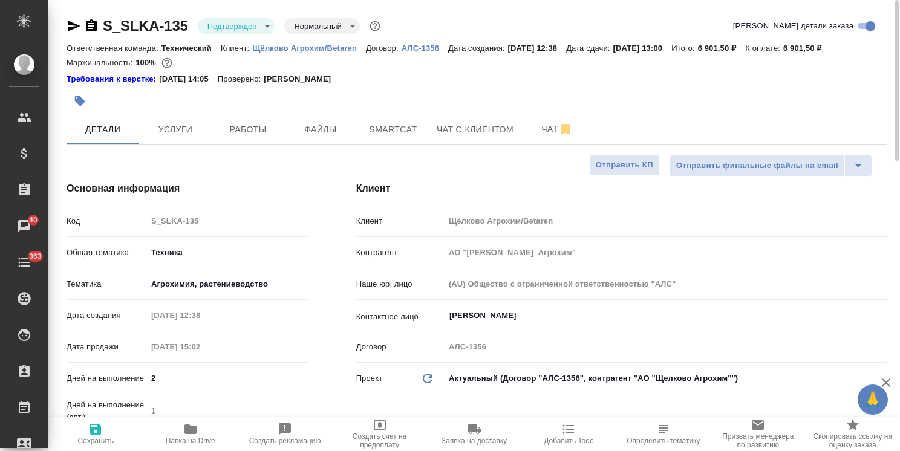
type textarea "x"
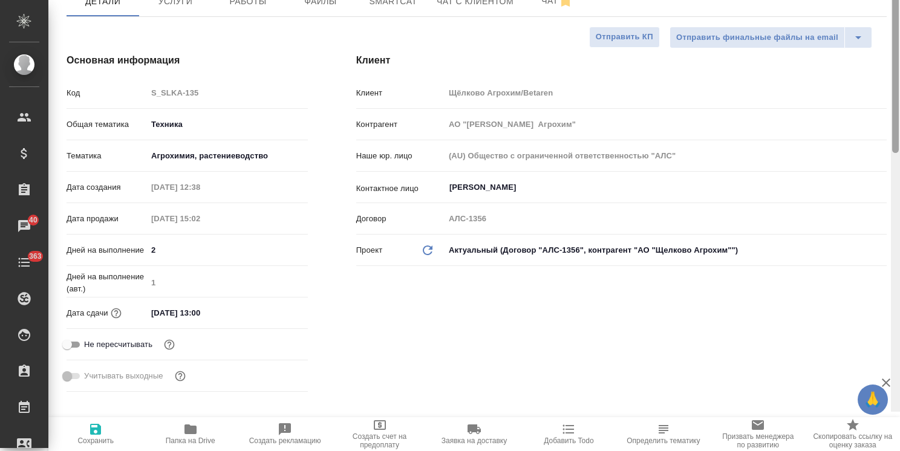
drag, startPoint x: 892, startPoint y: 250, endPoint x: 775, endPoint y: 28, distance: 251.5
click at [875, 129] on div "S_SLKA-135 Подтвержден confirmed Нормальный normal Кратко детали заказа Ответст…" at bounding box center [473, 225] width 851 height 451
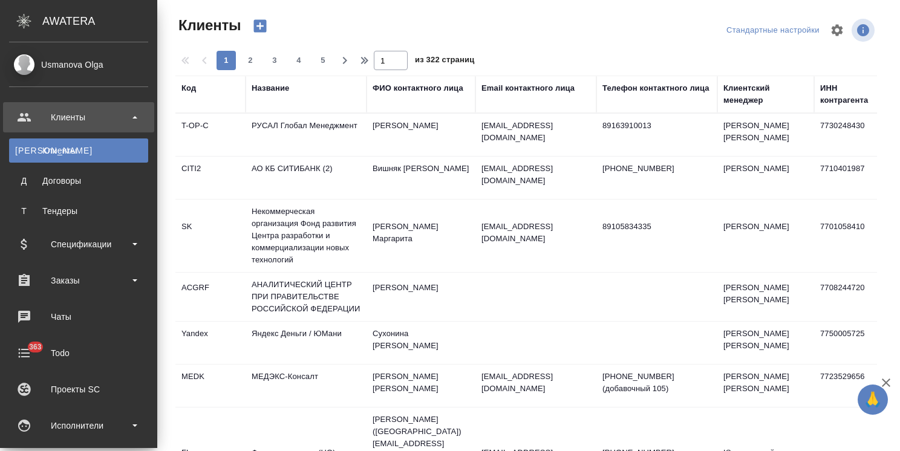
select select "RU"
click at [74, 282] on div "Заказы" at bounding box center [78, 280] width 139 height 18
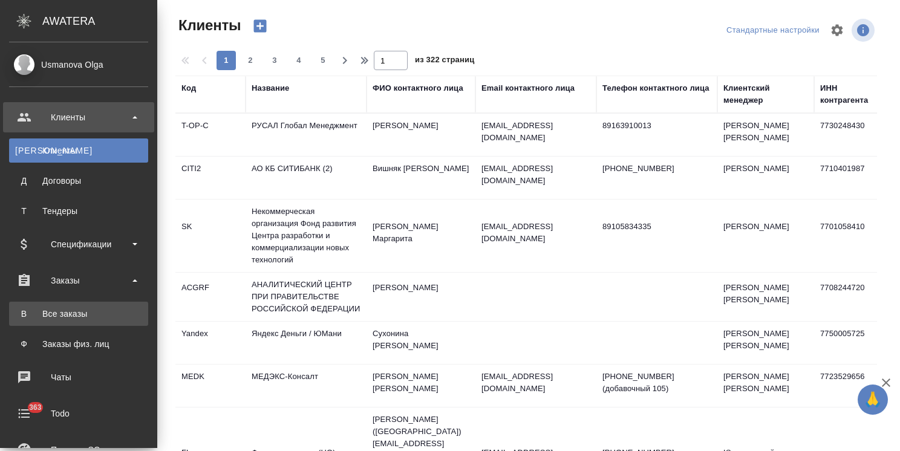
click at [65, 315] on div "Все заказы" at bounding box center [78, 314] width 127 height 12
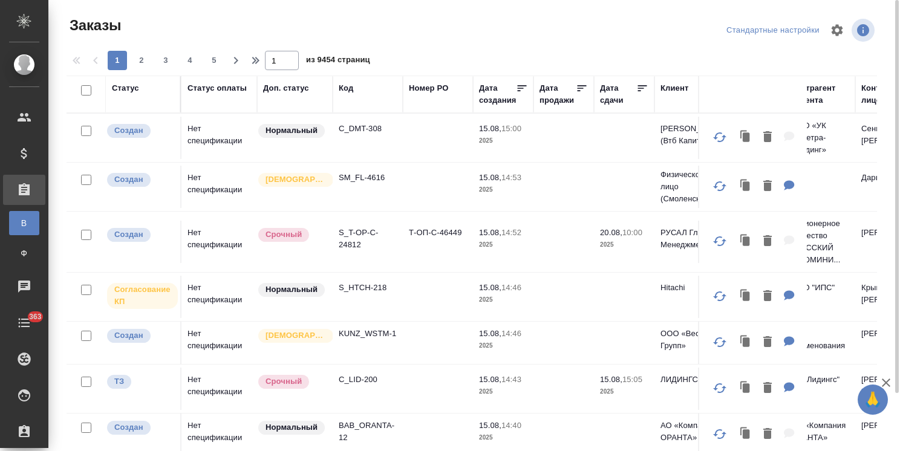
click at [345, 86] on div "Код" at bounding box center [346, 88] width 15 height 12
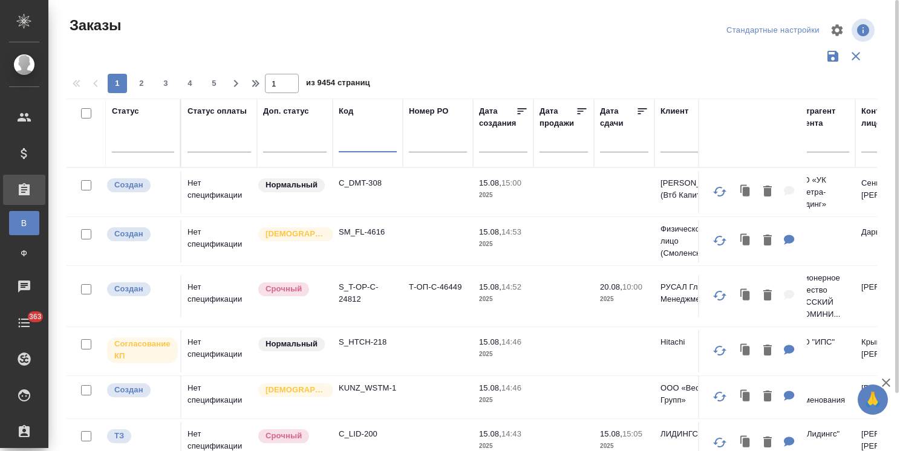
click at [357, 140] on input "text" at bounding box center [368, 144] width 58 height 15
paste input "S_NIN-37"
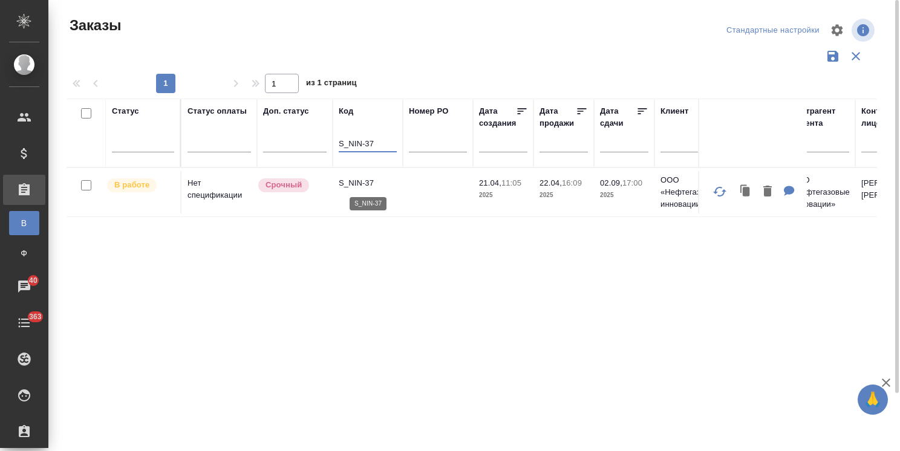
type input "S_NIN-37"
click at [372, 184] on p "S_NIN-37" at bounding box center [368, 183] width 58 height 12
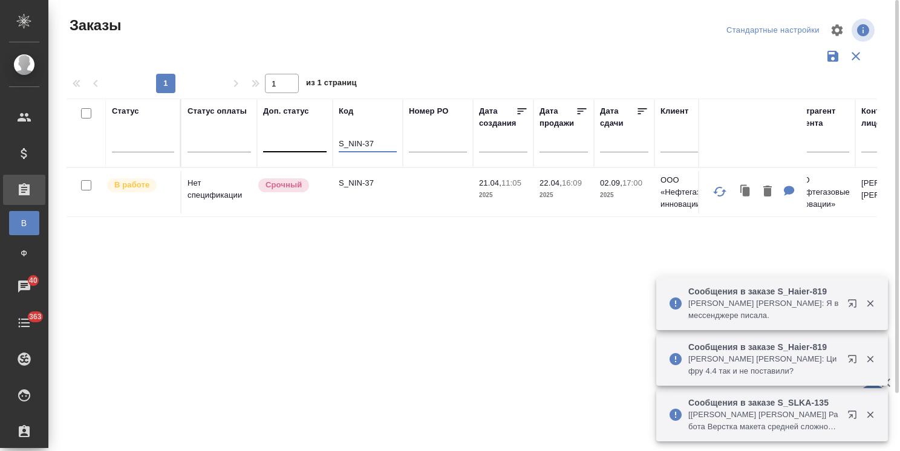
drag, startPoint x: 381, startPoint y: 146, endPoint x: 297, endPoint y: 134, distance: 85.5
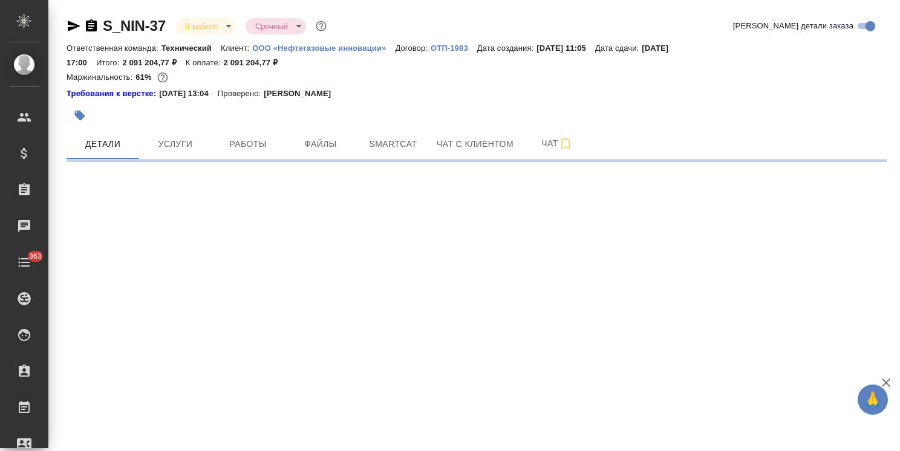
select select "RU"
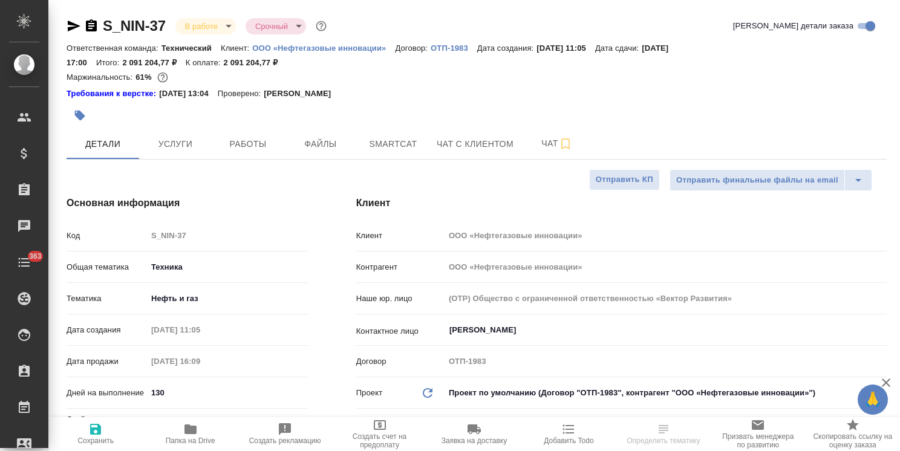
type textarea "x"
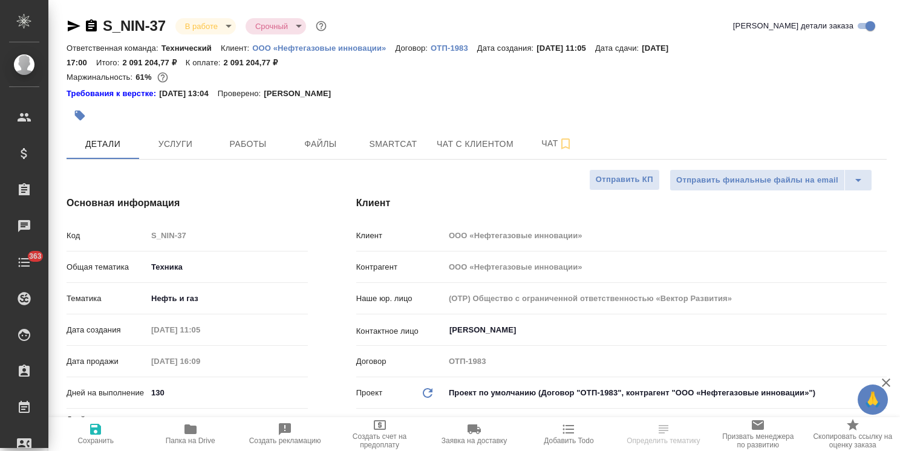
type textarea "x"
click at [550, 151] on span "Чат" at bounding box center [557, 143] width 58 height 15
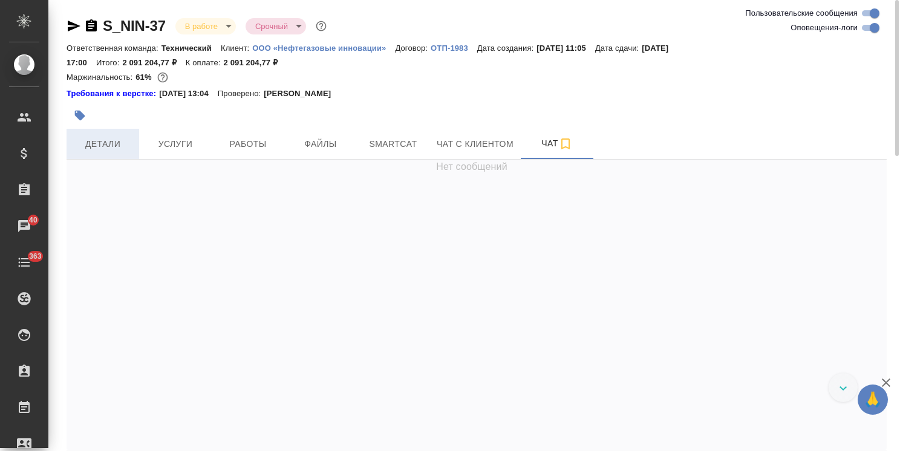
click at [116, 149] on span "Детали" at bounding box center [103, 144] width 58 height 15
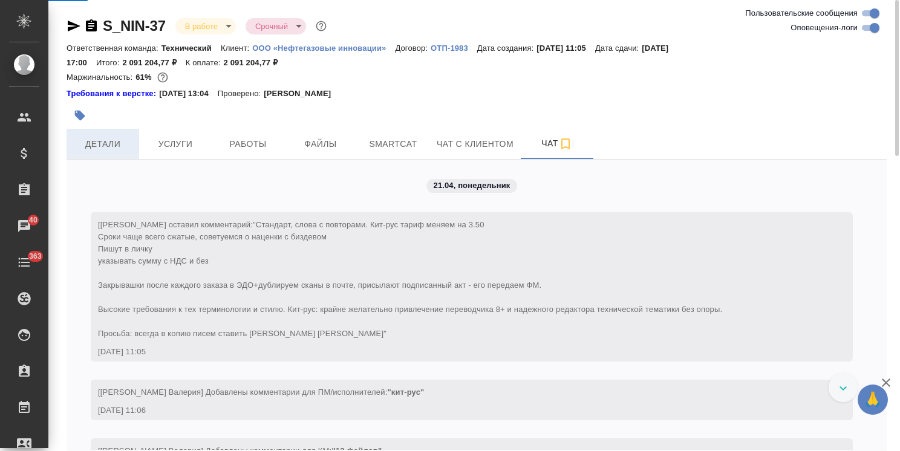
click at [115, 149] on span "Детали" at bounding box center [103, 144] width 58 height 15
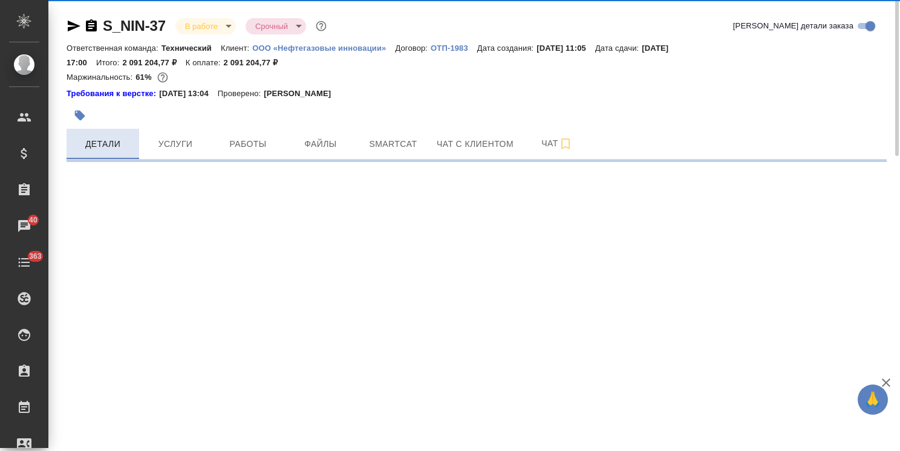
select select "RU"
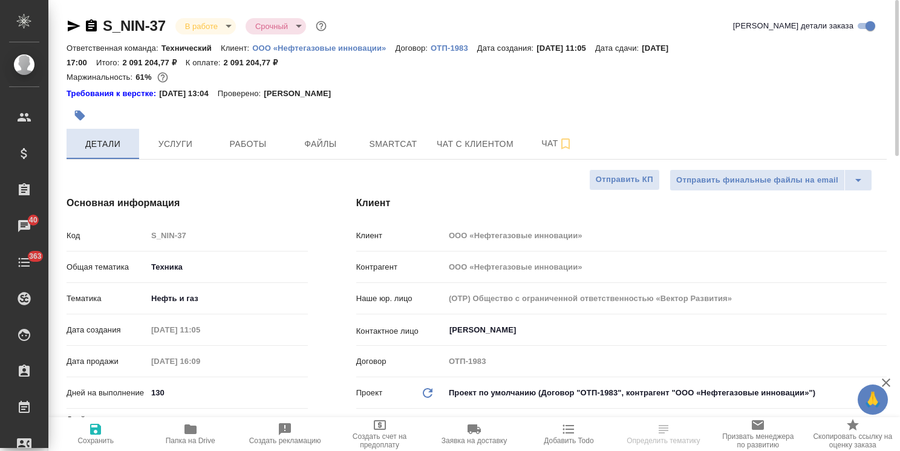
type textarea "x"
click at [116, 148] on span "Детали" at bounding box center [103, 144] width 58 height 15
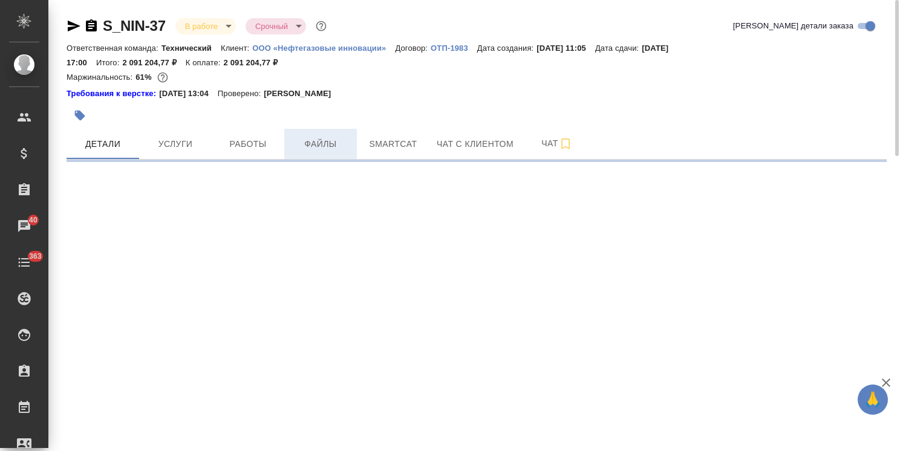
select select "RU"
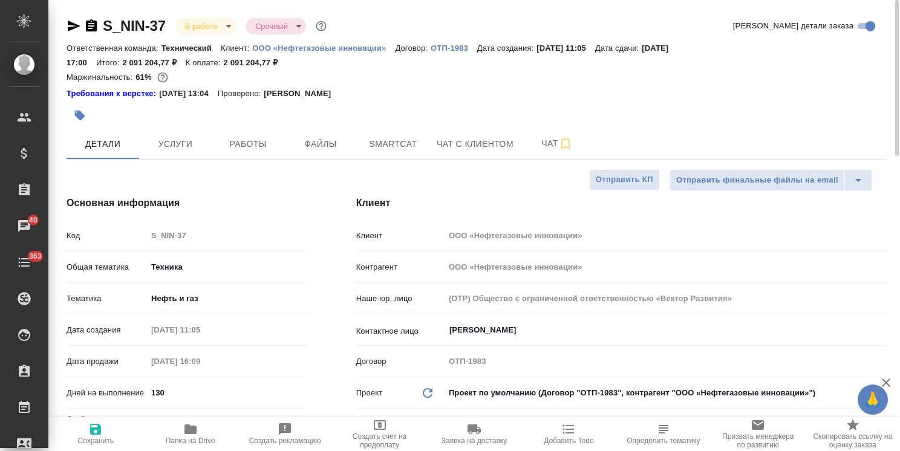
type textarea "x"
drag, startPoint x: 893, startPoint y: 265, endPoint x: 844, endPoint y: 54, distance: 216.0
click at [897, 72] on div at bounding box center [895, 106] width 7 height 156
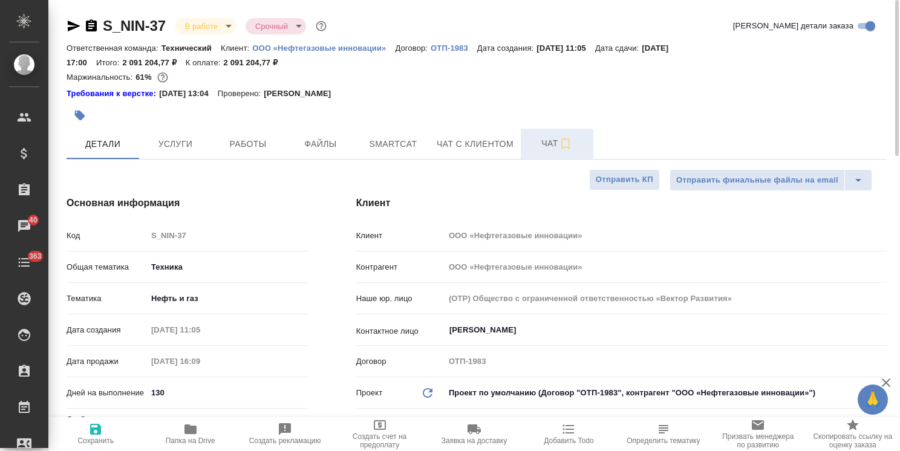
click at [542, 137] on span "Чат" at bounding box center [557, 143] width 58 height 15
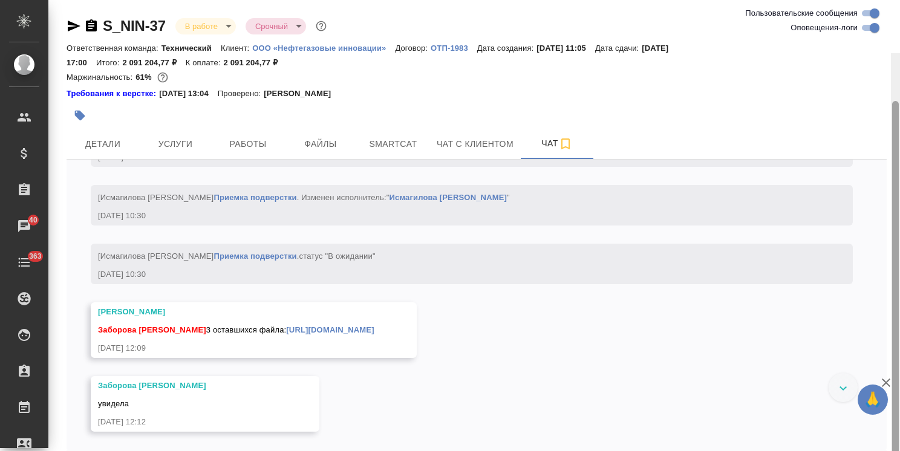
scroll to position [53, 0]
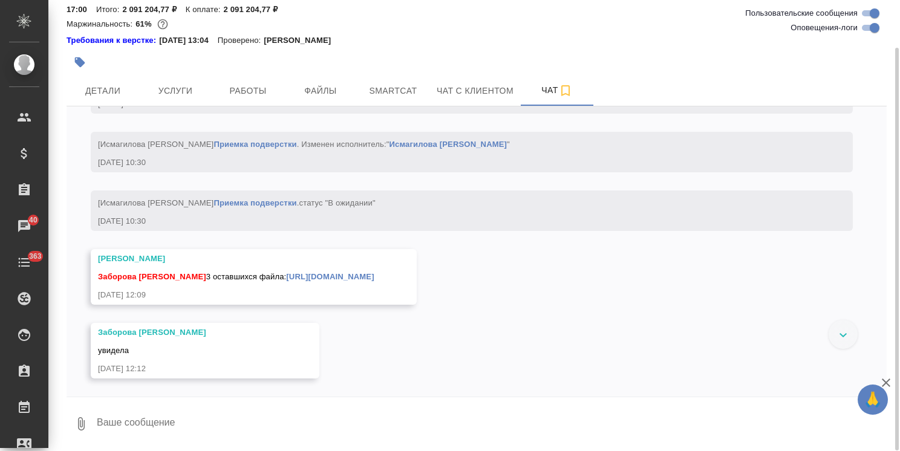
click at [204, 427] on textarea at bounding box center [491, 423] width 791 height 41
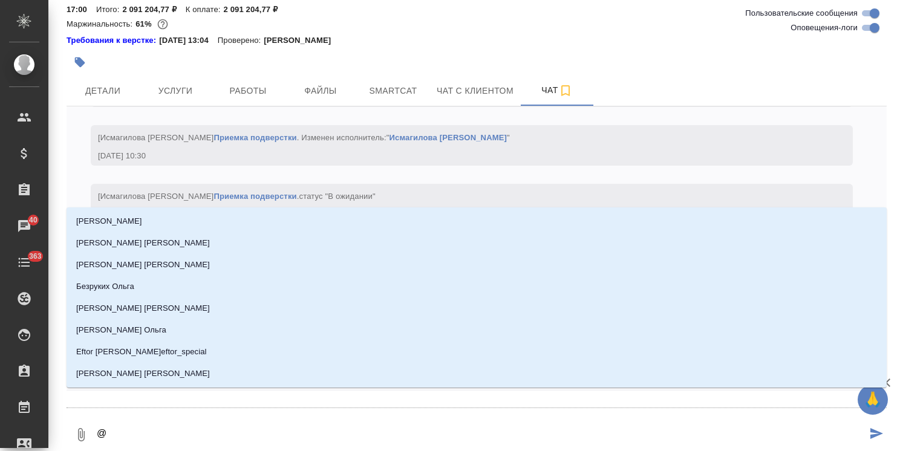
type textarea "@с"
type input "с"
type textarea "@се"
type input "се"
type textarea "@сер"
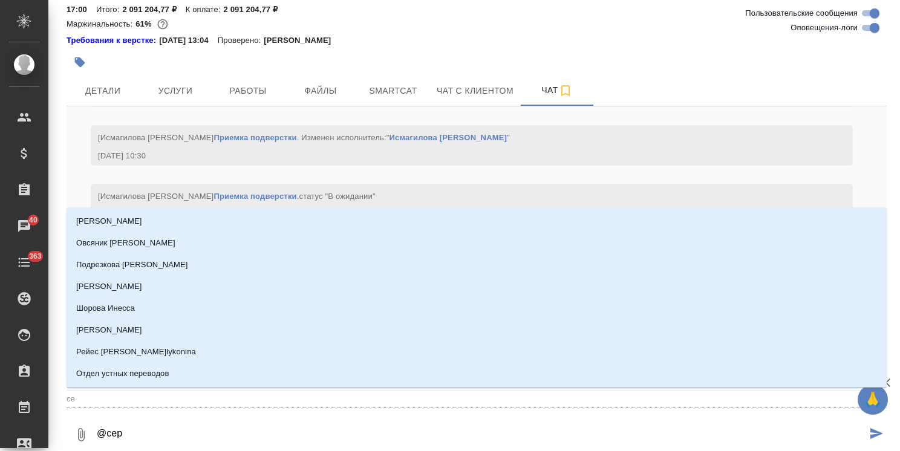
type input "сер"
type textarea "@серг"
type input "серг"
type textarea "@серге"
type input "серге"
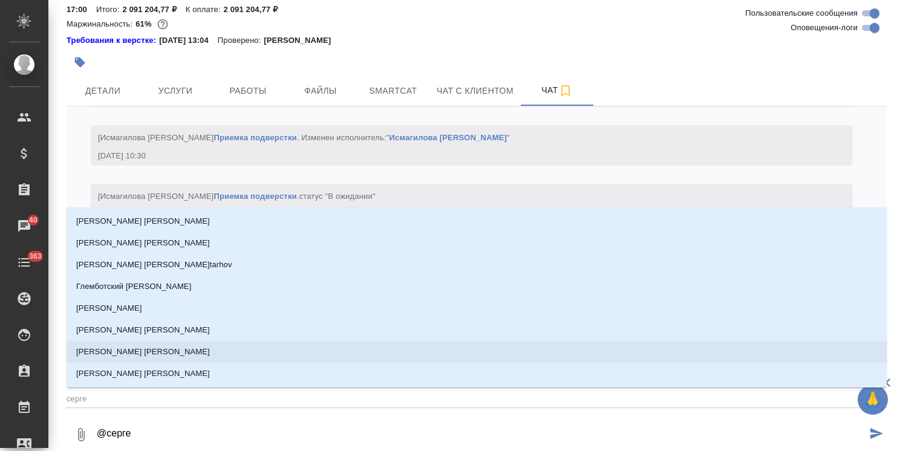
type textarea "@сергее"
type input "сергее"
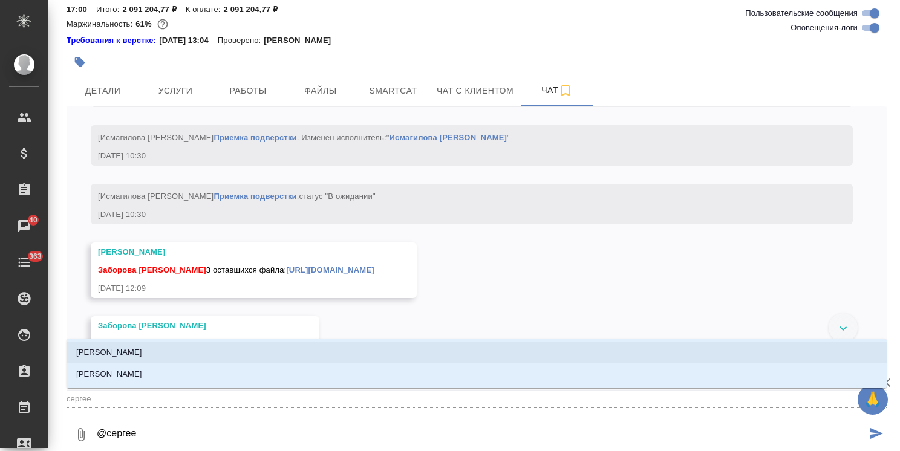
type textarea "@сергеев"
type input "сергеев"
type textarea "@сергеева"
type input "[PERSON_NAME]"
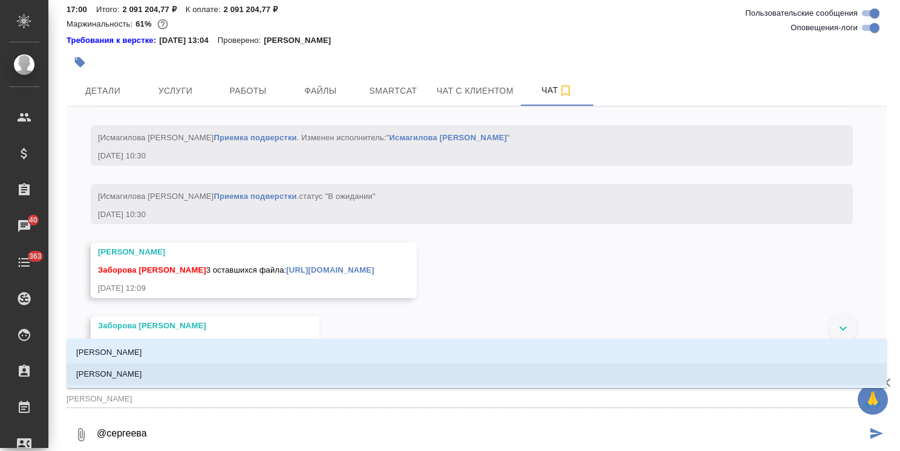
click at [163, 368] on li "[PERSON_NAME]" at bounding box center [477, 374] width 820 height 22
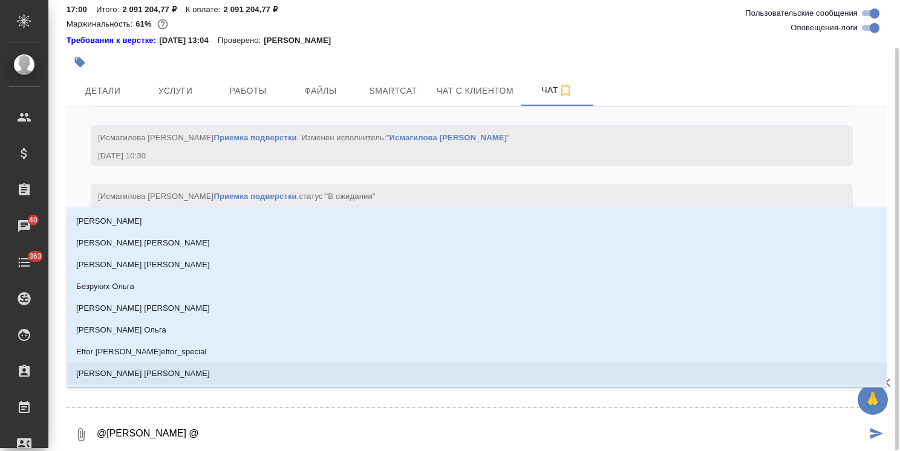
type textarea "@[PERSON_NAME] @з"
type input "з"
type textarea "@[PERSON_NAME] @за"
type input "за"
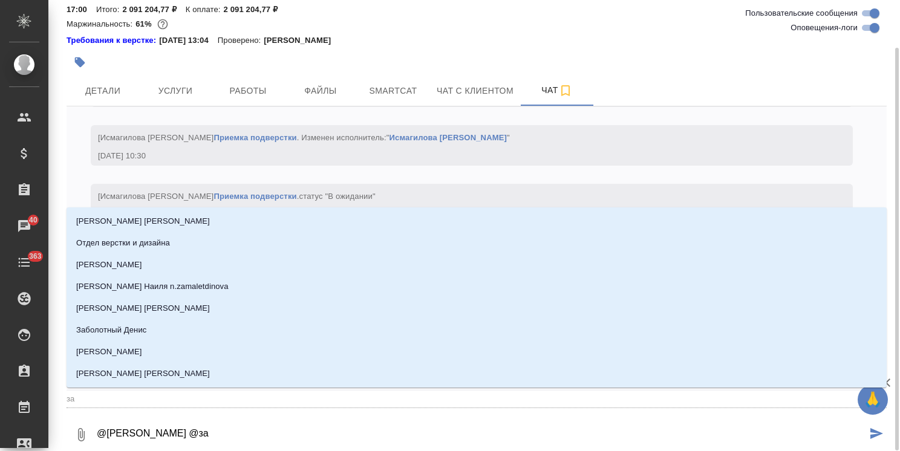
type textarea "@[PERSON_NAME] @заб"
type input "заб"
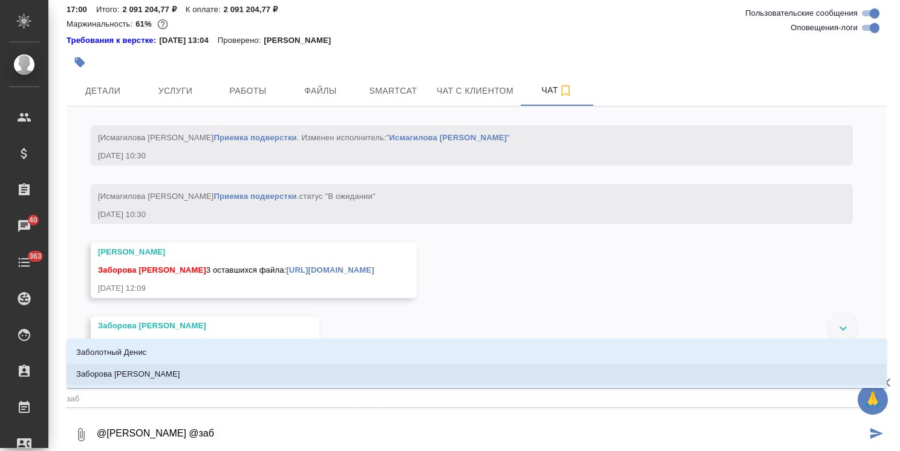
click at [198, 380] on li "Заборова [PERSON_NAME]" at bounding box center [477, 374] width 820 height 22
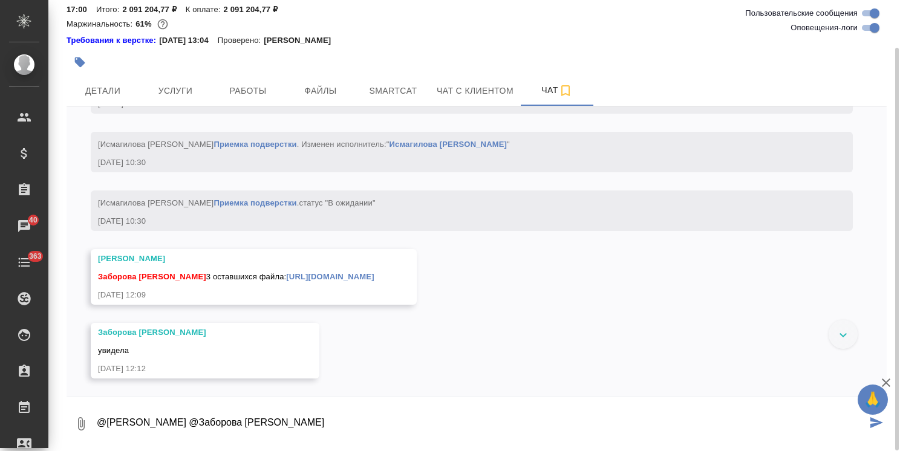
paste textarea "Валерия, добрый день! Ещё в конце апреля передавали вам на перевод заказ (S_NIN…"
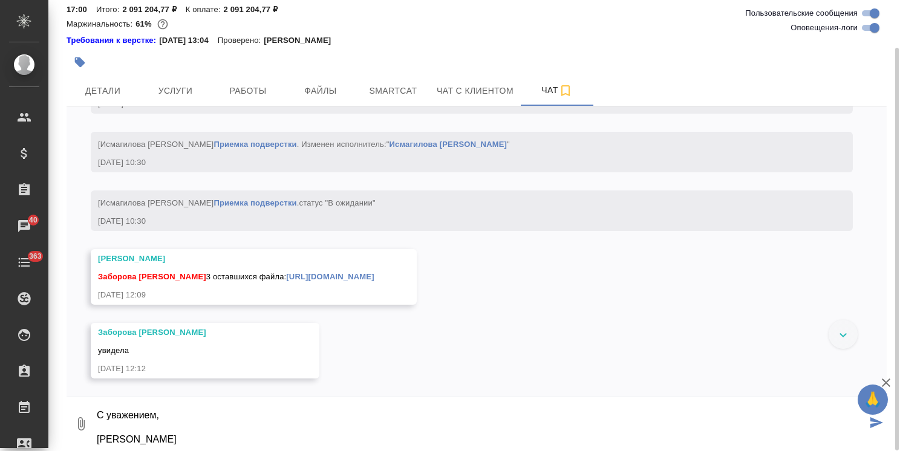
type textarea "@Сергеева [PERSON_NAME] @Заборова [PERSON_NAME], добрый день! Ещё в конце апрел…"
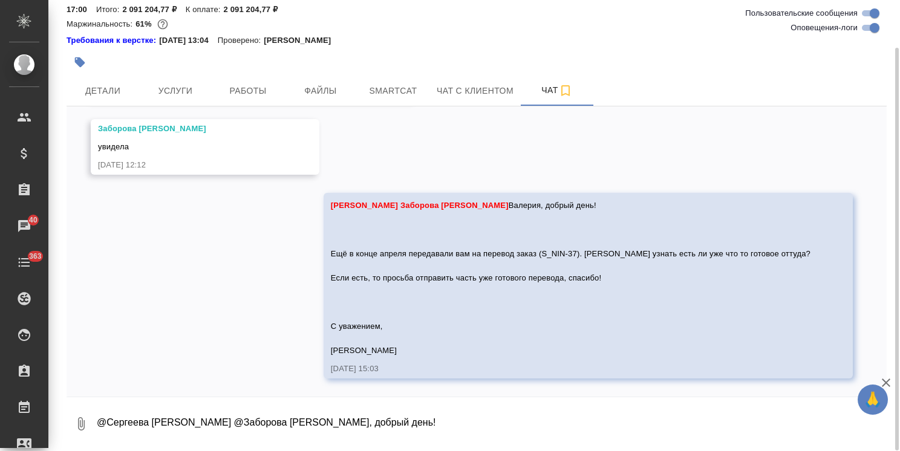
scroll to position [57851, 0]
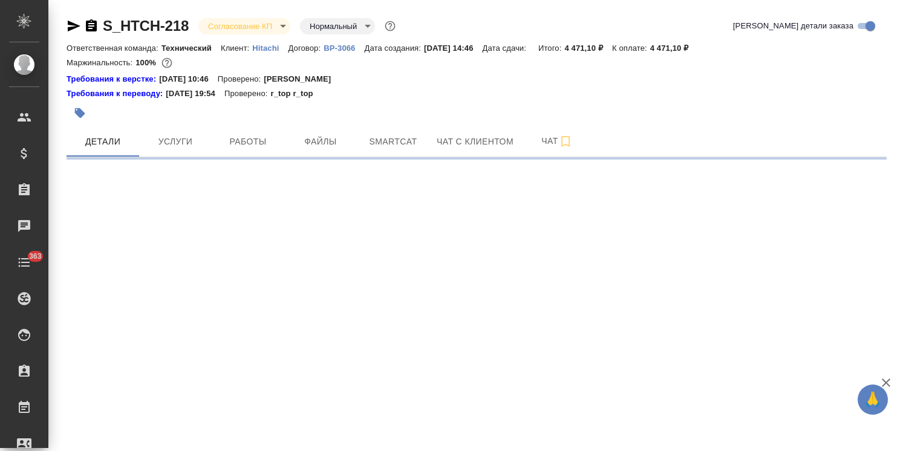
select select "RU"
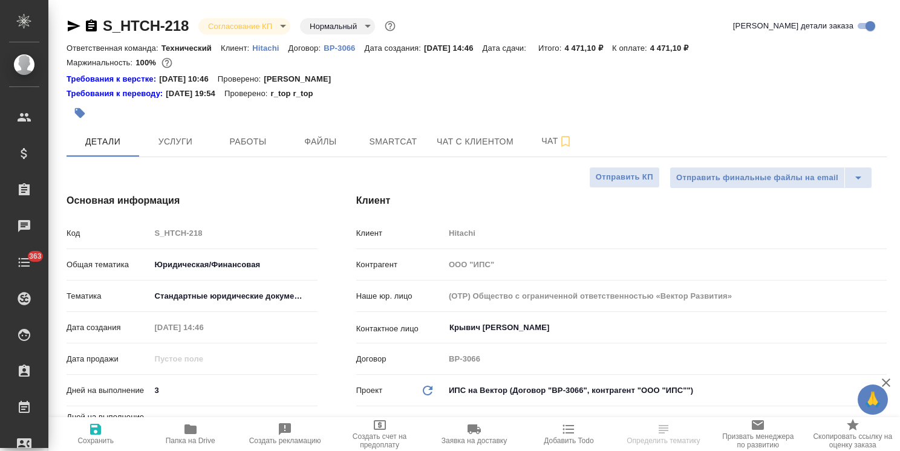
type textarea "x"
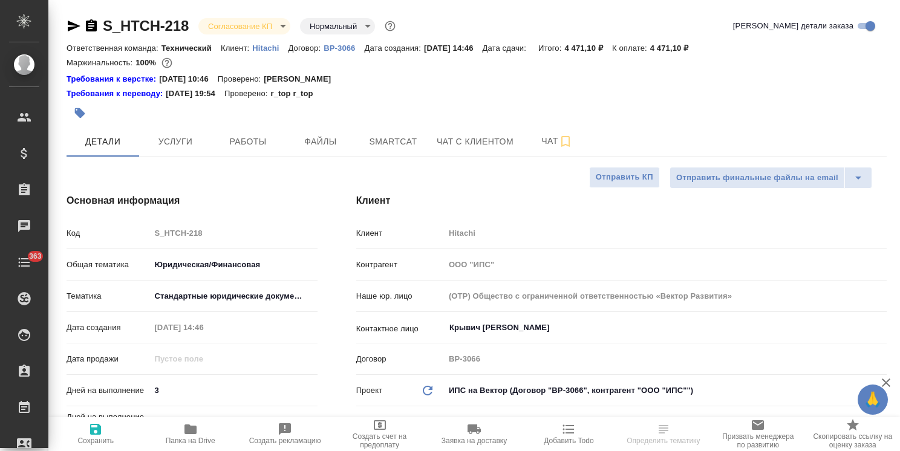
type textarea "x"
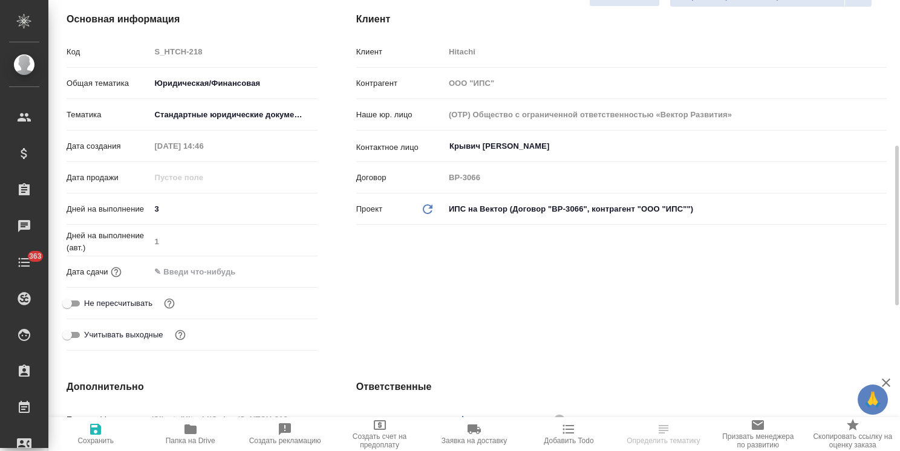
scroll to position [242, 0]
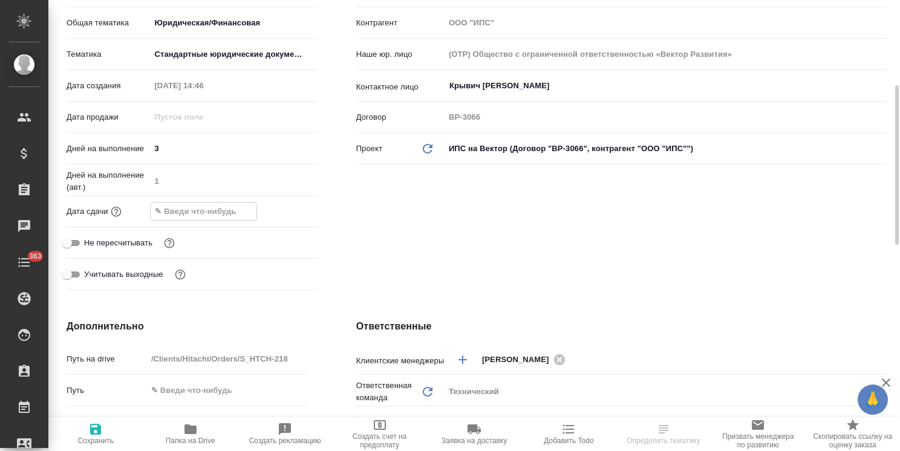
click at [230, 213] on input "text" at bounding box center [204, 212] width 106 height 18
click at [280, 215] on icon "button" at bounding box center [282, 210] width 15 height 15
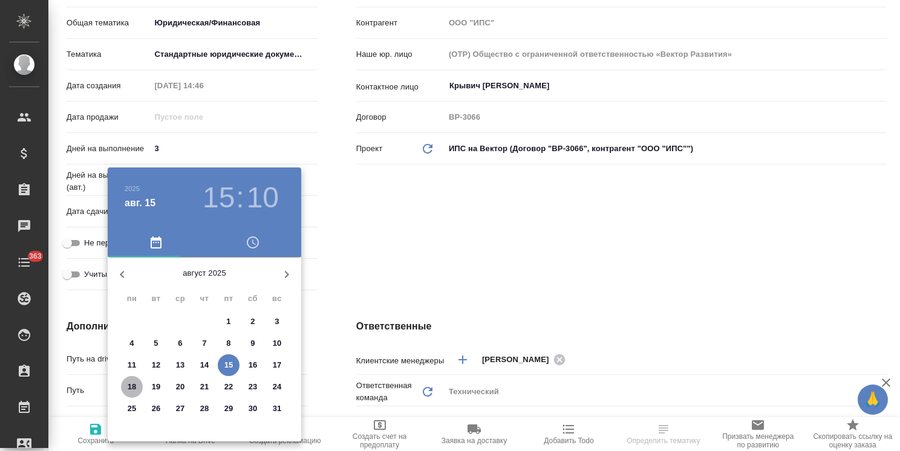
click at [132, 387] on p "18" at bounding box center [132, 387] width 9 height 12
type input "[DATE] 15:10"
type textarea "x"
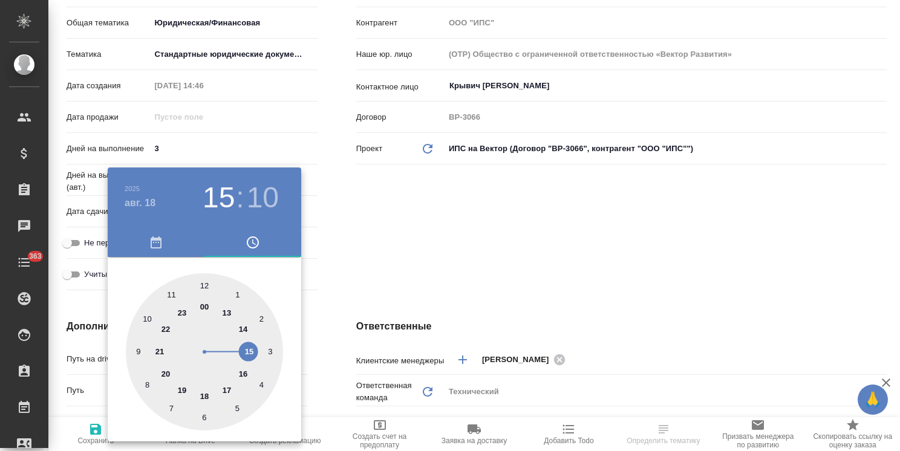
click at [368, 256] on div at bounding box center [450, 225] width 900 height 451
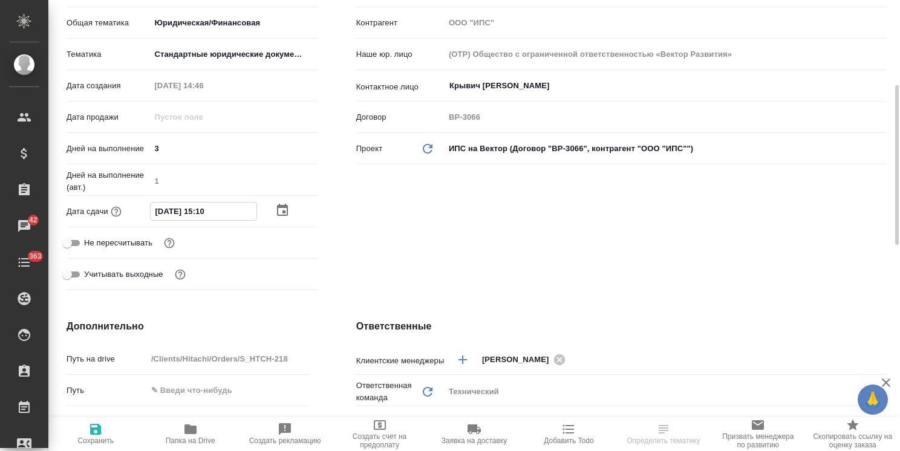
click at [203, 213] on input "[DATE] 15:10" at bounding box center [204, 212] width 106 height 18
type input "[DATE] 14:10"
type textarea "x"
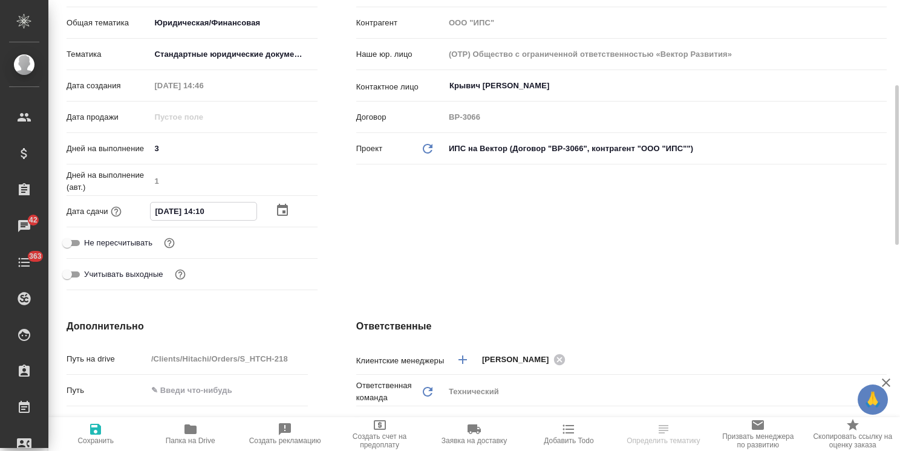
drag, startPoint x: 219, startPoint y: 213, endPoint x: 210, endPoint y: 214, distance: 8.5
click at [210, 214] on input "[DATE] 14:10" at bounding box center [204, 212] width 106 height 18
type input "[DATE] 14:0_"
type textarea "x"
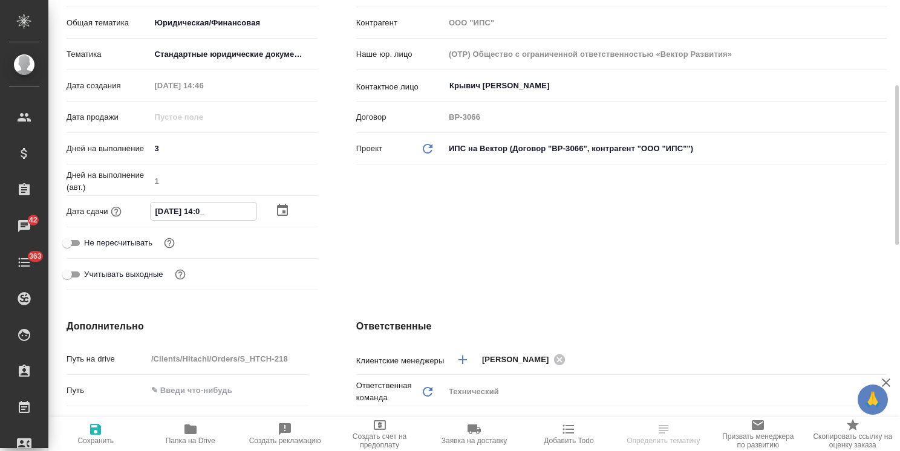
type textarea "x"
type input "[DATE] 14:00"
type textarea "x"
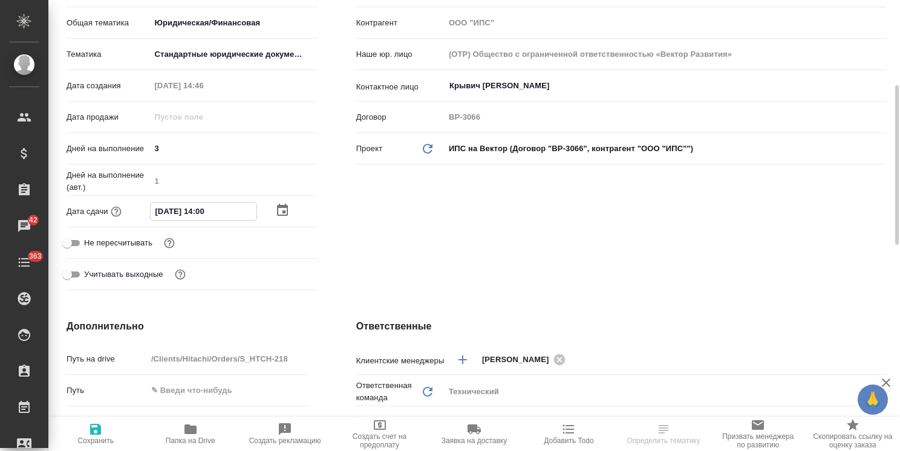
type input "[DATE] 14:00"
click at [93, 436] on span "Сохранить" at bounding box center [95, 440] width 36 height 8
type textarea "x"
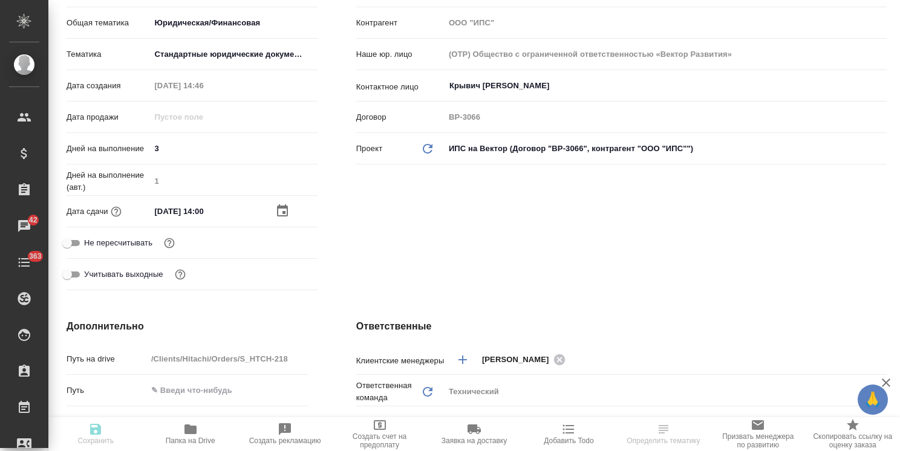
type textarea "x"
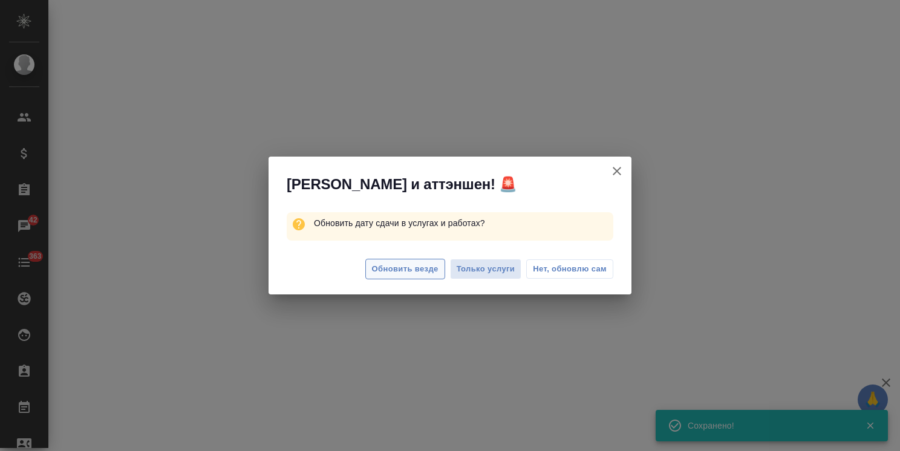
select select "RU"
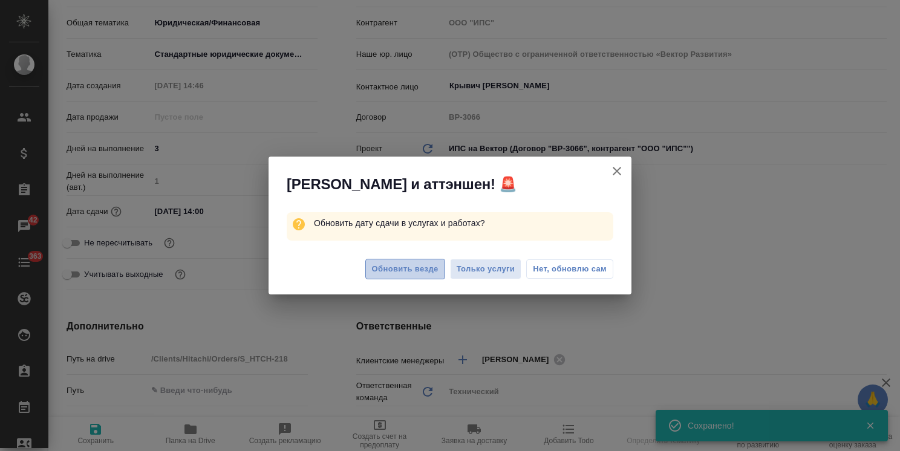
click at [418, 270] on span "Обновить везде" at bounding box center [405, 269] width 67 height 14
type textarea "x"
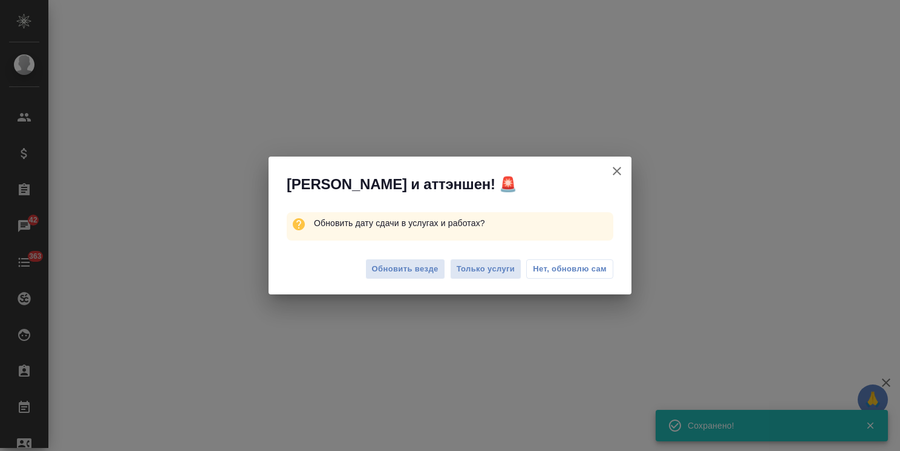
select select "RU"
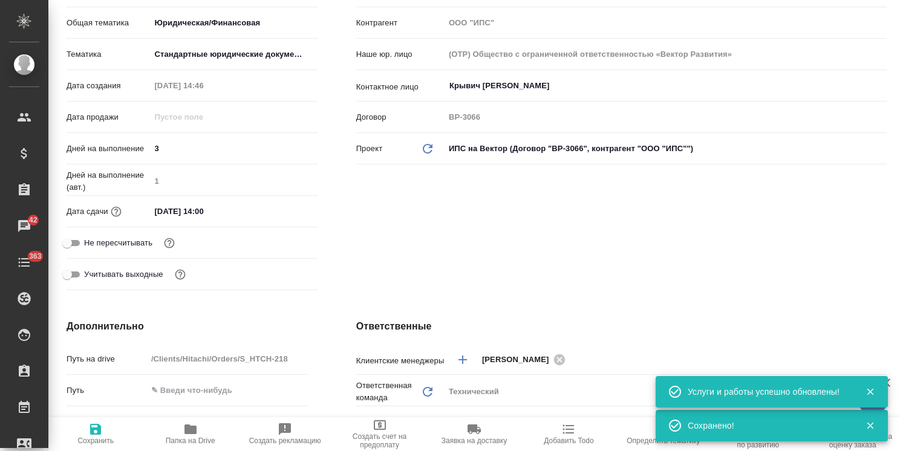
type textarea "x"
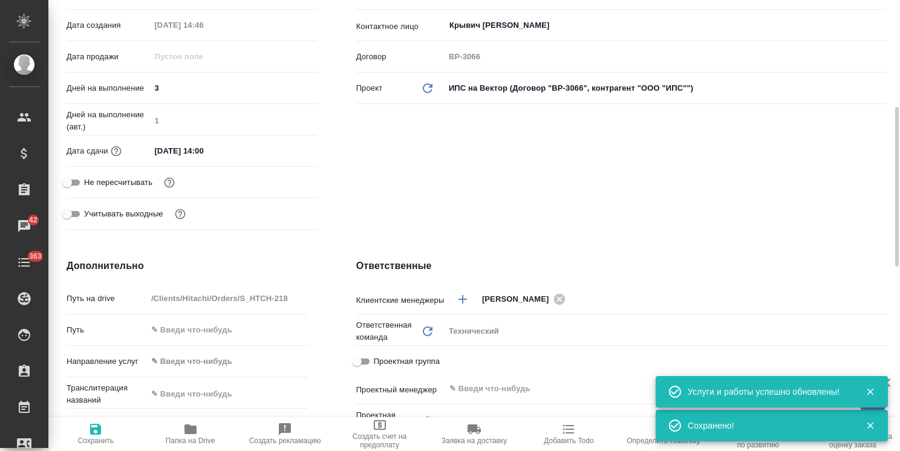
scroll to position [363, 0]
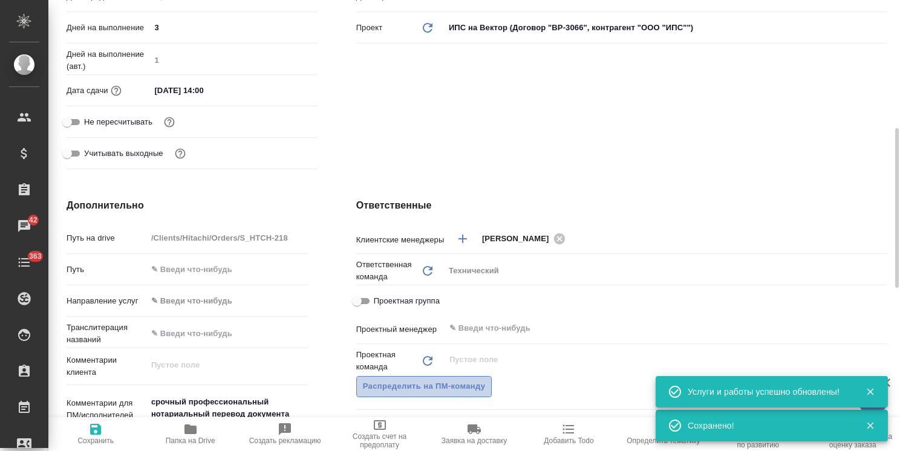
click at [462, 386] on span "Распределить на ПМ-команду" at bounding box center [424, 387] width 123 height 14
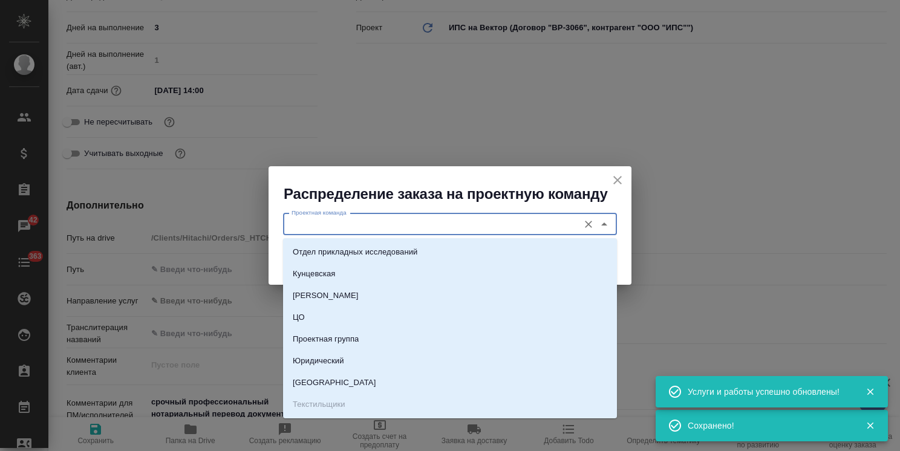
click at [359, 230] on input "Проектная команда" at bounding box center [430, 224] width 286 height 15
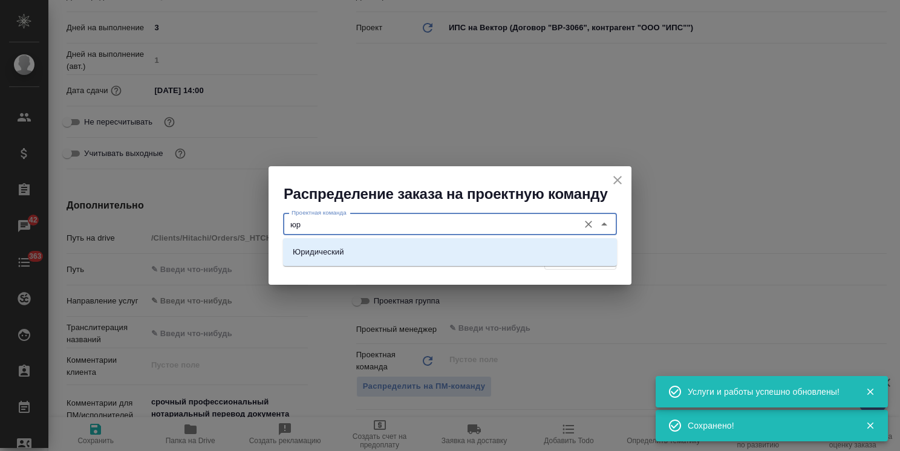
click at [349, 248] on li "Юридический" at bounding box center [450, 252] width 334 height 22
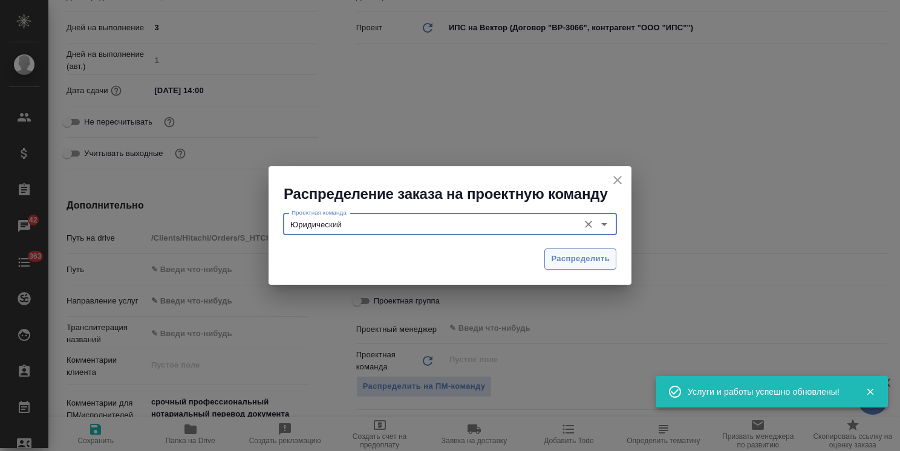
type input "Юридический"
click at [562, 253] on span "Распределить" at bounding box center [580, 259] width 59 height 14
type textarea "x"
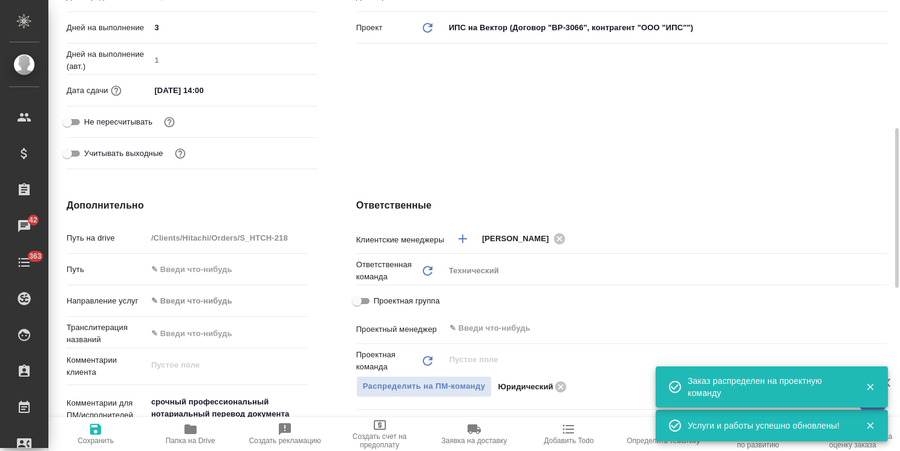
click at [102, 437] on span "Сохранить" at bounding box center [95, 440] width 36 height 8
type textarea "x"
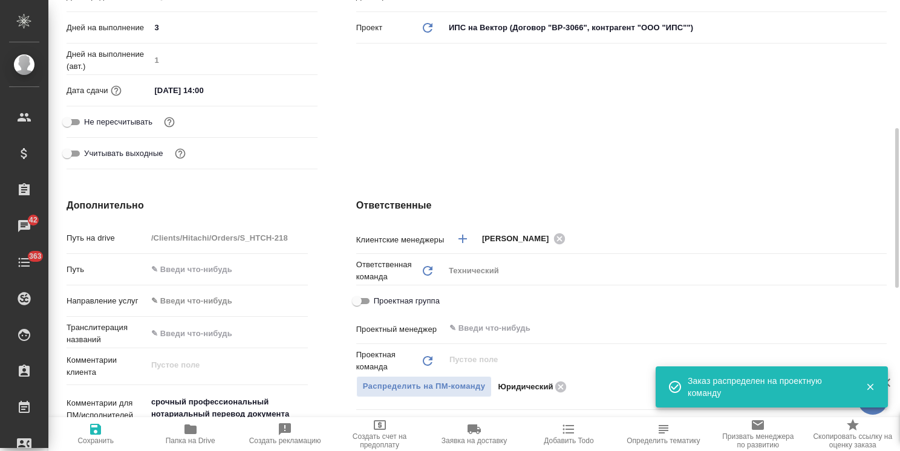
type textarea "x"
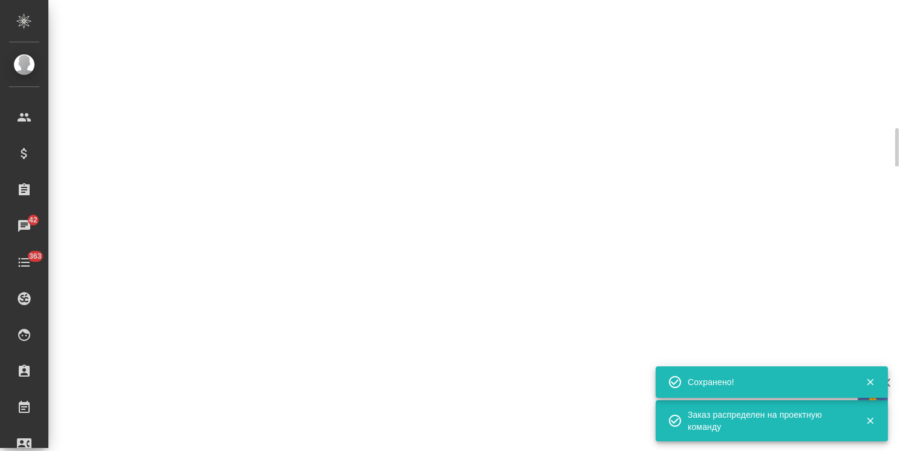
select select "RU"
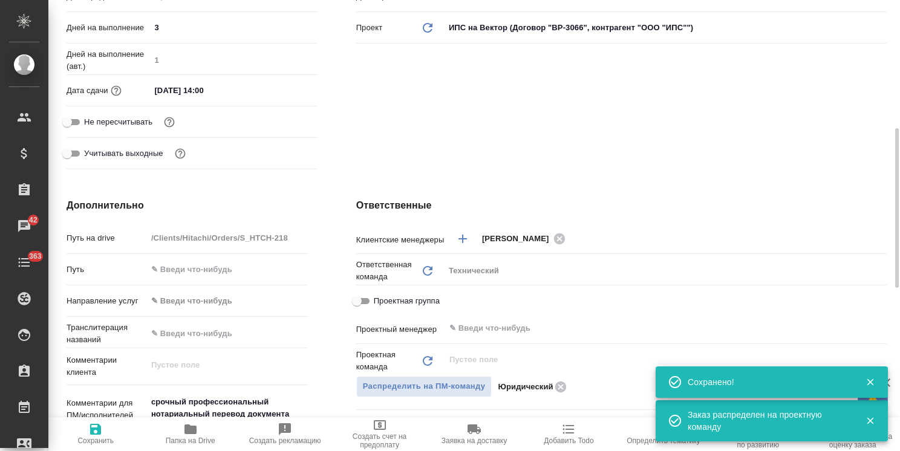
type textarea "x"
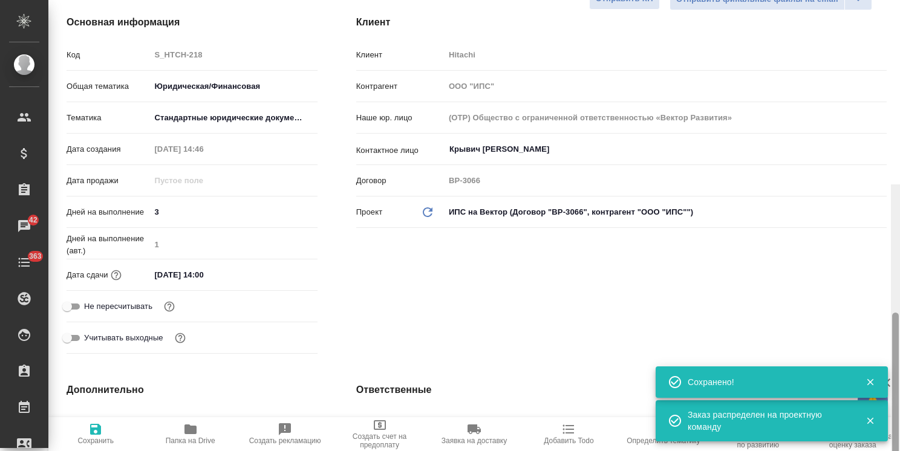
scroll to position [16, 0]
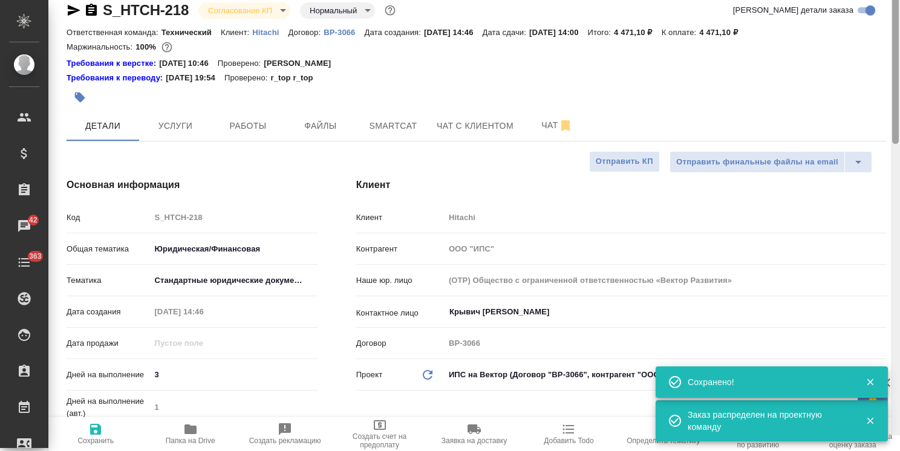
drag, startPoint x: 896, startPoint y: 241, endPoint x: 398, endPoint y: 79, distance: 523.3
click at [883, 82] on div "S_HTCH-218 Согласование КП kpNegotiation Нормальный normal Кратко детали заказа…" at bounding box center [473, 225] width 851 height 451
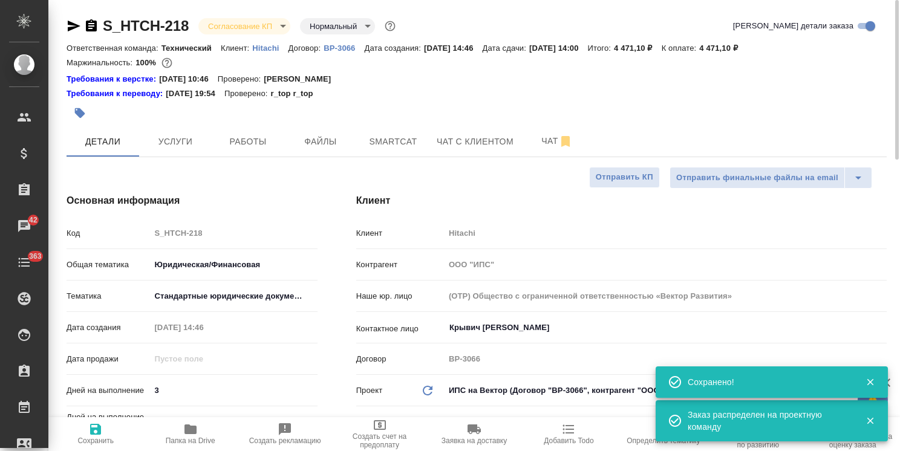
click at [227, 25] on body "🙏 .cls-1 fill:#fff; AWATERA [PERSON_NAME] Спецификации Заказы 42 Чаты 363 Todo …" at bounding box center [450, 225] width 900 height 451
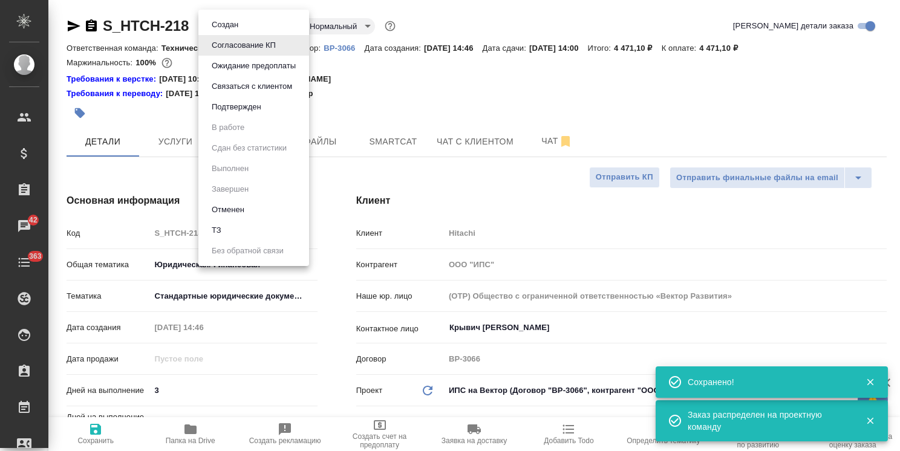
click at [230, 31] on button "Подтвержден" at bounding box center [225, 24] width 34 height 13
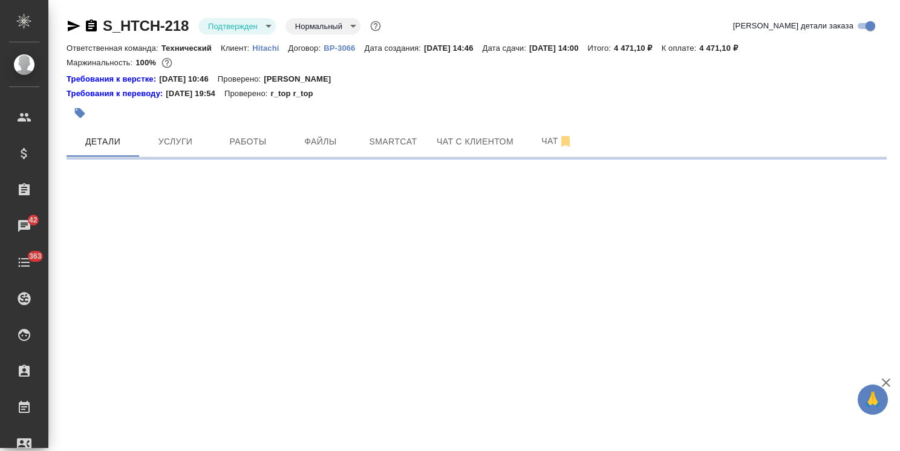
select select "RU"
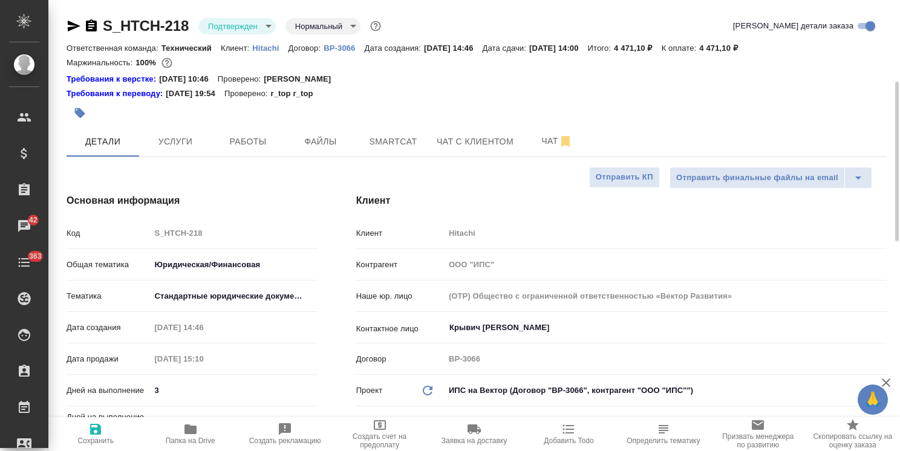
type textarea "x"
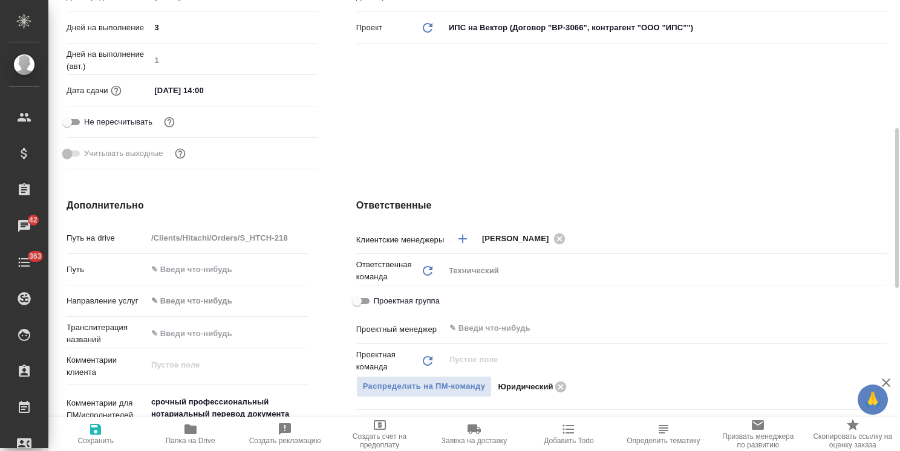
scroll to position [484, 0]
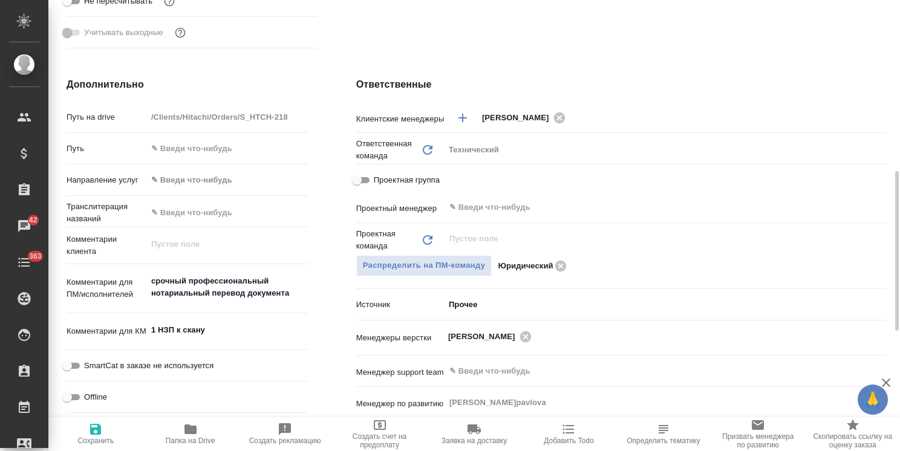
type textarea "x"
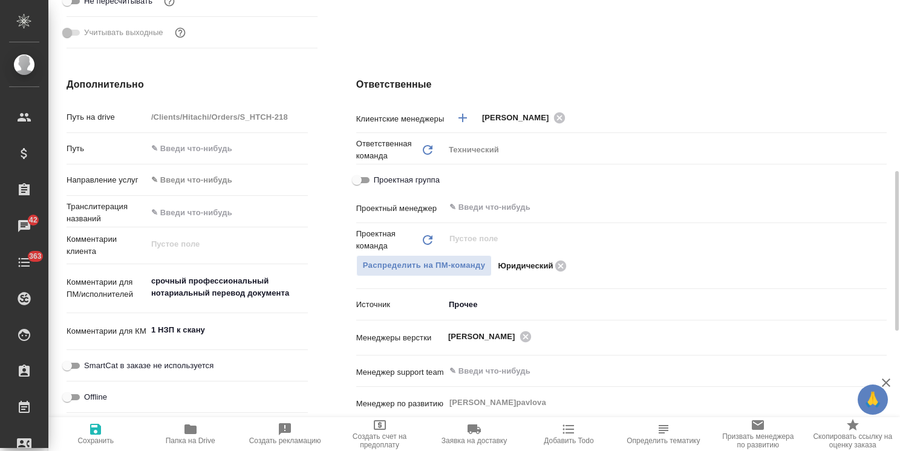
type textarea "x"
